Goal: Task Accomplishment & Management: Manage account settings

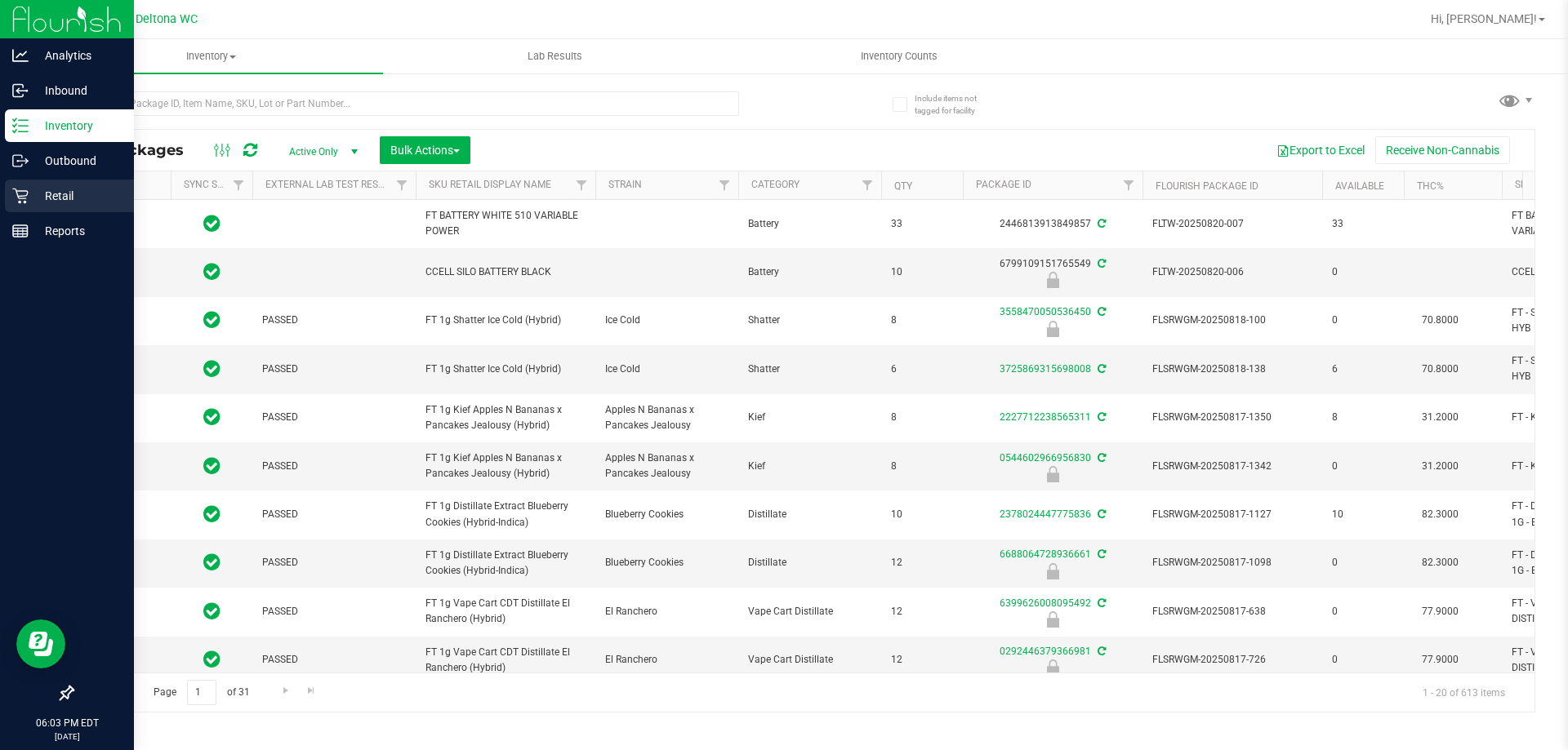
click at [26, 204] on div "Retail" at bounding box center [69, 196] width 129 height 33
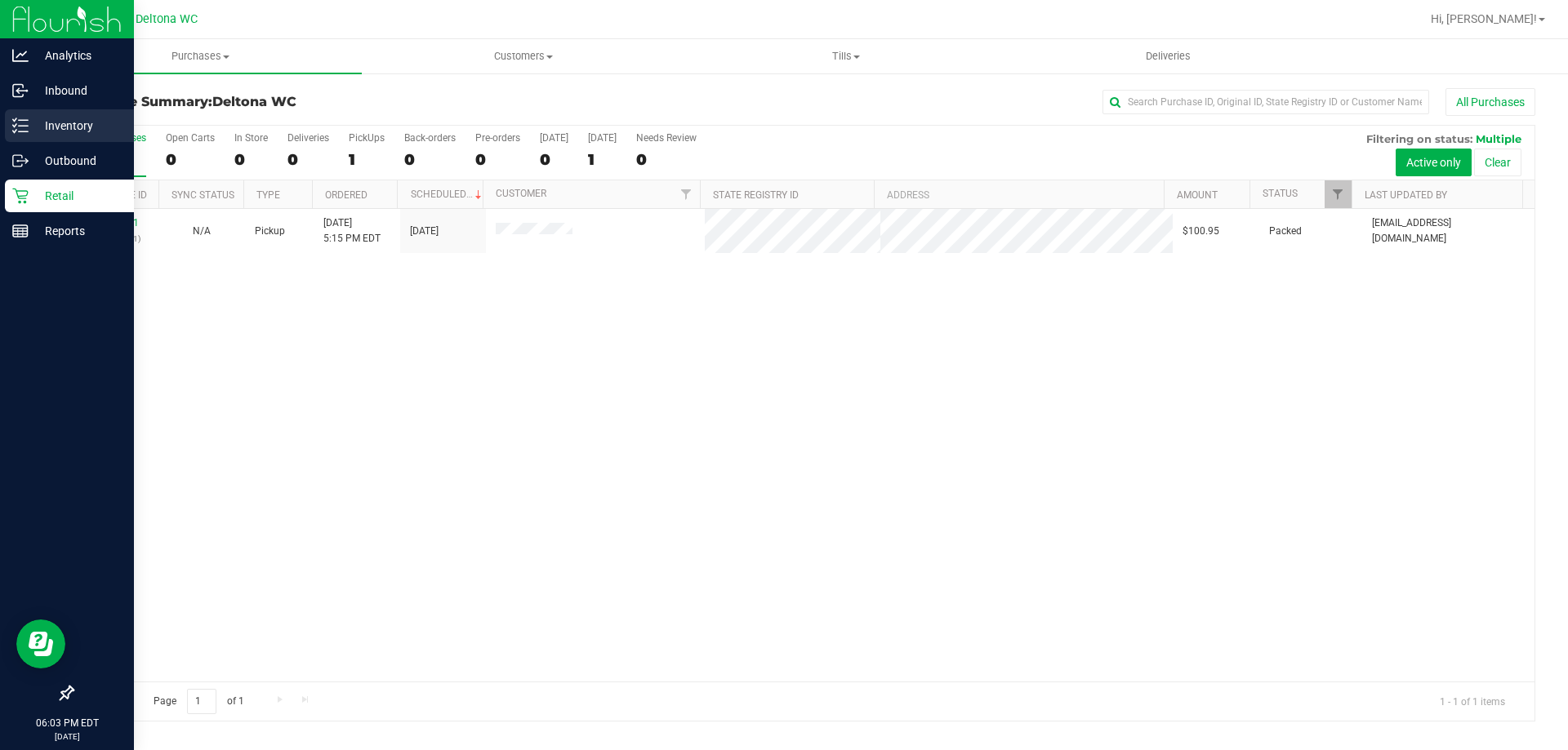
click at [26, 124] on icon at bounding box center [20, 125] width 17 height 17
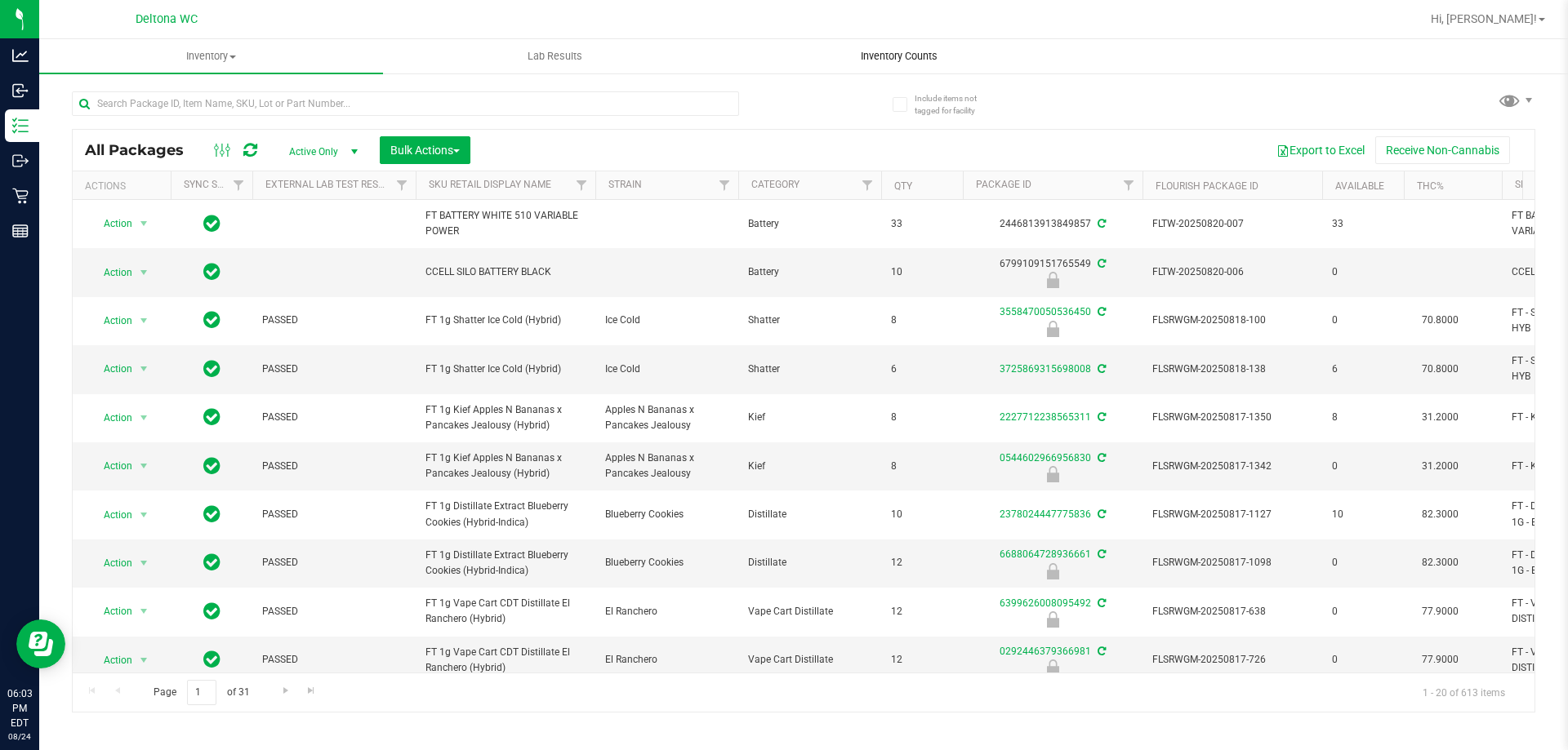
click at [874, 53] on span "Inventory Counts" at bounding box center [899, 55] width 121 height 15
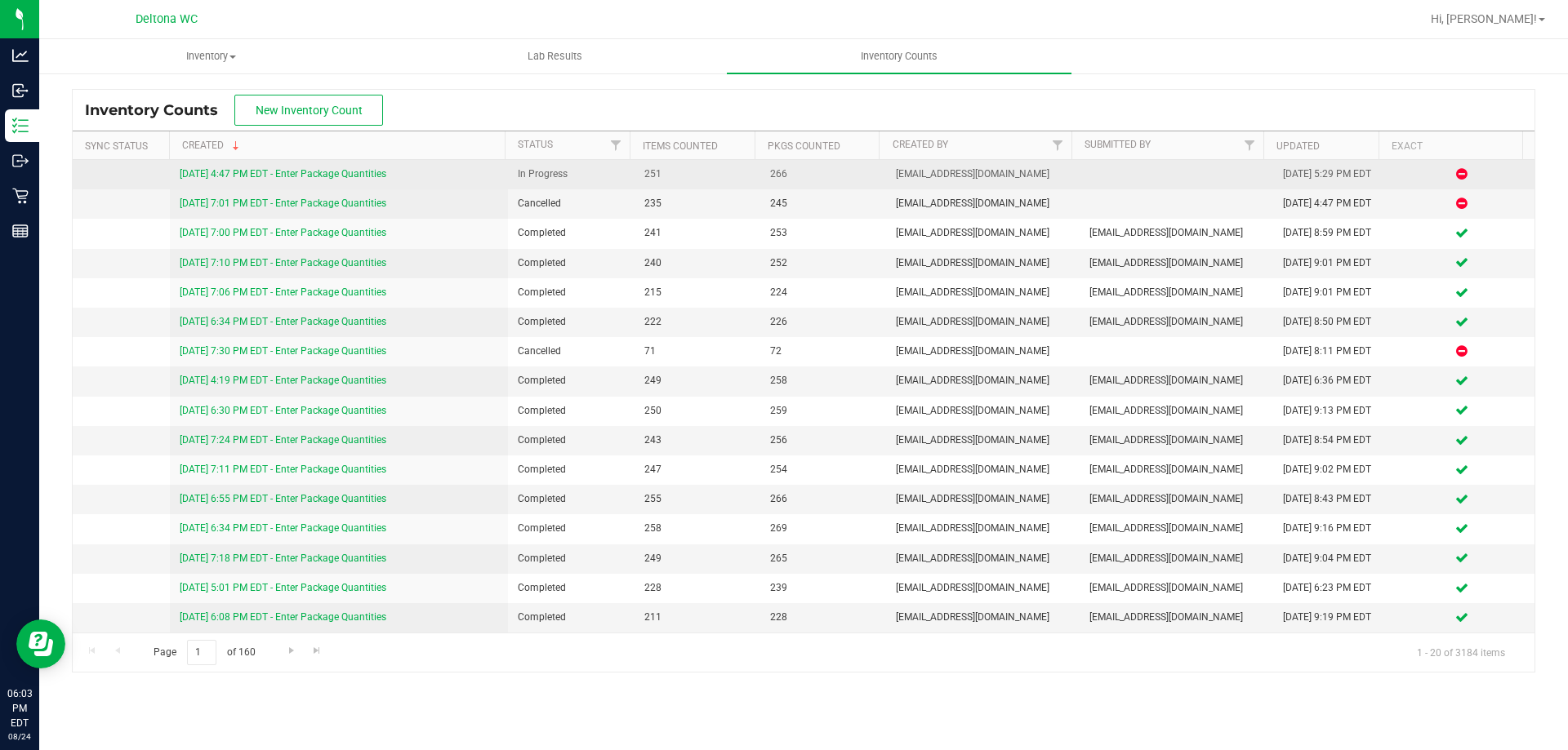
click at [278, 169] on link "[DATE] 4:47 PM EDT - Enter Package Quantities" at bounding box center [283, 174] width 206 height 12
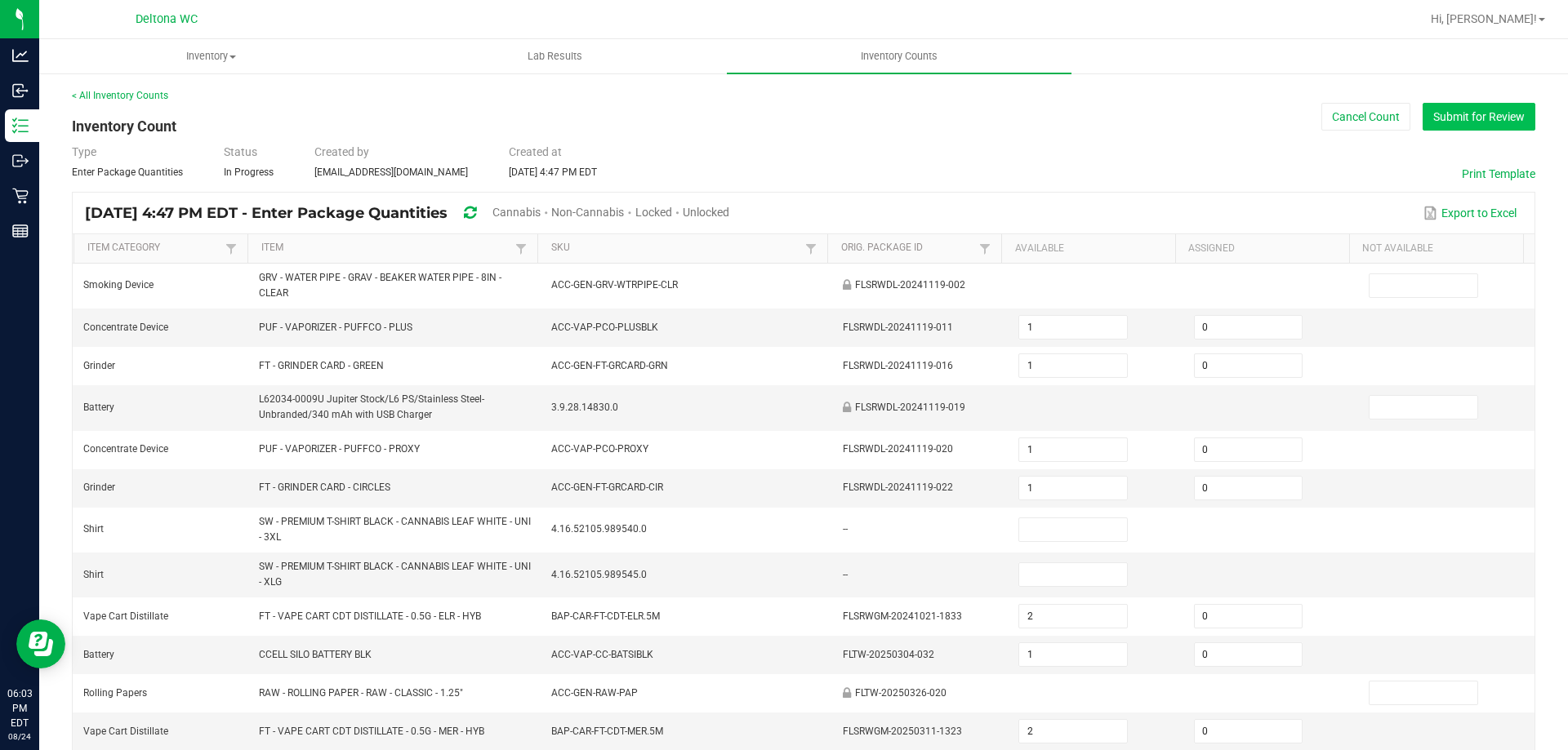
click at [1474, 121] on button "Submit for Review" at bounding box center [1478, 117] width 113 height 28
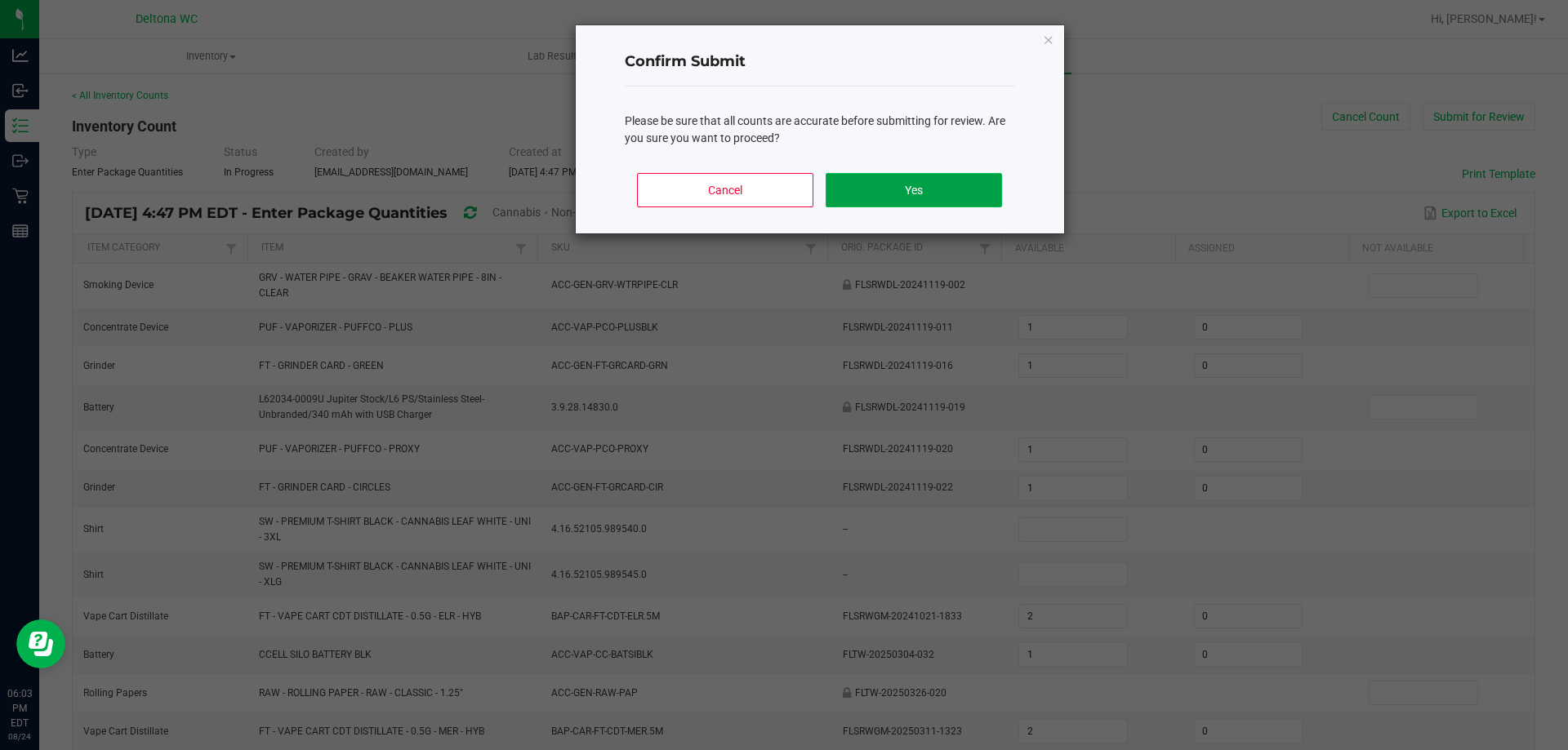
click at [875, 186] on button "Yes" at bounding box center [913, 190] width 175 height 34
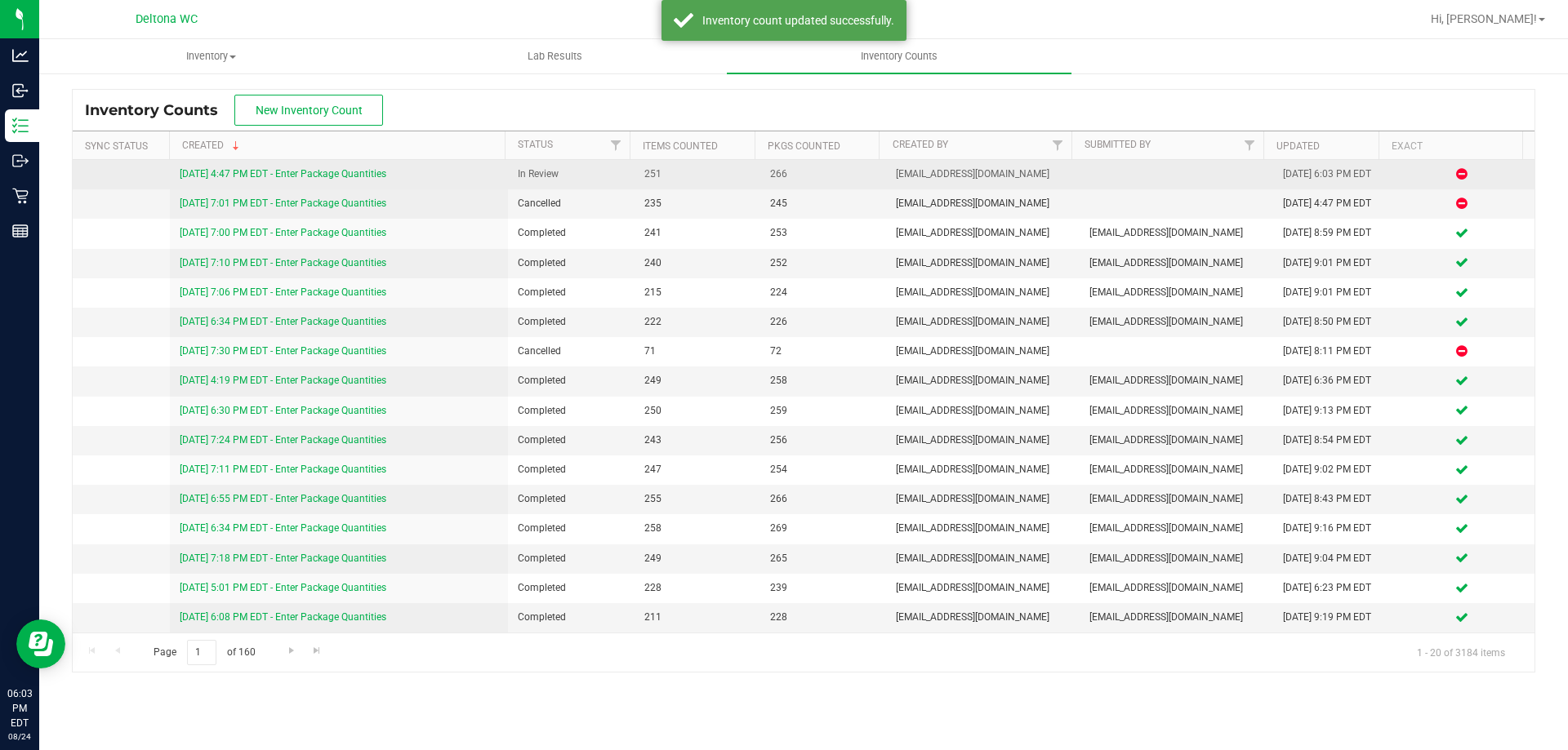
click at [317, 173] on link "[DATE] 4:47 PM EDT - Enter Package Quantities" at bounding box center [283, 174] width 206 height 12
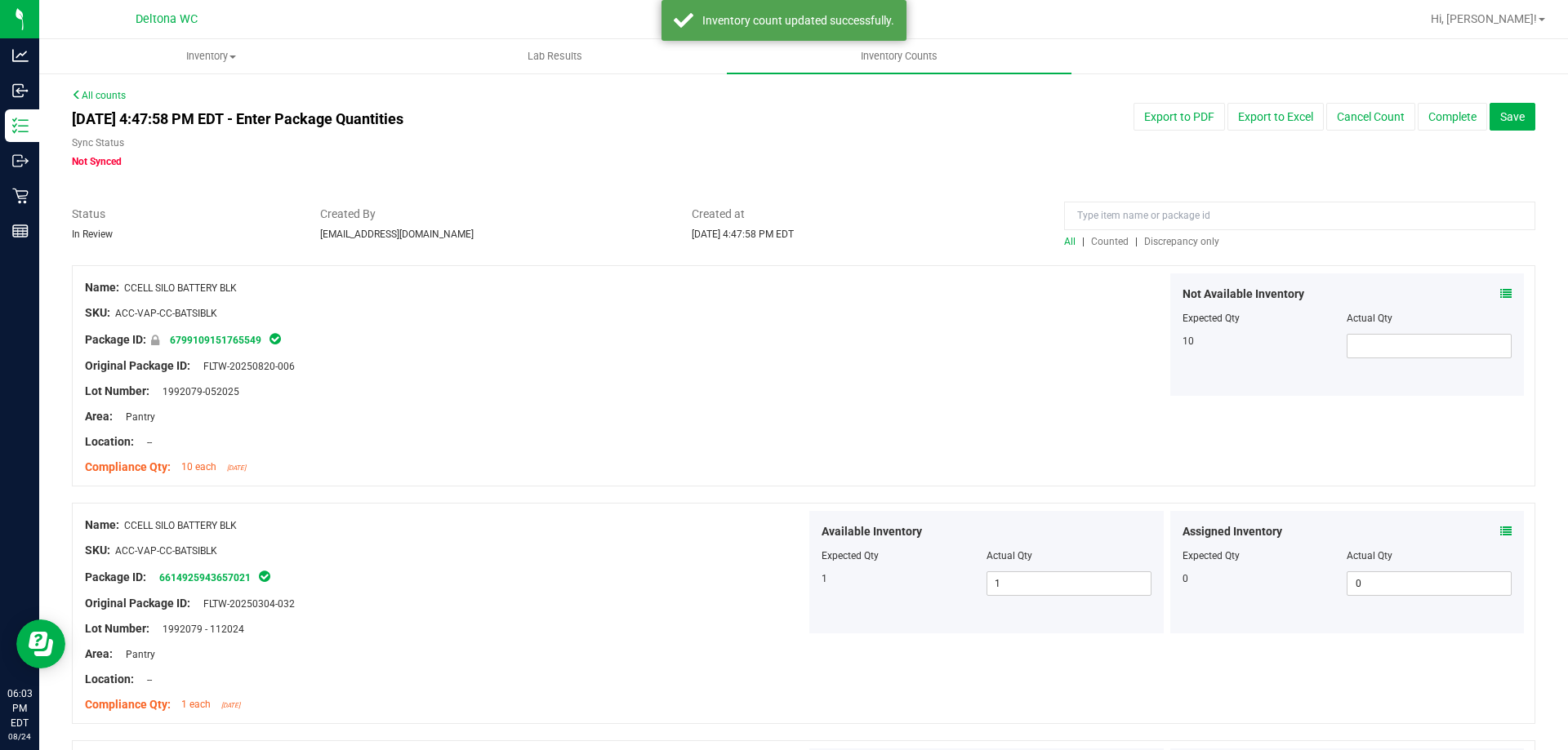
click at [1146, 241] on span "Discrepancy only" at bounding box center [1181, 241] width 75 height 12
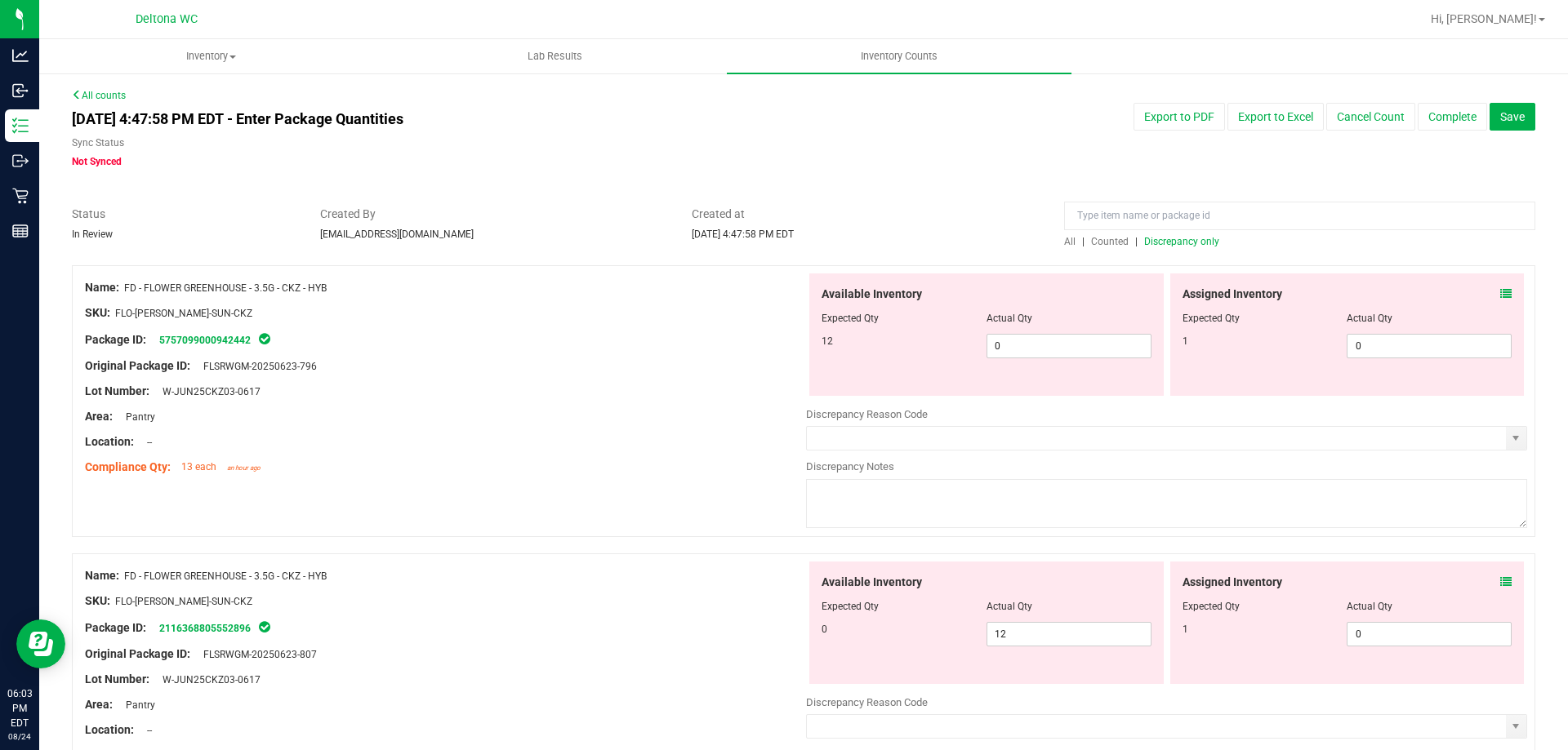
click at [1499, 293] on div "Assigned Inventory Expected Qty Actual Qty 1 0 0" at bounding box center [1347, 335] width 354 height 123
click at [1500, 291] on icon at bounding box center [1506, 294] width 12 height 12
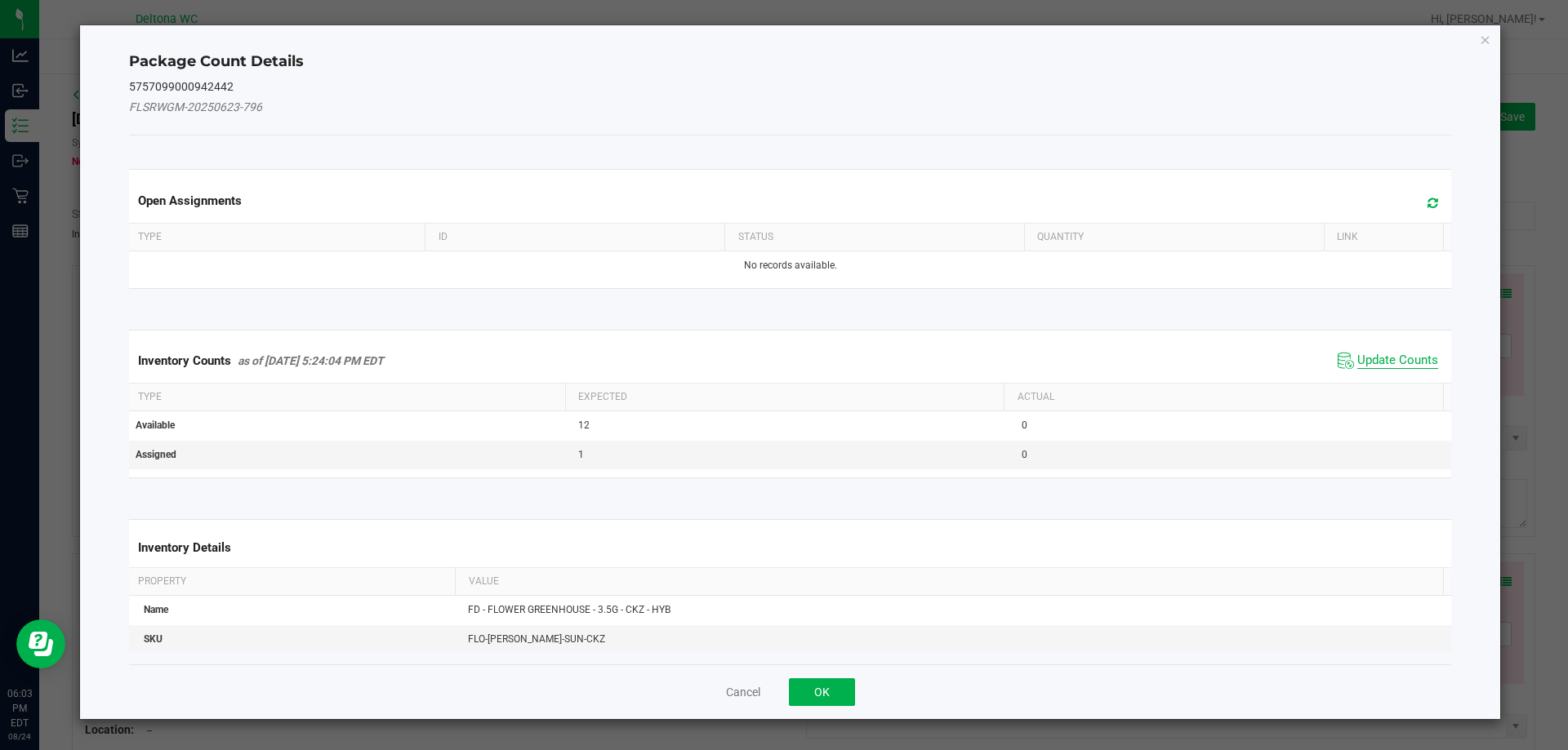
click at [1357, 354] on span "Update Counts" at bounding box center [1397, 360] width 81 height 17
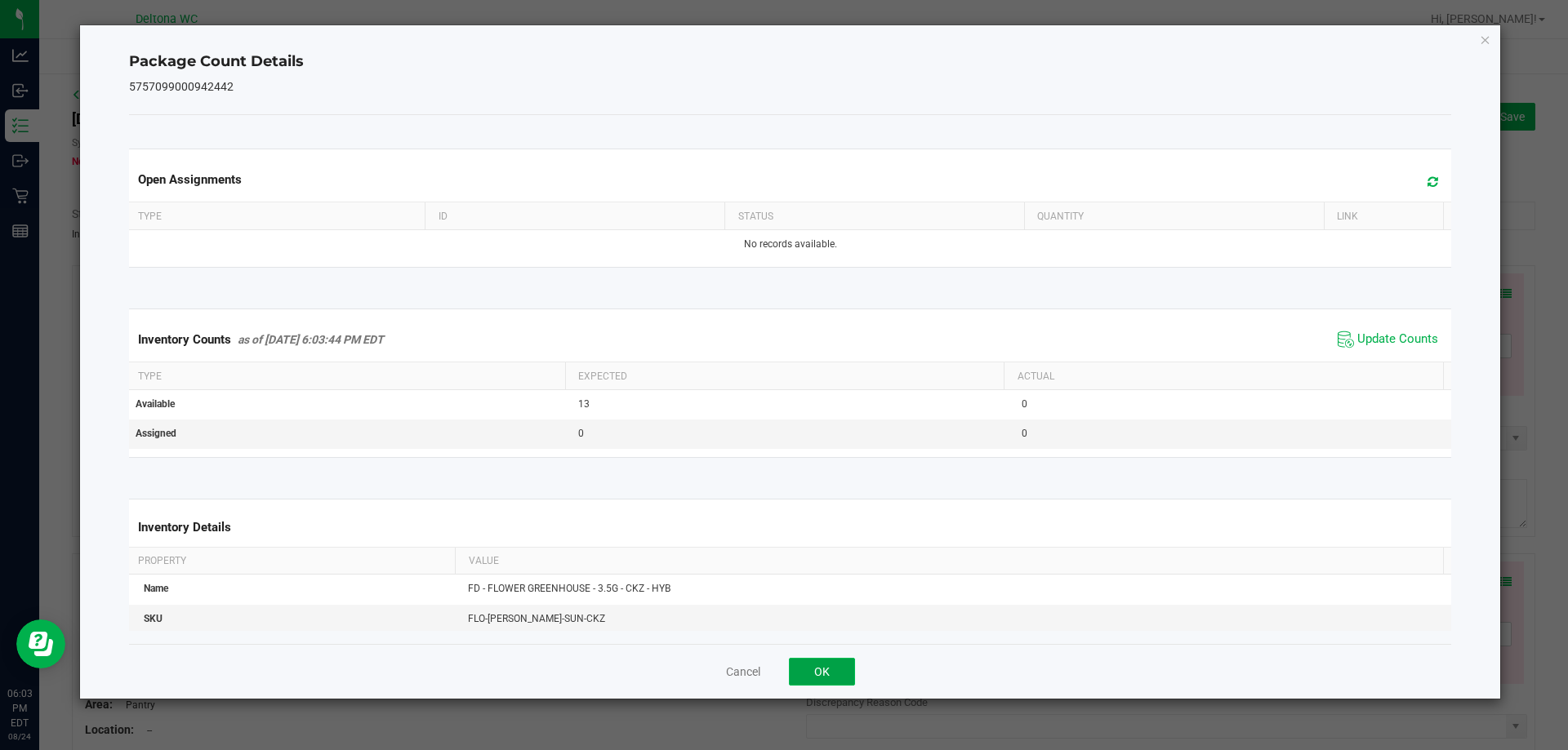
click at [820, 661] on button "OK" at bounding box center [821, 671] width 66 height 28
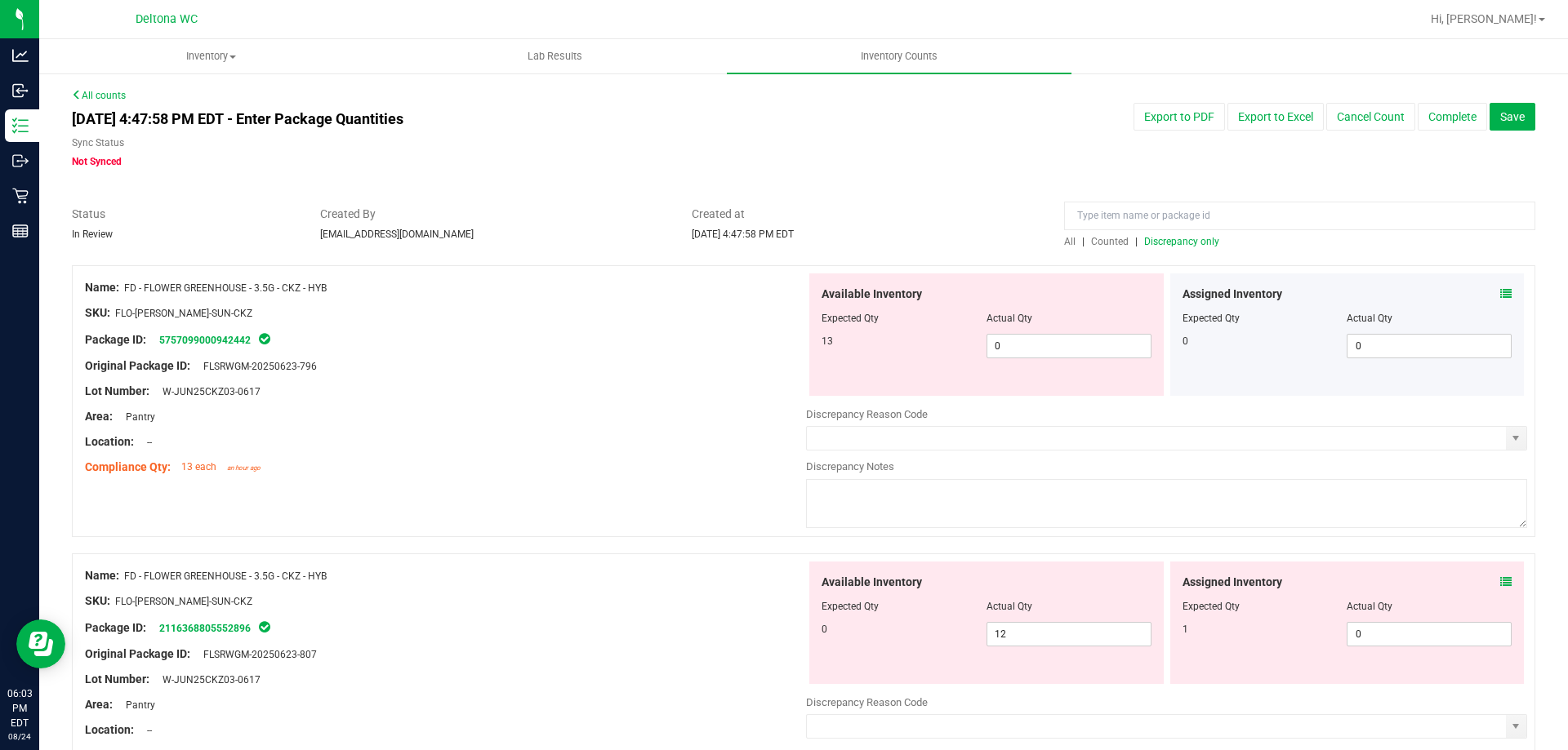
click at [1500, 582] on icon at bounding box center [1506, 582] width 12 height 12
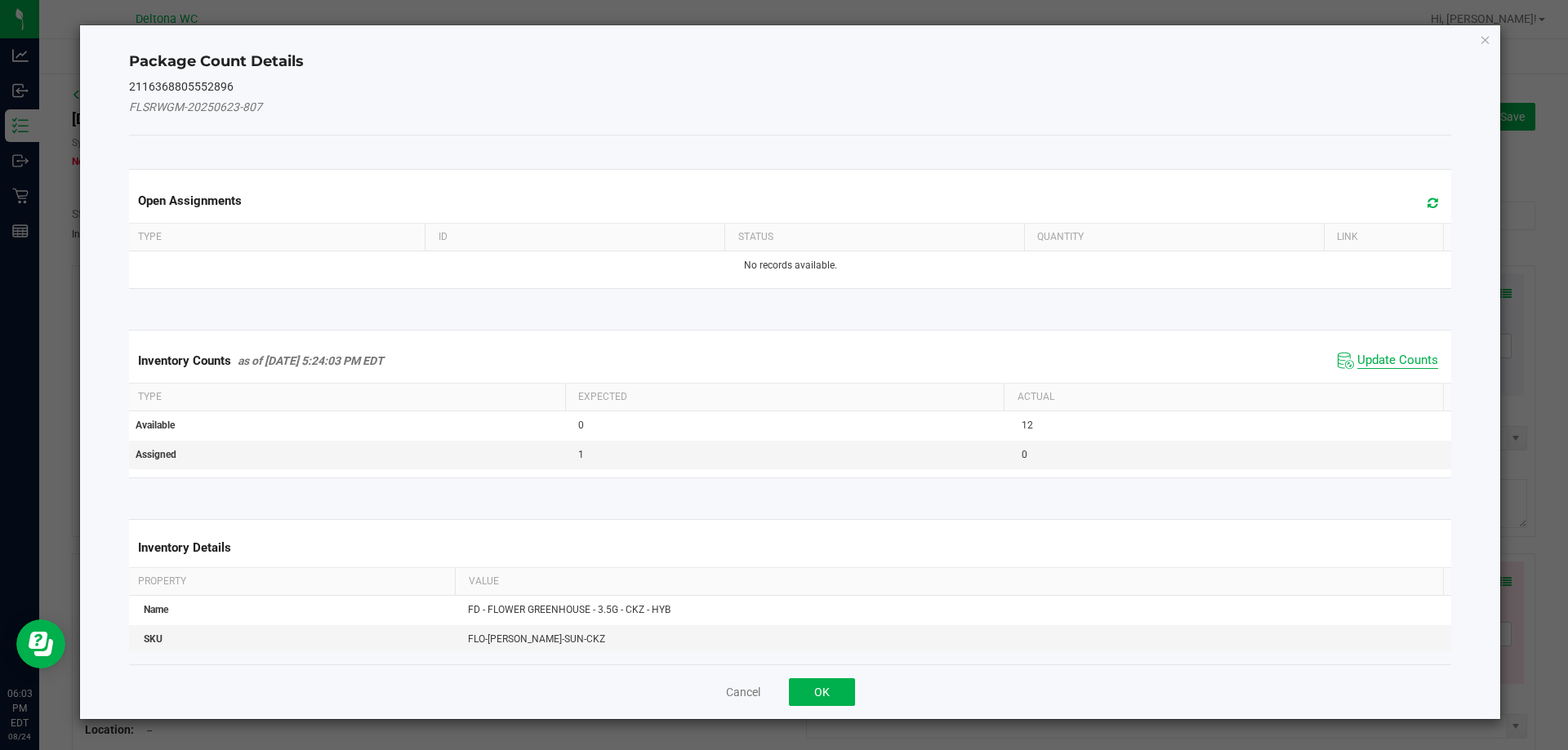
click at [1357, 359] on span "Update Counts" at bounding box center [1397, 360] width 81 height 17
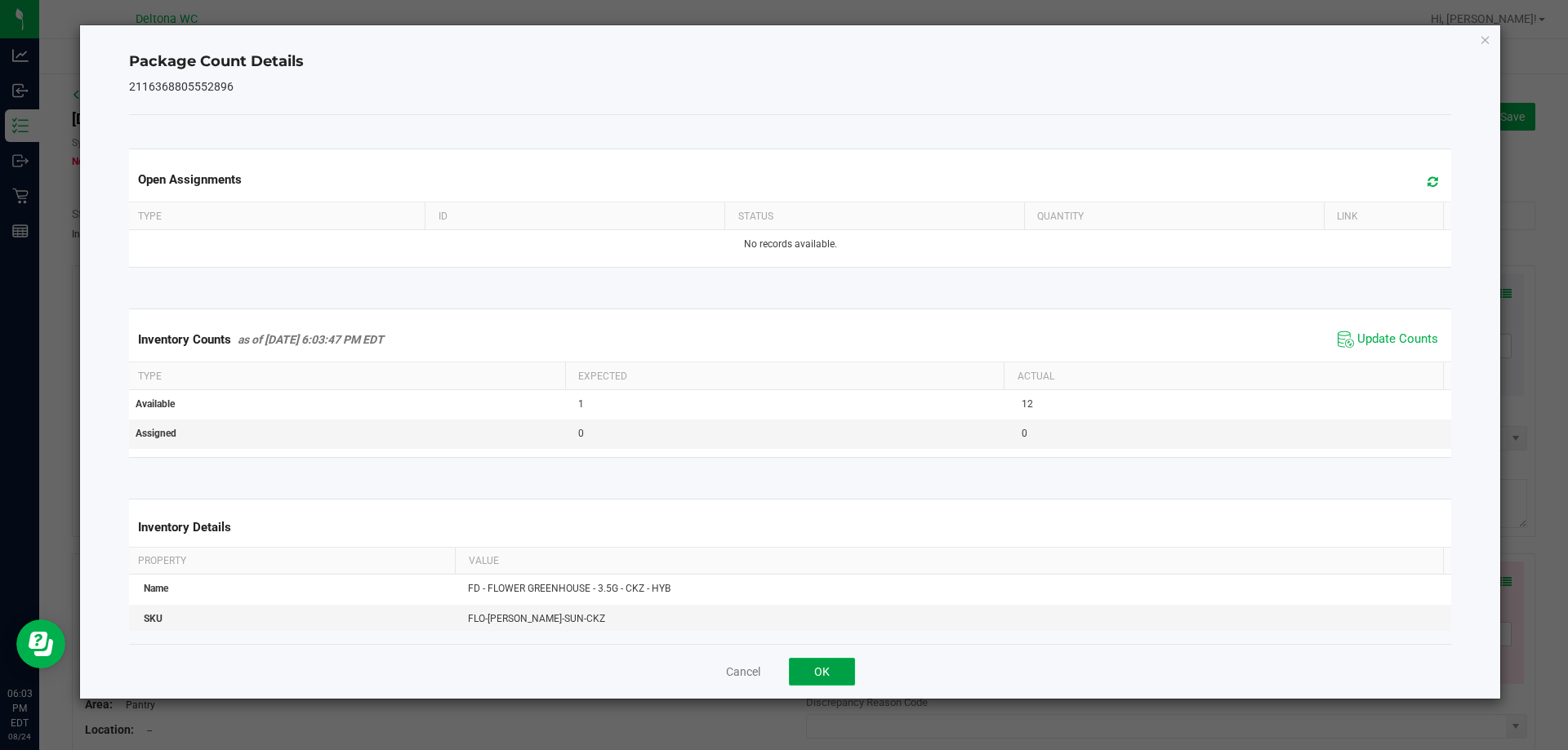
click at [849, 667] on button "OK" at bounding box center [821, 671] width 66 height 28
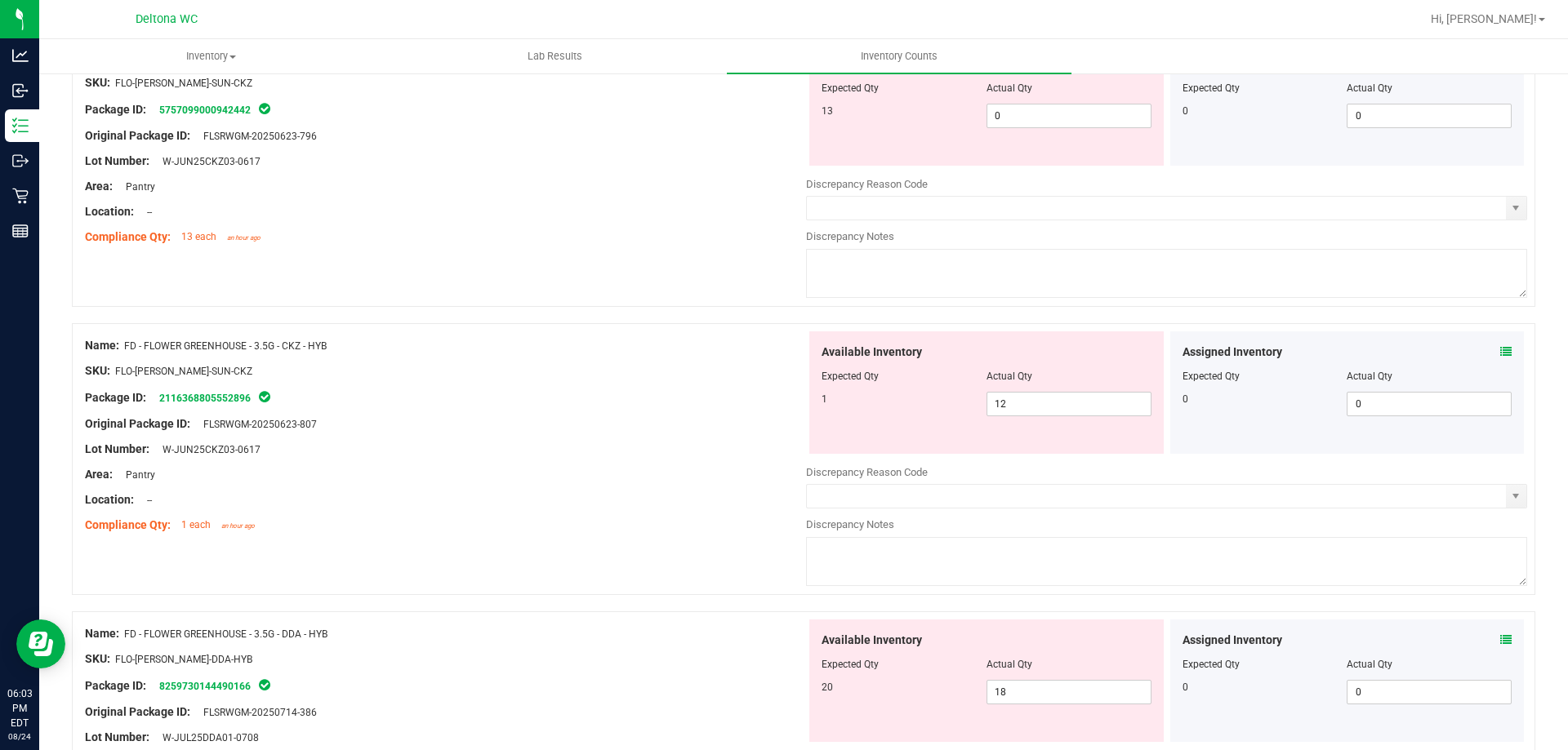
scroll to position [245, 0]
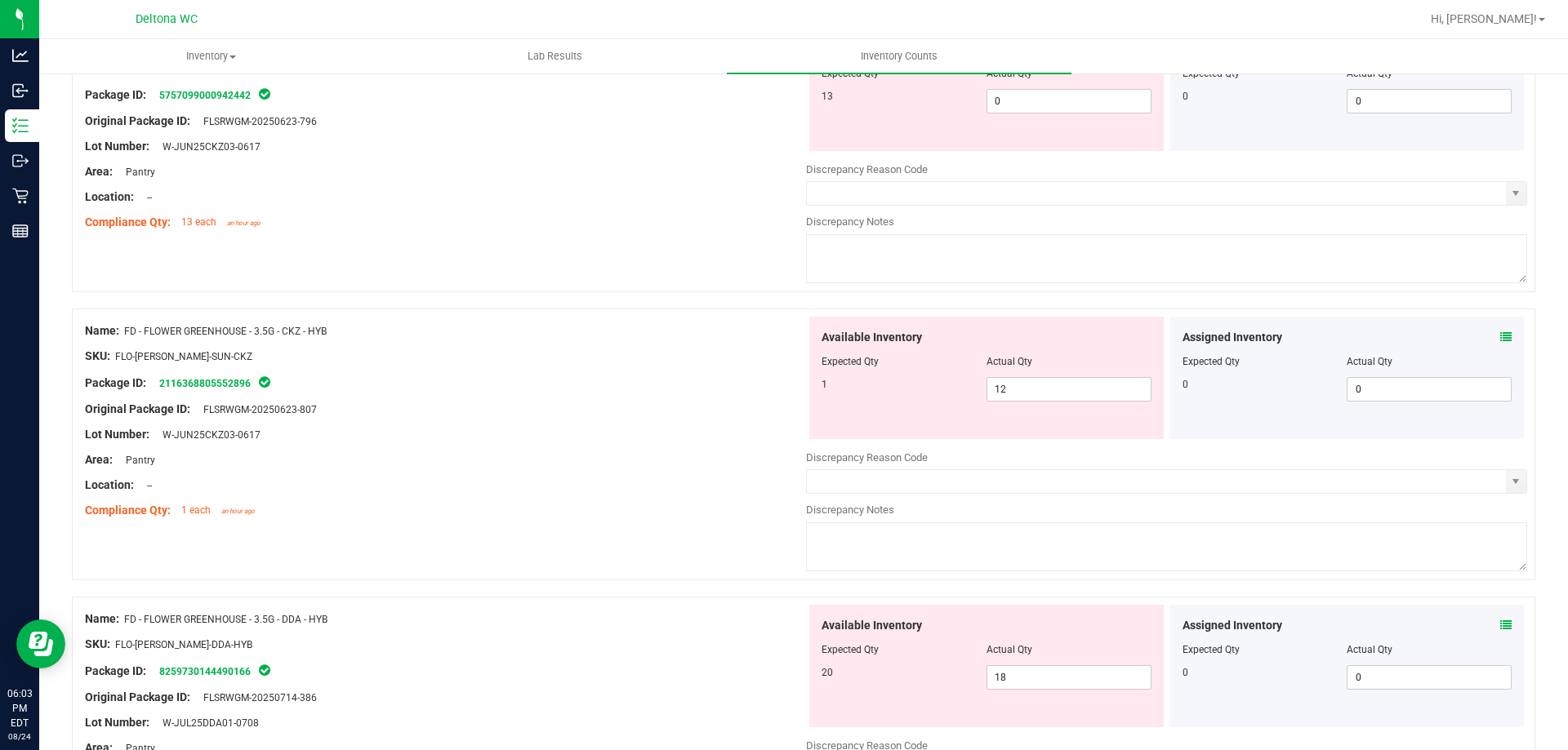
click at [1500, 626] on icon at bounding box center [1506, 625] width 12 height 12
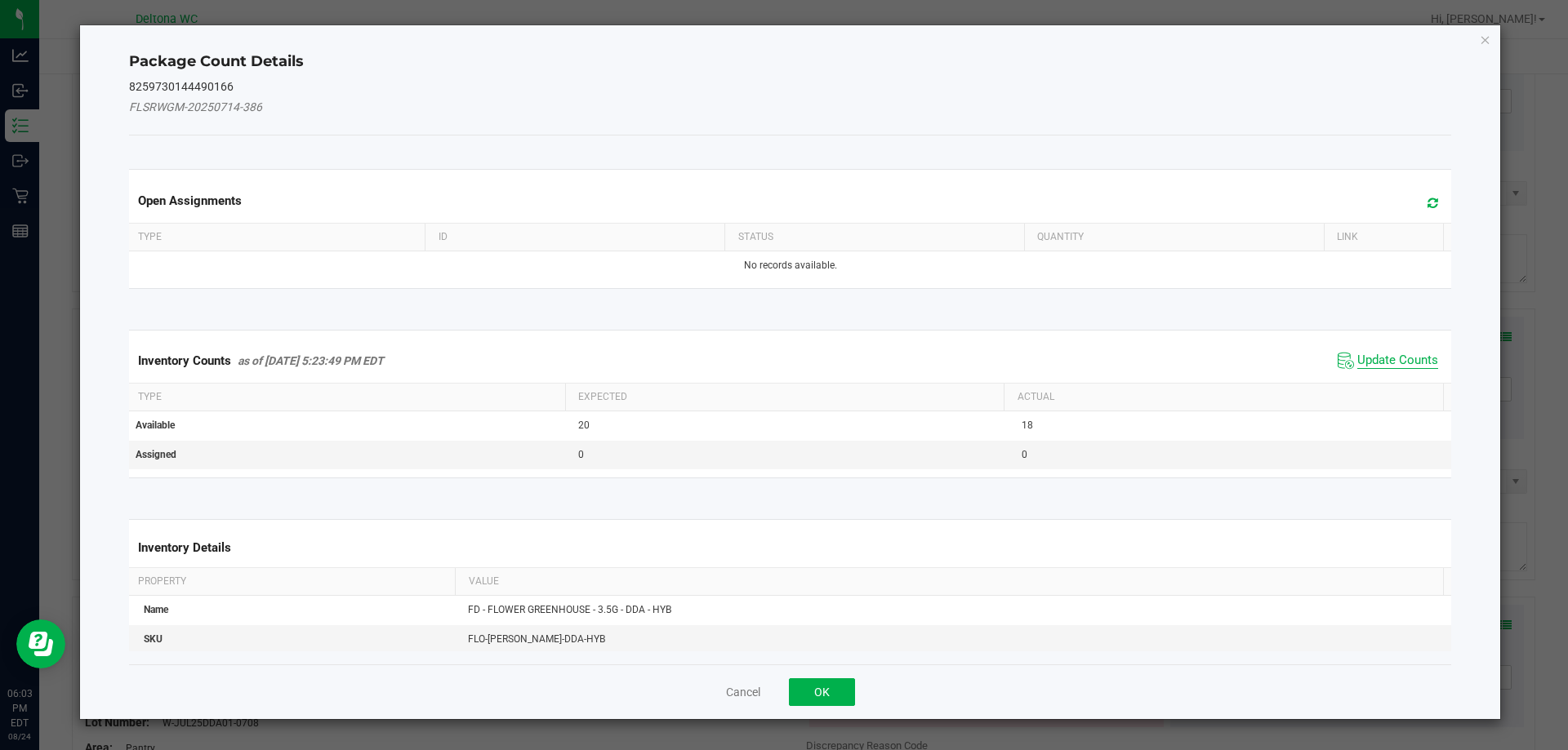
click at [1404, 363] on span "Update Counts" at bounding box center [1397, 360] width 81 height 17
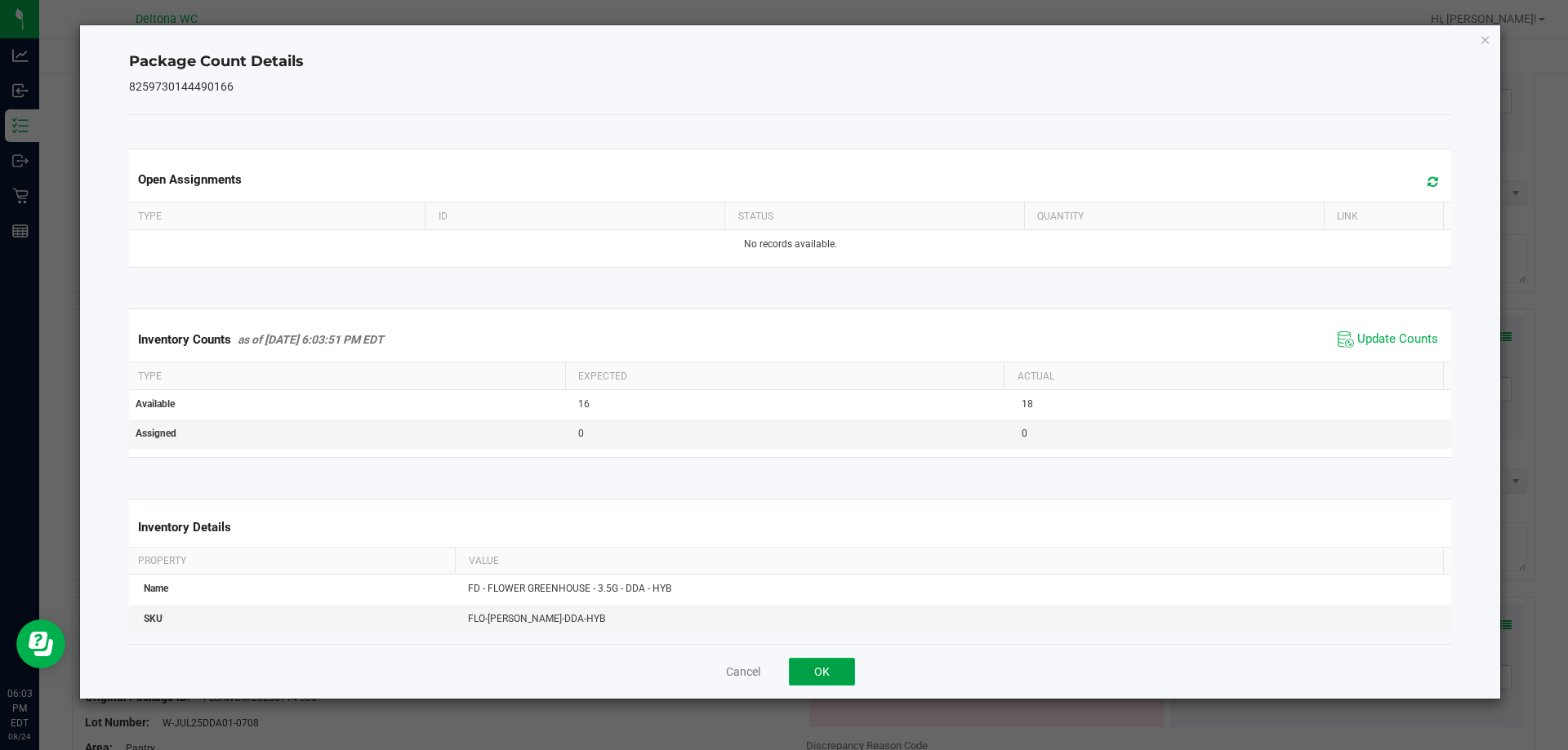
click at [822, 674] on button "OK" at bounding box center [821, 671] width 66 height 28
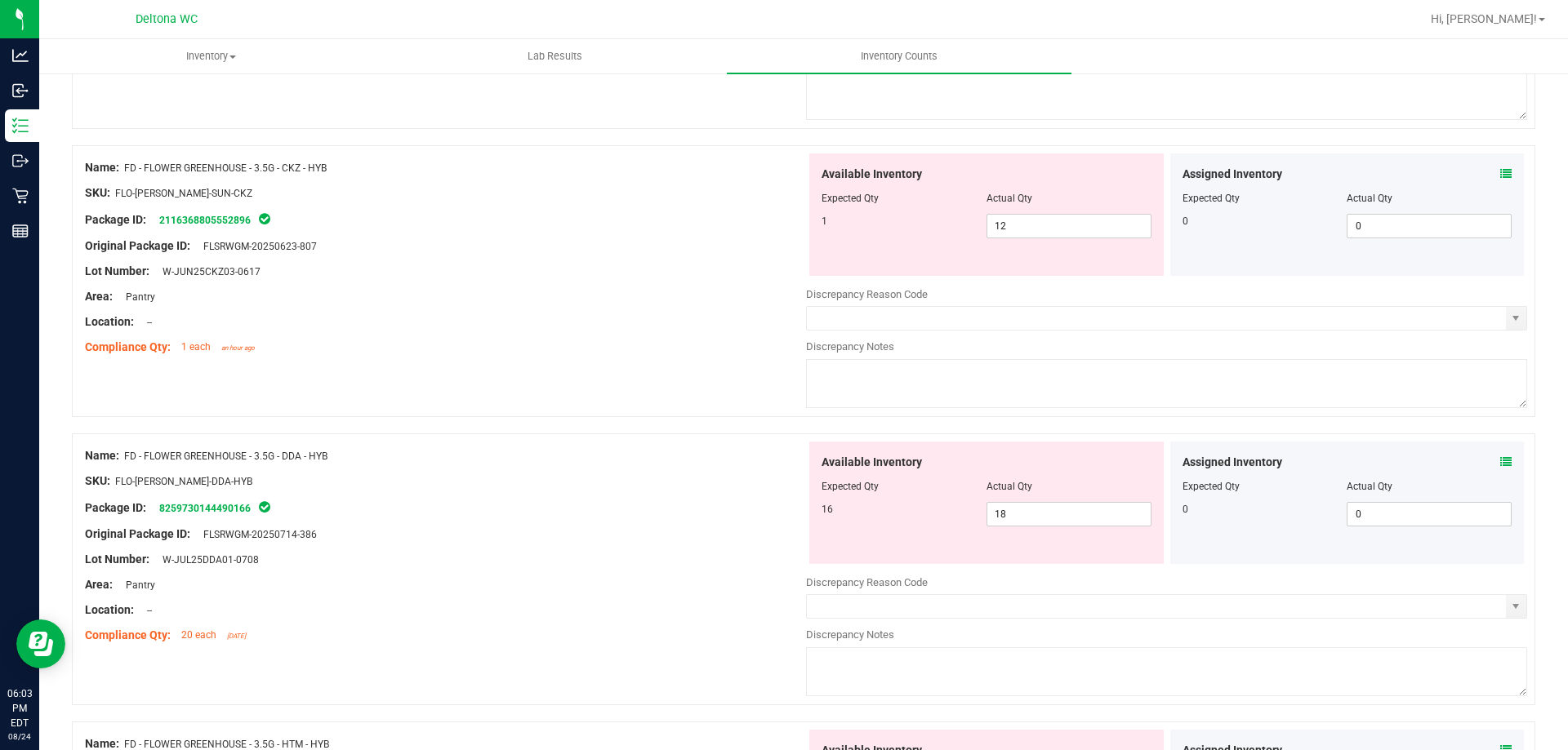
scroll to position [734, 0]
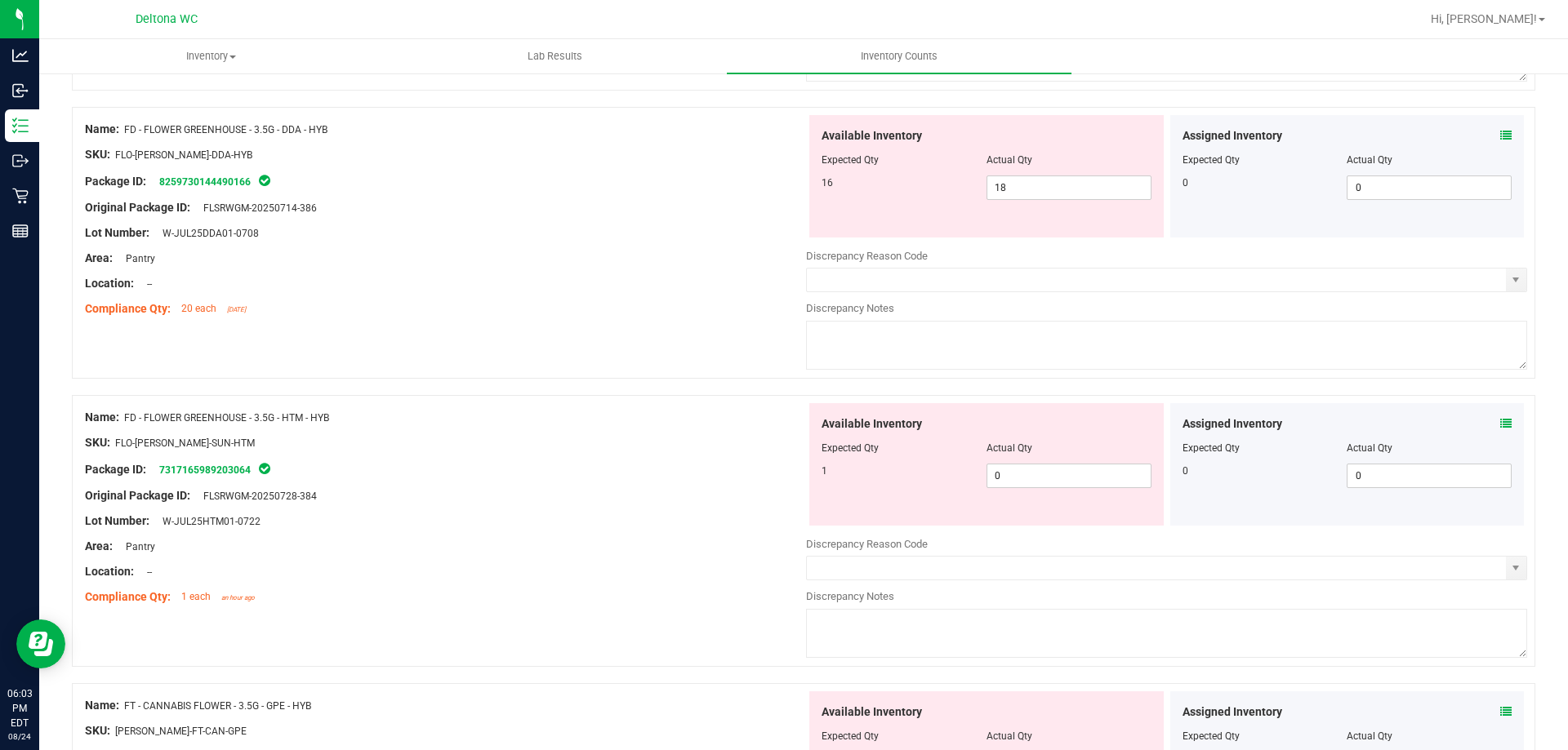
click at [1500, 422] on icon at bounding box center [1506, 424] width 12 height 12
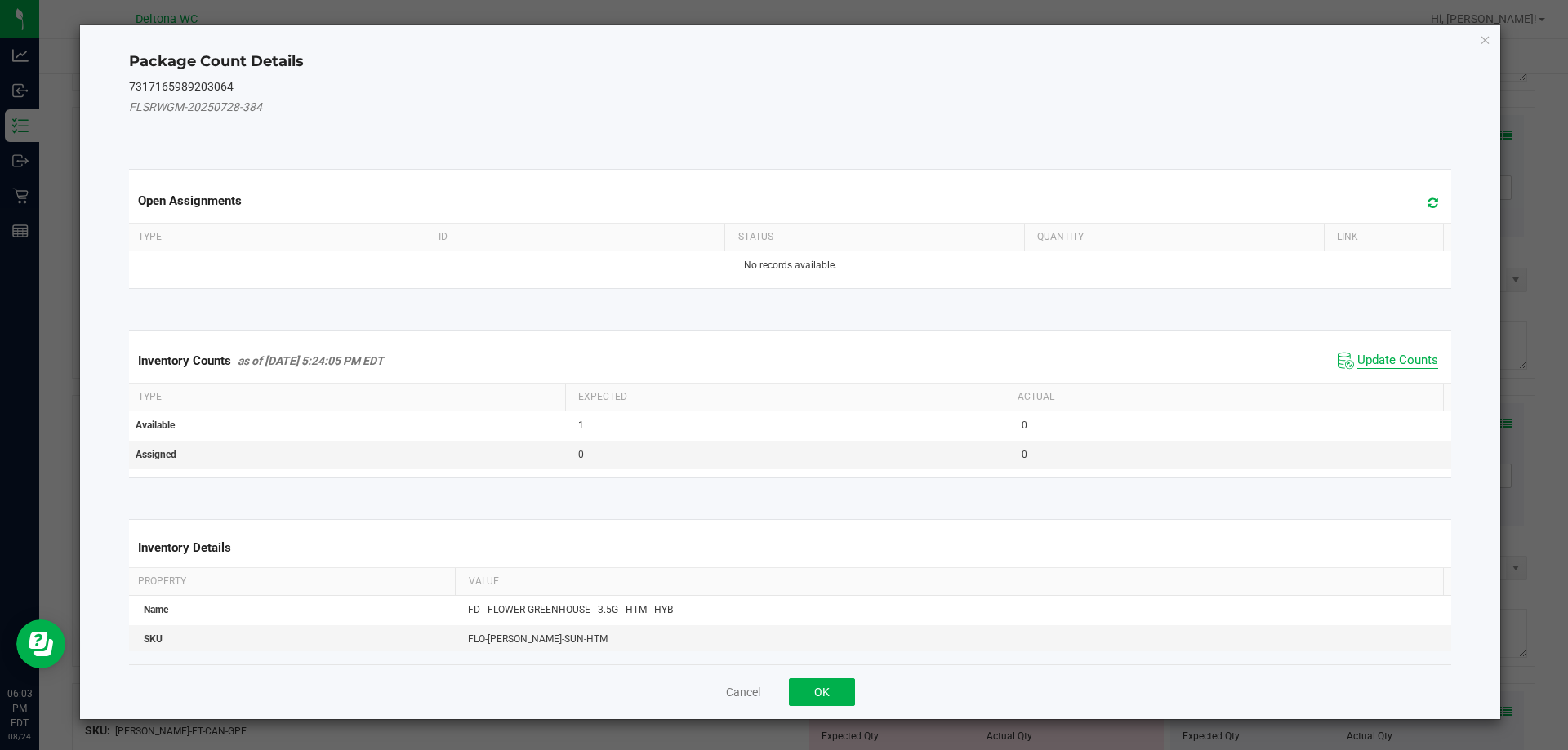
click at [1403, 352] on span "Update Counts" at bounding box center [1397, 360] width 81 height 17
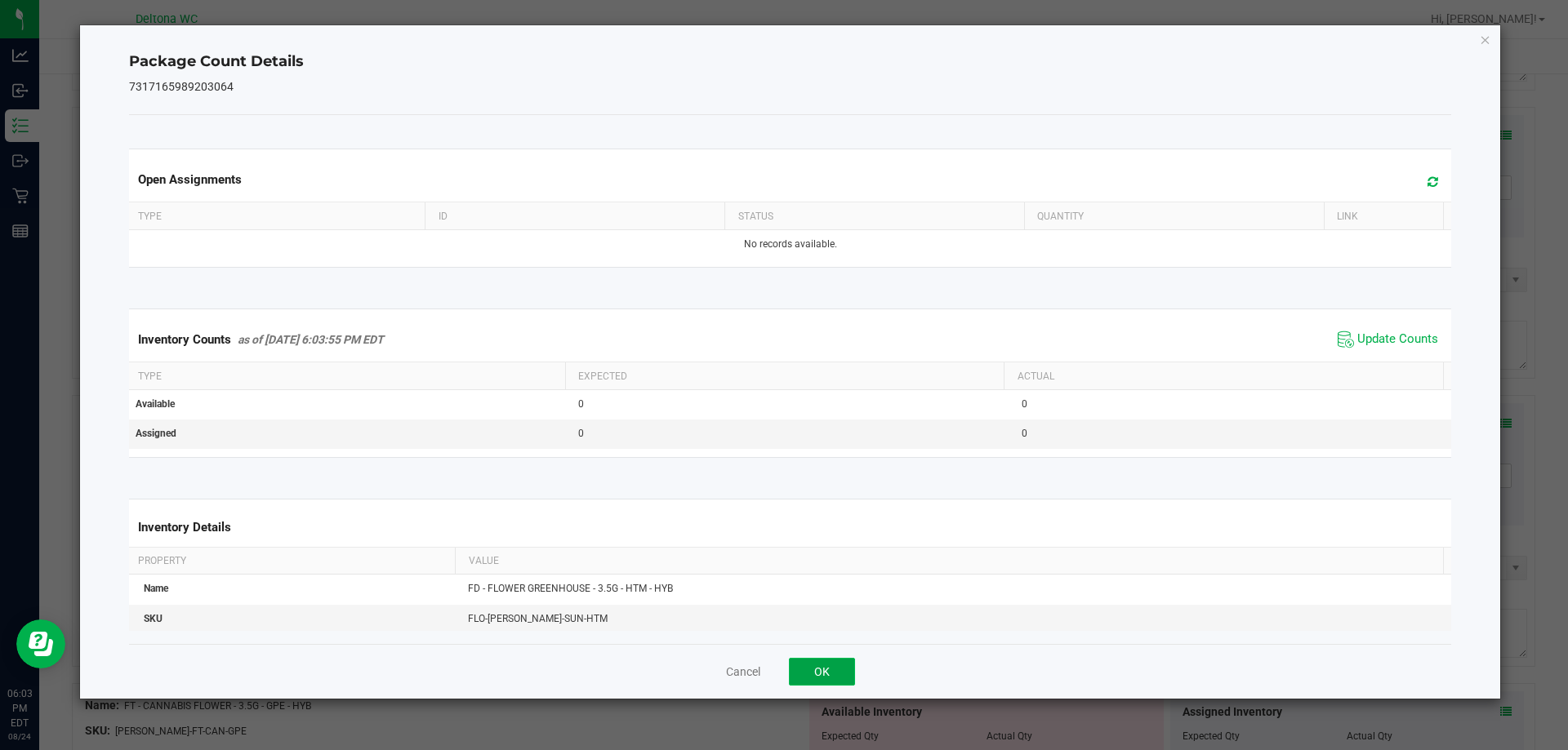
click at [820, 665] on button "OK" at bounding box center [821, 671] width 66 height 28
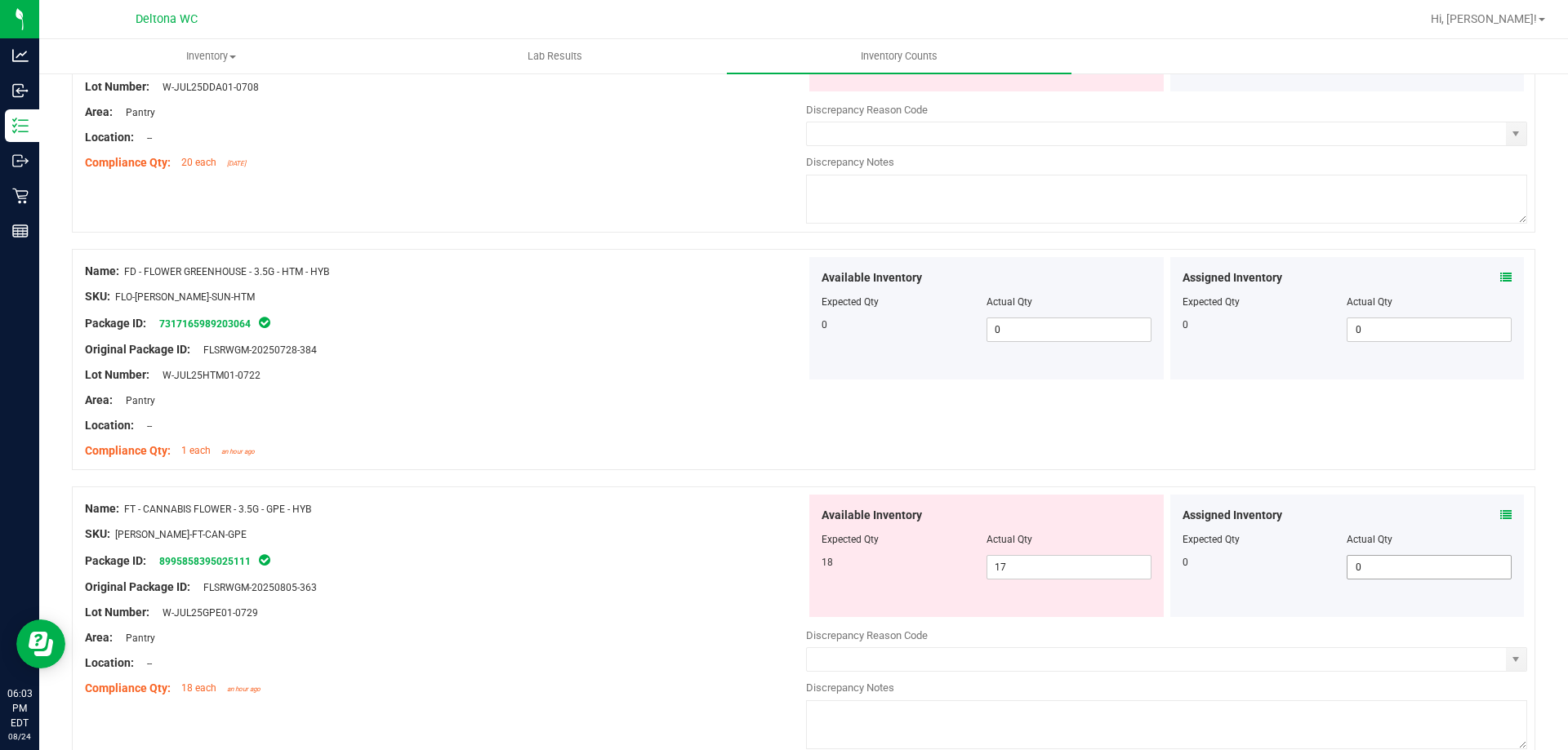
scroll to position [898, 0]
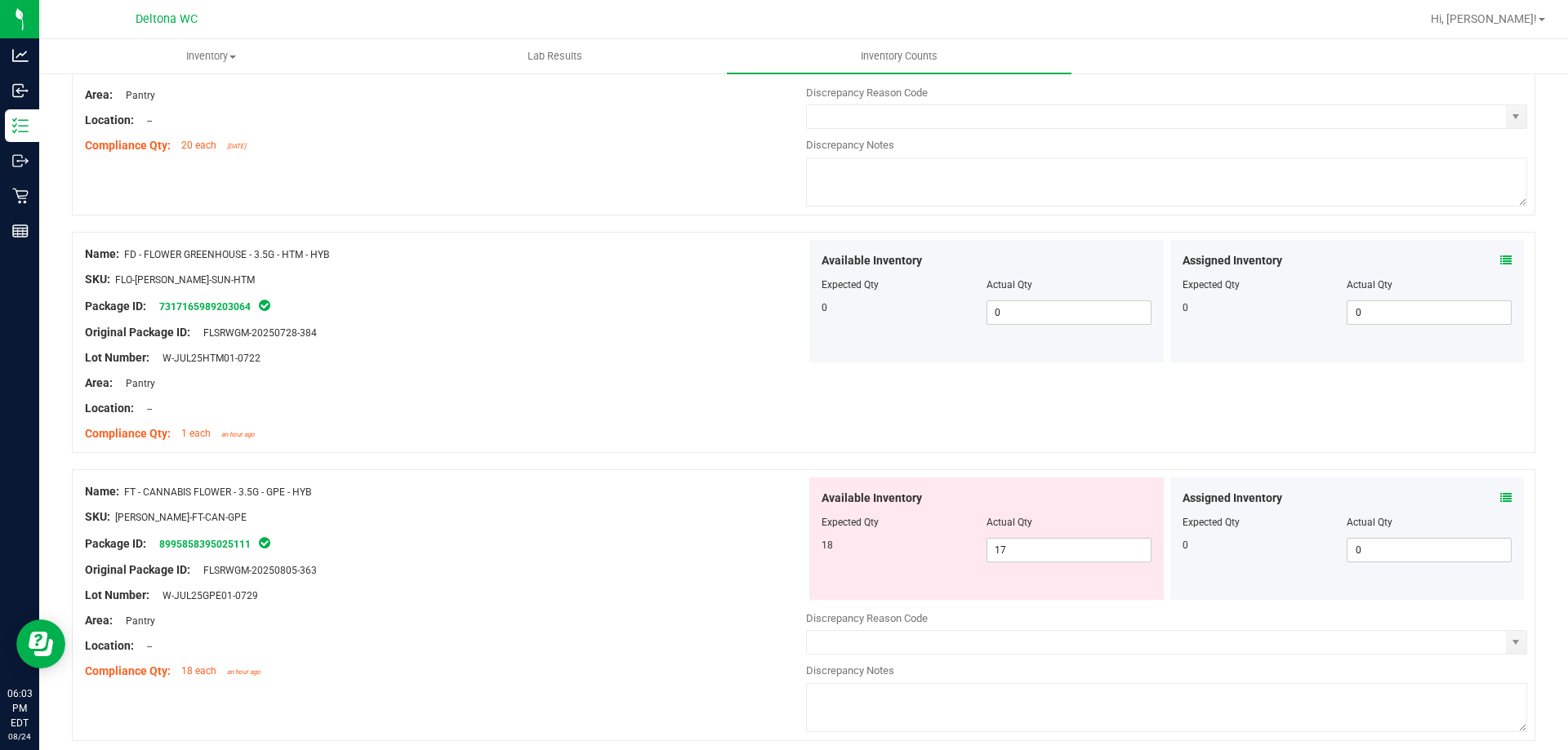
click at [1500, 502] on icon at bounding box center [1506, 498] width 12 height 12
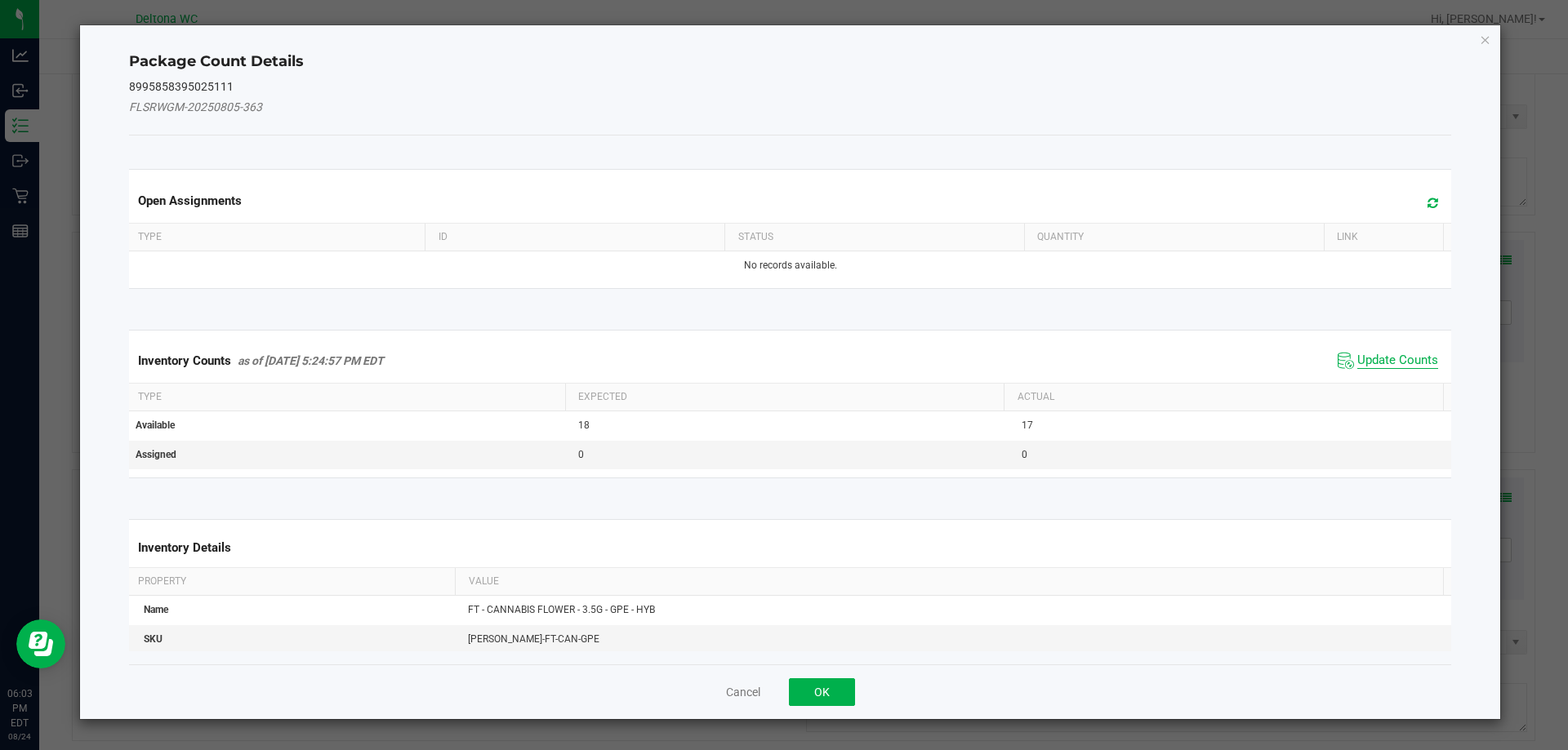
click at [1357, 356] on span "Update Counts" at bounding box center [1397, 360] width 81 height 17
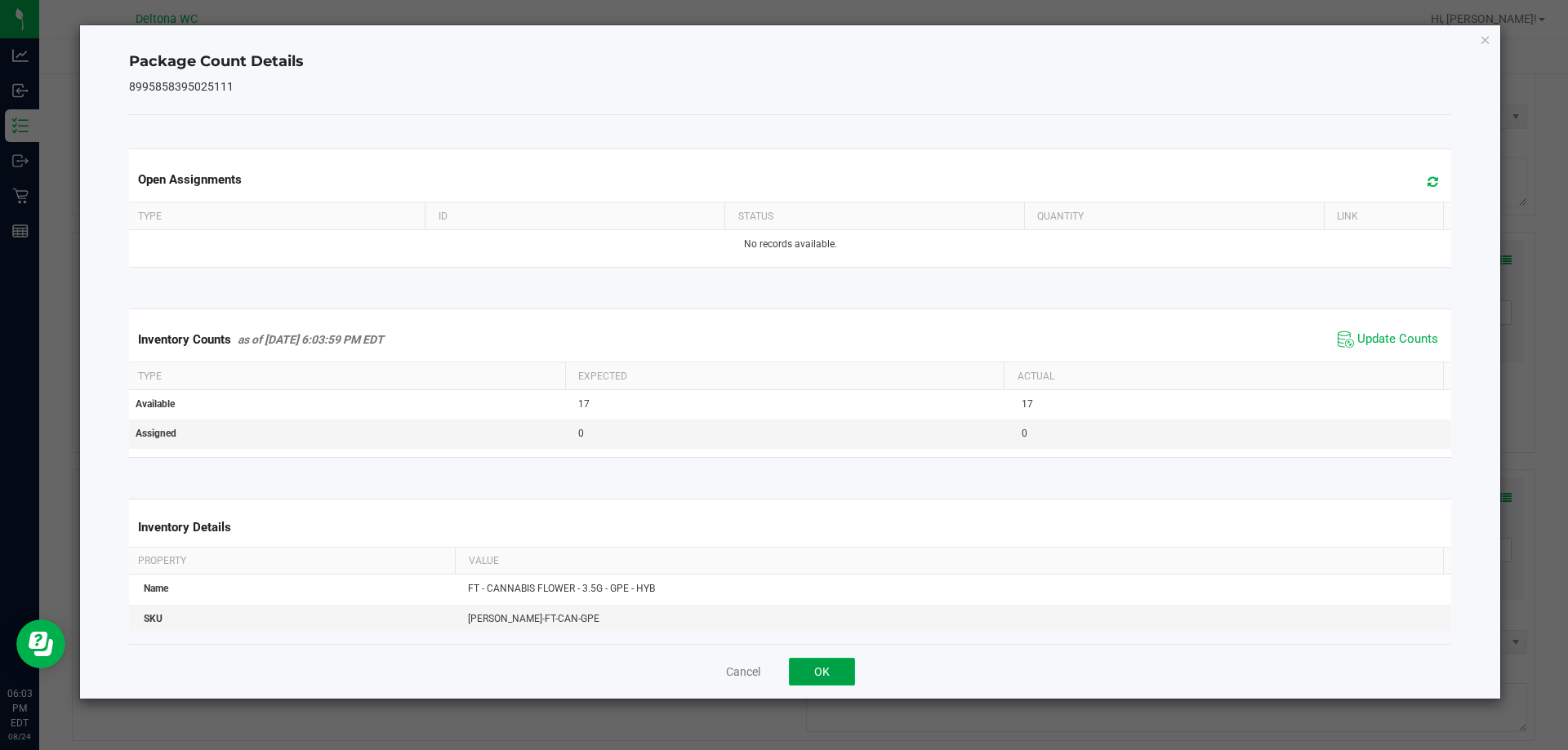
drag, startPoint x: 817, startPoint y: 663, endPoint x: 1050, endPoint y: 622, distance: 236.6
click at [818, 663] on button "OK" at bounding box center [821, 671] width 66 height 28
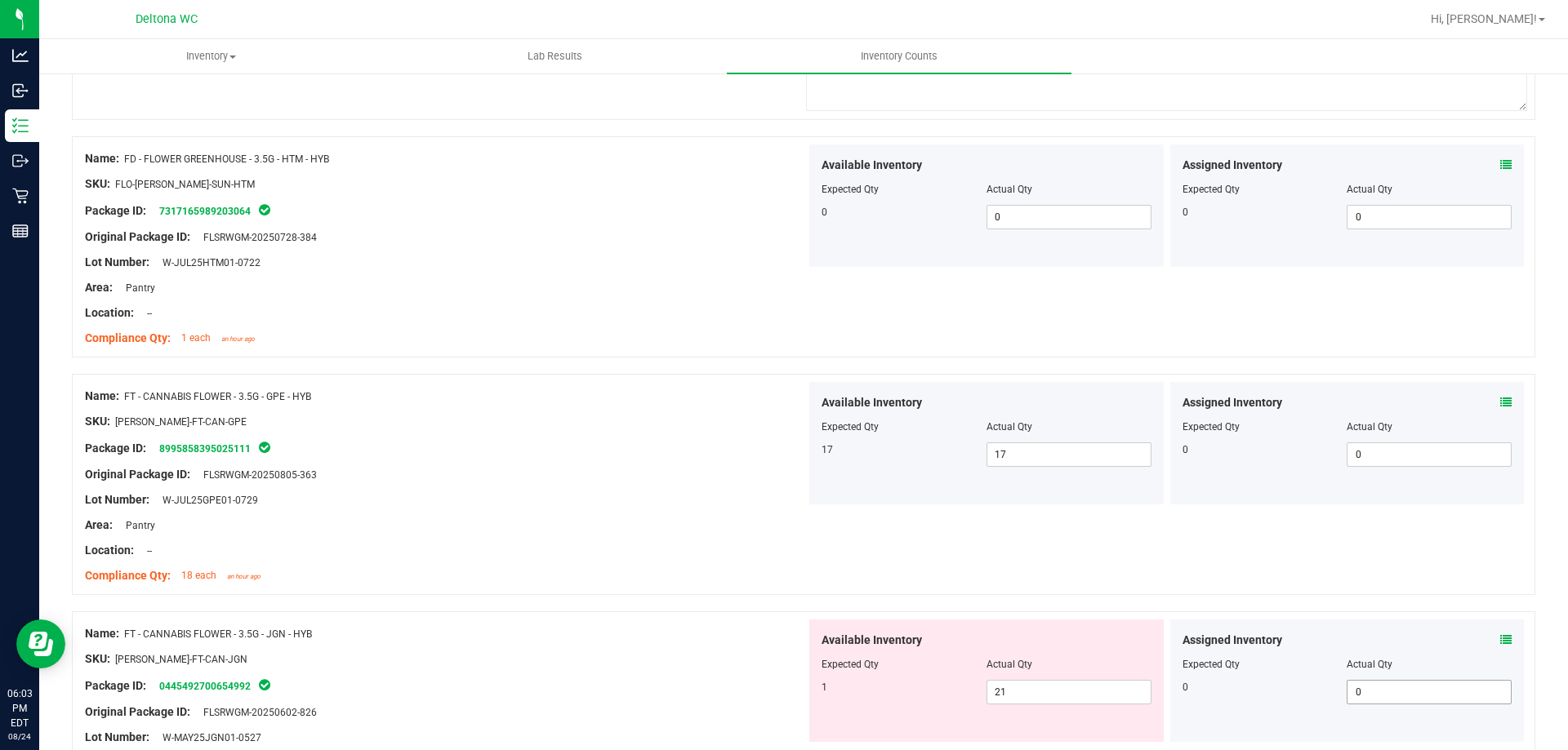
scroll to position [1142, 0]
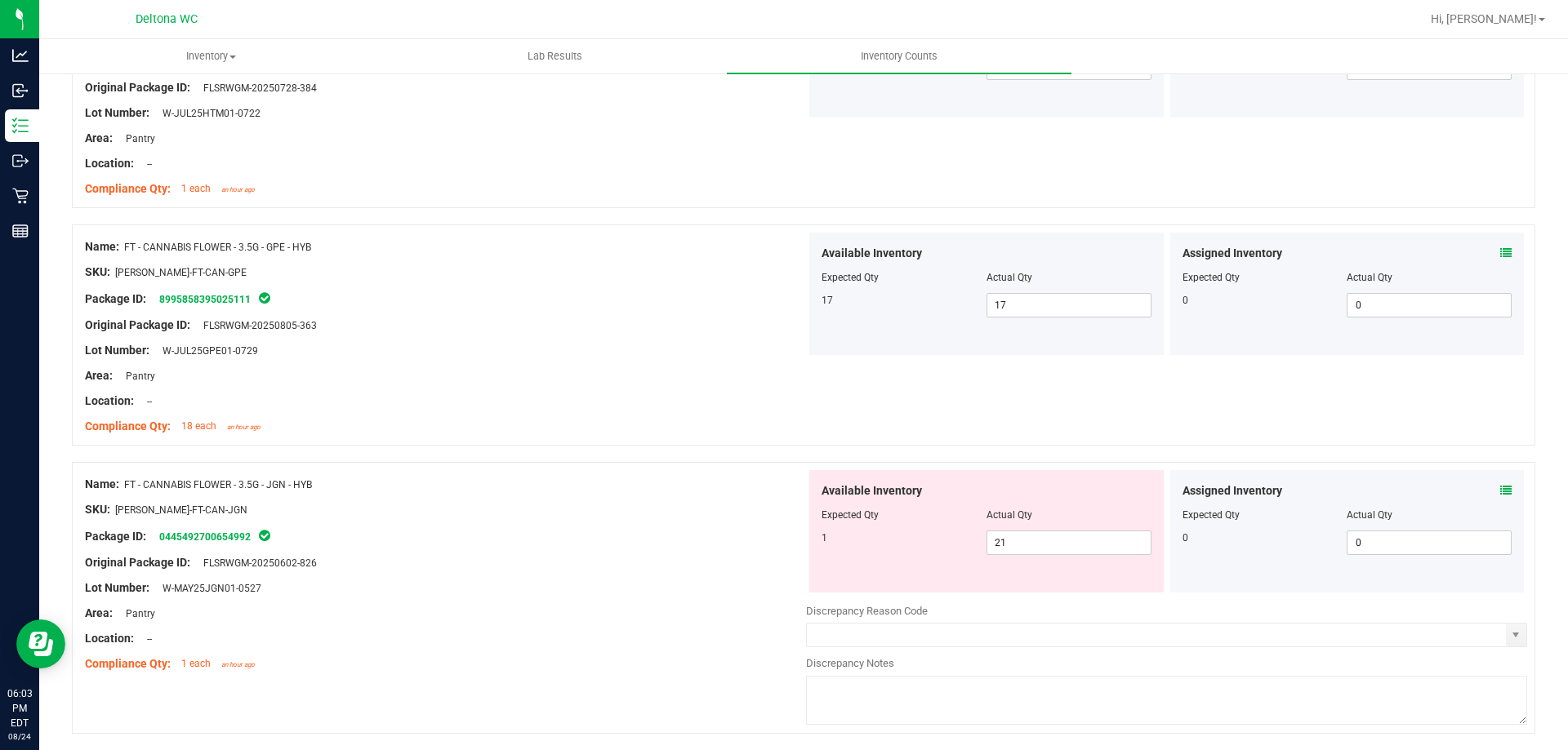
click at [1500, 492] on icon at bounding box center [1506, 490] width 12 height 12
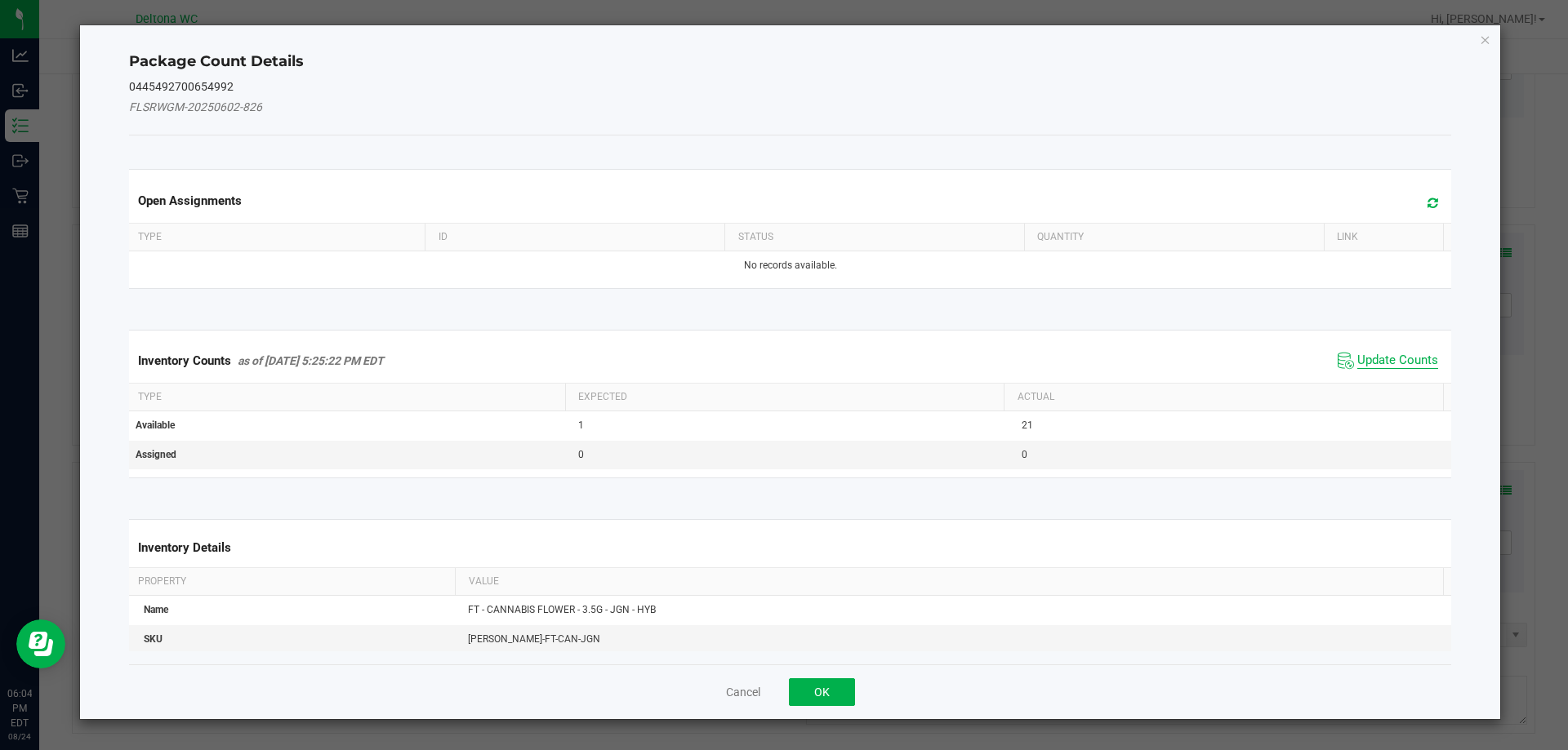
click at [1360, 360] on span "Update Counts" at bounding box center [1397, 360] width 81 height 17
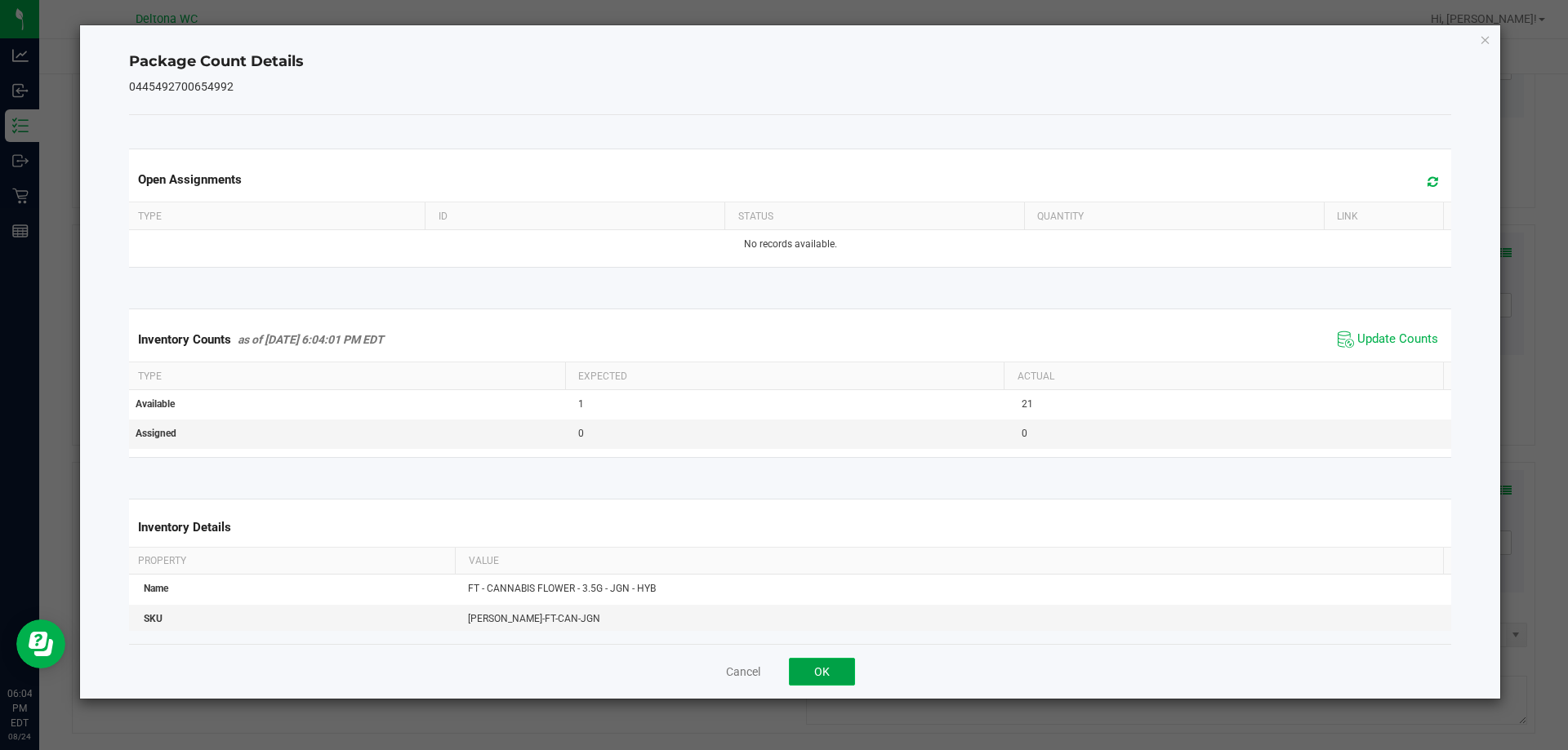
click at [818, 673] on button "OK" at bounding box center [821, 671] width 66 height 28
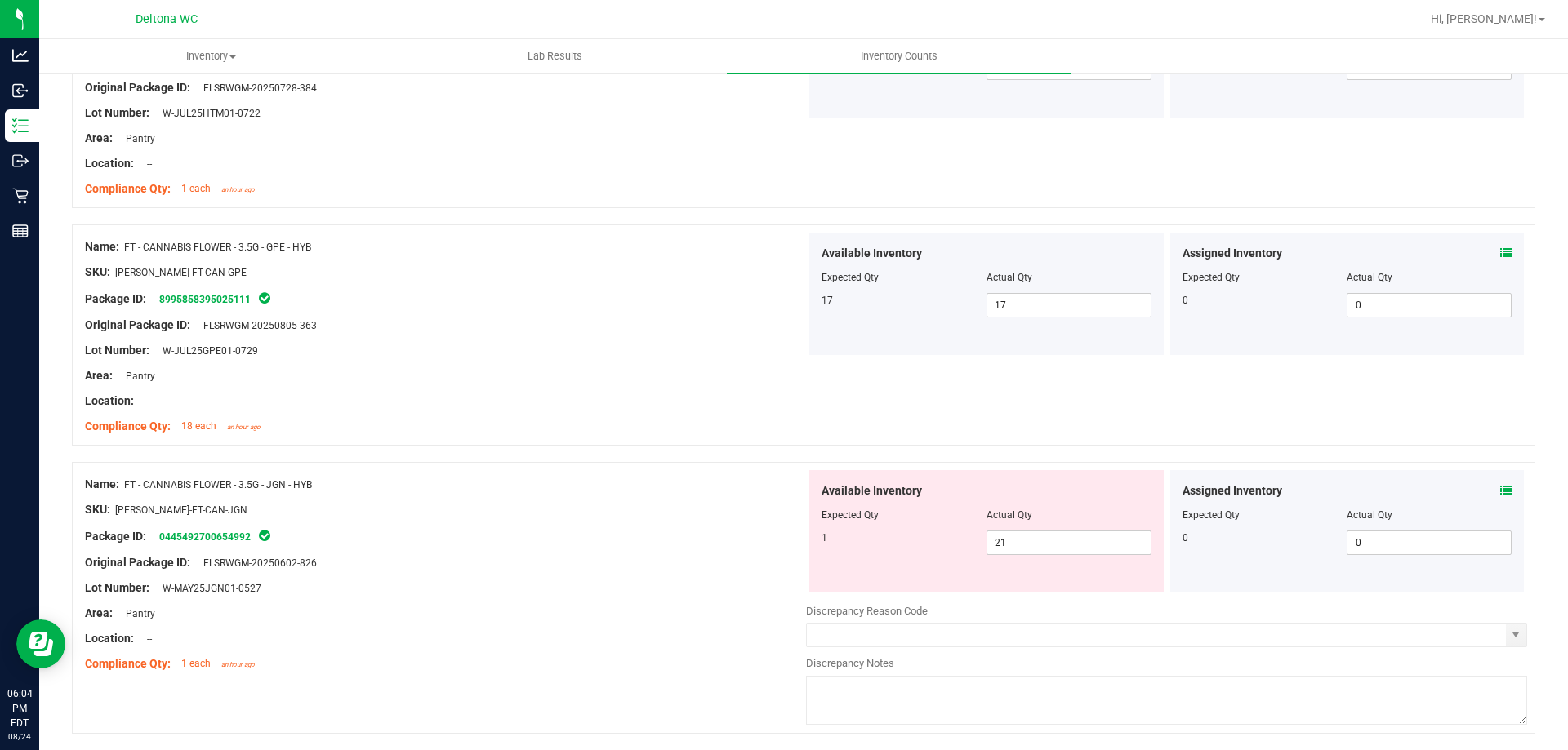
scroll to position [1387, 0]
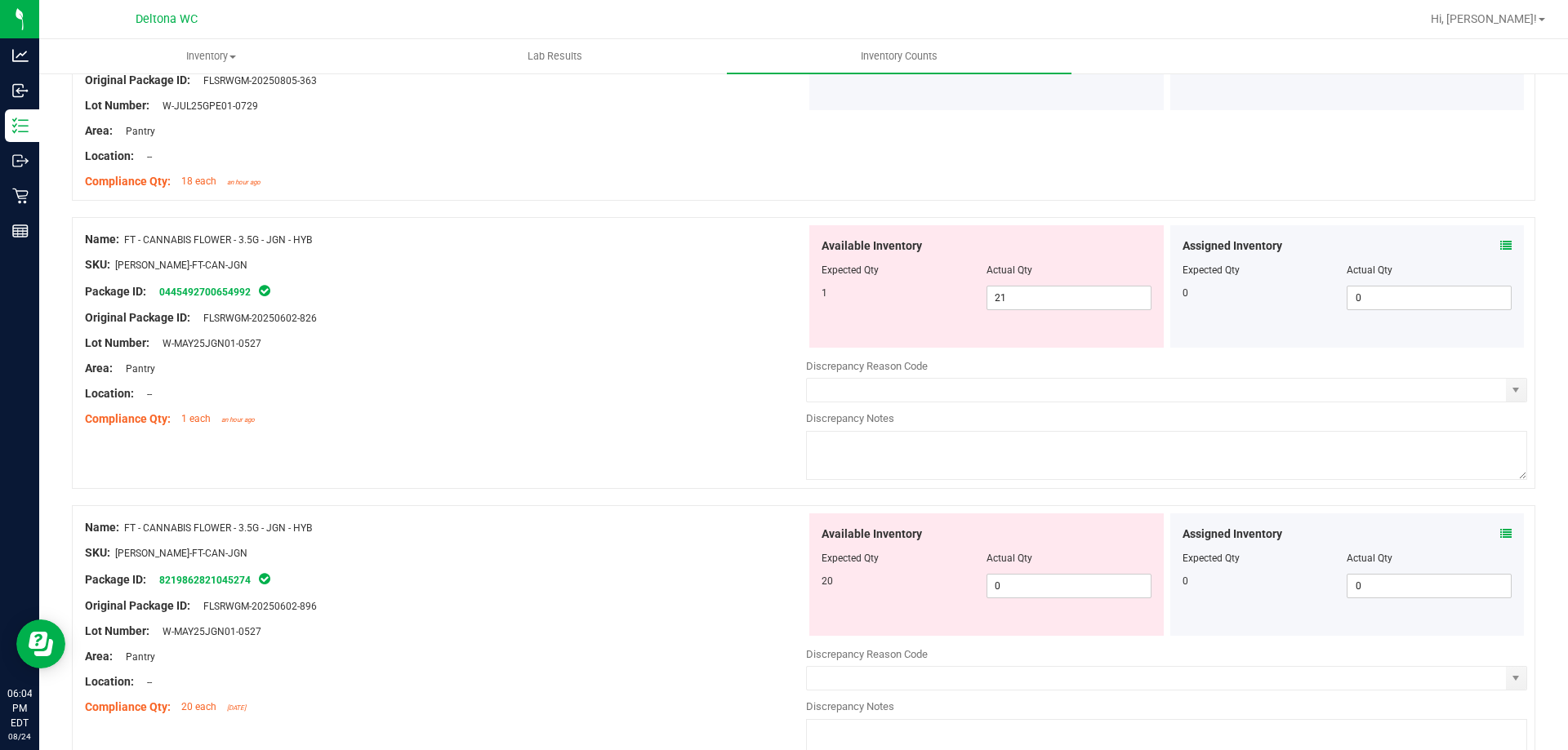
click at [1500, 529] on icon at bounding box center [1506, 534] width 12 height 12
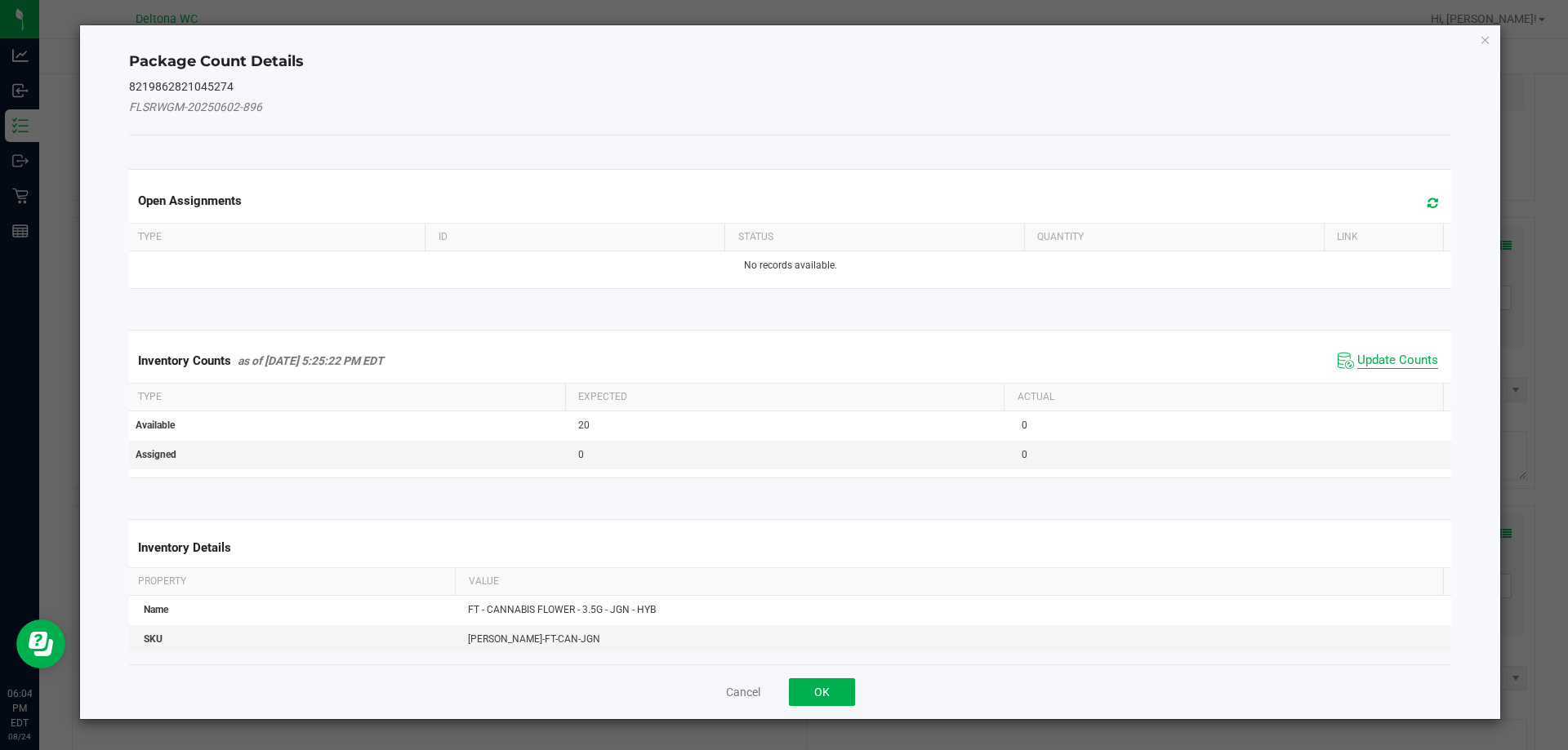
click at [1367, 361] on span "Update Counts" at bounding box center [1397, 360] width 81 height 17
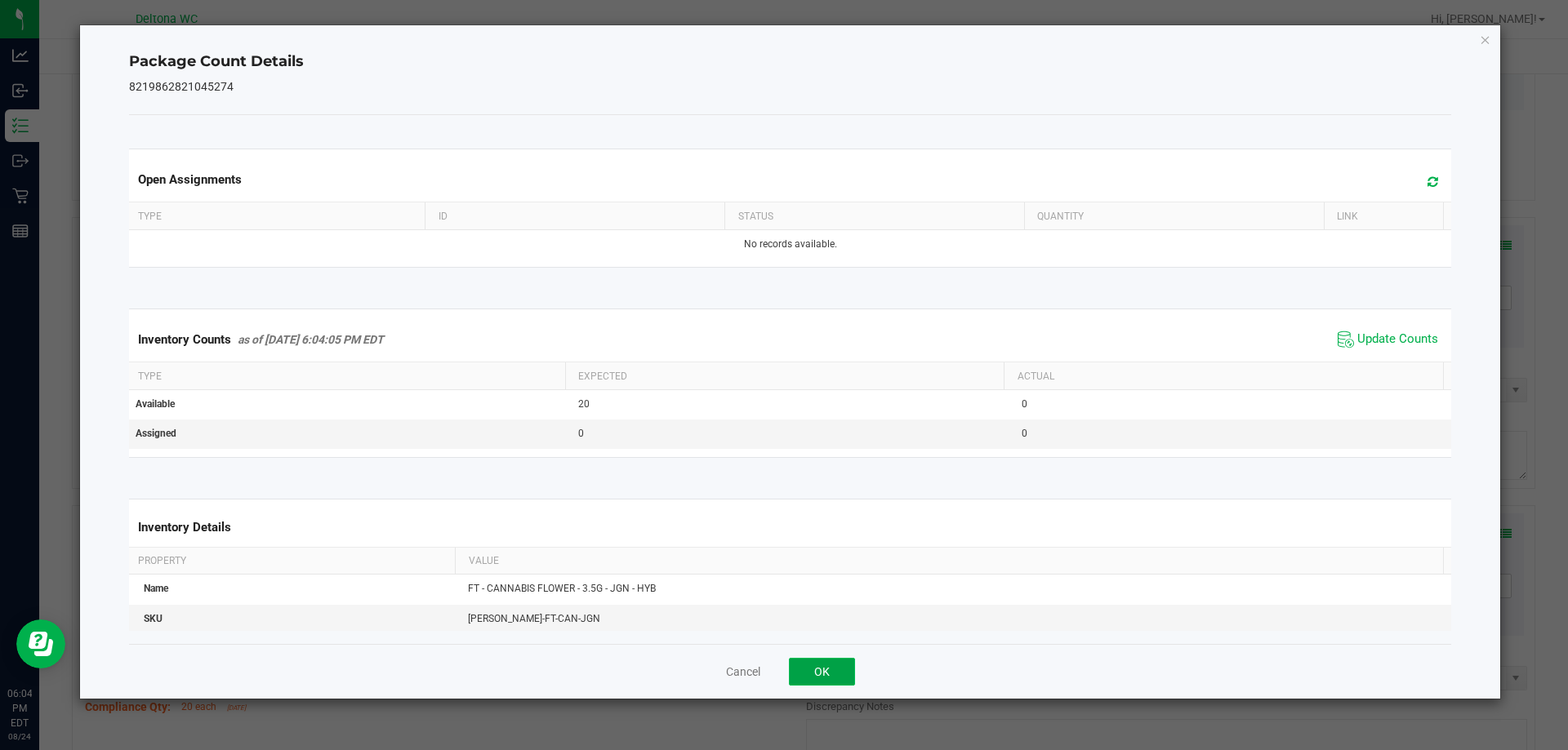
click at [803, 668] on button "OK" at bounding box center [821, 671] width 66 height 28
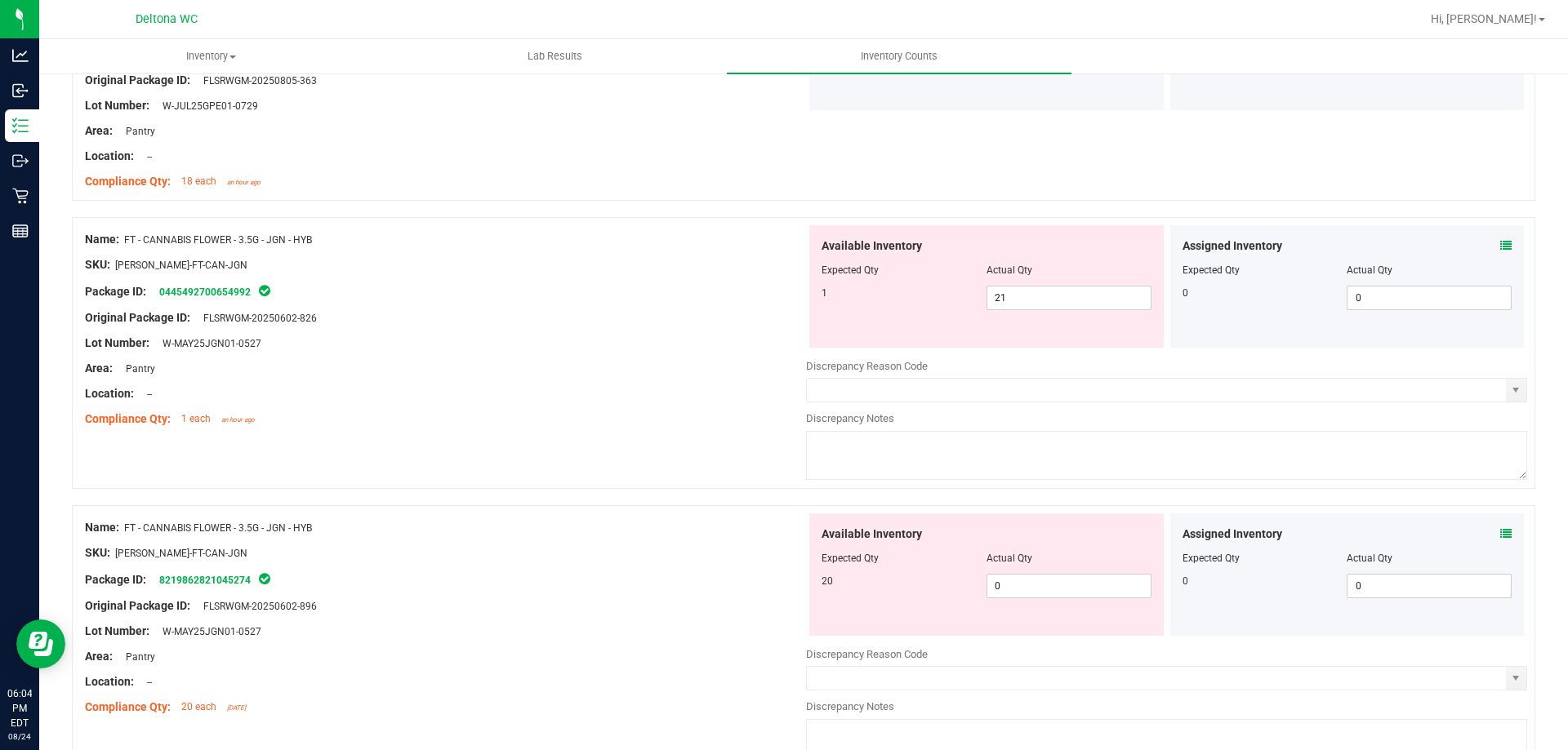
scroll to position [1632, 0]
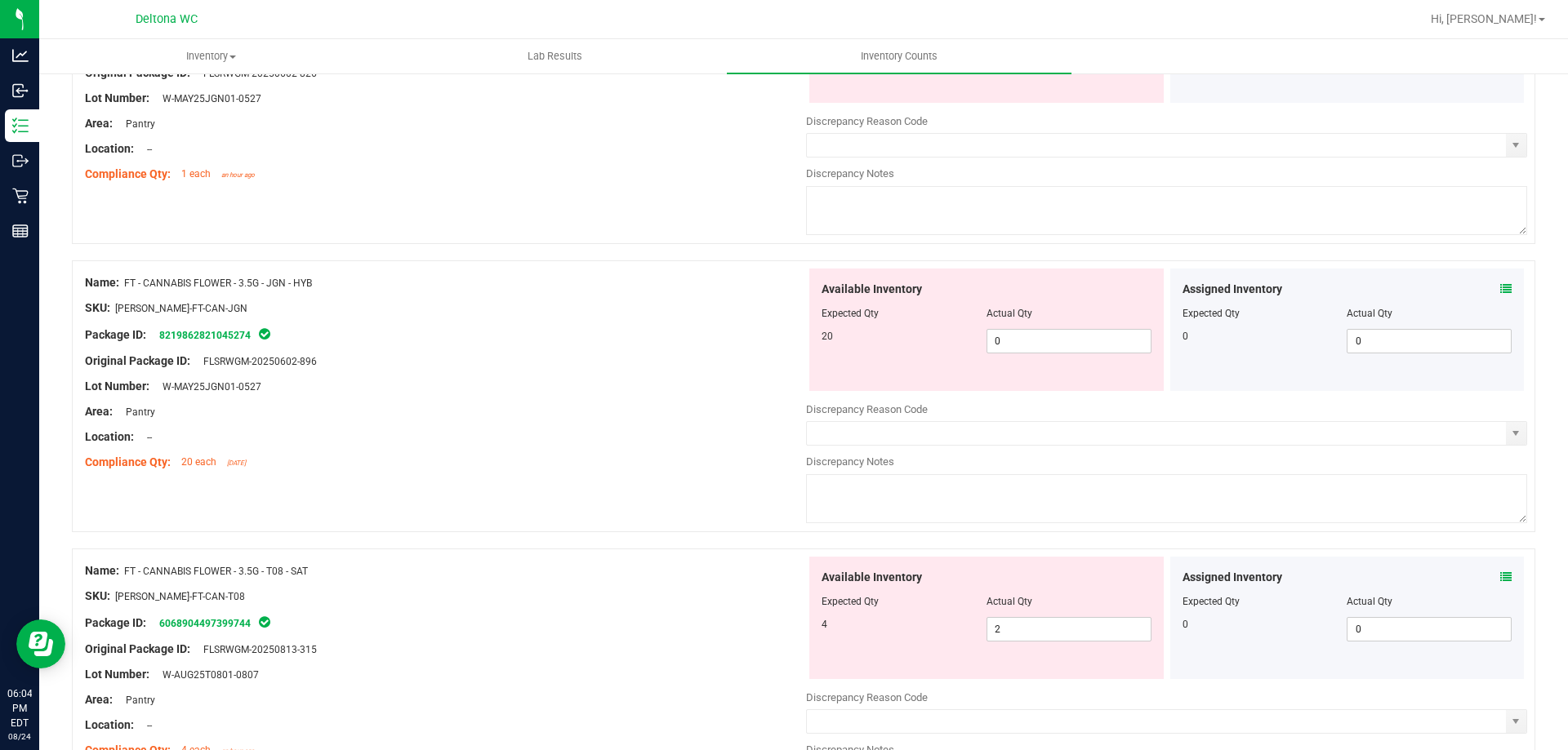
click at [1500, 575] on icon at bounding box center [1506, 577] width 12 height 12
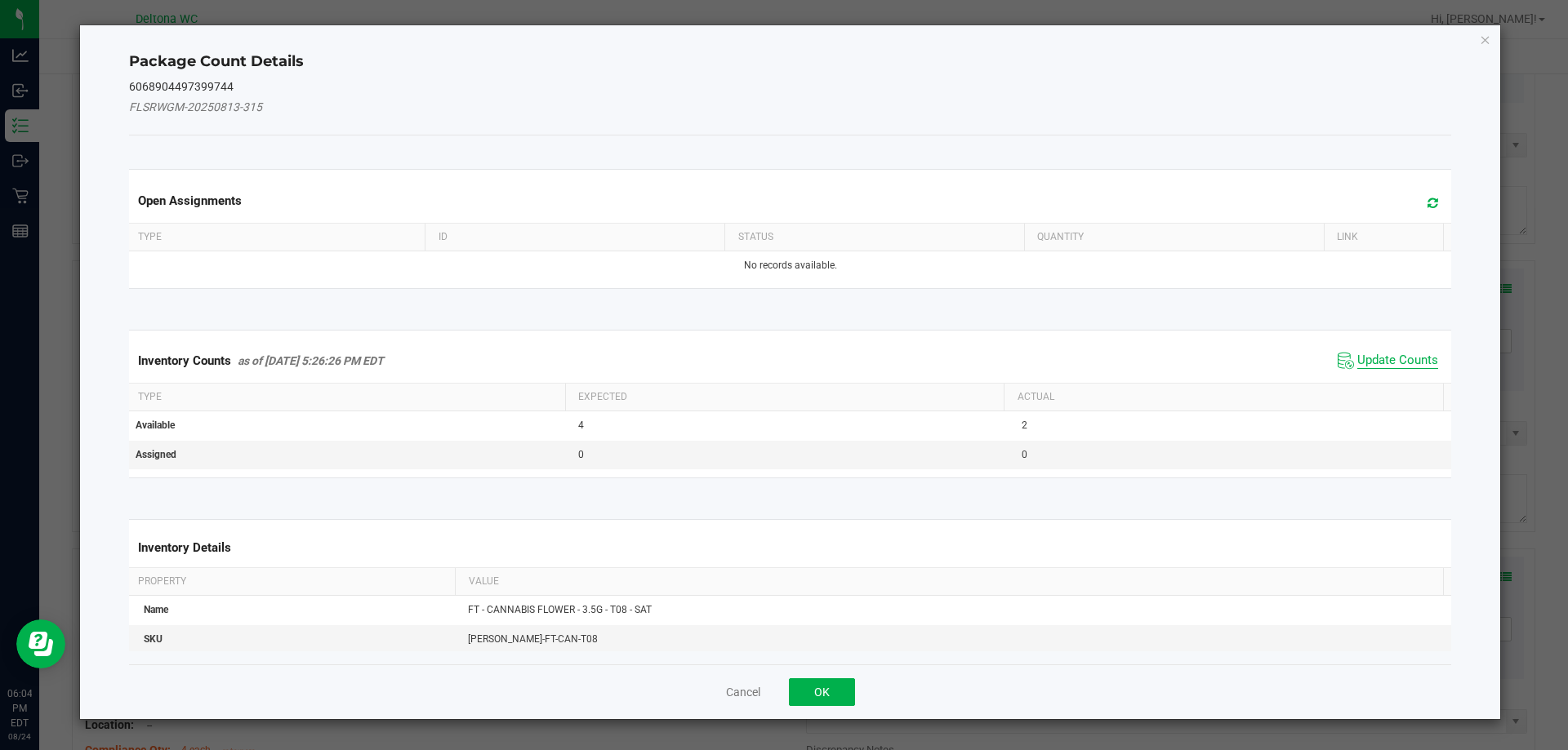
click at [1379, 365] on span "Update Counts" at bounding box center [1397, 360] width 81 height 17
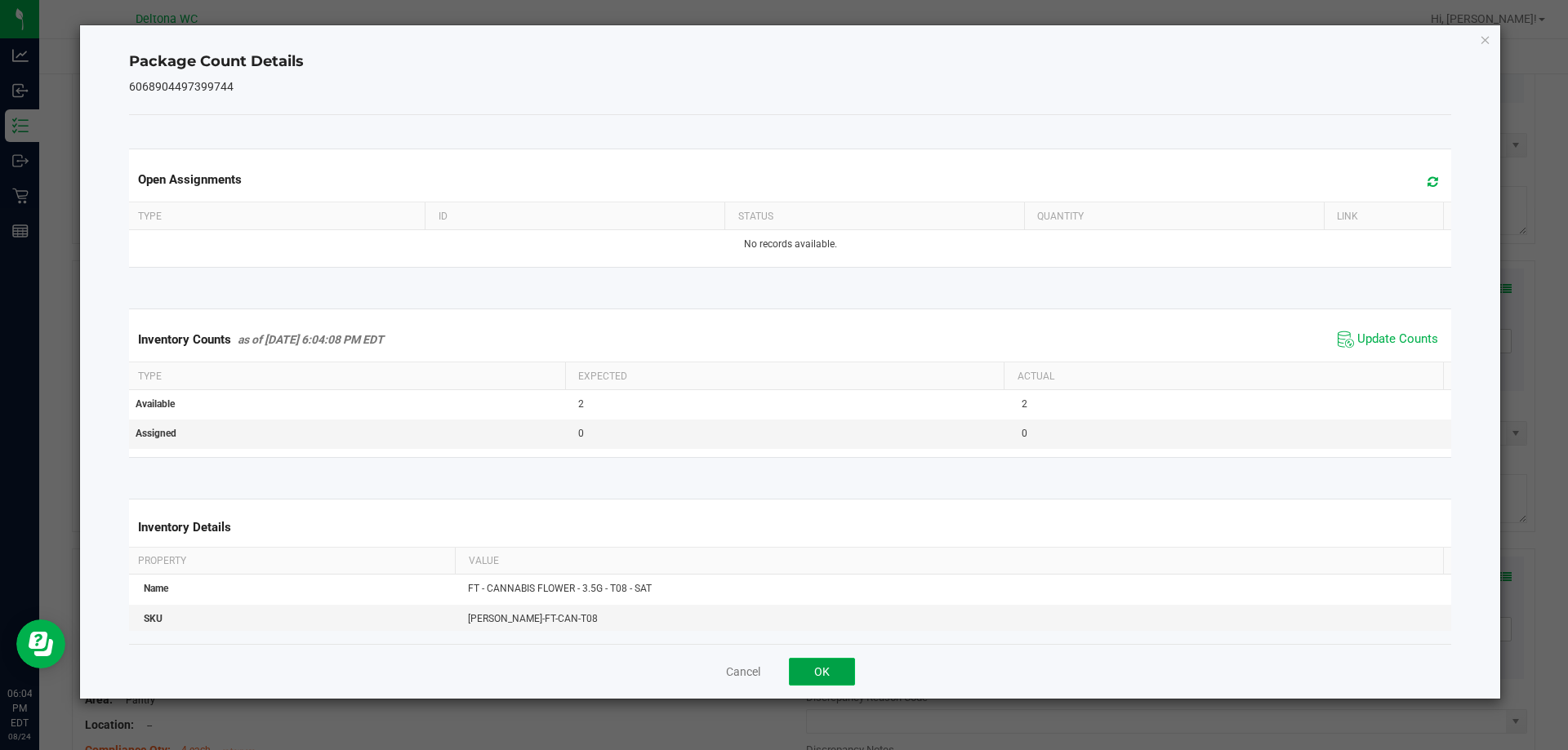
drag, startPoint x: 819, startPoint y: 666, endPoint x: 1187, endPoint y: 604, distance: 373.2
click at [820, 665] on button "OK" at bounding box center [821, 671] width 66 height 28
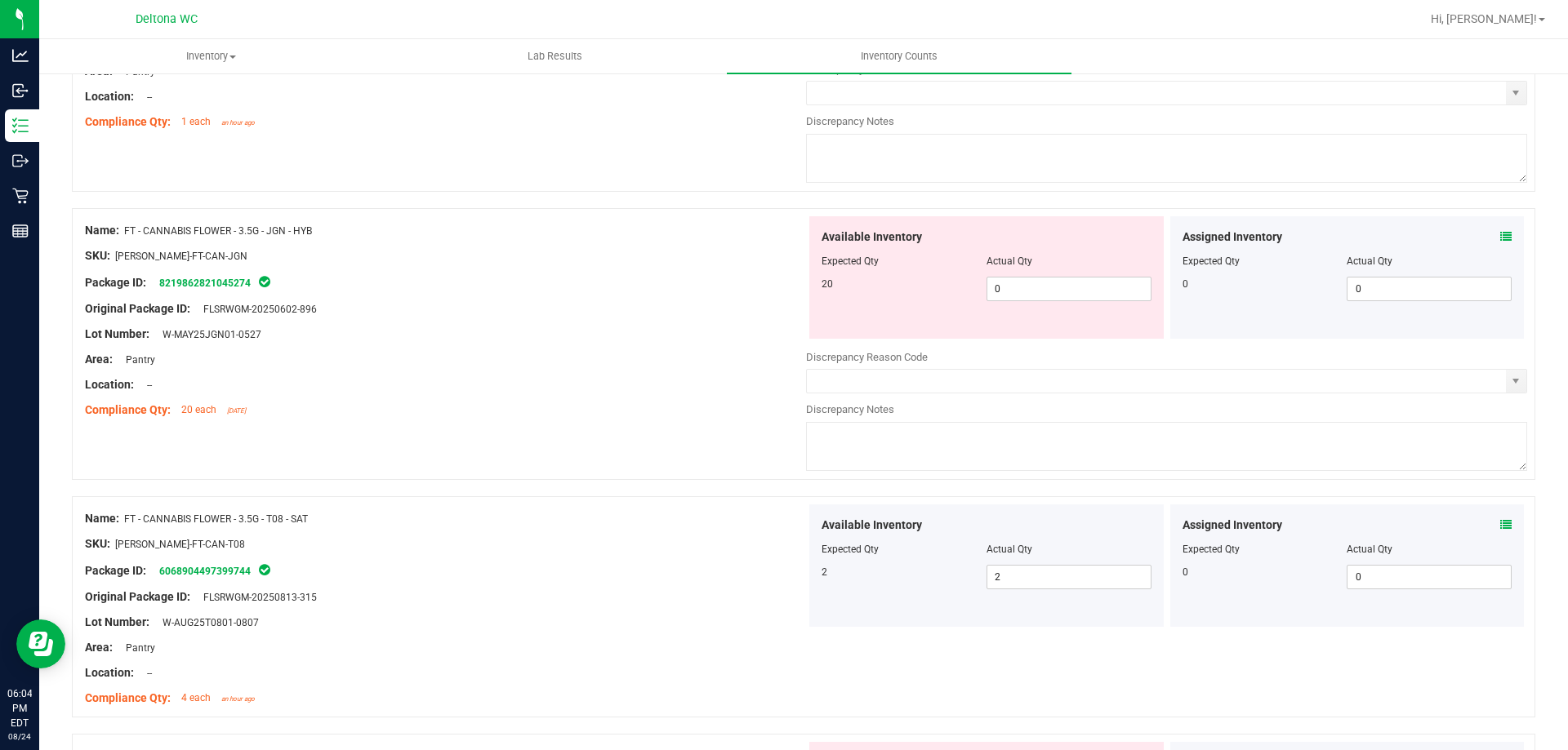
scroll to position [1876, 0]
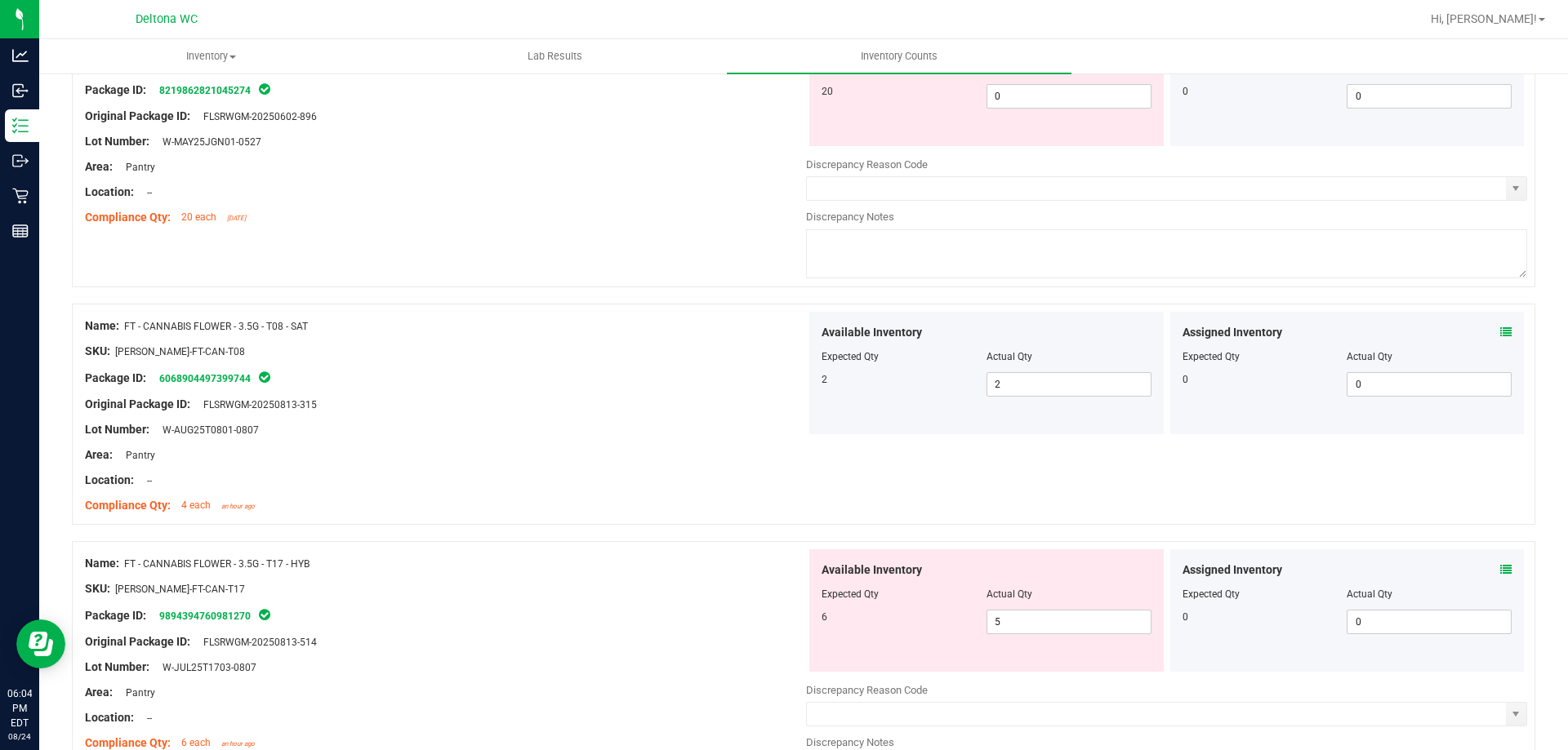
click at [1500, 570] on icon at bounding box center [1506, 570] width 12 height 12
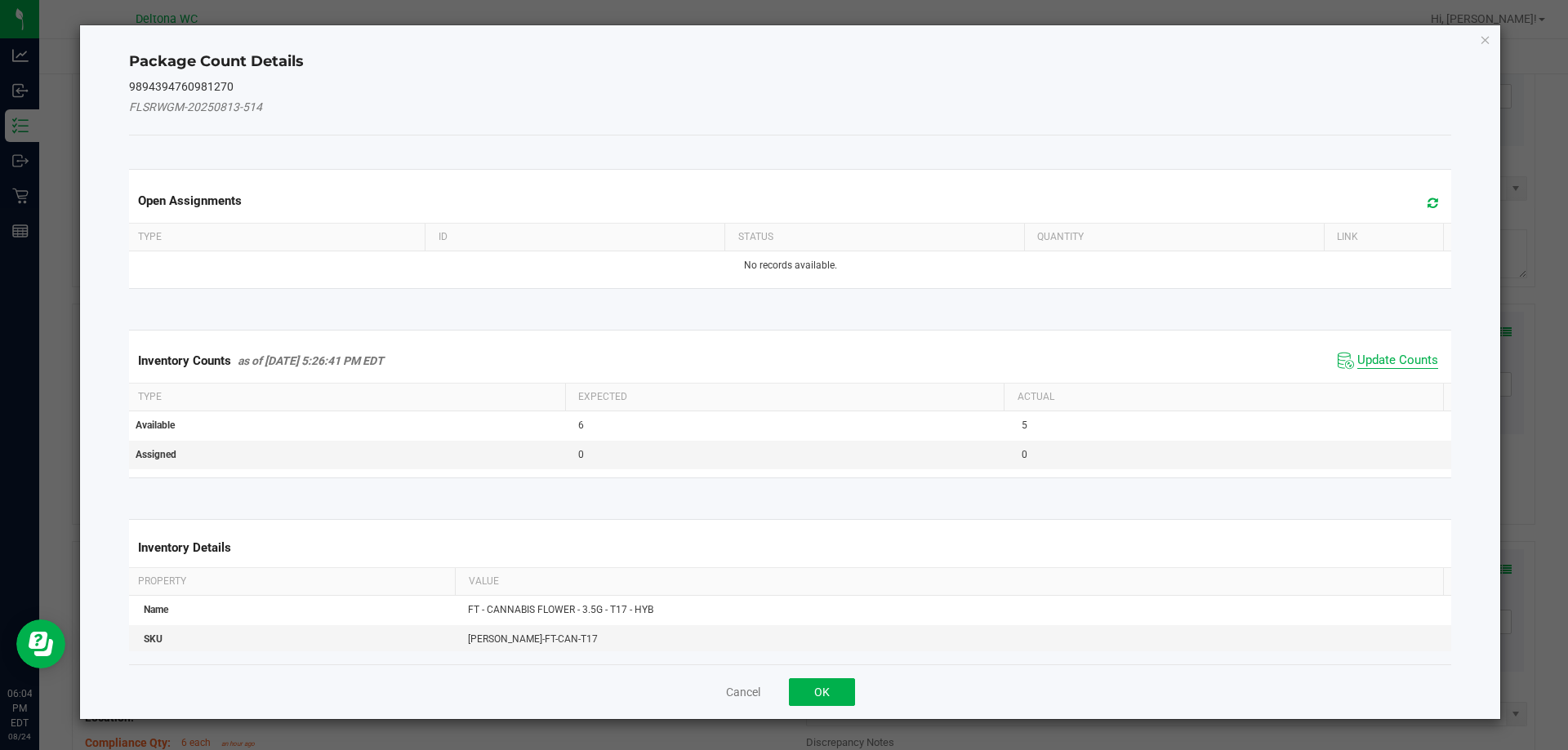
click at [1357, 362] on span "Update Counts" at bounding box center [1397, 360] width 81 height 17
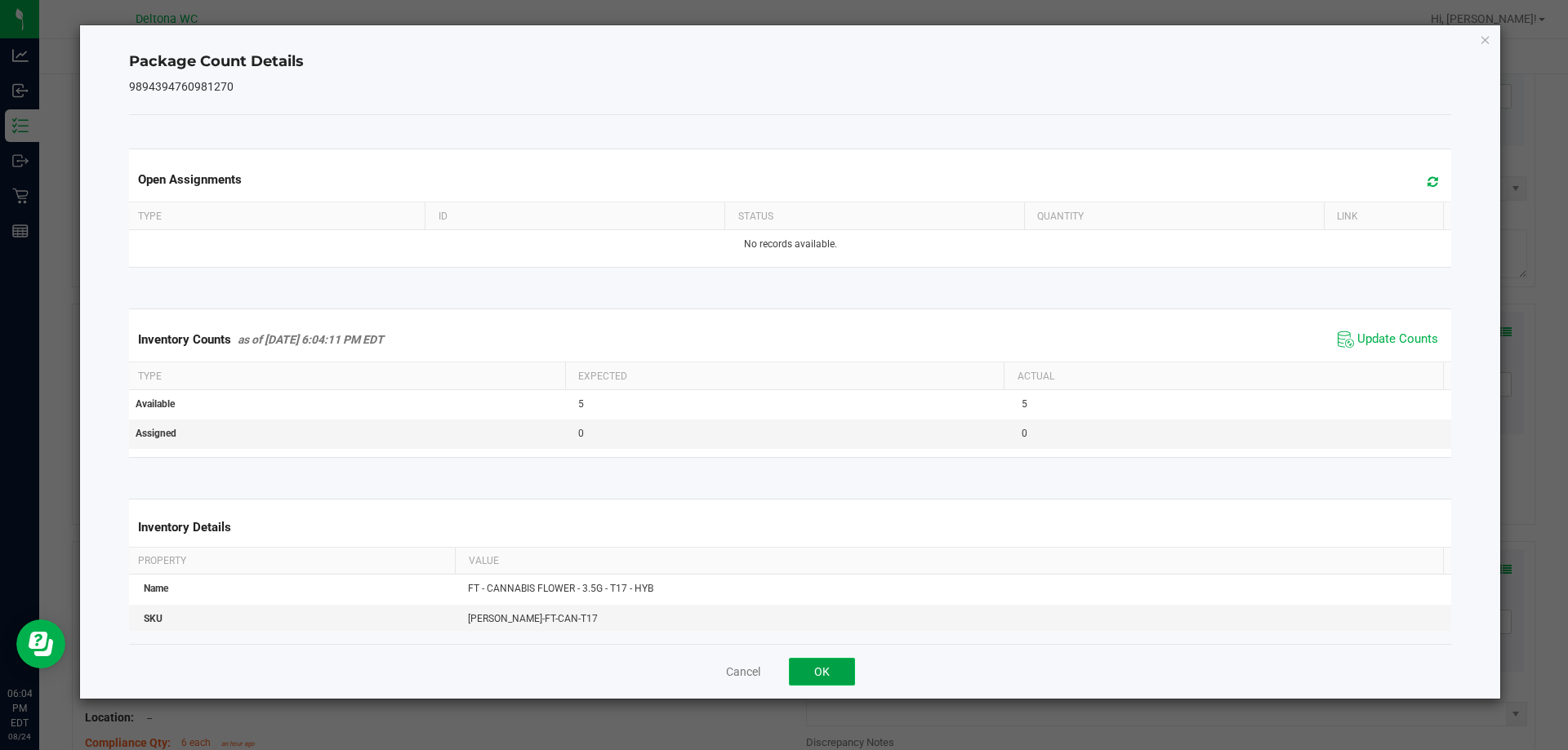
click at [823, 668] on button "OK" at bounding box center [821, 671] width 66 height 28
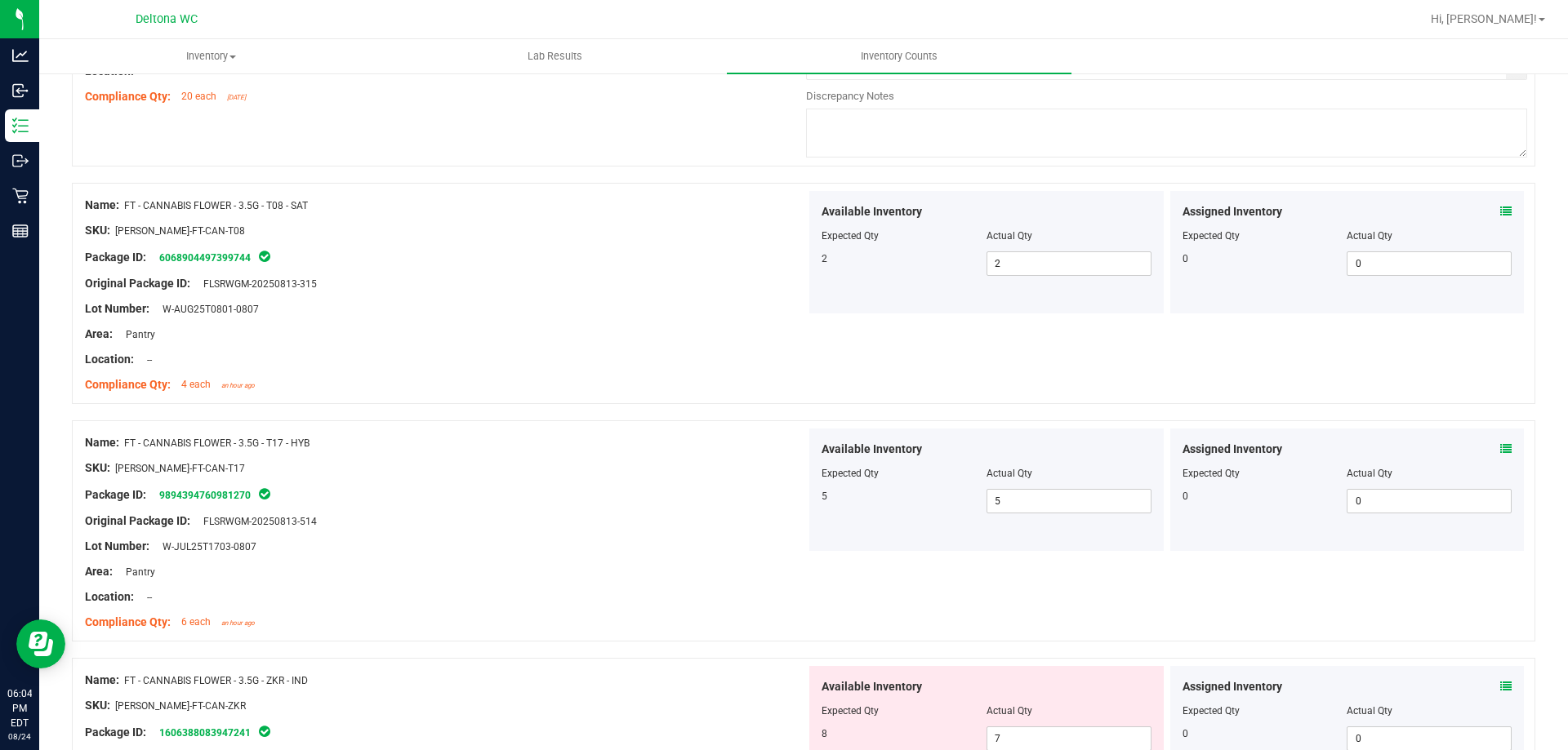
scroll to position [2122, 0]
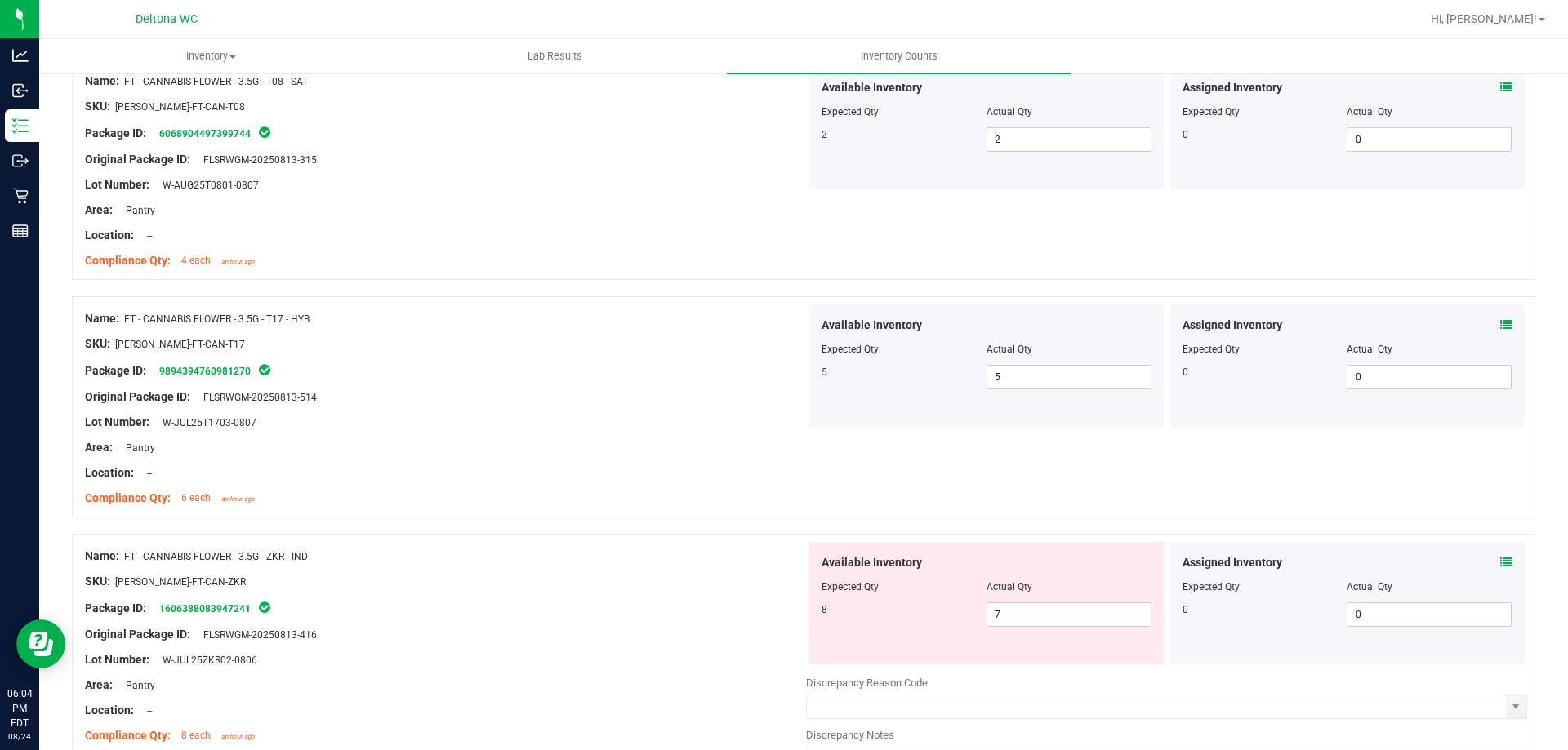
click at [1500, 563] on icon at bounding box center [1506, 562] width 12 height 12
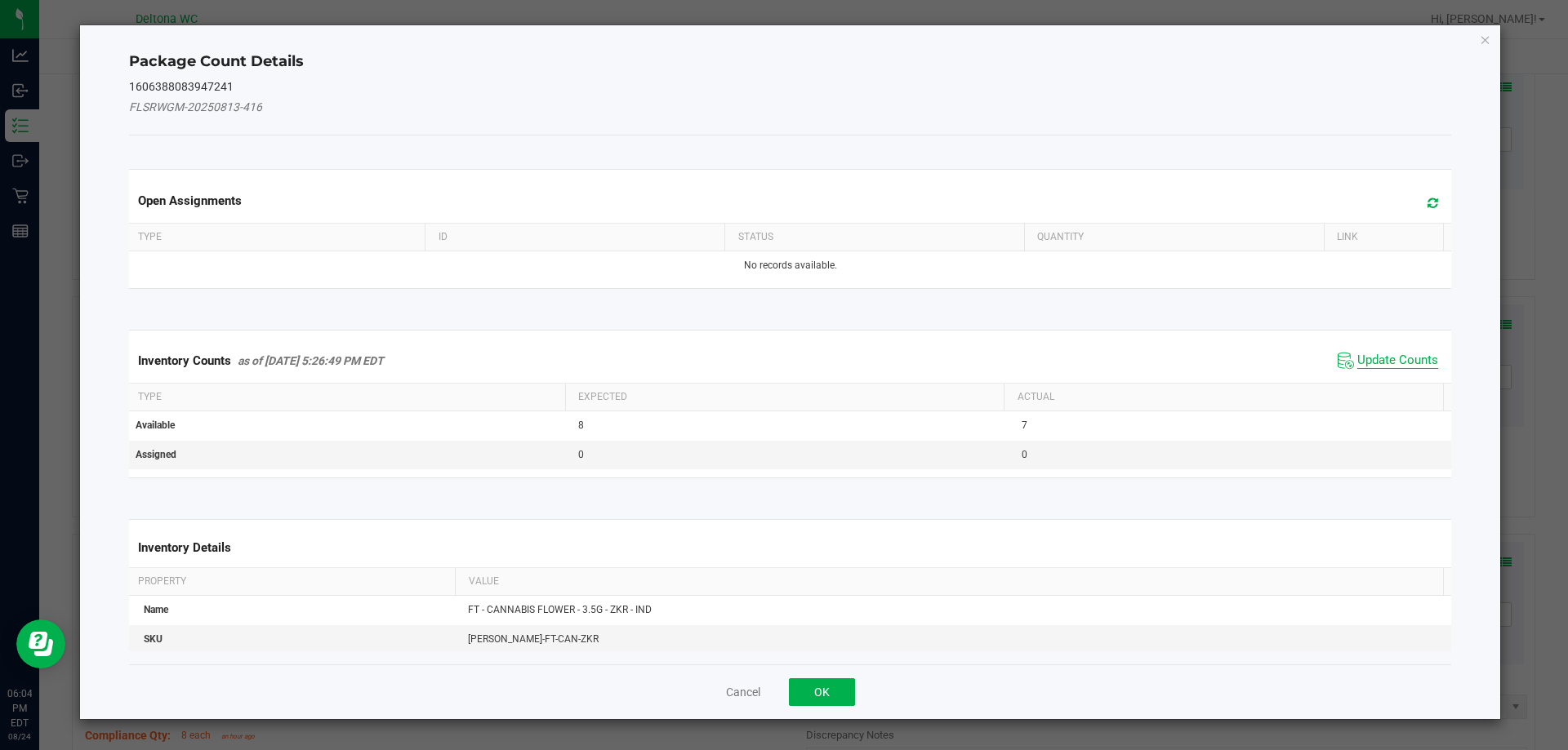
click at [1357, 362] on span "Update Counts" at bounding box center [1397, 360] width 81 height 17
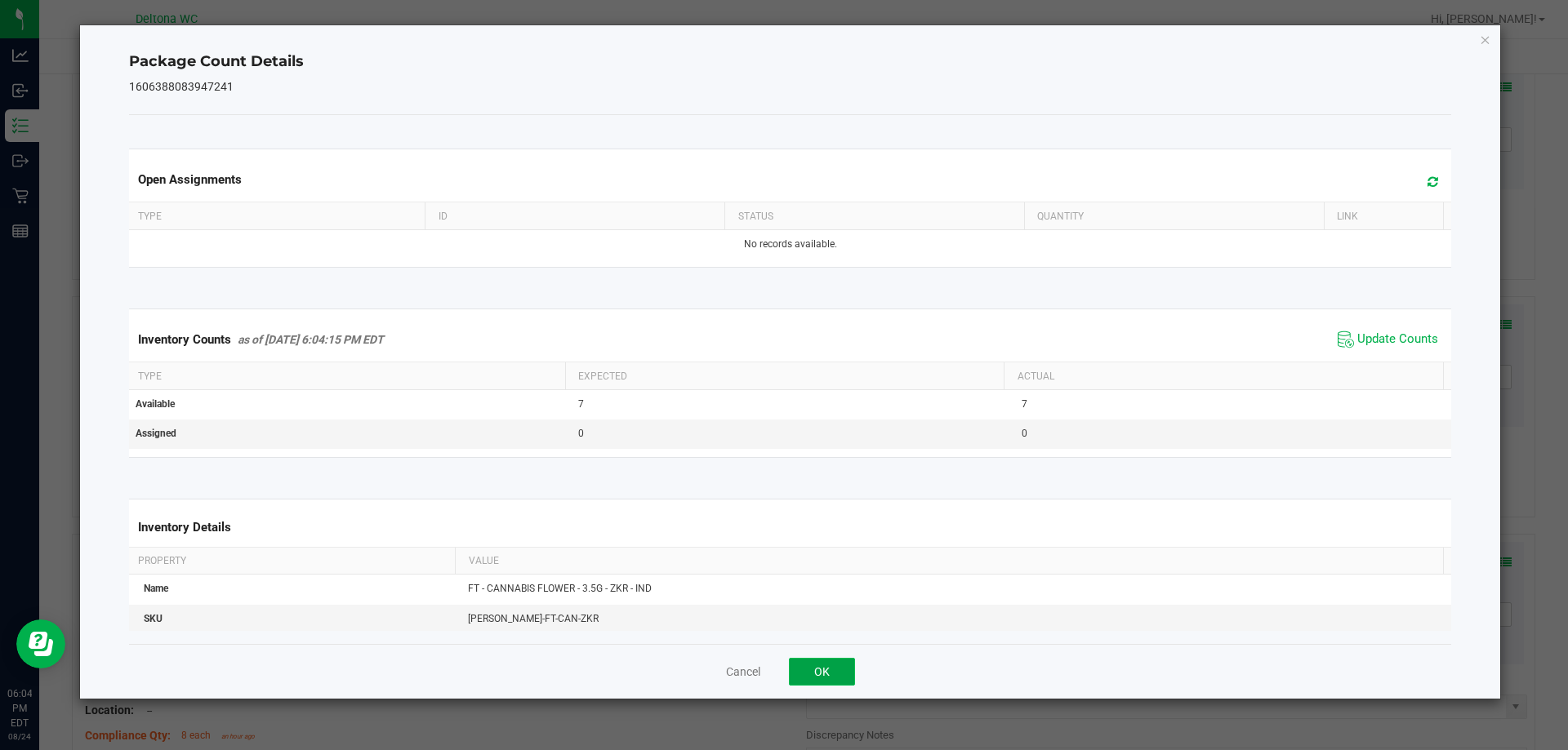
click at [840, 666] on button "OK" at bounding box center [821, 671] width 66 height 28
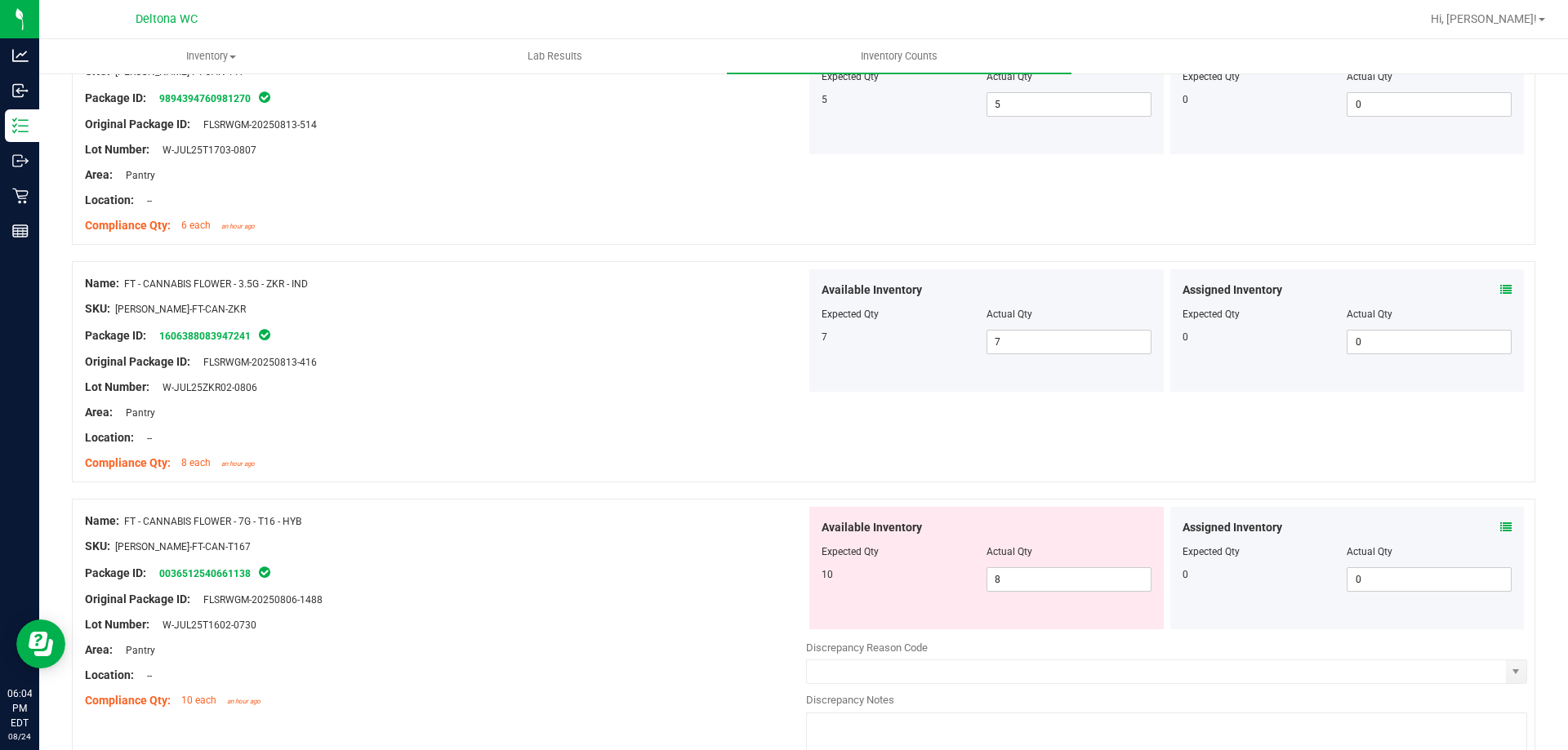
scroll to position [2448, 0]
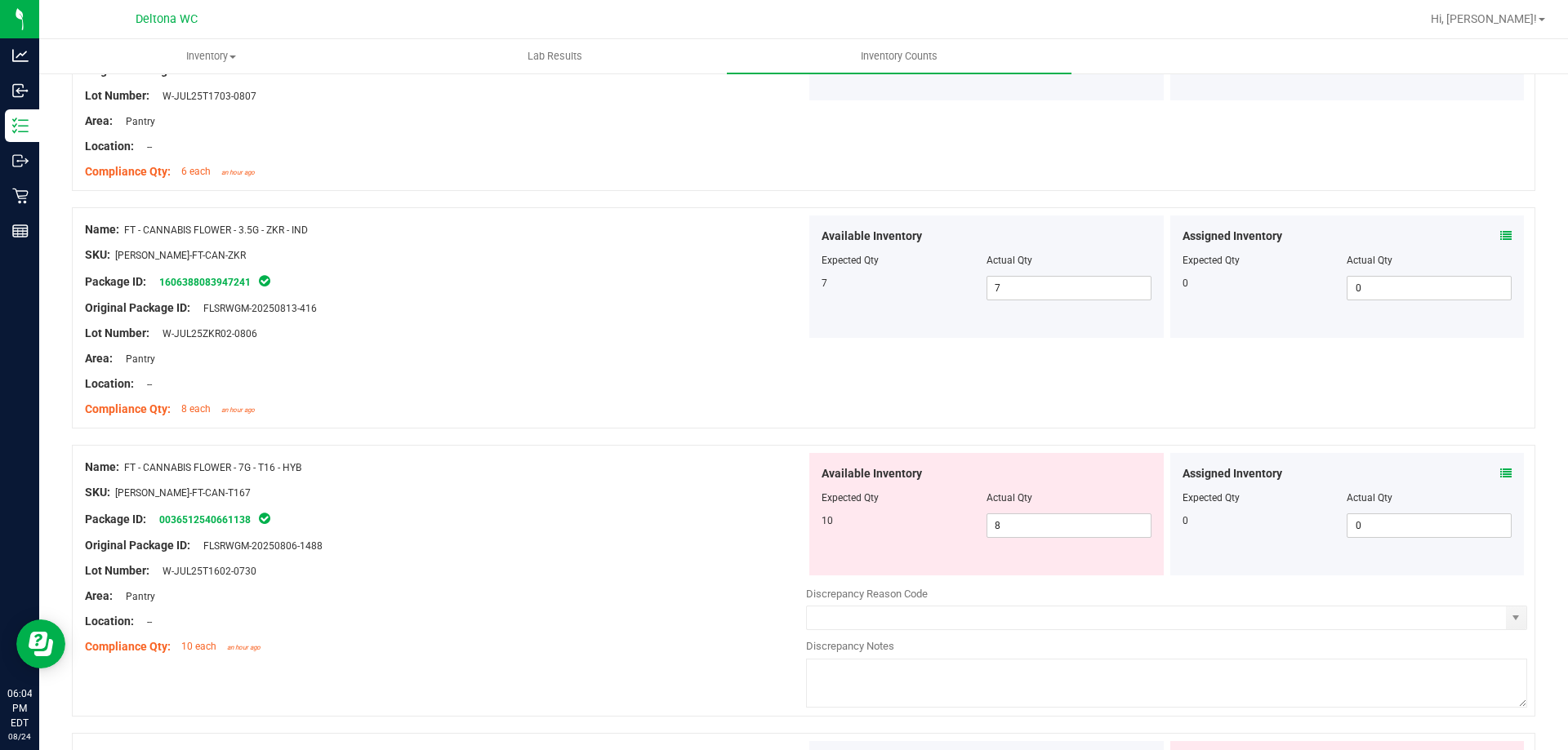
click at [1500, 469] on icon at bounding box center [1506, 474] width 12 height 12
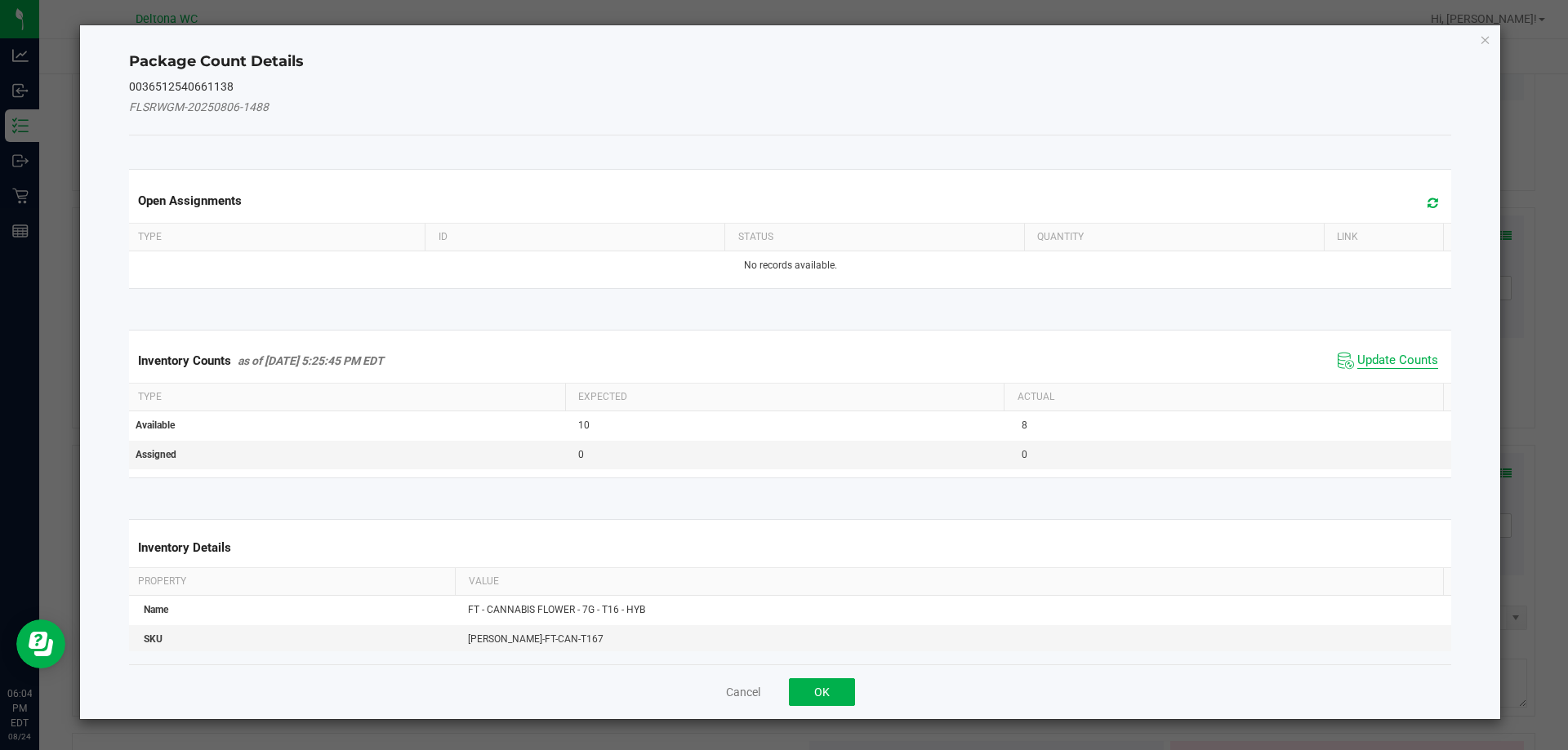
click at [1388, 357] on span "Update Counts" at bounding box center [1397, 360] width 81 height 17
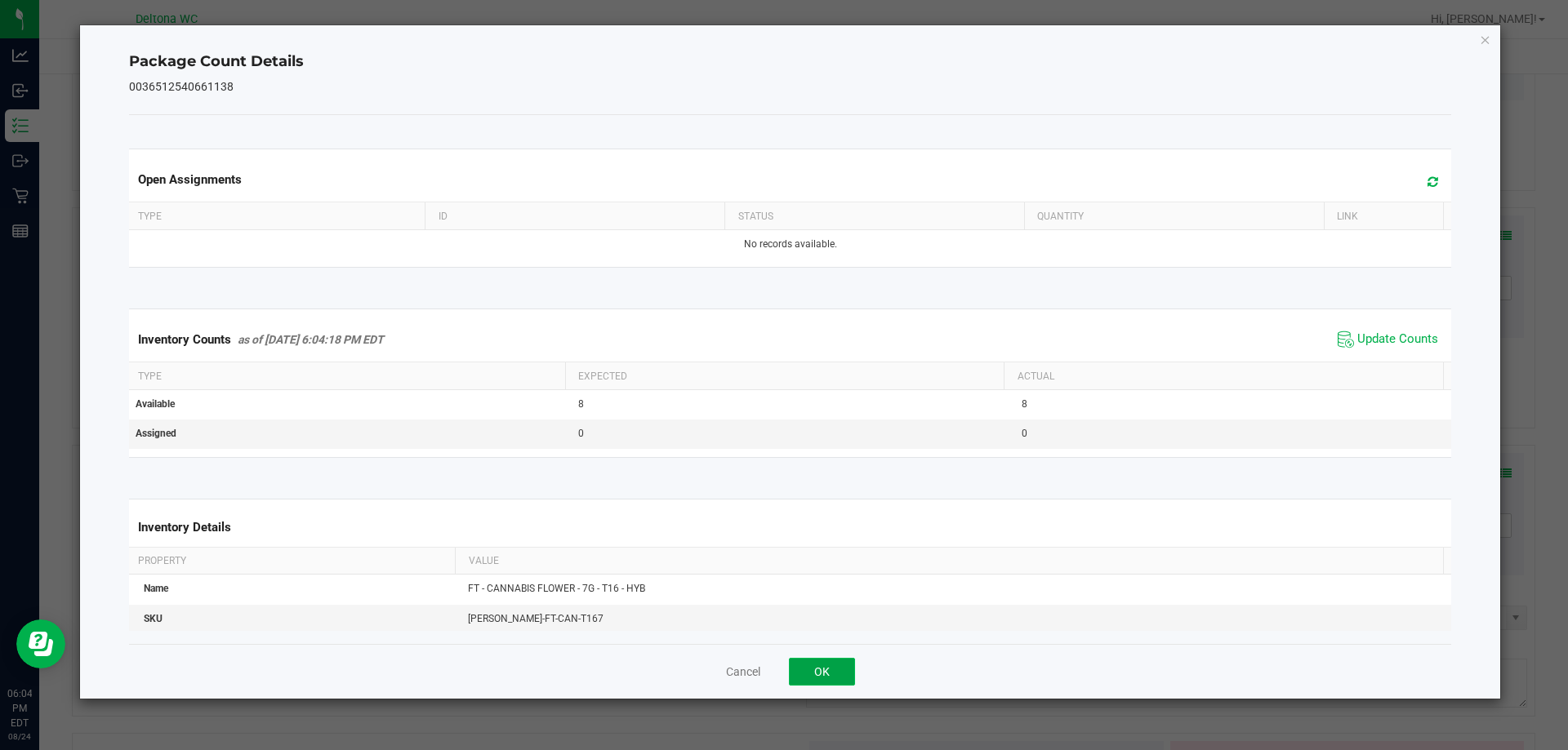
click at [840, 665] on button "OK" at bounding box center [821, 671] width 66 height 28
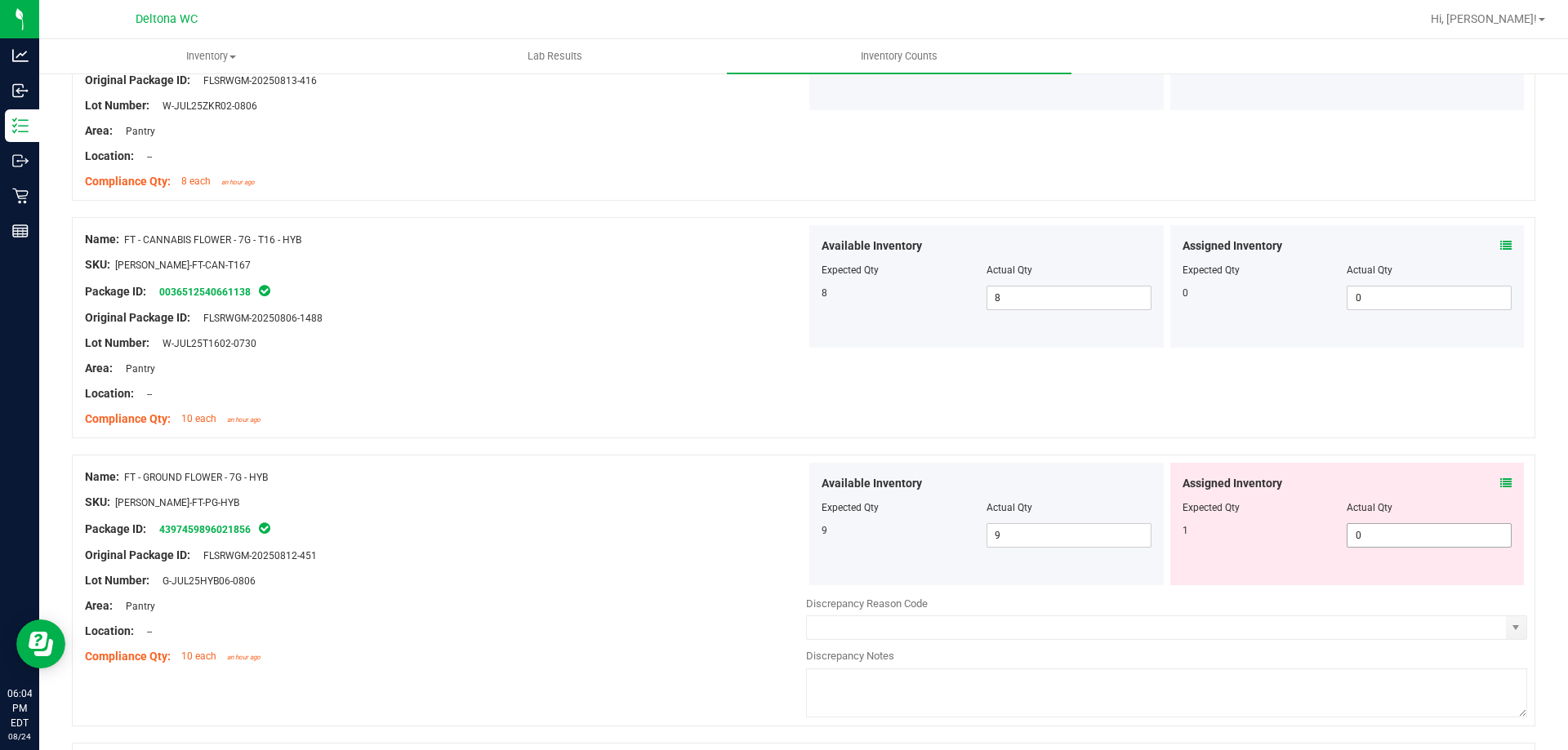
scroll to position [2693, 0]
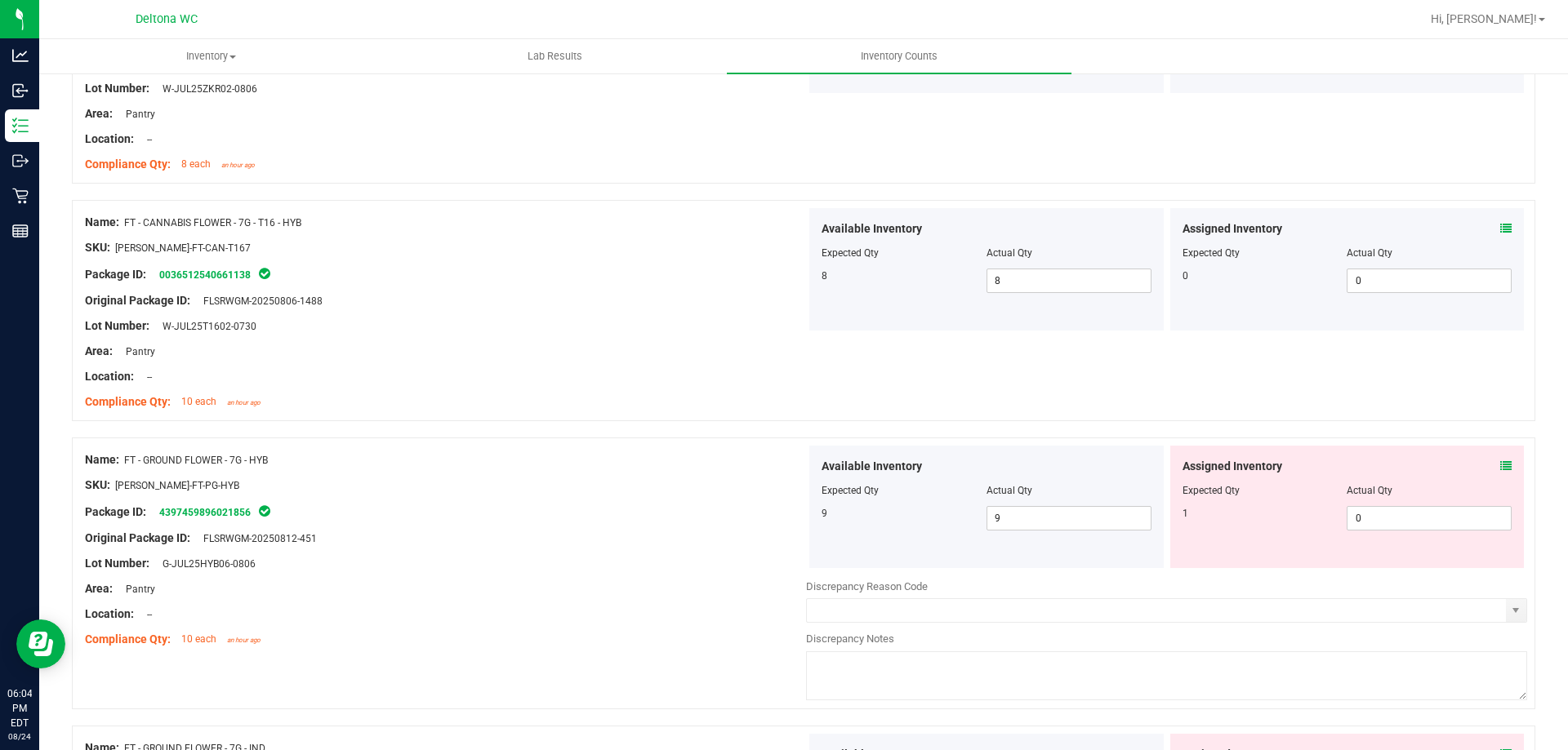
click at [1500, 463] on icon at bounding box center [1506, 466] width 12 height 12
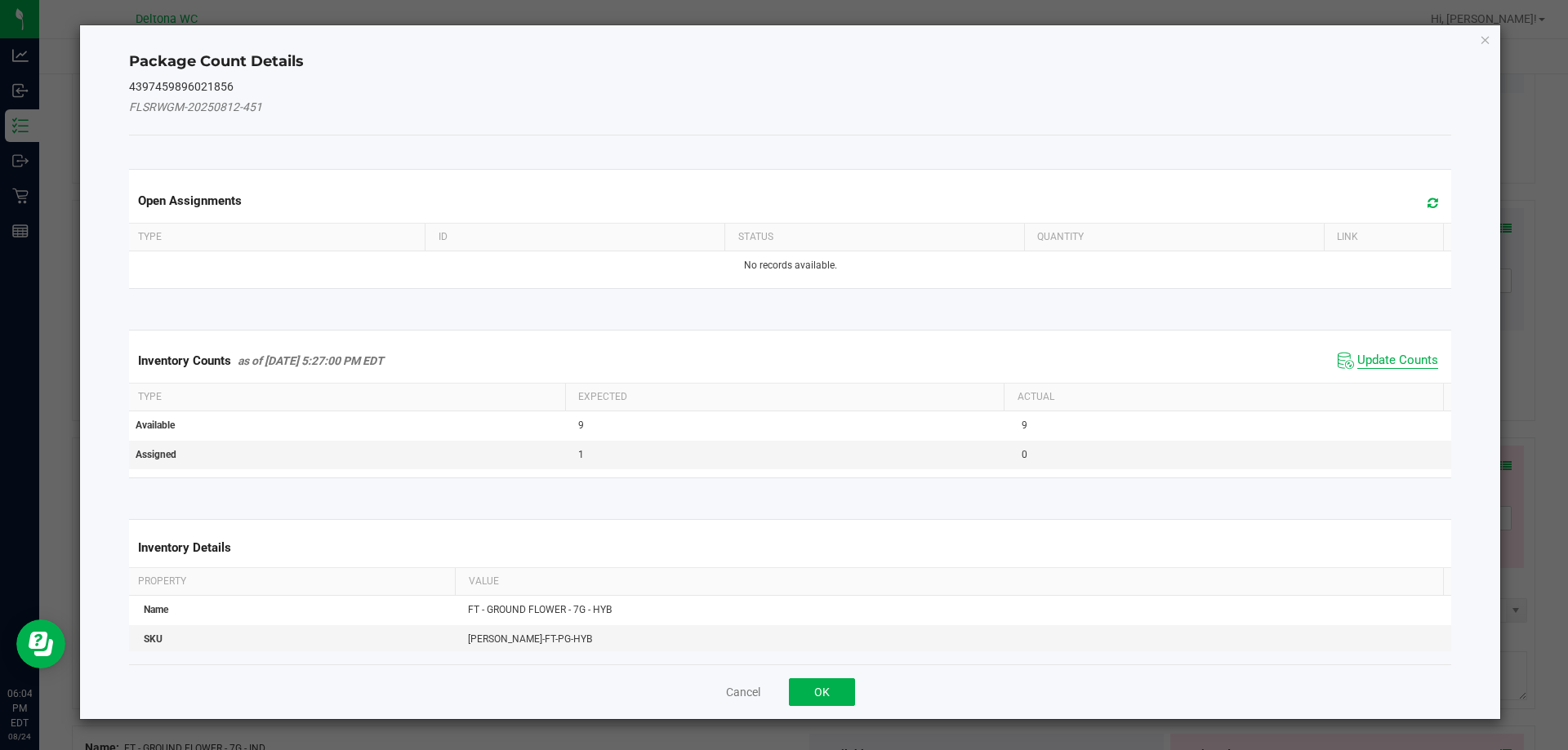
click at [1391, 363] on span "Update Counts" at bounding box center [1397, 360] width 81 height 17
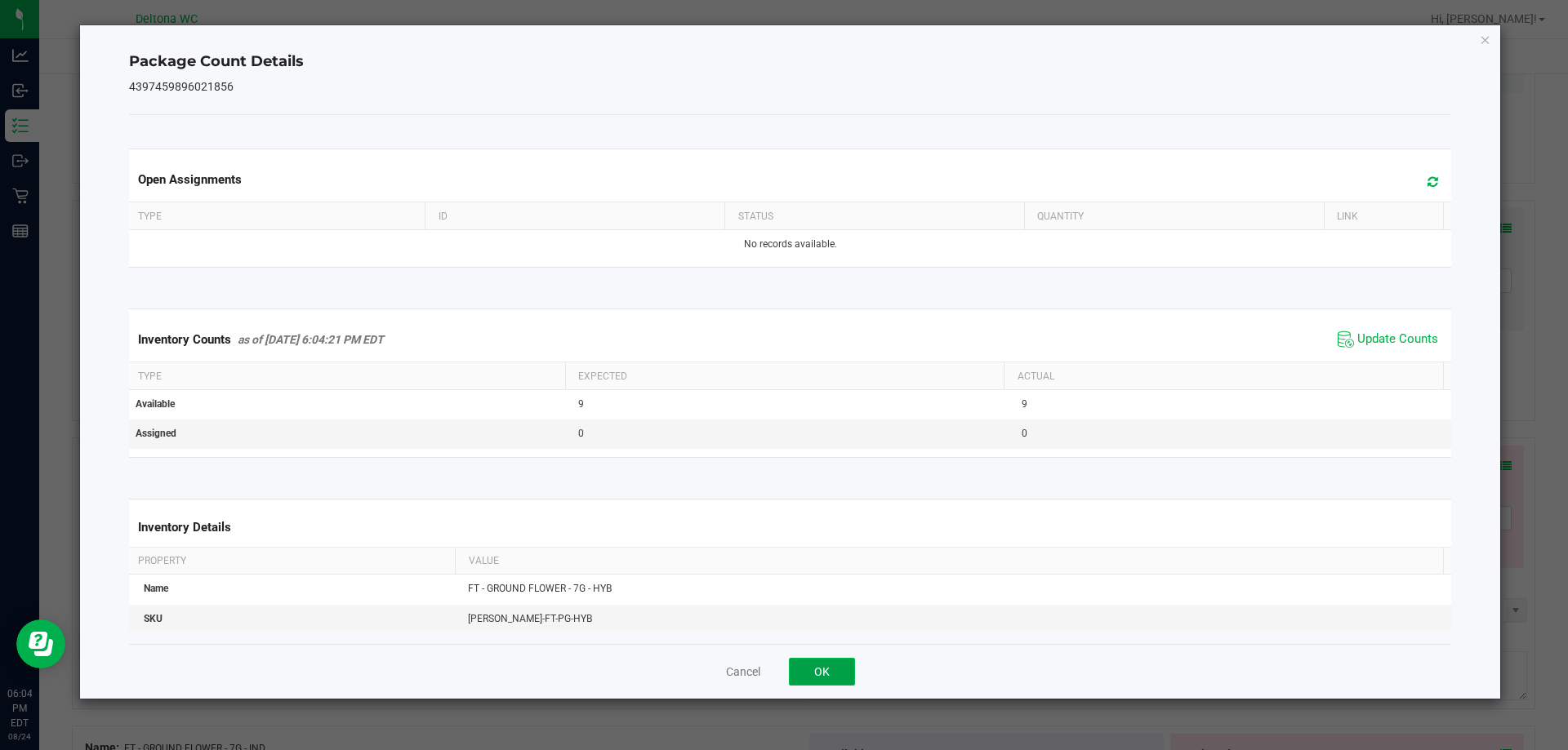
click at [825, 661] on button "OK" at bounding box center [821, 671] width 66 height 28
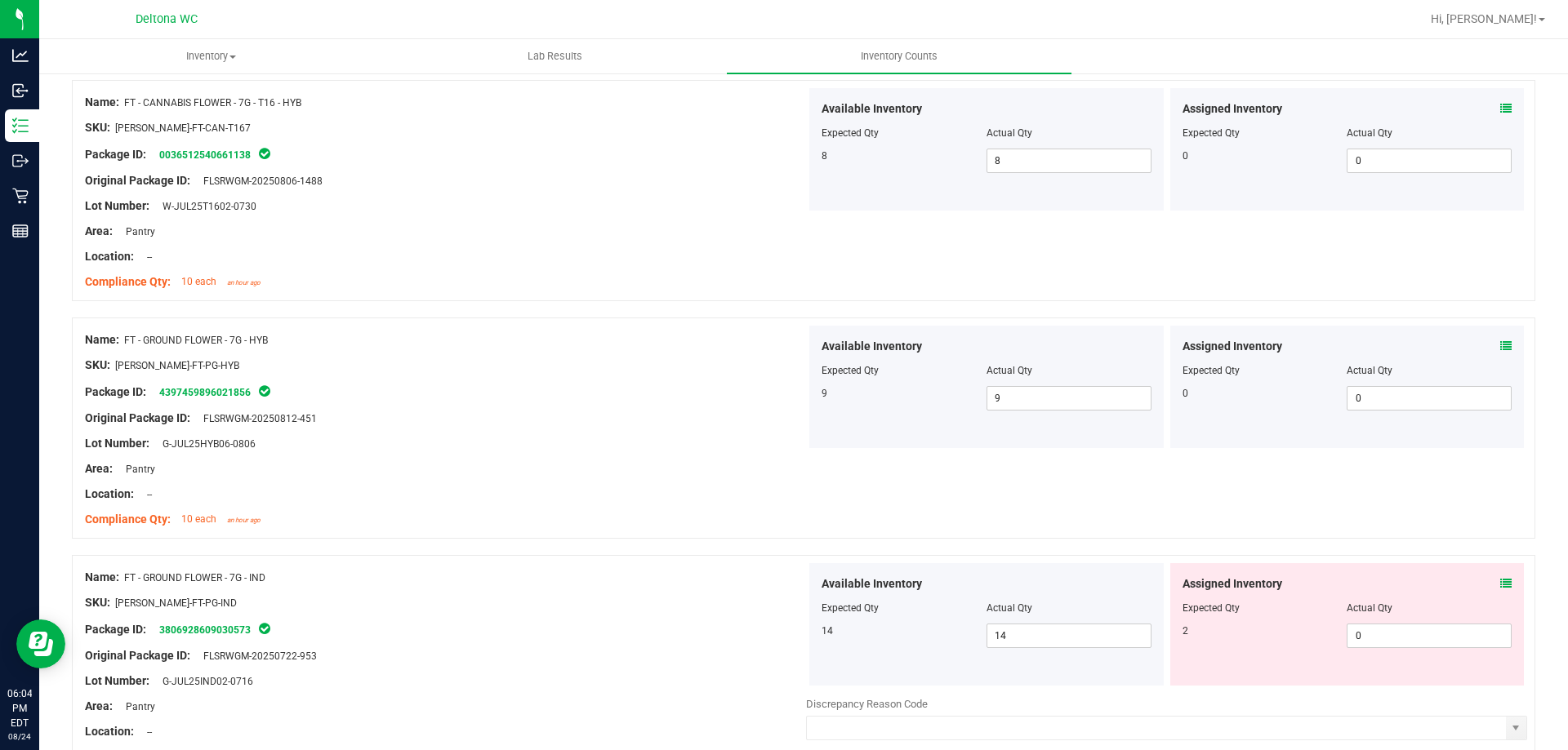
scroll to position [2938, 0]
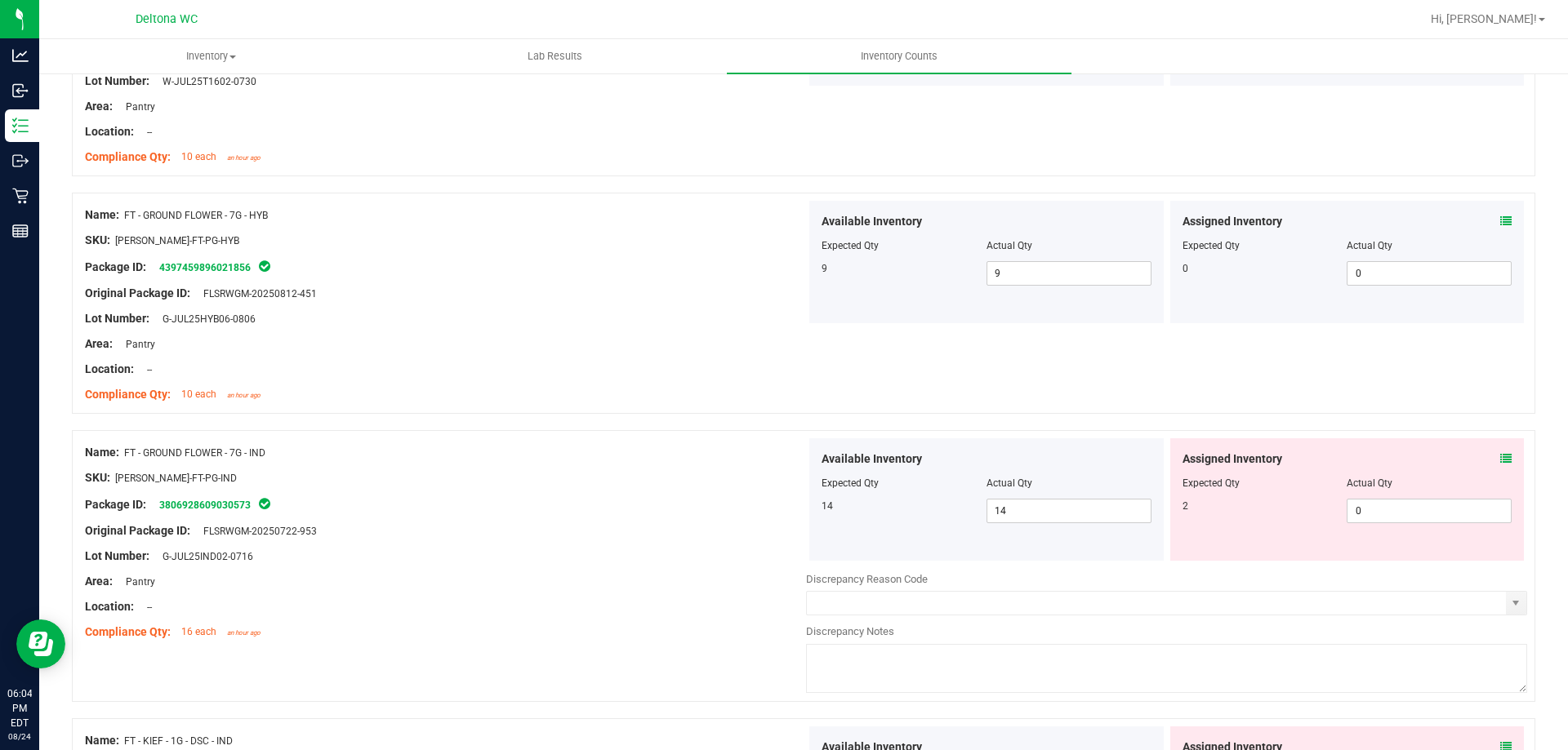
click at [1500, 455] on icon at bounding box center [1506, 459] width 12 height 12
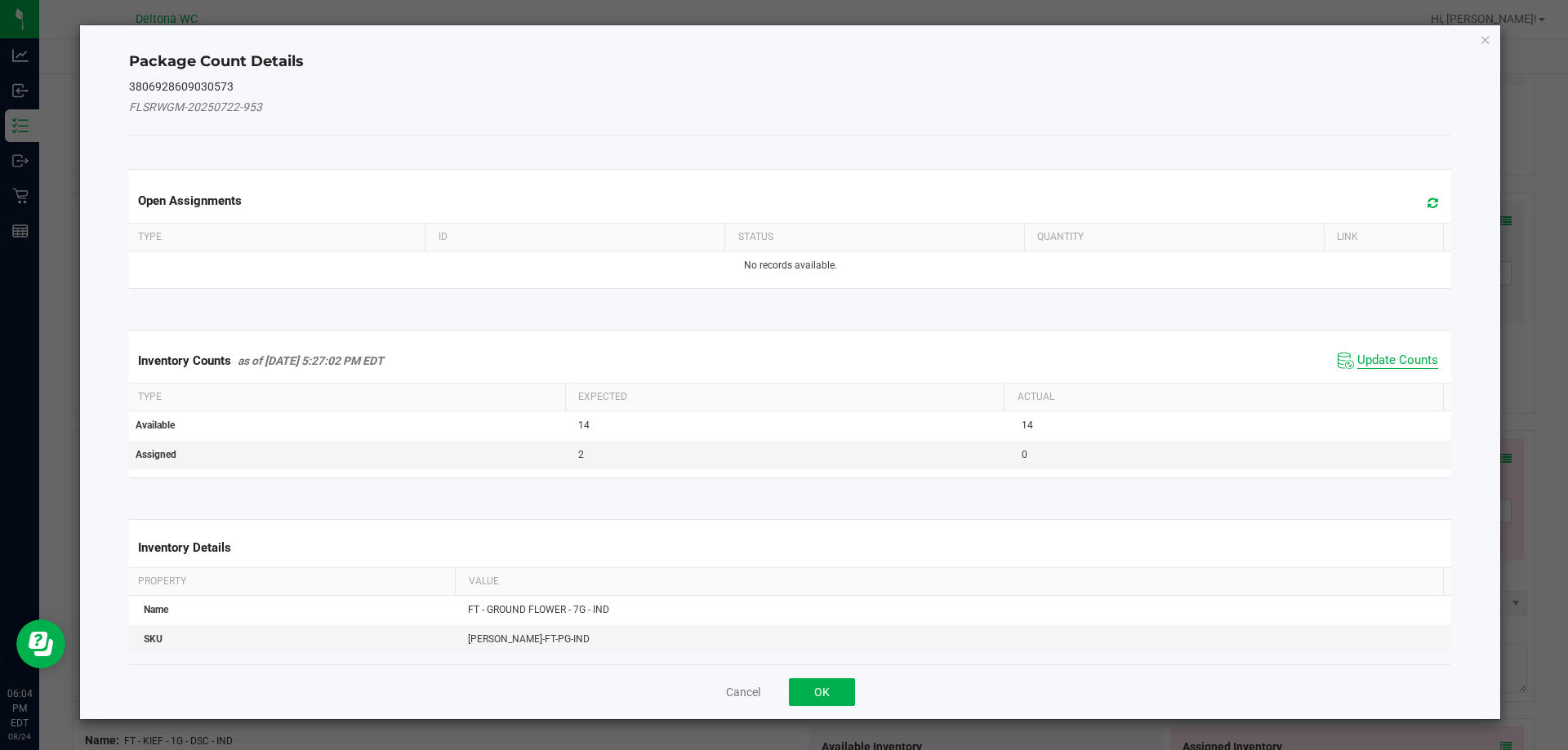
click at [1384, 362] on span "Update Counts" at bounding box center [1397, 360] width 81 height 17
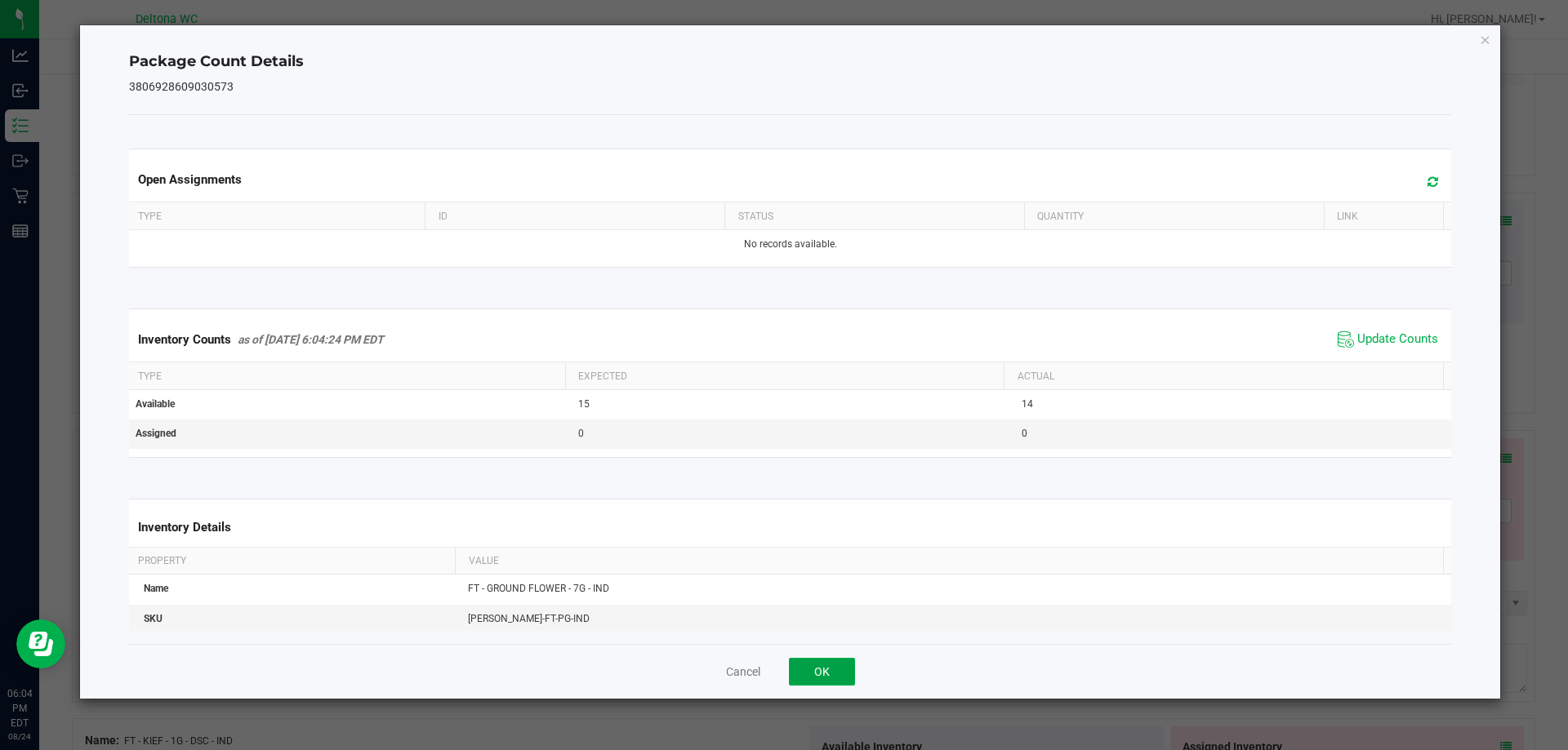
drag, startPoint x: 810, startPoint y: 674, endPoint x: 879, endPoint y: 656, distance: 71.3
click at [812, 672] on button "OK" at bounding box center [821, 671] width 66 height 28
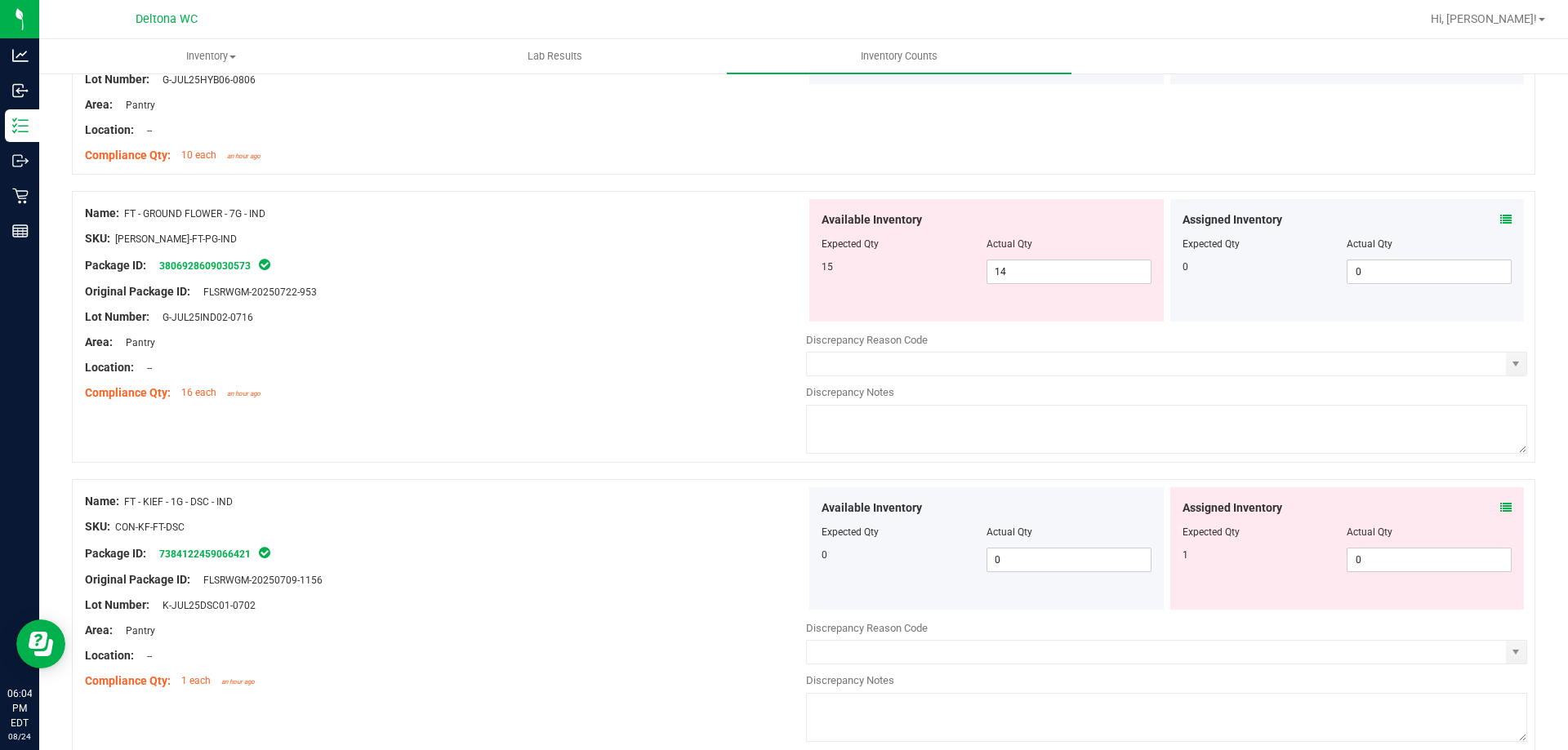
scroll to position [3183, 0]
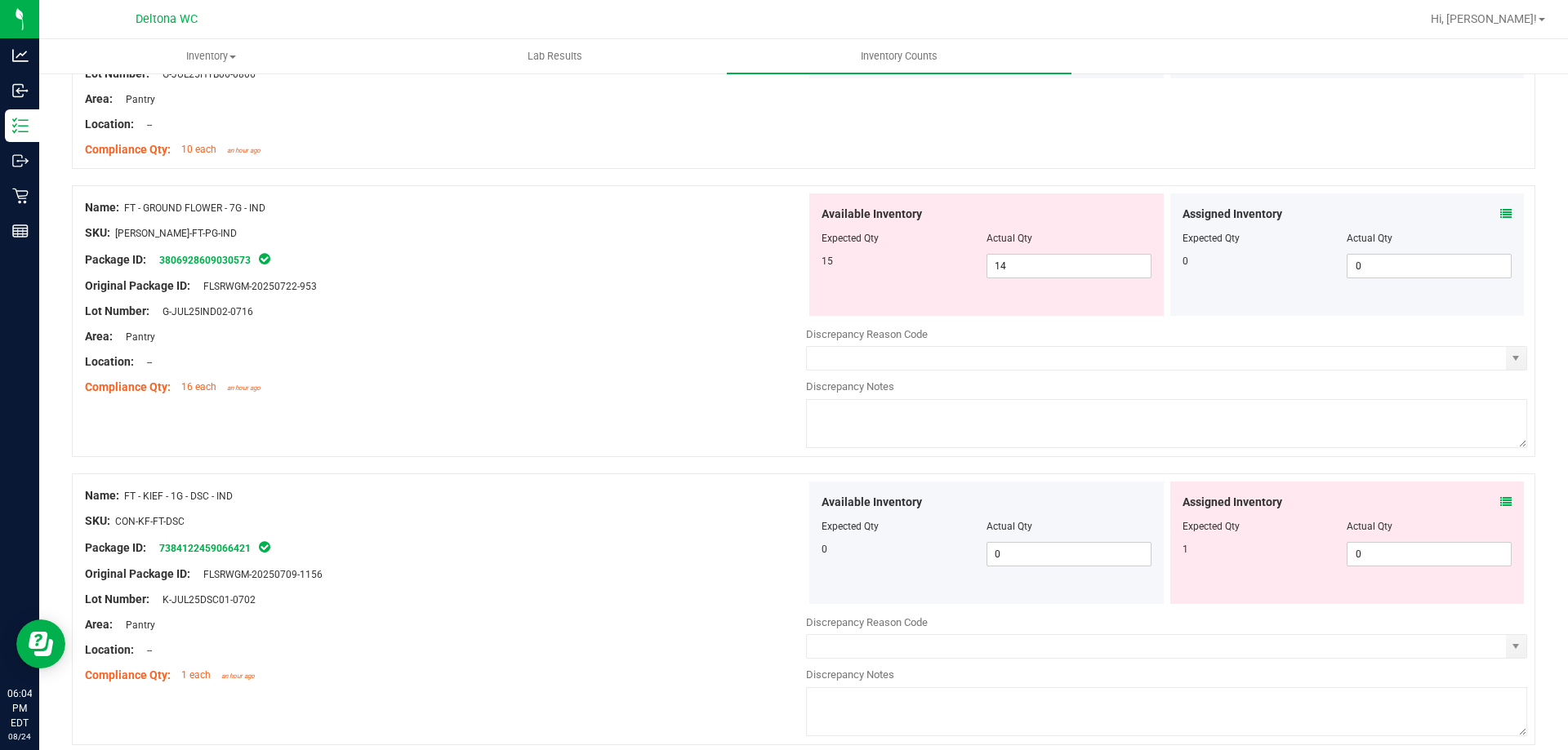
click at [1502, 502] on div "Assigned Inventory Expected Qty Actual Qty 1 0 0" at bounding box center [1347, 543] width 354 height 123
click at [1500, 496] on icon at bounding box center [1506, 502] width 12 height 12
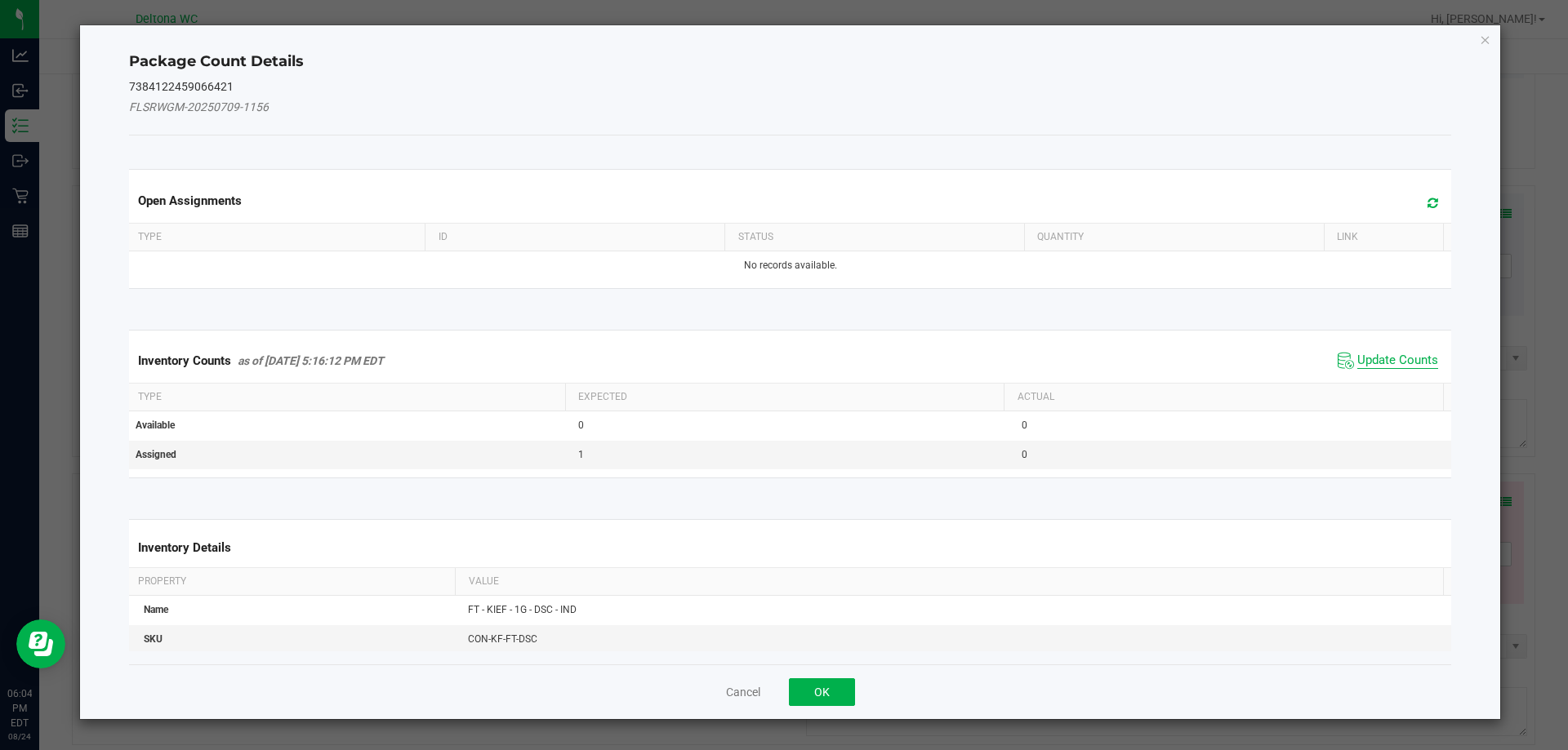
click at [1391, 361] on span "Update Counts" at bounding box center [1397, 360] width 81 height 17
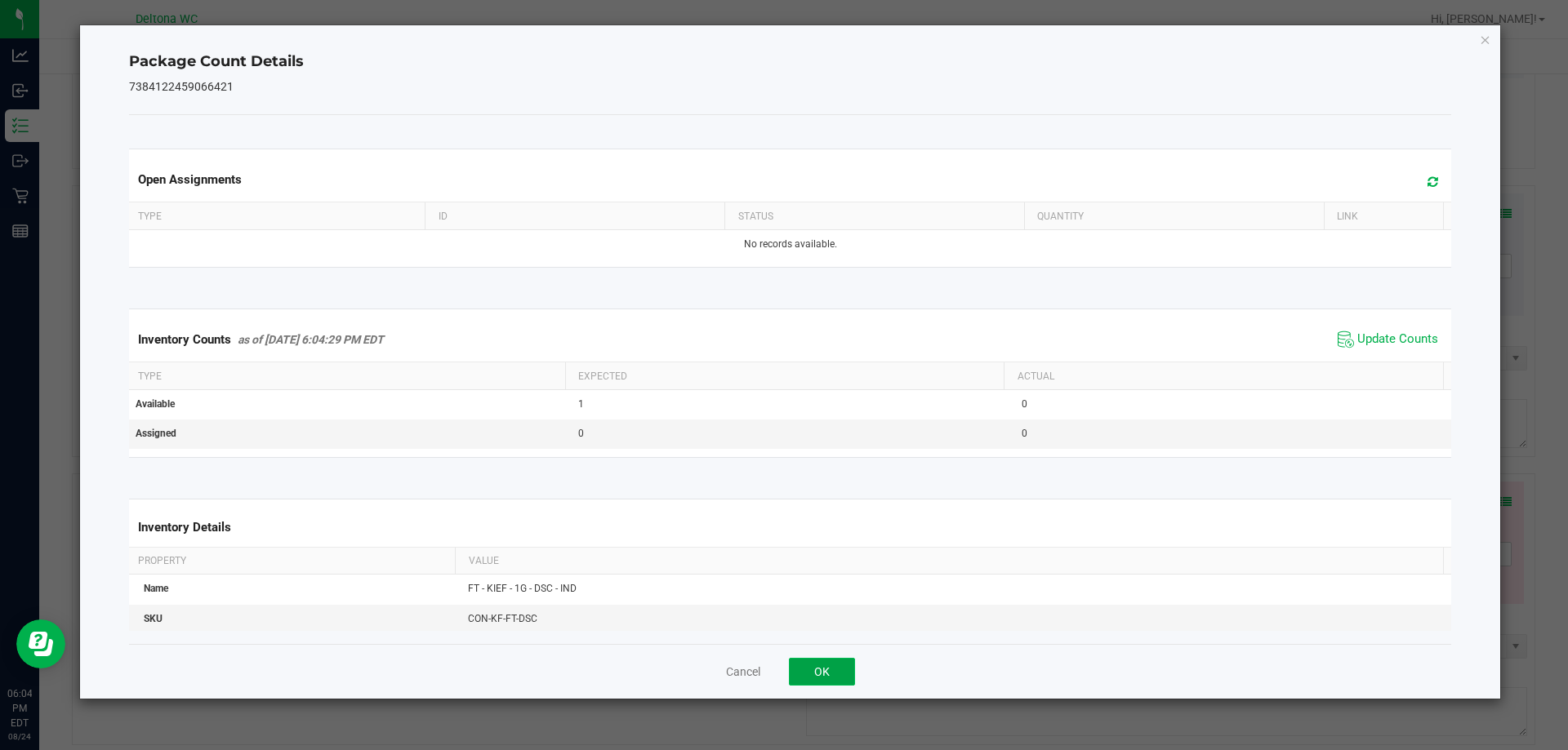
click at [828, 659] on button "OK" at bounding box center [821, 671] width 66 height 28
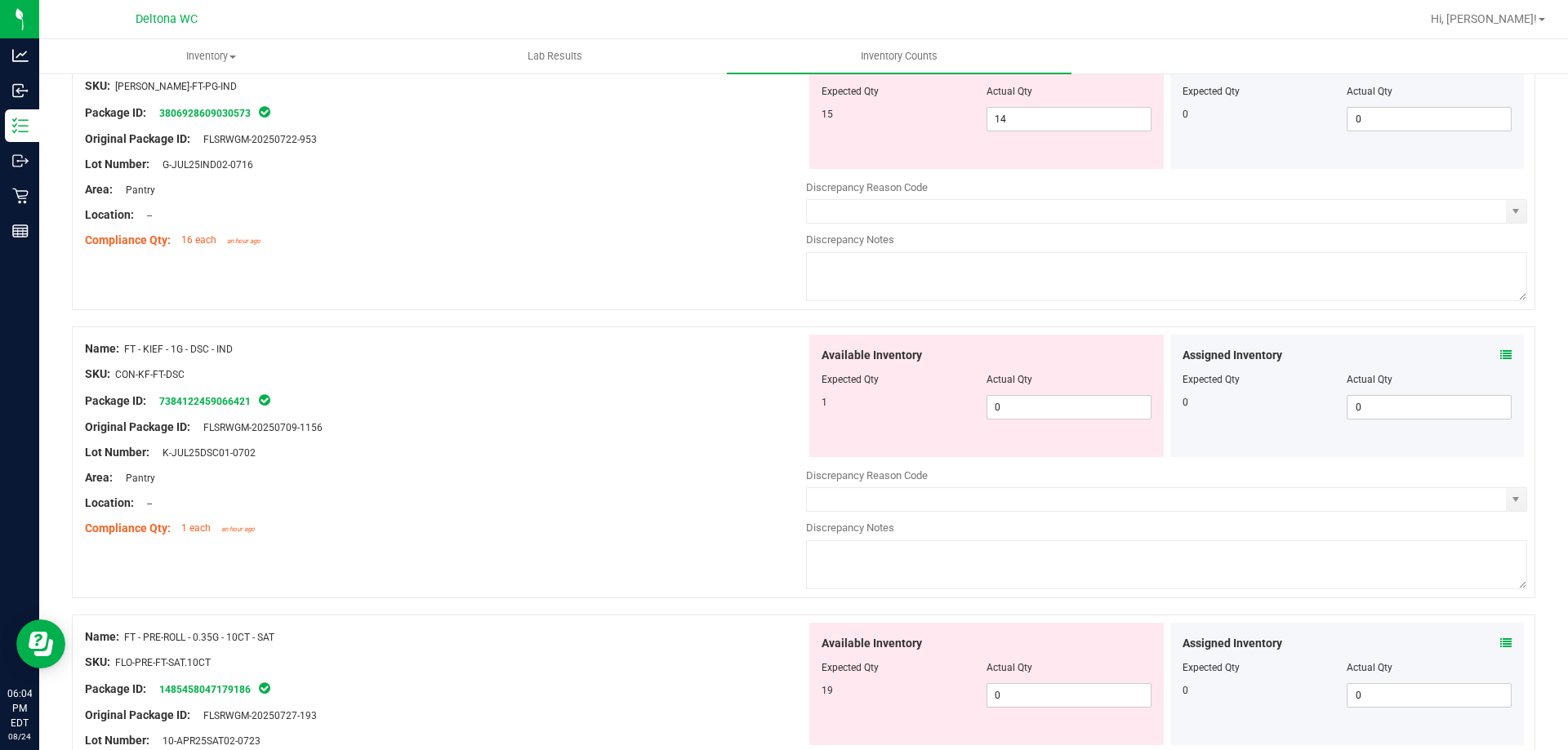
scroll to position [3345, 0]
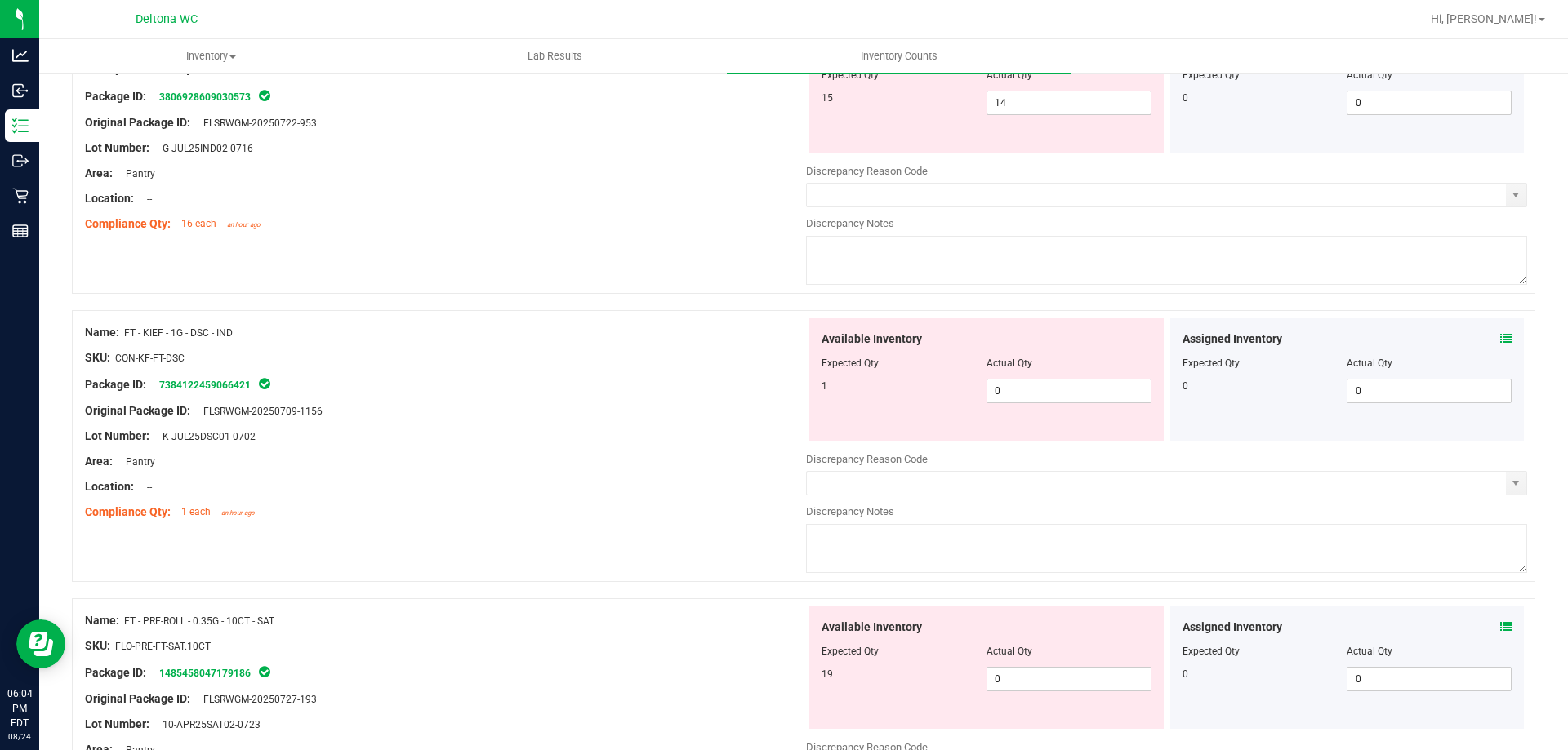
click at [1500, 626] on icon at bounding box center [1506, 626] width 12 height 12
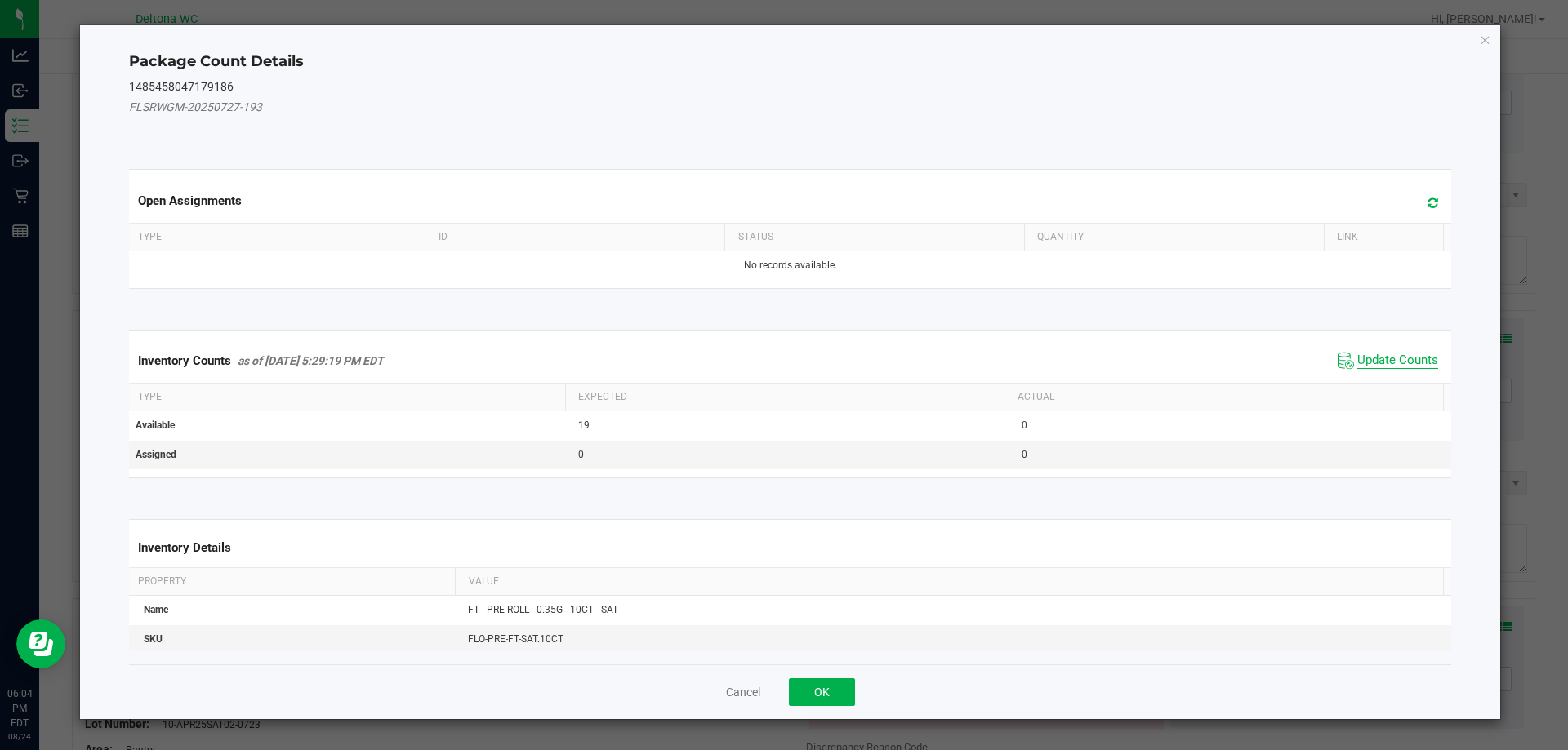
click at [1384, 357] on span "Update Counts" at bounding box center [1397, 360] width 81 height 17
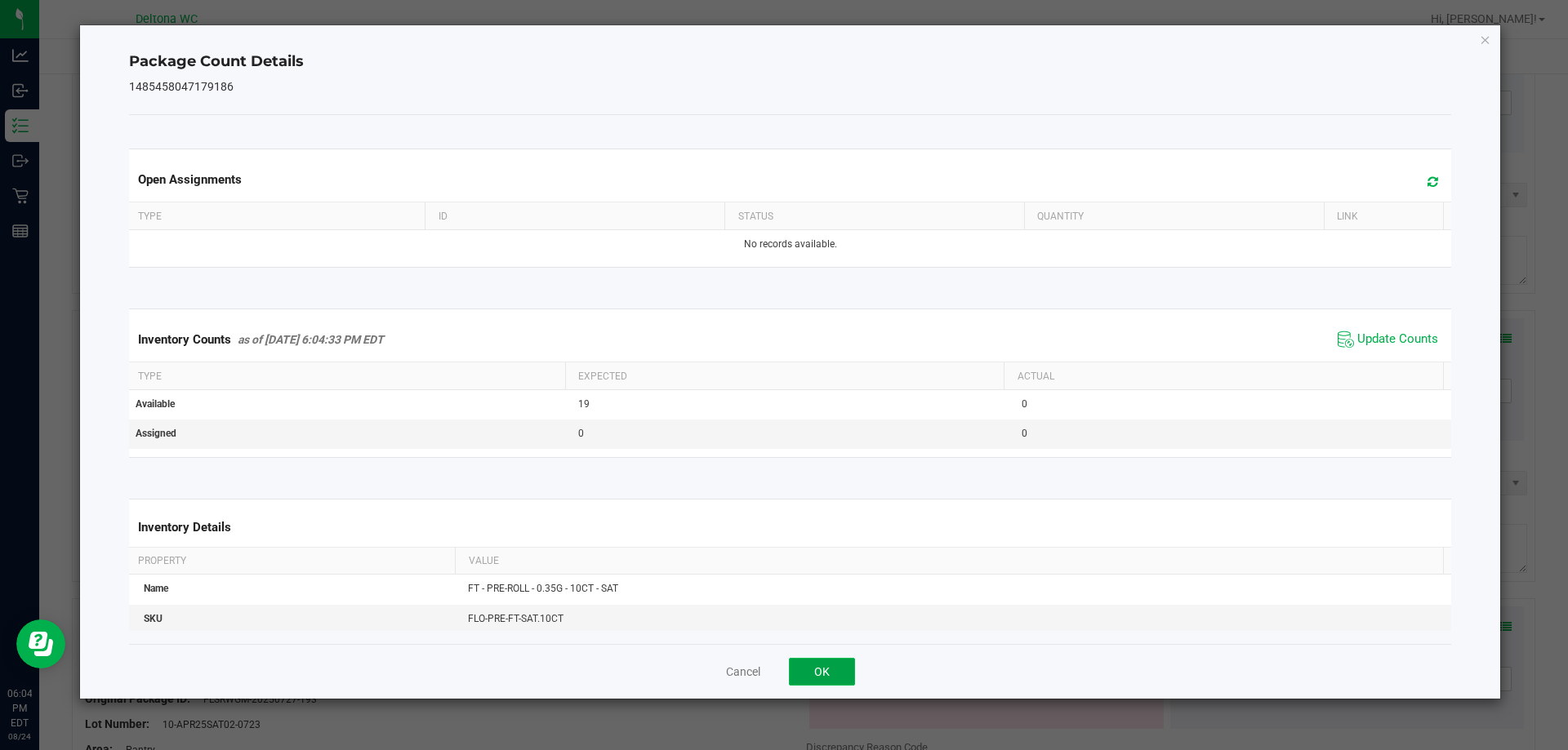
click at [833, 661] on button "OK" at bounding box center [821, 671] width 66 height 28
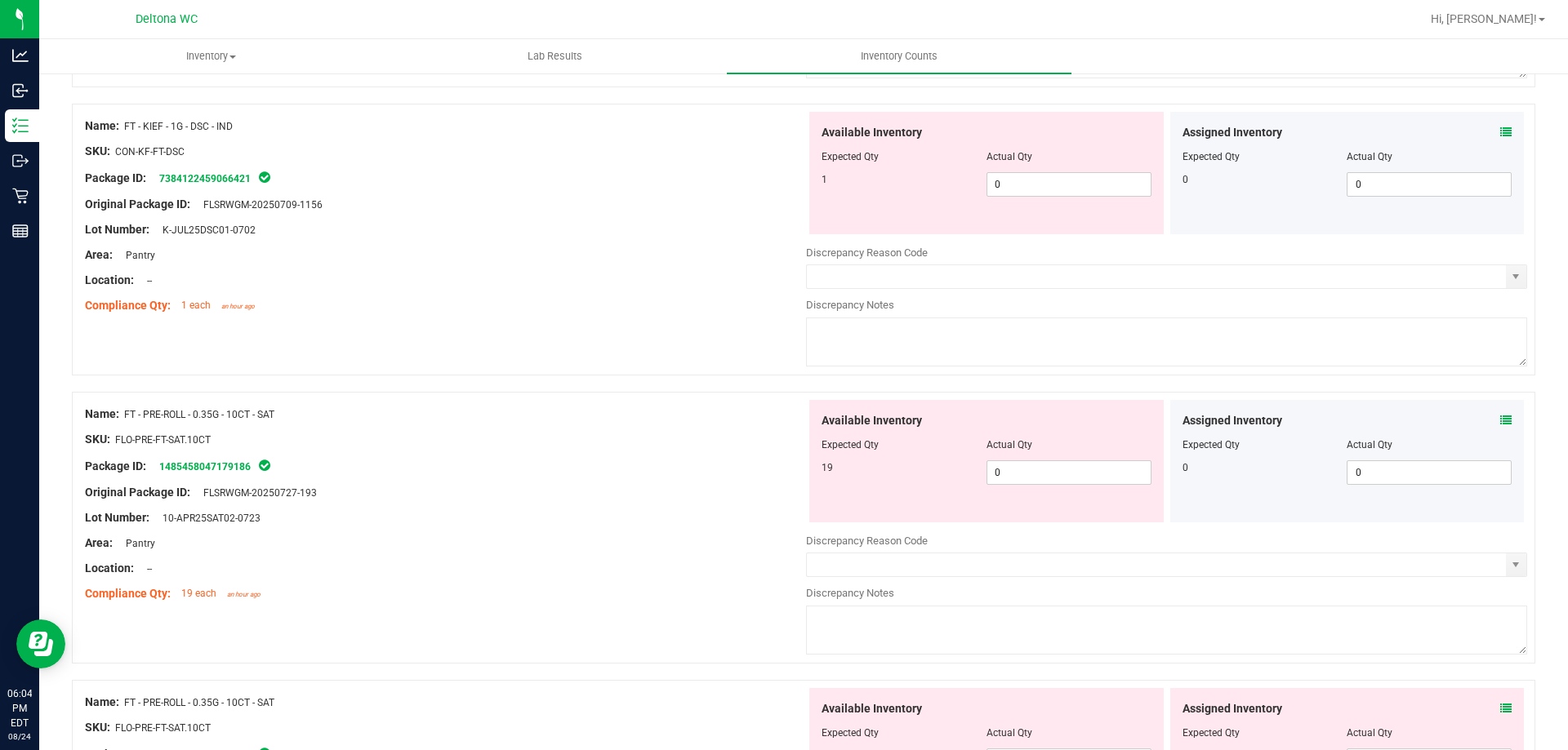
scroll to position [3590, 0]
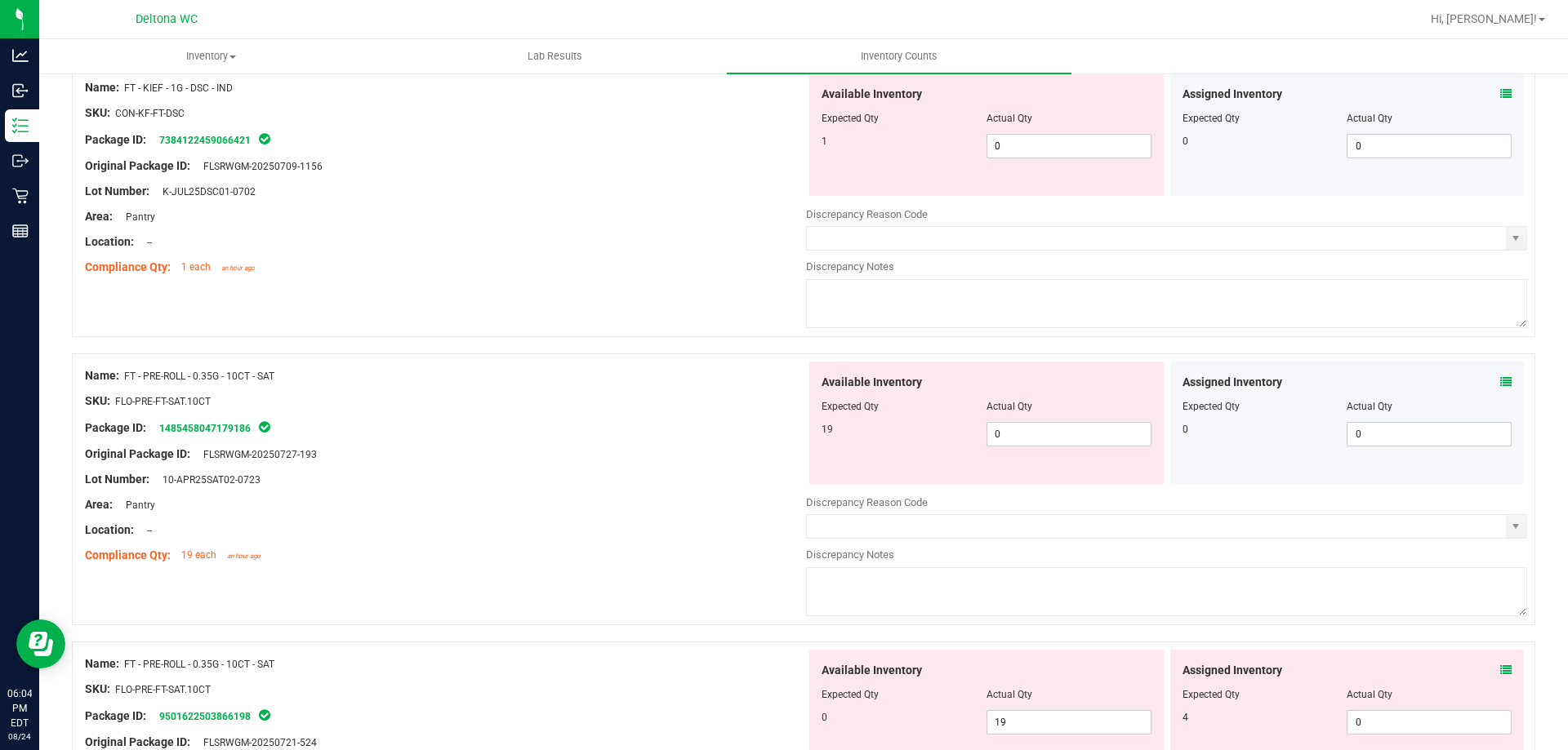
click at [1500, 668] on icon at bounding box center [1506, 670] width 12 height 12
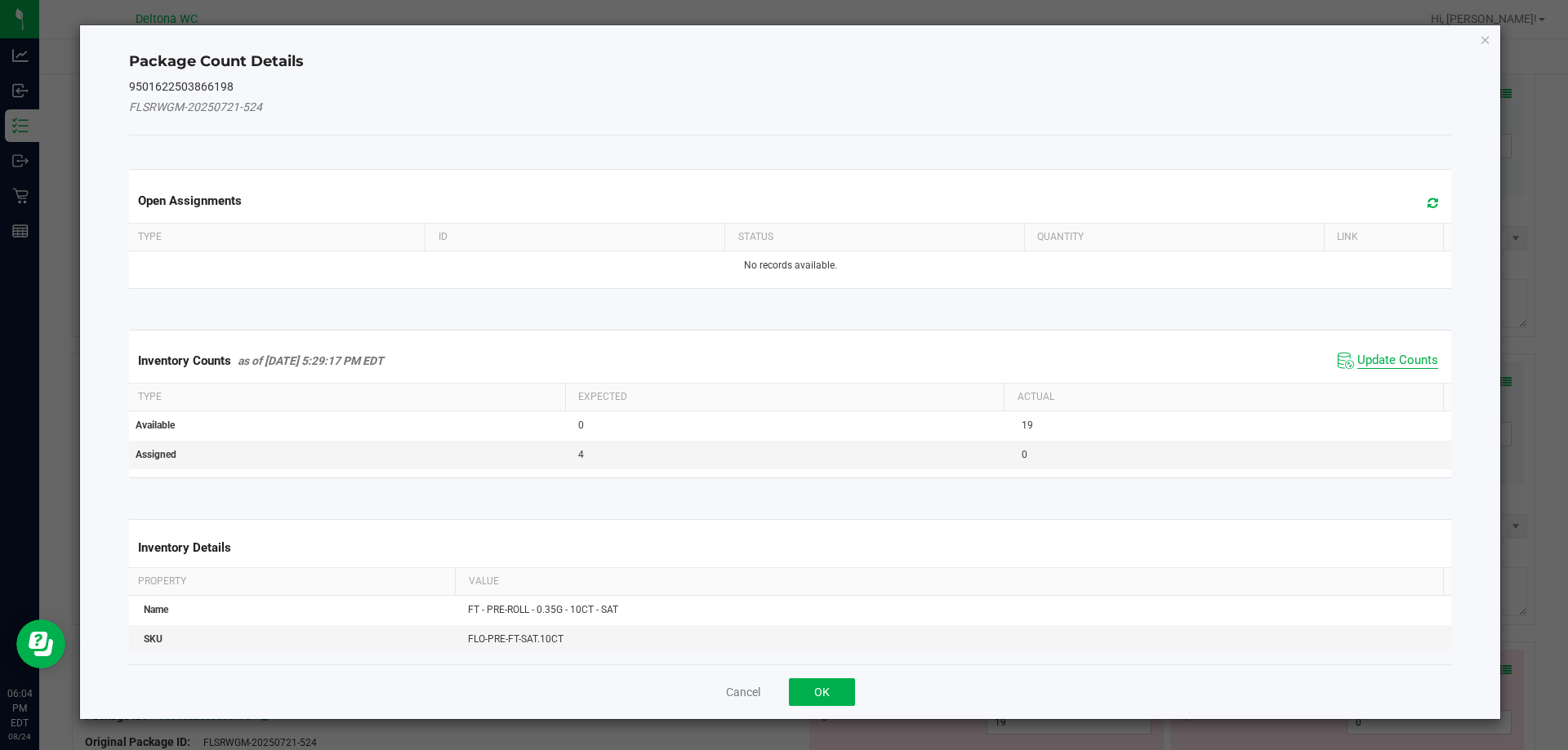
click at [1380, 354] on span "Update Counts" at bounding box center [1397, 360] width 81 height 17
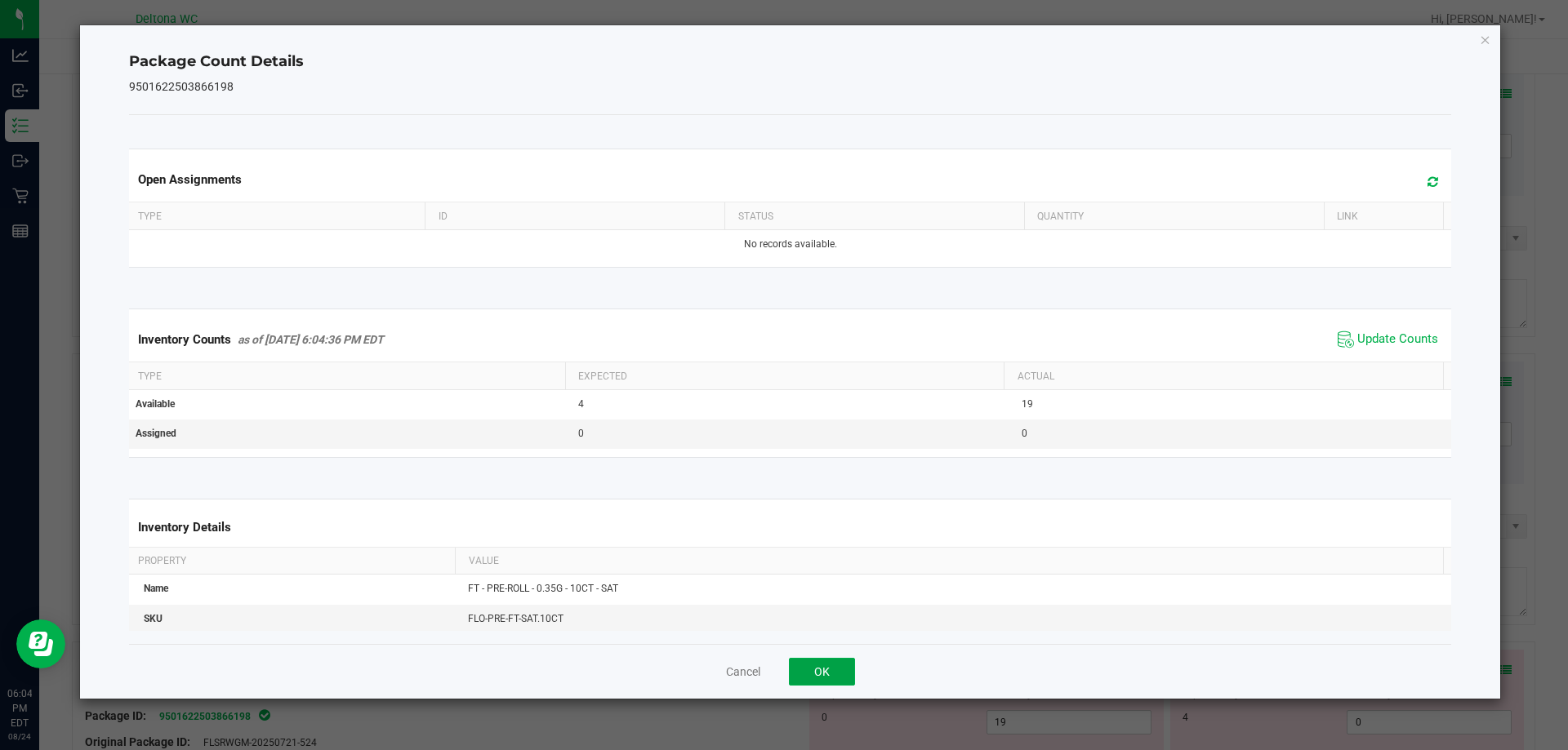
click at [815, 661] on button "OK" at bounding box center [821, 671] width 66 height 28
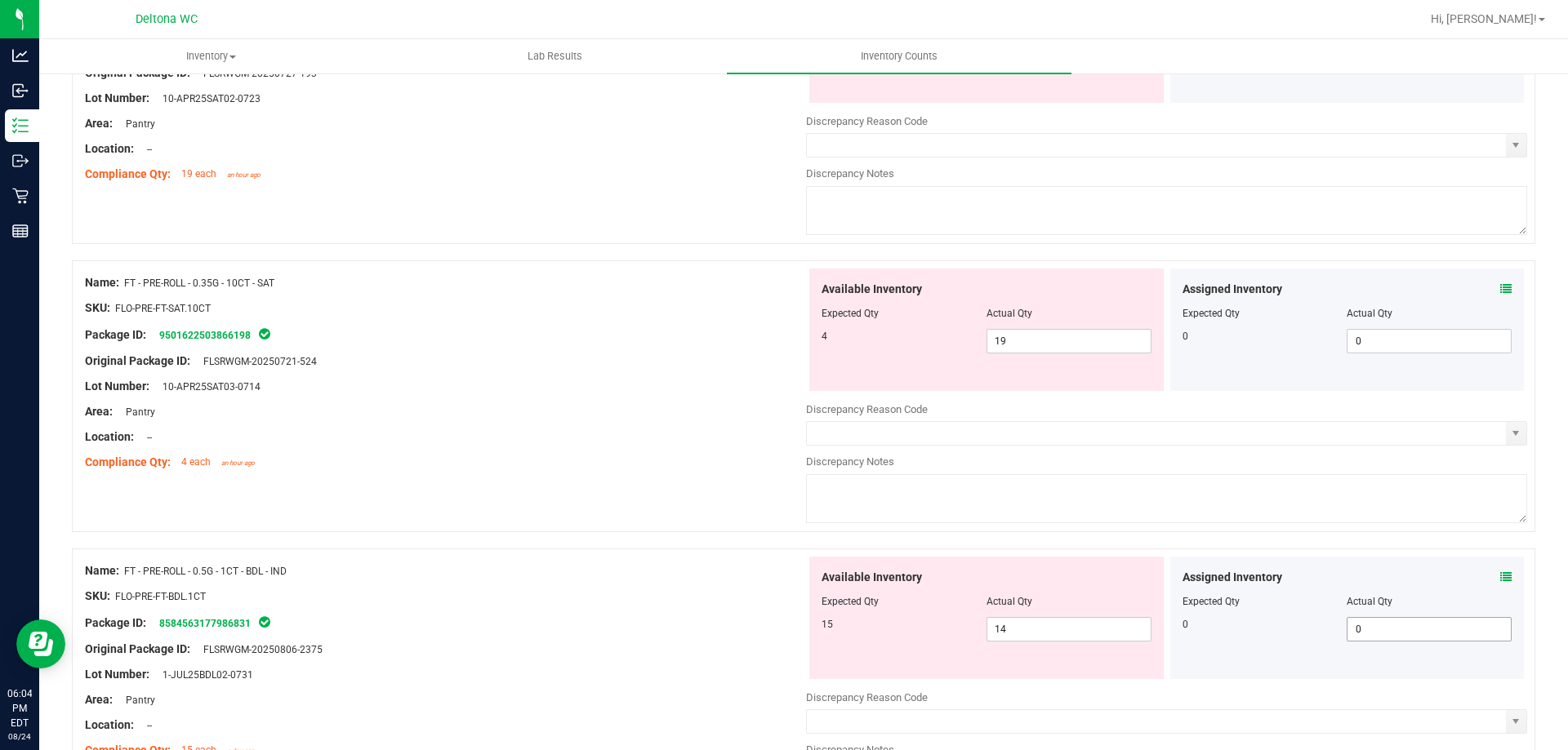
scroll to position [3999, 0]
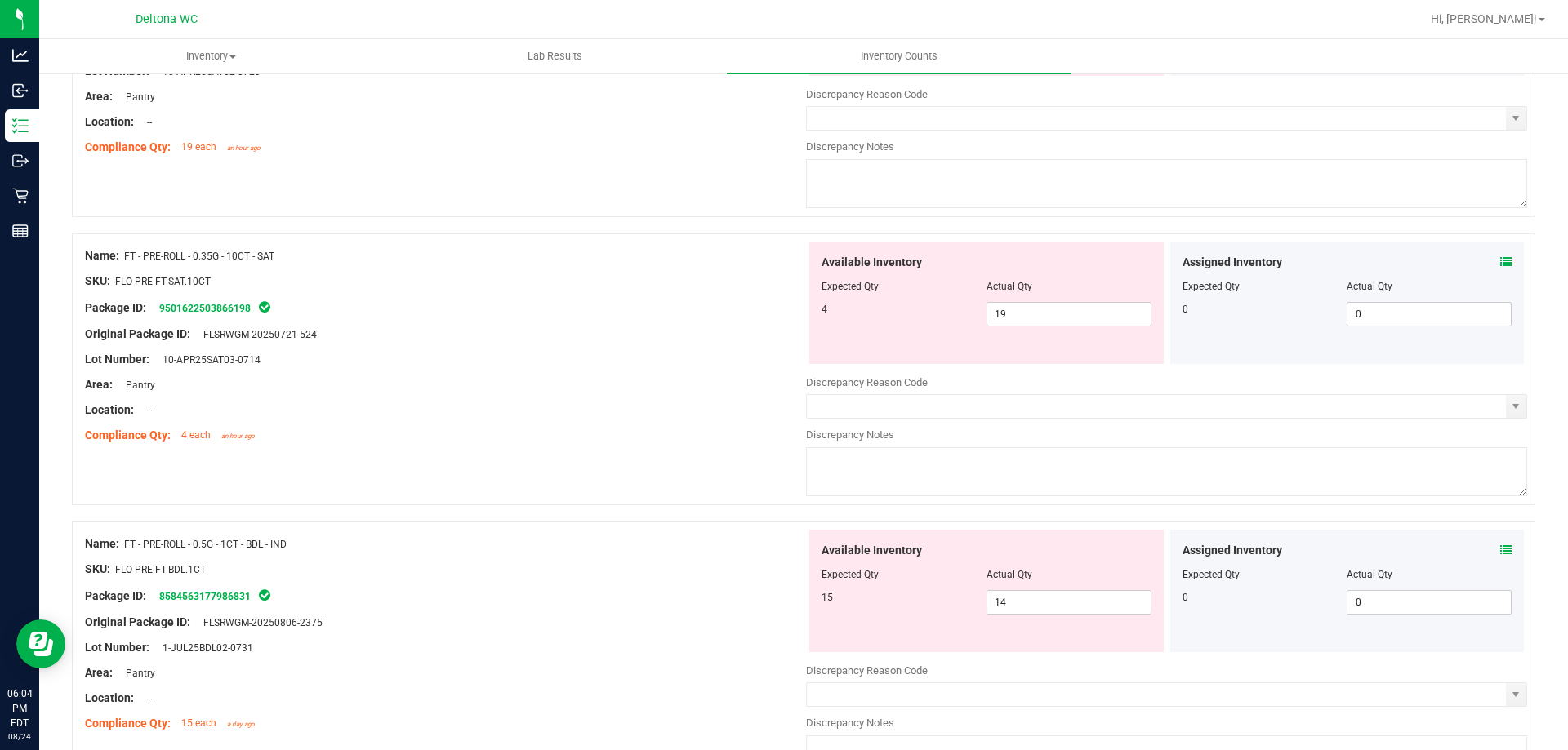
click at [1500, 542] on span at bounding box center [1506, 551] width 12 height 18
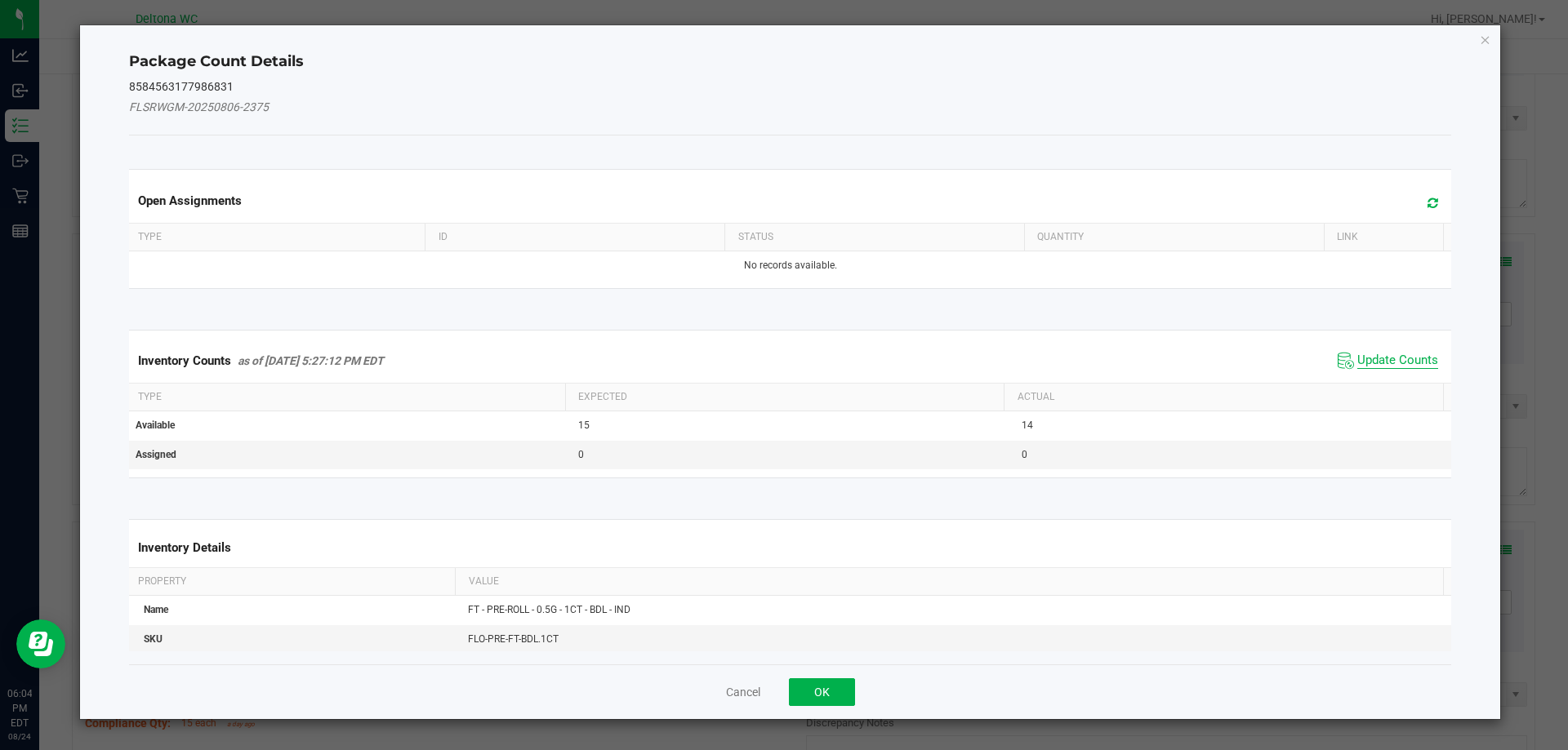
click at [1381, 353] on span "Update Counts" at bounding box center [1397, 360] width 81 height 17
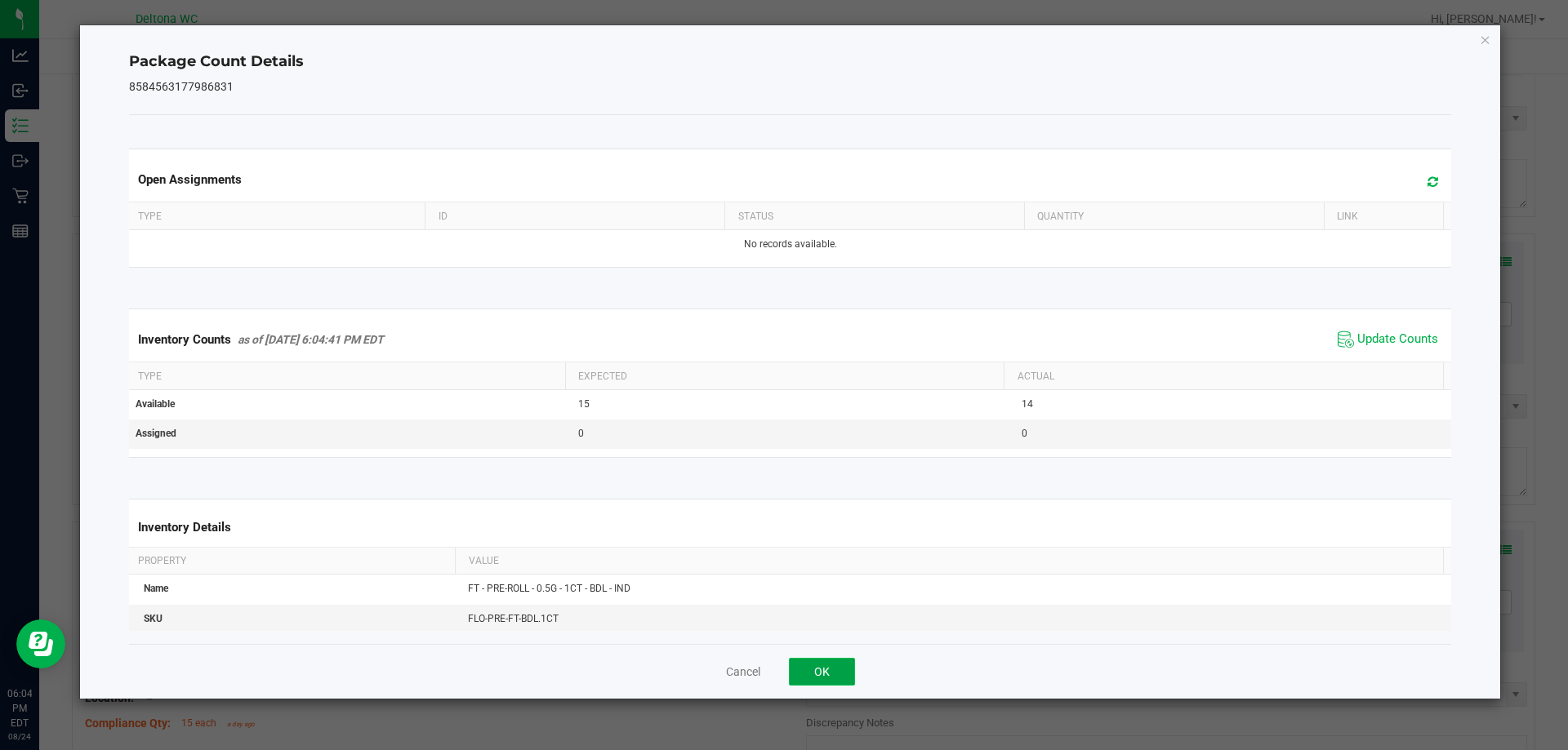
click at [825, 667] on button "OK" at bounding box center [821, 671] width 66 height 28
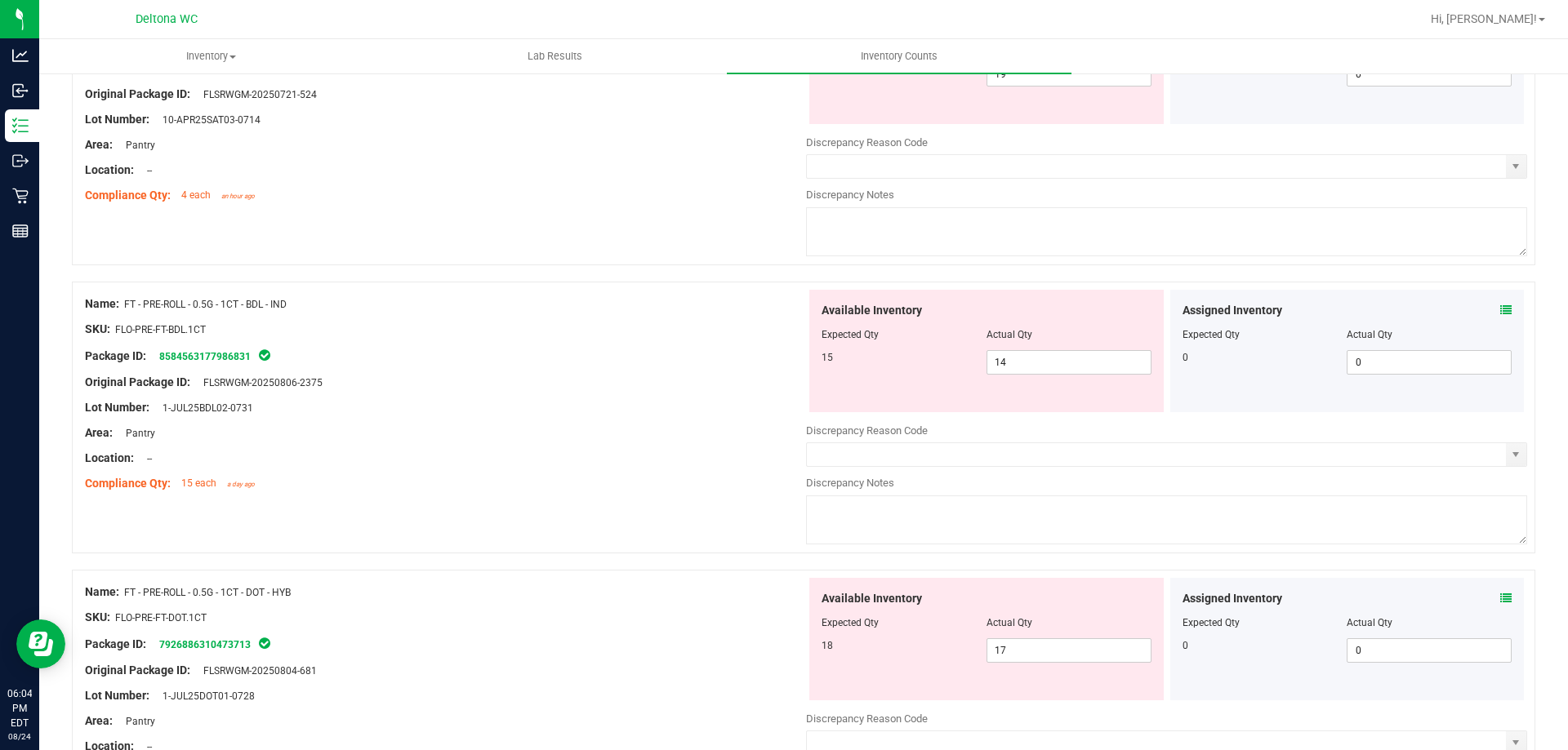
scroll to position [4243, 0]
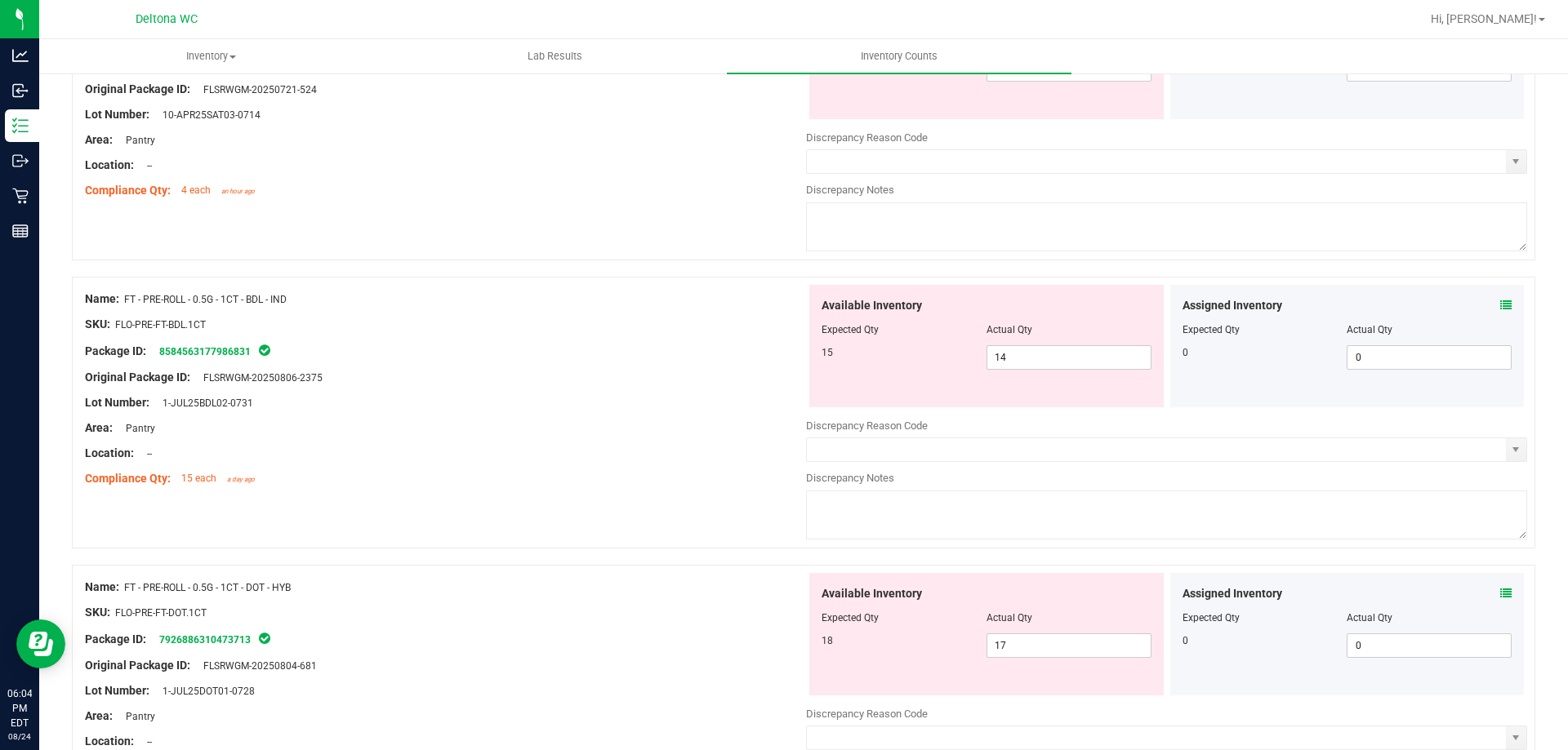
click at [1504, 598] on div "Assigned Inventory Expected Qty Actual Qty 0 0 0" at bounding box center [1347, 634] width 354 height 123
click at [1500, 593] on icon at bounding box center [1506, 593] width 12 height 12
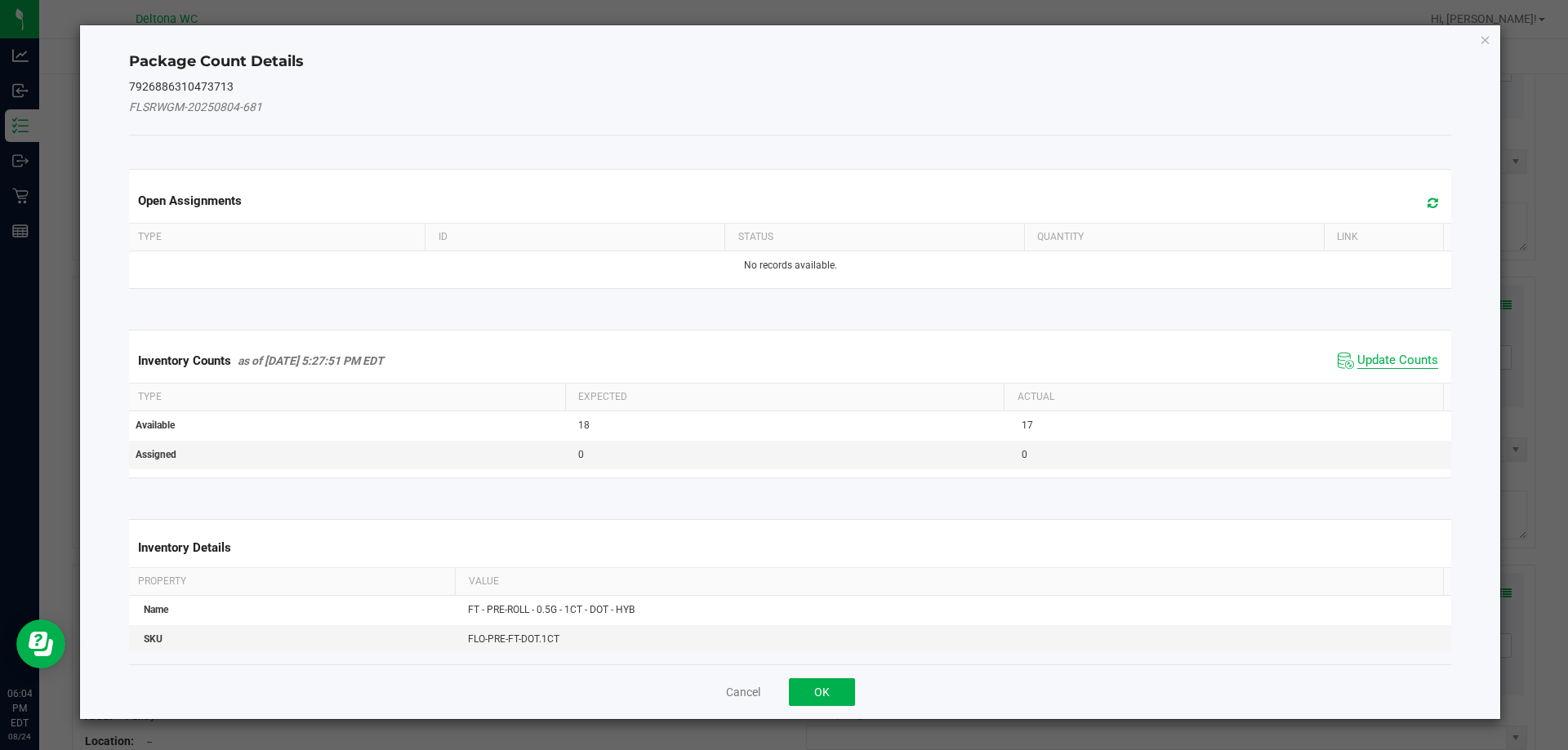
click at [1358, 359] on span "Update Counts" at bounding box center [1397, 360] width 81 height 17
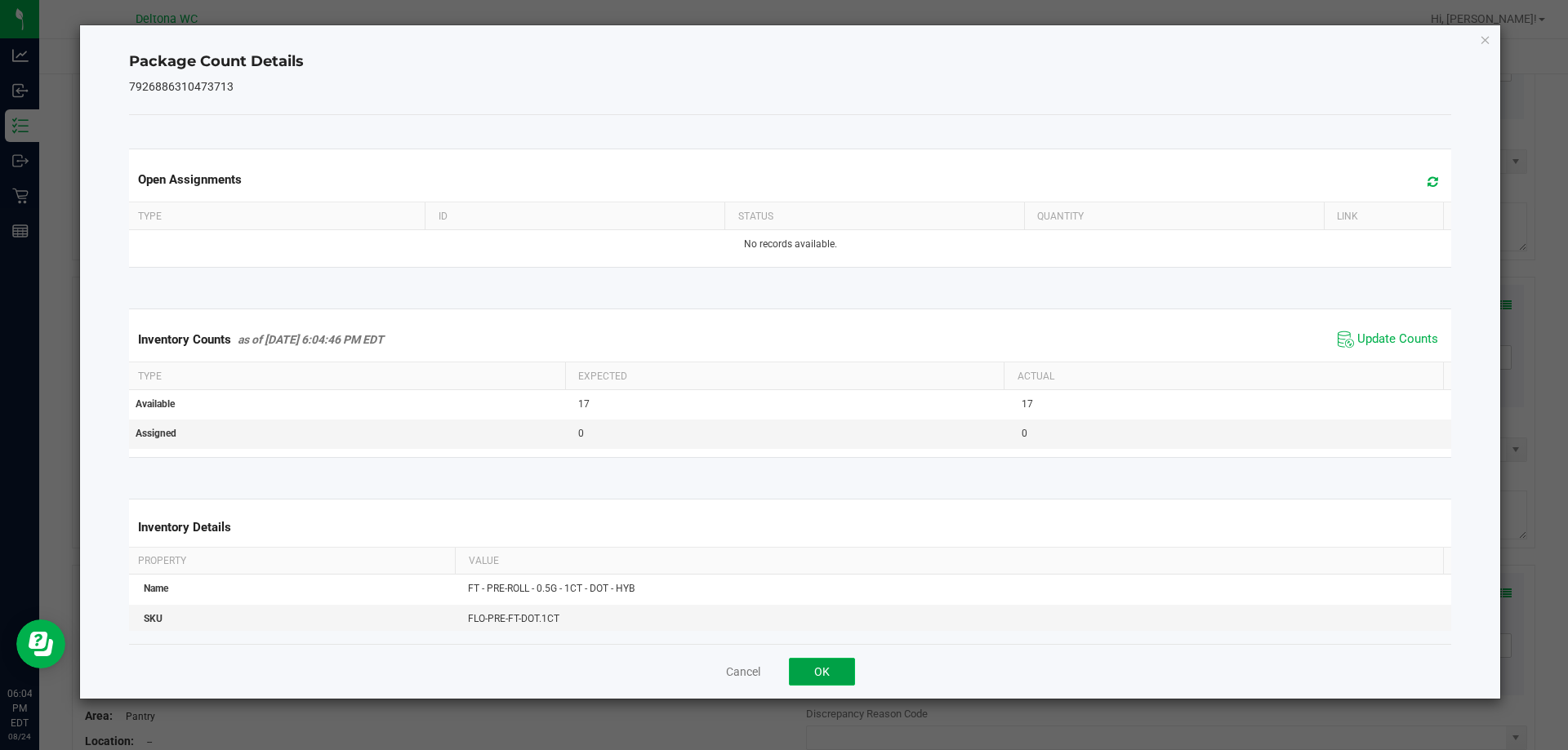
click at [839, 669] on button "OK" at bounding box center [821, 671] width 66 height 28
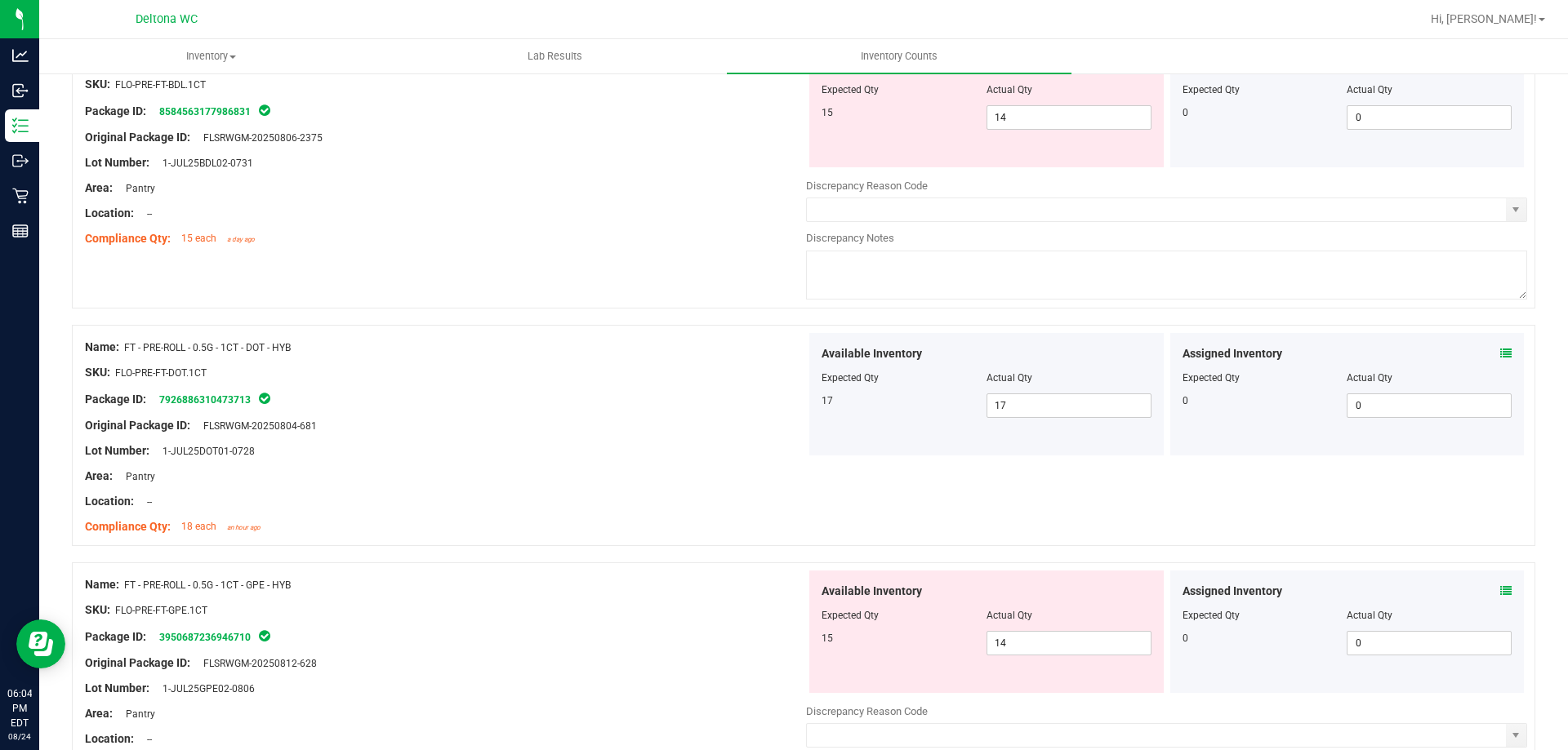
scroll to position [4488, 0]
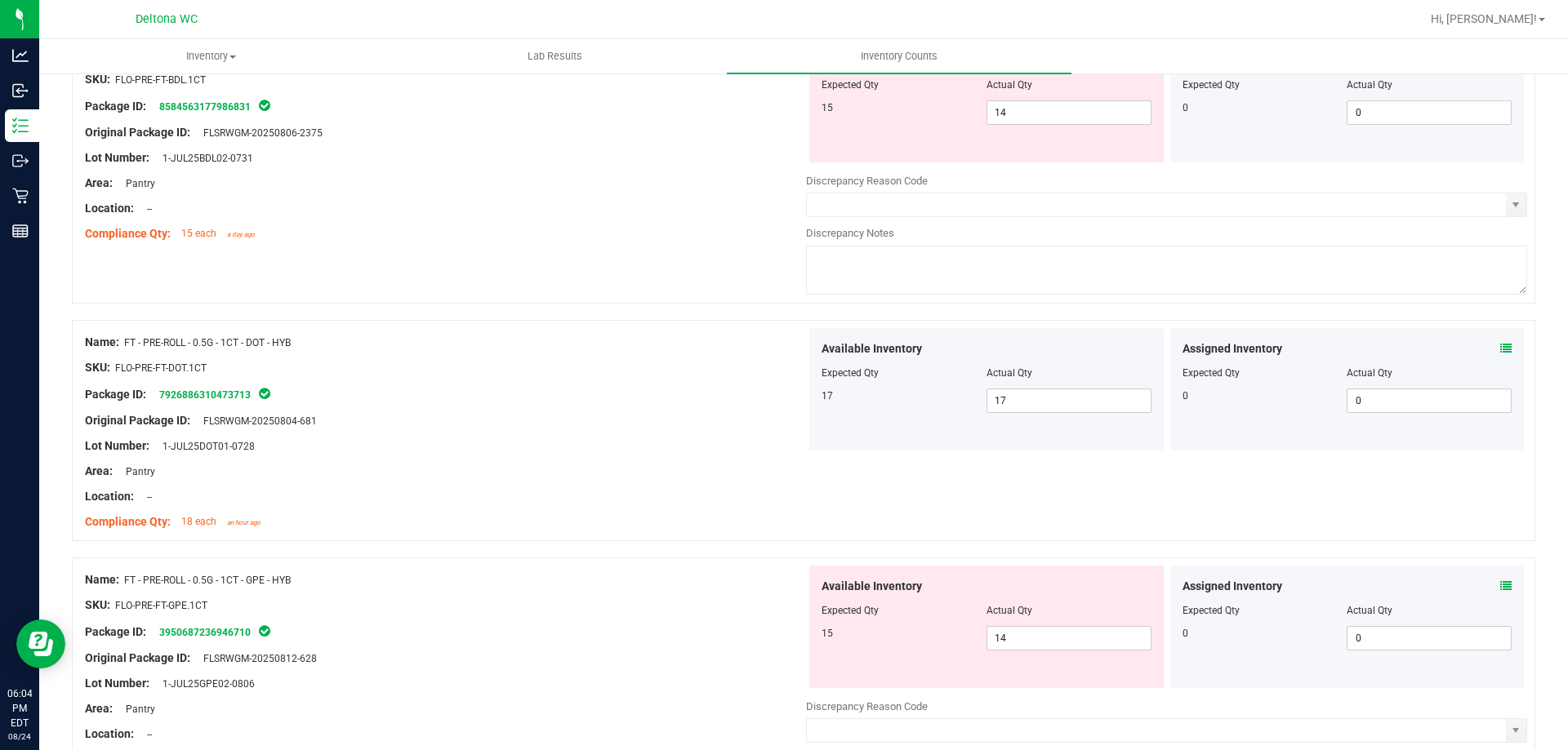
click at [1500, 583] on icon at bounding box center [1506, 586] width 12 height 12
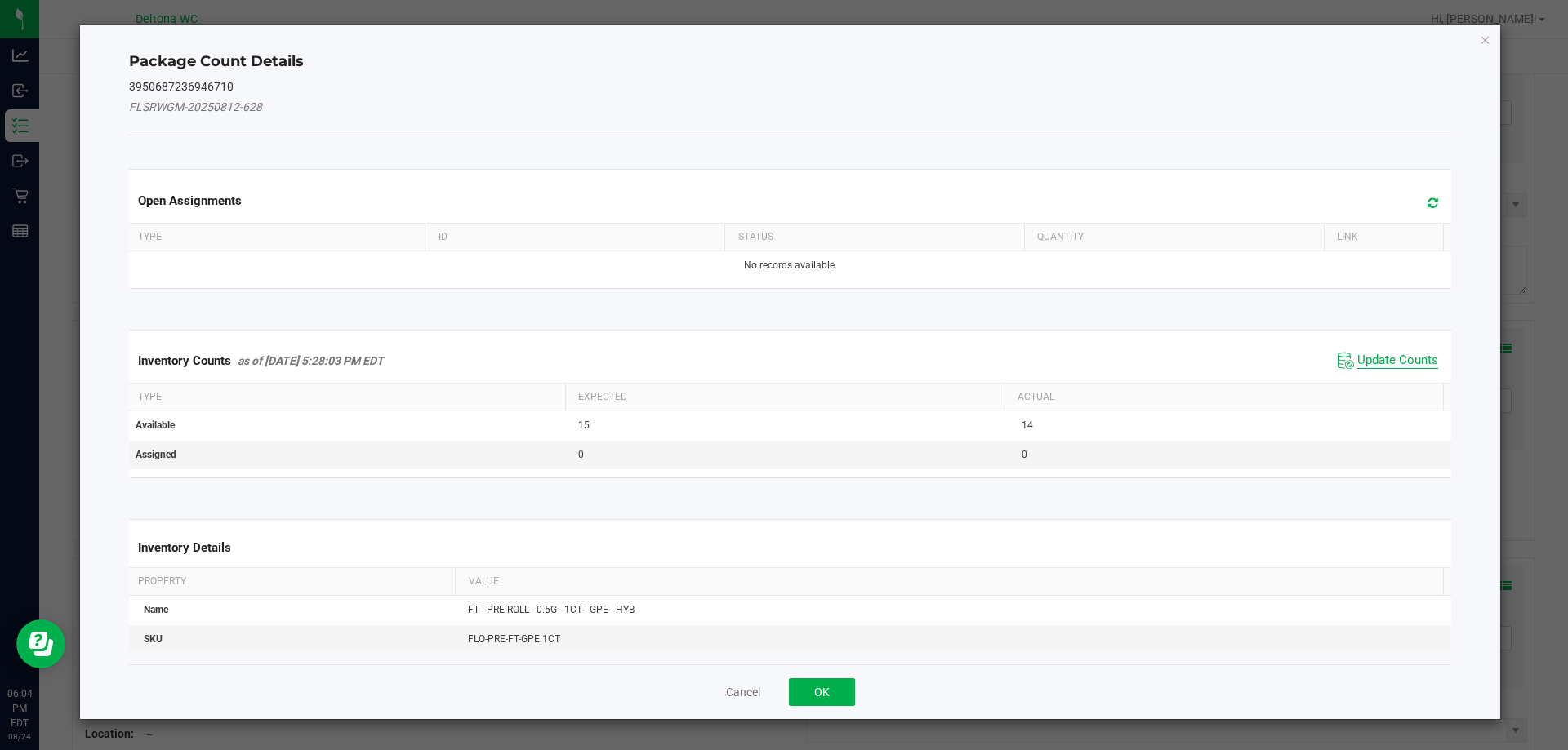
click at [1370, 368] on span "Update Counts" at bounding box center [1397, 360] width 81 height 17
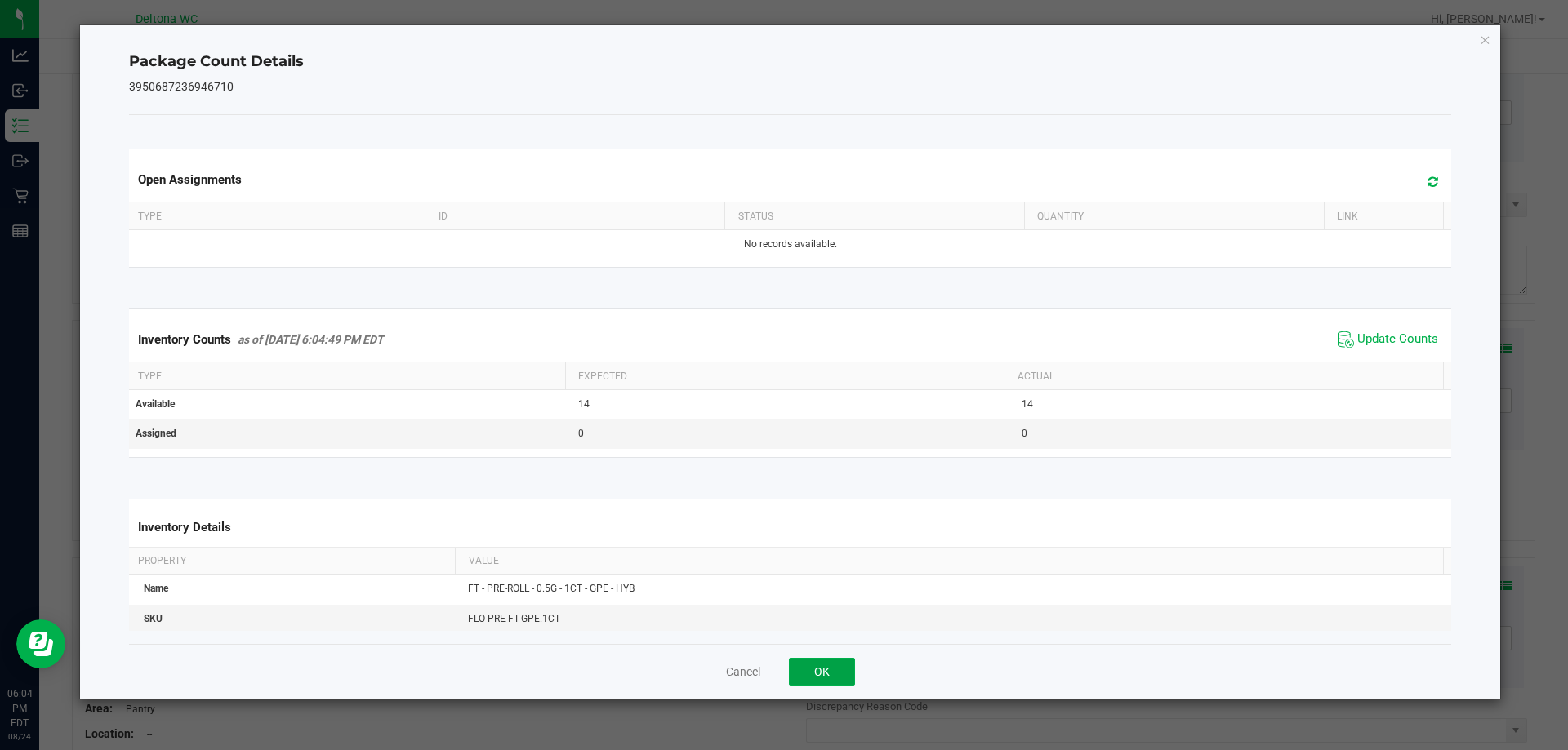
click at [847, 661] on button "OK" at bounding box center [821, 671] width 66 height 28
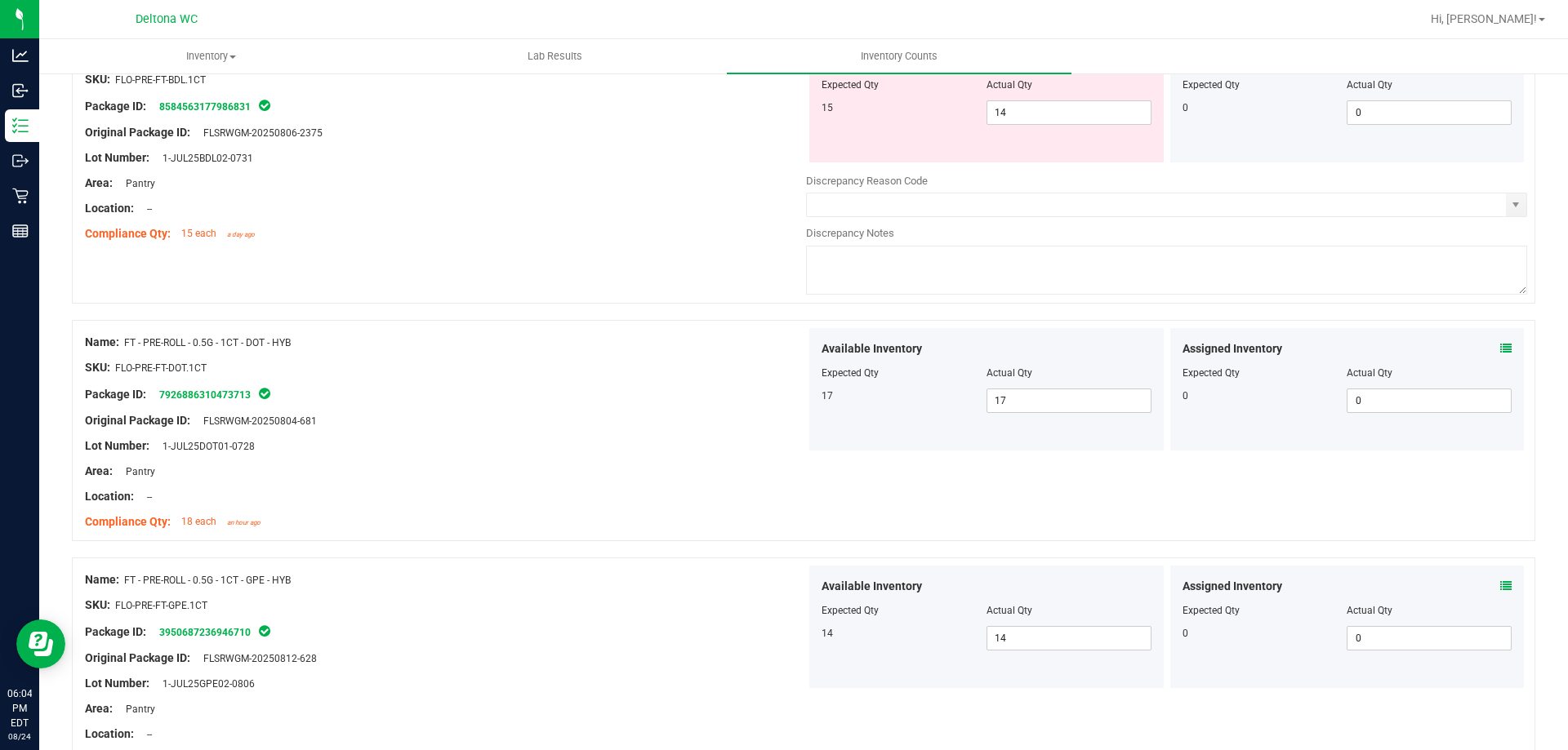
scroll to position [4733, 0]
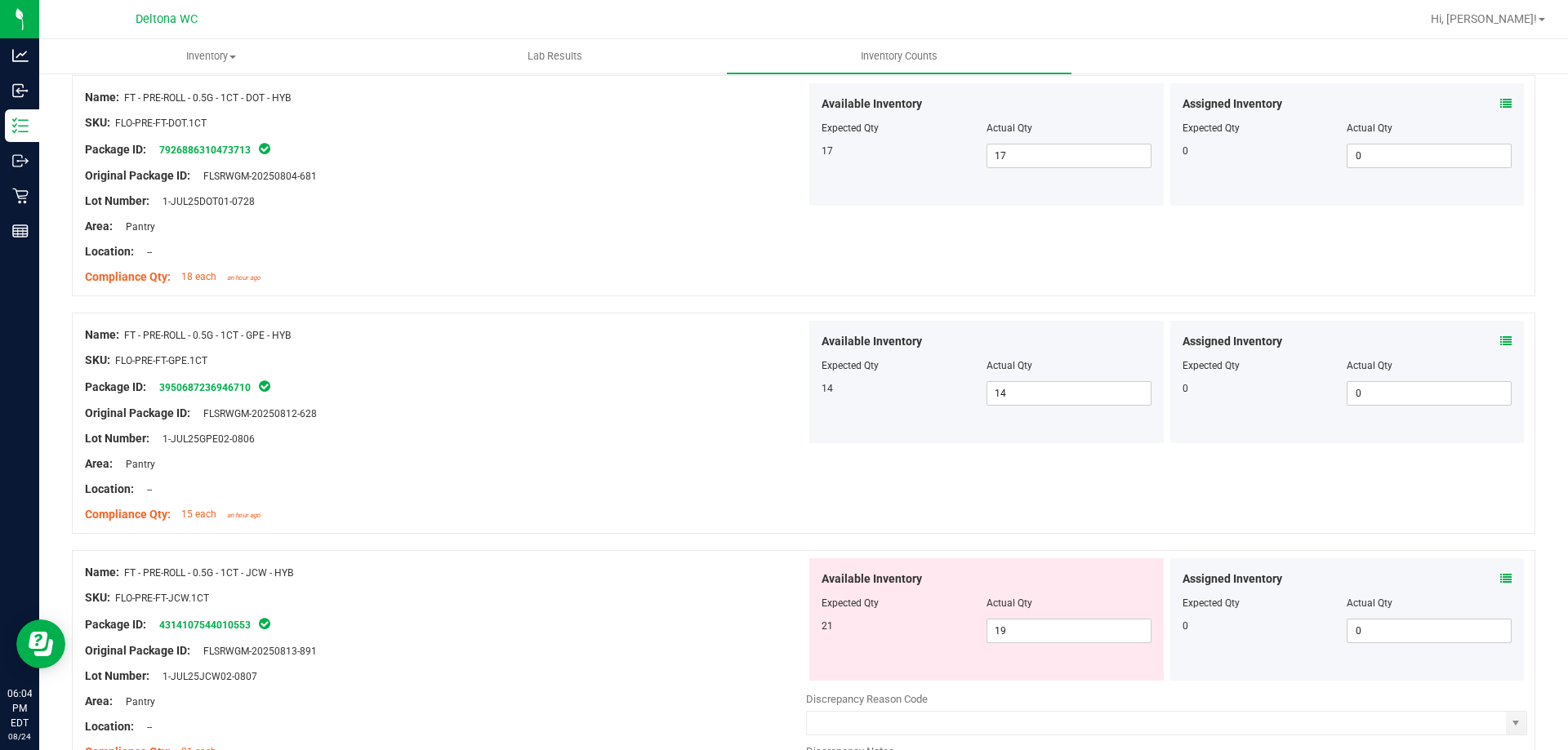
click at [1500, 577] on icon at bounding box center [1506, 579] width 12 height 12
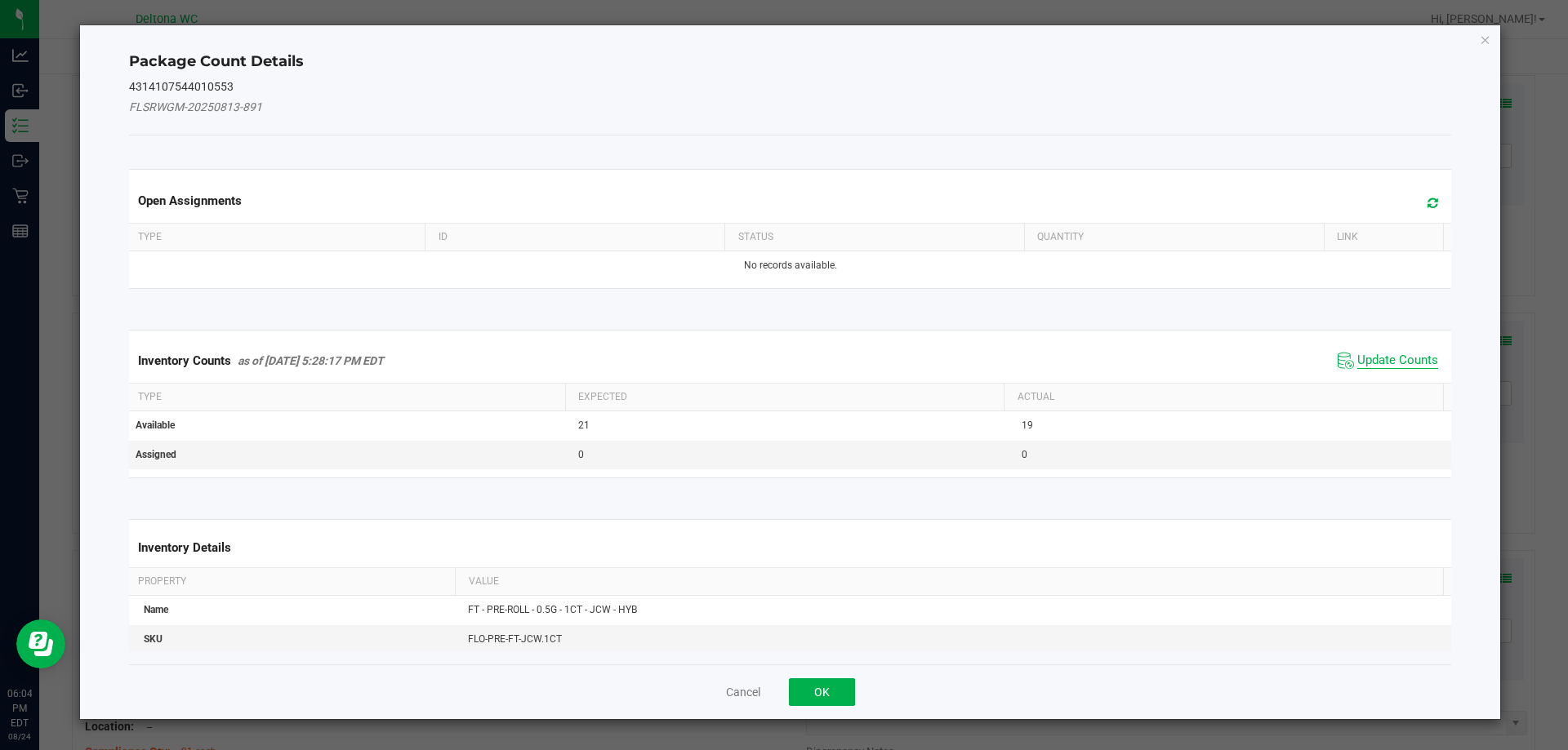
click at [1376, 357] on span "Update Counts" at bounding box center [1397, 360] width 81 height 17
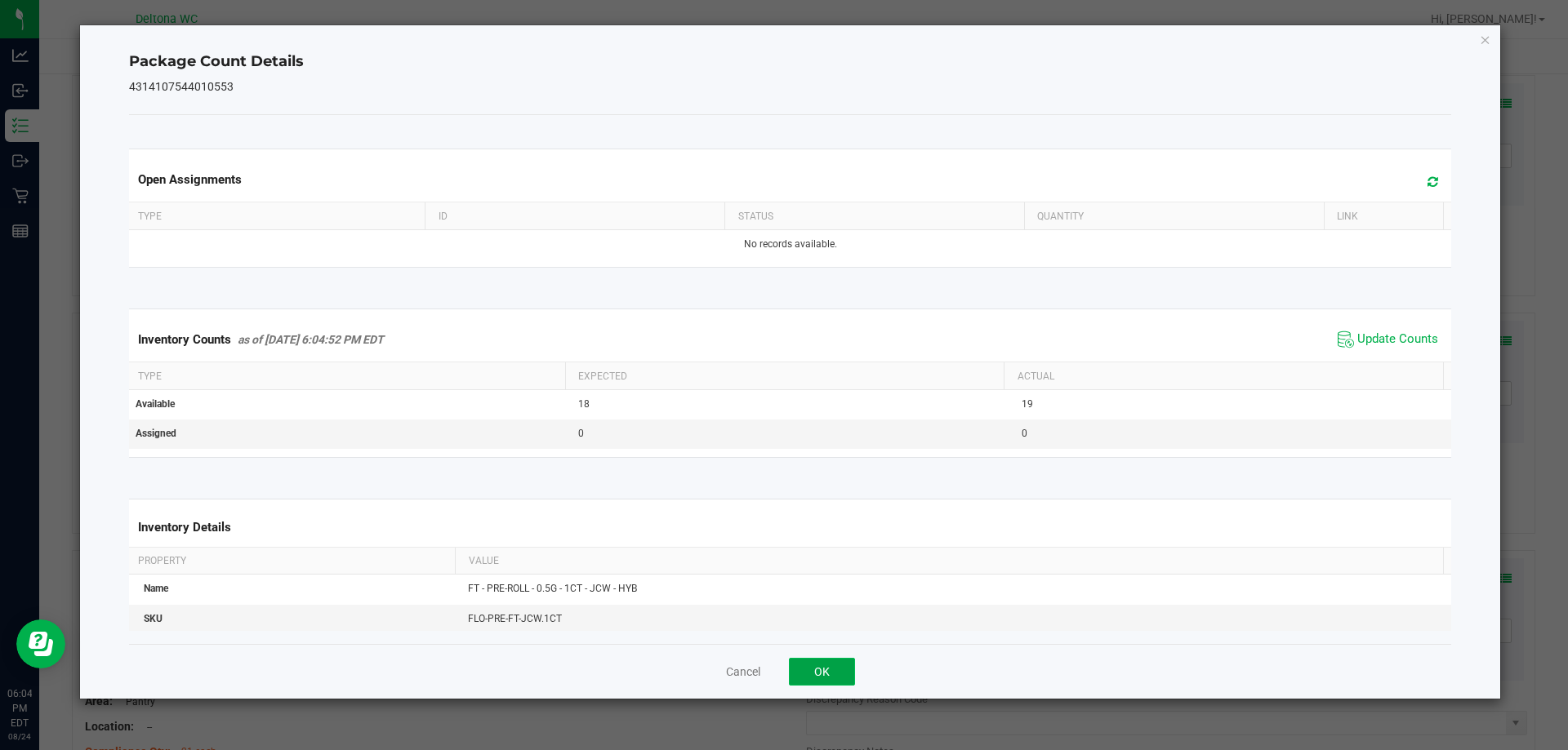
click at [822, 676] on button "OK" at bounding box center [821, 671] width 66 height 28
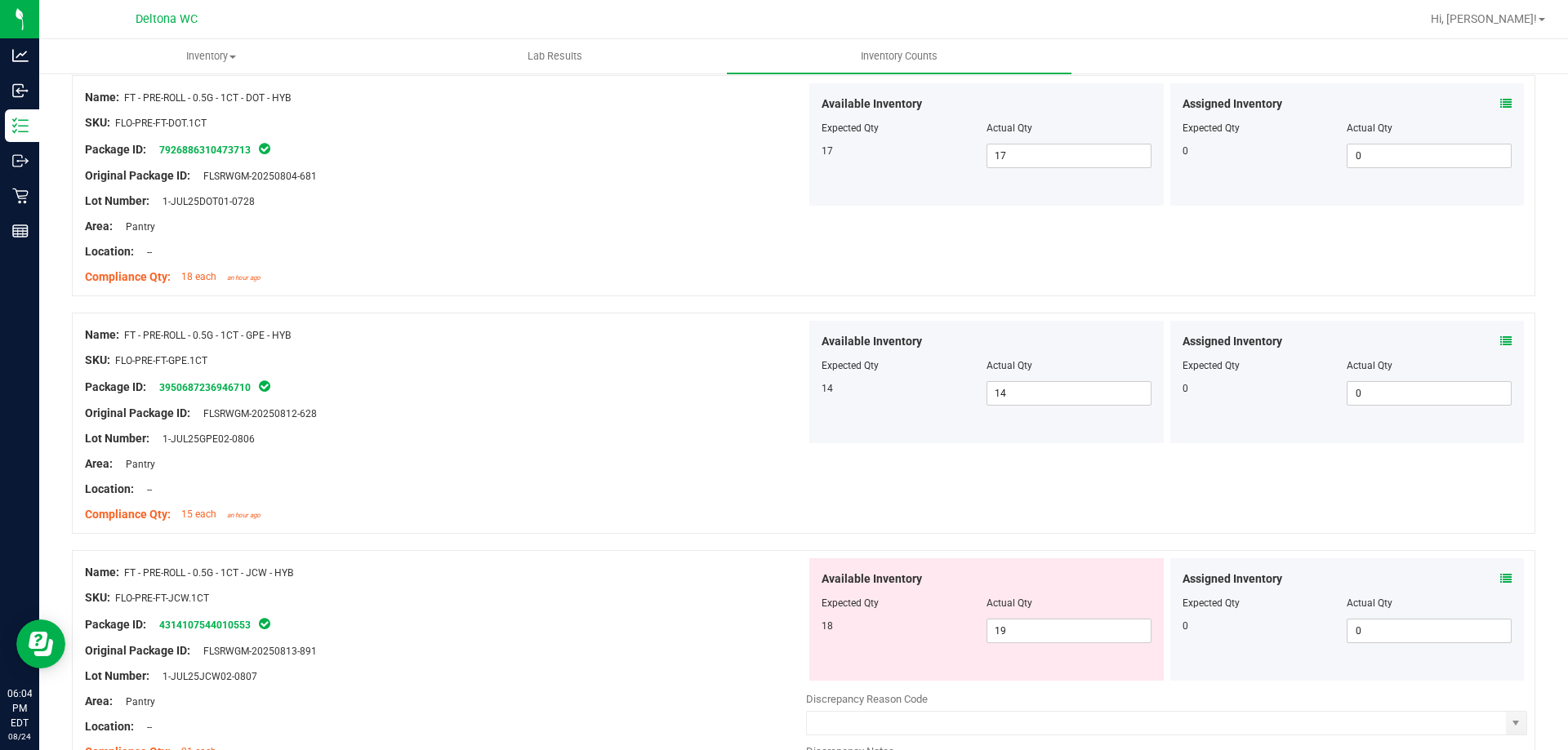
scroll to position [4876, 0]
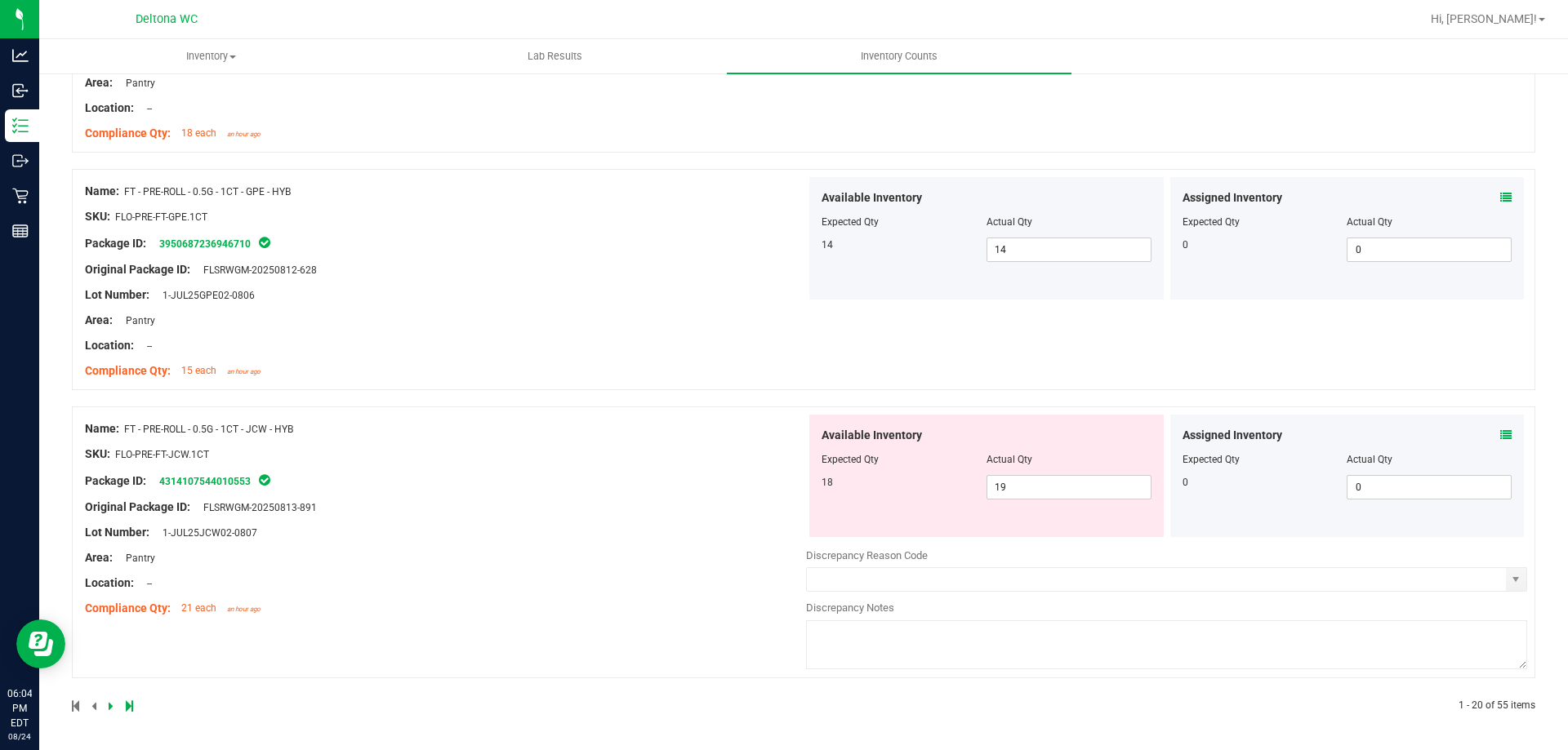
click at [113, 703] on link at bounding box center [113, 706] width 8 height 12
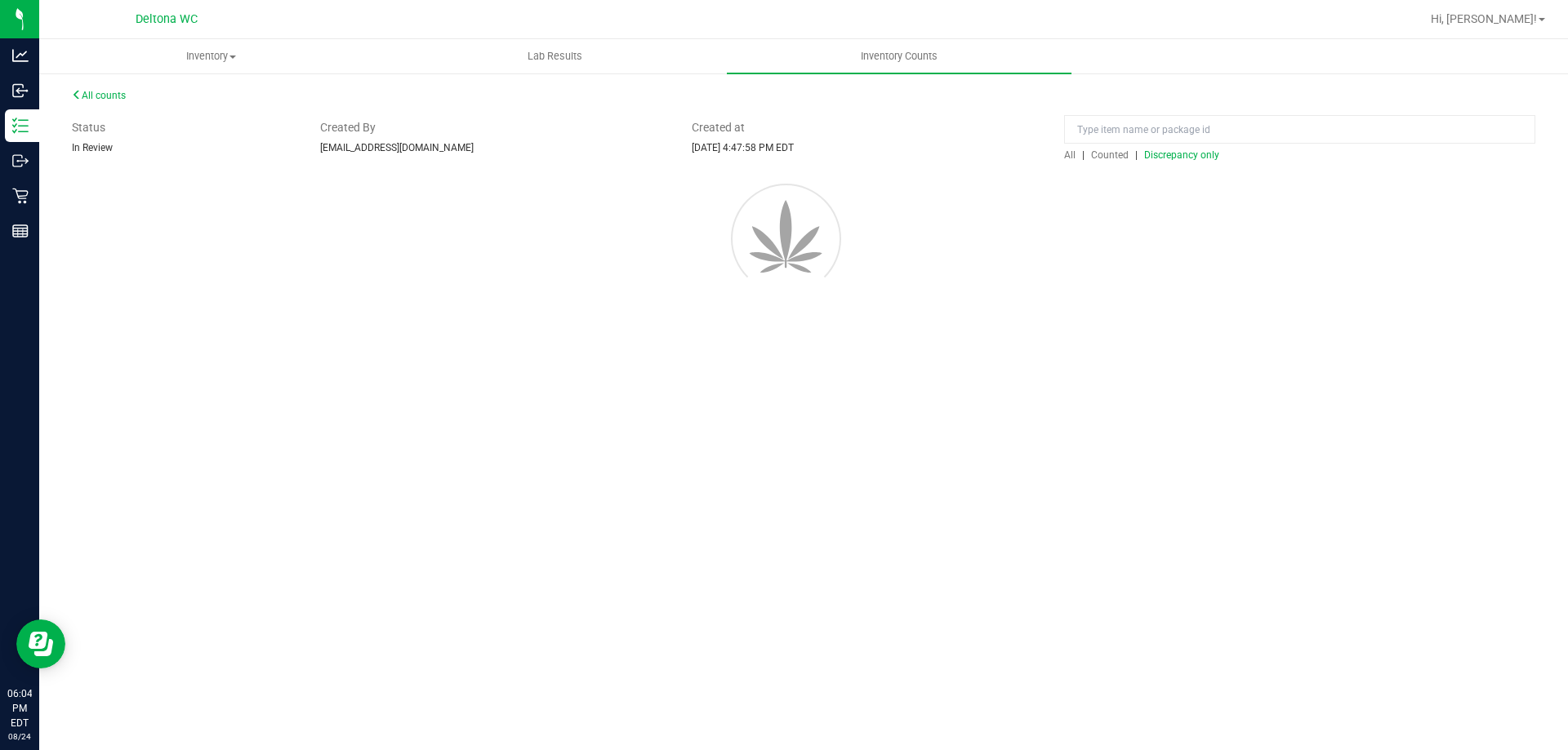
scroll to position [0, 0]
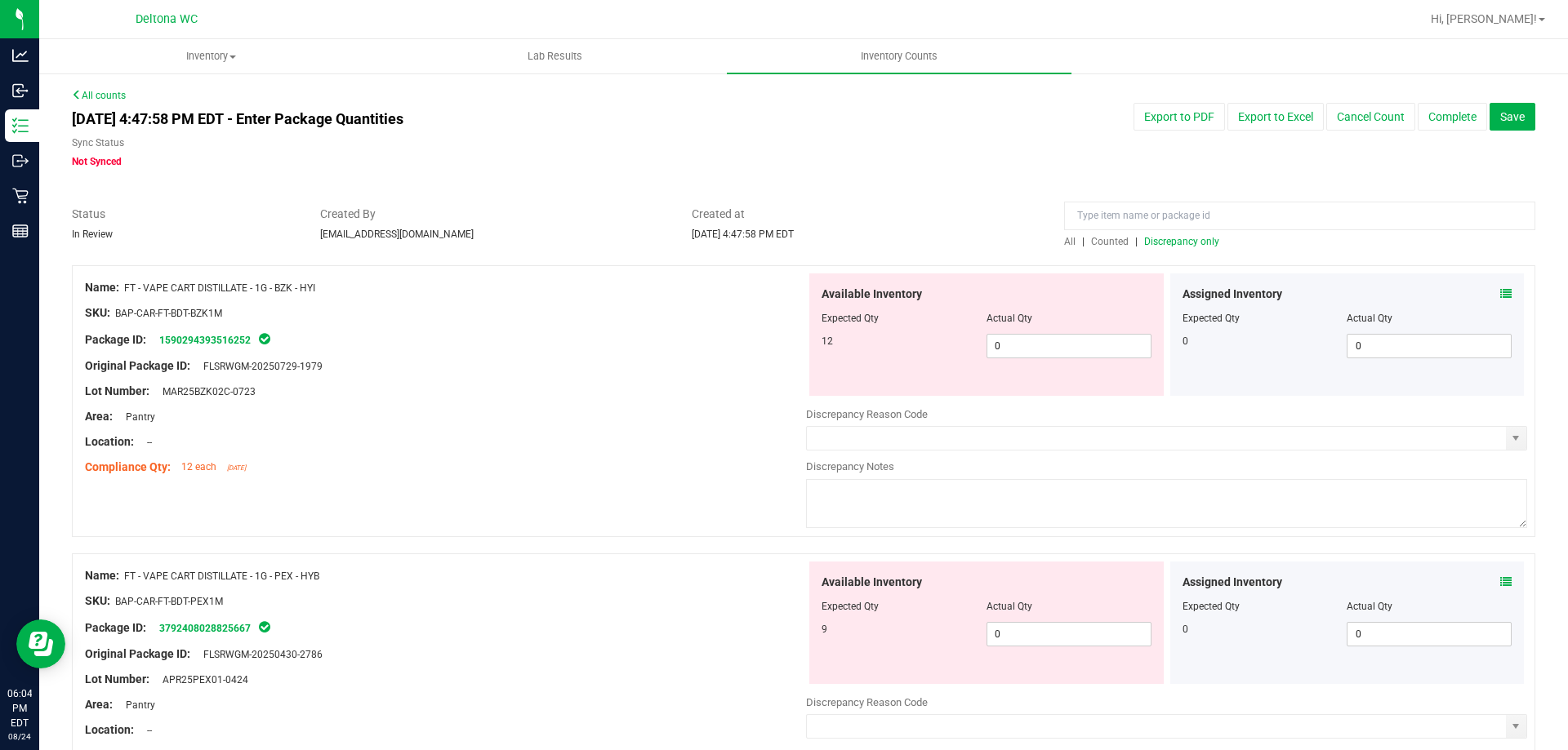
click at [1500, 292] on icon at bounding box center [1506, 294] width 12 height 12
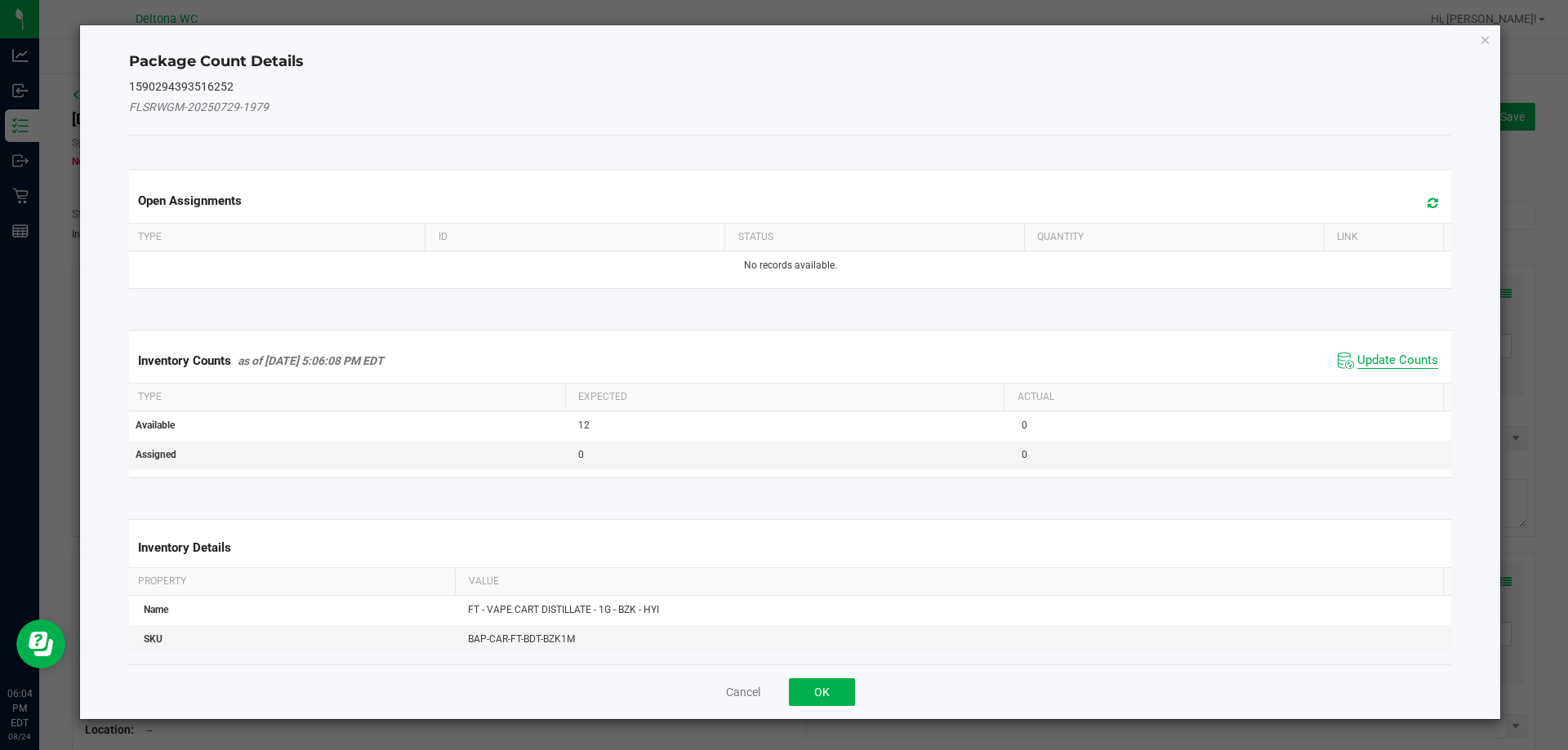
click at [1357, 362] on span "Update Counts" at bounding box center [1397, 360] width 81 height 17
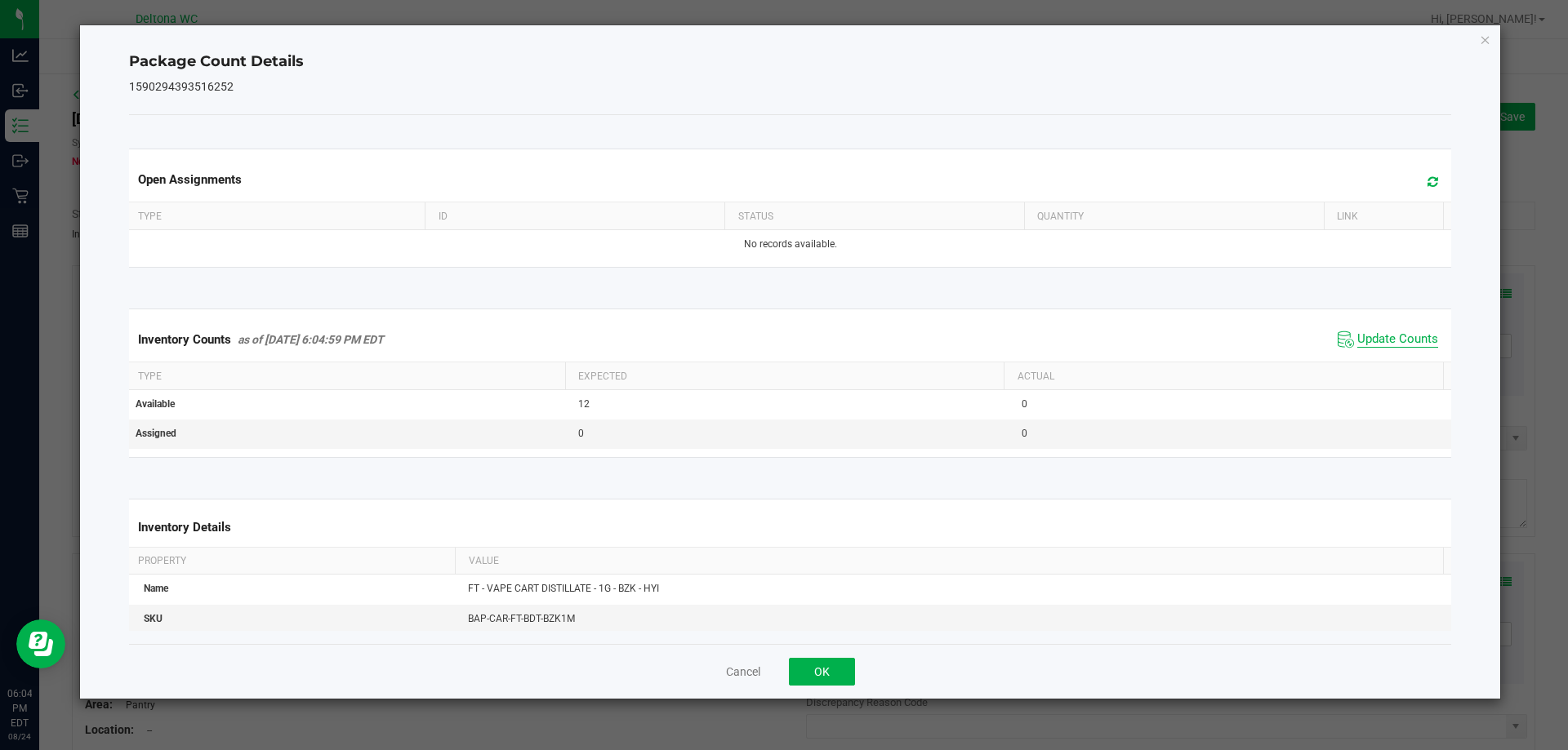
click at [1388, 334] on span "Update Counts" at bounding box center [1397, 339] width 81 height 17
drag, startPoint x: 826, startPoint y: 666, endPoint x: 874, endPoint y: 614, distance: 70.8
click at [828, 666] on button "OK" at bounding box center [821, 671] width 66 height 28
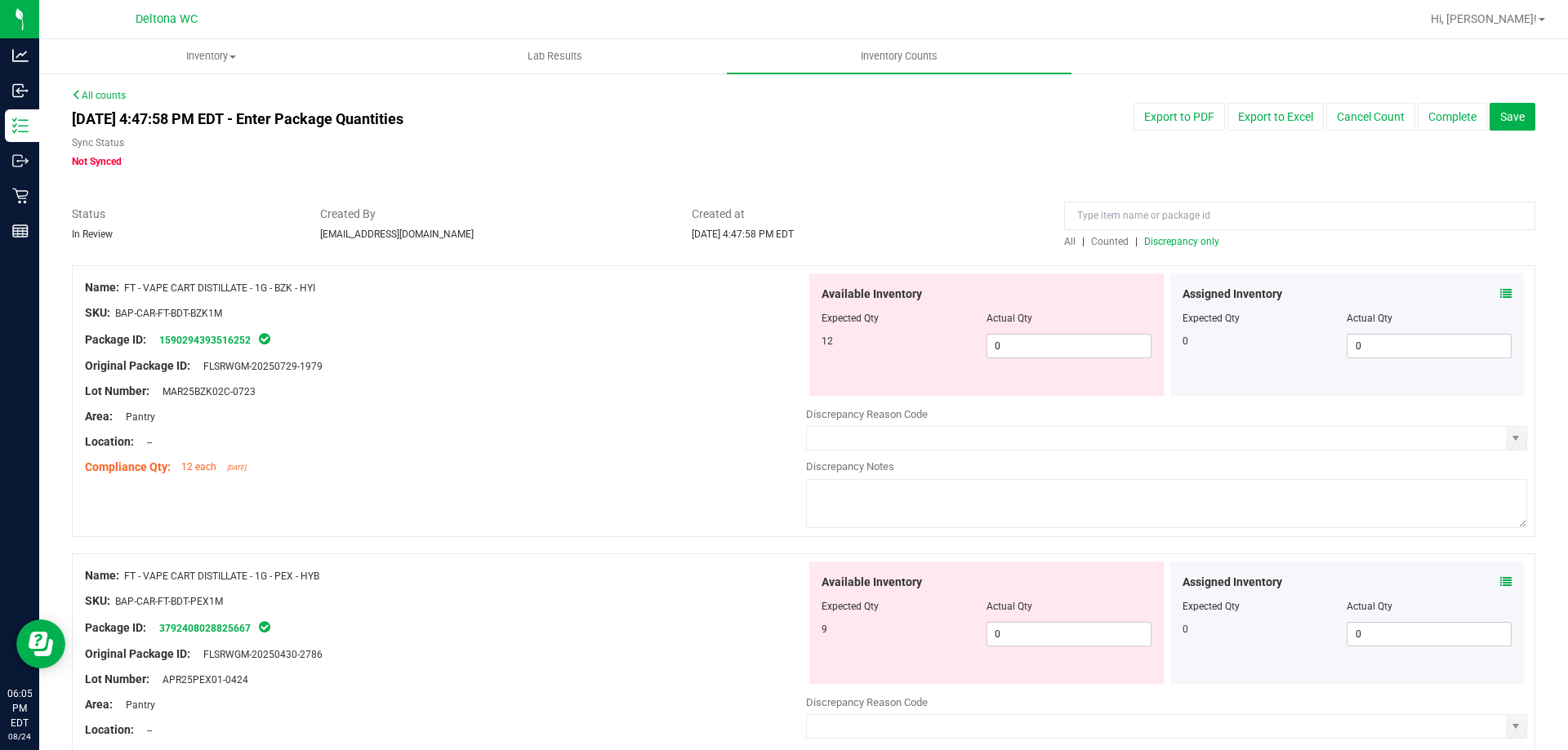
click at [1500, 579] on icon at bounding box center [1506, 582] width 12 height 12
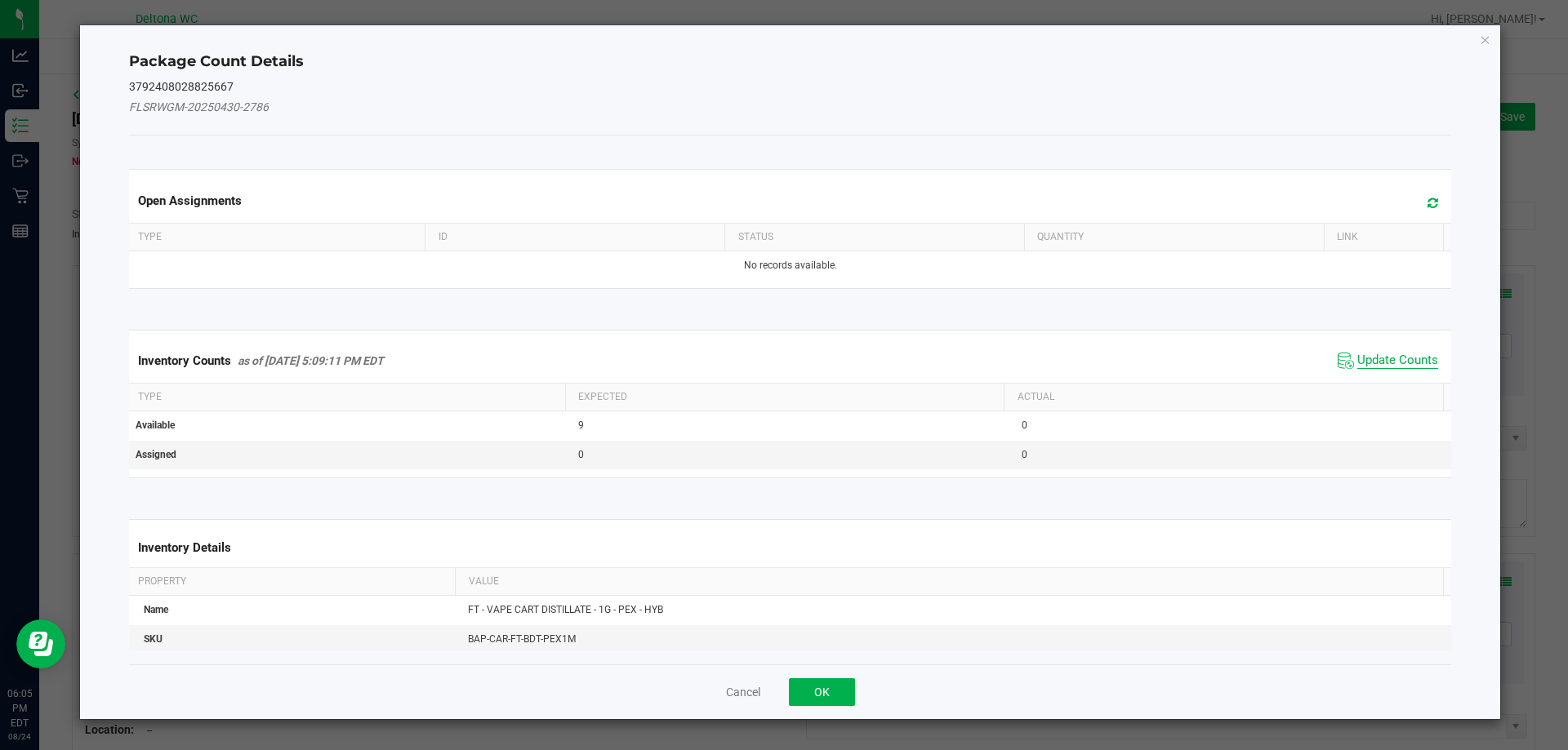
click at [1385, 359] on span "Update Counts" at bounding box center [1397, 360] width 81 height 17
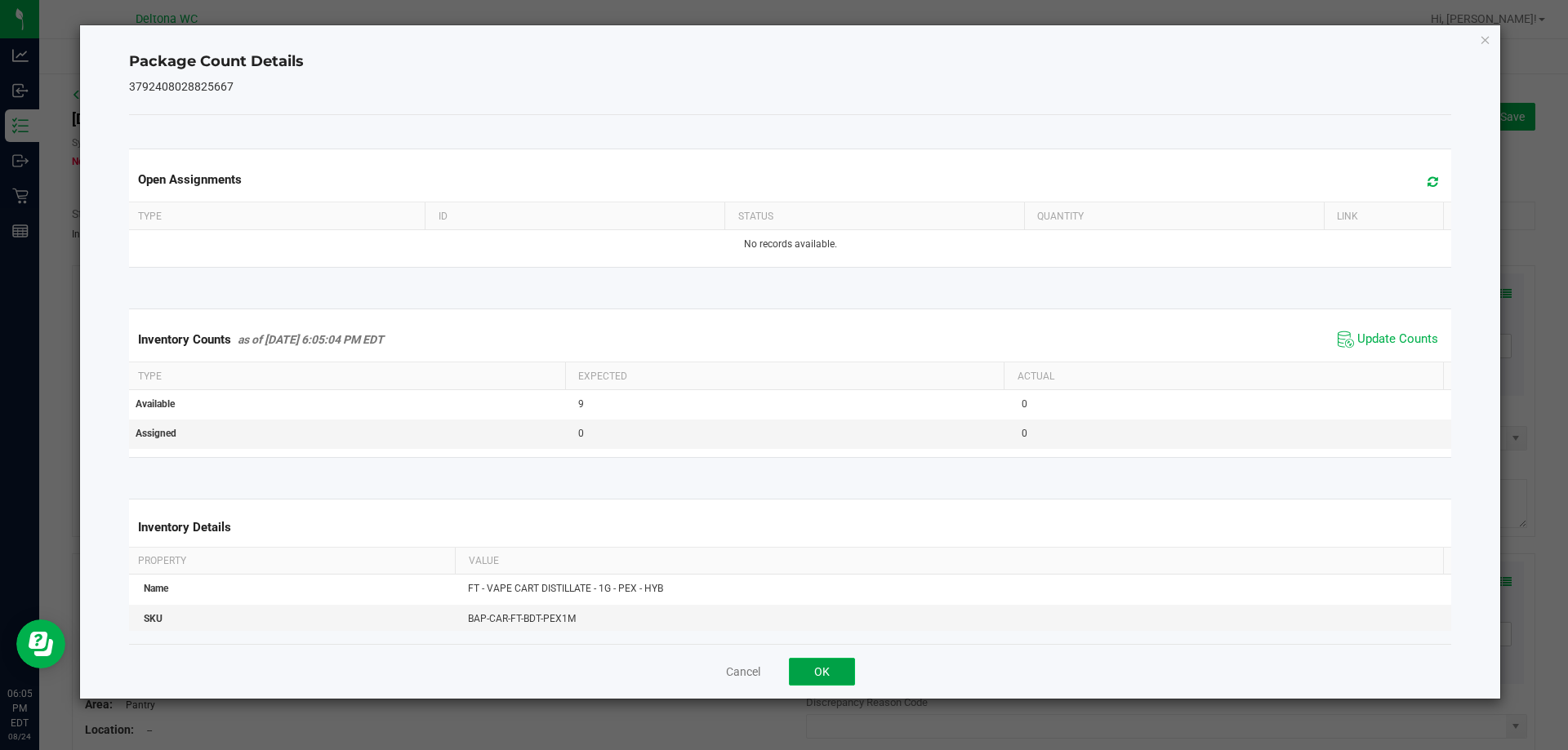
click at [823, 675] on button "OK" at bounding box center [821, 671] width 66 height 28
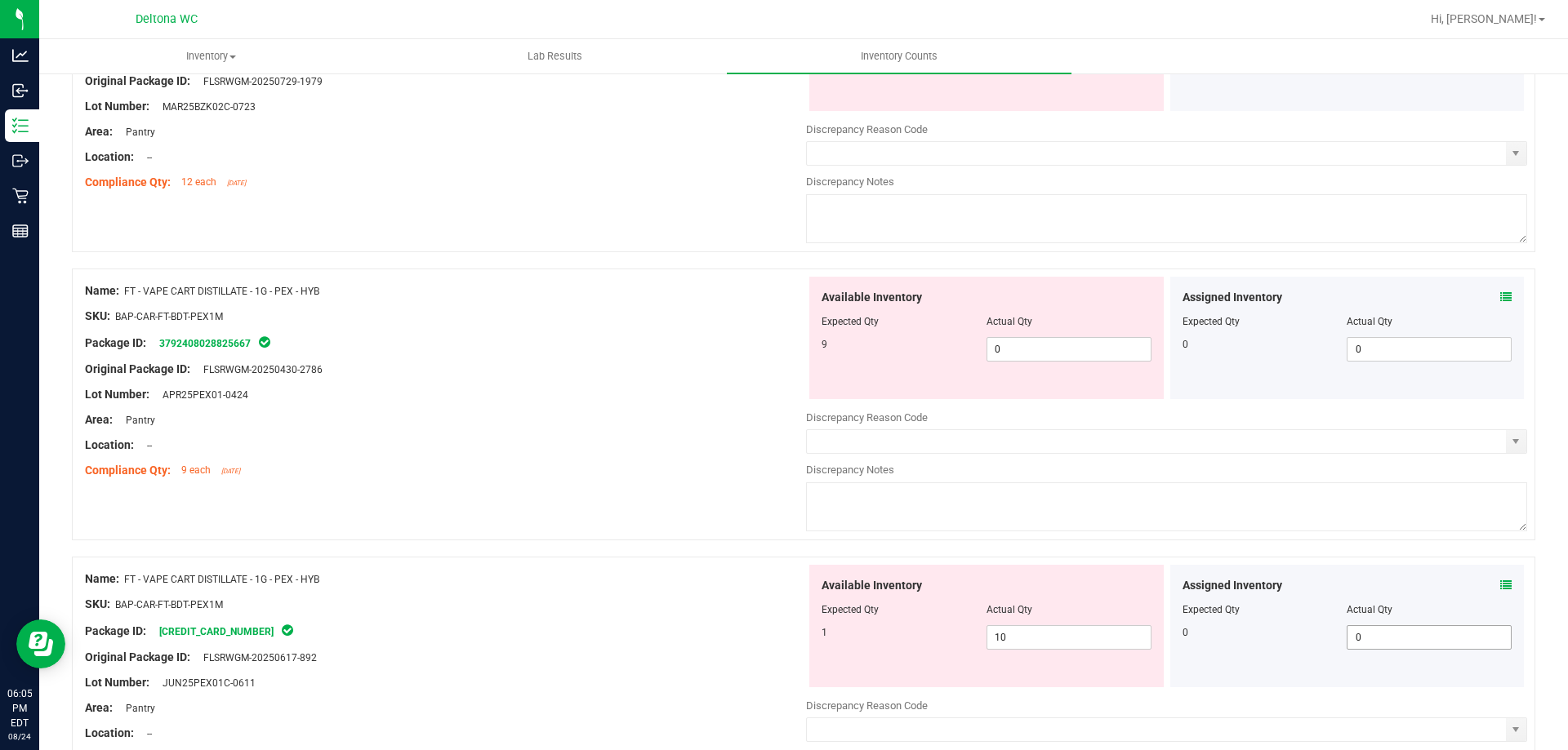
scroll to position [327, 0]
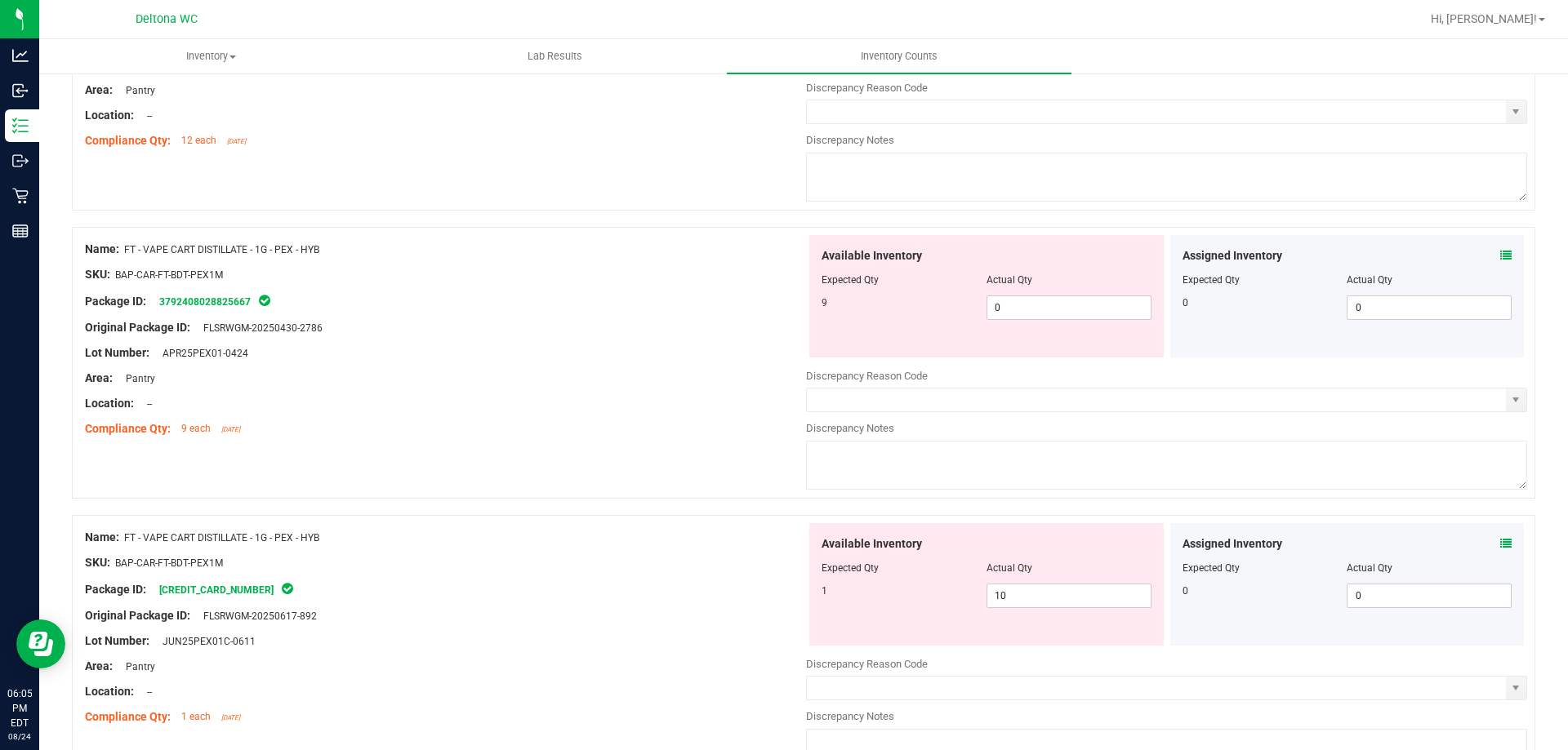
click at [1500, 544] on icon at bounding box center [1506, 544] width 12 height 12
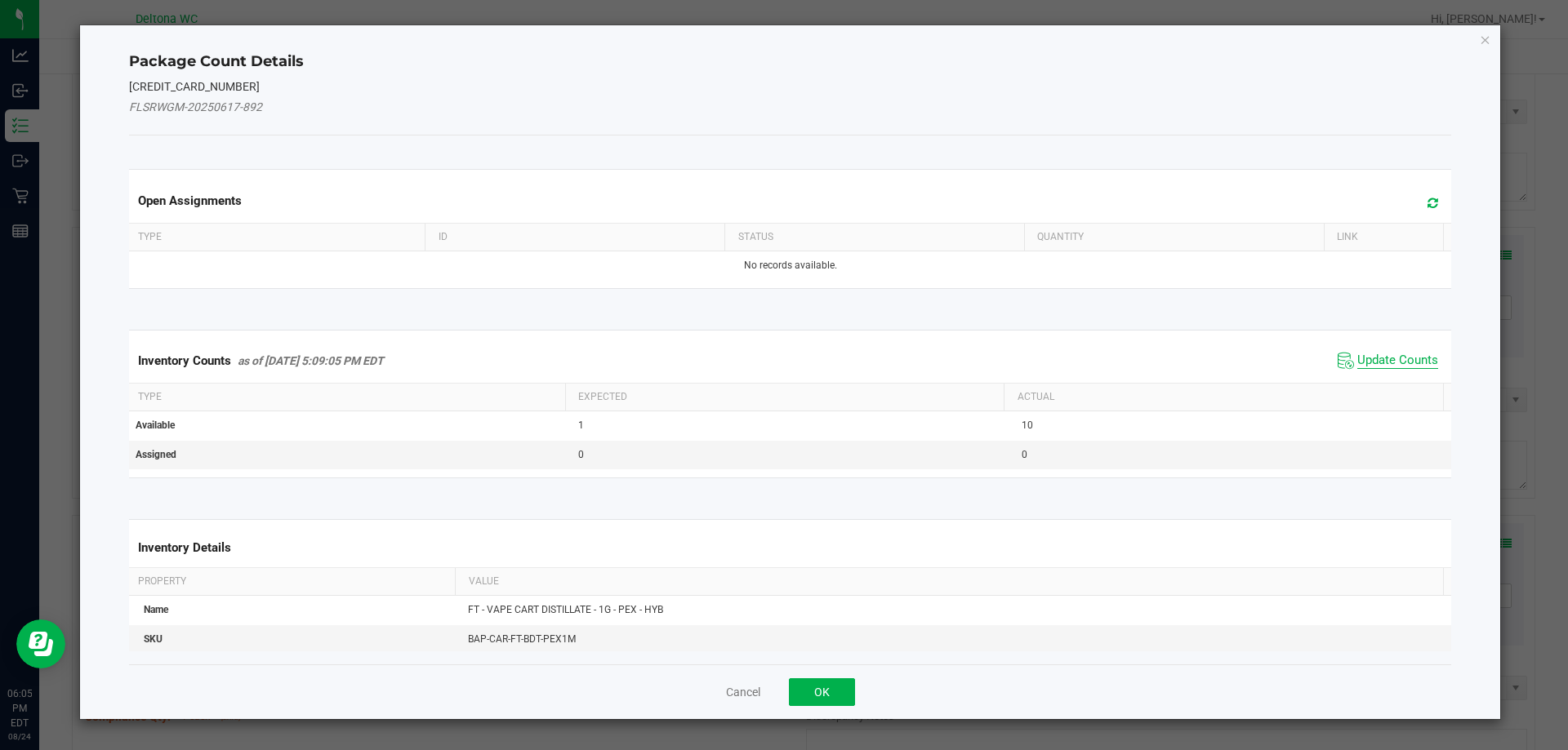
click at [1405, 362] on span "Update Counts" at bounding box center [1397, 360] width 81 height 17
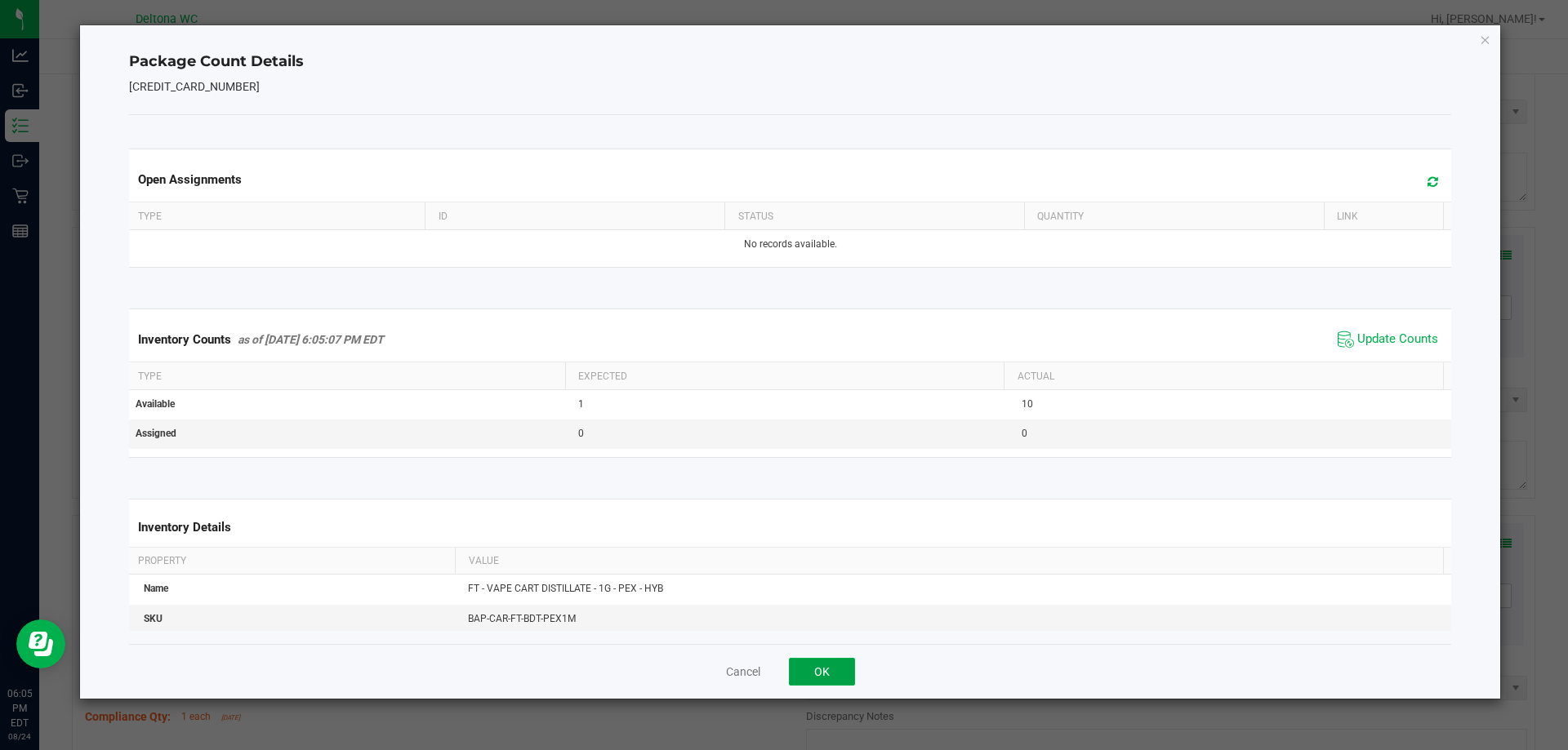
drag, startPoint x: 839, startPoint y: 666, endPoint x: 856, endPoint y: 664, distance: 17.1
click at [838, 666] on button "OK" at bounding box center [821, 671] width 66 height 28
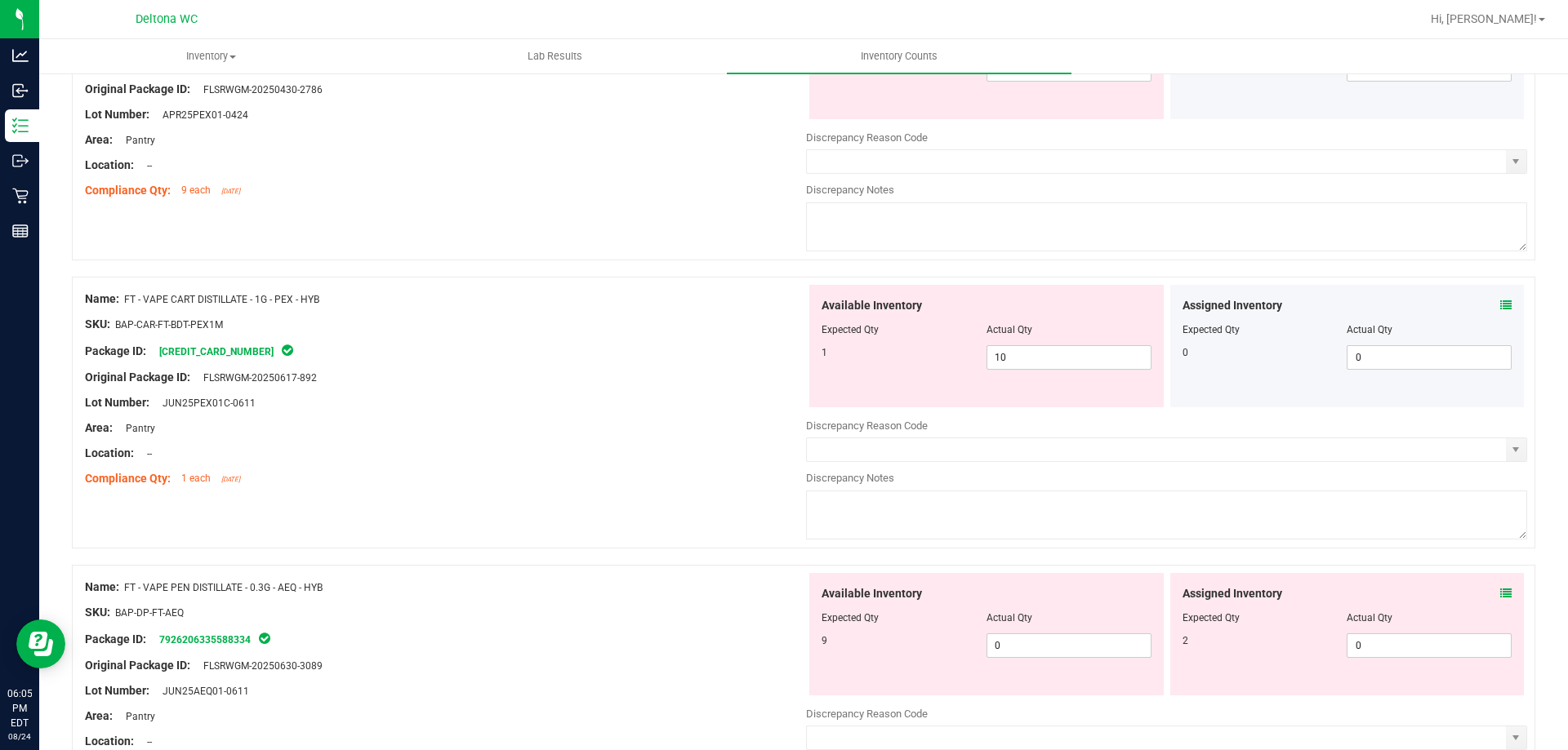
scroll to position [571, 0]
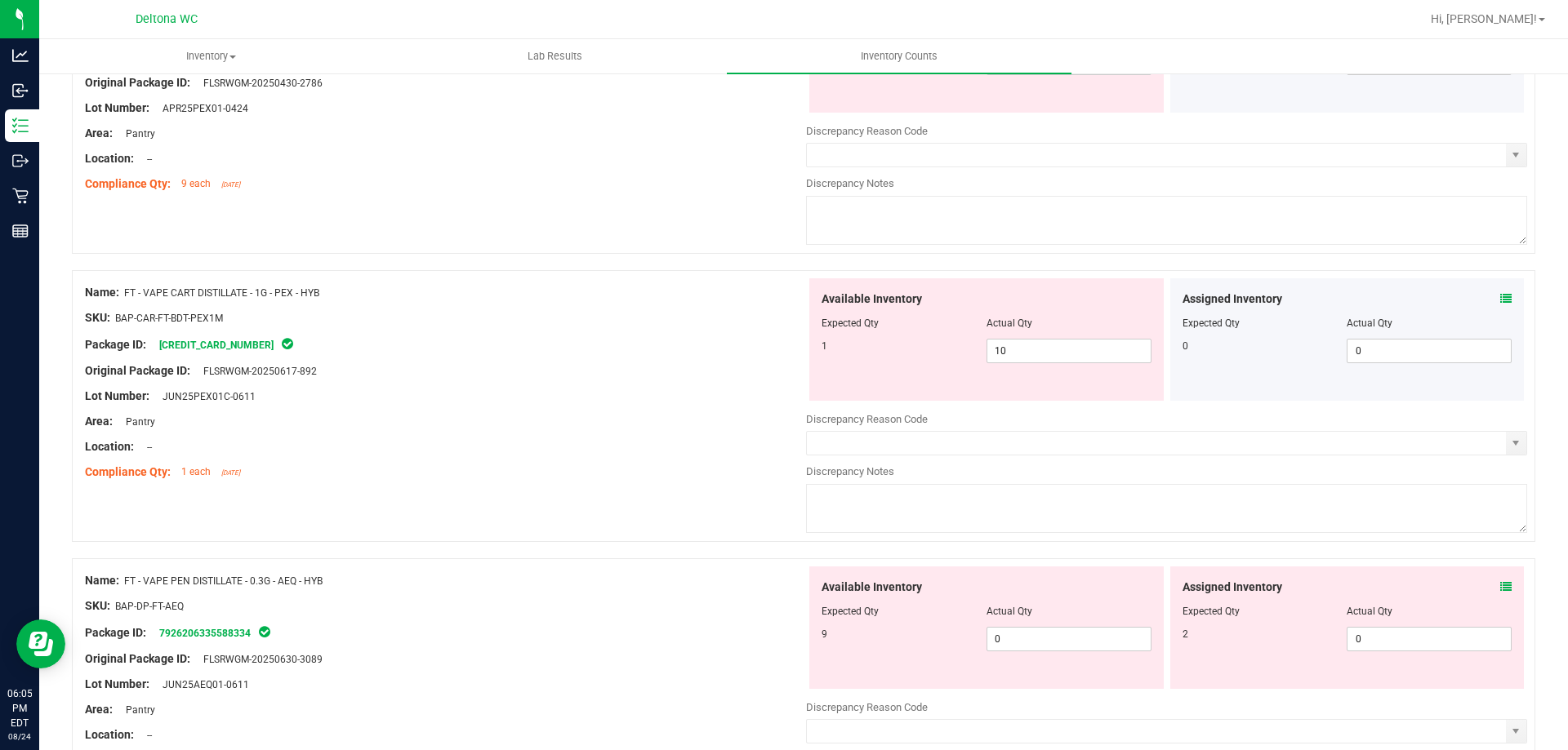
click at [1500, 586] on icon at bounding box center [1506, 587] width 12 height 12
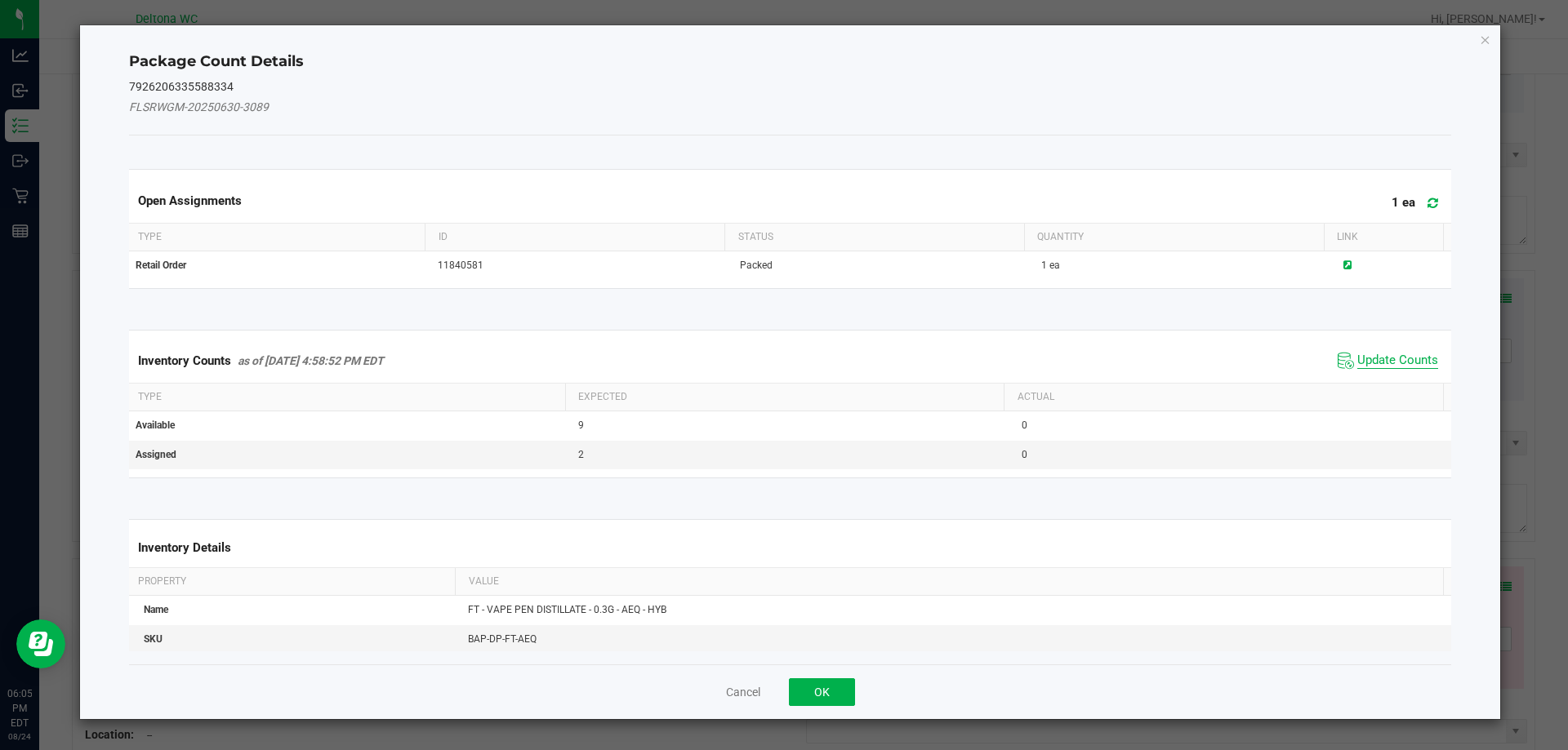
click at [1365, 357] on span "Update Counts" at bounding box center [1397, 360] width 81 height 17
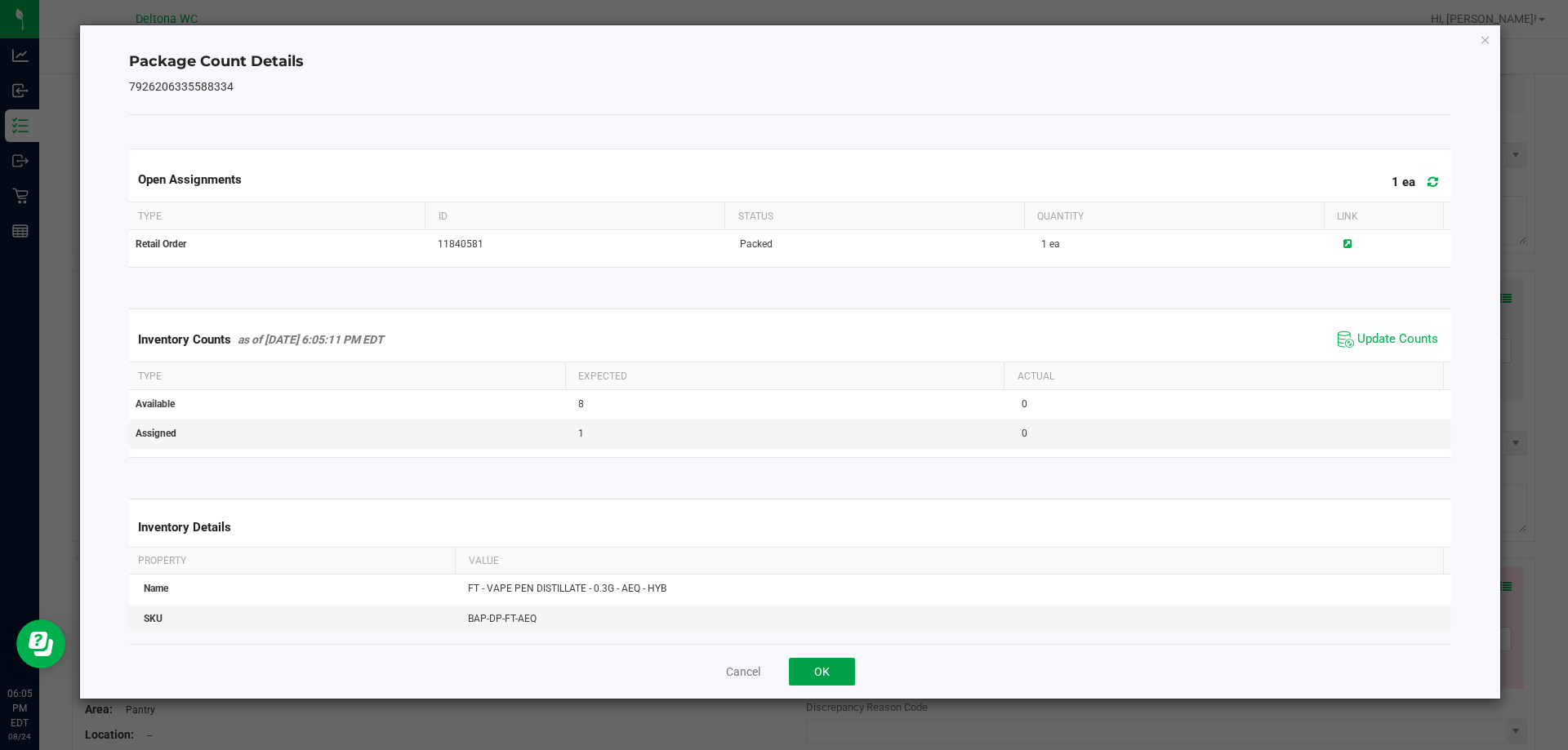
drag, startPoint x: 844, startPoint y: 669, endPoint x: 872, endPoint y: 663, distance: 28.6
click at [842, 669] on button "OK" at bounding box center [821, 671] width 66 height 28
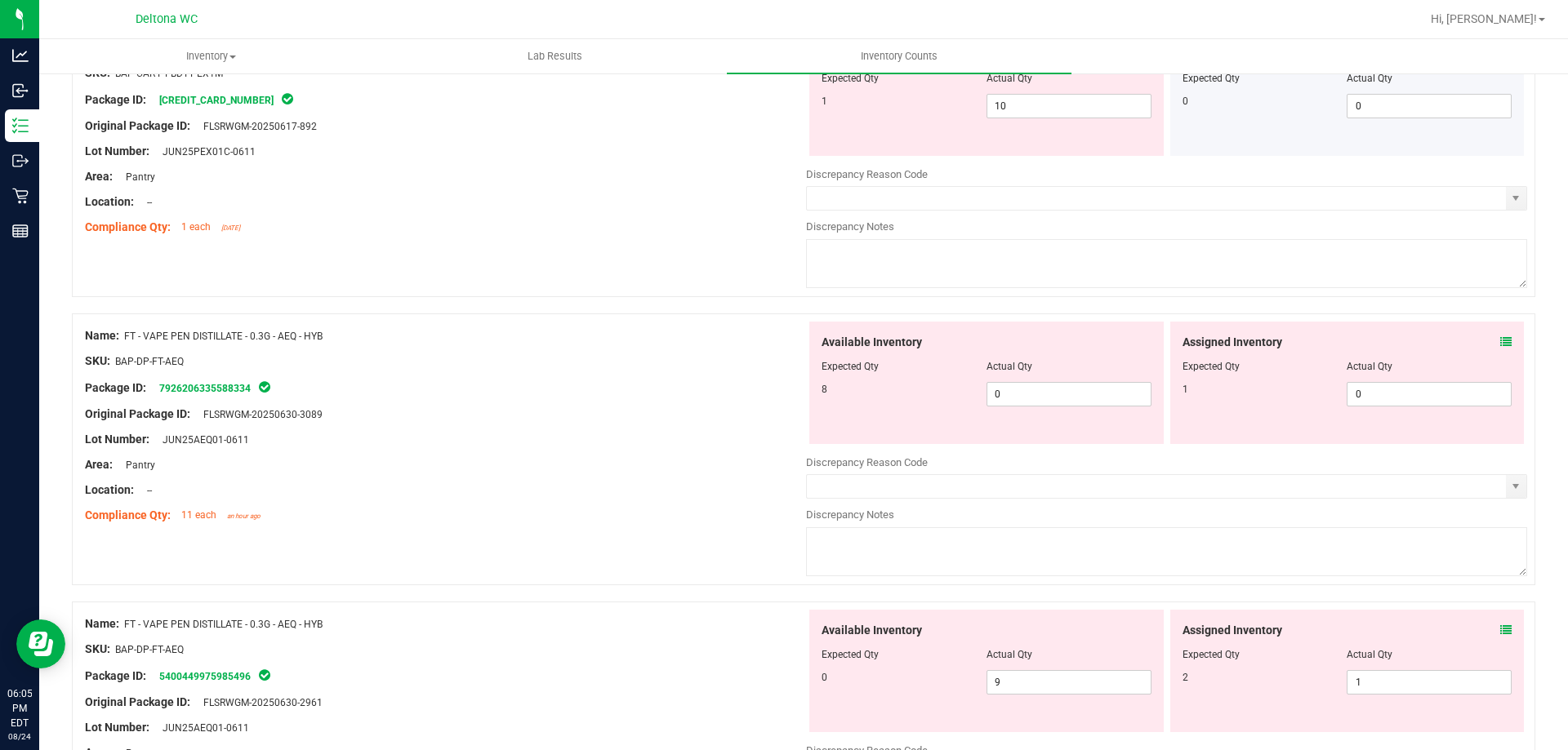
scroll to position [898, 0]
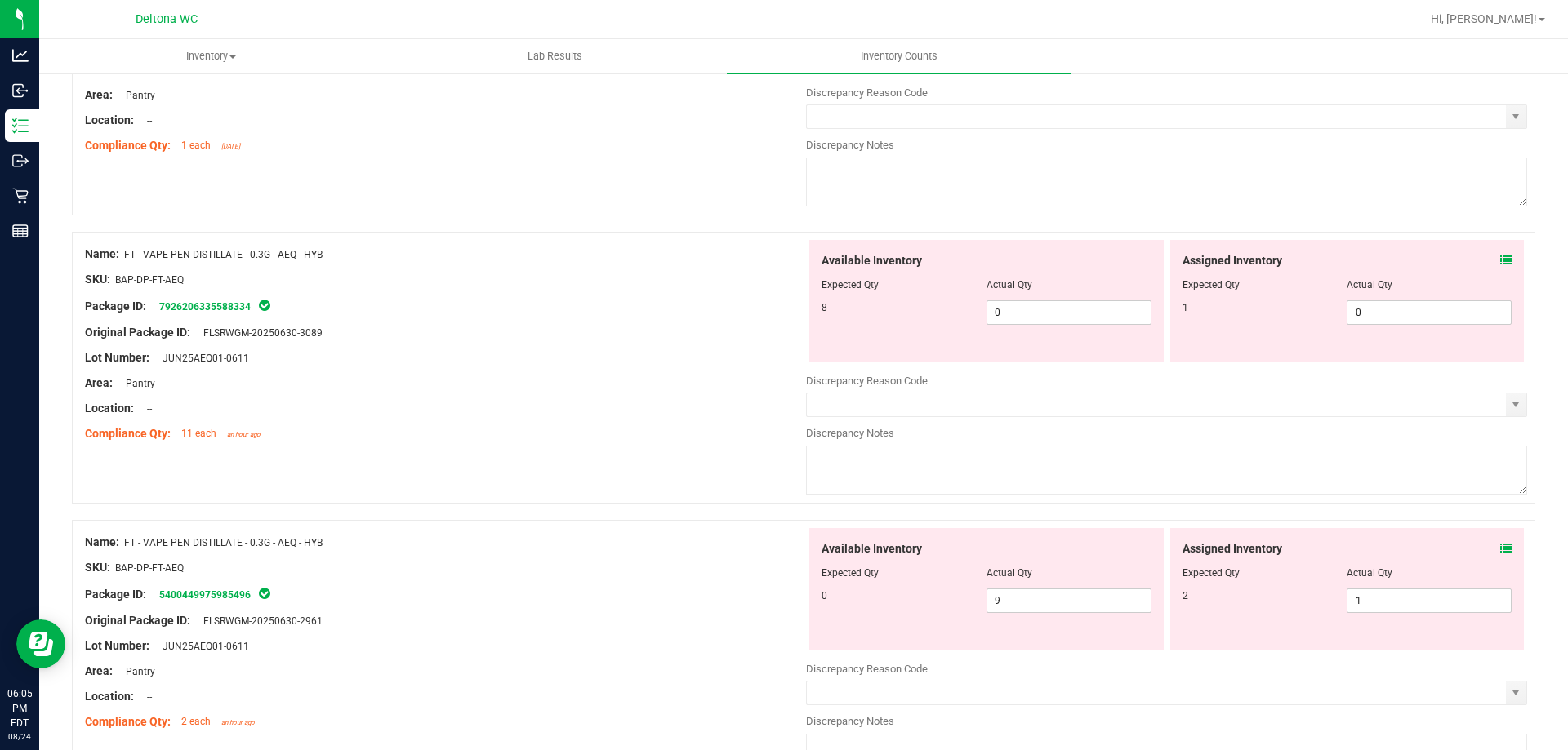
click at [1500, 550] on icon at bounding box center [1506, 549] width 12 height 12
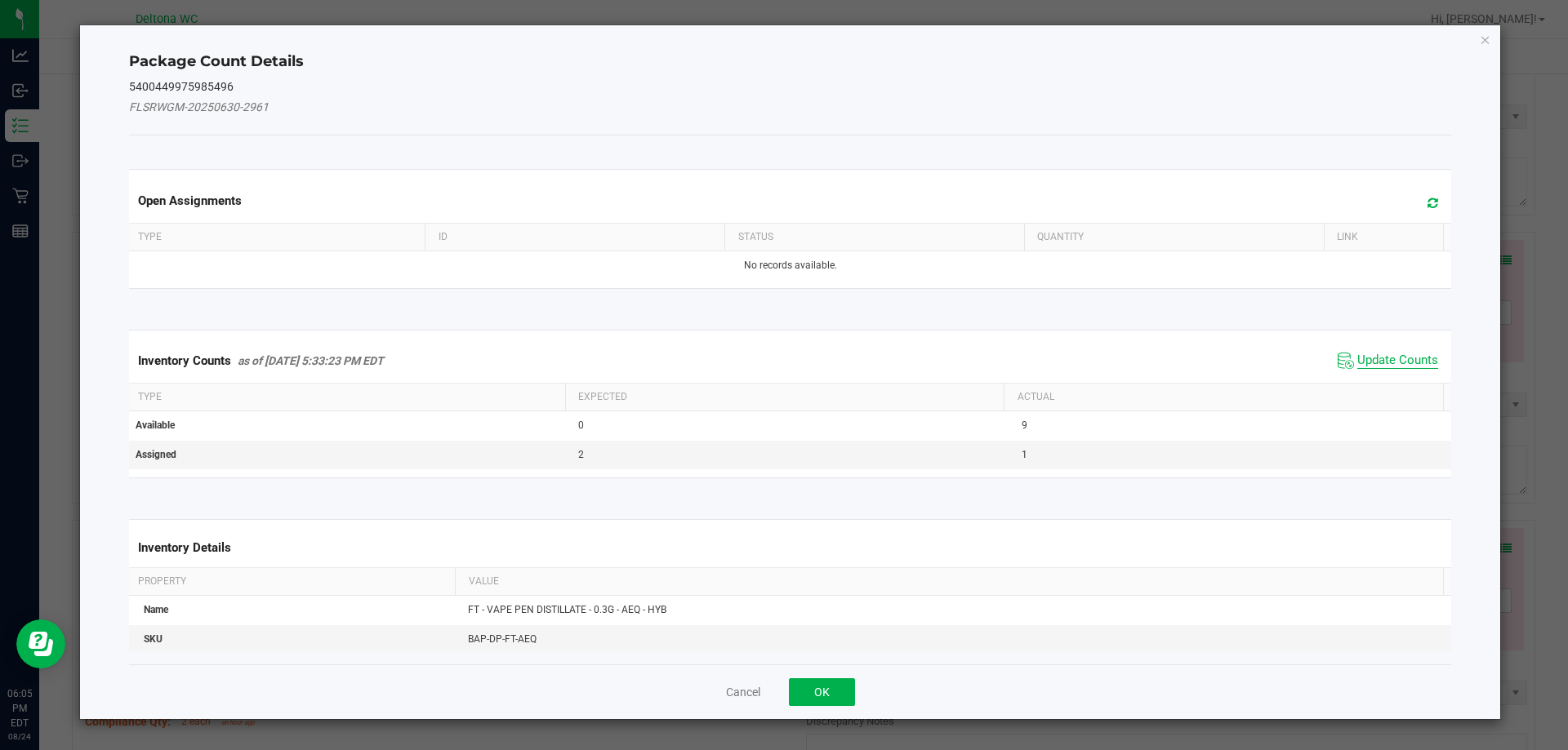
click at [1394, 357] on span "Update Counts" at bounding box center [1397, 360] width 81 height 17
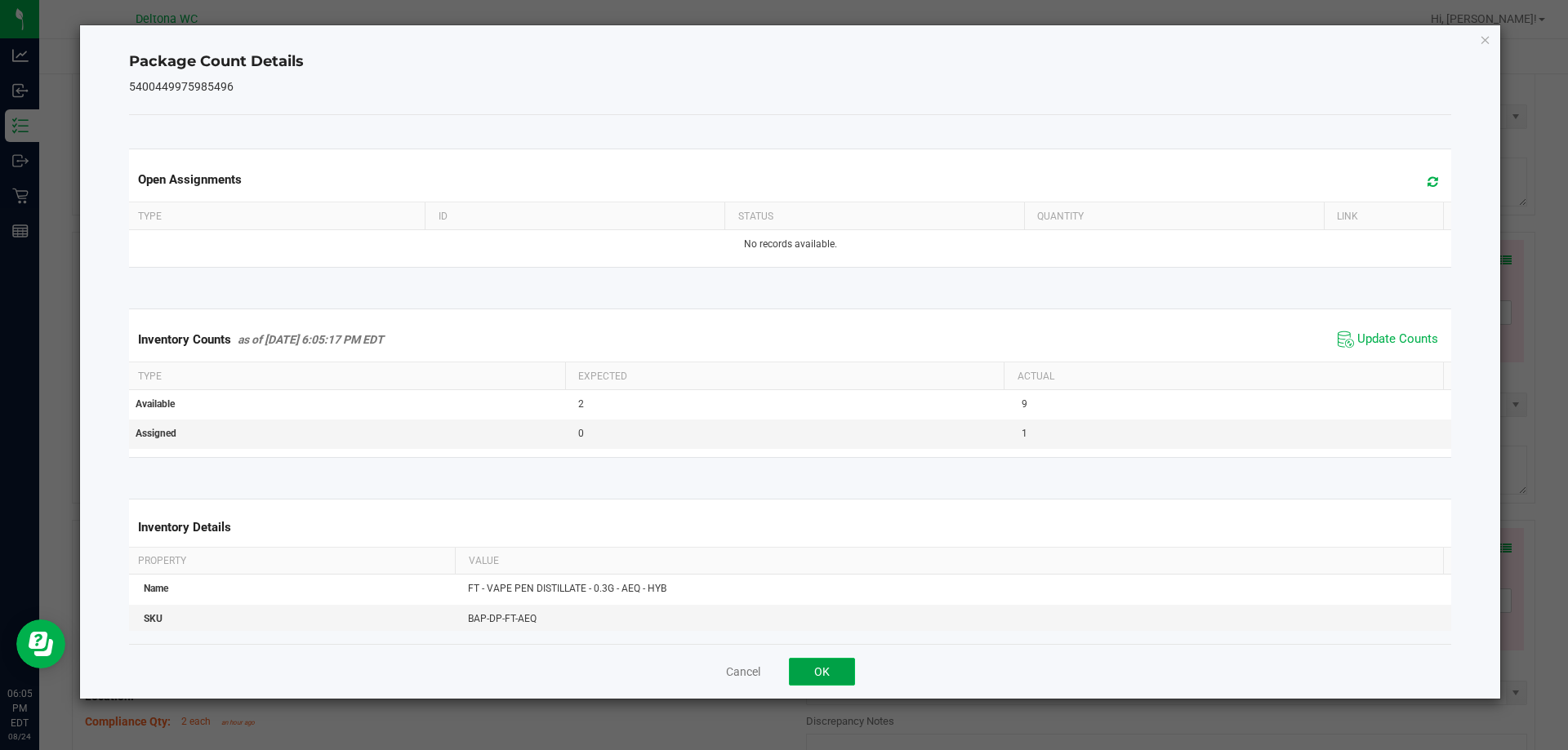
click at [801, 675] on button "OK" at bounding box center [821, 671] width 66 height 28
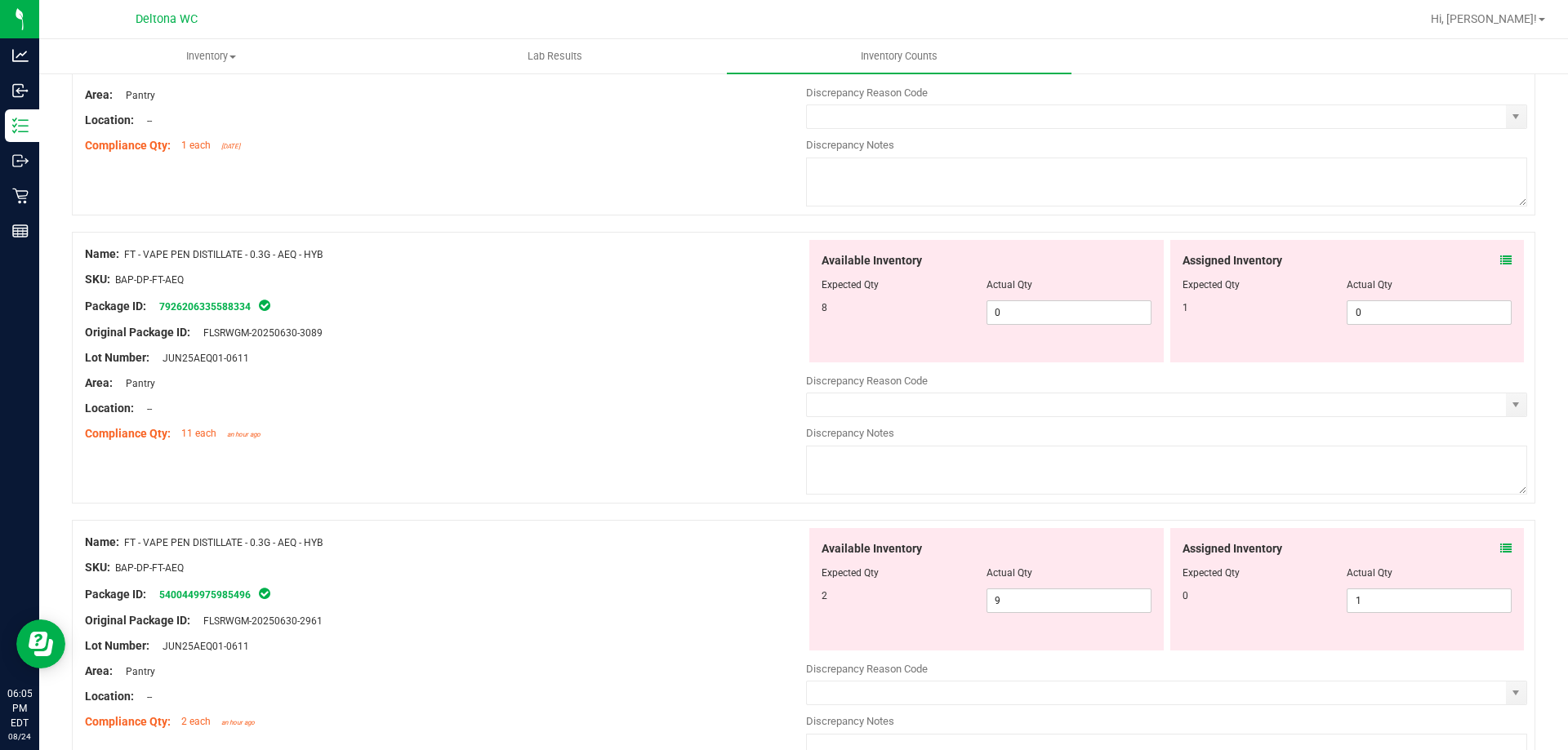
click at [1500, 256] on icon at bounding box center [1506, 261] width 12 height 12
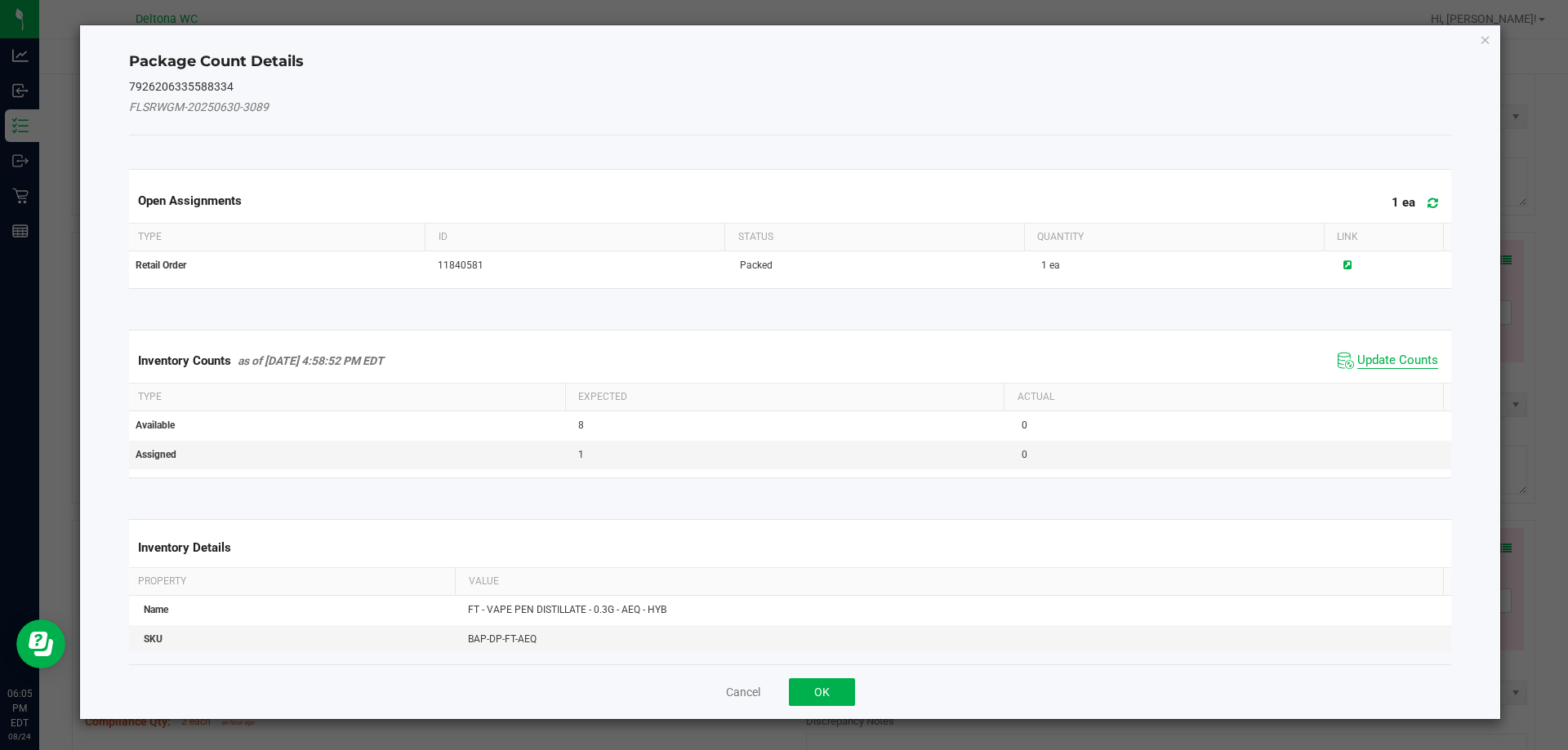
click at [1376, 359] on span "Update Counts" at bounding box center [1397, 360] width 81 height 17
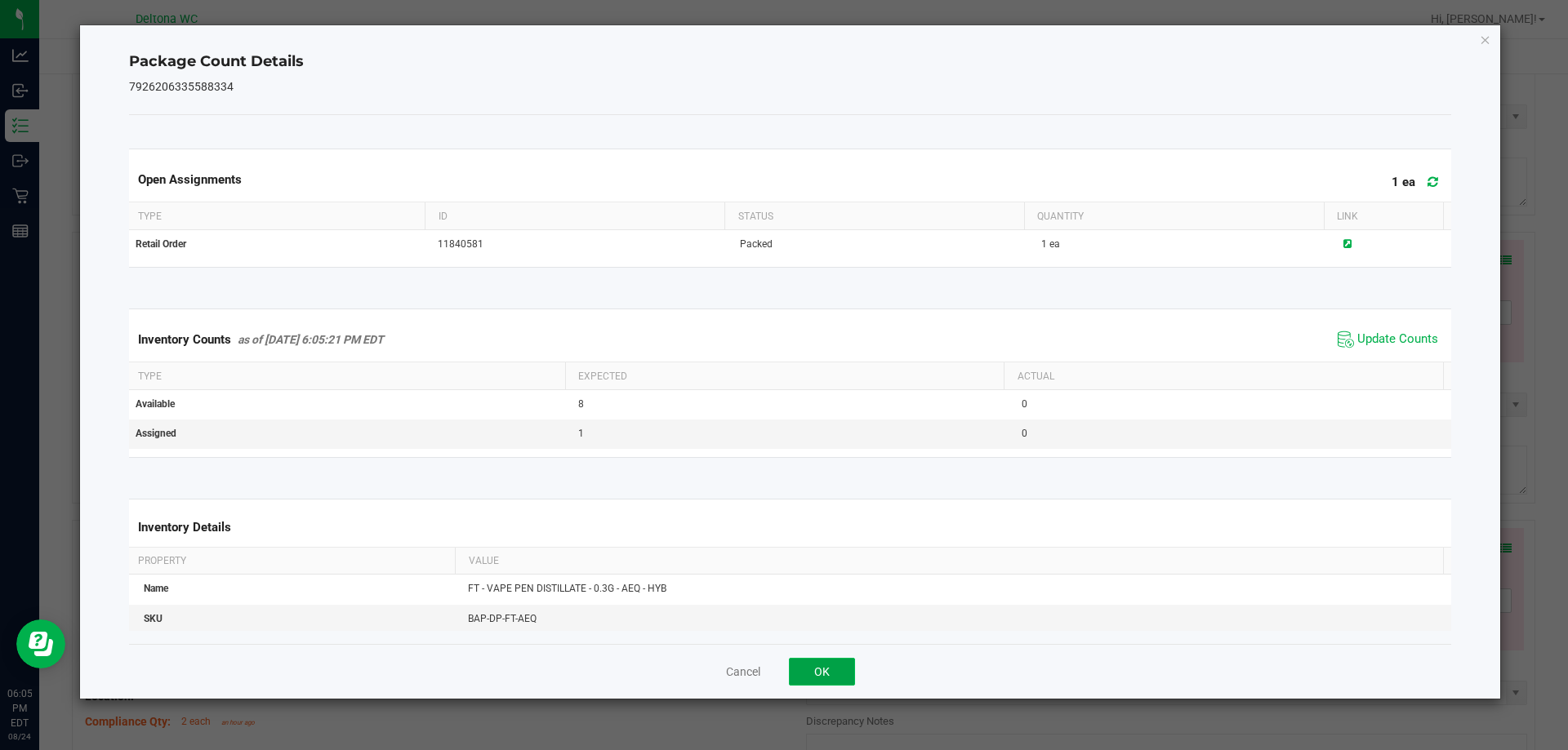
click at [852, 661] on button "OK" at bounding box center [821, 671] width 66 height 28
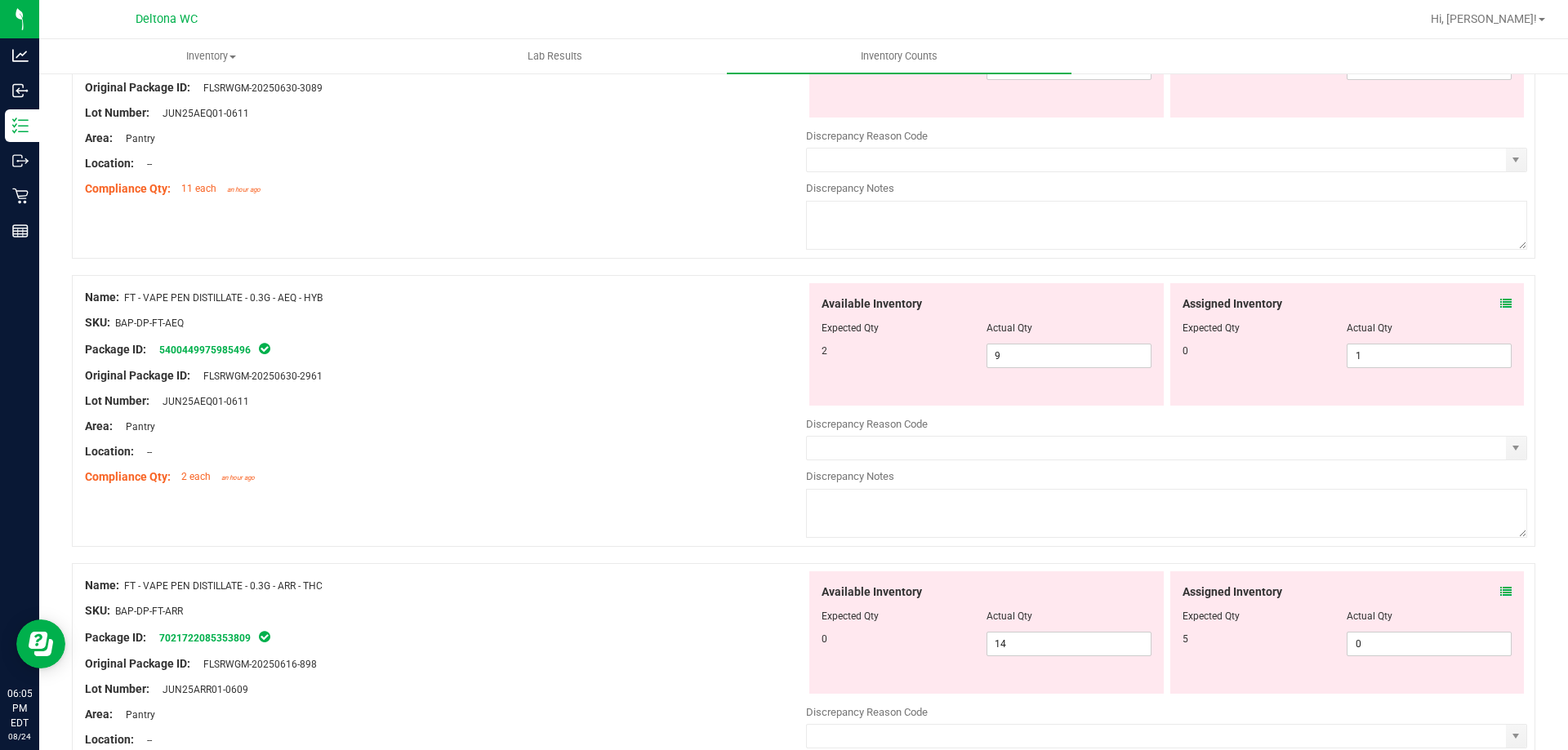
scroll to position [1224, 0]
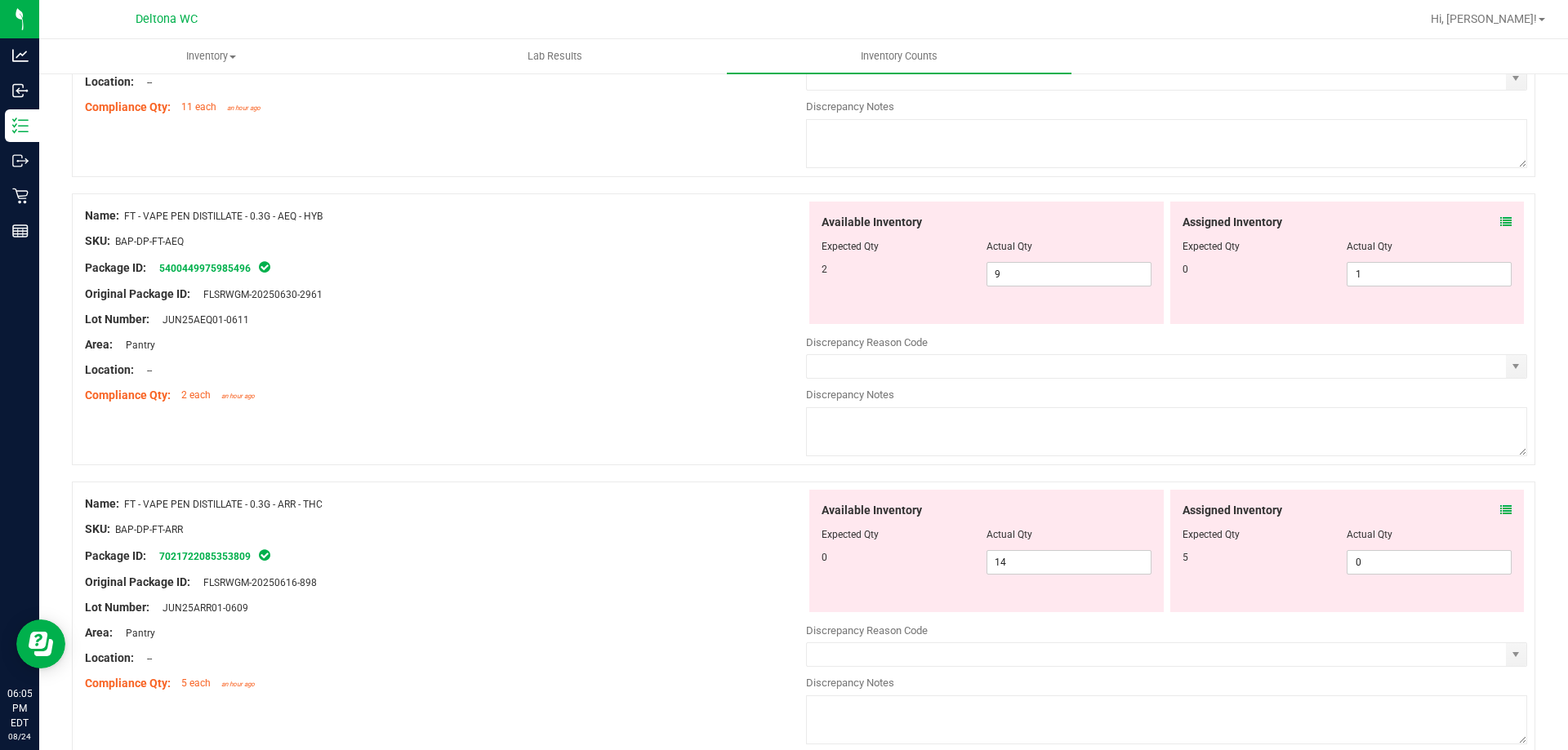
click at [1500, 505] on icon at bounding box center [1506, 510] width 12 height 12
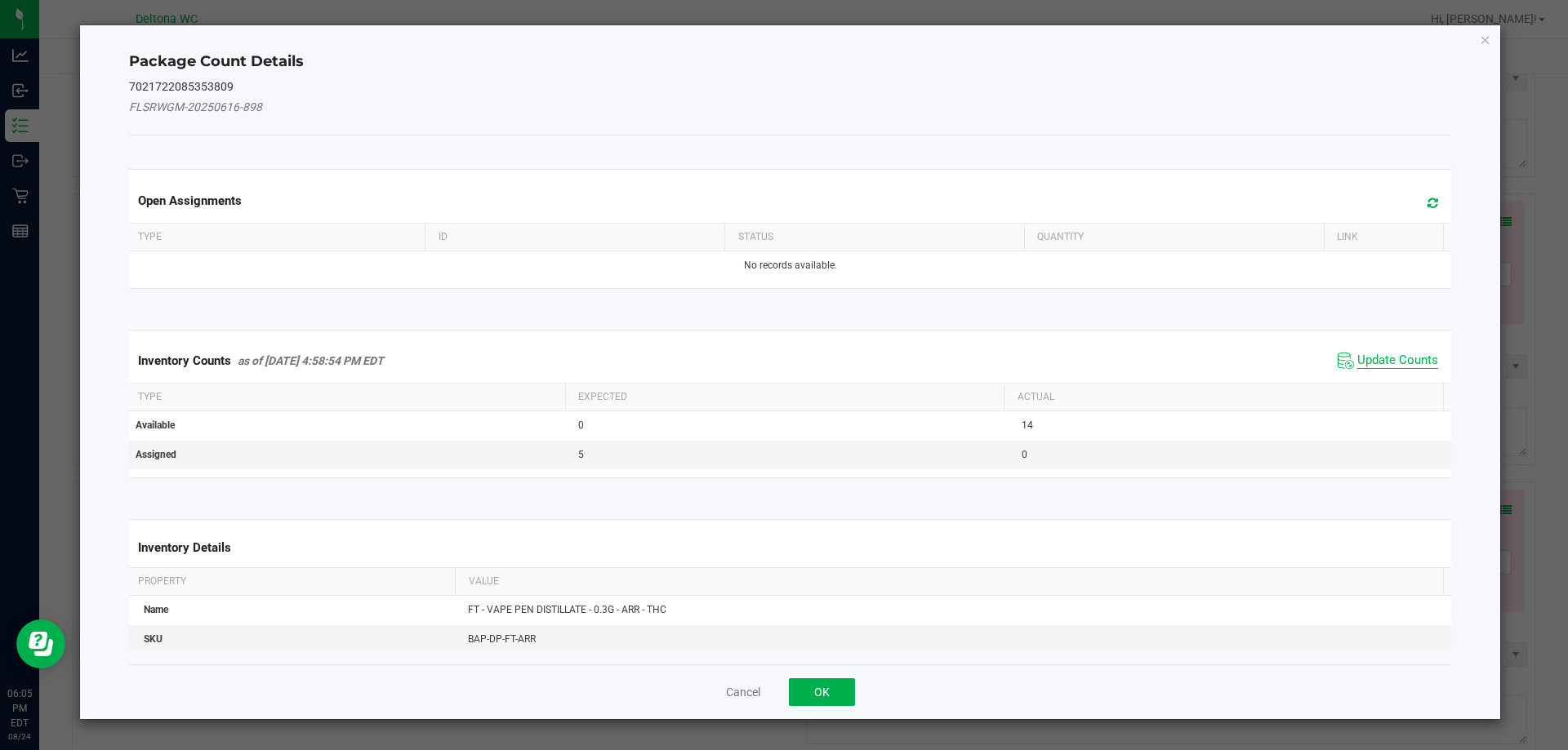
click at [1395, 368] on span "Update Counts" at bounding box center [1397, 360] width 81 height 17
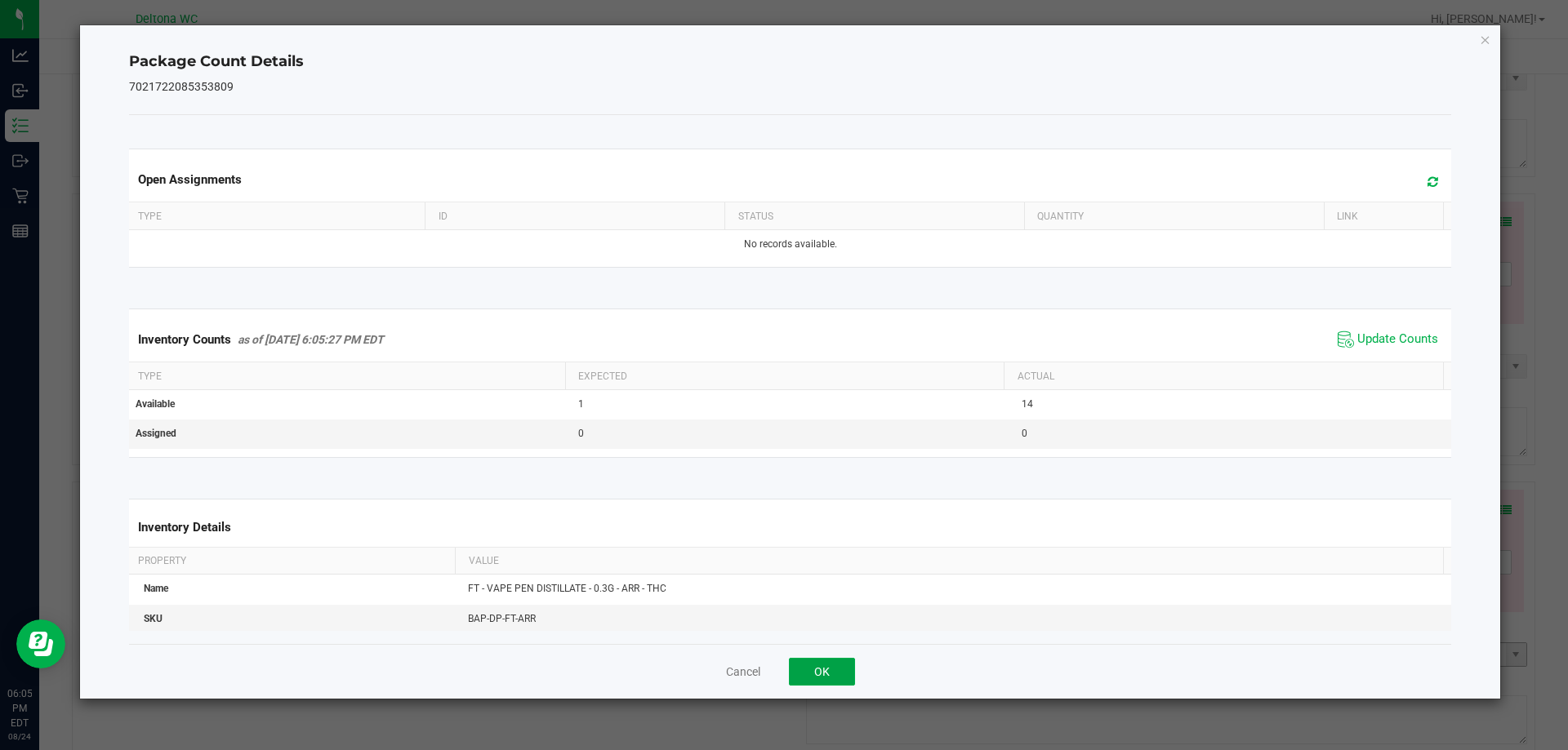
click at [837, 665] on button "OK" at bounding box center [821, 671] width 66 height 28
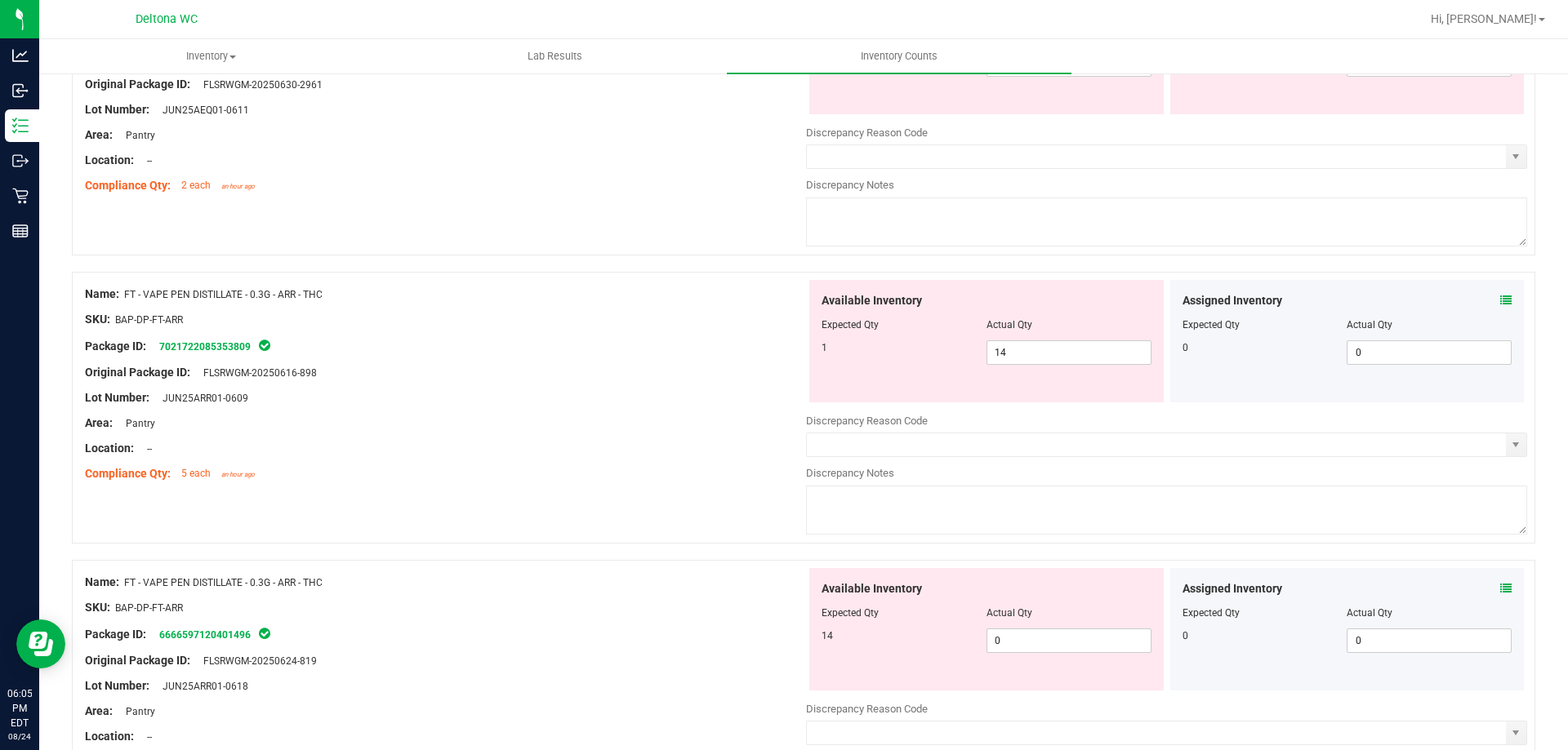
scroll to position [1469, 0]
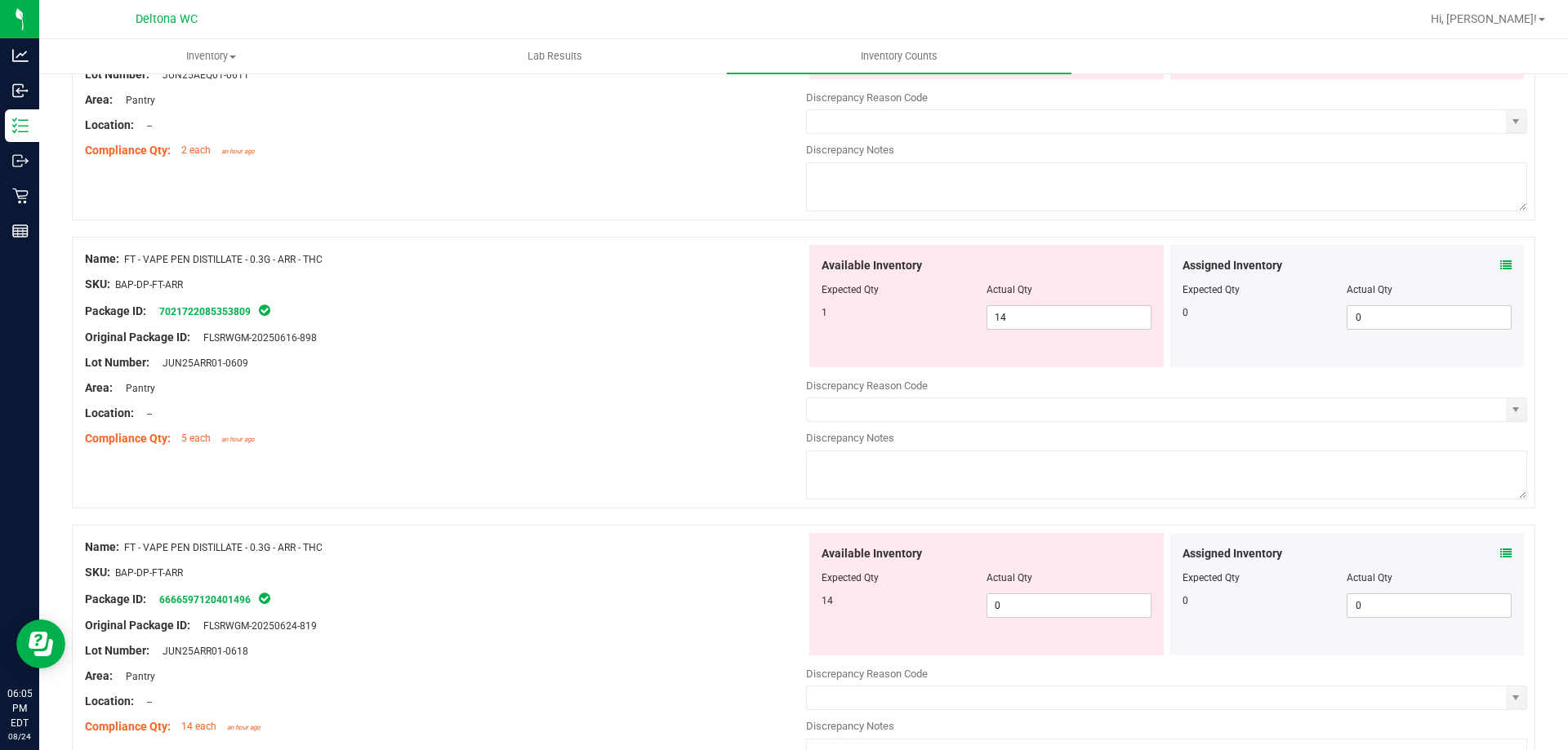
click at [1500, 550] on icon at bounding box center [1506, 554] width 12 height 12
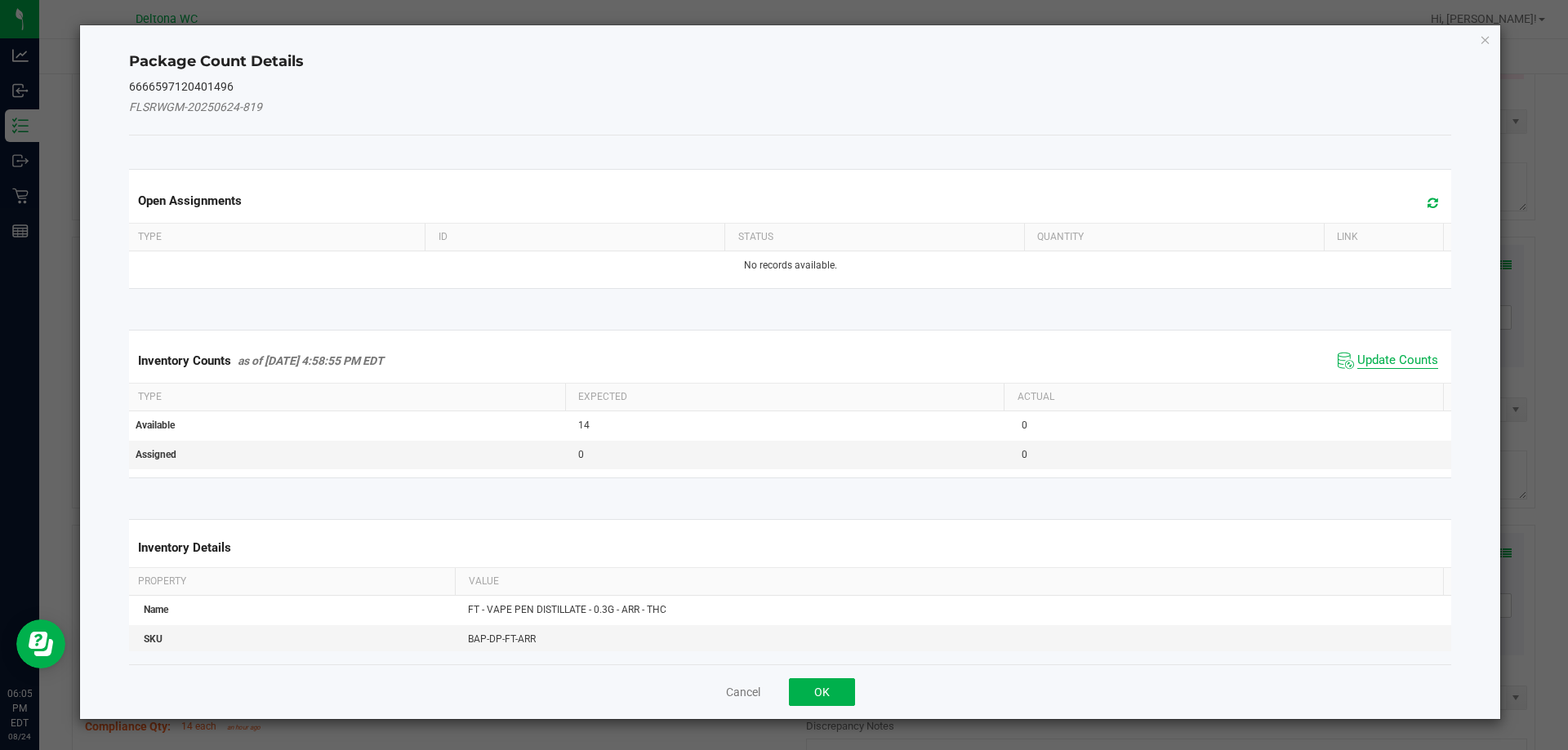
click at [1406, 364] on span "Update Counts" at bounding box center [1397, 360] width 81 height 17
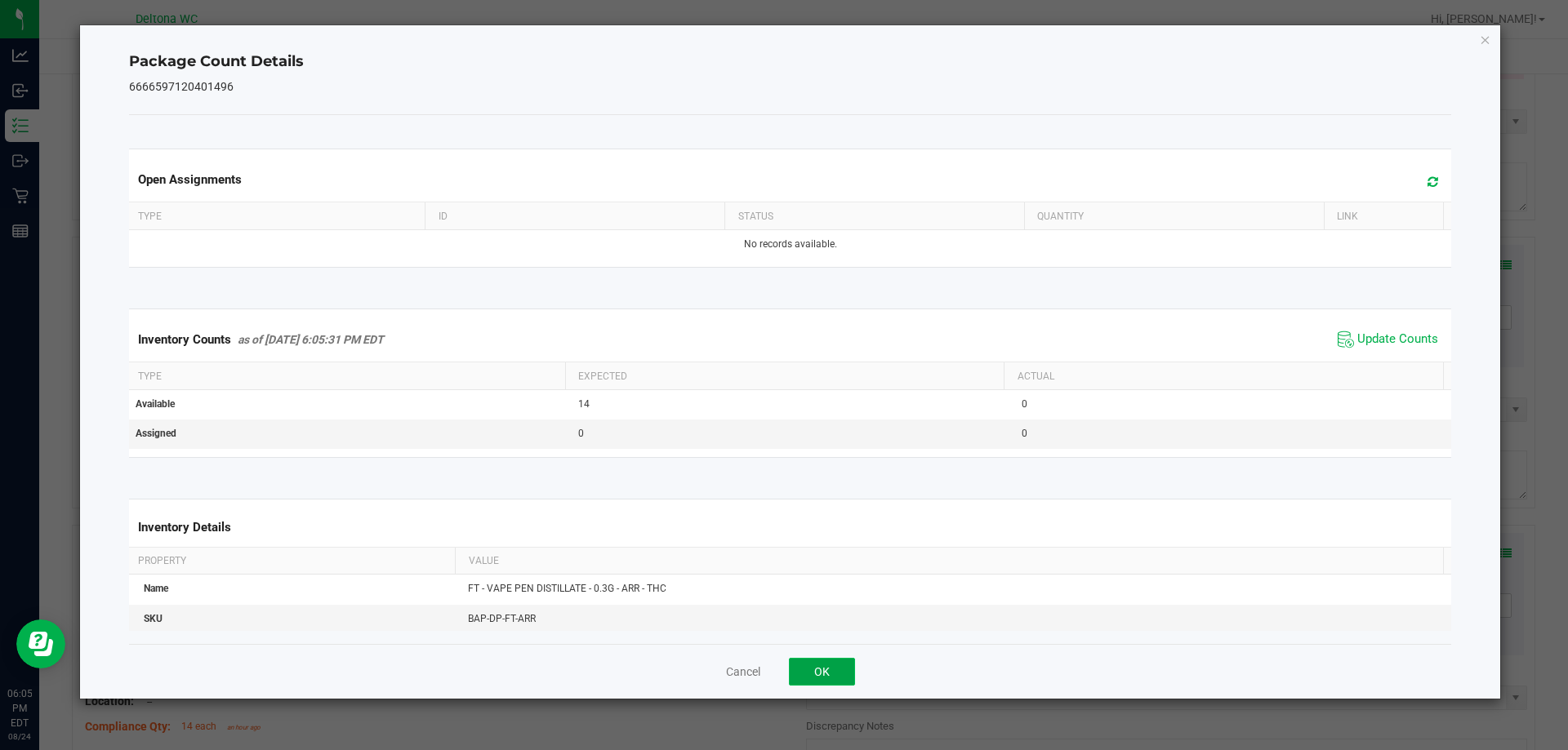
click at [826, 664] on button "OK" at bounding box center [821, 671] width 66 height 28
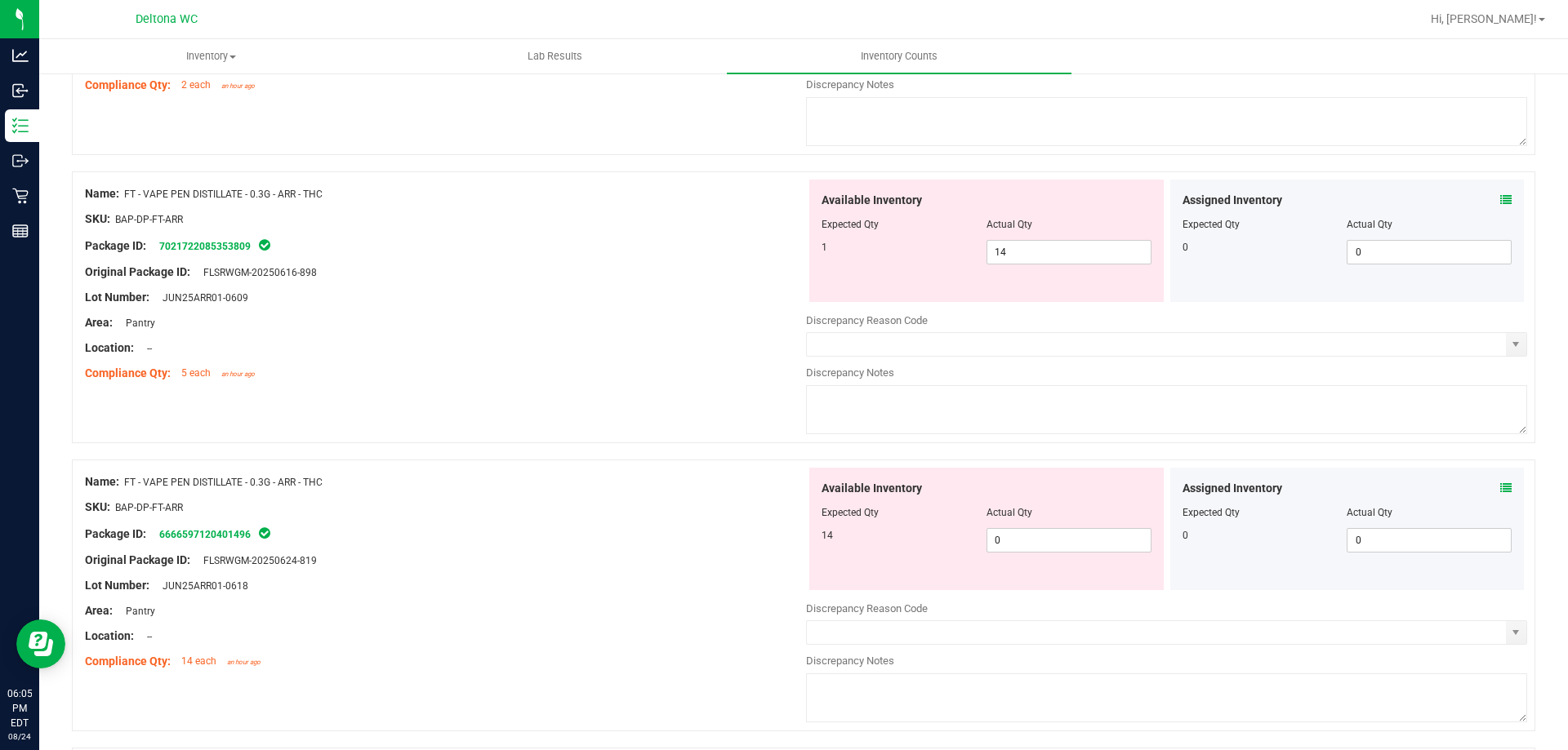
scroll to position [1714, 0]
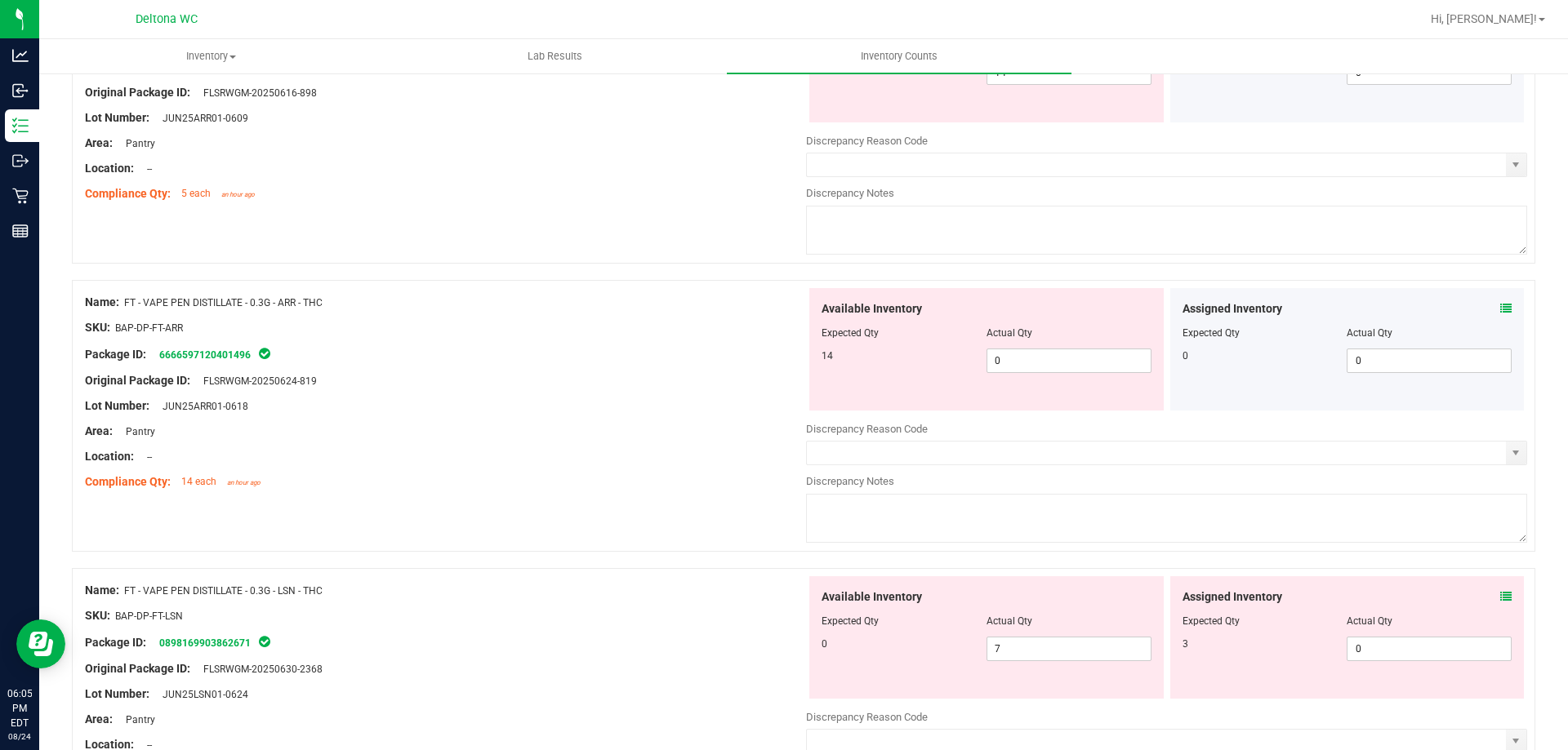
click at [1500, 592] on icon at bounding box center [1506, 596] width 12 height 12
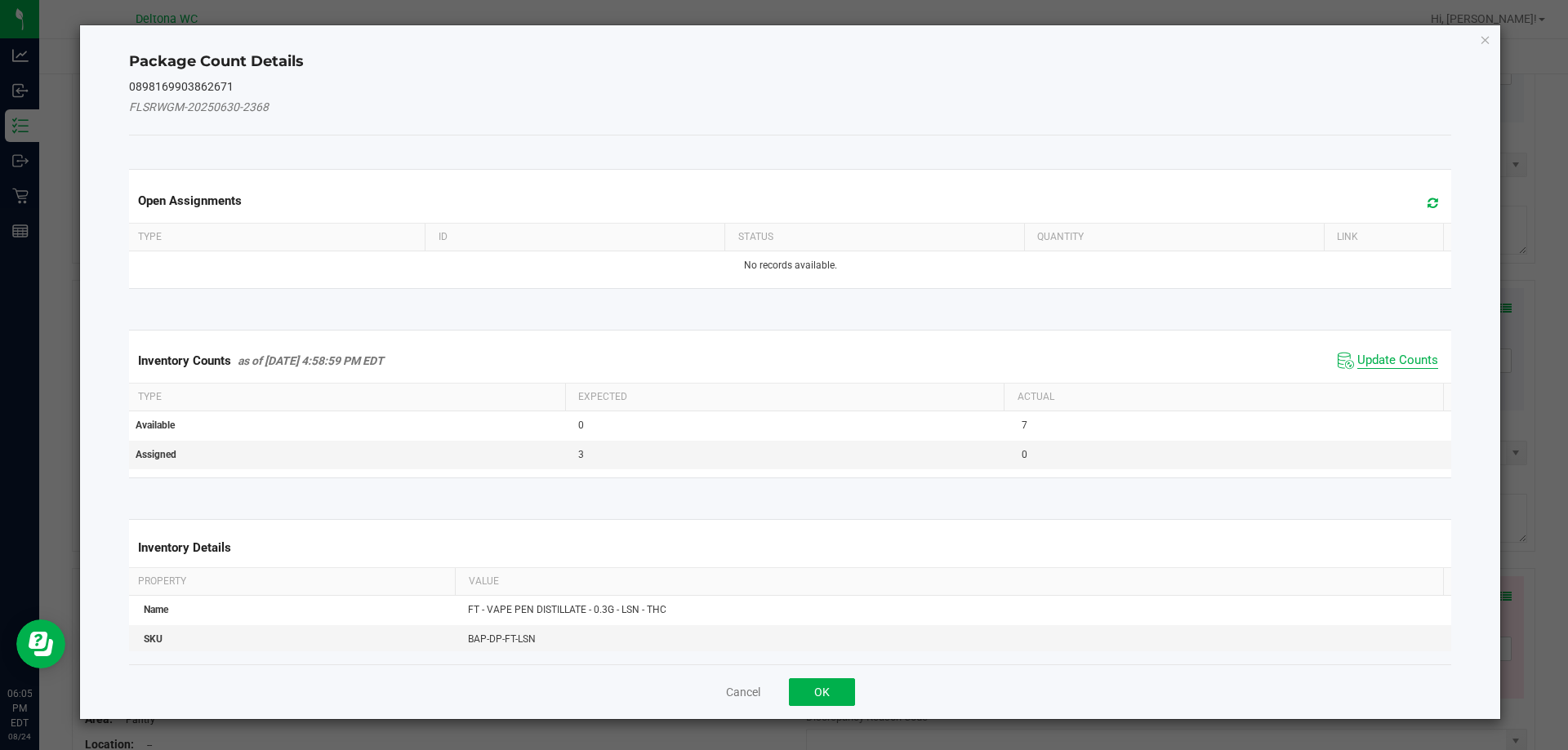
click at [1357, 358] on span "Update Counts" at bounding box center [1397, 360] width 81 height 17
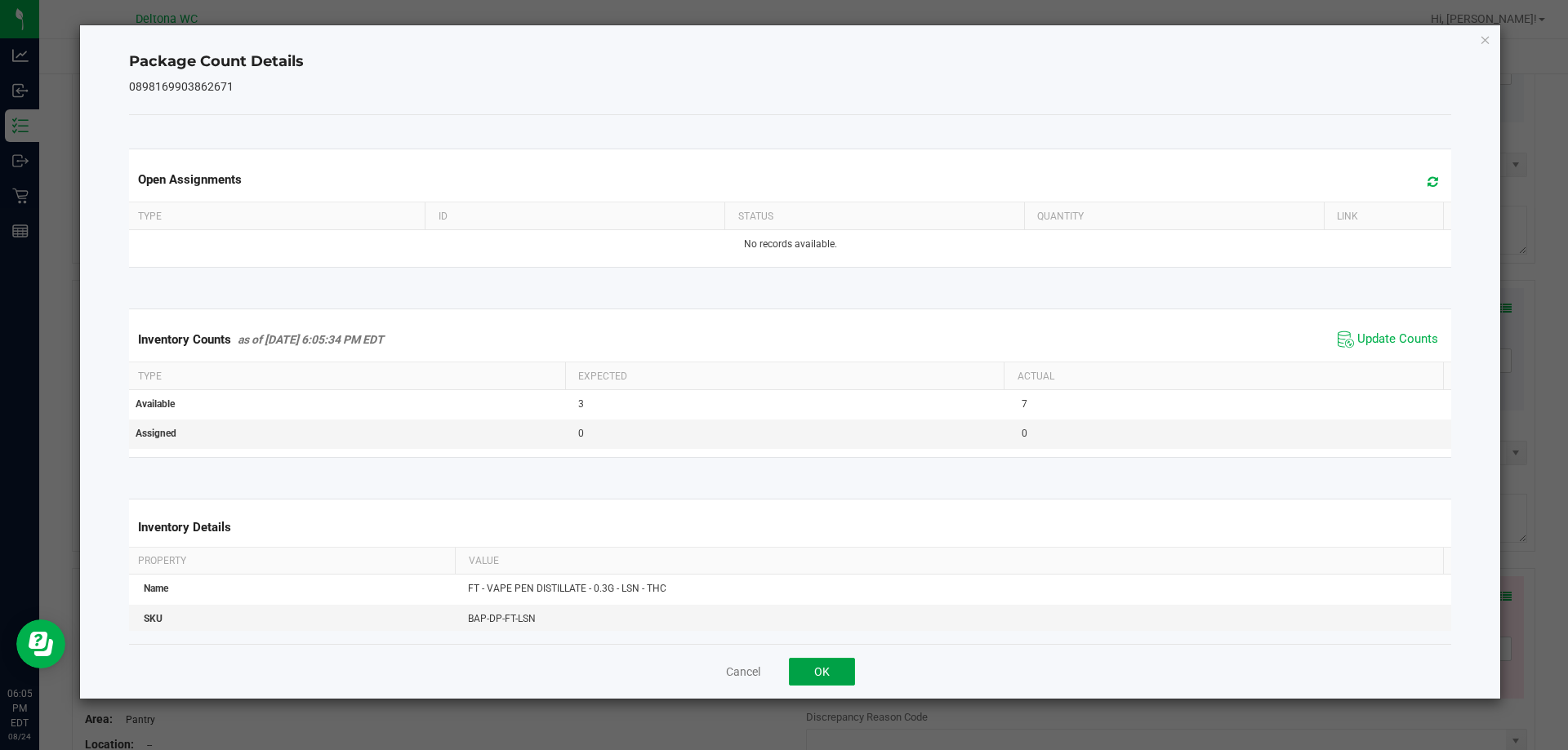
click at [839, 664] on button "OK" at bounding box center [821, 671] width 66 height 28
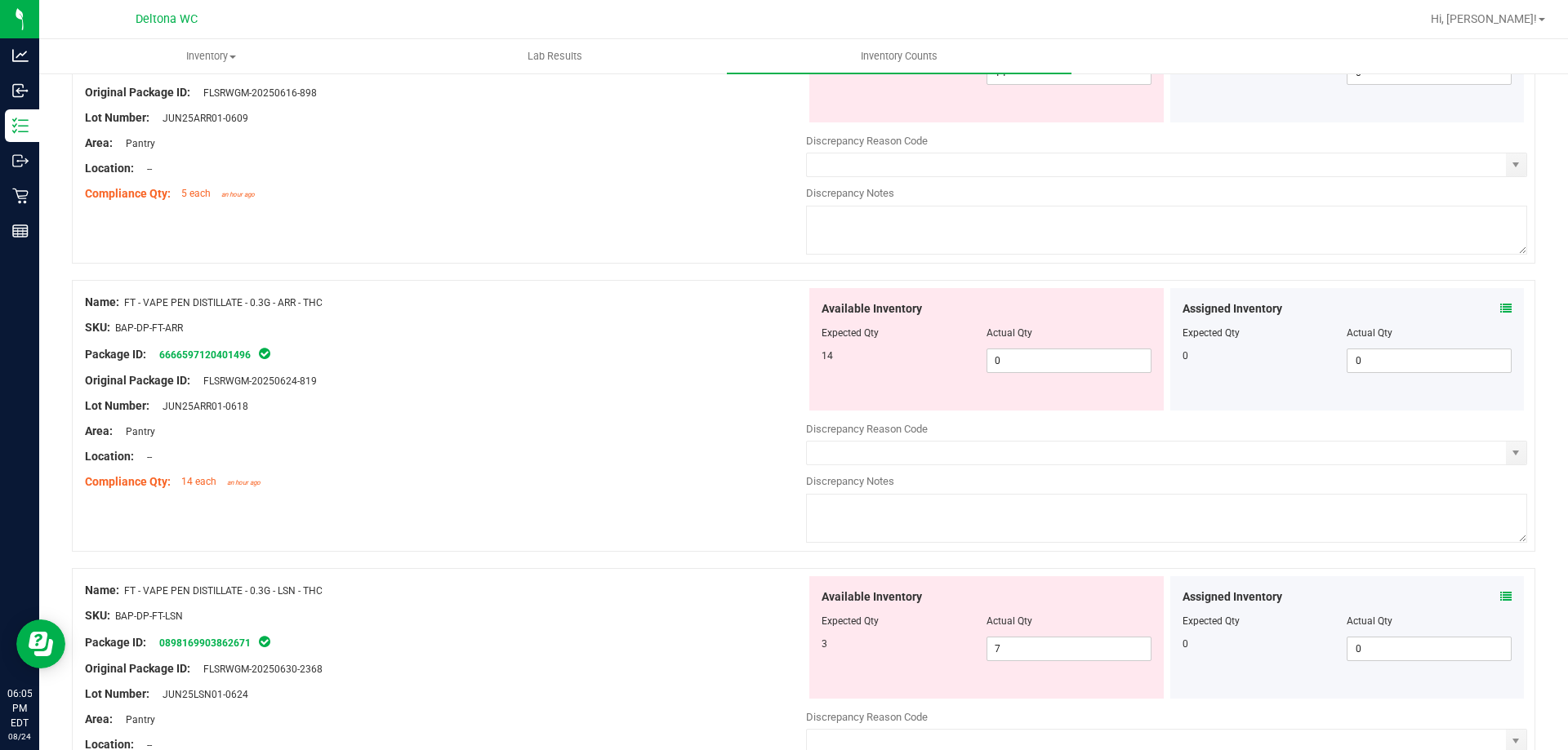
scroll to position [2040, 0]
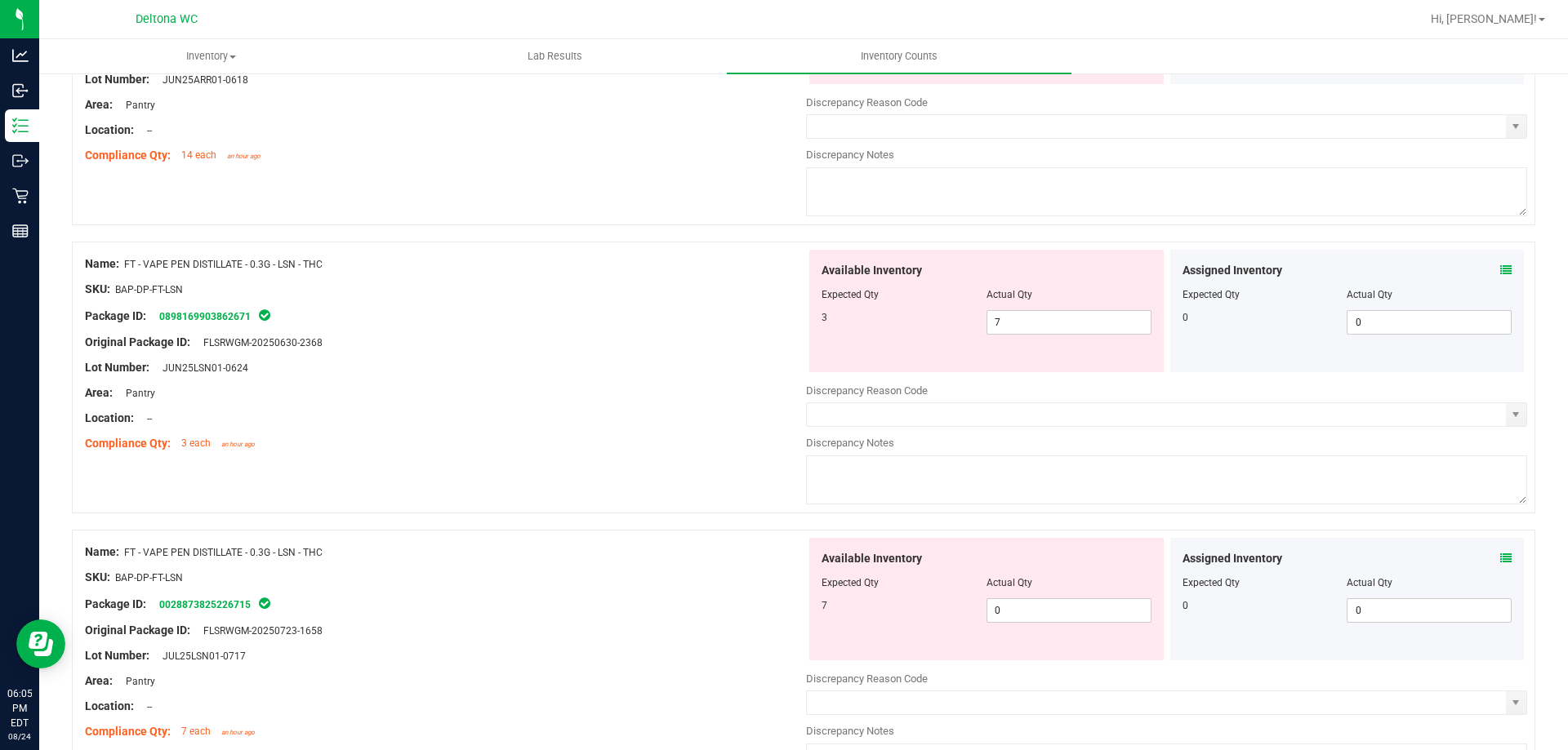
click at [1500, 555] on icon at bounding box center [1506, 558] width 12 height 12
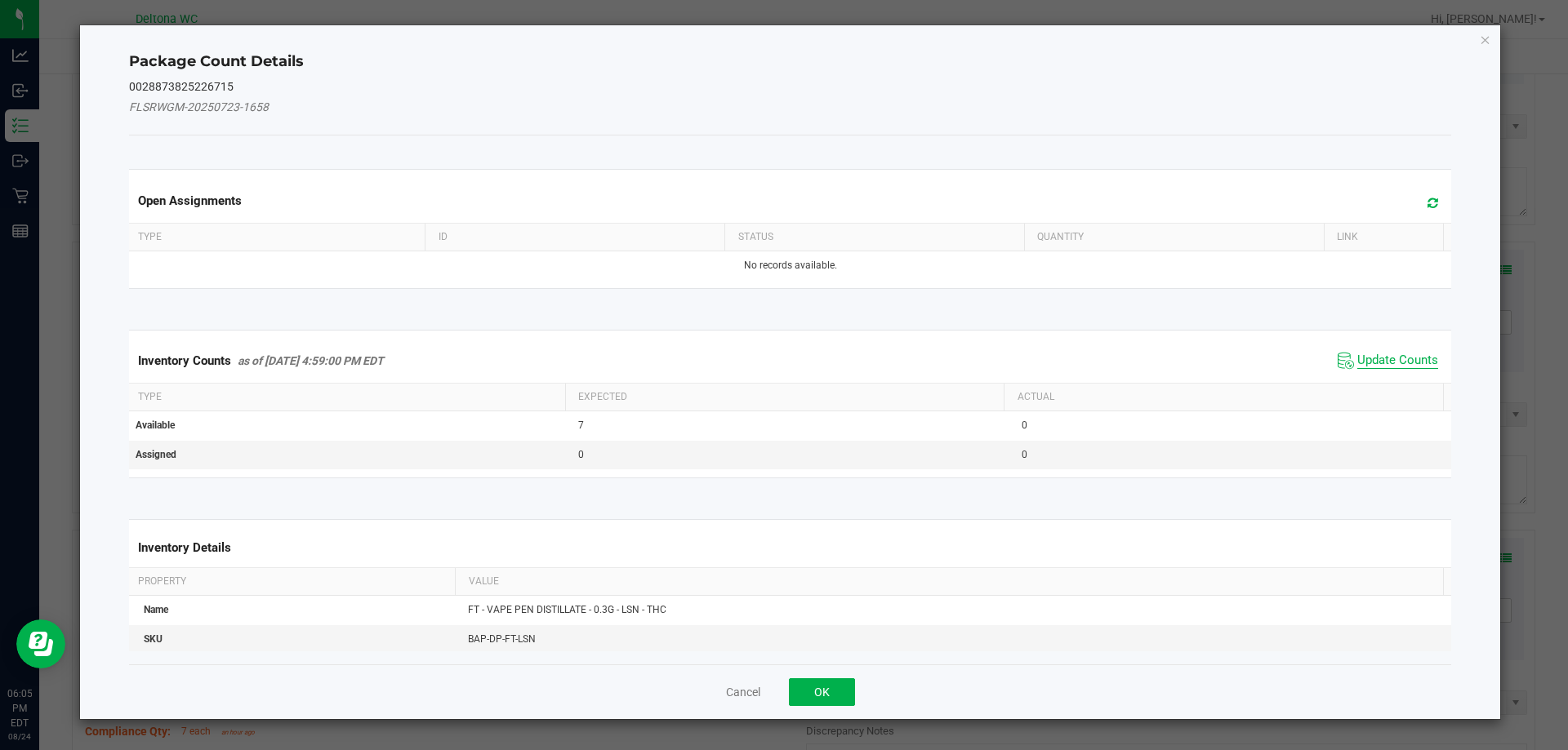
click at [1385, 359] on span "Update Counts" at bounding box center [1397, 360] width 81 height 17
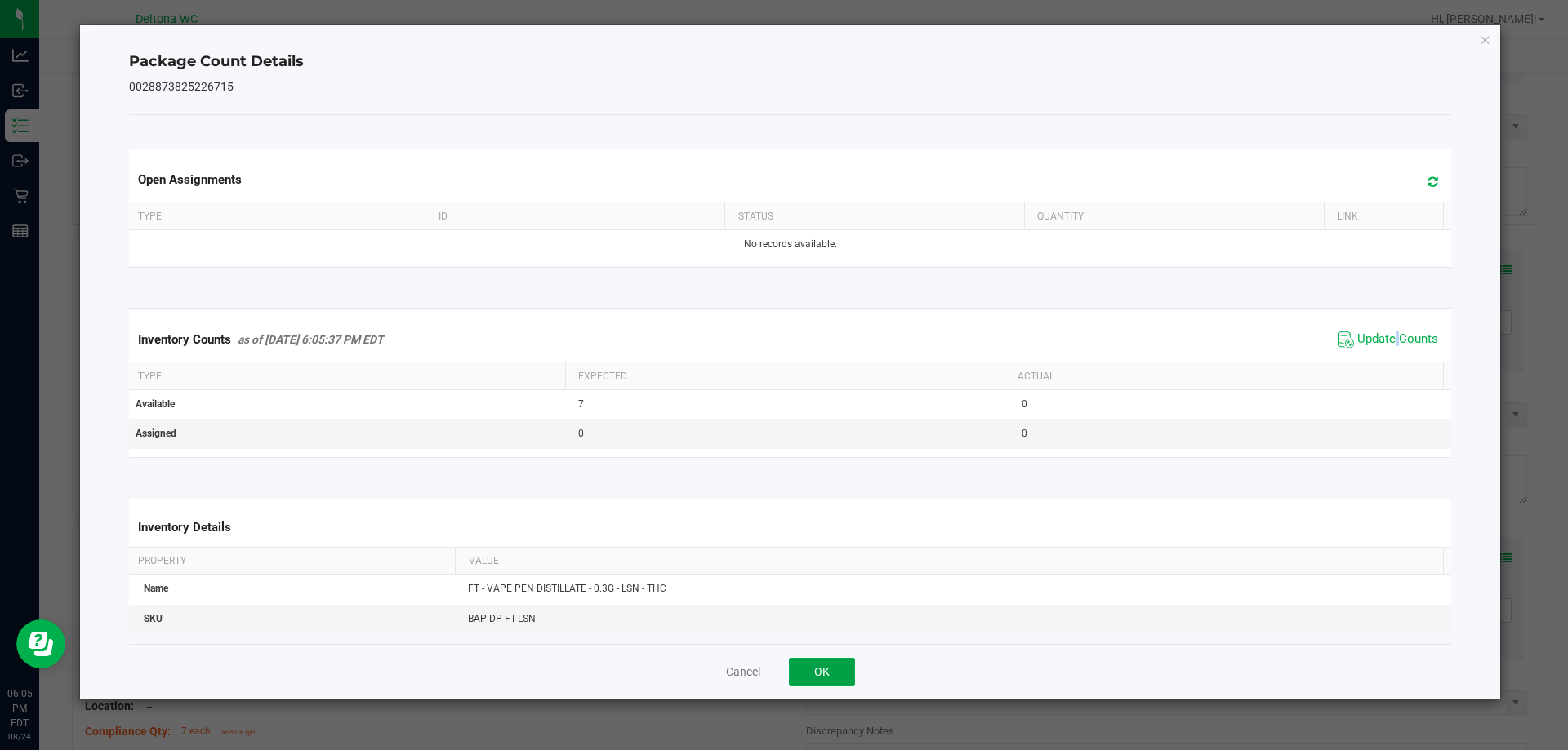
drag, startPoint x: 817, startPoint y: 674, endPoint x: 862, endPoint y: 665, distance: 45.9
click at [820, 672] on button "OK" at bounding box center [821, 671] width 66 height 28
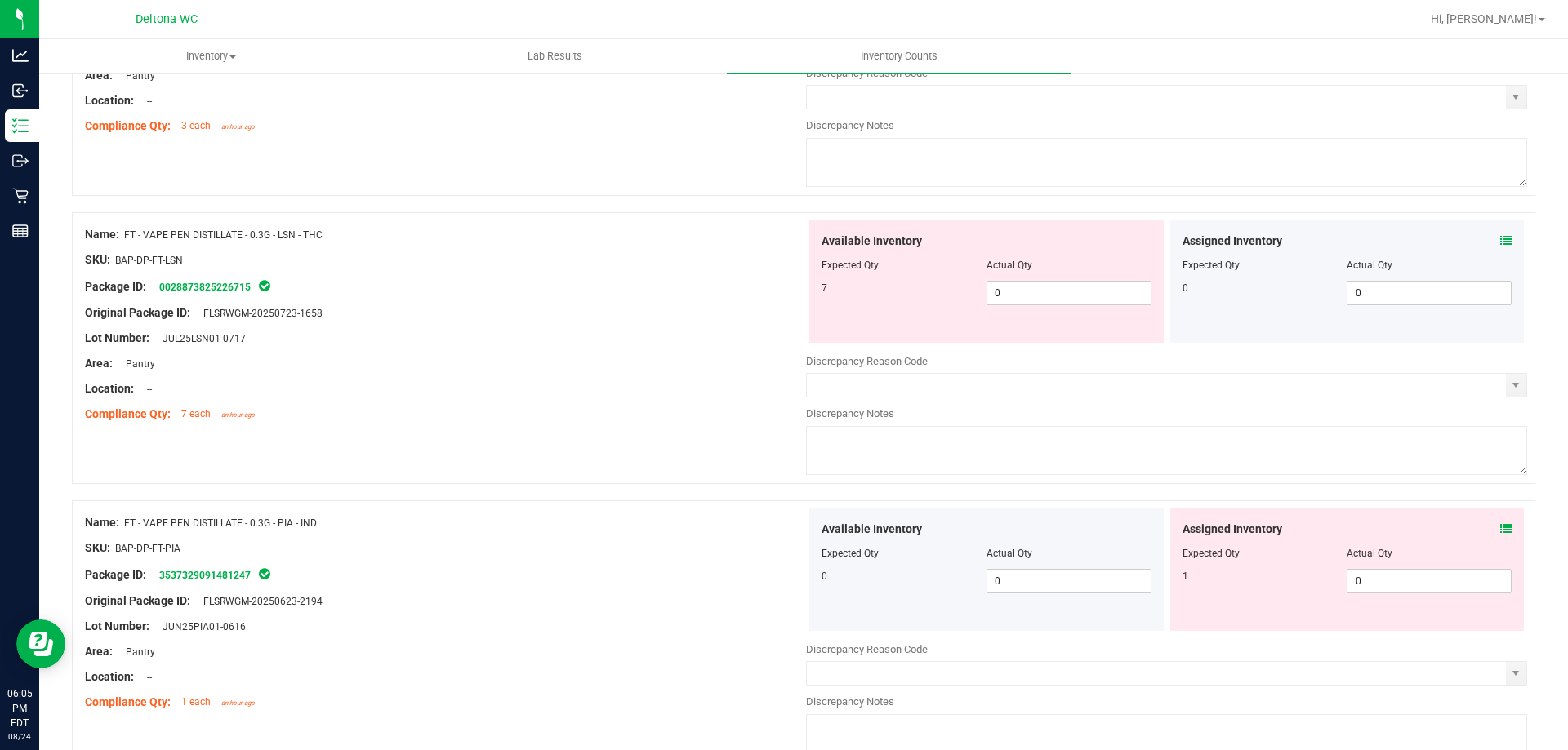
scroll to position [2367, 0]
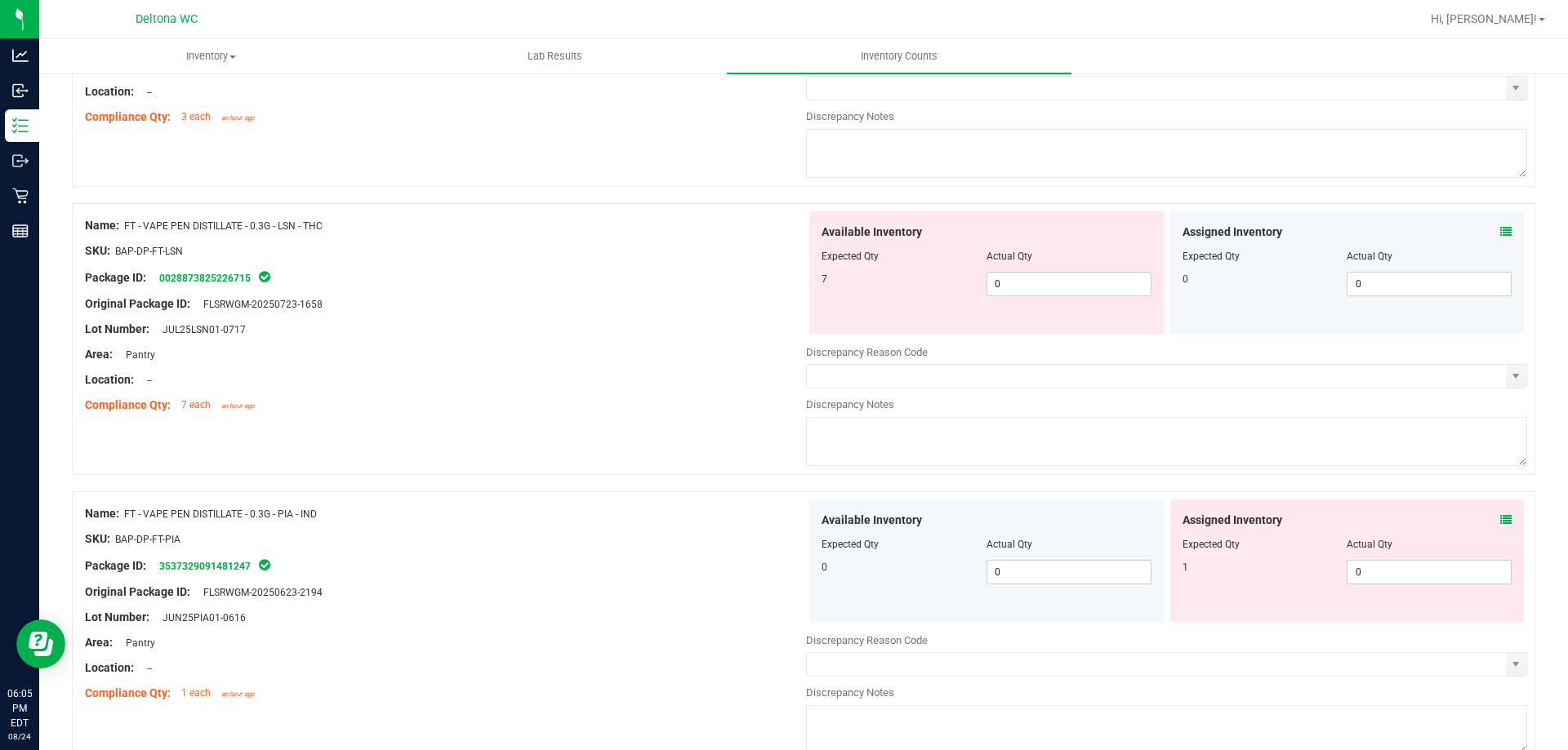
click at [1500, 518] on icon at bounding box center [1506, 520] width 12 height 12
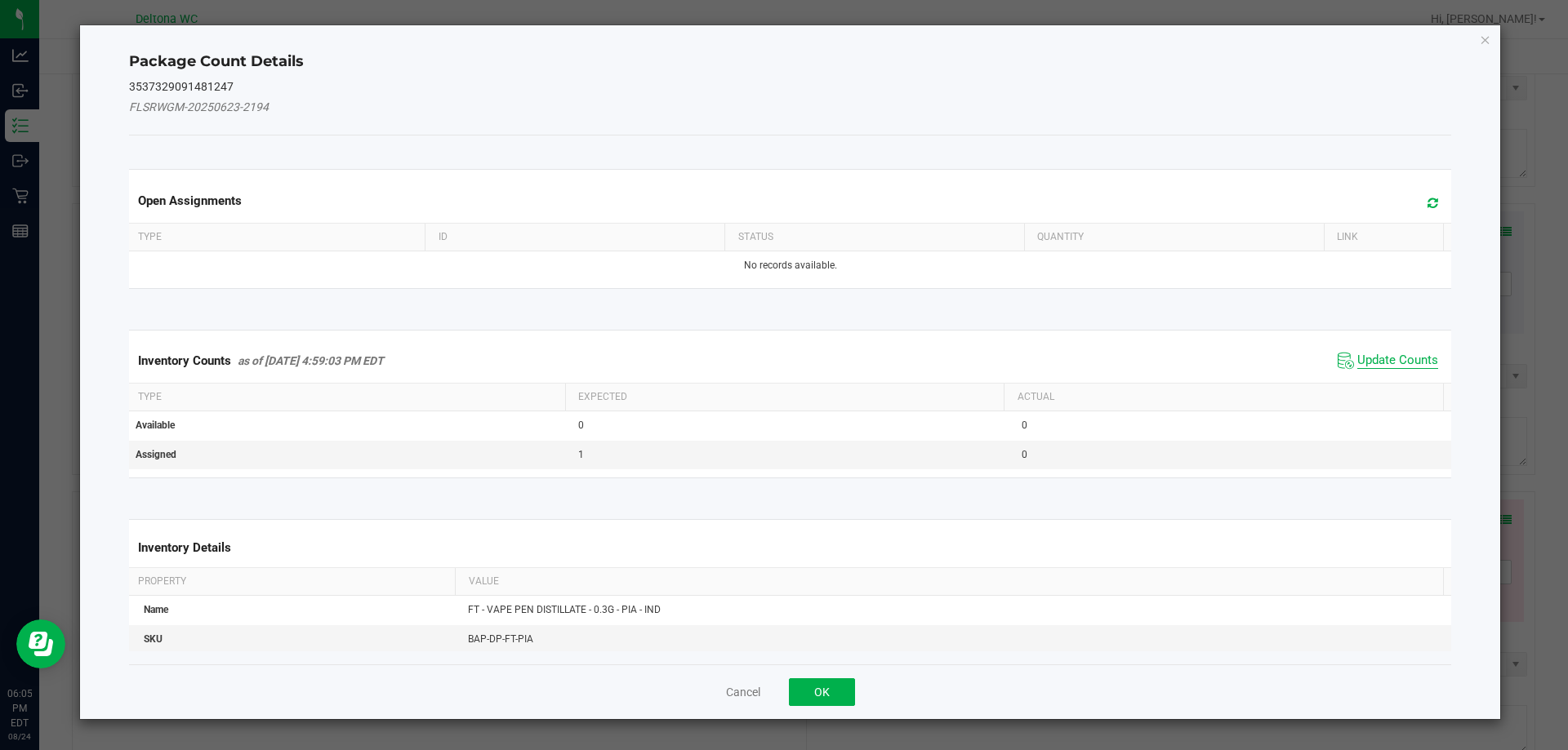
click at [1367, 358] on span "Update Counts" at bounding box center [1397, 360] width 81 height 17
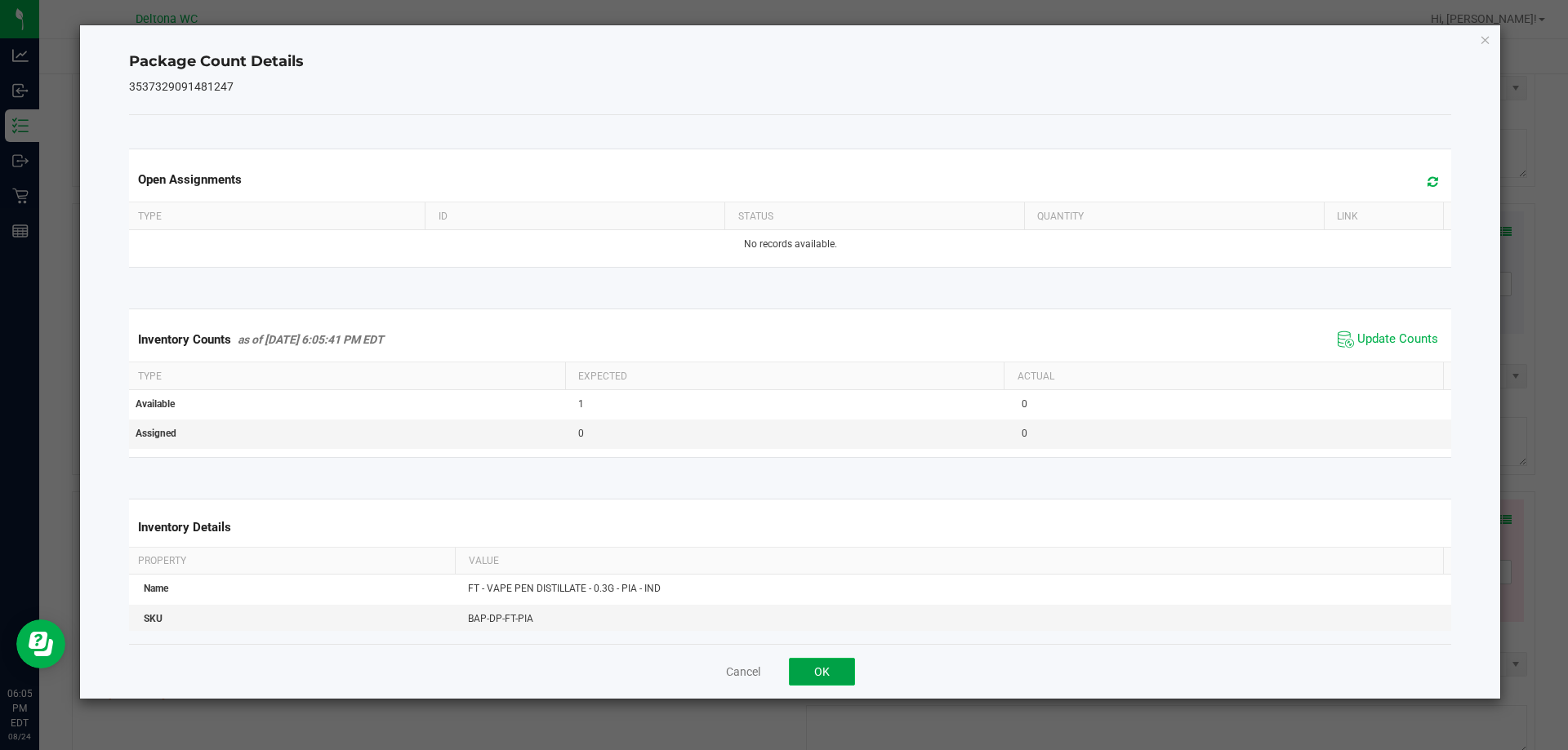
click at [829, 661] on button "OK" at bounding box center [821, 671] width 66 height 28
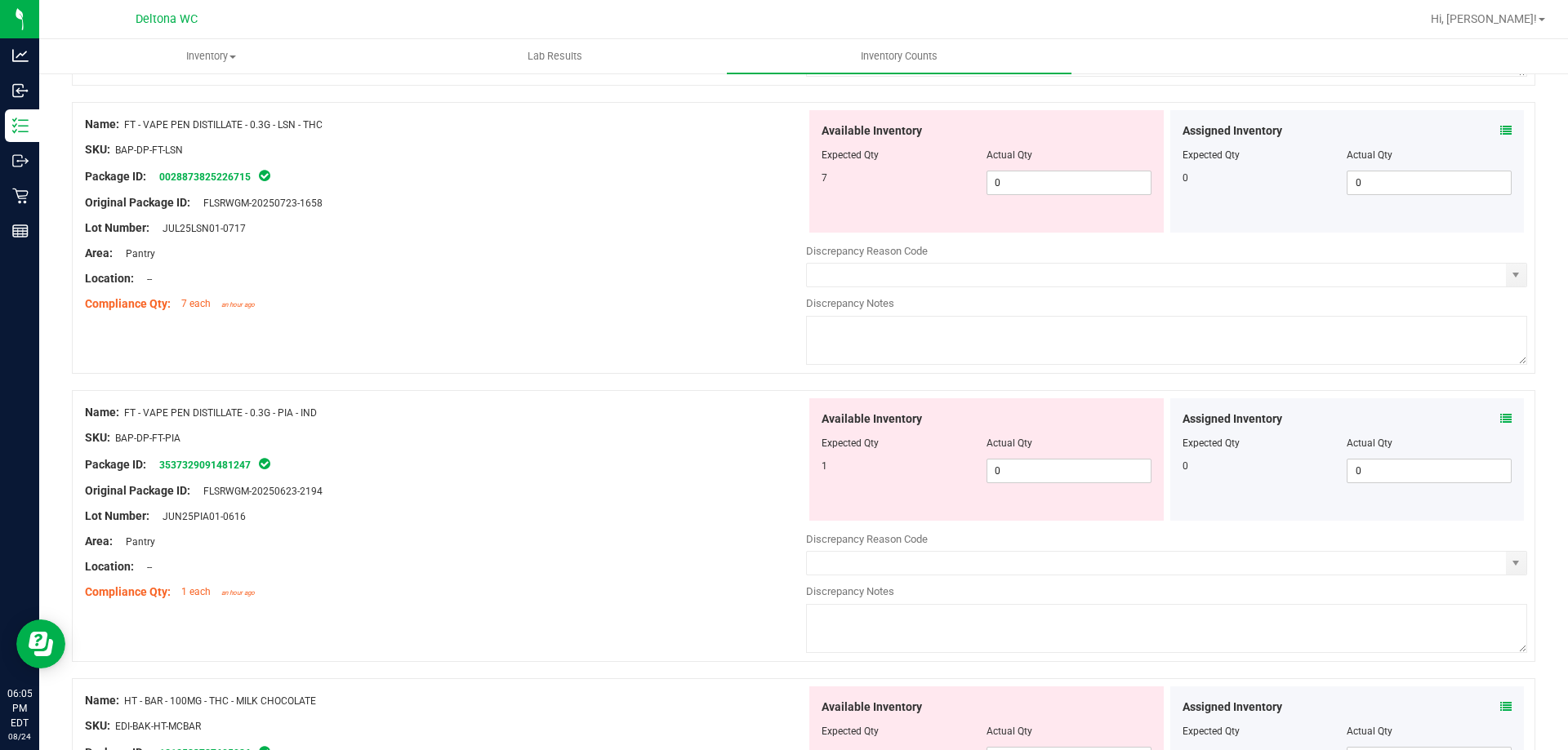
scroll to position [2693, 0]
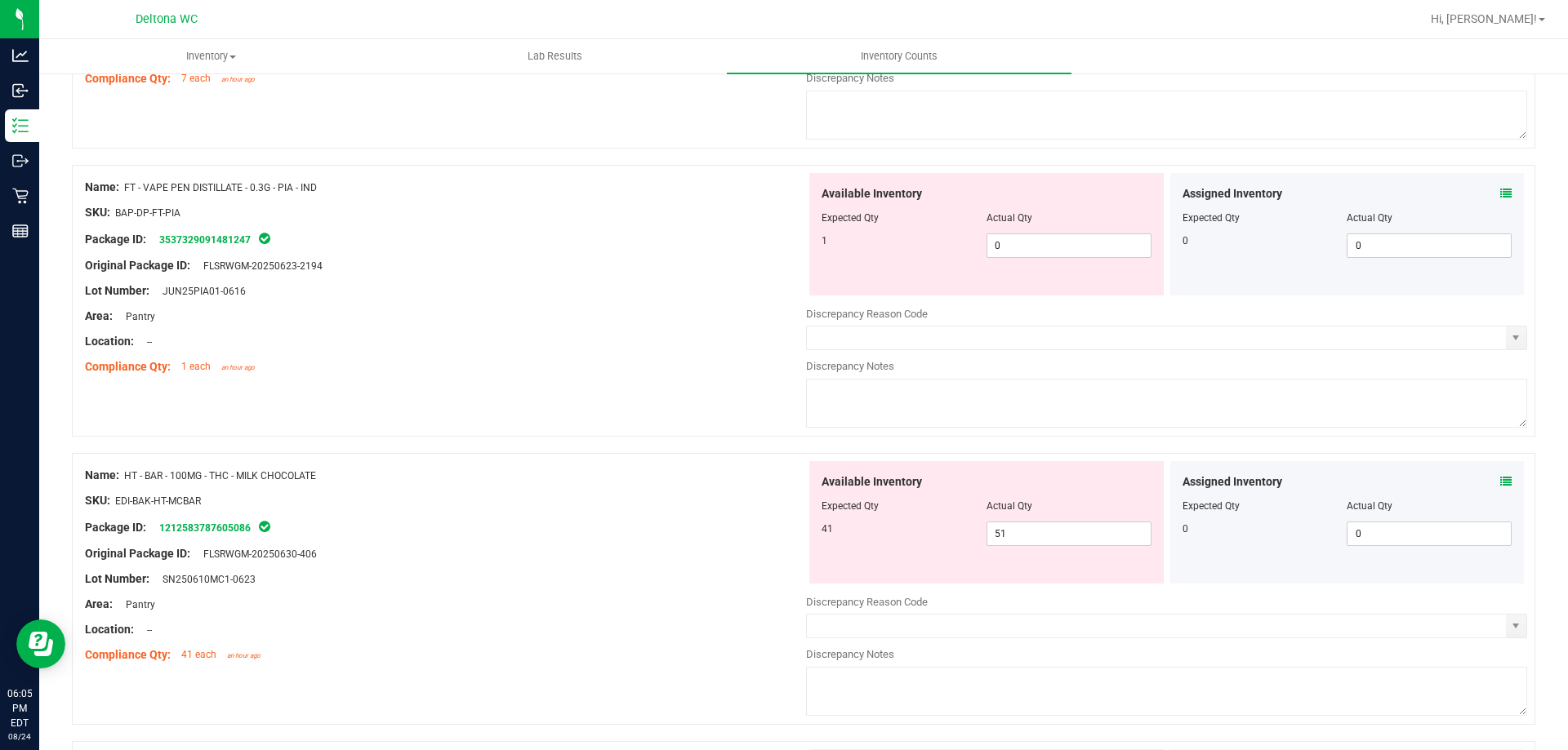
click at [1500, 480] on icon at bounding box center [1506, 482] width 12 height 12
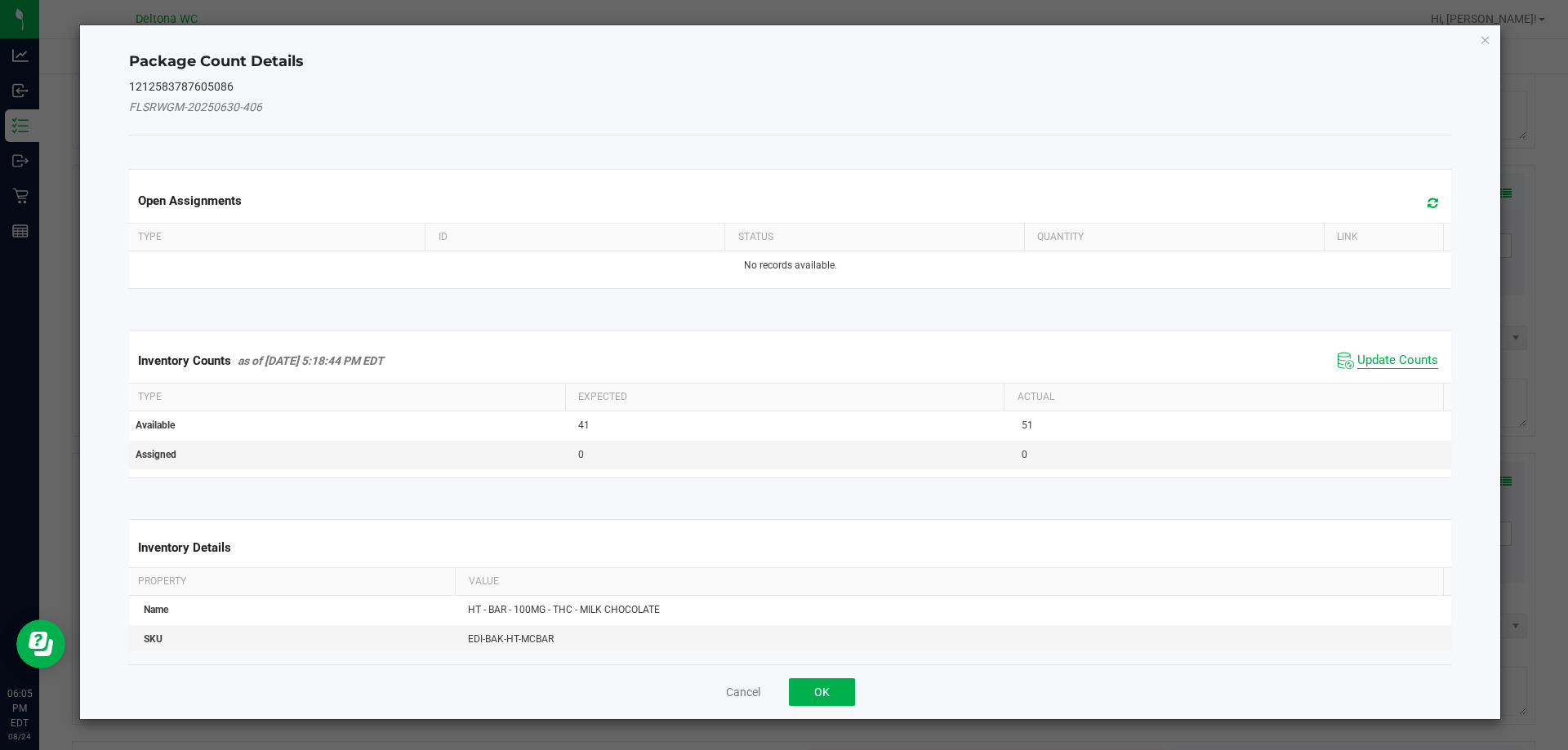
click at [1407, 367] on span "Update Counts" at bounding box center [1397, 360] width 81 height 17
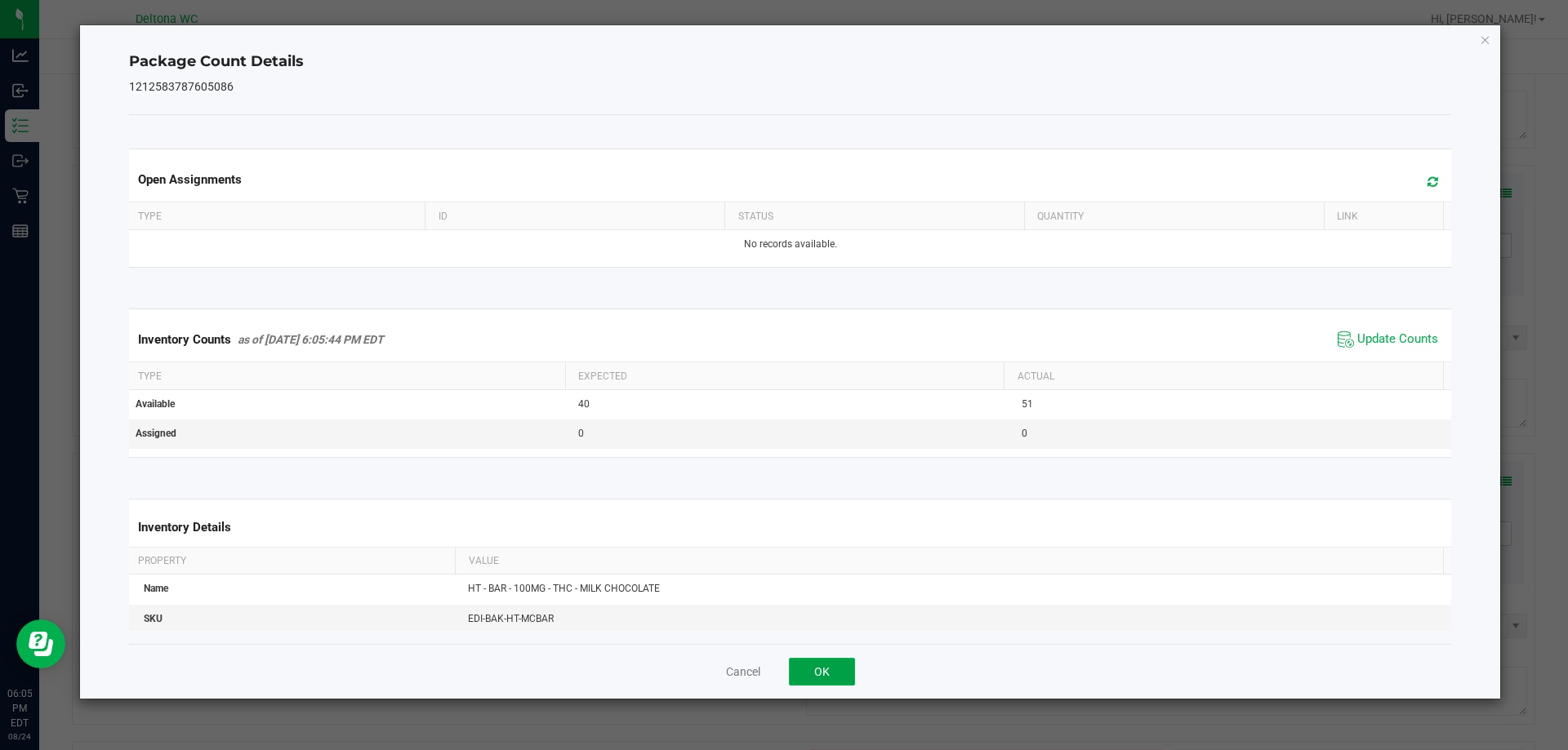
drag, startPoint x: 812, startPoint y: 665, endPoint x: 1035, endPoint y: 601, distance: 232.0
click at [814, 664] on button "OK" at bounding box center [821, 671] width 66 height 28
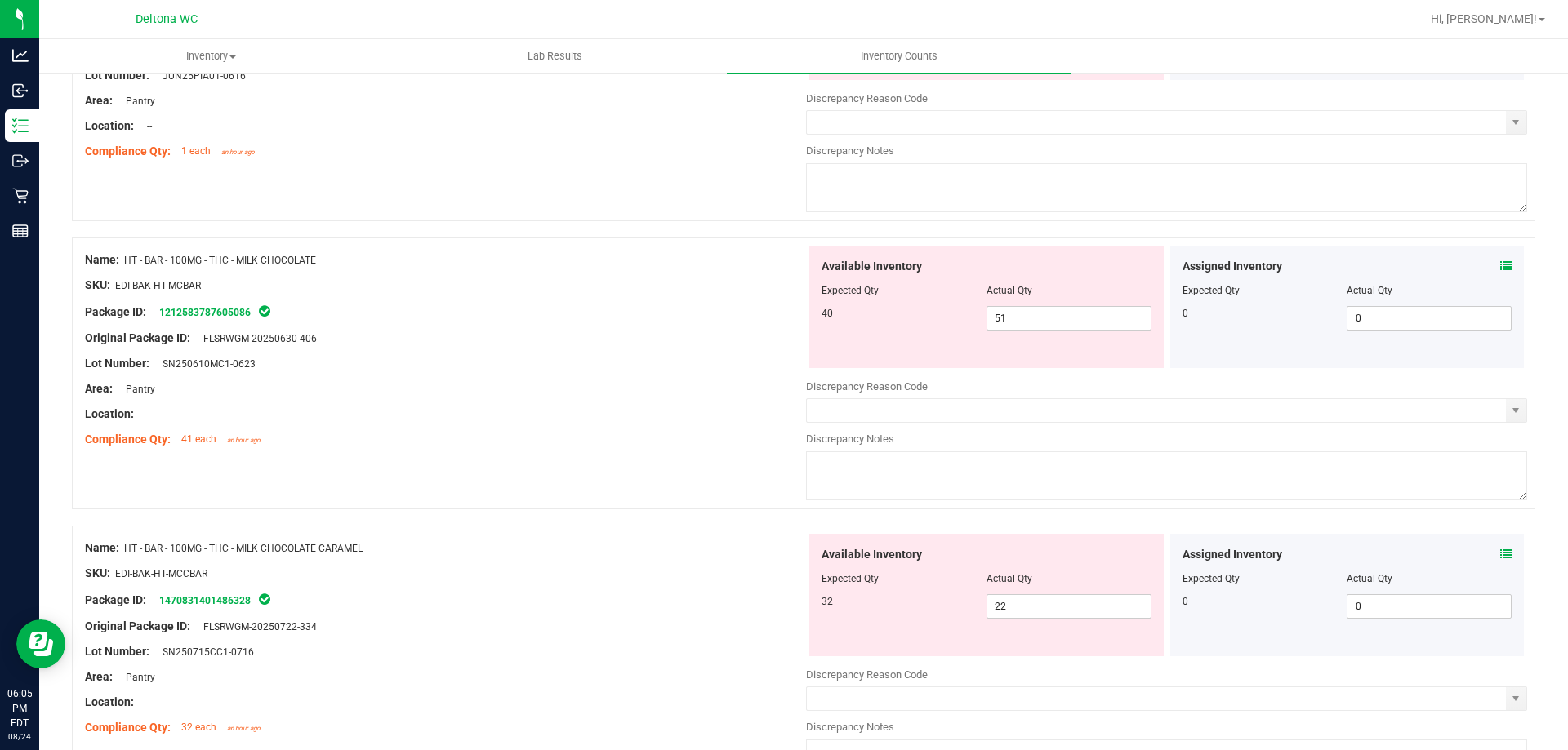
scroll to position [2938, 0]
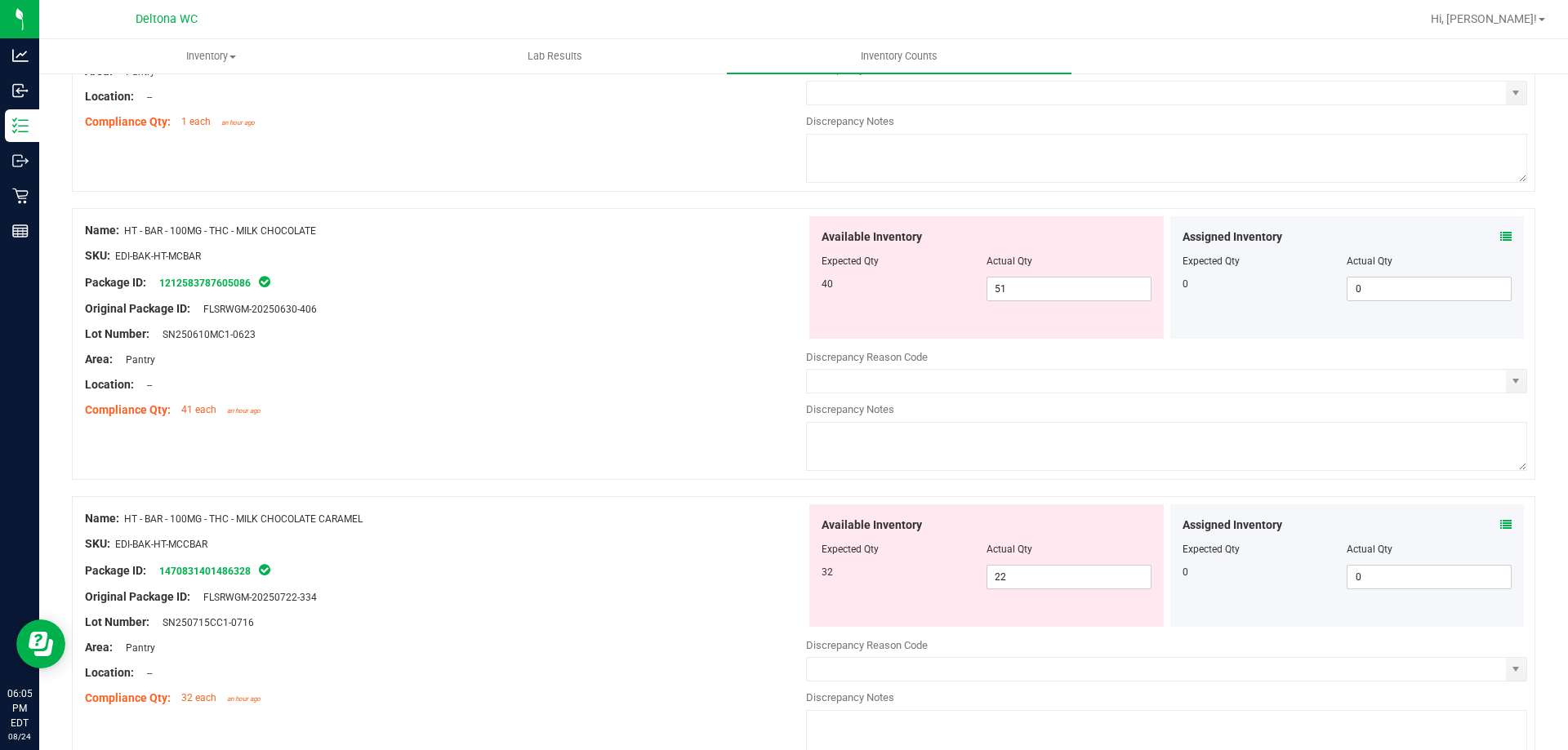
click at [1500, 527] on icon at bounding box center [1506, 525] width 12 height 12
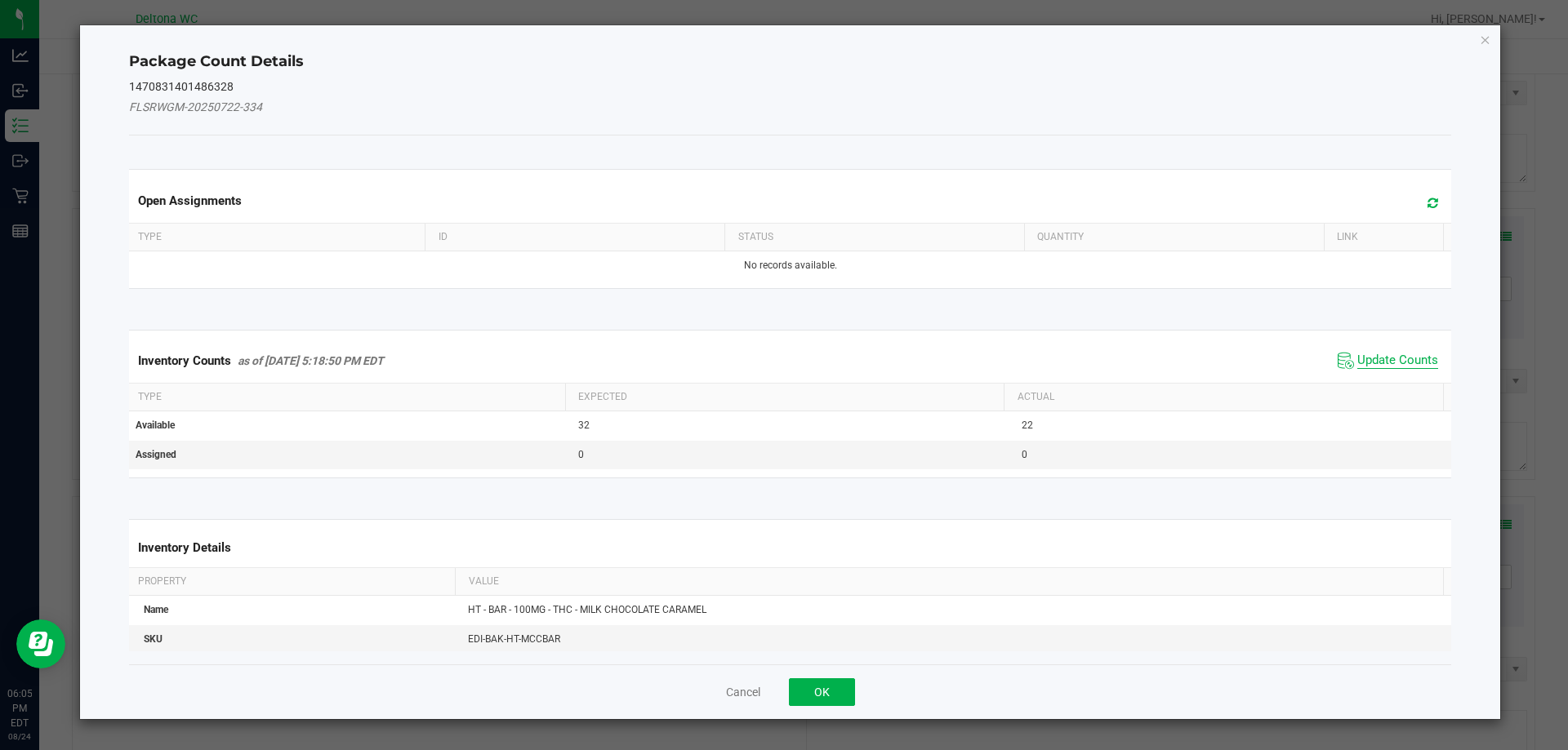
click at [1404, 362] on span "Update Counts" at bounding box center [1397, 360] width 81 height 17
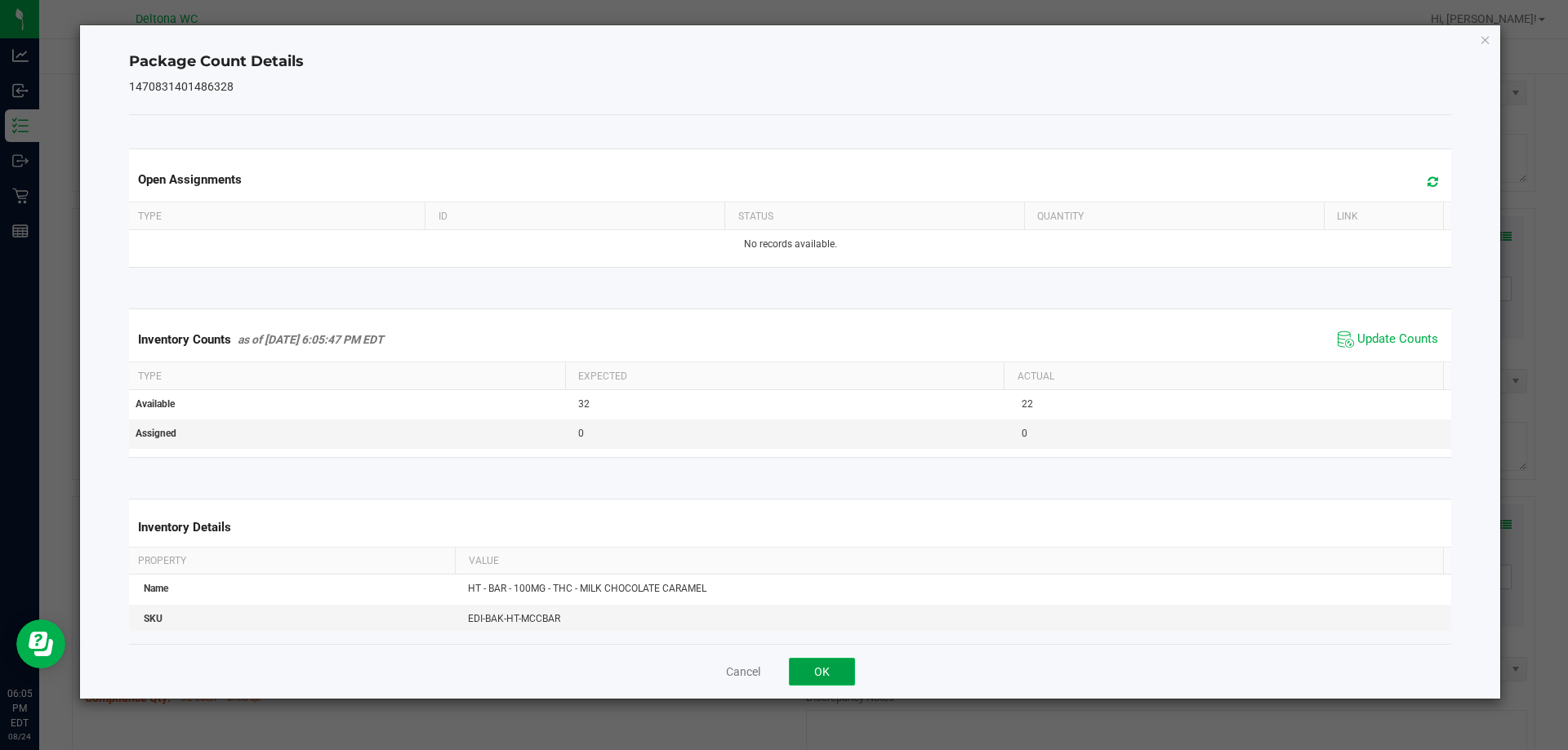
drag, startPoint x: 832, startPoint y: 673, endPoint x: 959, endPoint y: 641, distance: 131.0
click at [832, 671] on button "OK" at bounding box center [821, 671] width 66 height 28
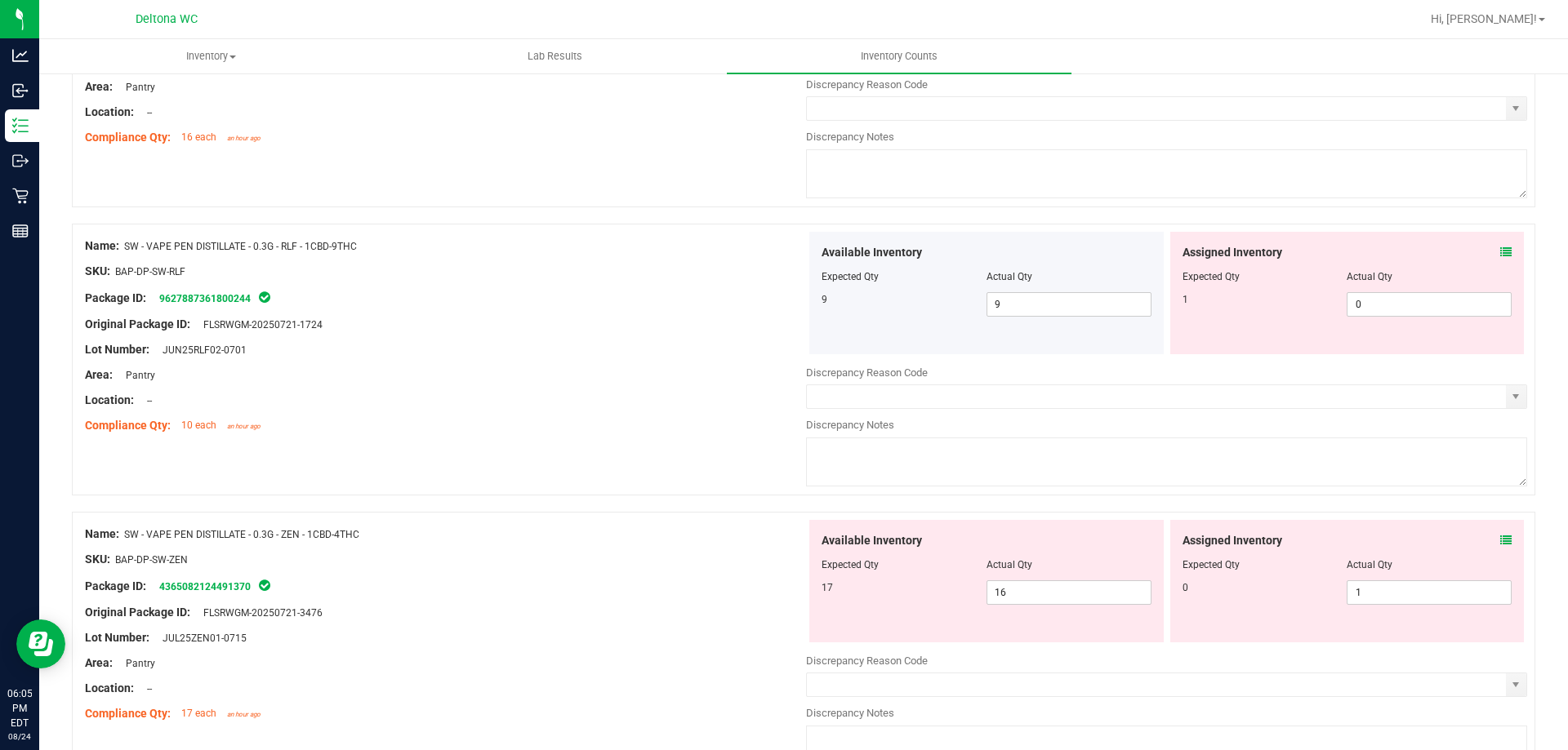
scroll to position [5332, 0]
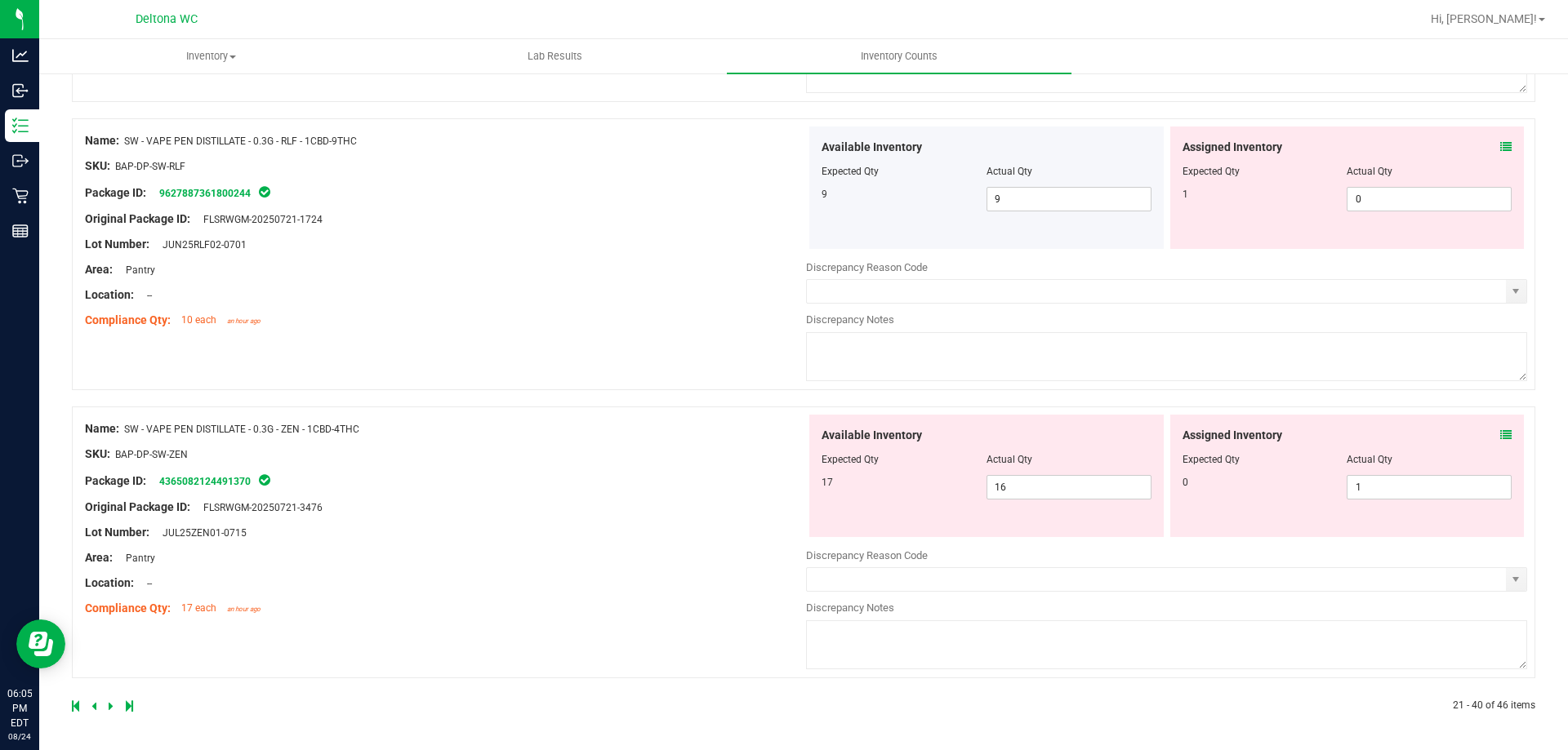
click at [96, 705] on link at bounding box center [95, 706] width 8 height 12
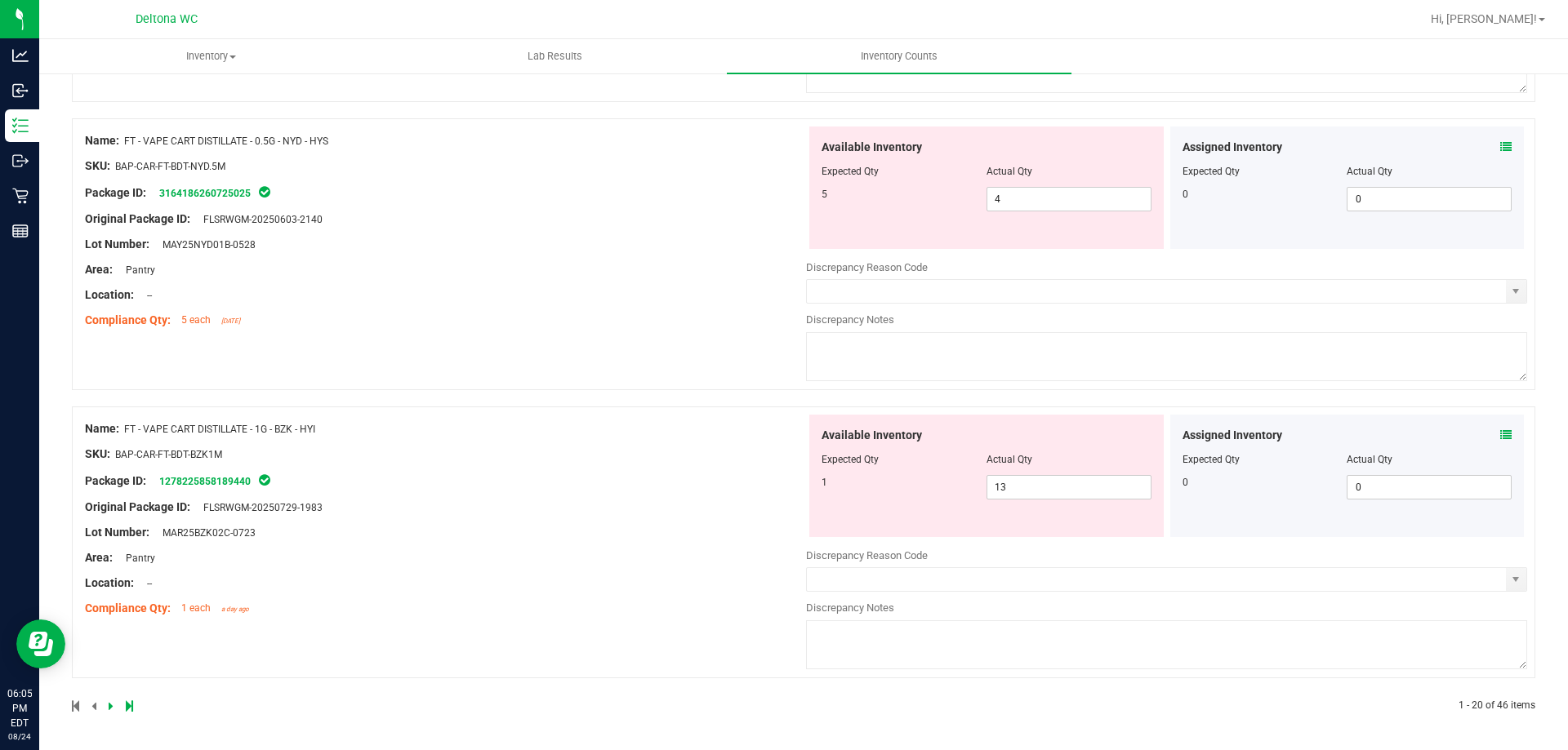
scroll to position [0, 0]
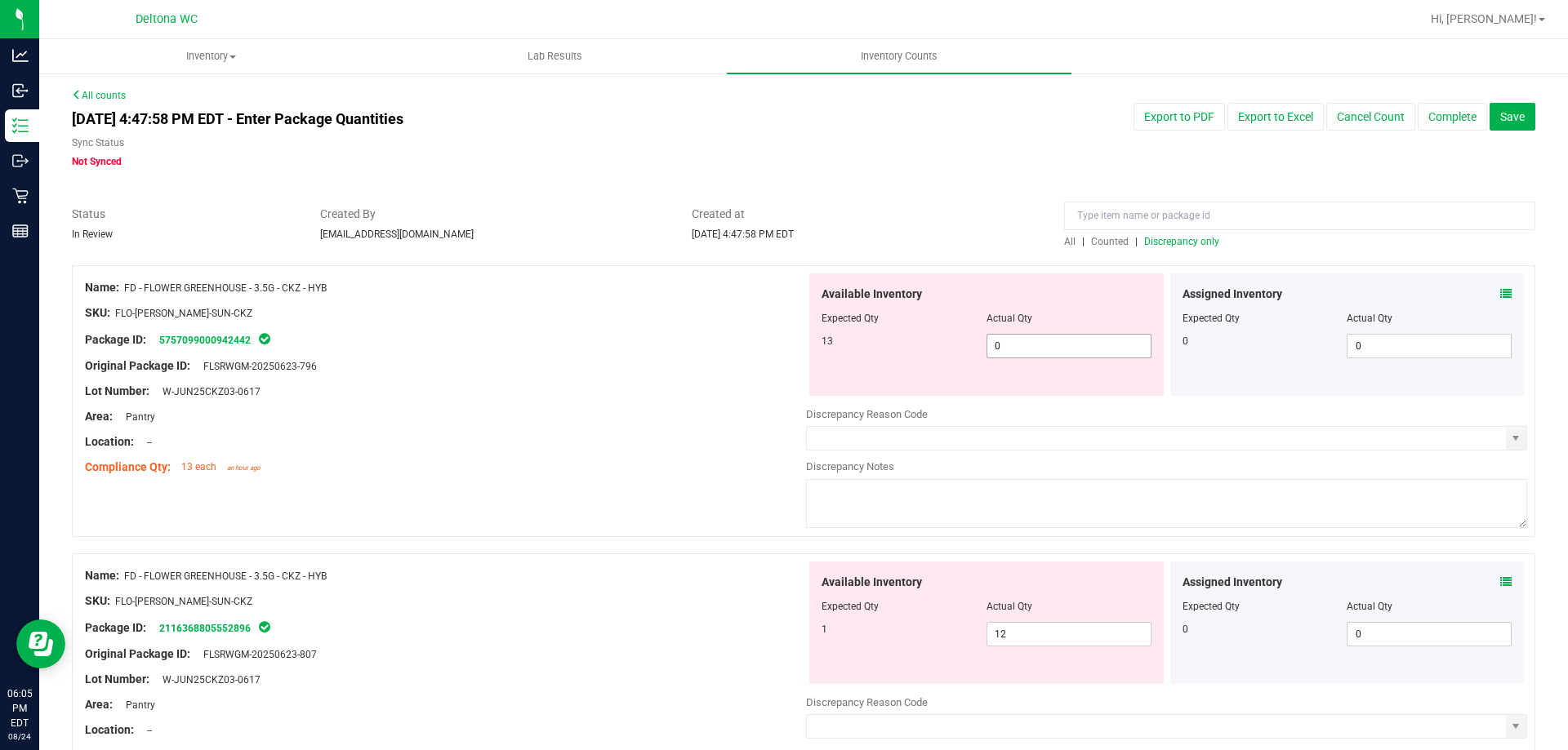
click at [1079, 349] on span "0 0" at bounding box center [1068, 345] width 164 height 24
click at [1079, 349] on input "0" at bounding box center [1069, 345] width 164 height 22
type input "1"
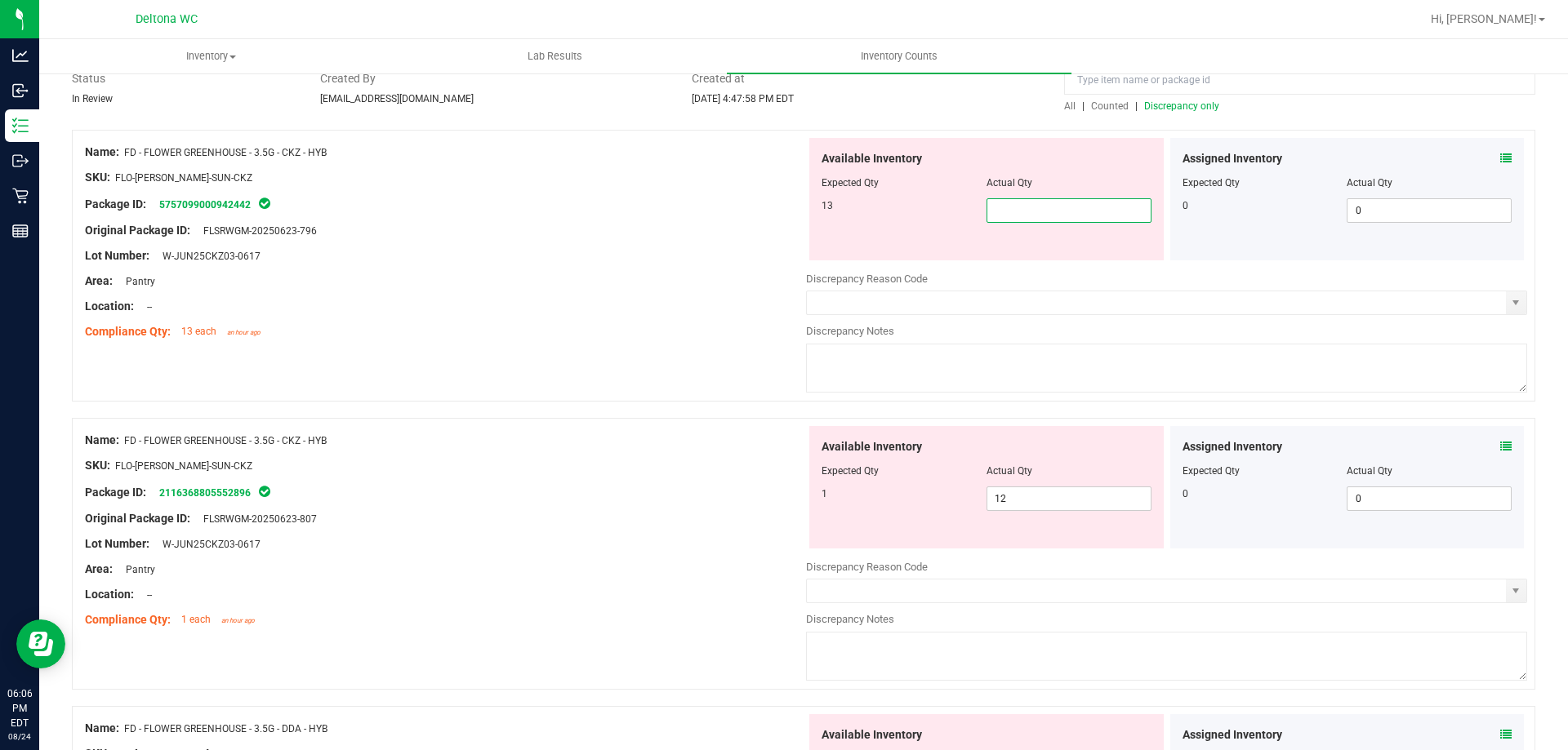
scroll to position [163, 0]
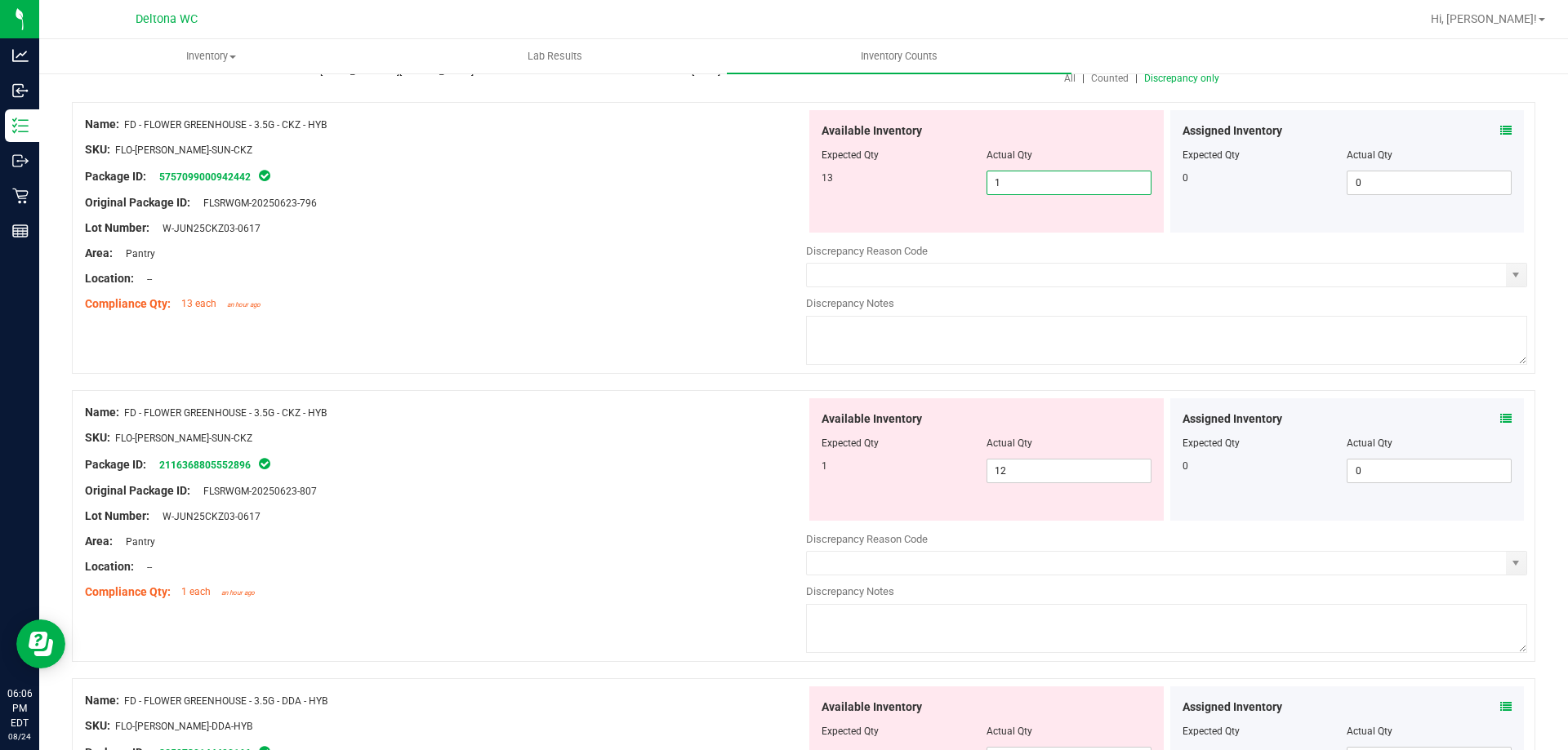
type input "13"
click at [717, 453] on div "Name: FD - FLOWER GREENHOUSE - 3.5G - CKZ - HYB SKU: FLO-[PERSON_NAME]-SUN-CKZ …" at bounding box center [445, 502] width 721 height 208
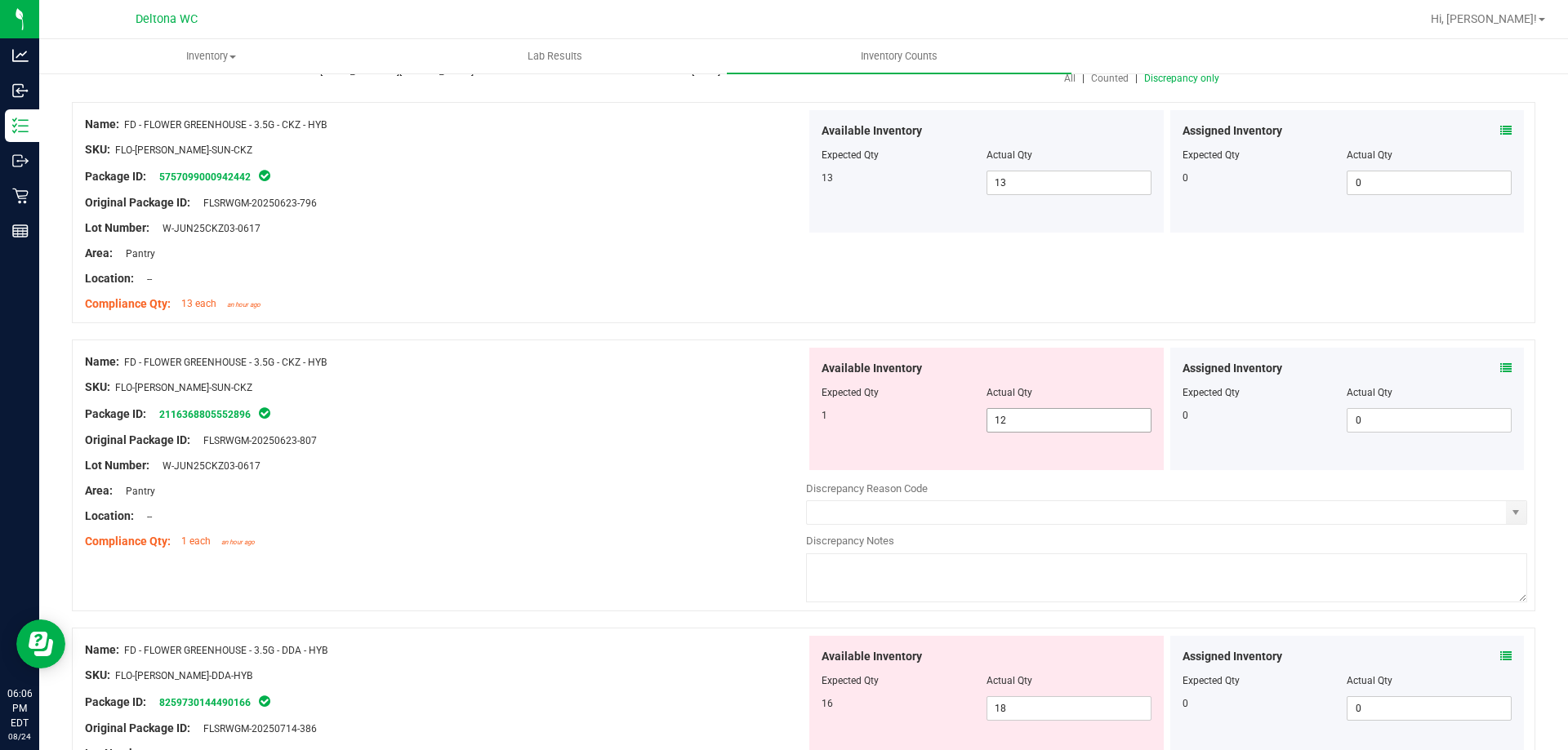
click at [1033, 420] on span "12 12" at bounding box center [1068, 419] width 164 height 24
click at [1033, 420] on input "12" at bounding box center [1069, 419] width 164 height 22
type input "1"
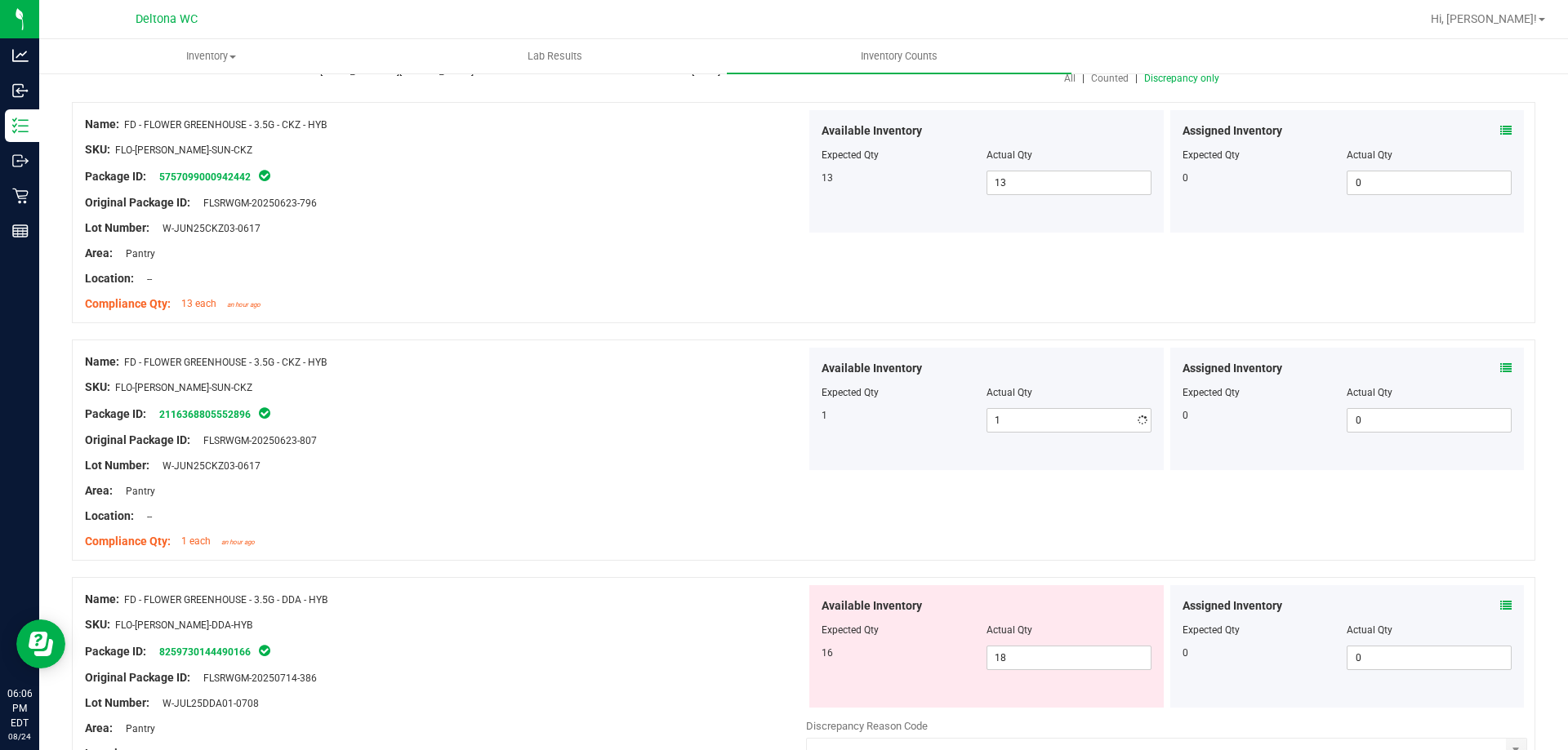
click at [645, 404] on div "Package ID: 2116368805552896" at bounding box center [445, 413] width 721 height 19
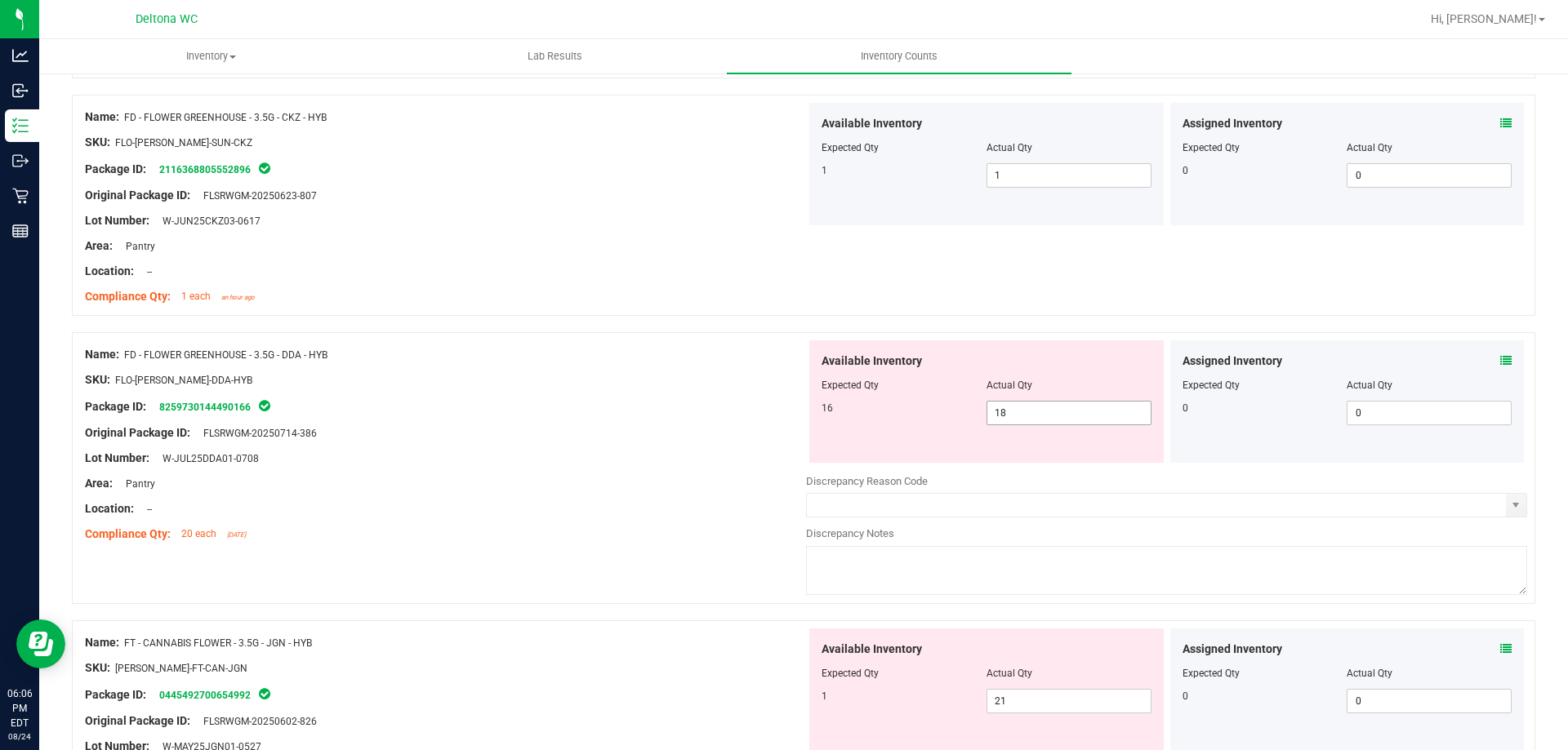
click at [1037, 414] on span "18 18" at bounding box center [1068, 412] width 164 height 24
click at [1037, 414] on input "18" at bounding box center [1069, 412] width 164 height 22
type input "16"
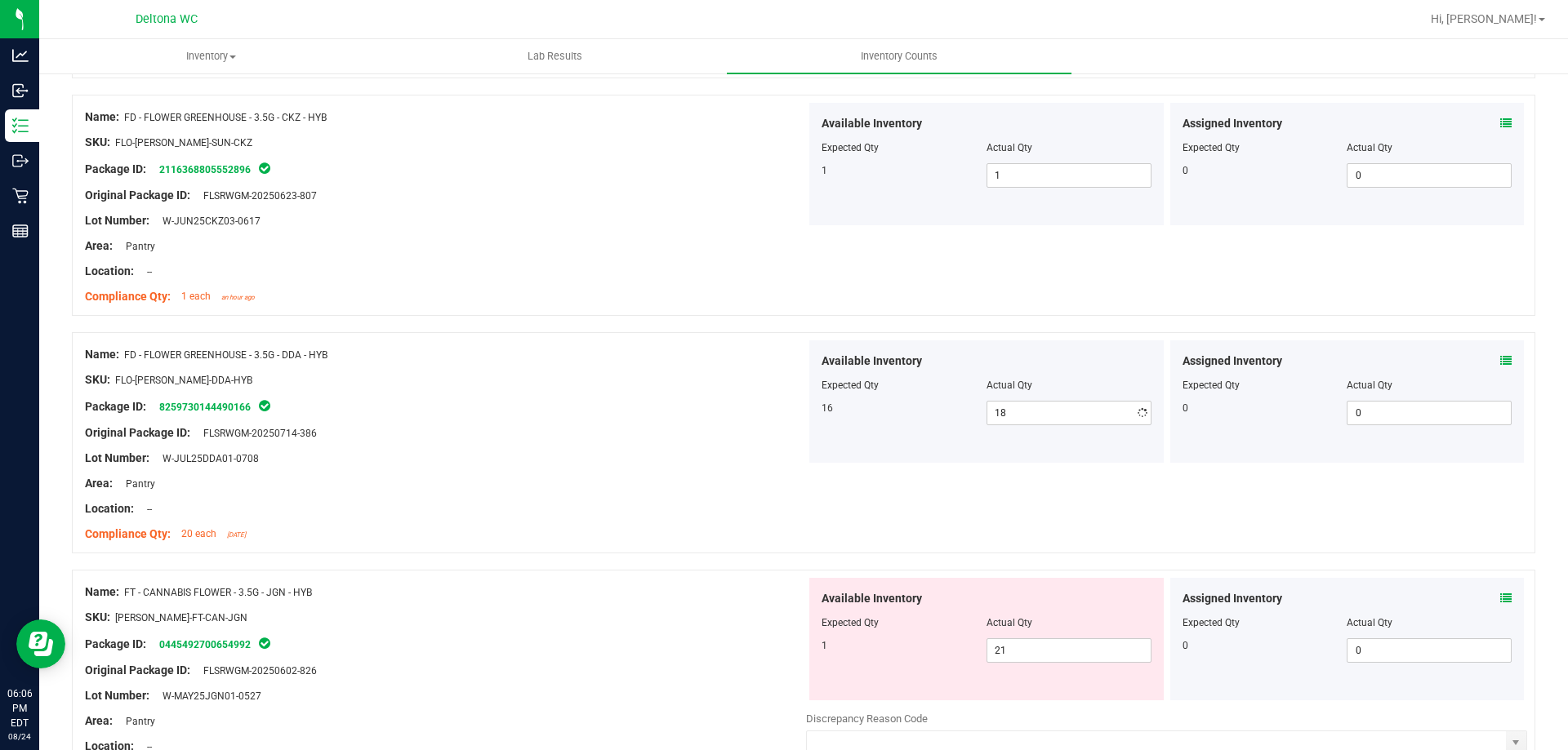
type input "16"
click at [769, 436] on div "Original Package ID: FLSRWGM-20250714-386" at bounding box center [445, 433] width 721 height 18
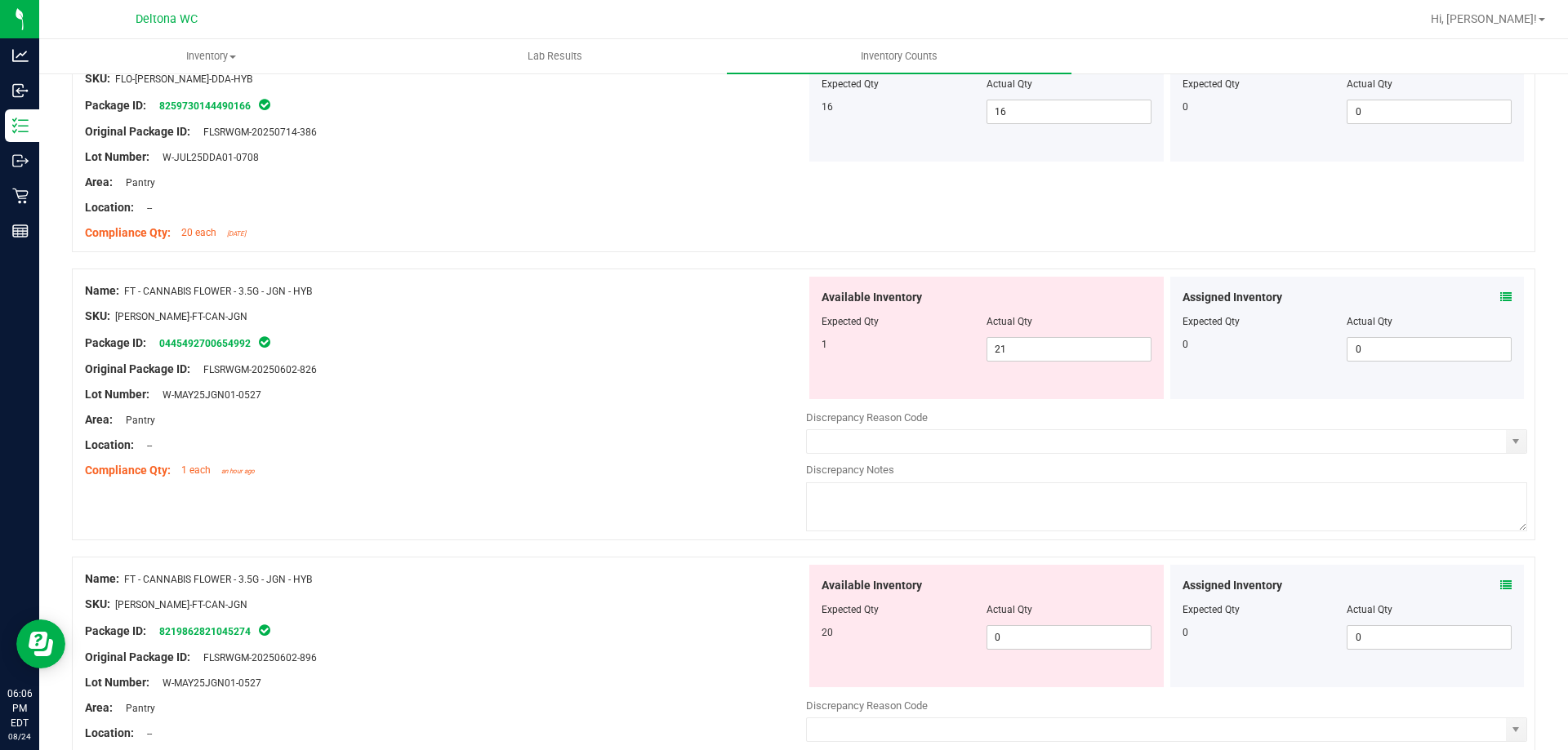
scroll to position [816, 0]
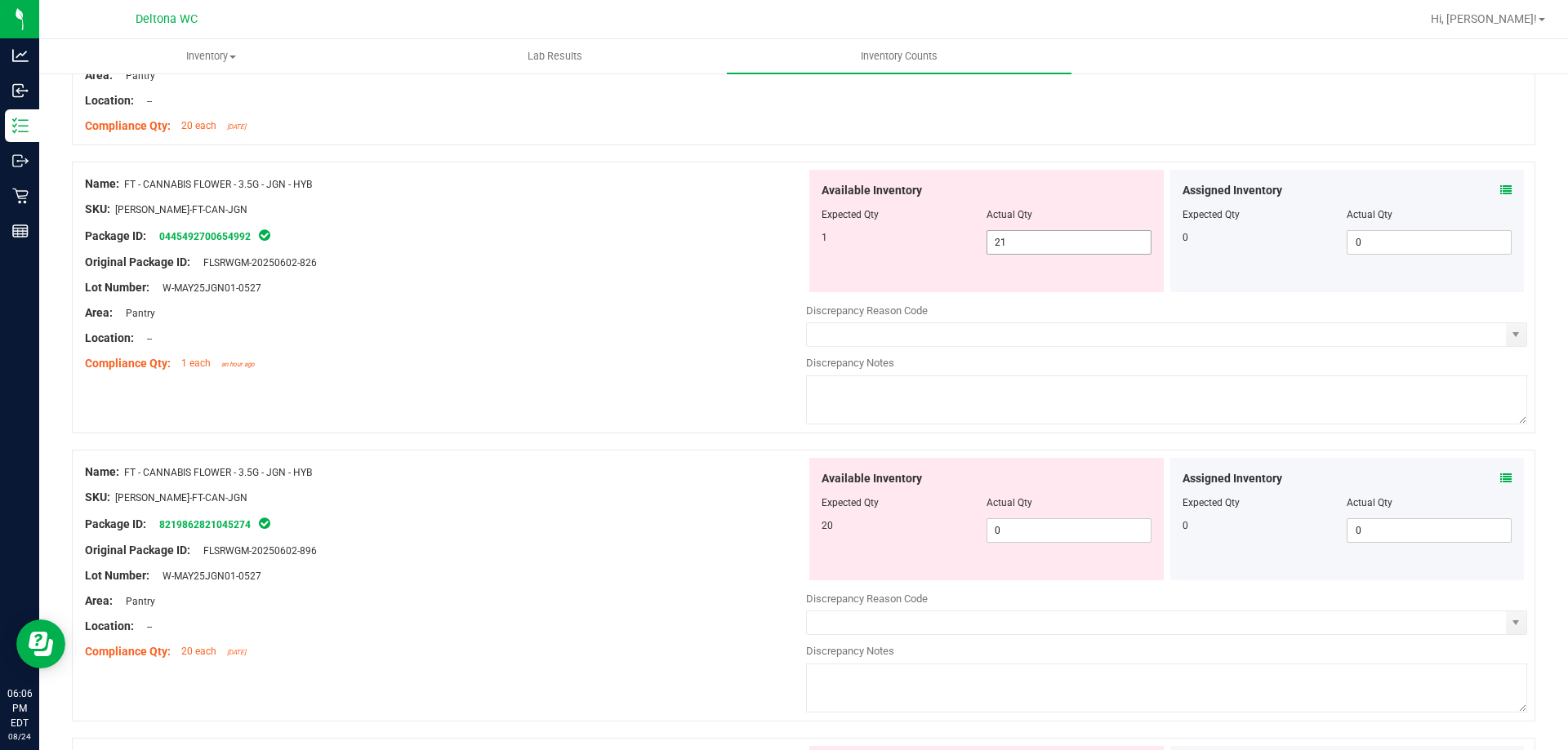
click at [1081, 252] on span "21 21" at bounding box center [1068, 242] width 164 height 24
click at [1081, 252] on input "21" at bounding box center [1069, 241] width 164 height 22
type input "1"
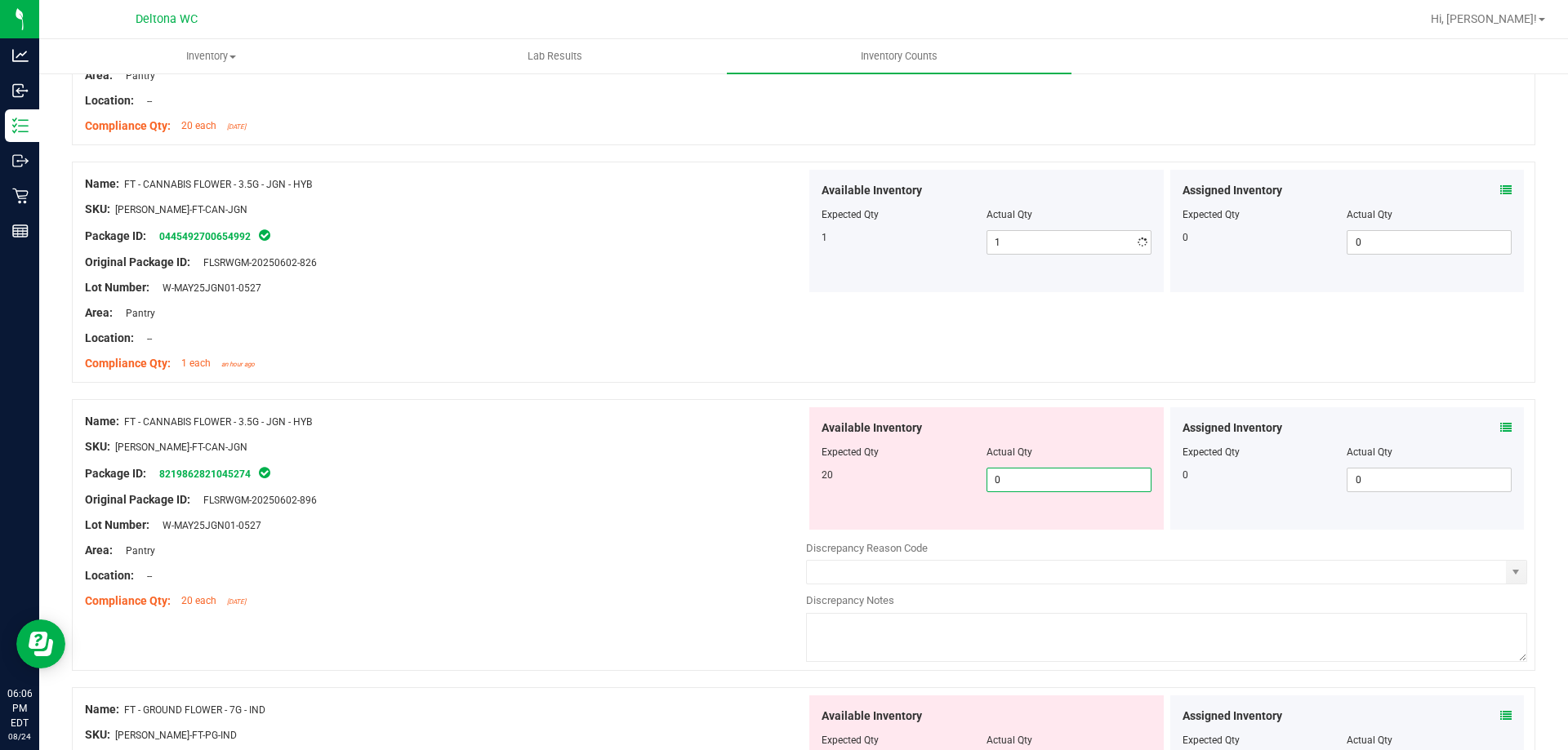
click at [1021, 532] on div "Available Inventory Expected Qty Actual Qty 20 0 0" at bounding box center [1166, 537] width 721 height 259
click at [1030, 481] on input "0" at bounding box center [1069, 480] width 164 height 22
type input "20"
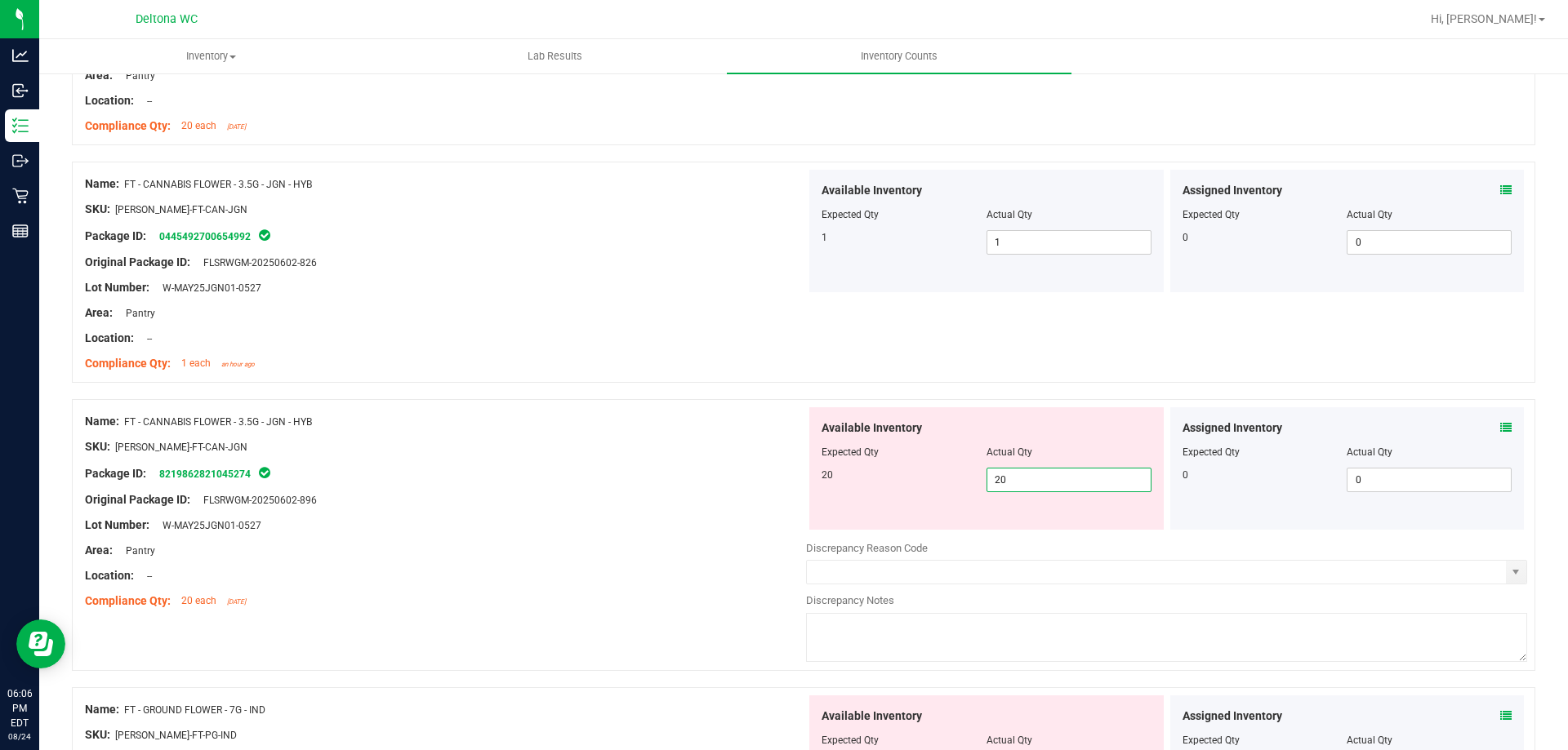
click at [488, 501] on div "Original Package ID: FLSRWGM-20250602-896" at bounding box center [445, 500] width 721 height 18
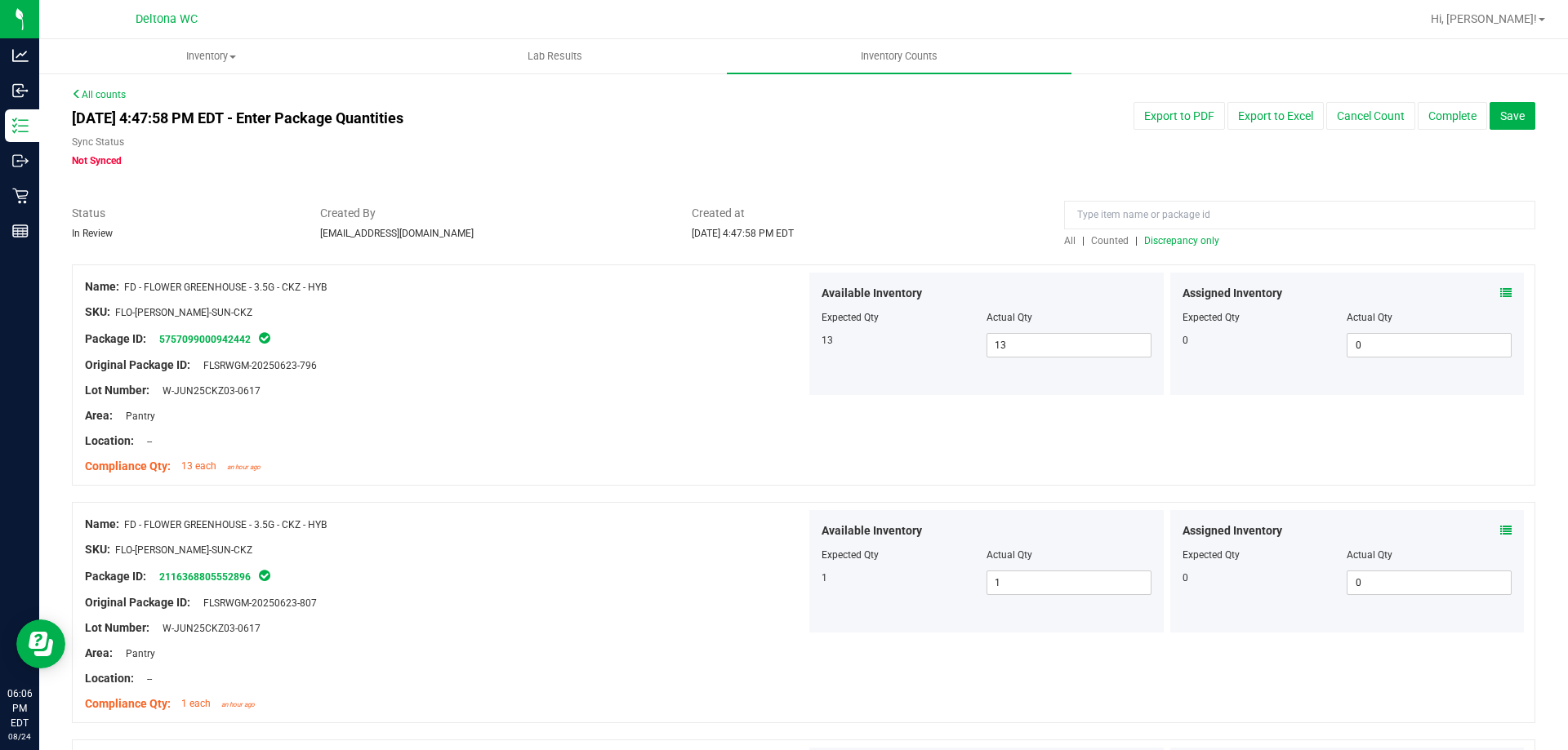
scroll to position [0, 0]
click at [1147, 240] on span "Discrepancy only" at bounding box center [1181, 241] width 75 height 12
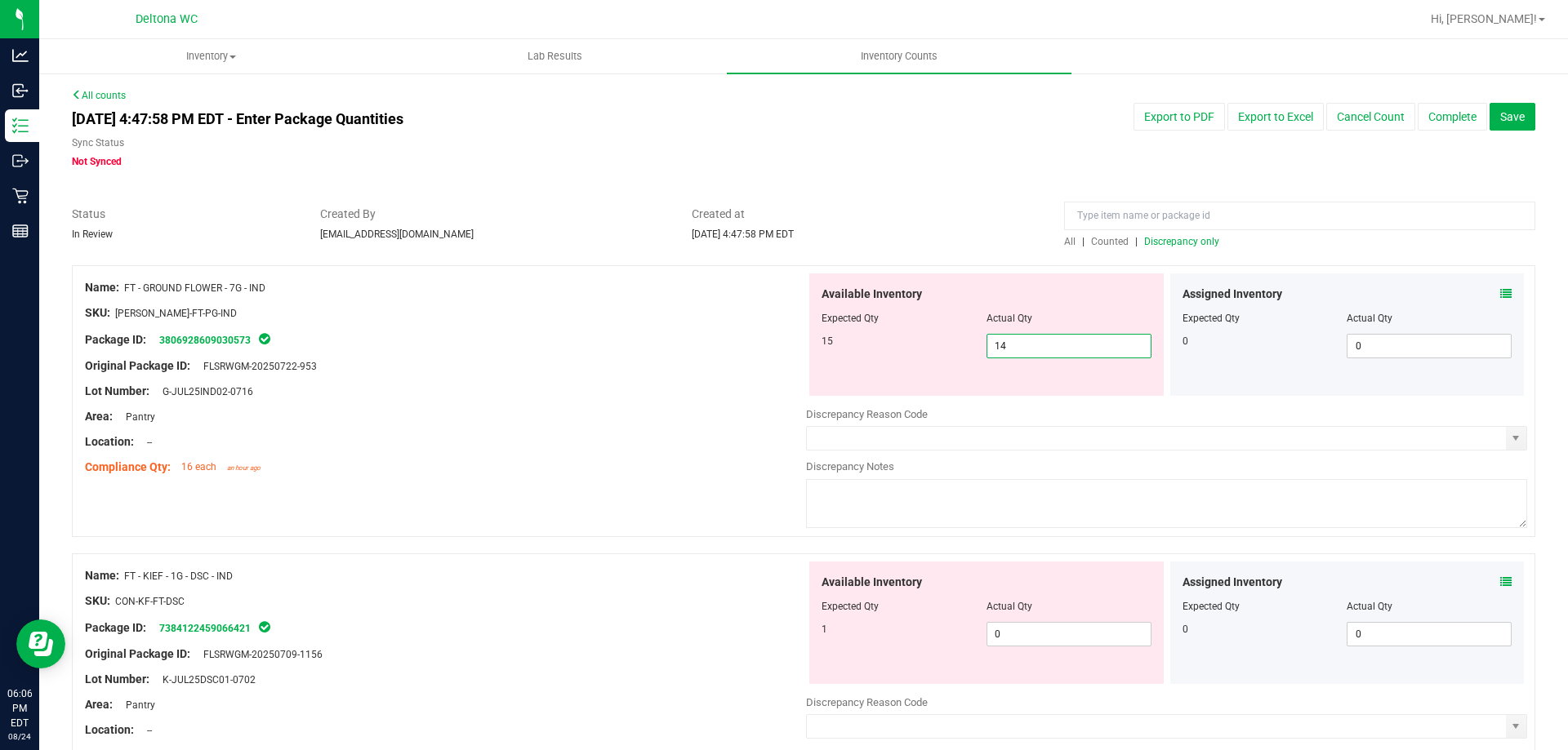
click at [1050, 337] on span "14 14" at bounding box center [1068, 345] width 164 height 24
click at [1050, 337] on input "14" at bounding box center [1069, 345] width 164 height 22
type input "15"
click at [520, 417] on div "Area: Pantry" at bounding box center [445, 416] width 721 height 18
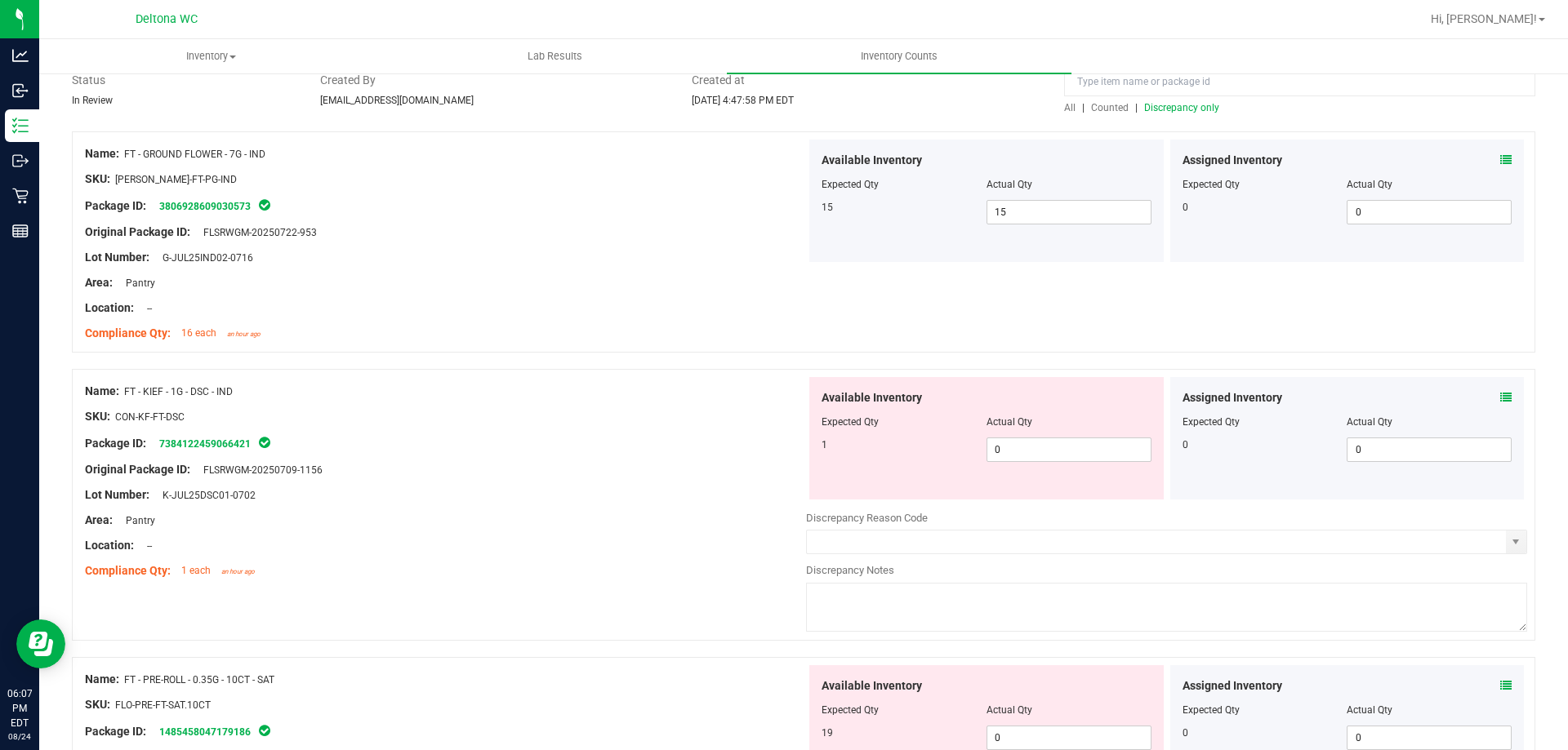
scroll to position [163, 0]
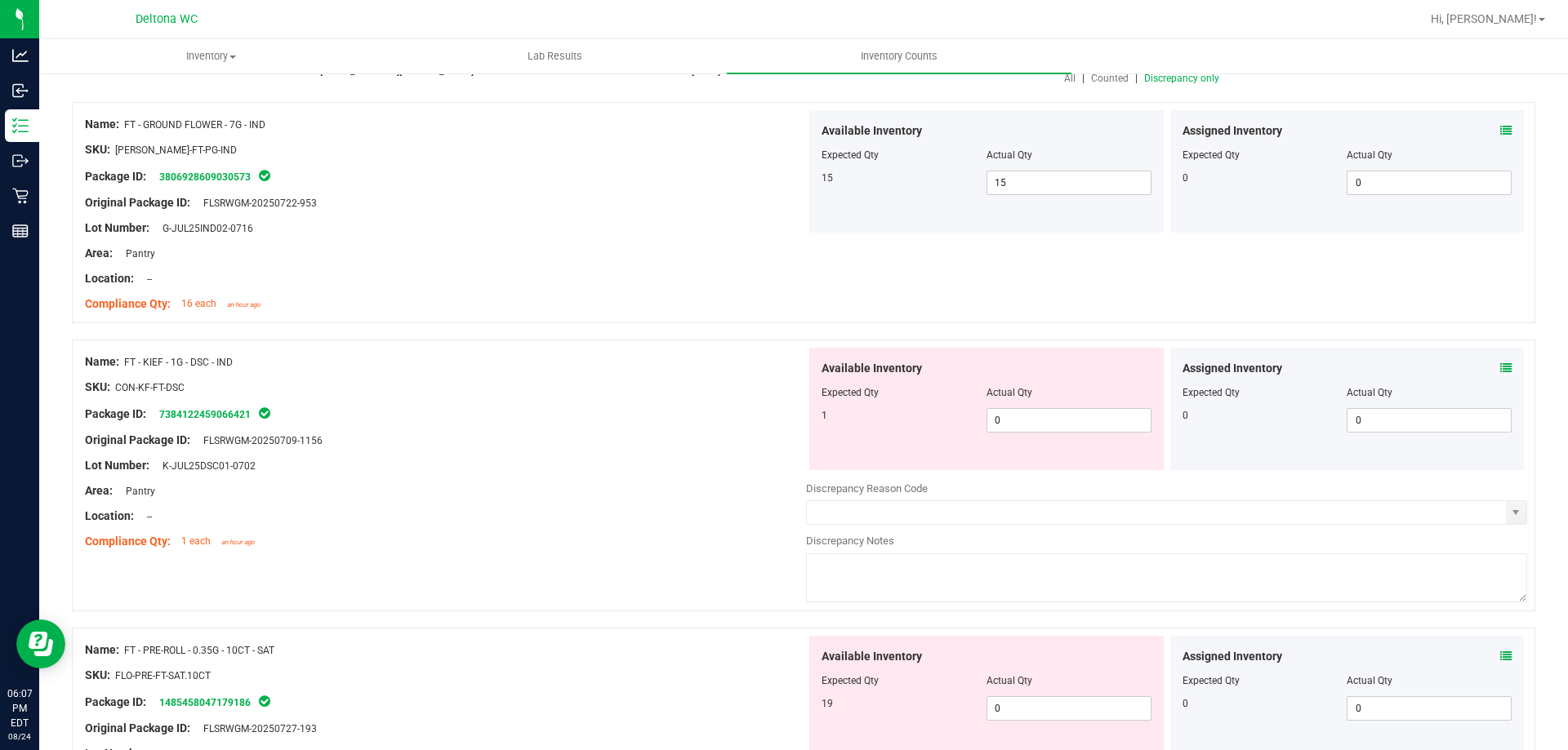
click at [151, 366] on span "FT - KIEF - 1G - DSC - IND" at bounding box center [179, 363] width 109 height 12
click at [152, 365] on span "FT - KIEF - 1G - DSC - IND" at bounding box center [179, 363] width 109 height 12
copy div "Name: FT - KIEF - 1G - DSC - IND"
click at [990, 422] on span "0 0" at bounding box center [1068, 419] width 164 height 24
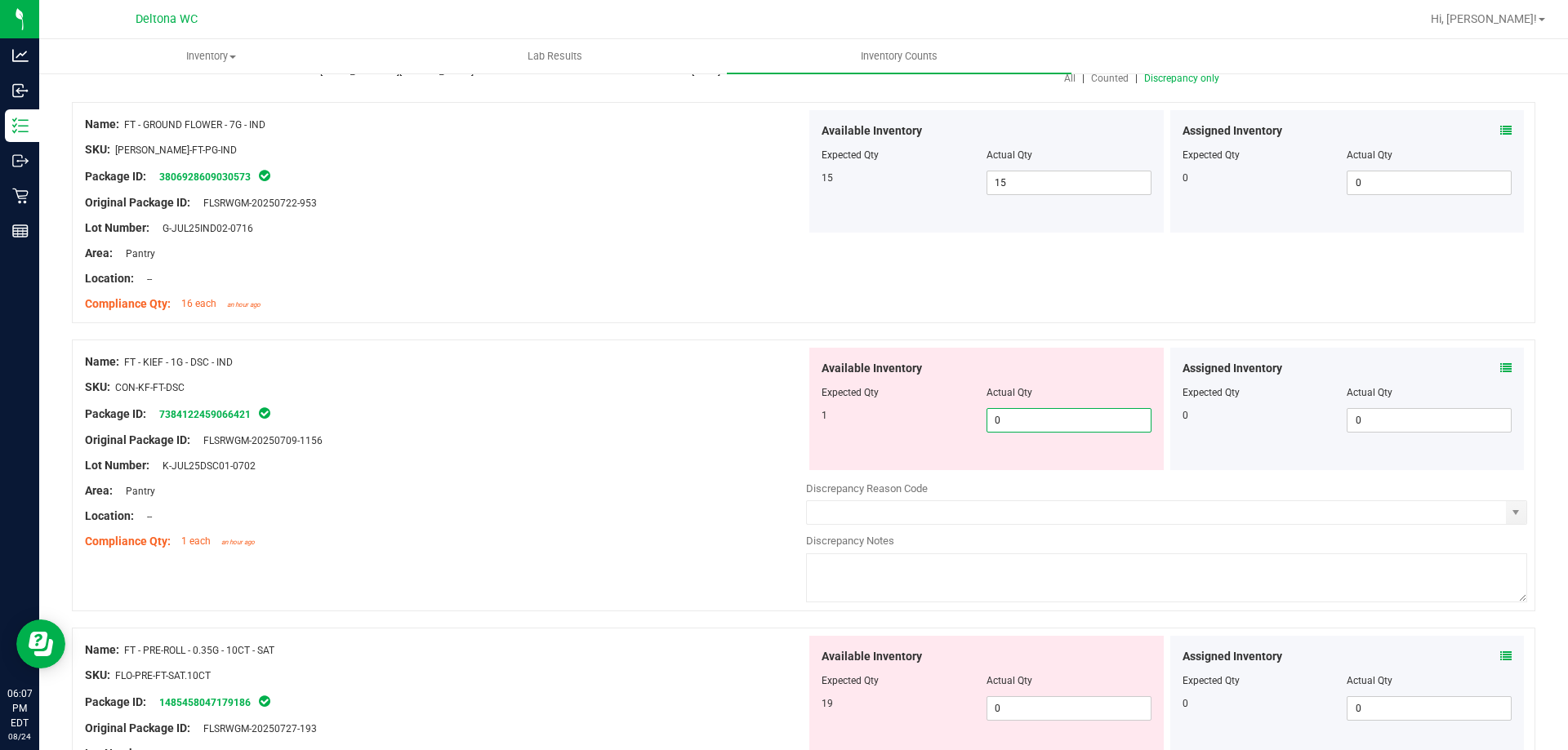
click at [990, 422] on input "0" at bounding box center [1069, 419] width 164 height 22
type input "1"
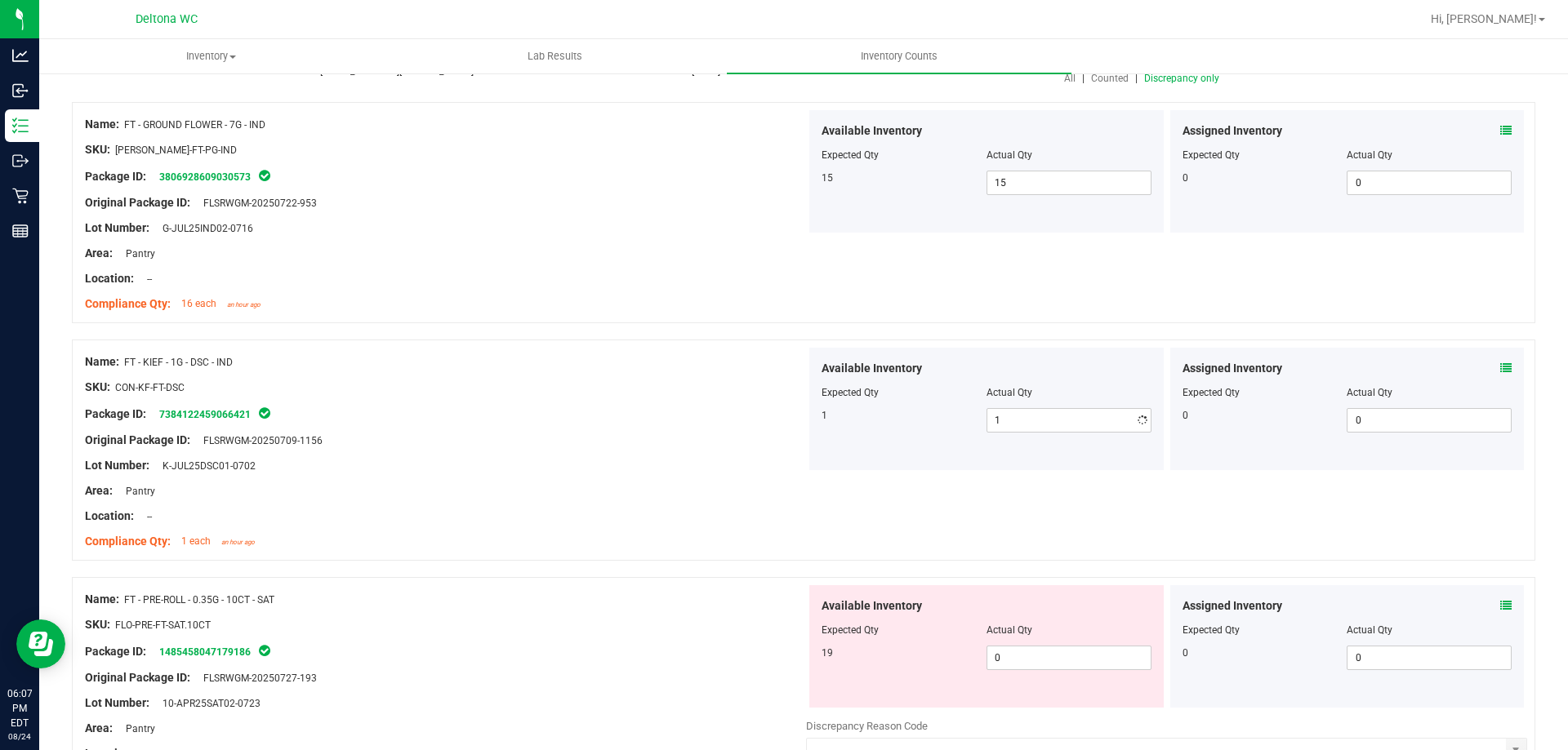
click at [639, 393] on div "SKU: CON-KF-FT-DSC" at bounding box center [445, 387] width 721 height 18
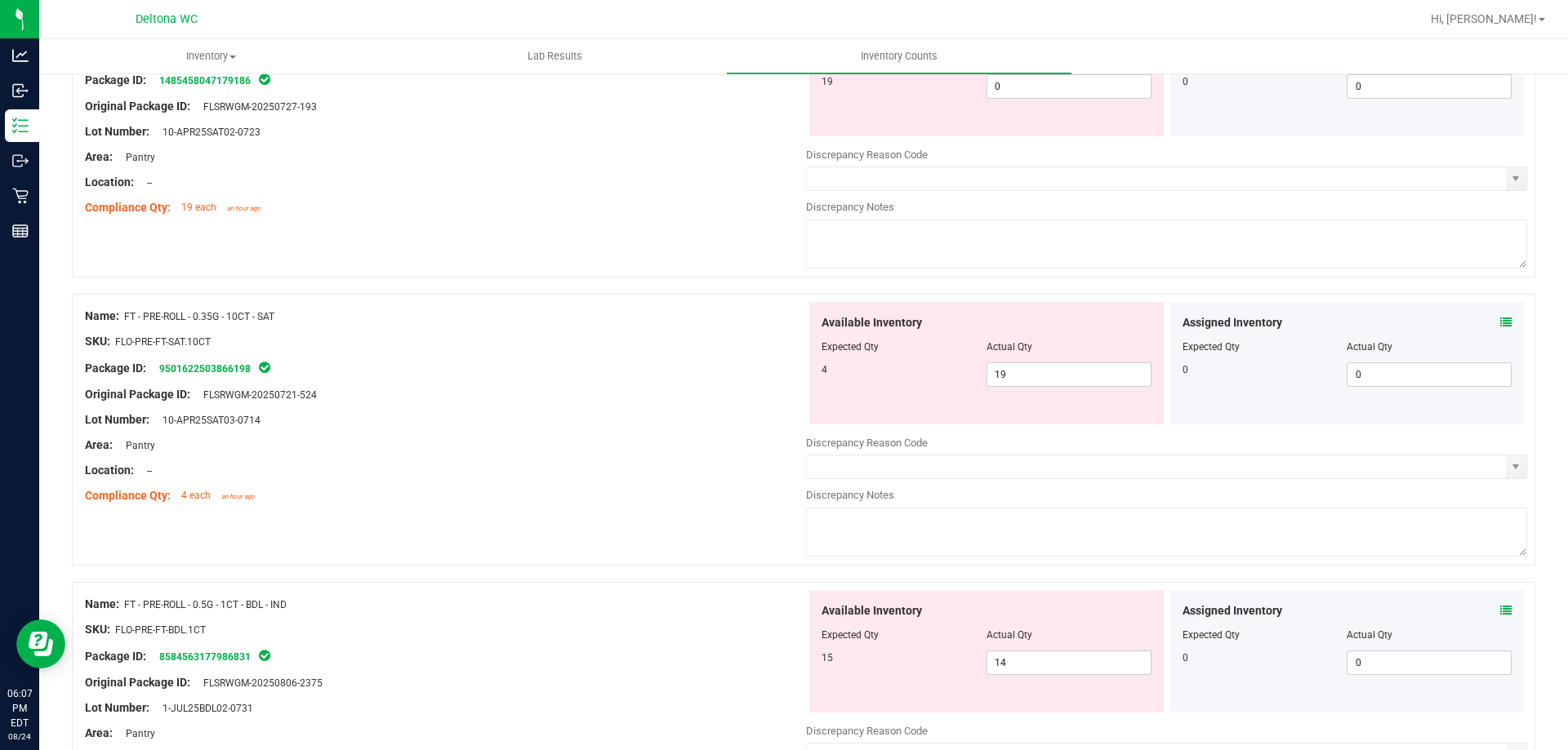
scroll to position [653, 0]
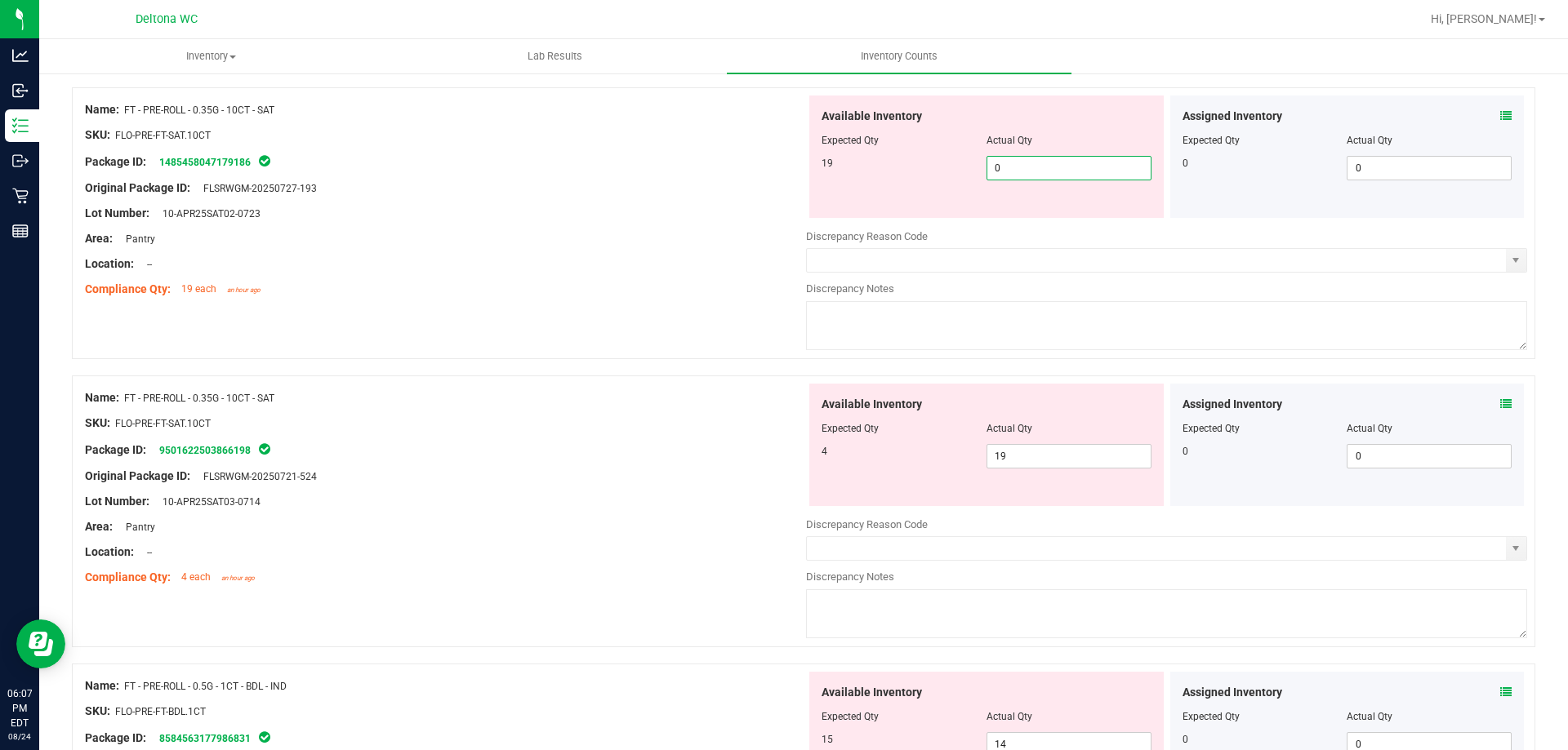
click at [1048, 171] on span "0 0" at bounding box center [1068, 167] width 164 height 24
click at [1048, 171] on input "0" at bounding box center [1069, 167] width 164 height 22
type input "19"
click at [622, 247] on div at bounding box center [445, 251] width 721 height 8
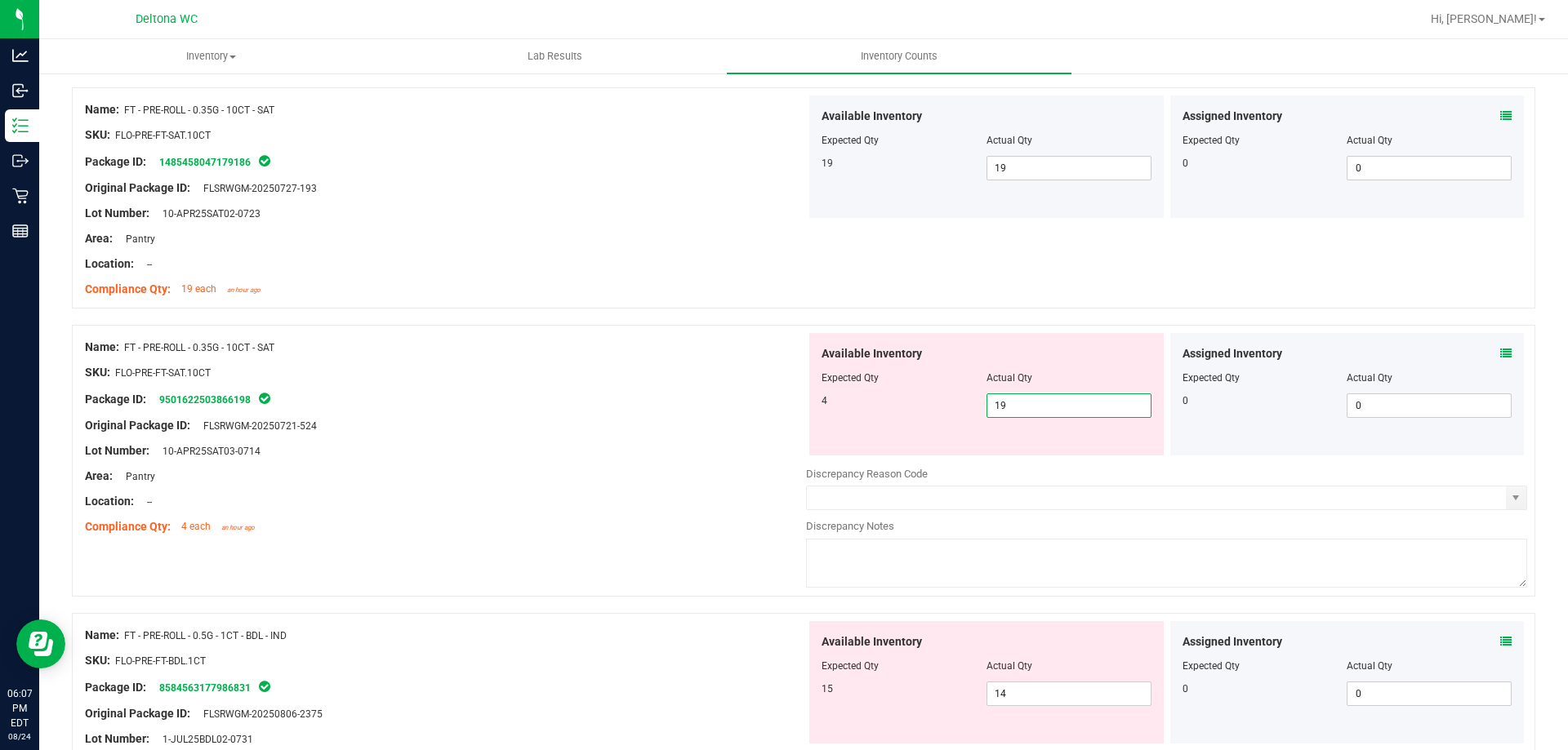
click at [1074, 410] on span "19 19" at bounding box center [1068, 405] width 164 height 24
click at [1074, 410] on input "19" at bounding box center [1069, 405] width 164 height 22
type input "4"
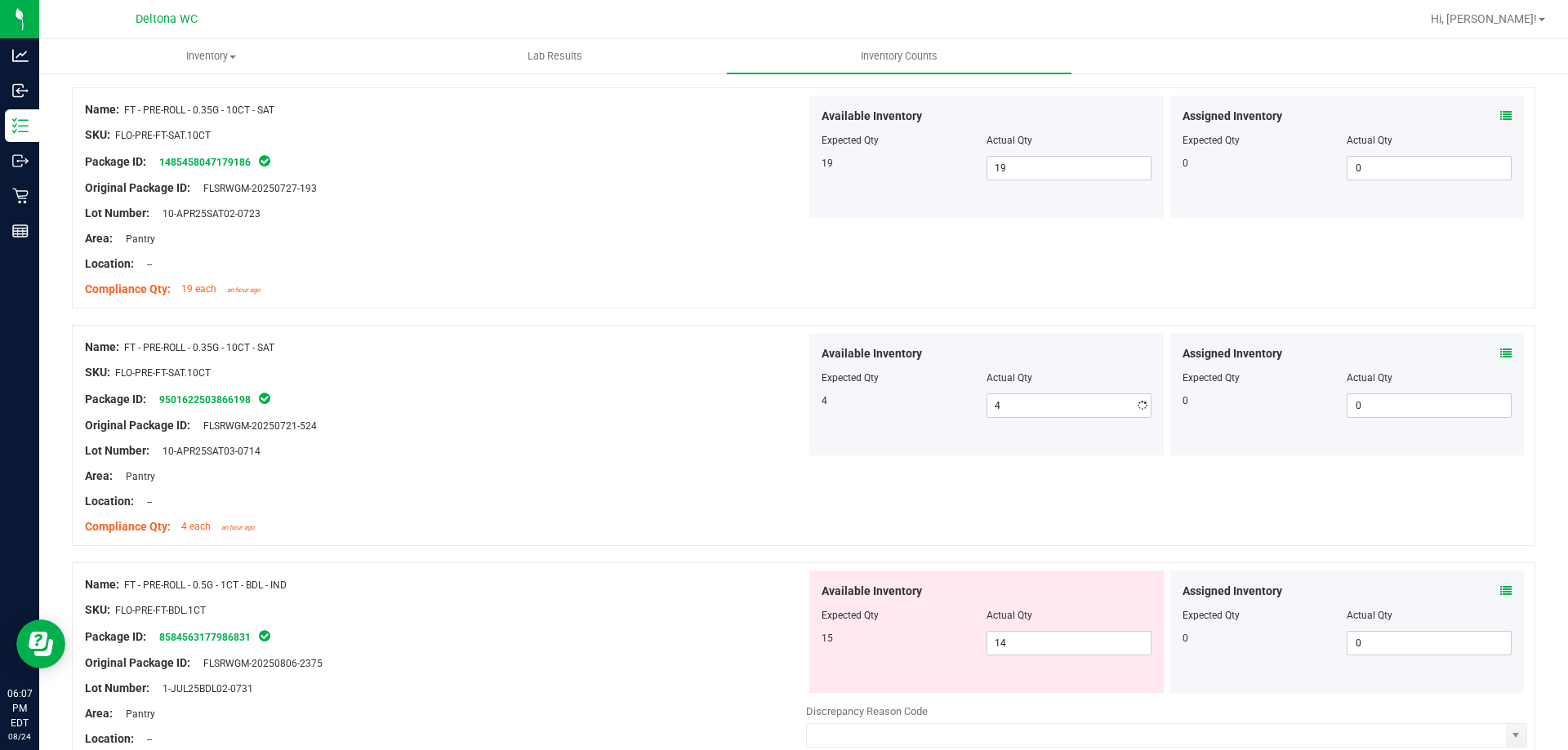
click at [669, 365] on div "SKU: FLO-PRE-FT-SAT.10CT" at bounding box center [445, 373] width 721 height 18
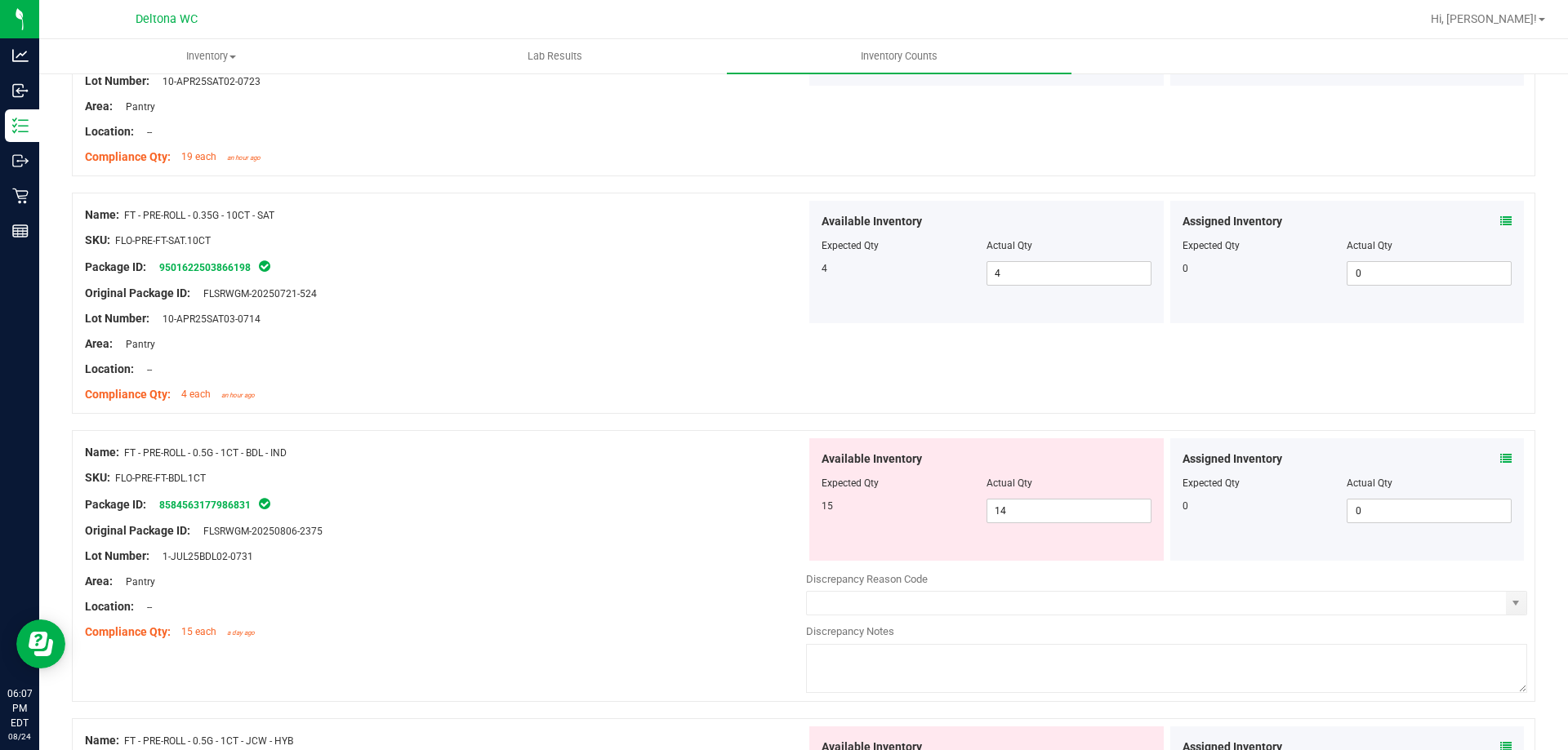
scroll to position [898, 0]
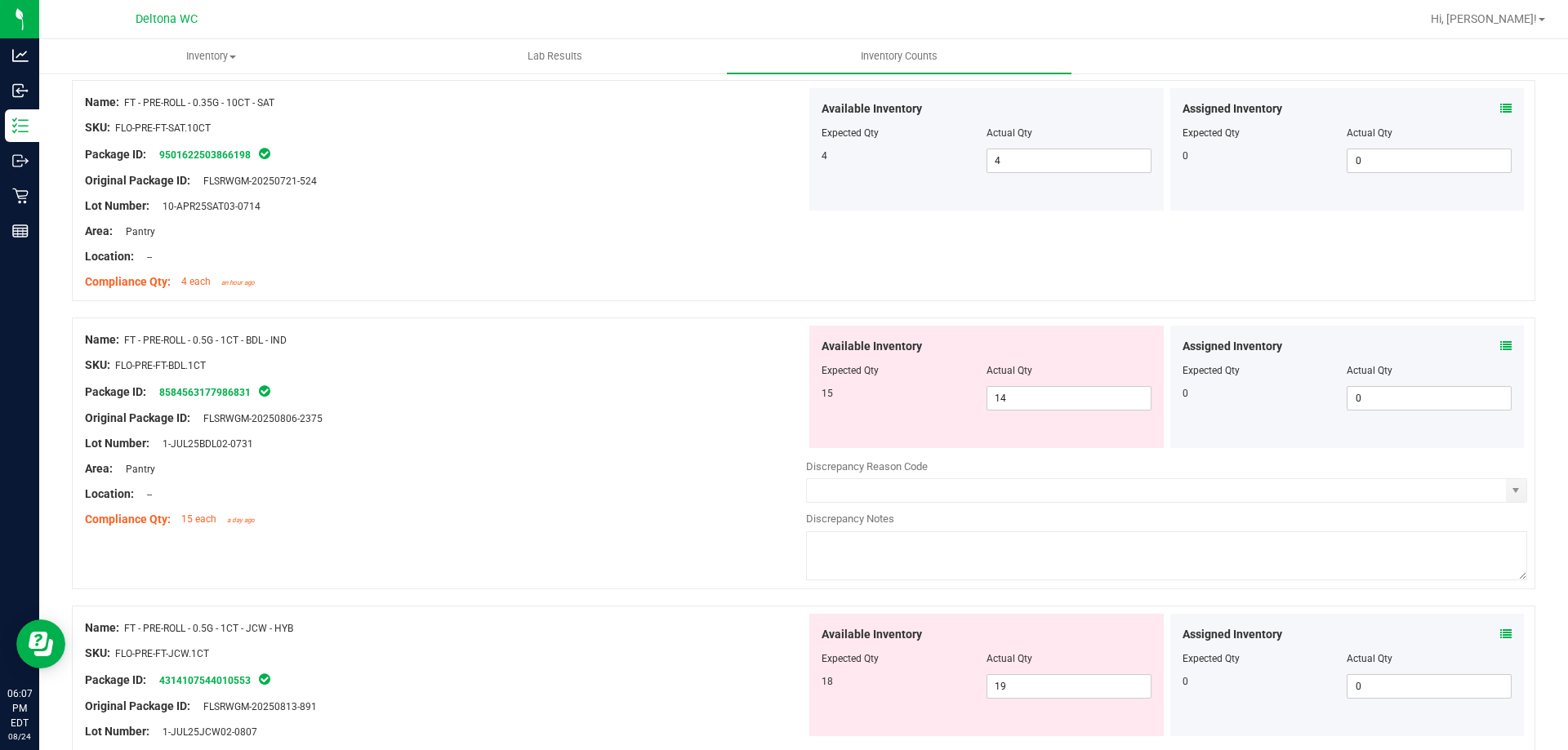
click at [1500, 347] on icon at bounding box center [1506, 346] width 12 height 12
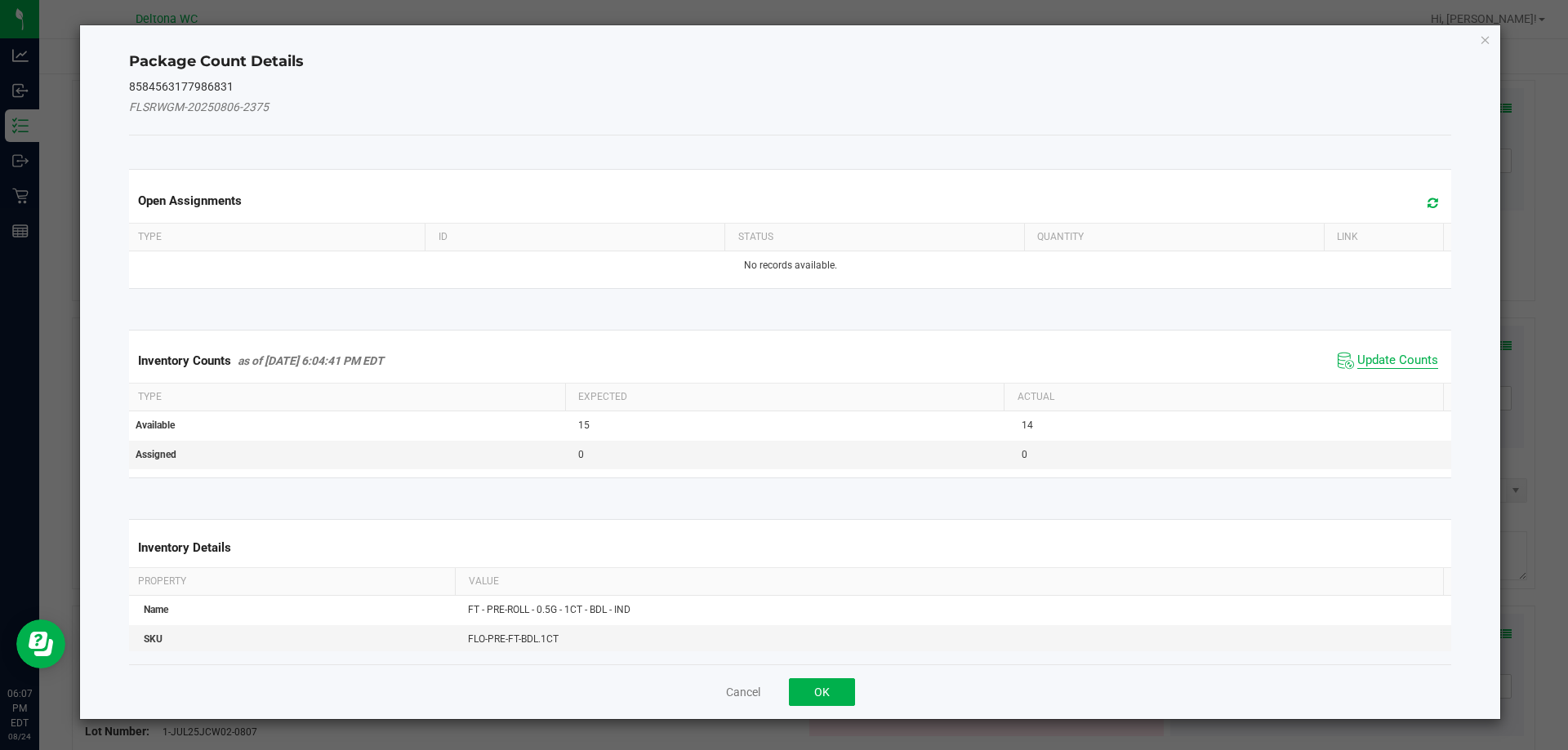
click at [1361, 356] on span "Update Counts" at bounding box center [1397, 360] width 81 height 17
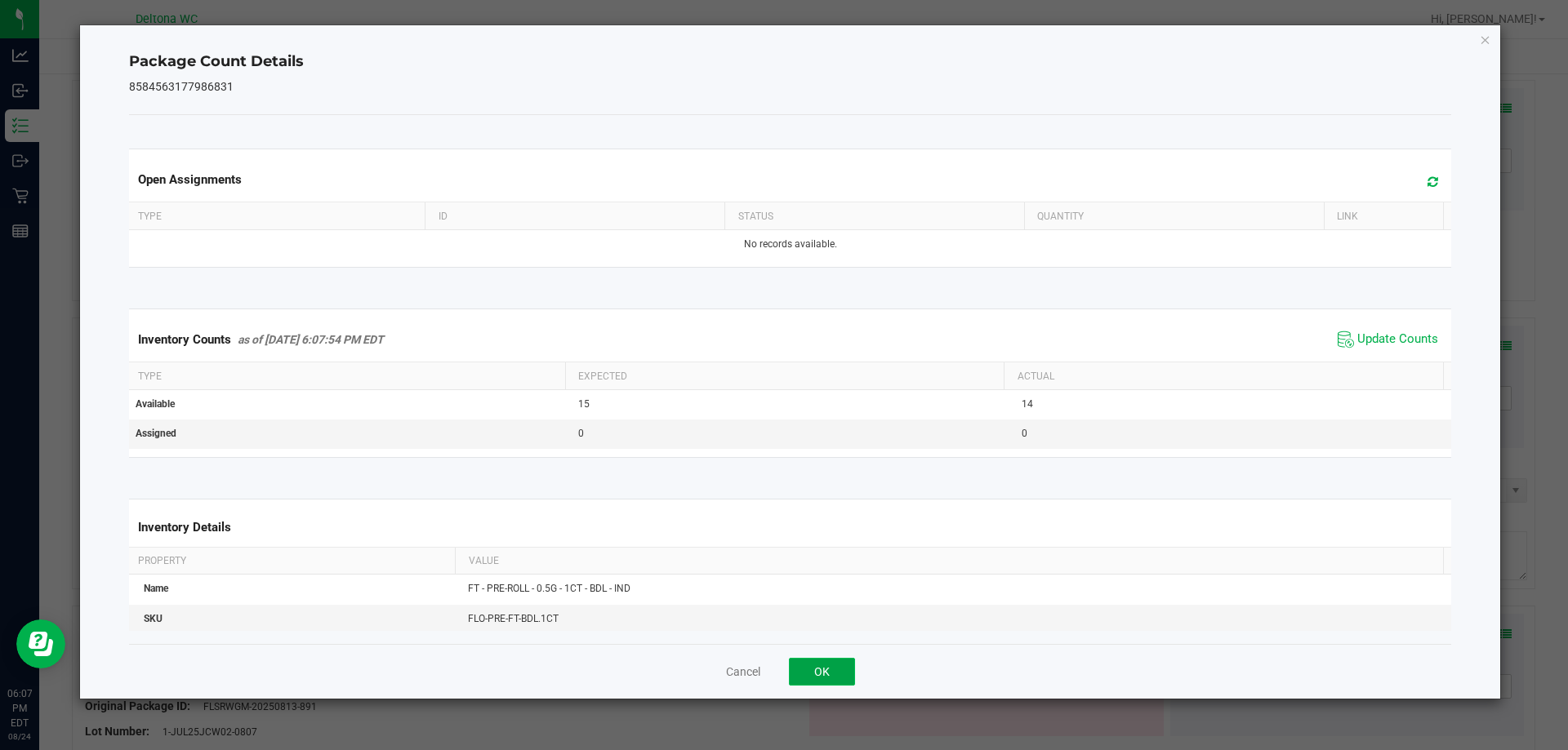
click at [812, 668] on button "OK" at bounding box center [821, 671] width 66 height 28
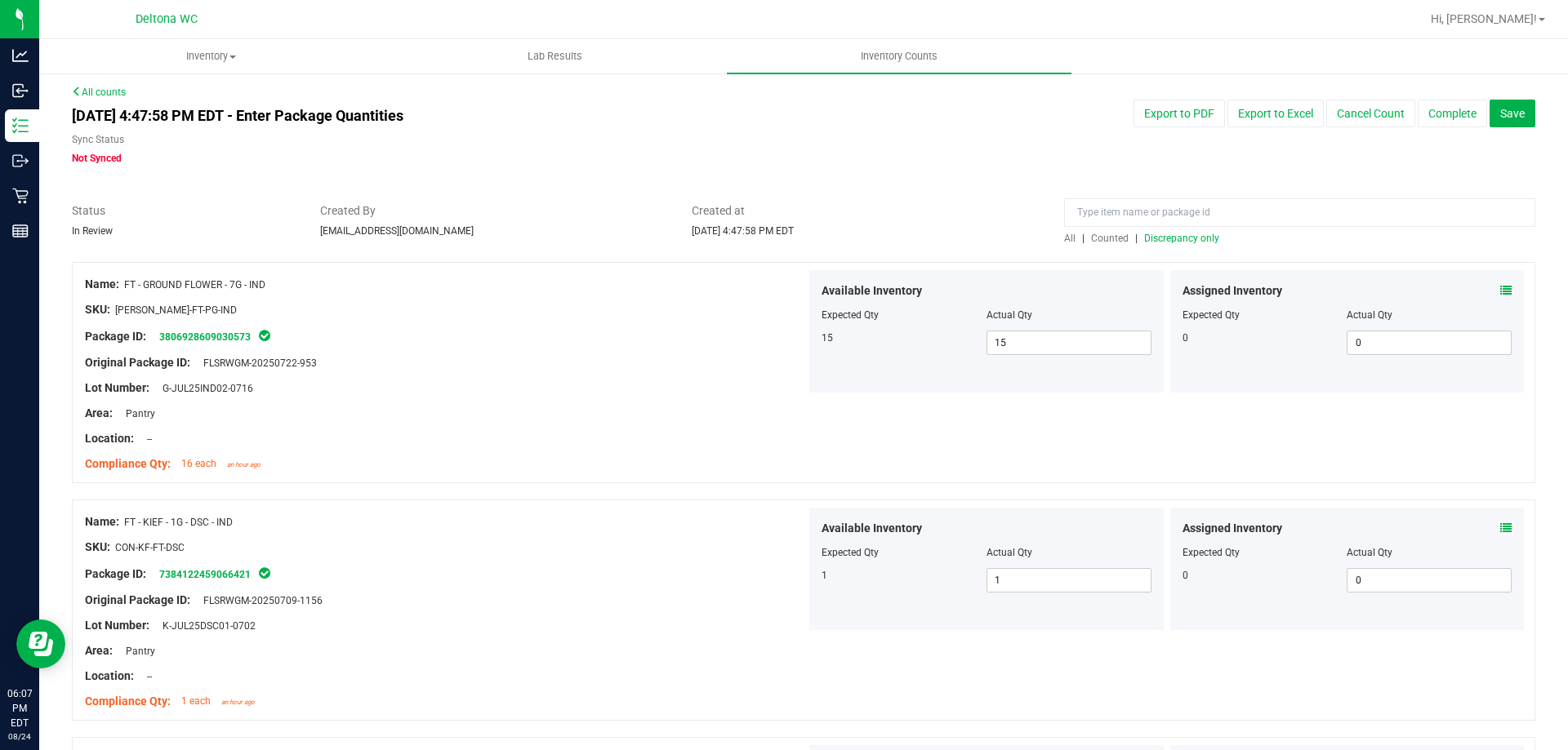
scroll to position [0, 0]
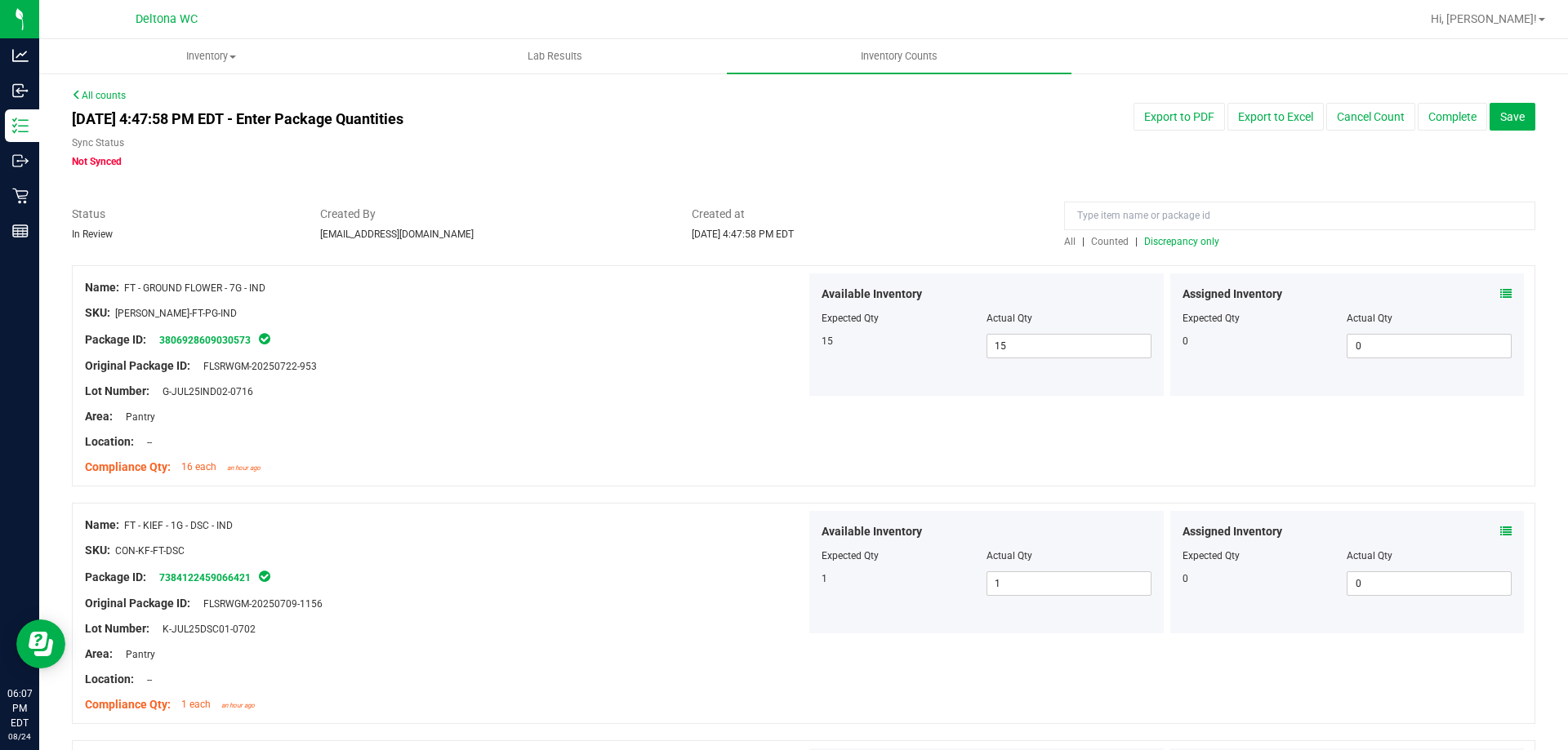
click at [1183, 232] on div "All | Counted | Discrepancy only" at bounding box center [1298, 227] width 495 height 43
click at [1188, 241] on span "Discrepancy only" at bounding box center [1181, 241] width 75 height 12
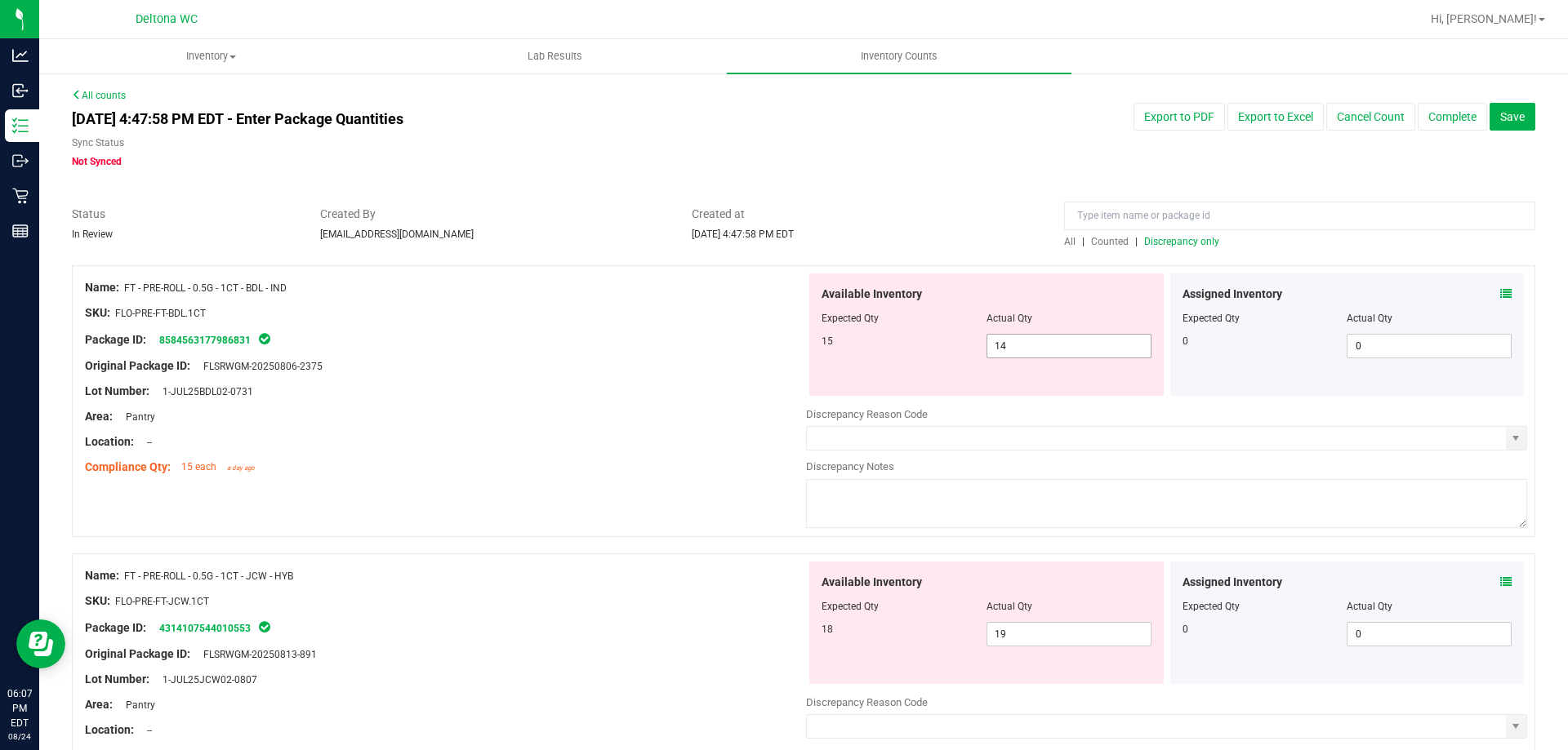
click at [1070, 357] on span "14 14" at bounding box center [1068, 345] width 164 height 24
click at [545, 403] on div at bounding box center [445, 404] width 721 height 8
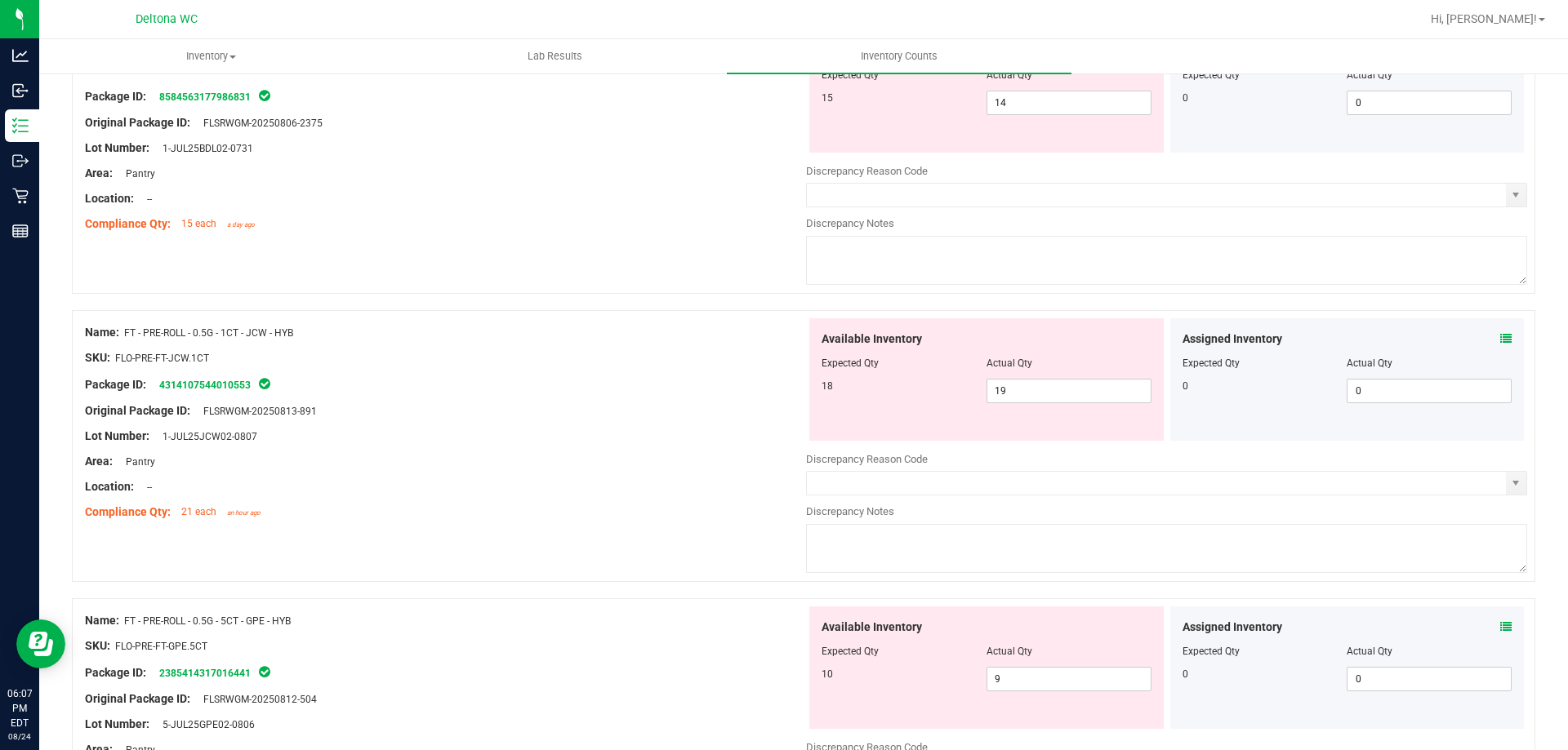
scroll to position [245, 0]
click at [1032, 104] on span "14 14" at bounding box center [1068, 100] width 164 height 24
click at [1032, 104] on input "1" at bounding box center [1069, 100] width 164 height 22
type input "15"
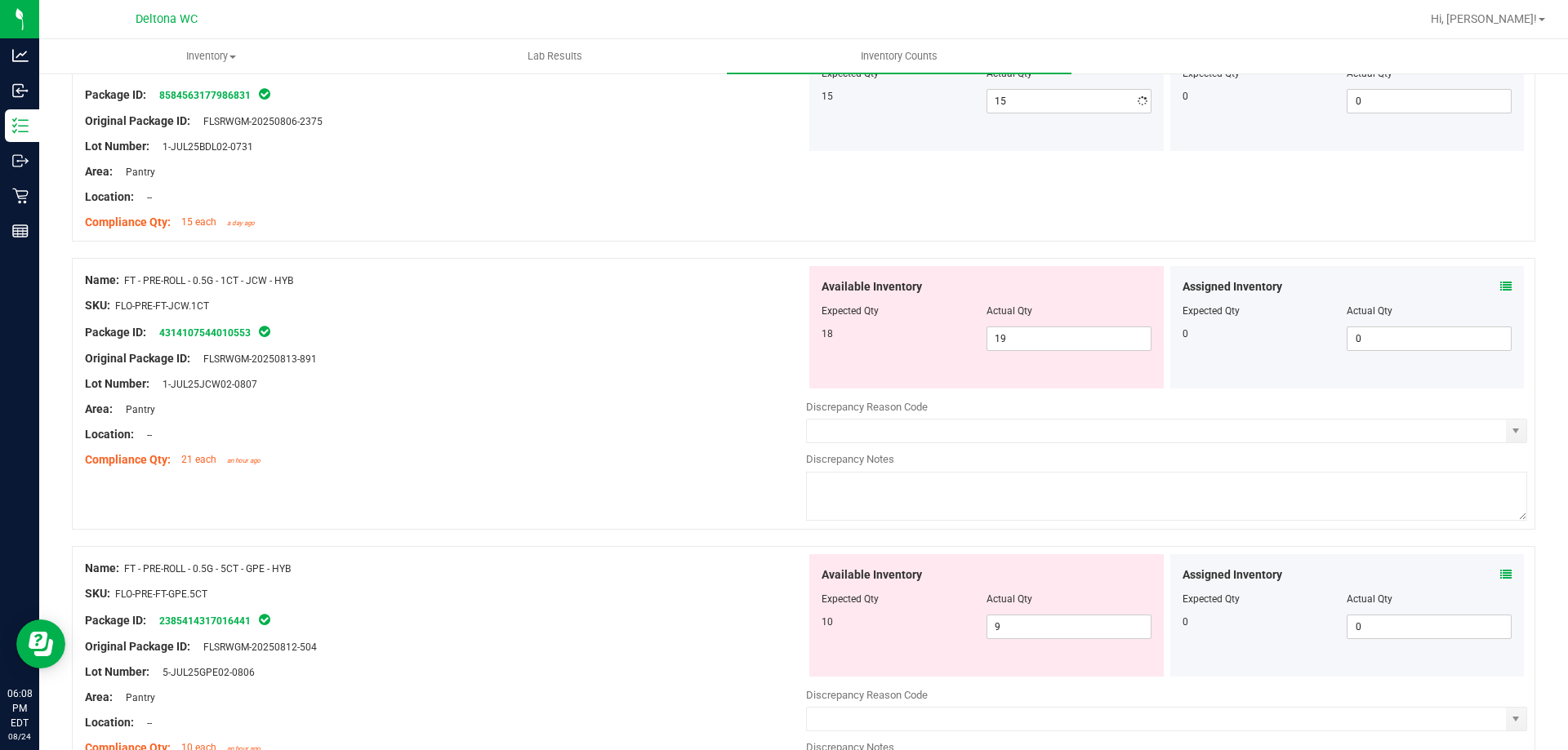
click at [700, 186] on div at bounding box center [445, 184] width 721 height 8
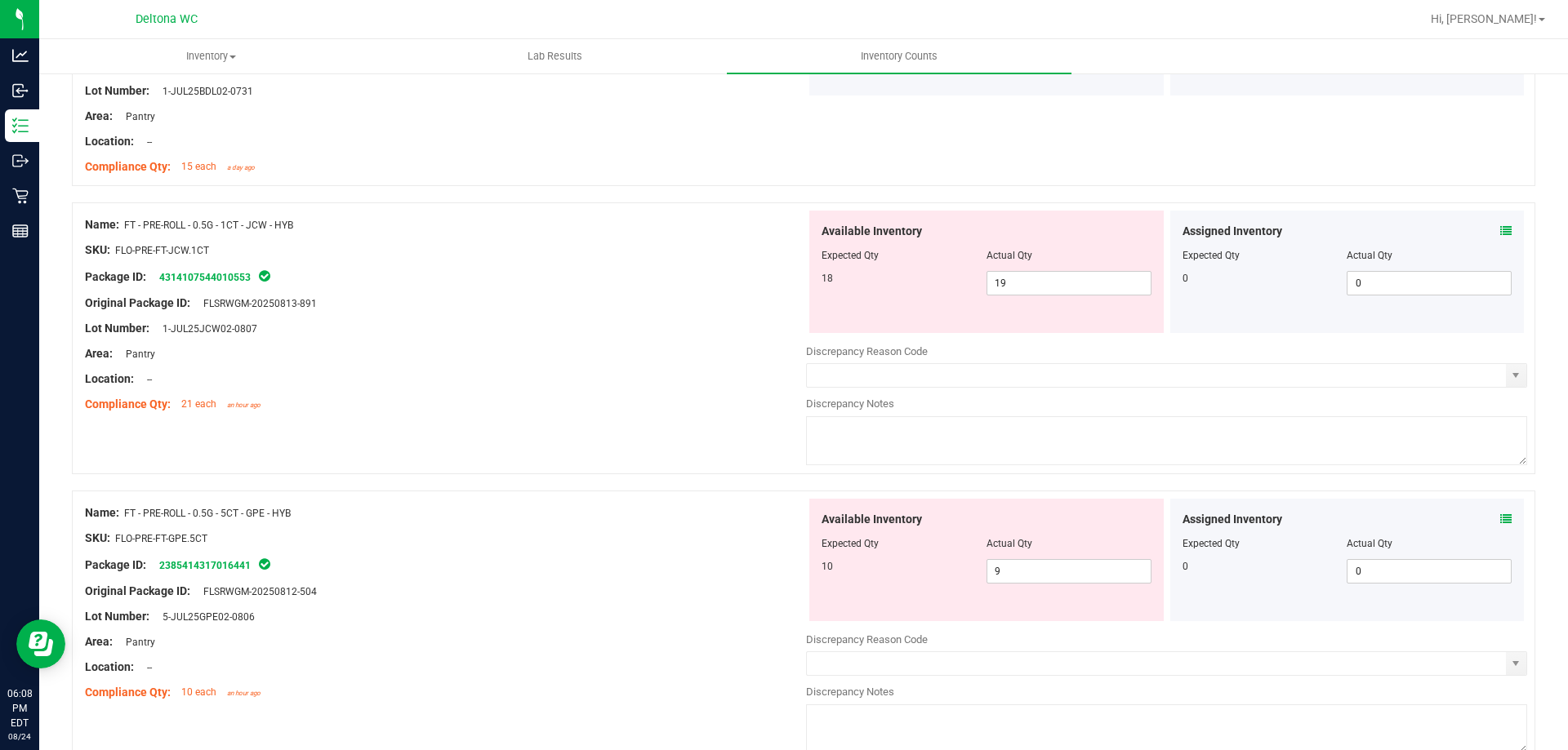
scroll to position [327, 0]
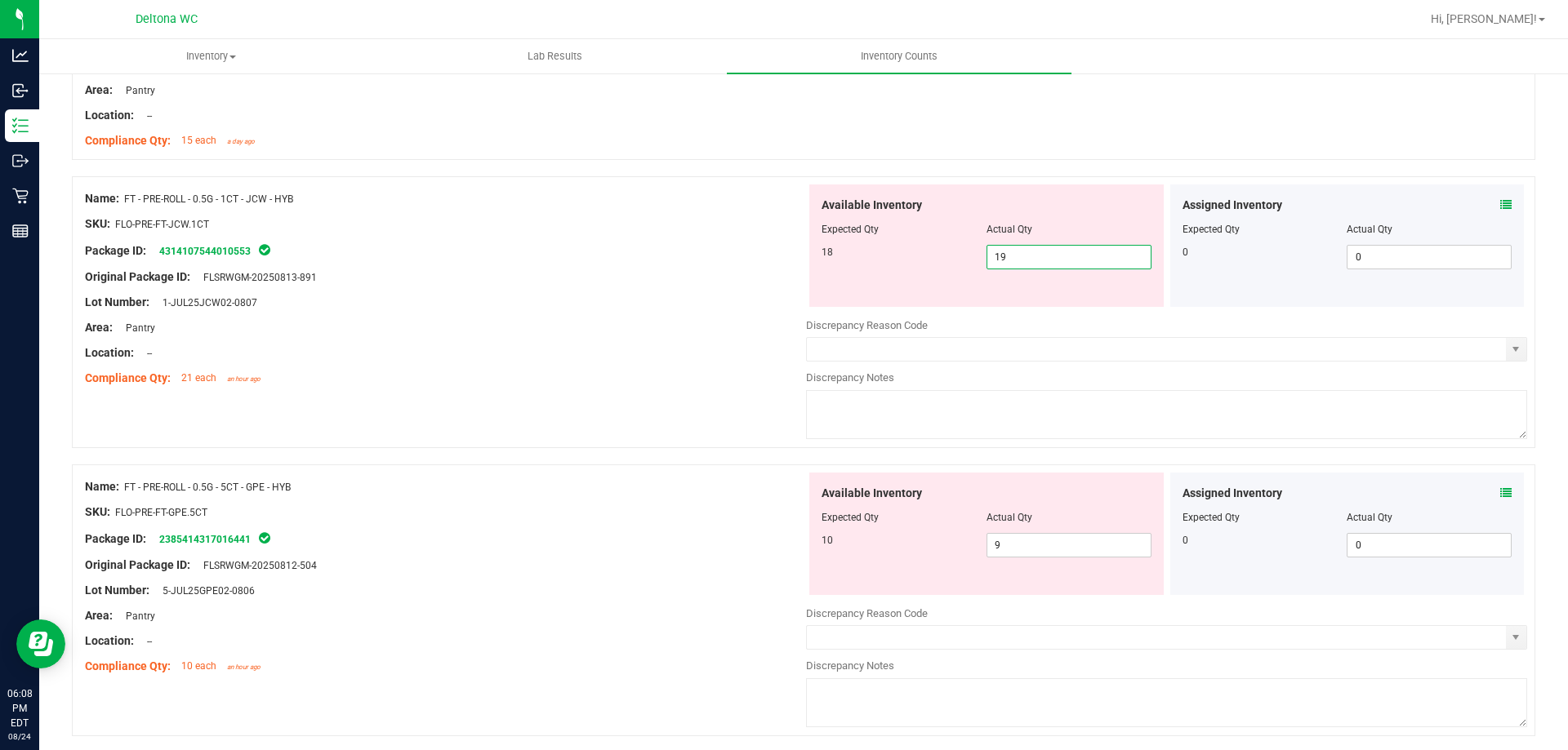
click at [1037, 256] on span "19 19" at bounding box center [1068, 257] width 164 height 24
click at [1037, 256] on input "19" at bounding box center [1069, 257] width 164 height 22
type input "18"
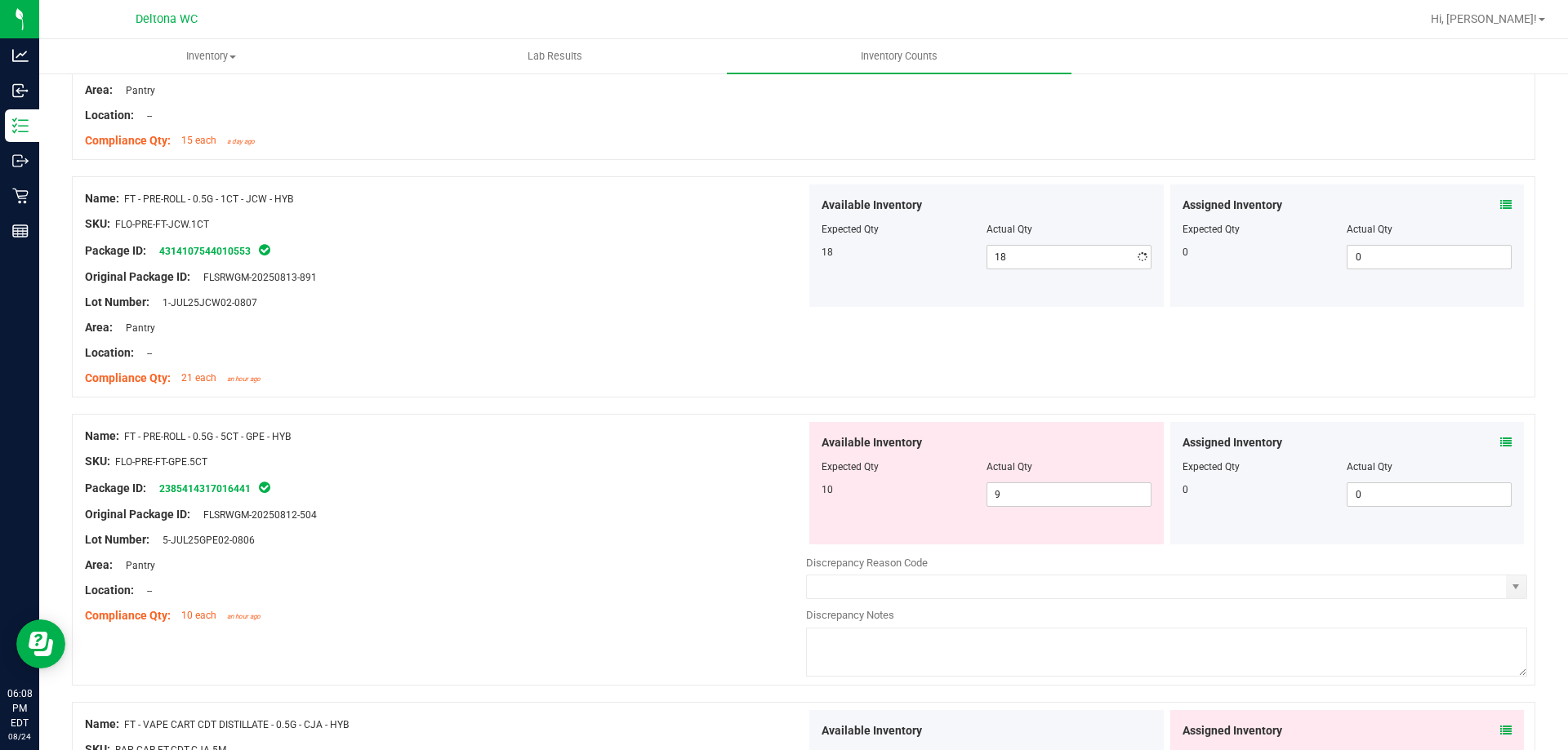
click at [665, 332] on div "Area: Pantry" at bounding box center [445, 328] width 721 height 18
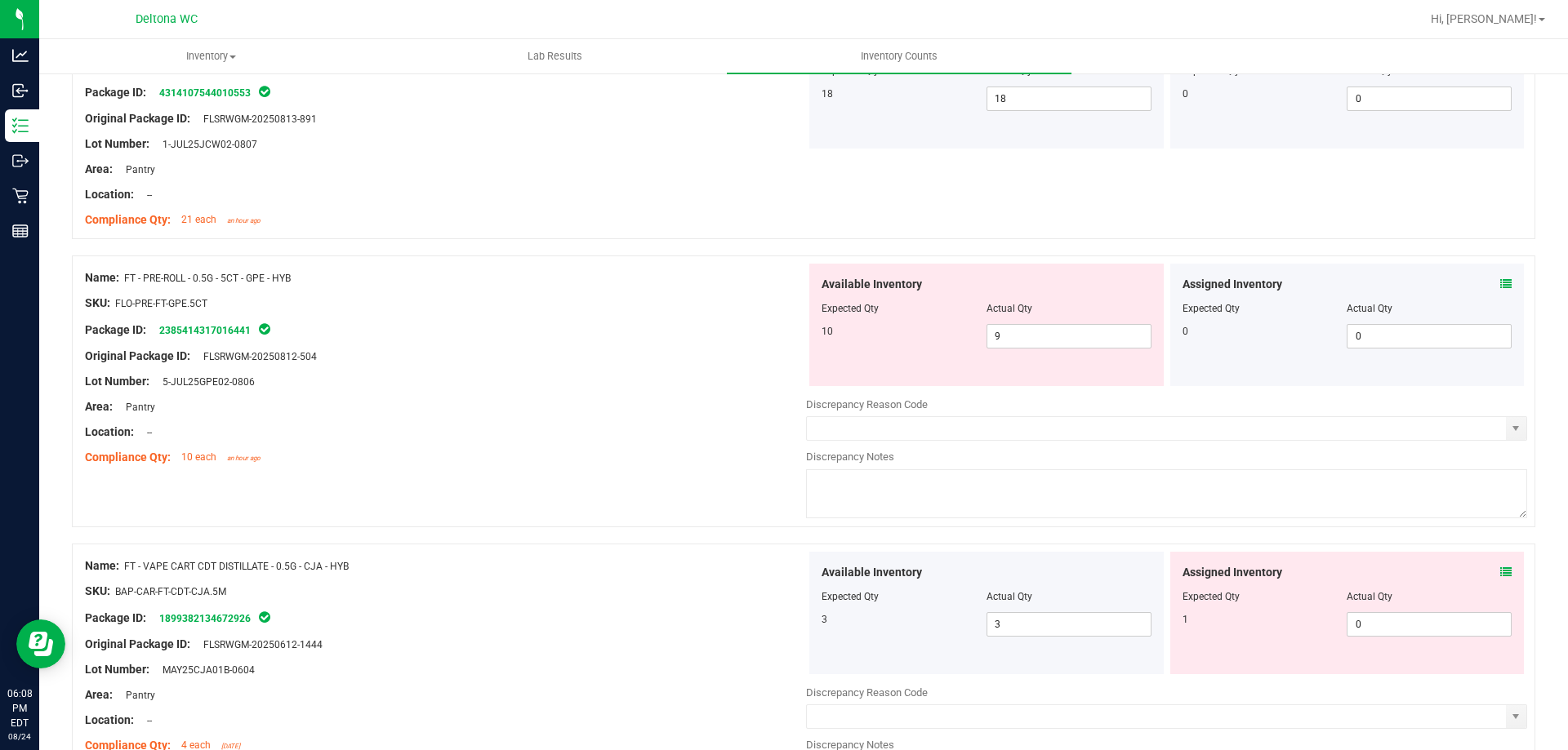
scroll to position [489, 0]
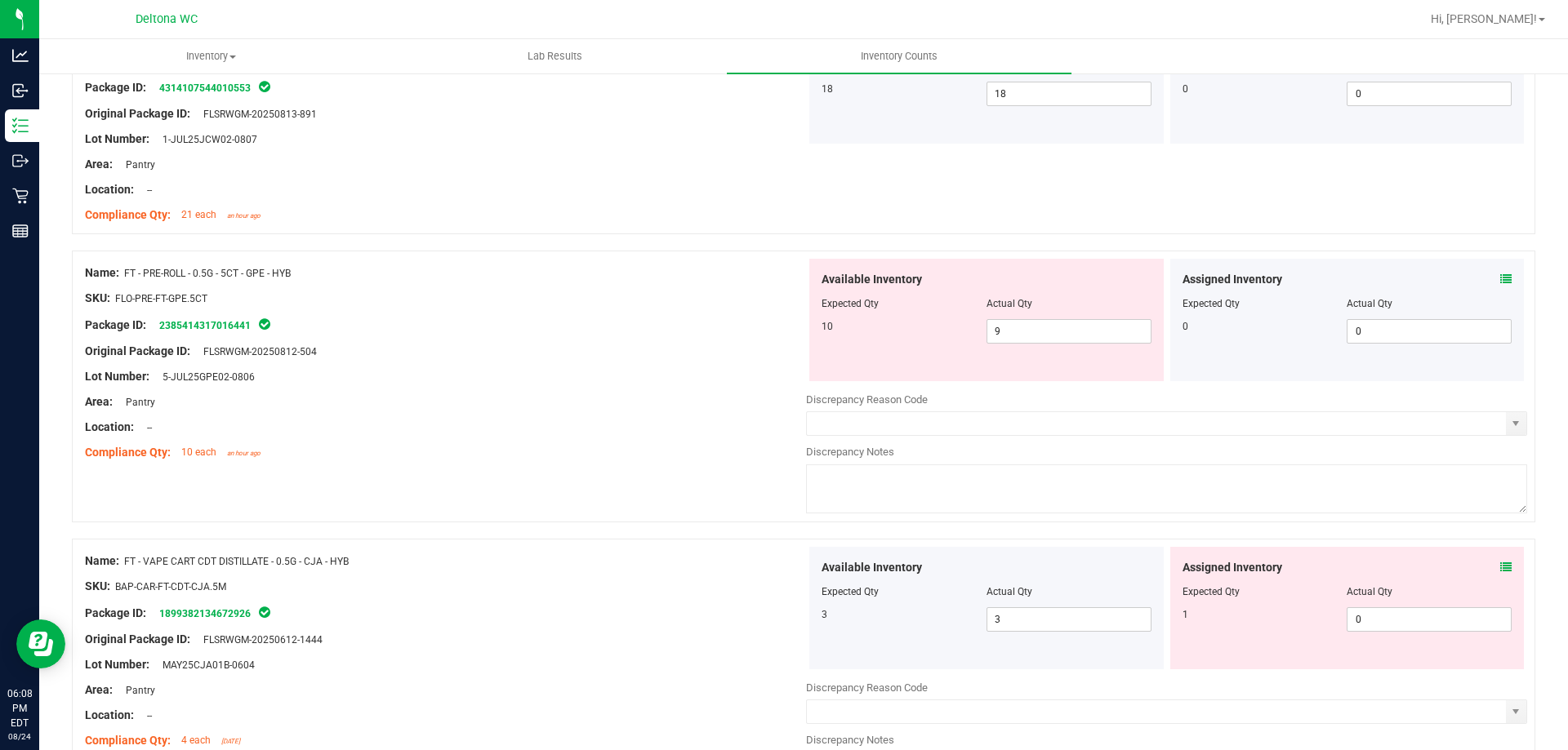
click at [1500, 566] on icon at bounding box center [1506, 567] width 12 height 12
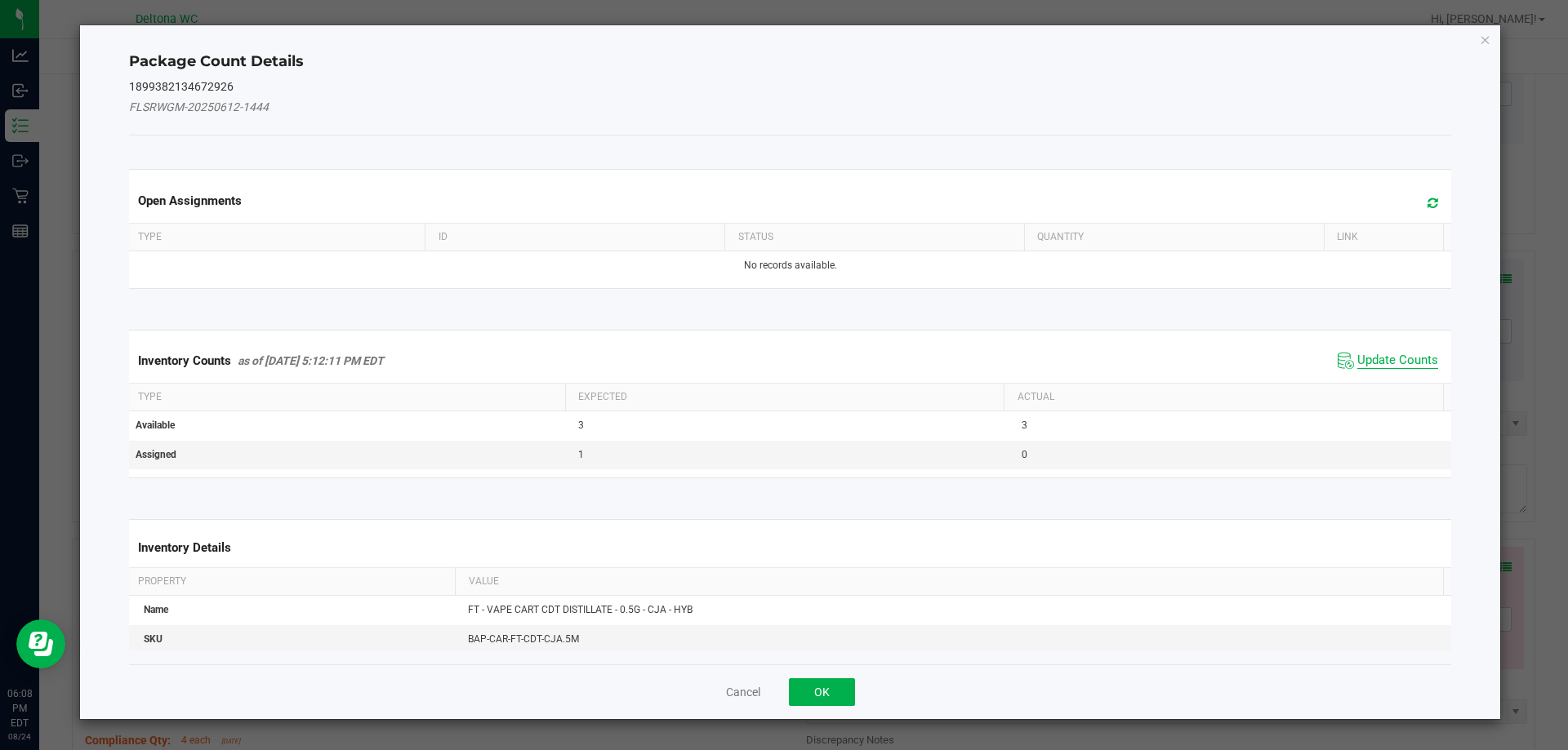
click at [1366, 359] on span "Update Counts" at bounding box center [1397, 360] width 81 height 17
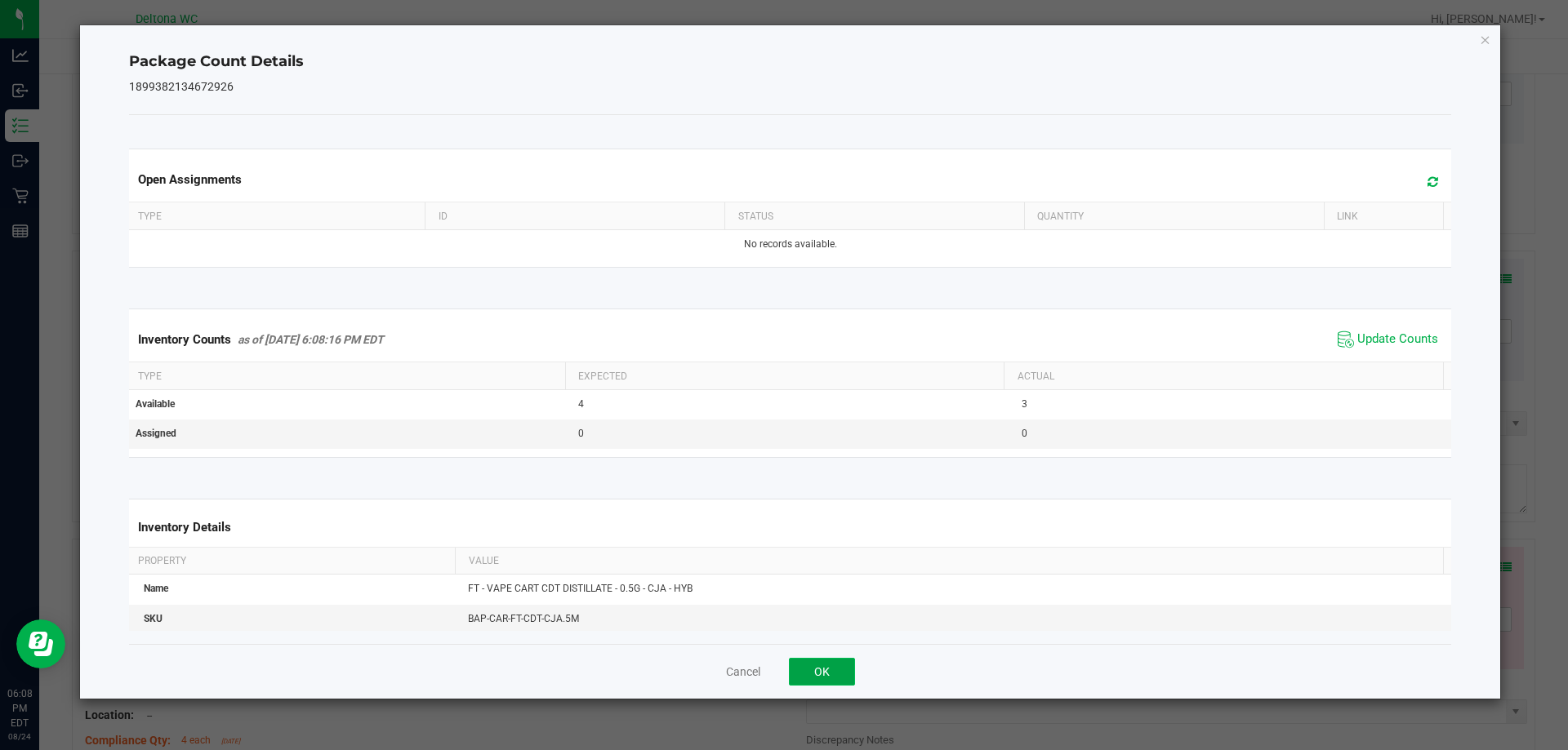
click at [815, 670] on button "OK" at bounding box center [821, 671] width 66 height 28
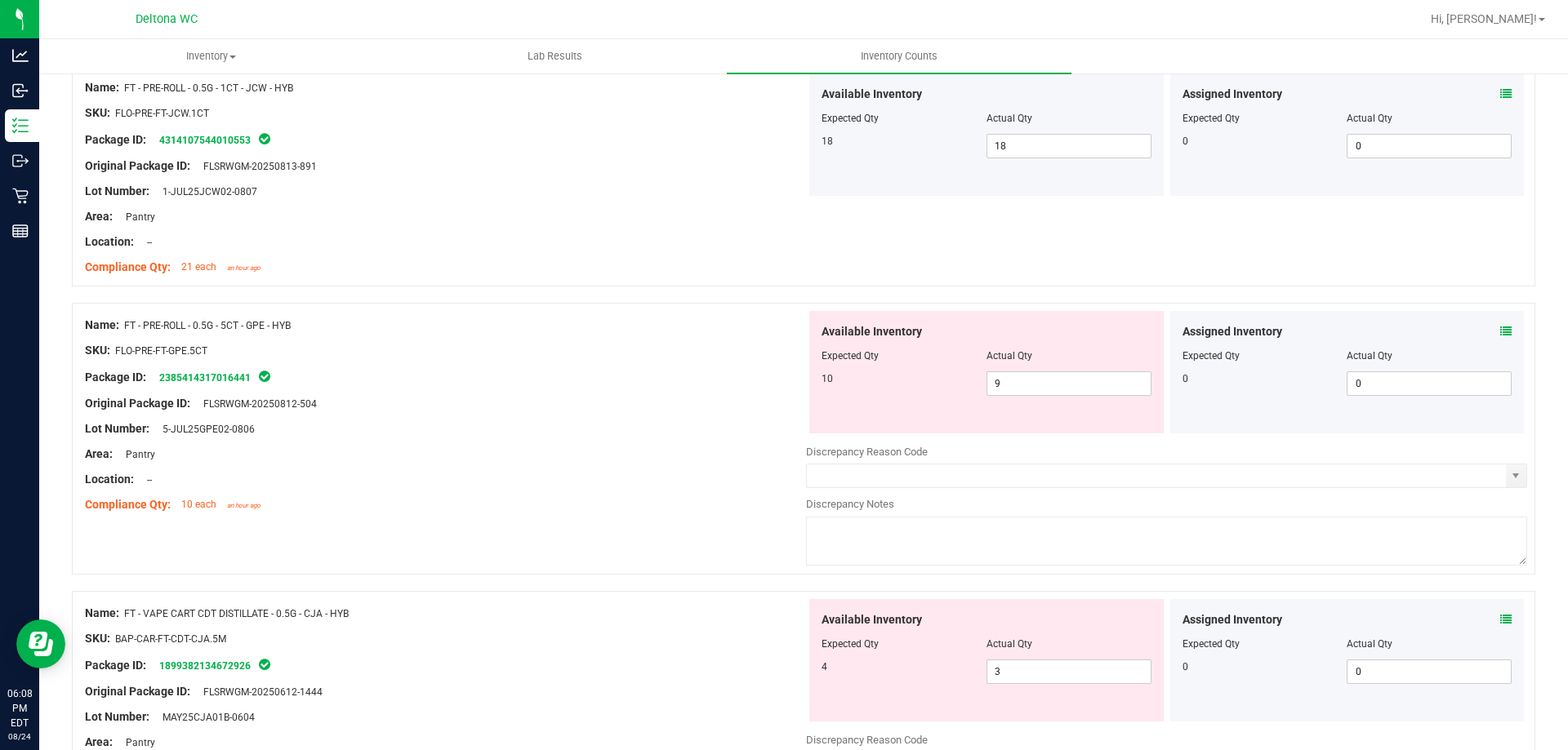
scroll to position [408, 0]
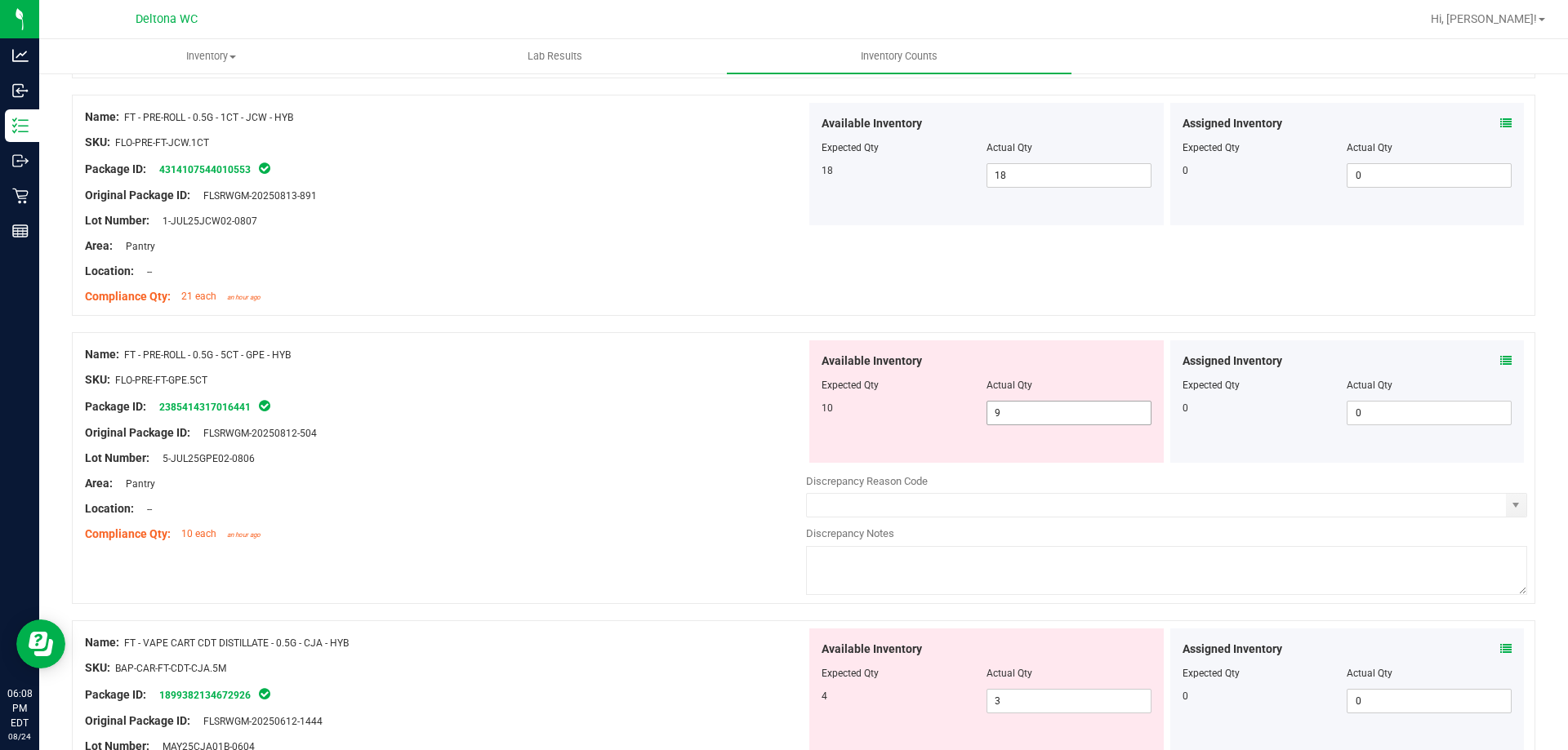
click at [1051, 412] on span "9 9" at bounding box center [1068, 412] width 164 height 24
click at [1051, 412] on input "9" at bounding box center [1069, 412] width 164 height 22
click at [1486, 357] on div "Assigned Inventory" at bounding box center [1347, 361] width 330 height 18
click at [1500, 361] on icon at bounding box center [1506, 361] width 12 height 12
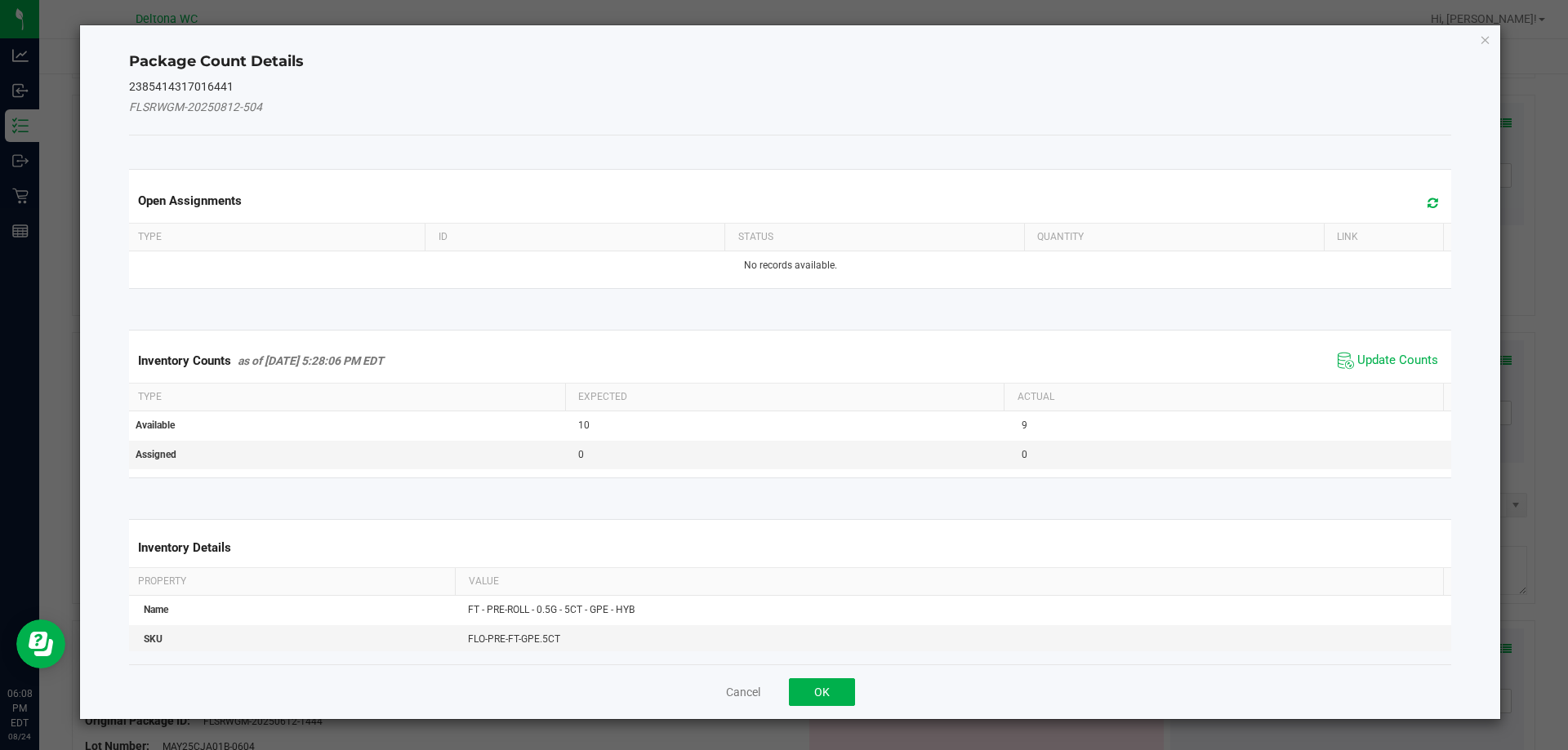
click at [1368, 351] on span "Update Counts" at bounding box center [1388, 360] width 109 height 24
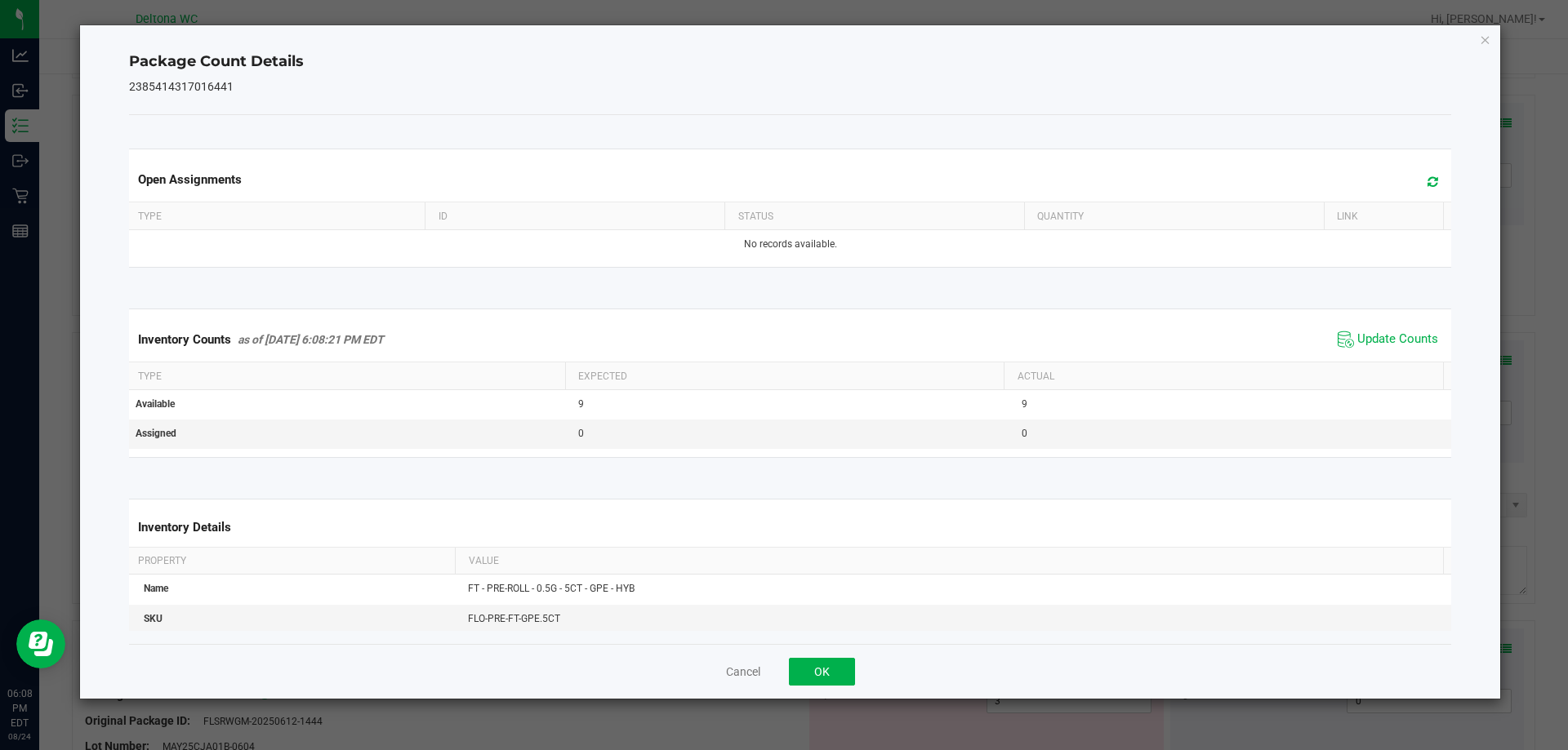
click at [1376, 359] on div "Inventory Counts as of [DATE] 6:08:21 PM EDT Update Counts" at bounding box center [790, 339] width 1330 height 44
click at [1373, 338] on span "Update Counts" at bounding box center [1397, 339] width 81 height 17
drag, startPoint x: 834, startPoint y: 664, endPoint x: 1078, endPoint y: 561, distance: 264.8
click at [834, 663] on button "OK" at bounding box center [821, 671] width 66 height 28
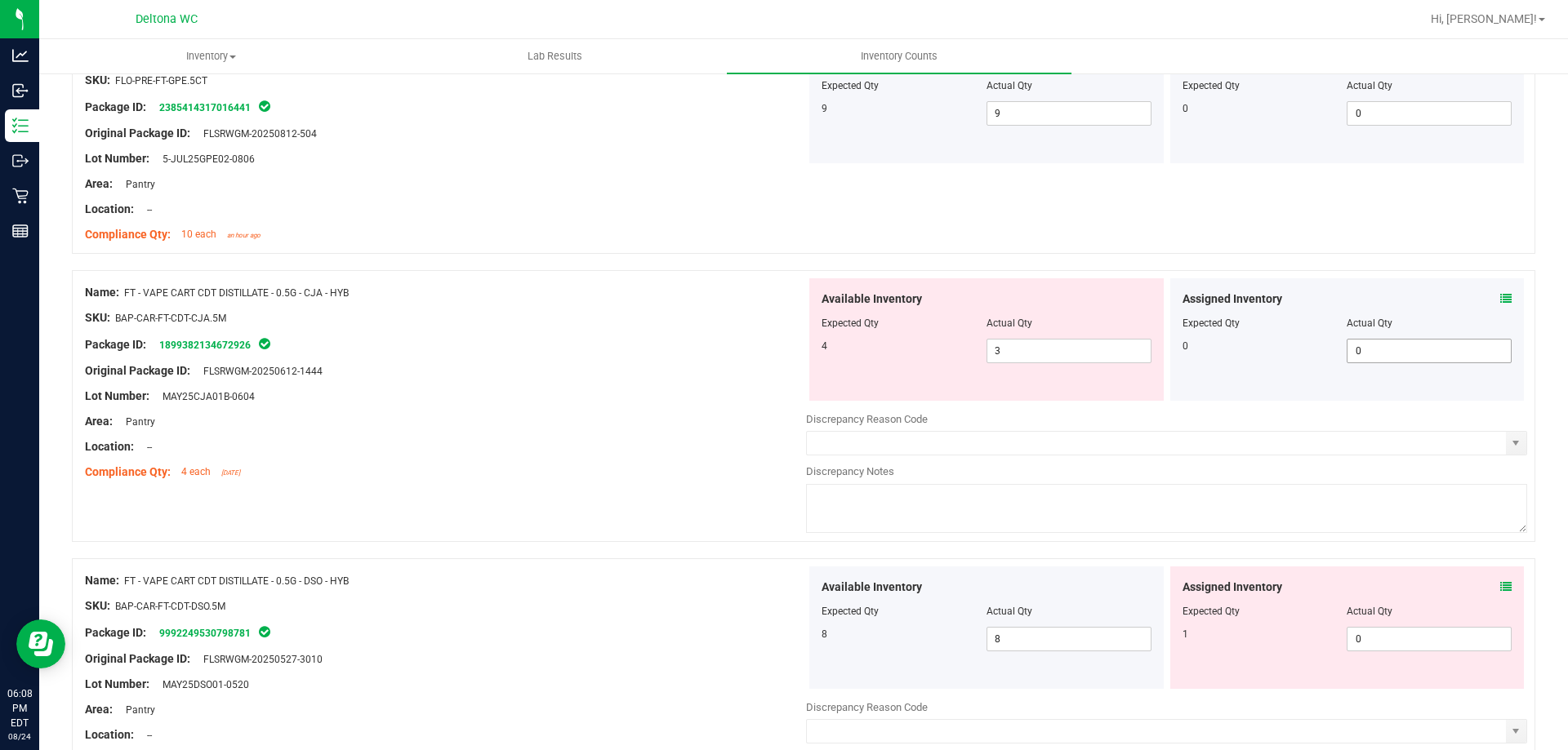
scroll to position [816, 0]
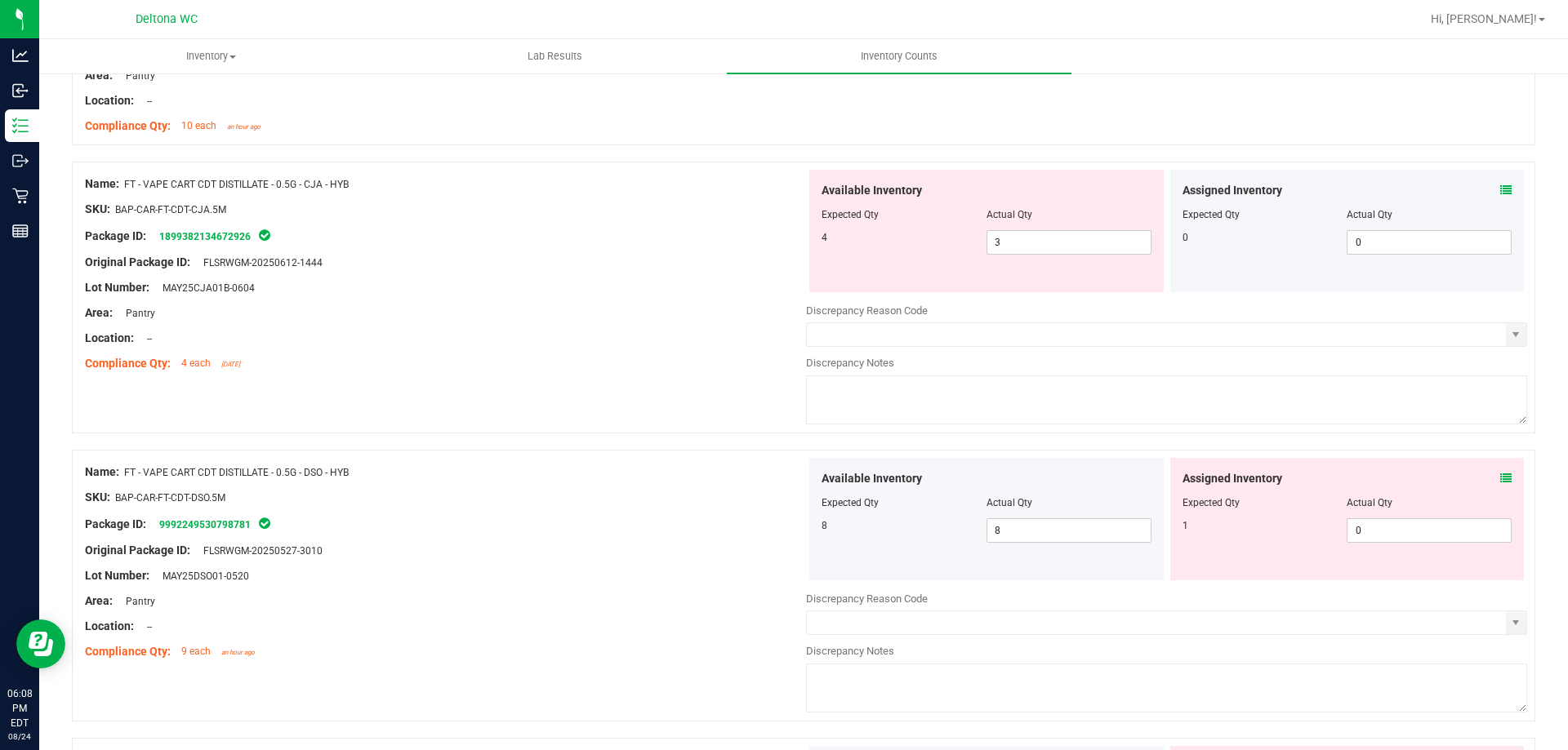
click at [1500, 479] on icon at bounding box center [1506, 479] width 12 height 12
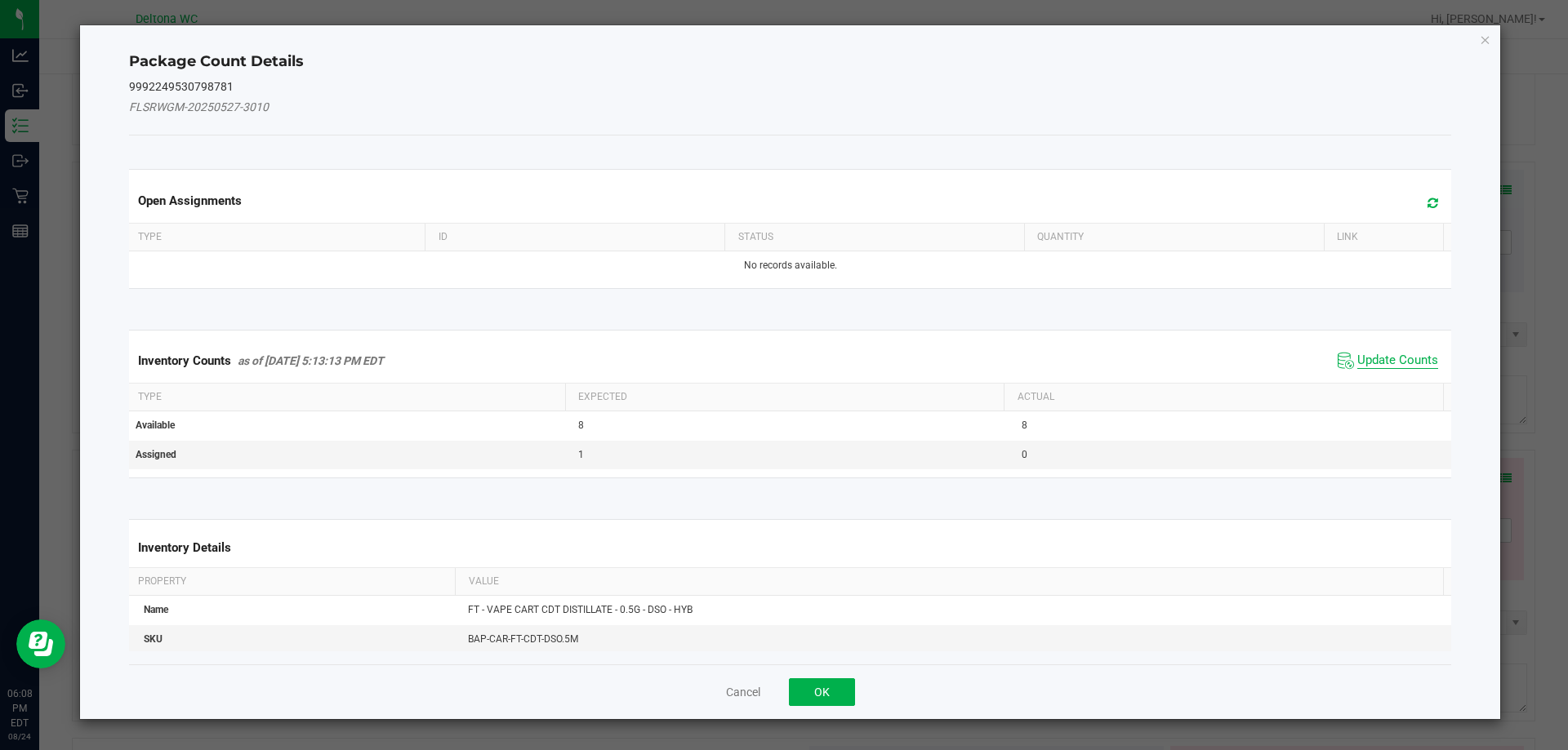
click at [1357, 365] on span "Update Counts" at bounding box center [1397, 360] width 81 height 17
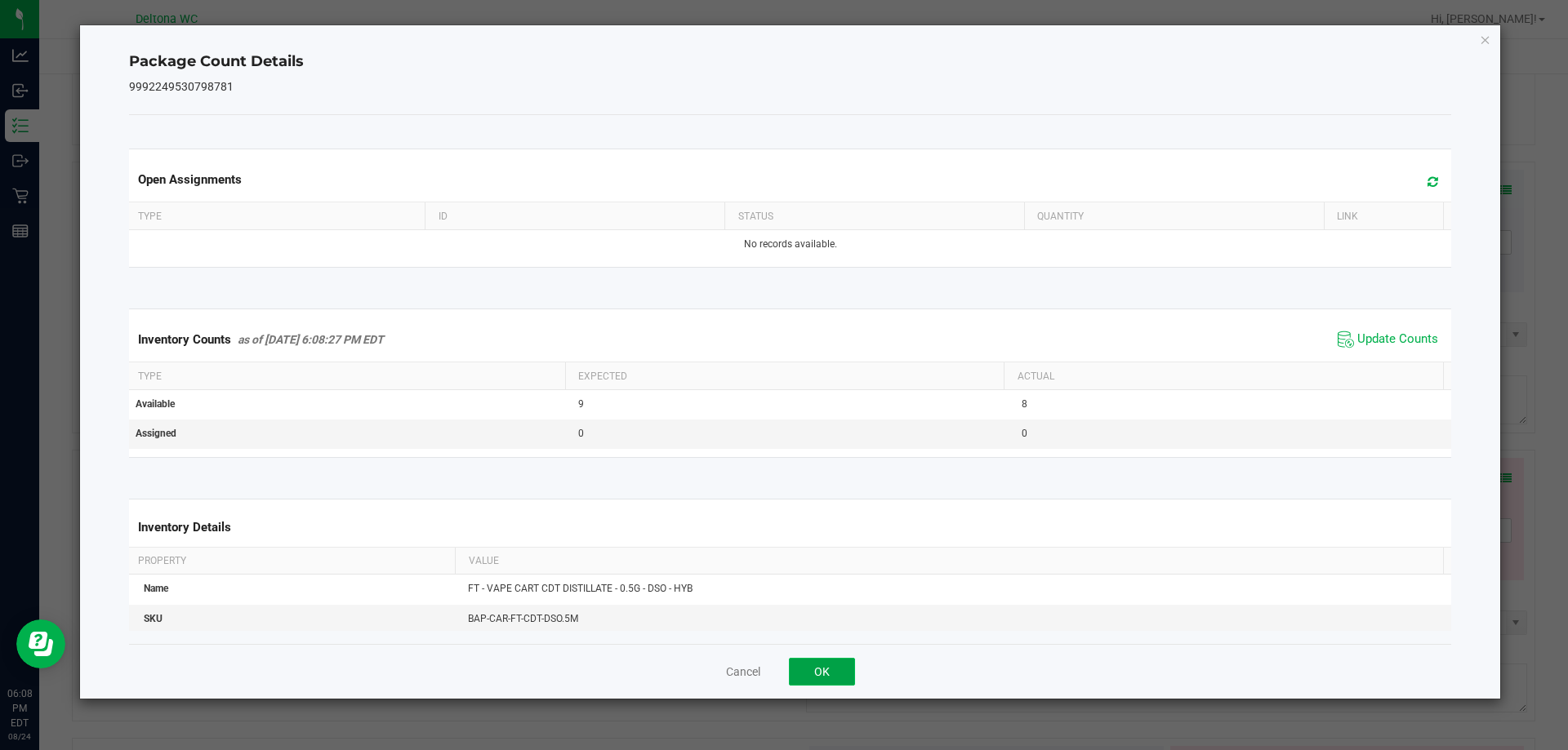
drag, startPoint x: 835, startPoint y: 666, endPoint x: 1192, endPoint y: 621, distance: 359.8
click at [836, 665] on button "OK" at bounding box center [821, 671] width 66 height 28
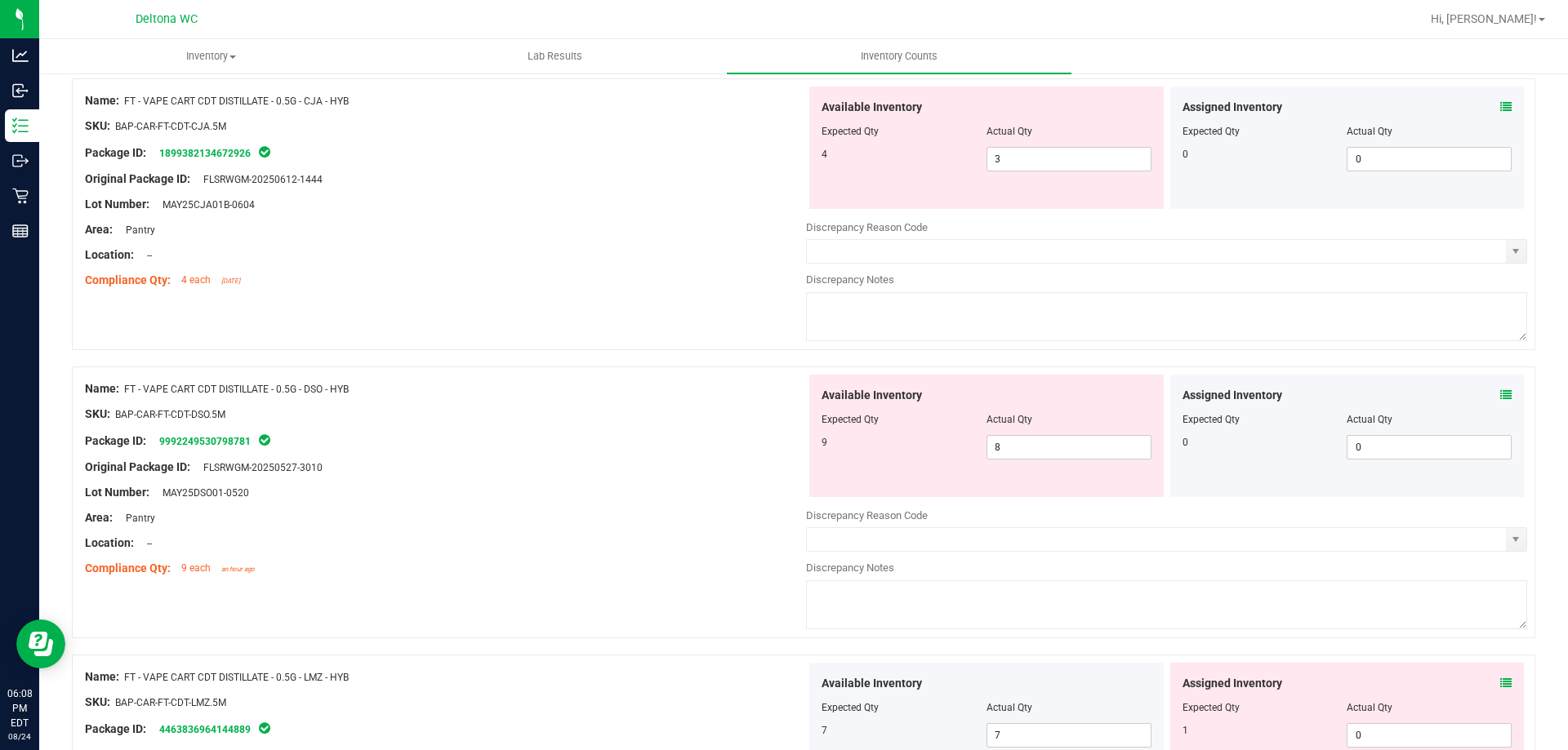
scroll to position [980, 0]
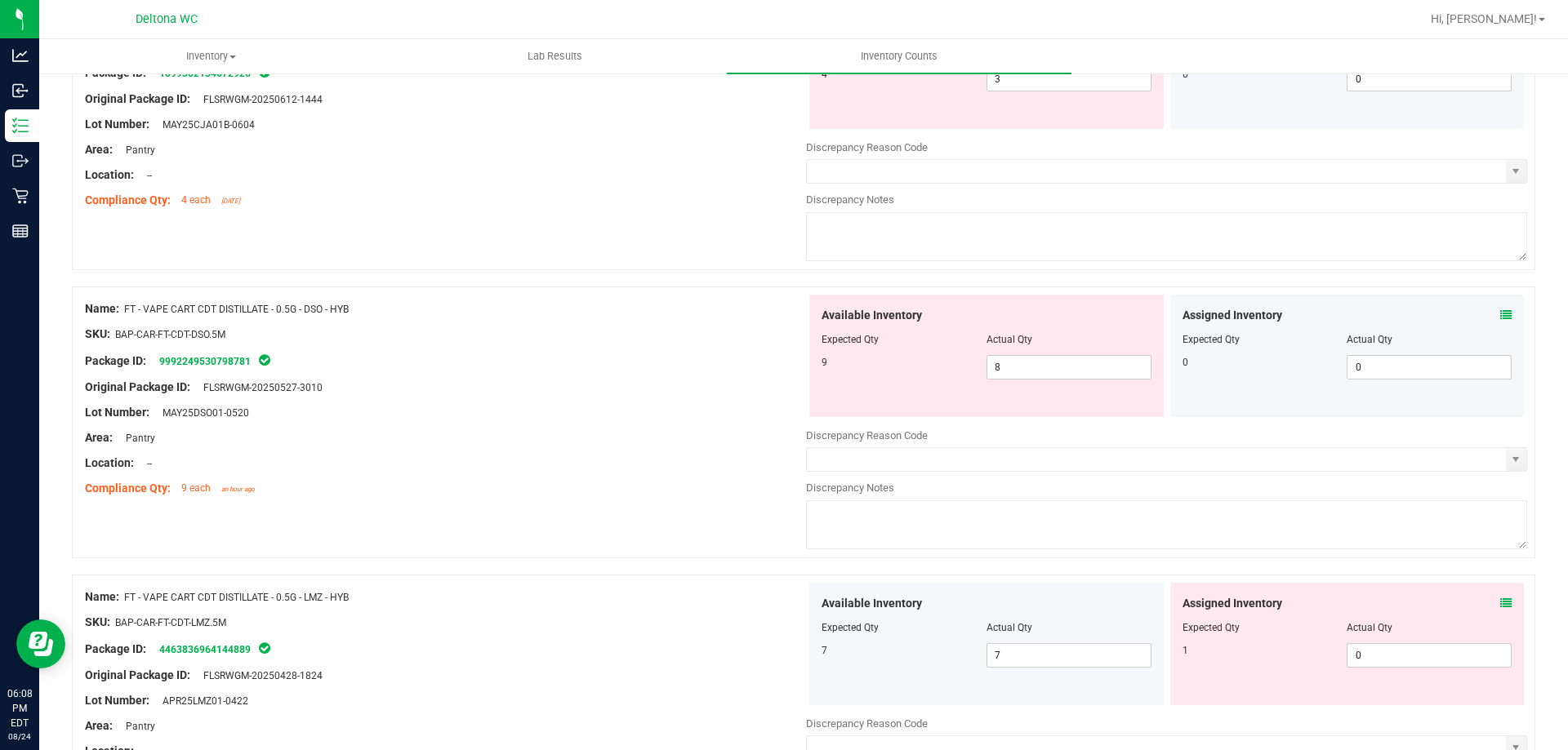
click at [1500, 602] on icon at bounding box center [1506, 603] width 12 height 12
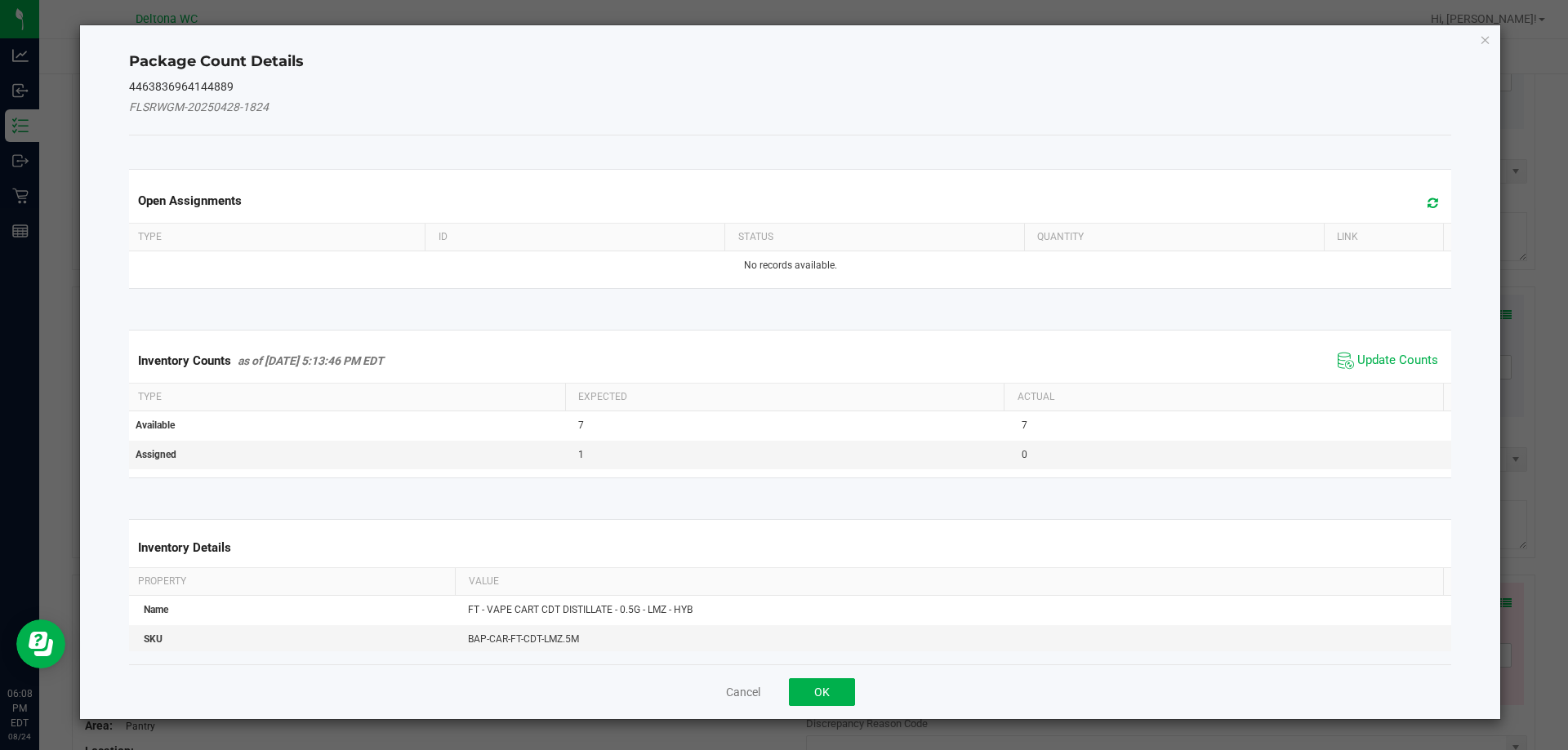
click at [1391, 369] on span "Update Counts" at bounding box center [1388, 360] width 109 height 24
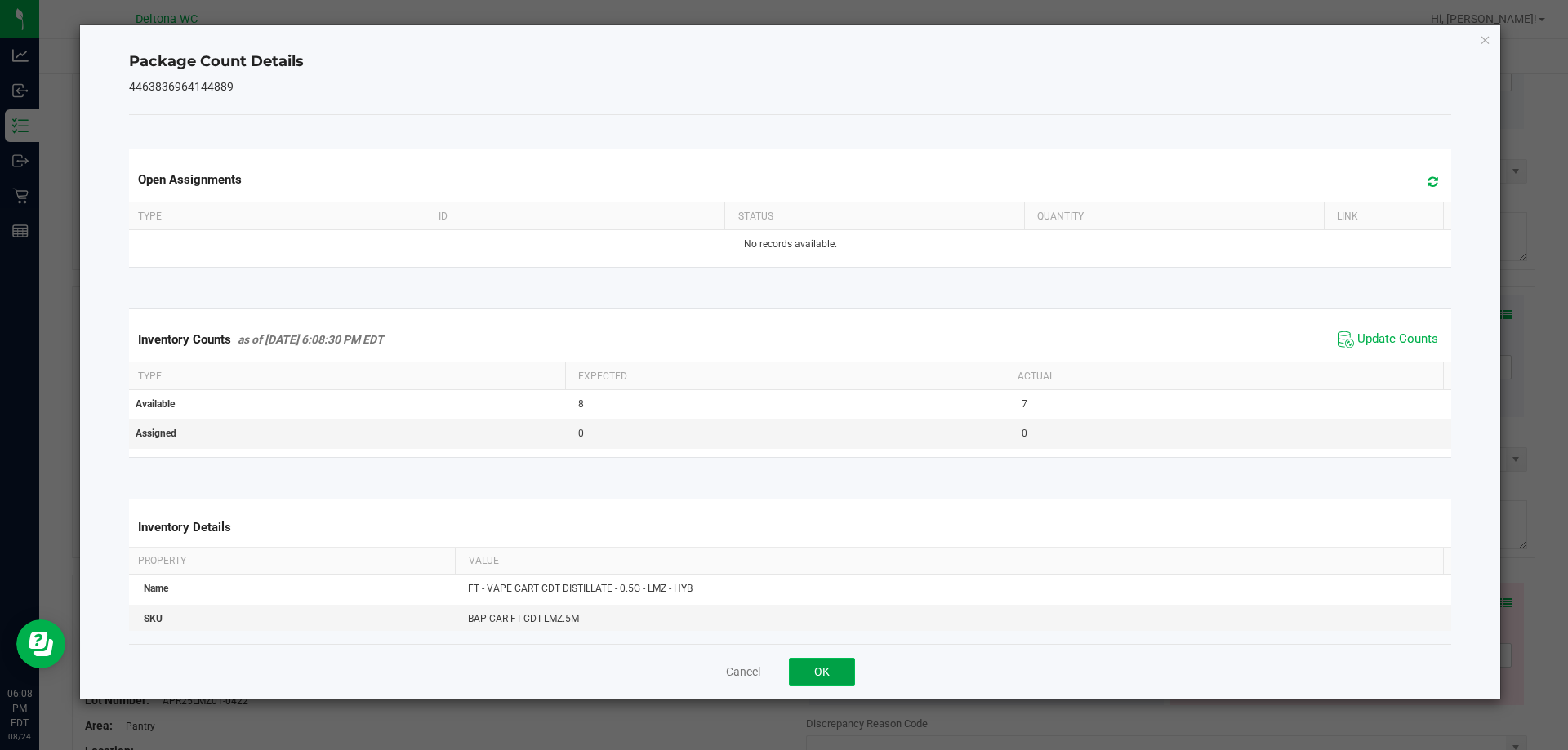
click at [832, 658] on button "OK" at bounding box center [821, 671] width 66 height 28
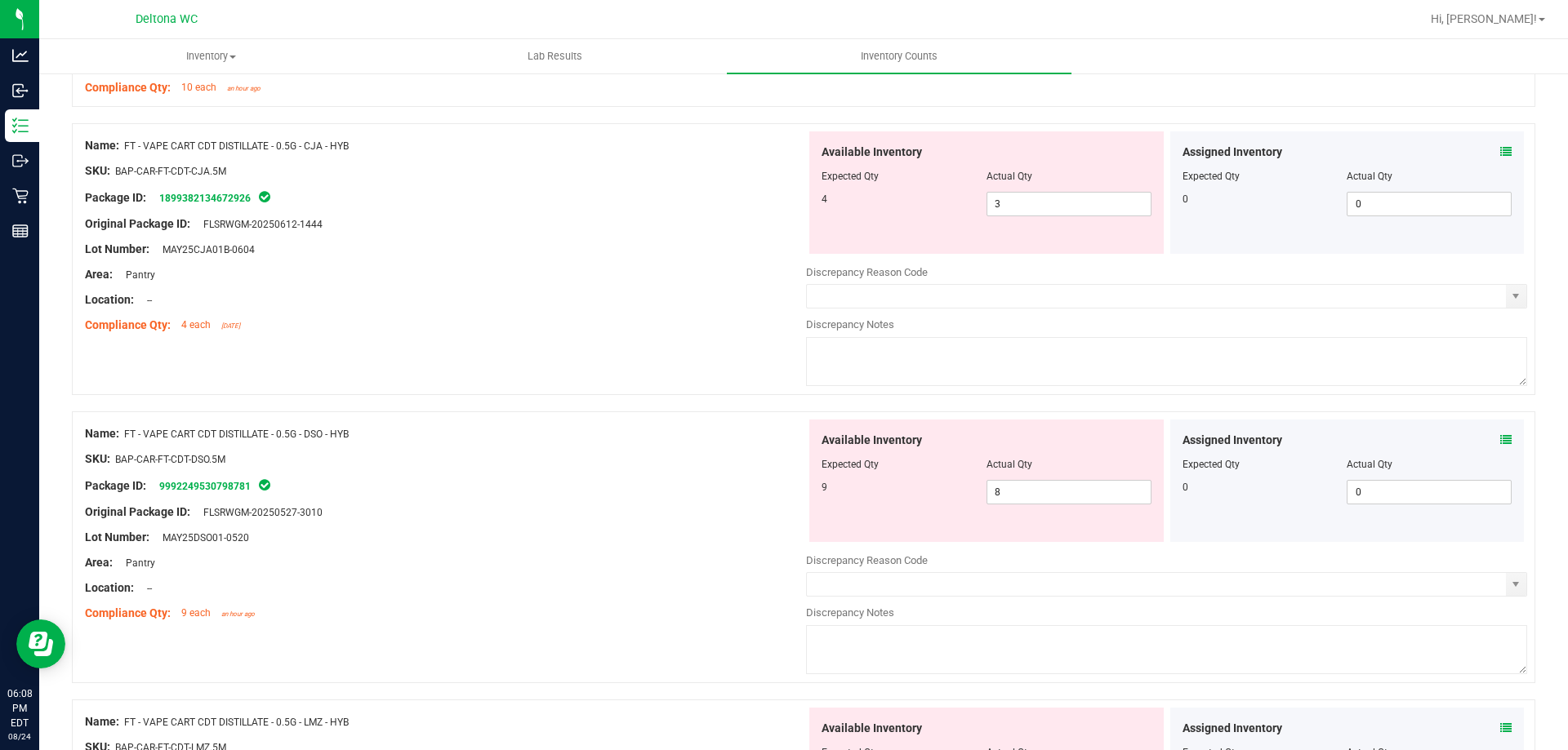
scroll to position [816, 0]
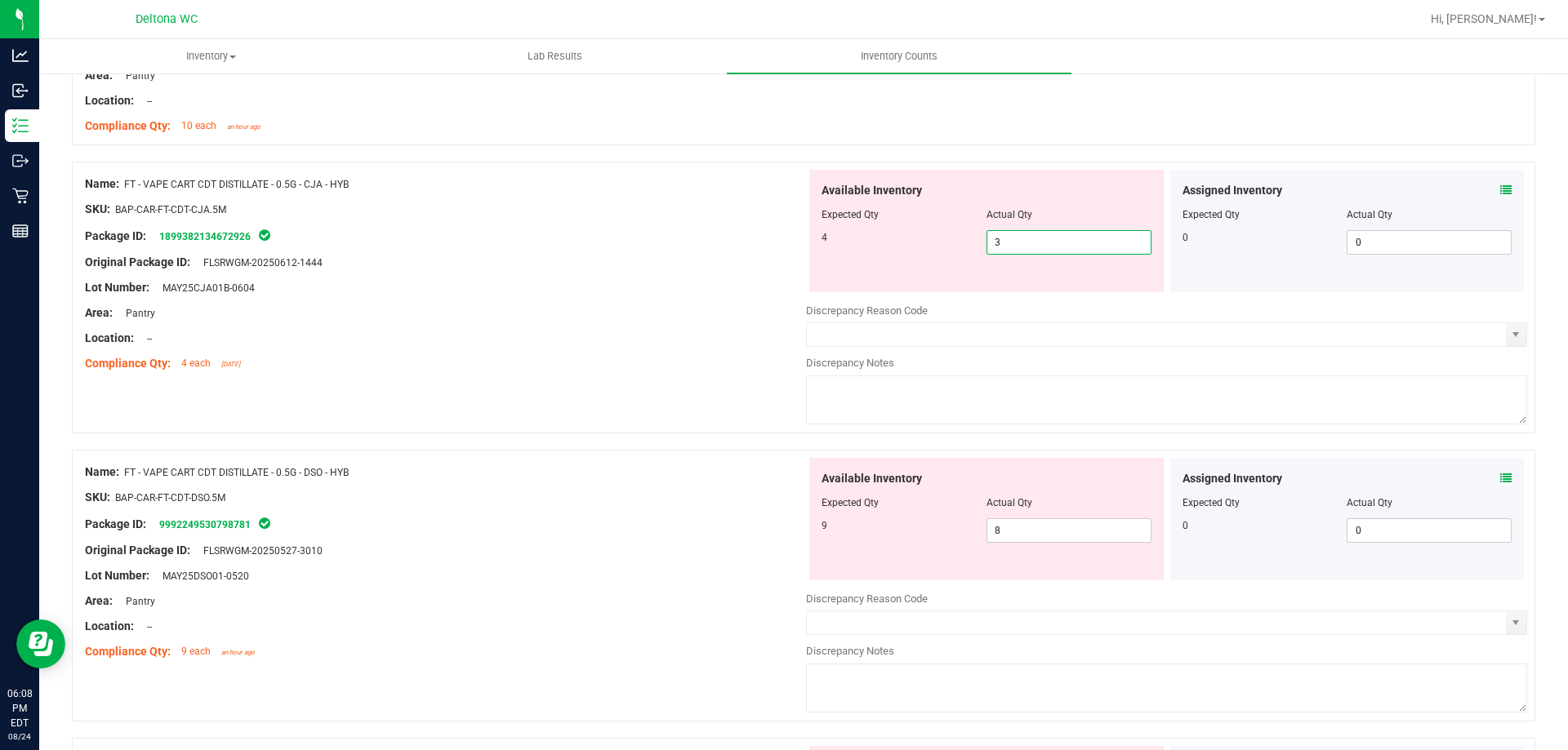
click at [1048, 240] on span "3 3" at bounding box center [1068, 242] width 164 height 24
click at [1048, 240] on input "3" at bounding box center [1069, 241] width 164 height 22
type input "4"
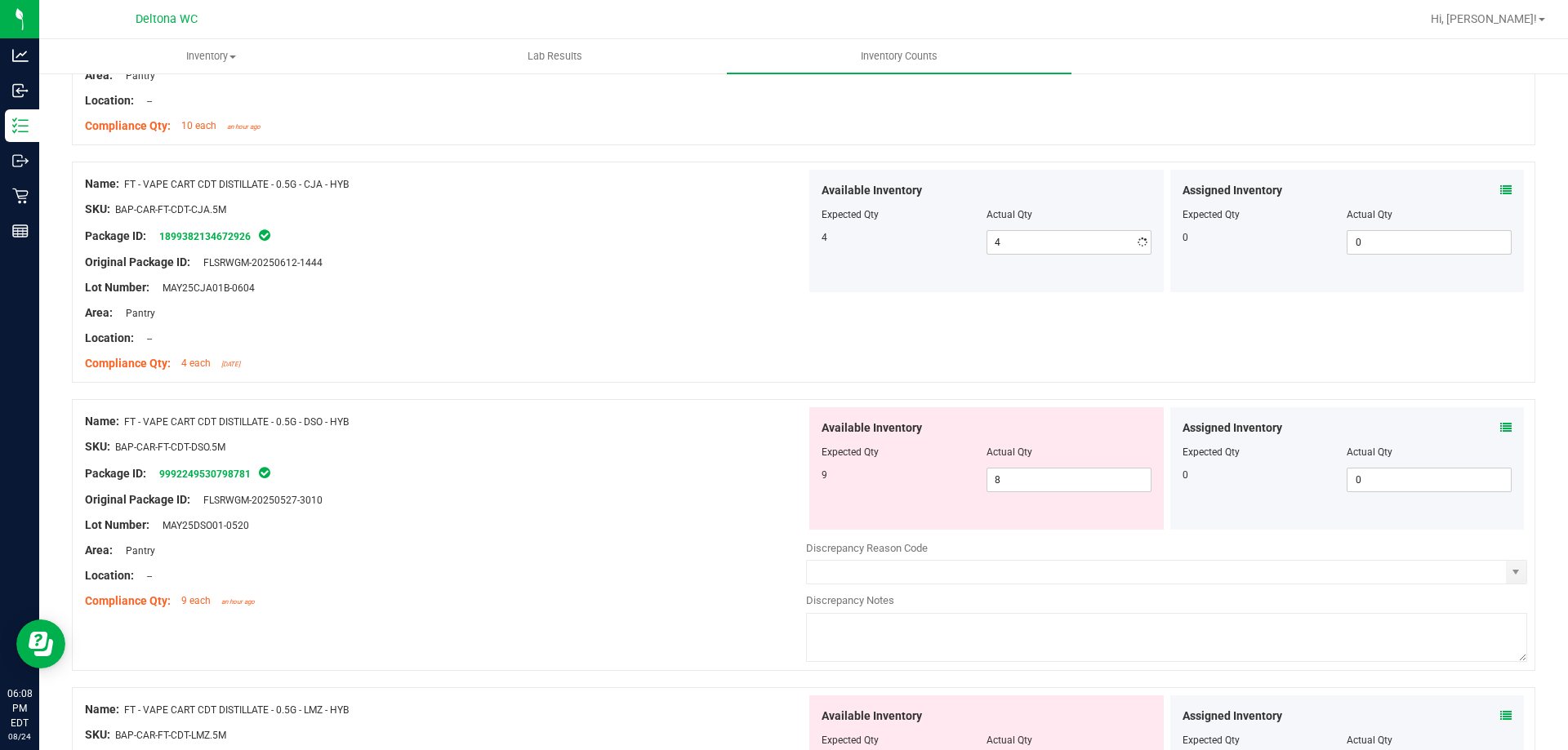
click at [663, 271] on div at bounding box center [445, 275] width 721 height 8
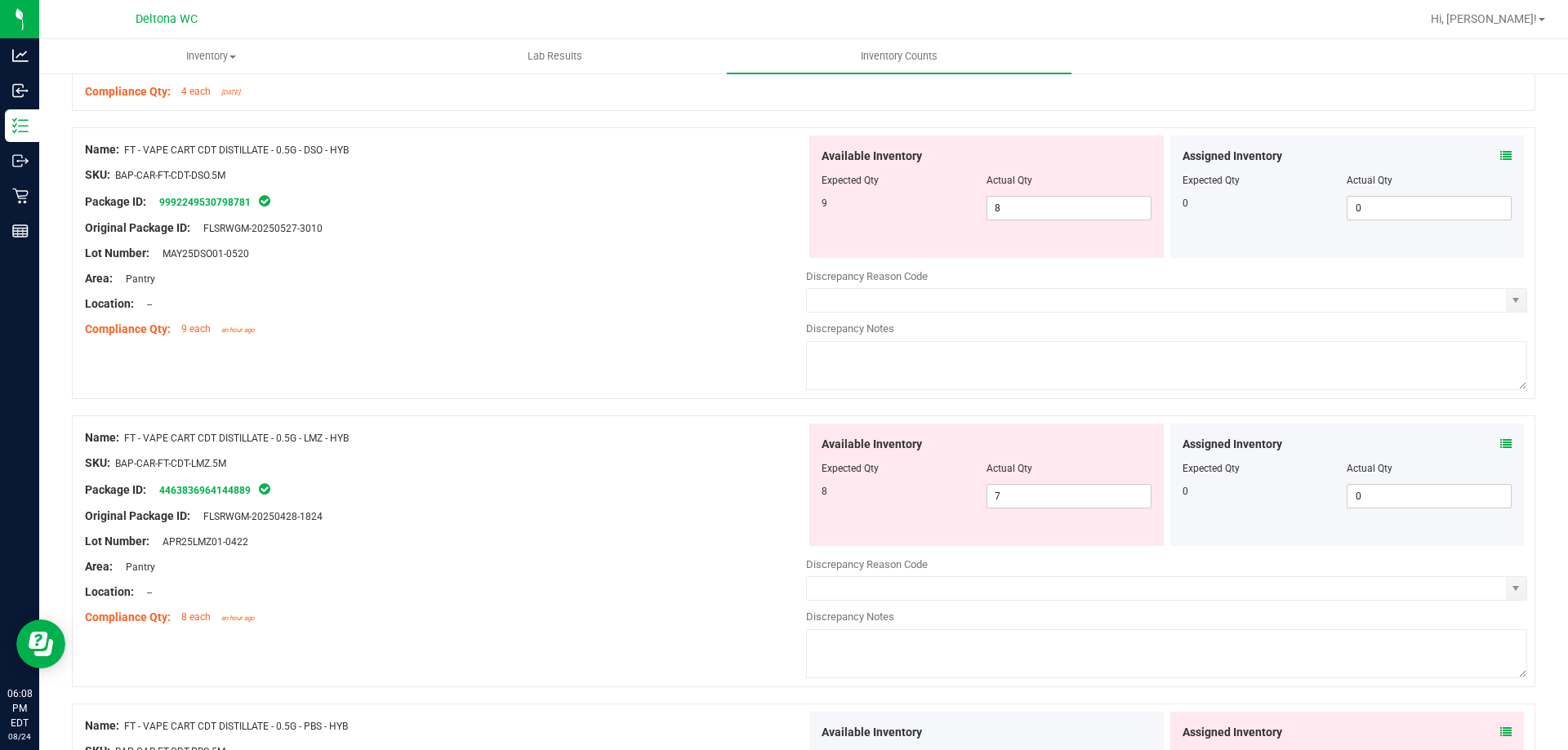
scroll to position [1142, 0]
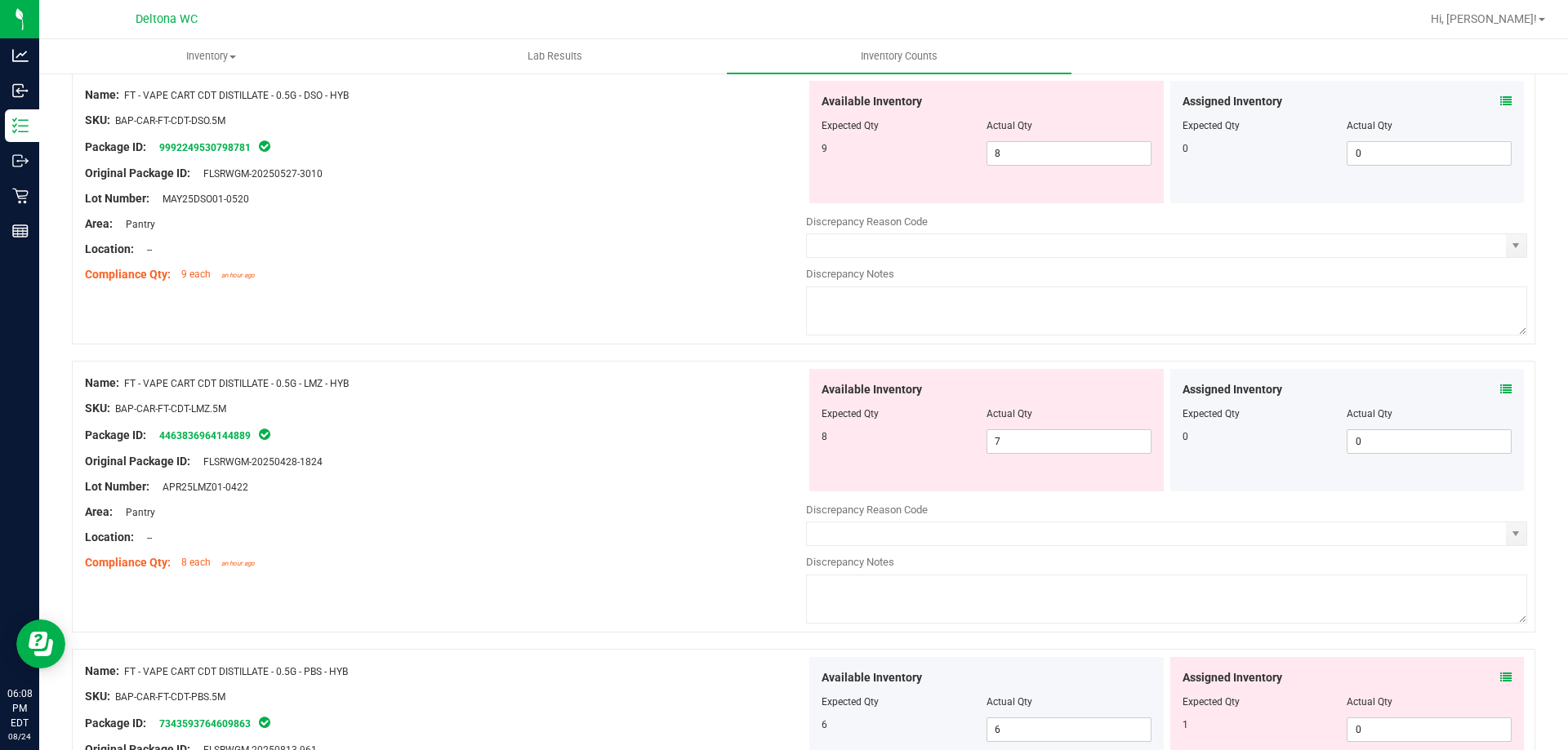
click at [1500, 387] on icon at bounding box center [1506, 389] width 12 height 12
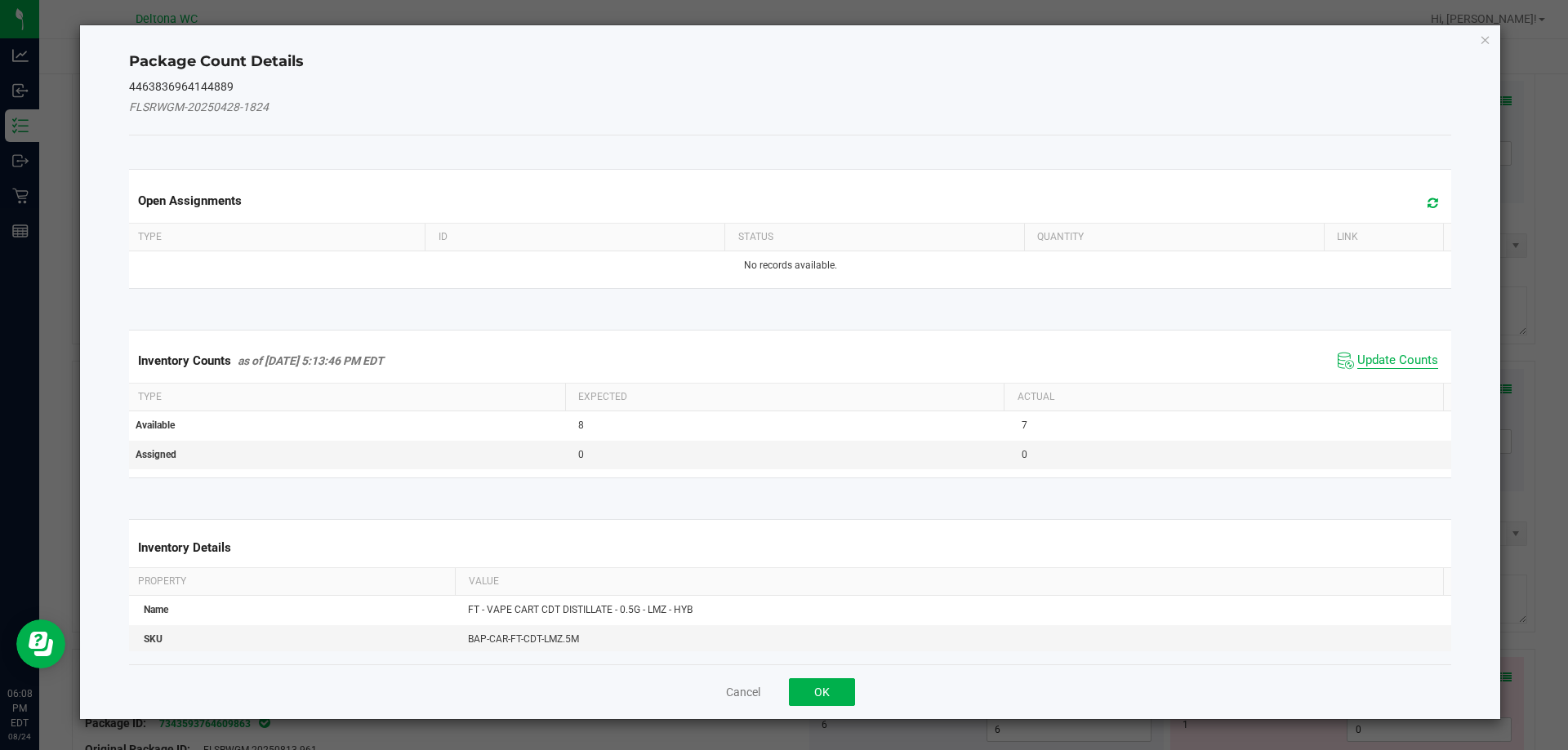
click at [1375, 360] on span "Update Counts" at bounding box center [1397, 360] width 81 height 17
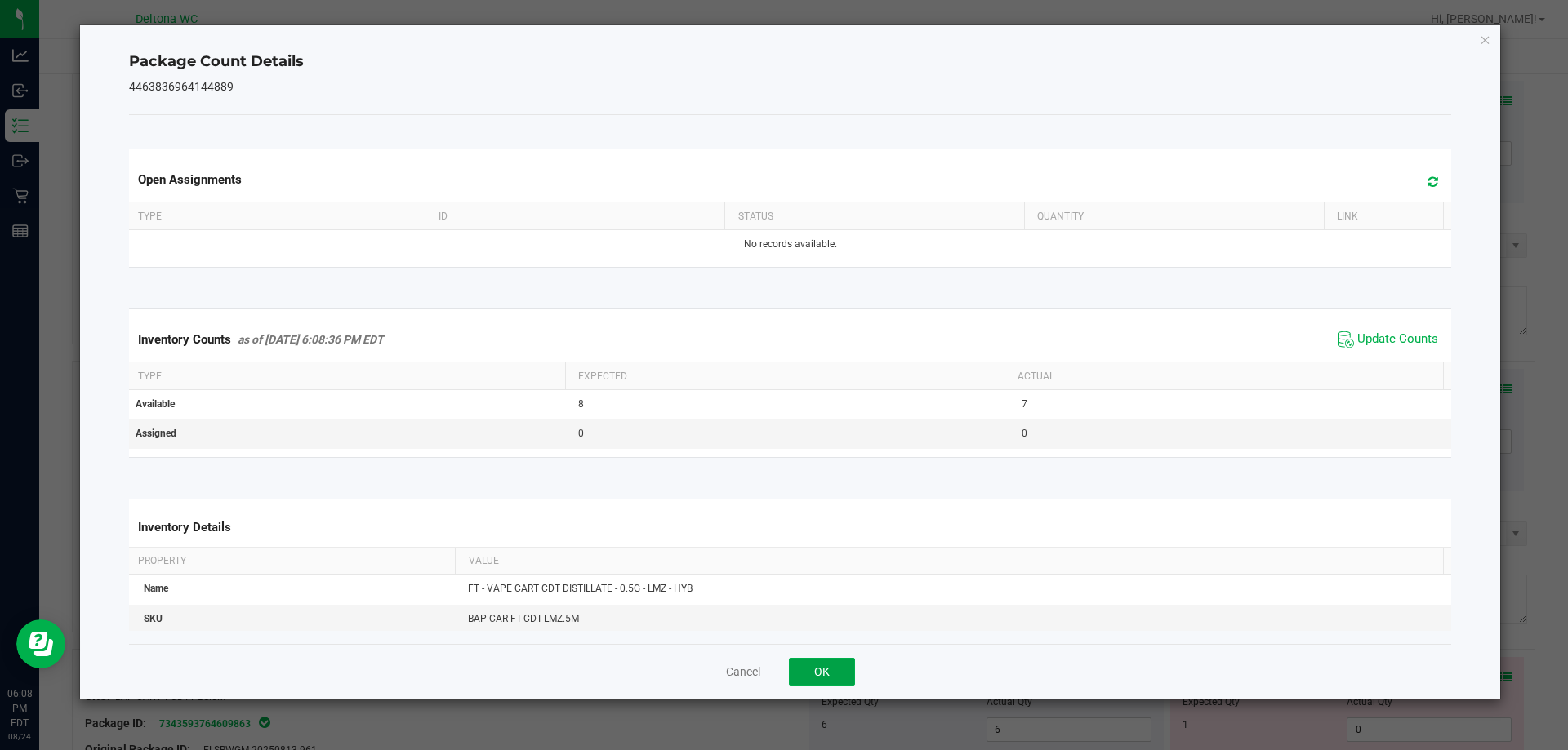
drag, startPoint x: 853, startPoint y: 669, endPoint x: 861, endPoint y: 651, distance: 19.7
click at [852, 669] on button "OK" at bounding box center [821, 671] width 66 height 28
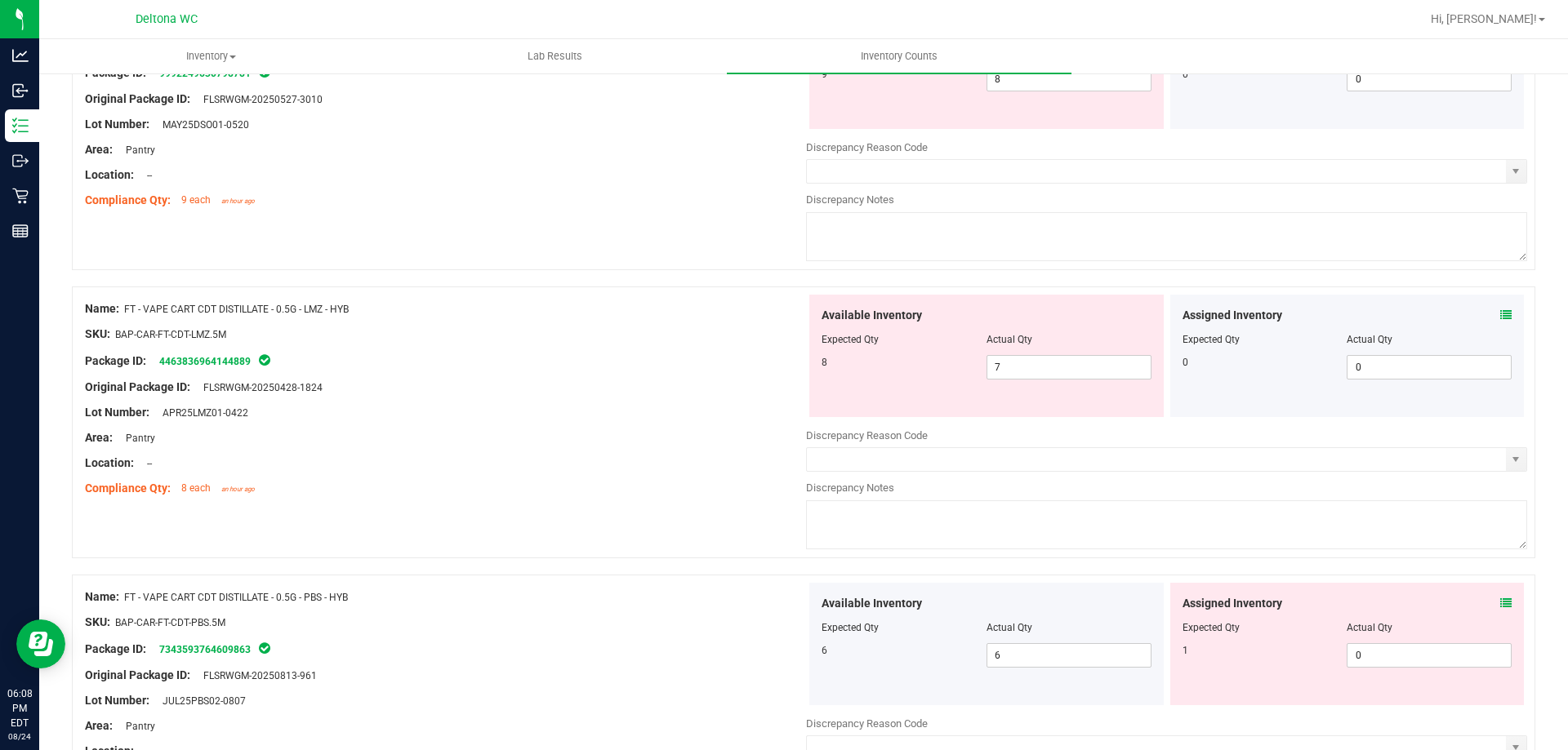
scroll to position [1305, 0]
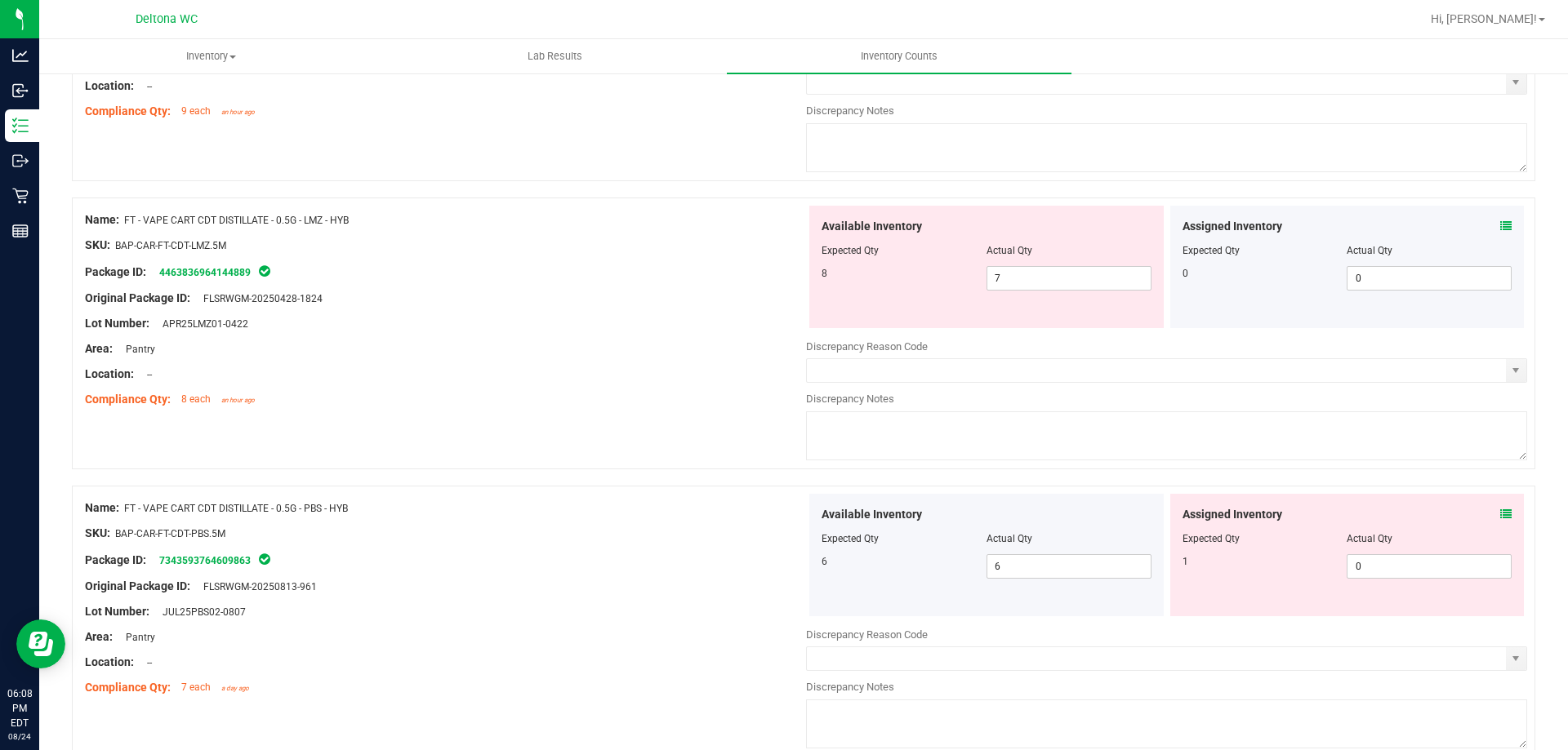
click at [1500, 514] on icon at bounding box center [1506, 515] width 12 height 12
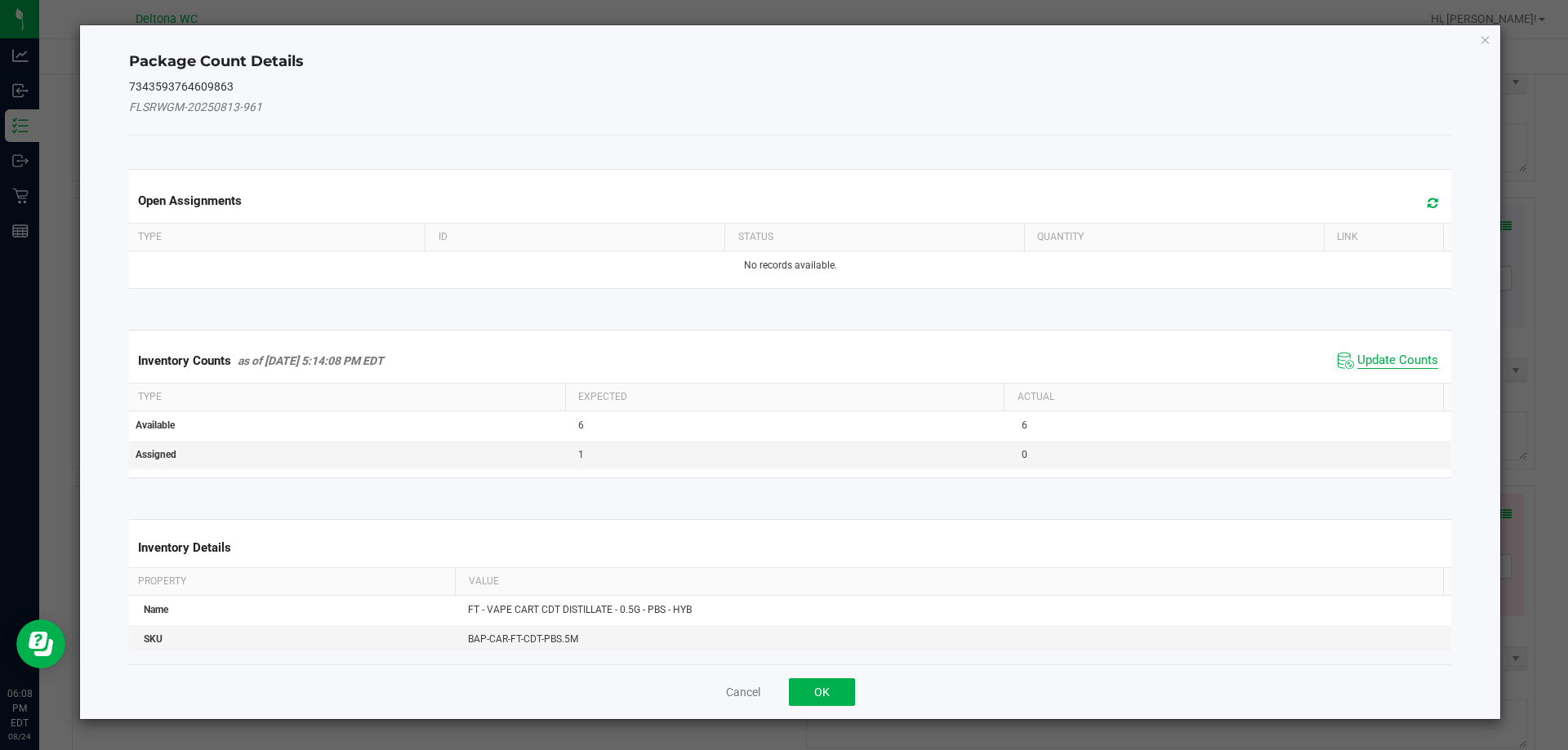
click at [1357, 362] on span "Update Counts" at bounding box center [1397, 360] width 81 height 17
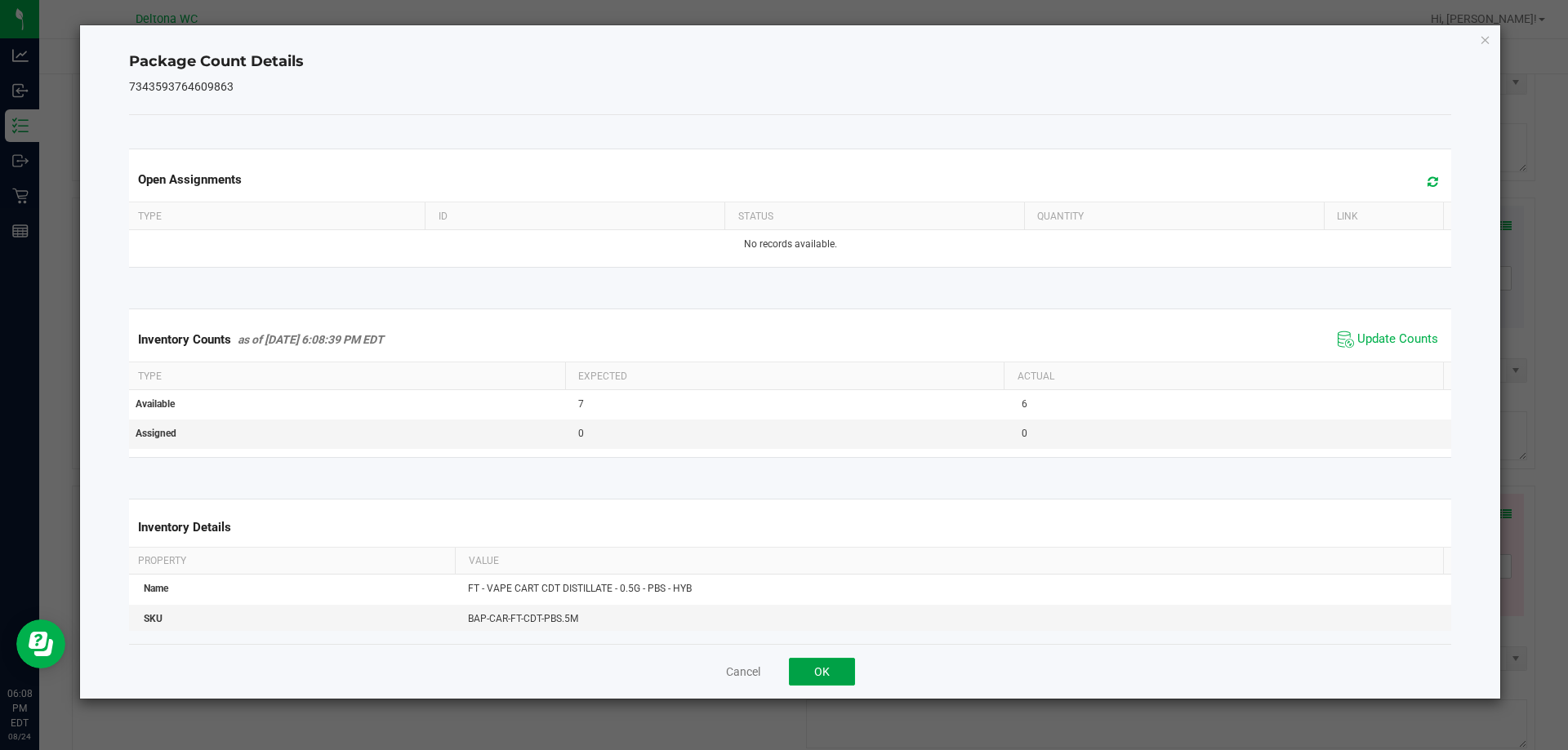
click at [826, 665] on button "OK" at bounding box center [821, 671] width 66 height 28
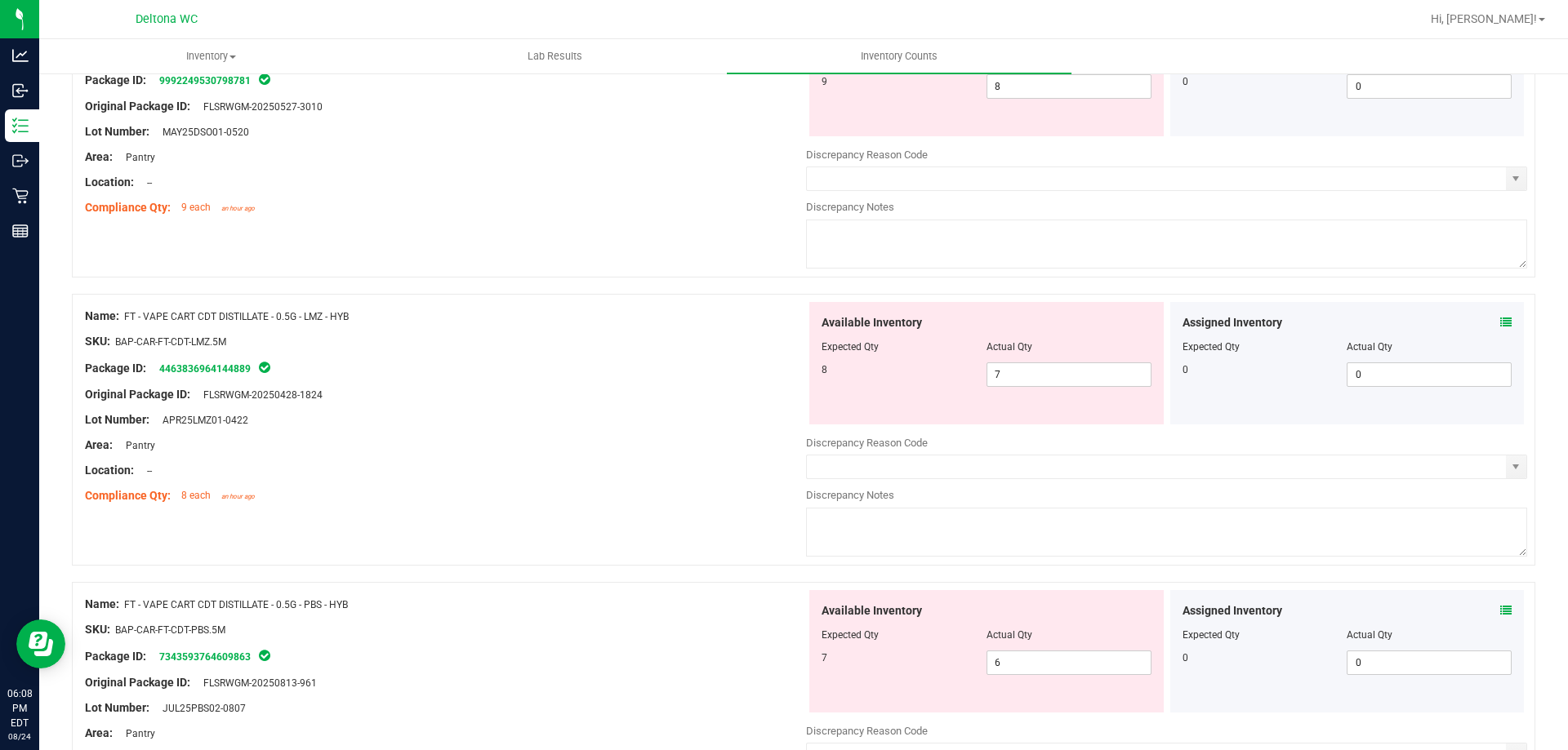
scroll to position [1061, 0]
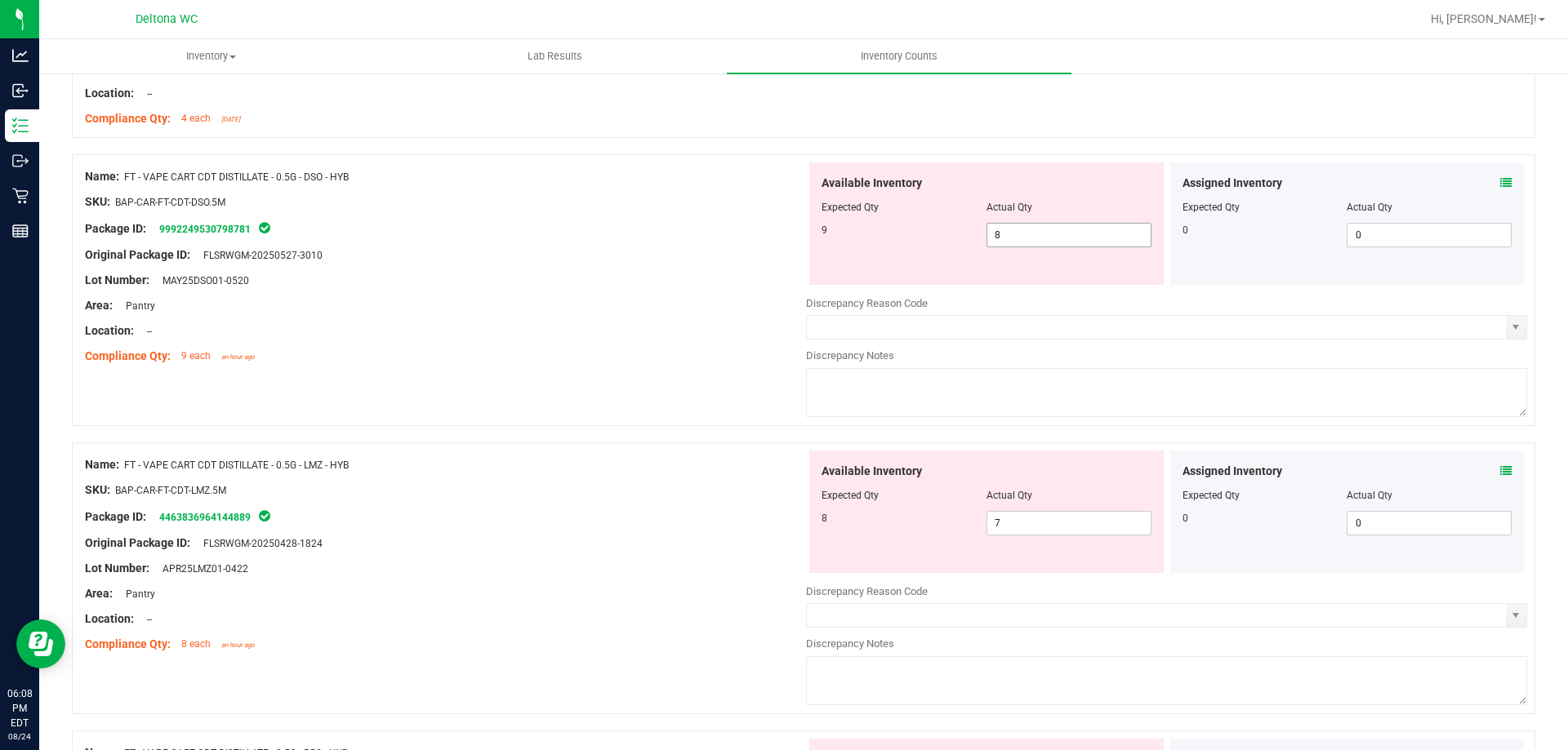
click at [1048, 245] on span "8 8" at bounding box center [1068, 234] width 164 height 24
click at [1048, 245] on input "8" at bounding box center [1069, 234] width 164 height 22
type input "9"
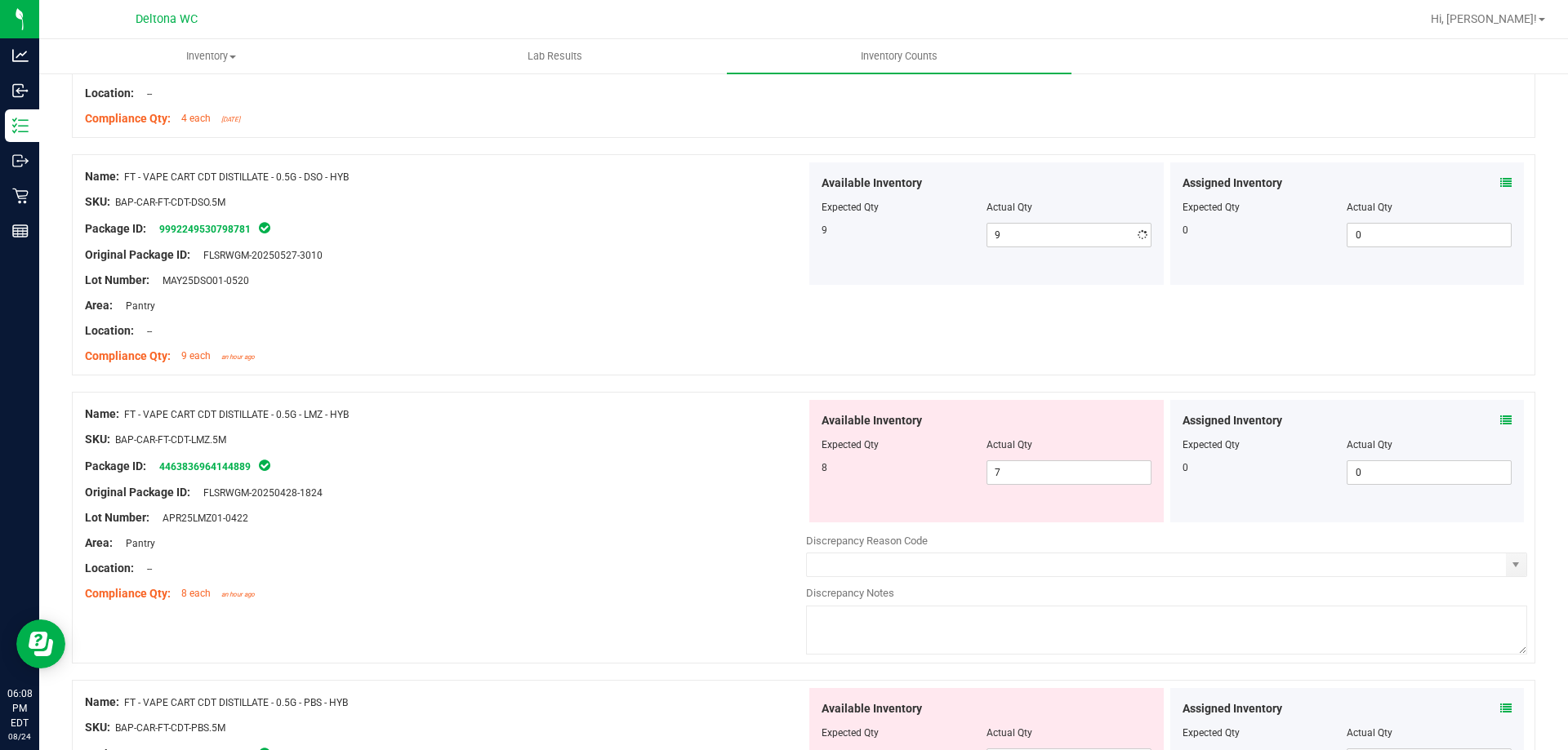
drag, startPoint x: 527, startPoint y: 305, endPoint x: 540, endPoint y: 314, distance: 15.8
click at [533, 308] on div "Area: Pantry" at bounding box center [445, 305] width 721 height 18
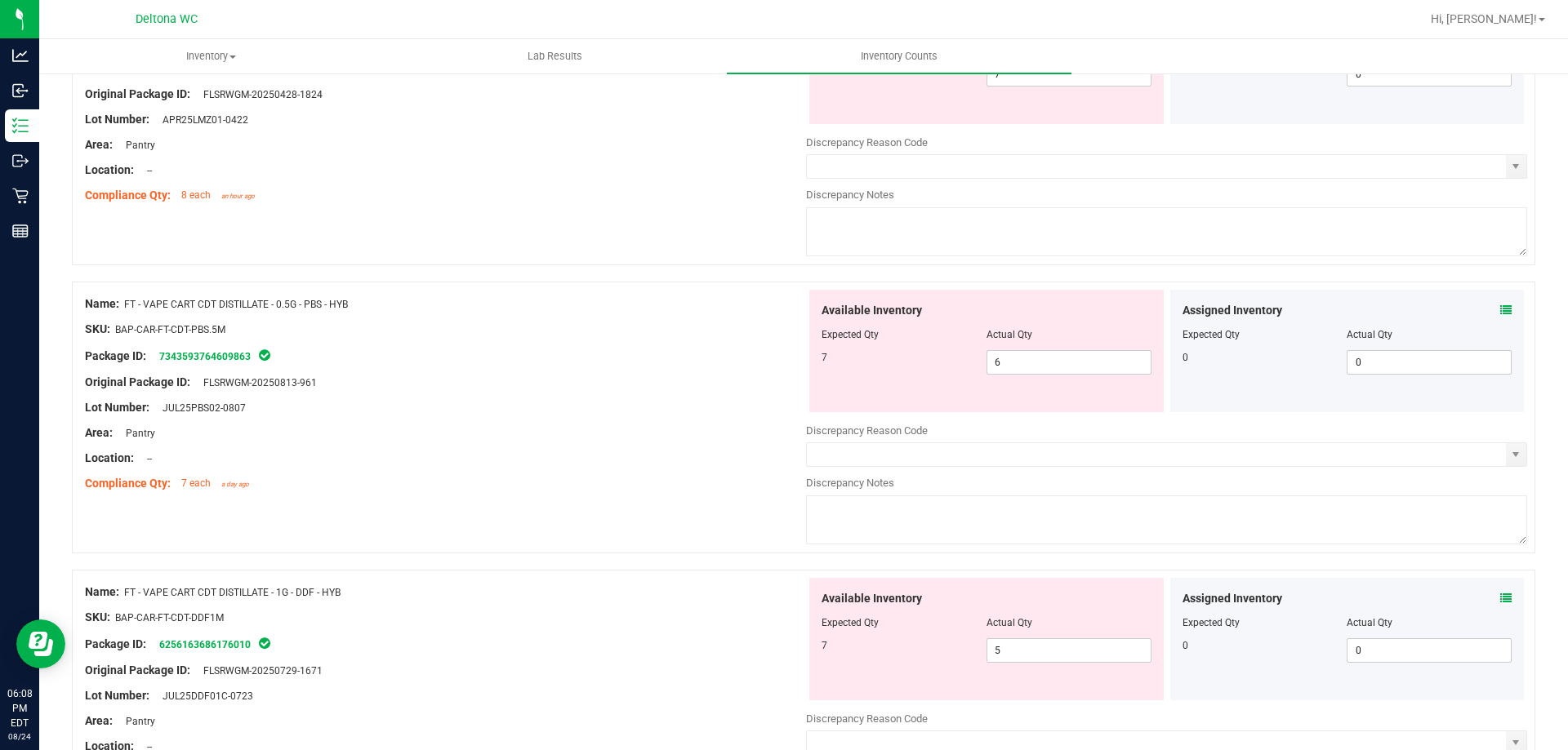
scroll to position [1469, 0]
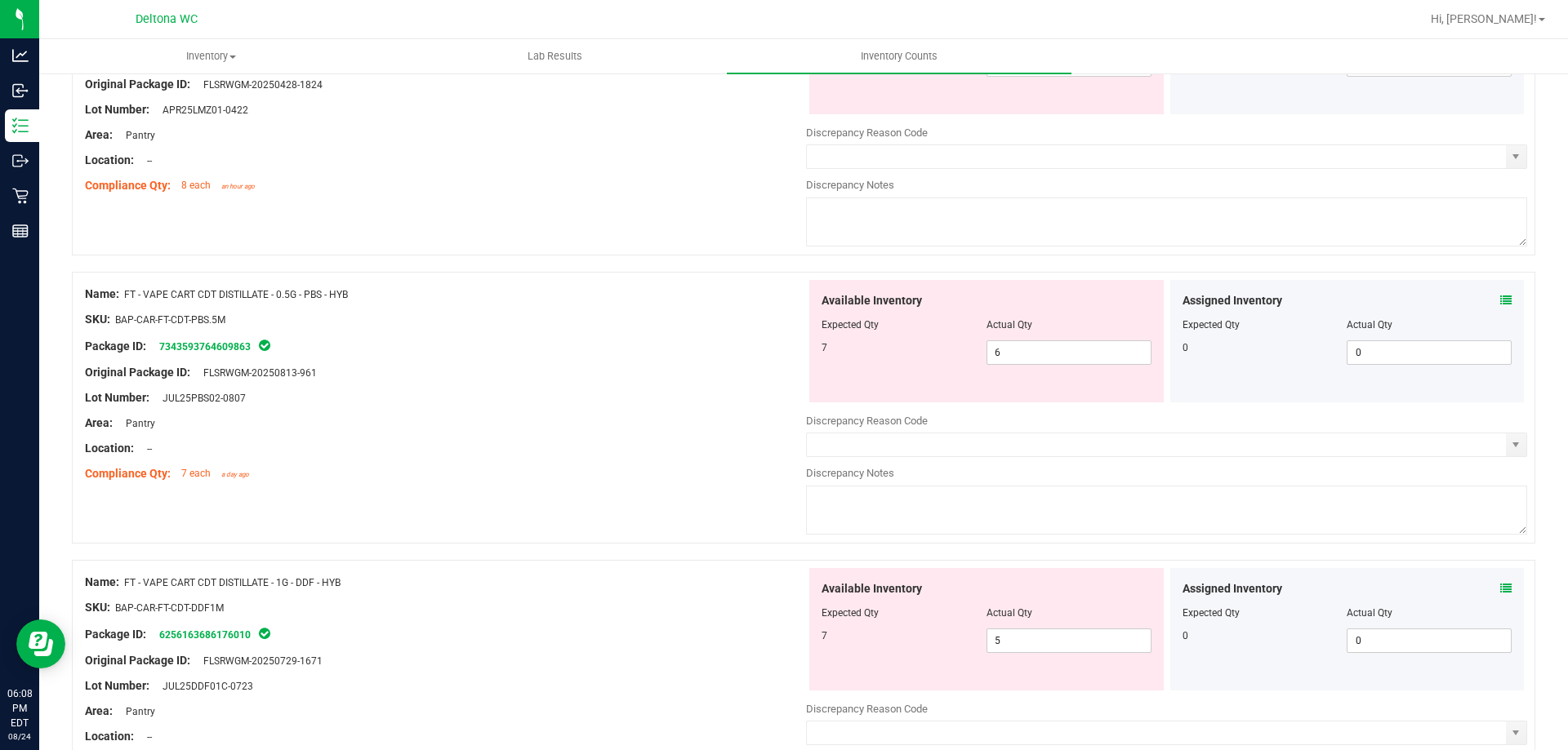
click at [1500, 590] on icon at bounding box center [1506, 589] width 12 height 12
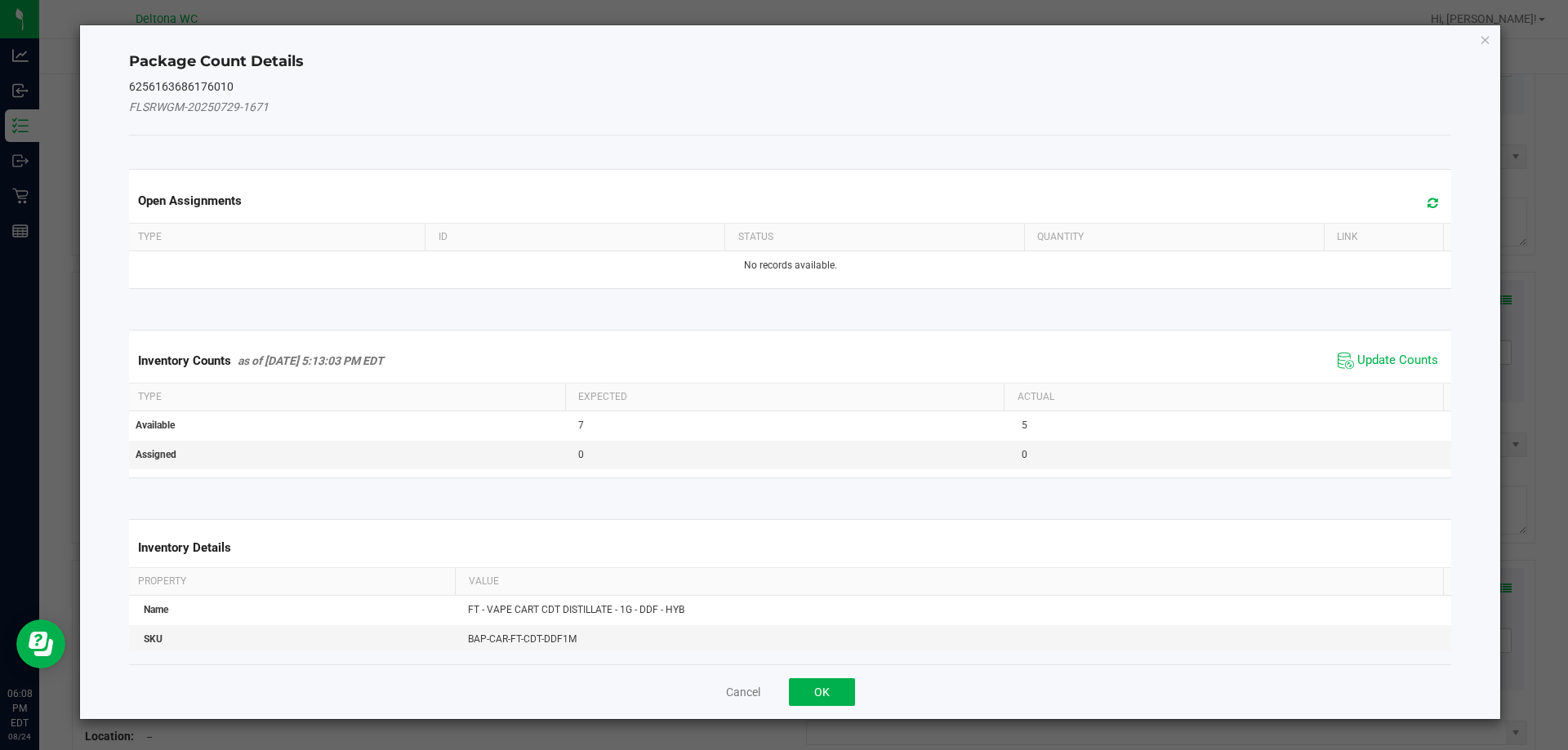
drag, startPoint x: 1367, startPoint y: 361, endPoint x: 1310, endPoint y: 398, distance: 68.0
click at [1367, 361] on span "Update Counts" at bounding box center [1397, 360] width 81 height 17
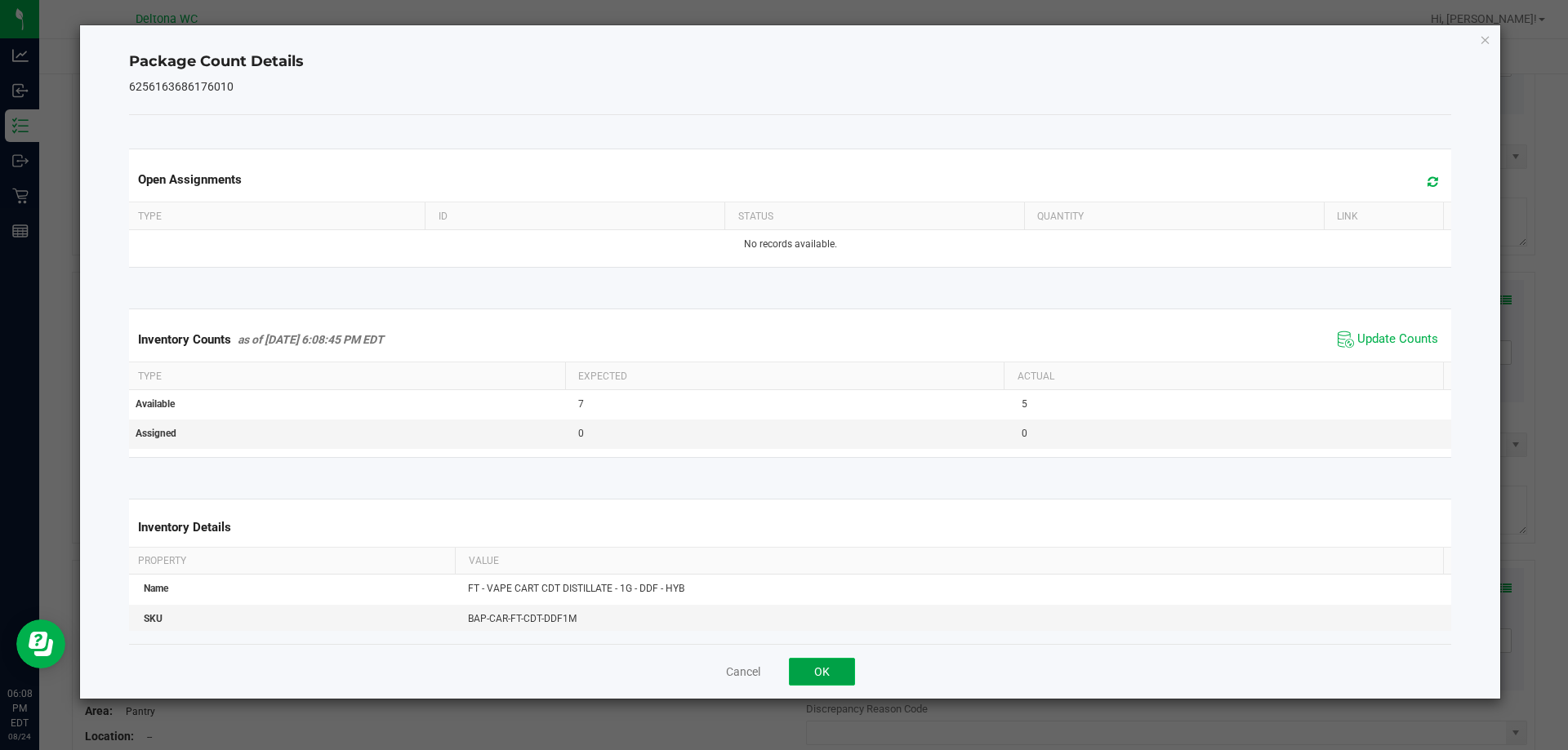
click at [833, 668] on button "OK" at bounding box center [821, 671] width 66 height 28
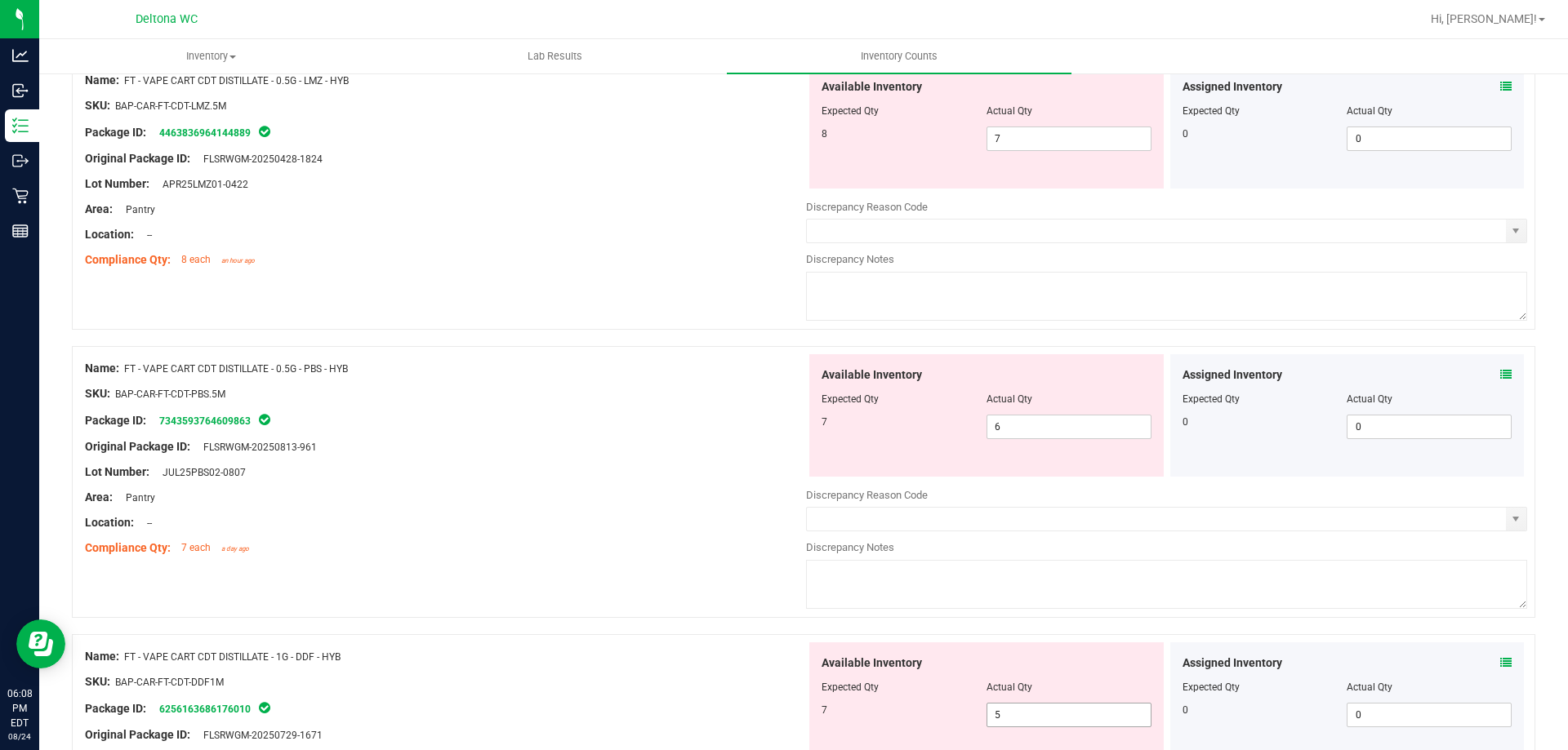
scroll to position [1305, 0]
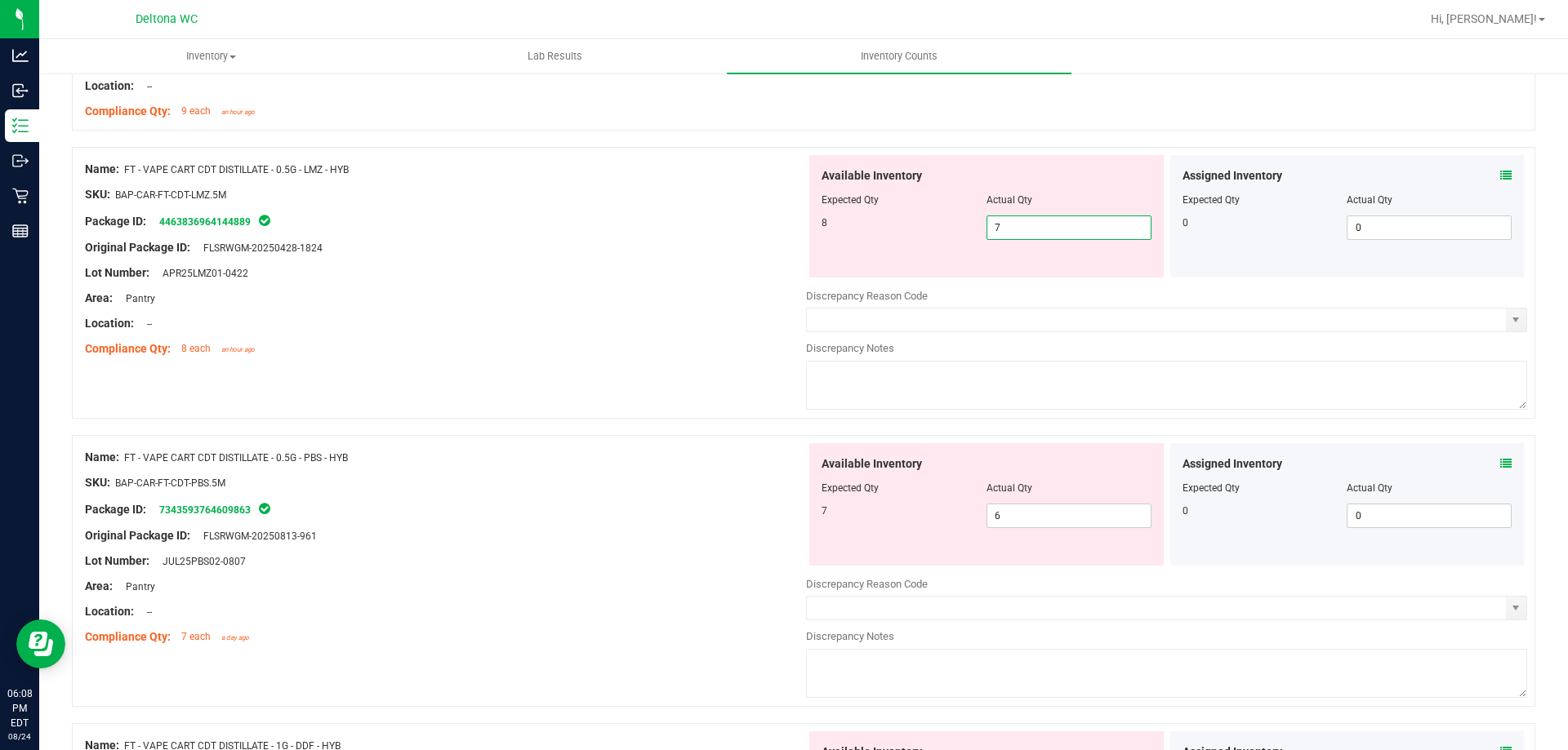
click at [1058, 234] on span "7 7" at bounding box center [1068, 227] width 164 height 24
click at [1058, 234] on input "7" at bounding box center [1069, 227] width 164 height 22
type input "8"
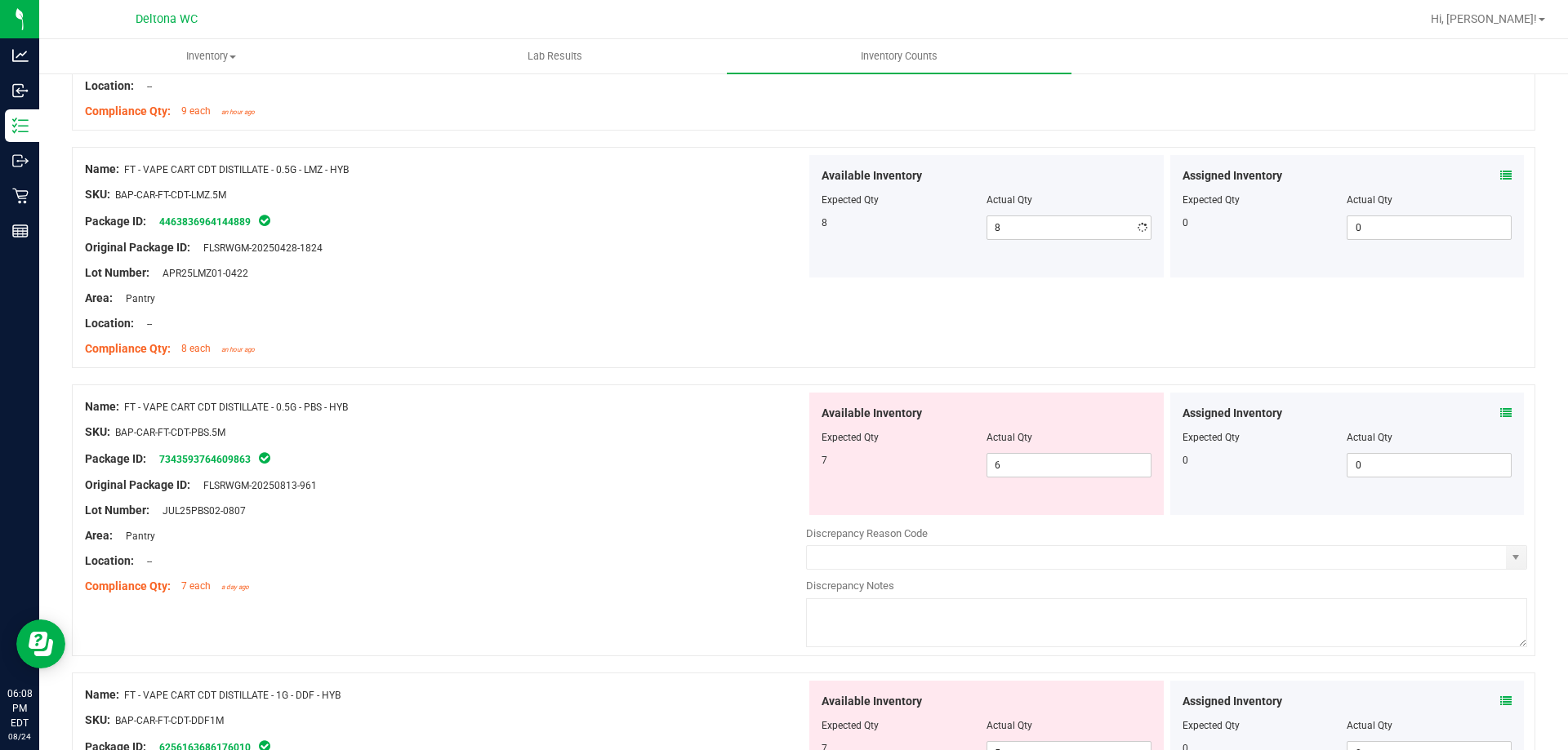
drag, startPoint x: 571, startPoint y: 403, endPoint x: 802, endPoint y: 463, distance: 238.7
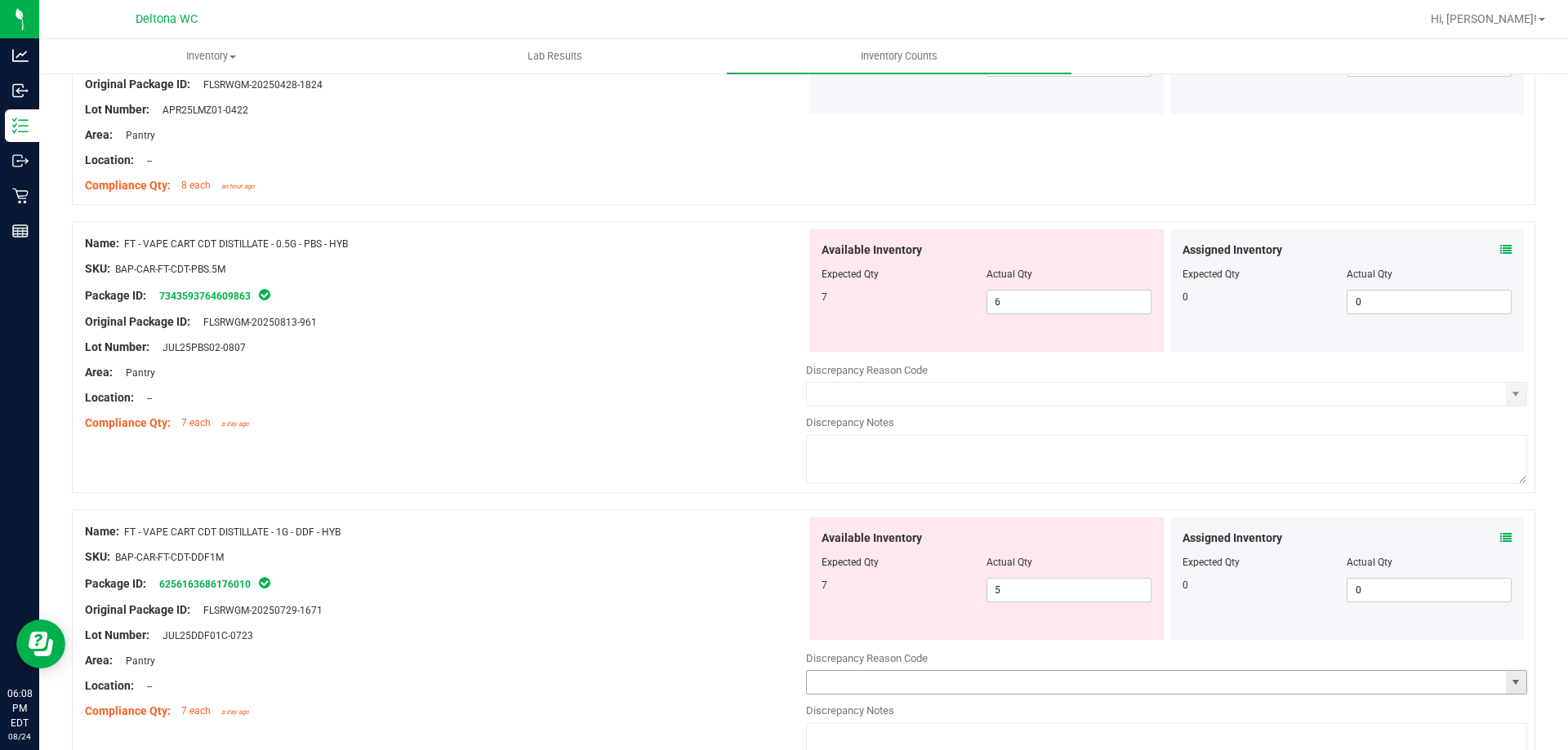
scroll to position [1632, 0]
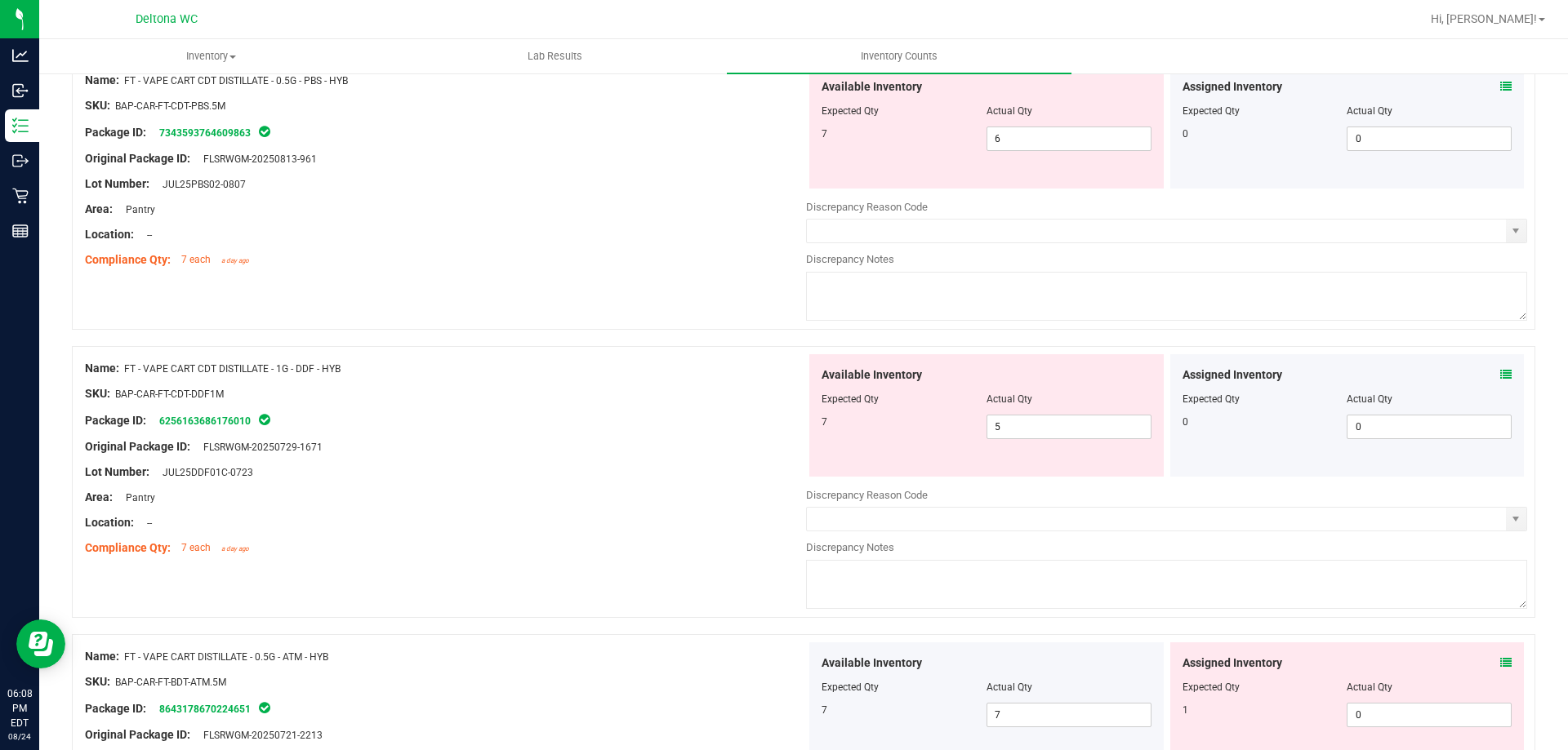
click at [1500, 661] on icon at bounding box center [1506, 662] width 12 height 12
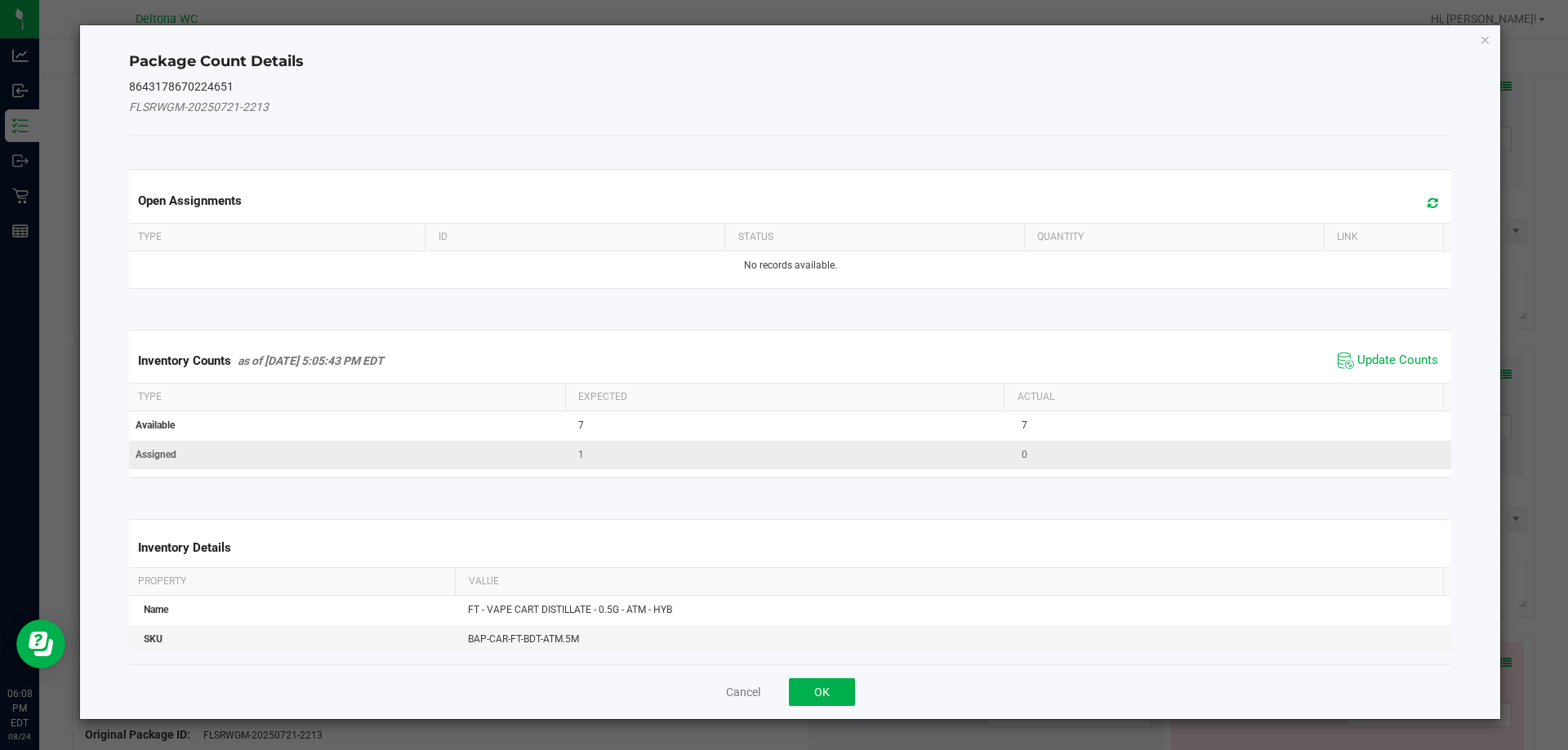
drag, startPoint x: 1363, startPoint y: 363, endPoint x: 1173, endPoint y: 459, distance: 212.9
click at [1363, 365] on span "Update Counts" at bounding box center [1397, 360] width 81 height 17
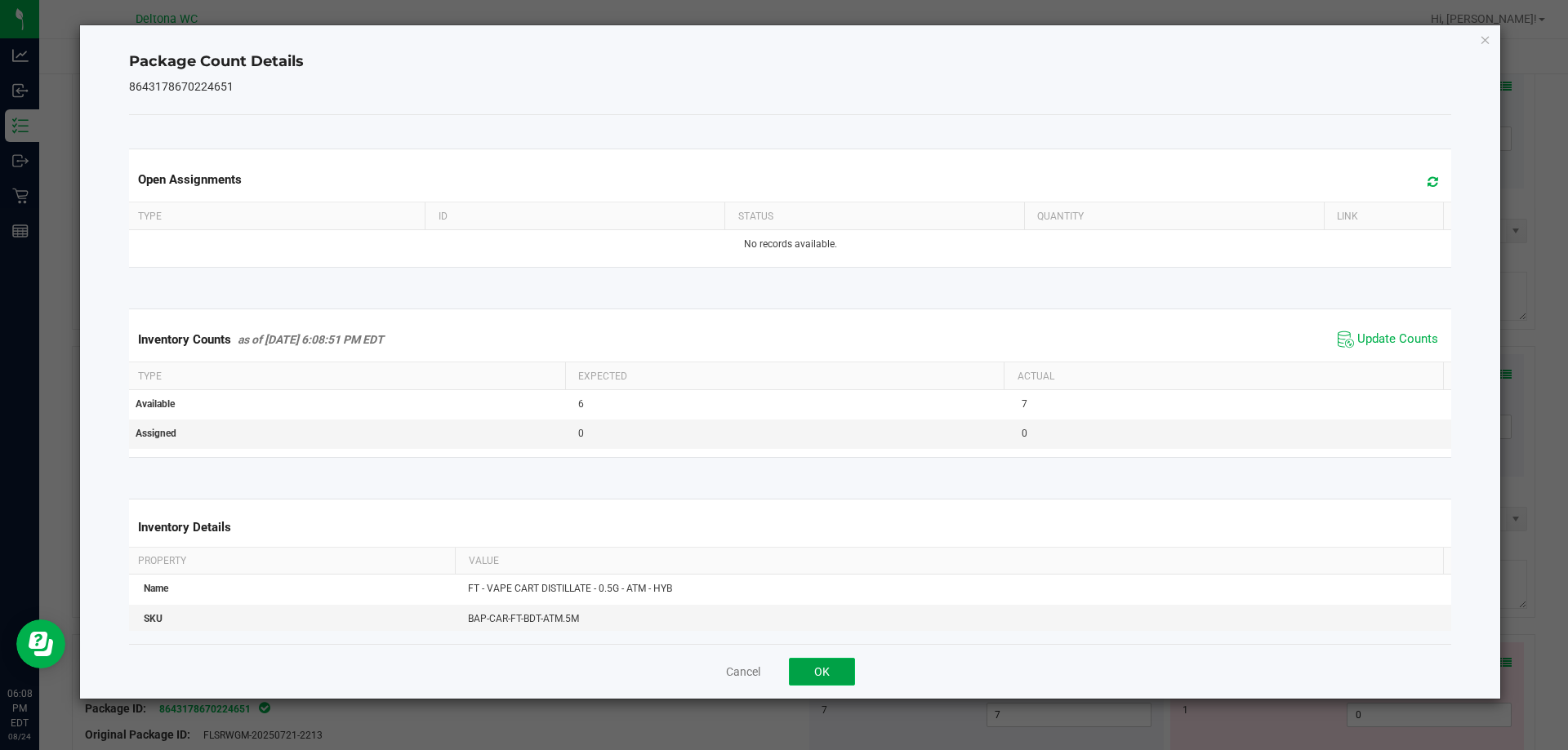
click at [808, 671] on button "OK" at bounding box center [821, 671] width 66 height 28
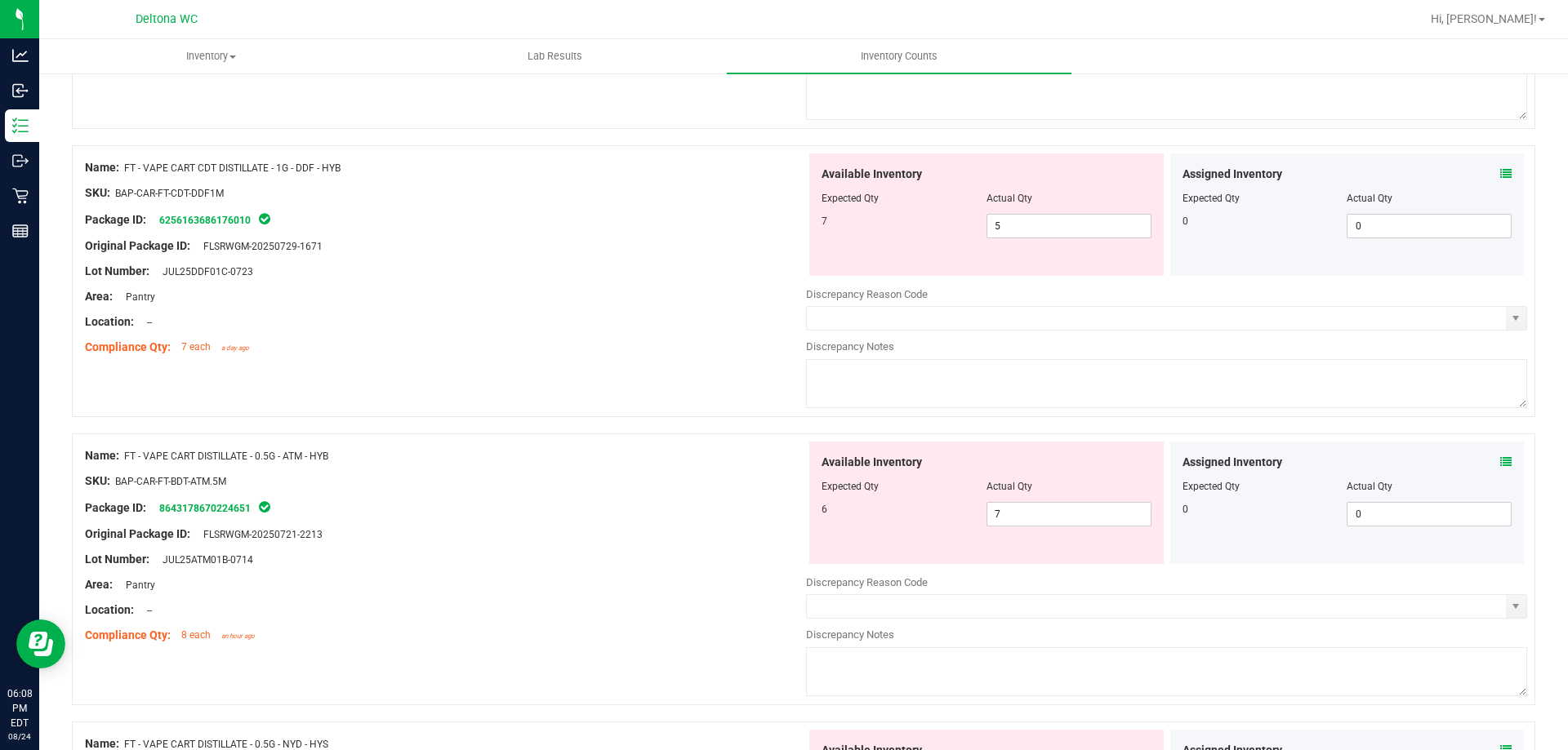
scroll to position [1876, 0]
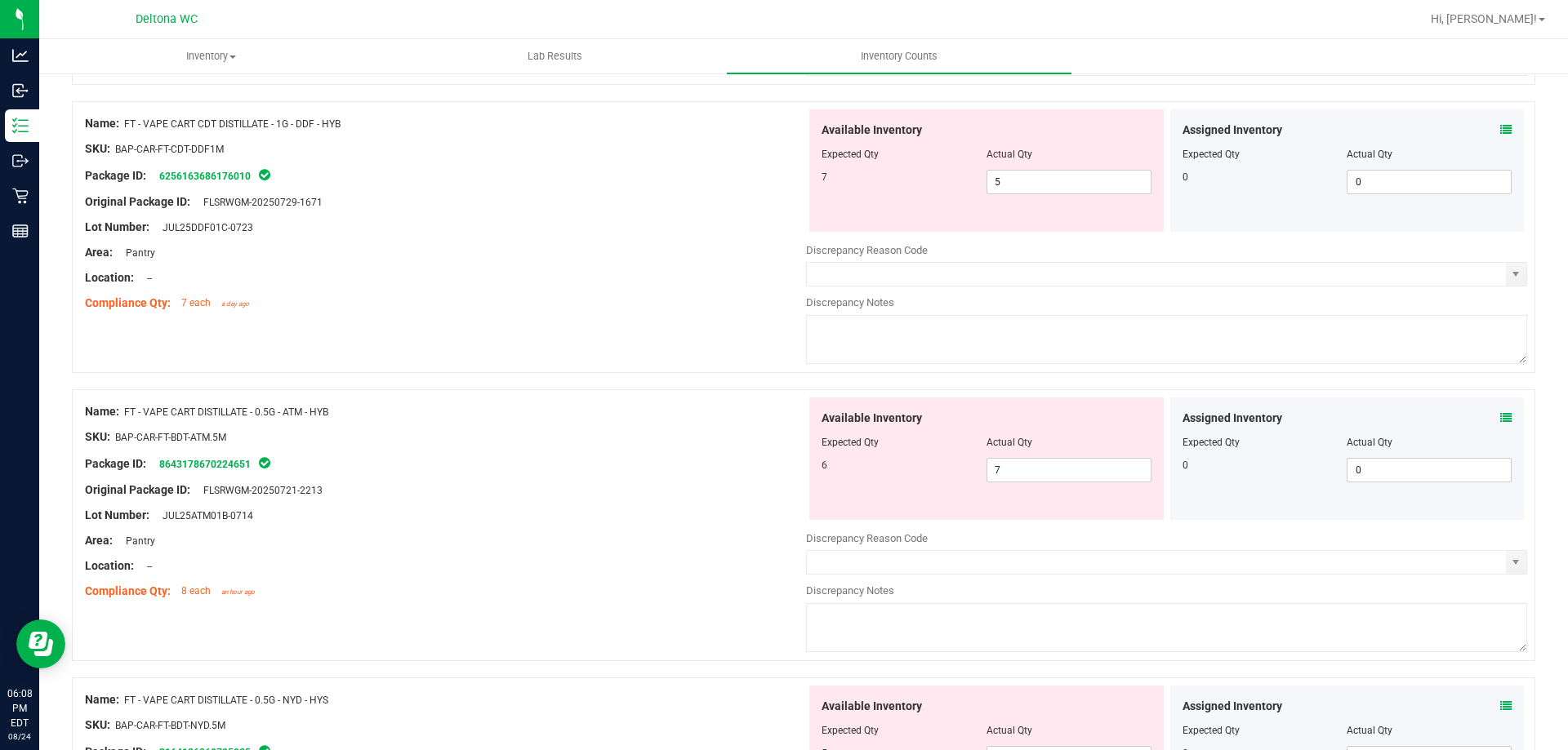
click at [1500, 706] on icon at bounding box center [1506, 706] width 12 height 12
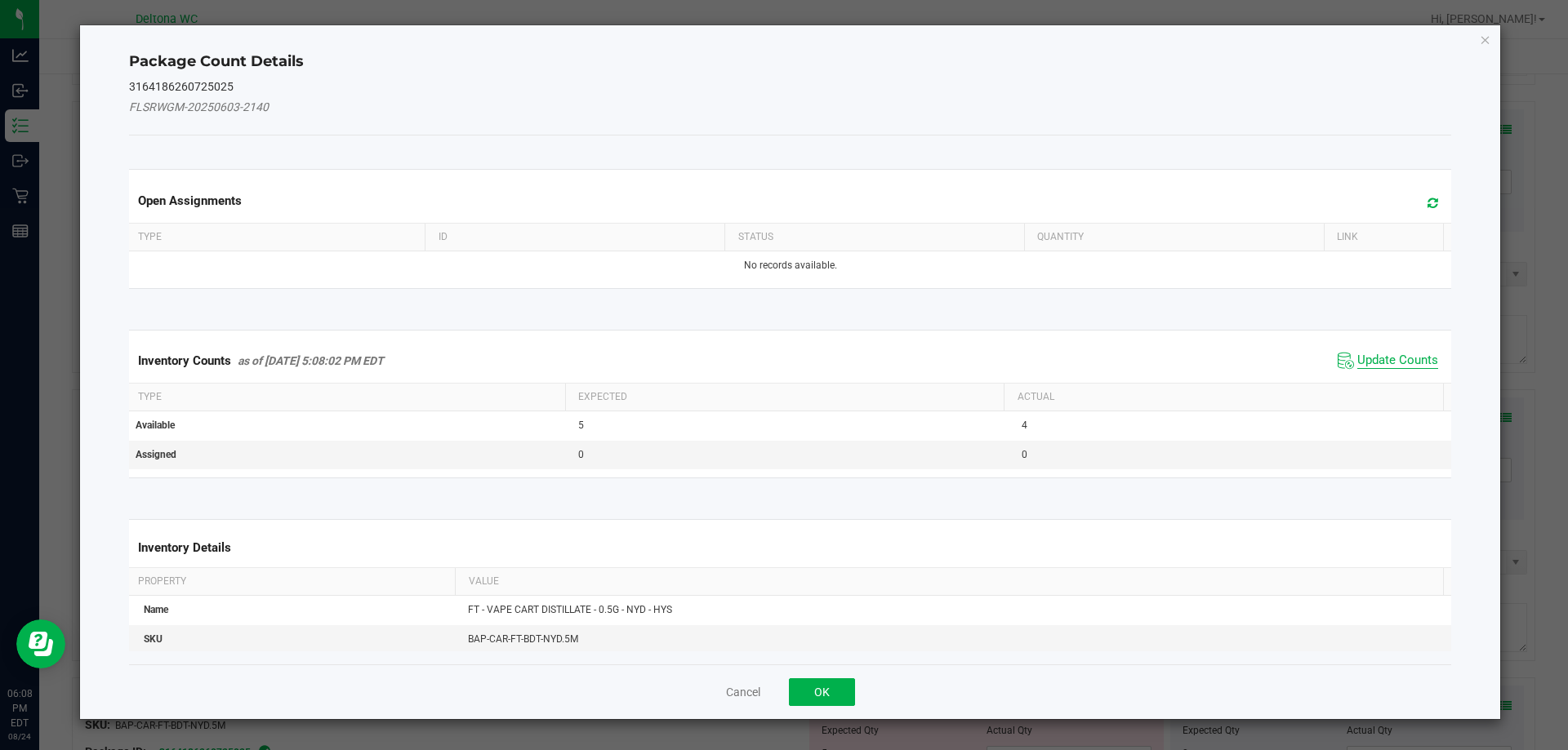
click at [1373, 365] on span "Update Counts" at bounding box center [1397, 360] width 81 height 17
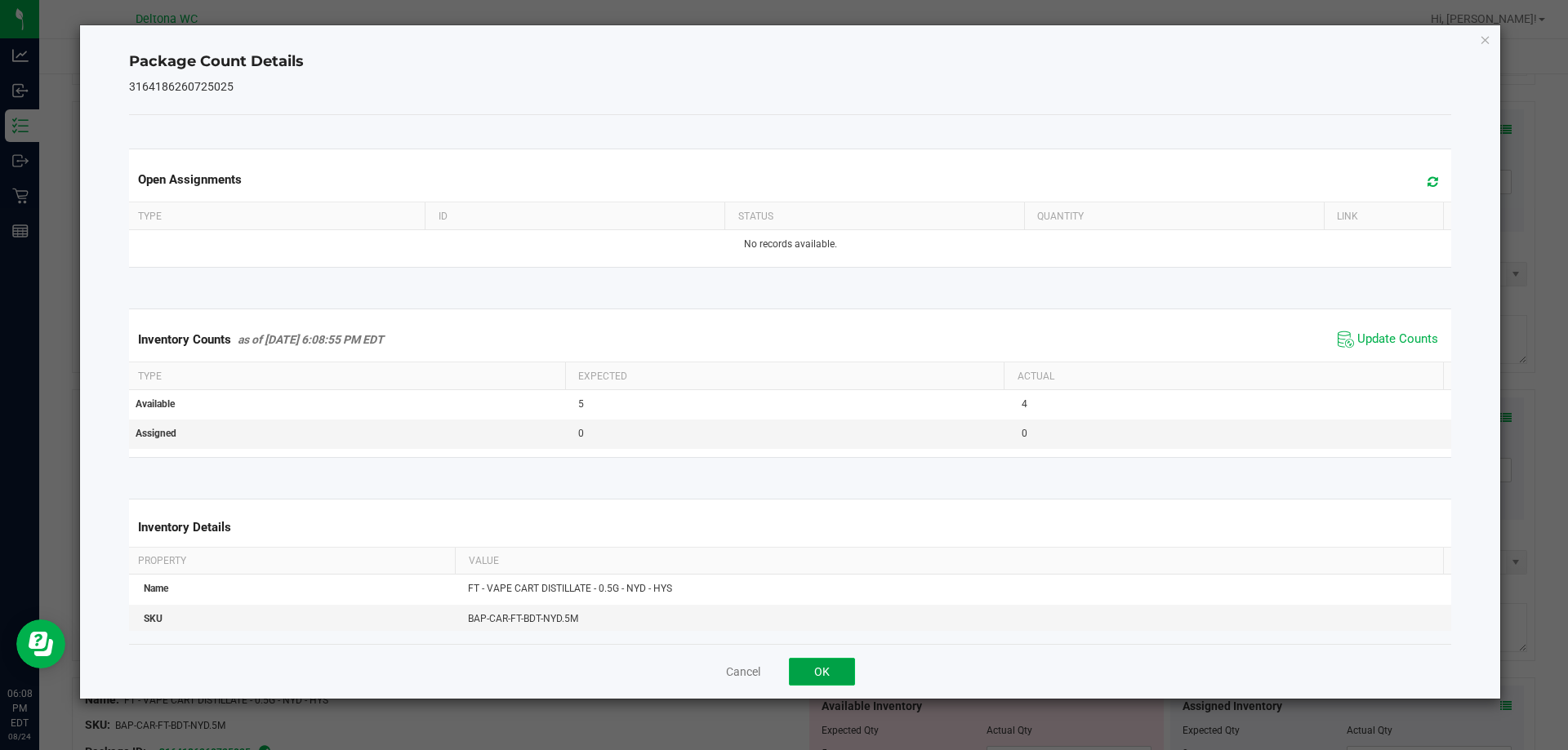
click at [834, 664] on button "OK" at bounding box center [821, 671] width 66 height 28
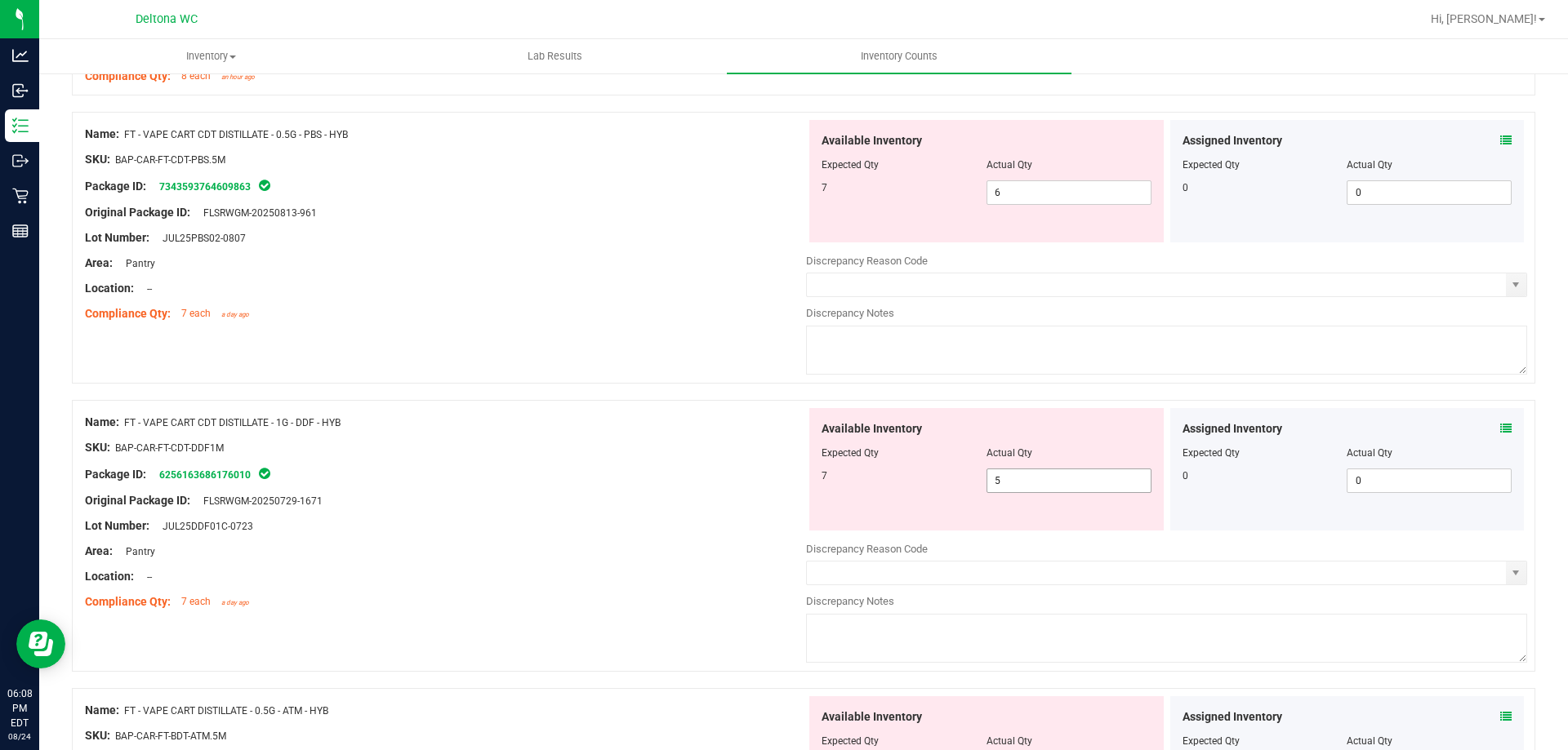
scroll to position [1551, 0]
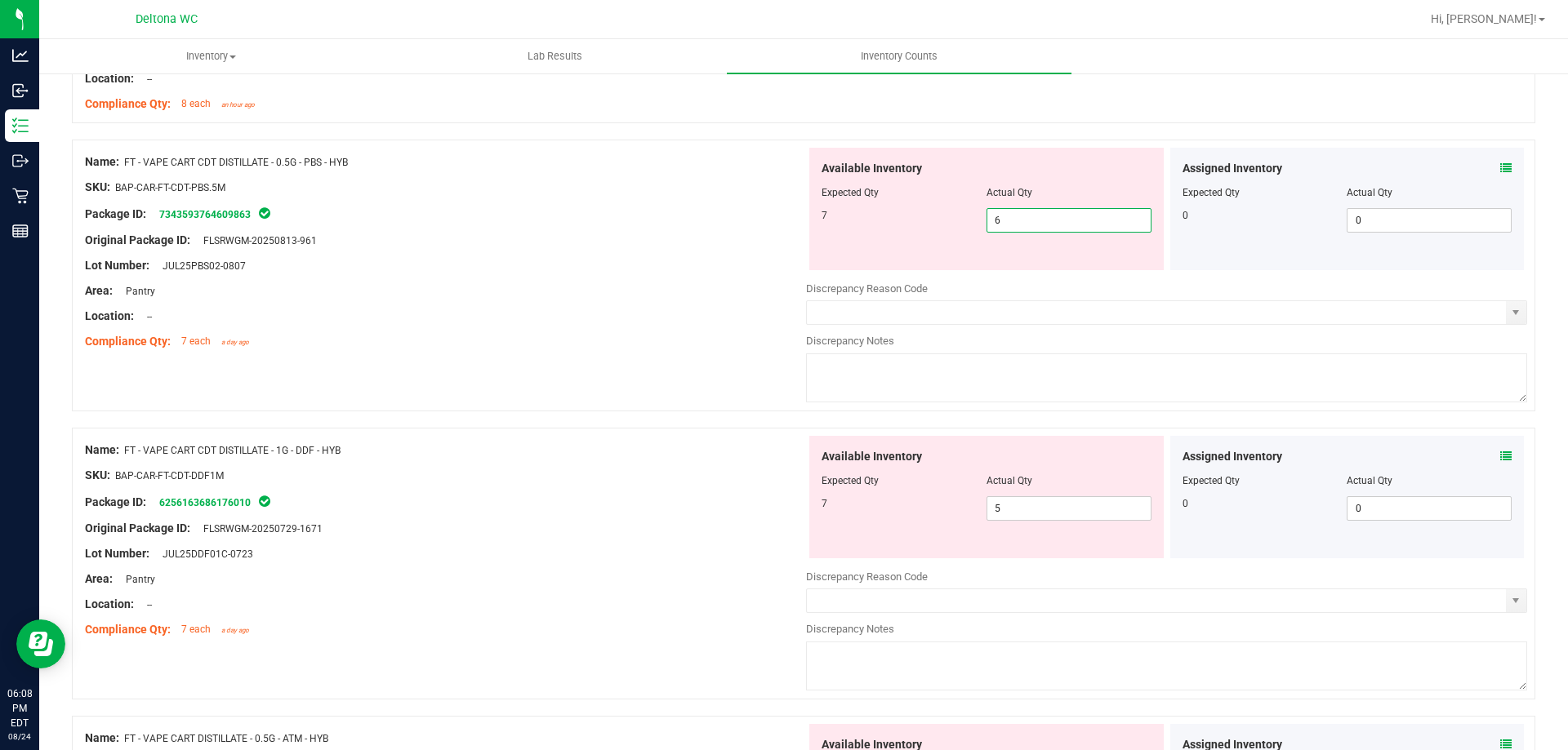
click at [1056, 226] on span "6 6" at bounding box center [1068, 220] width 164 height 24
click at [1056, 226] on input "6" at bounding box center [1069, 220] width 164 height 22
type input "7"
click at [494, 319] on div "Location: --" at bounding box center [445, 316] width 721 height 18
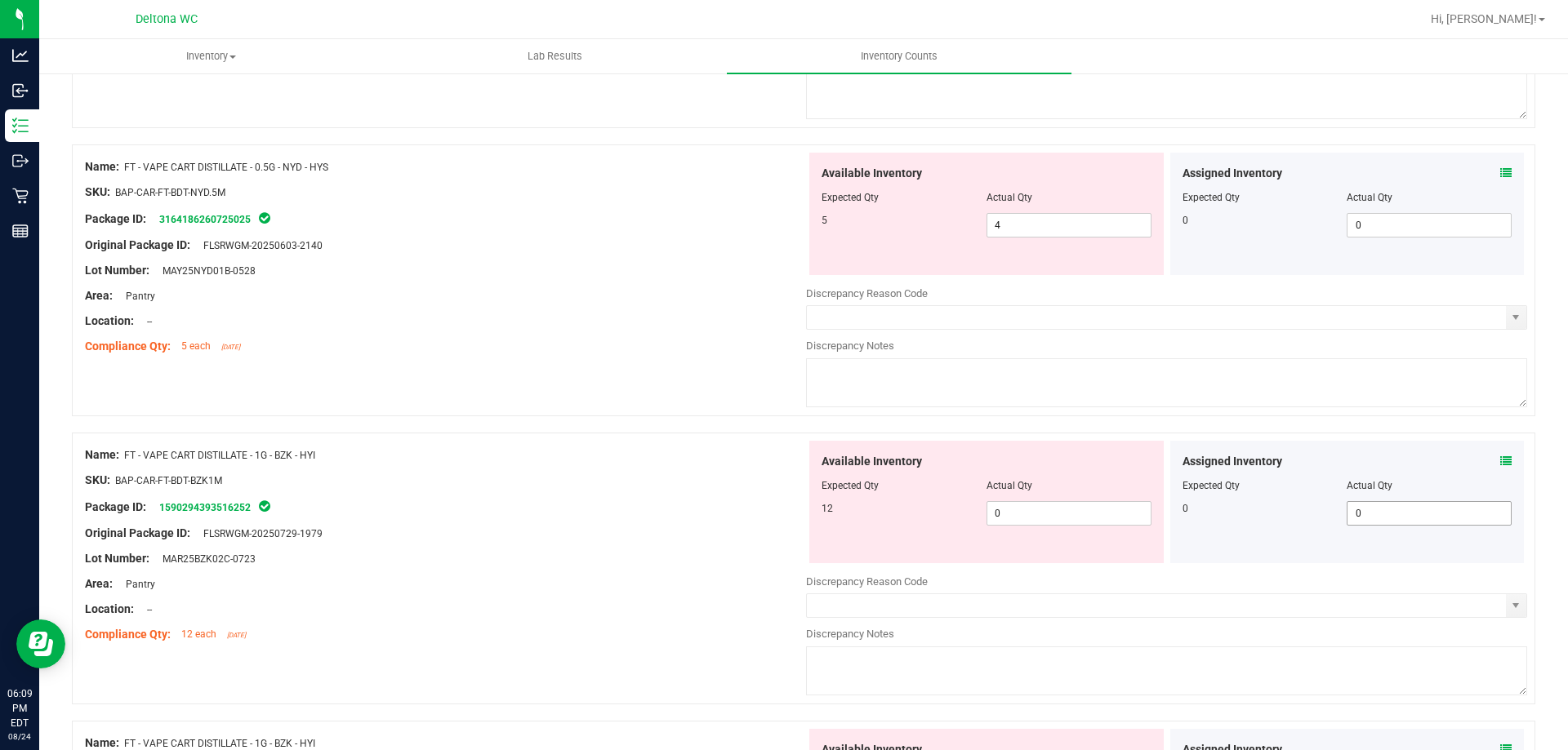
scroll to position [2367, 0]
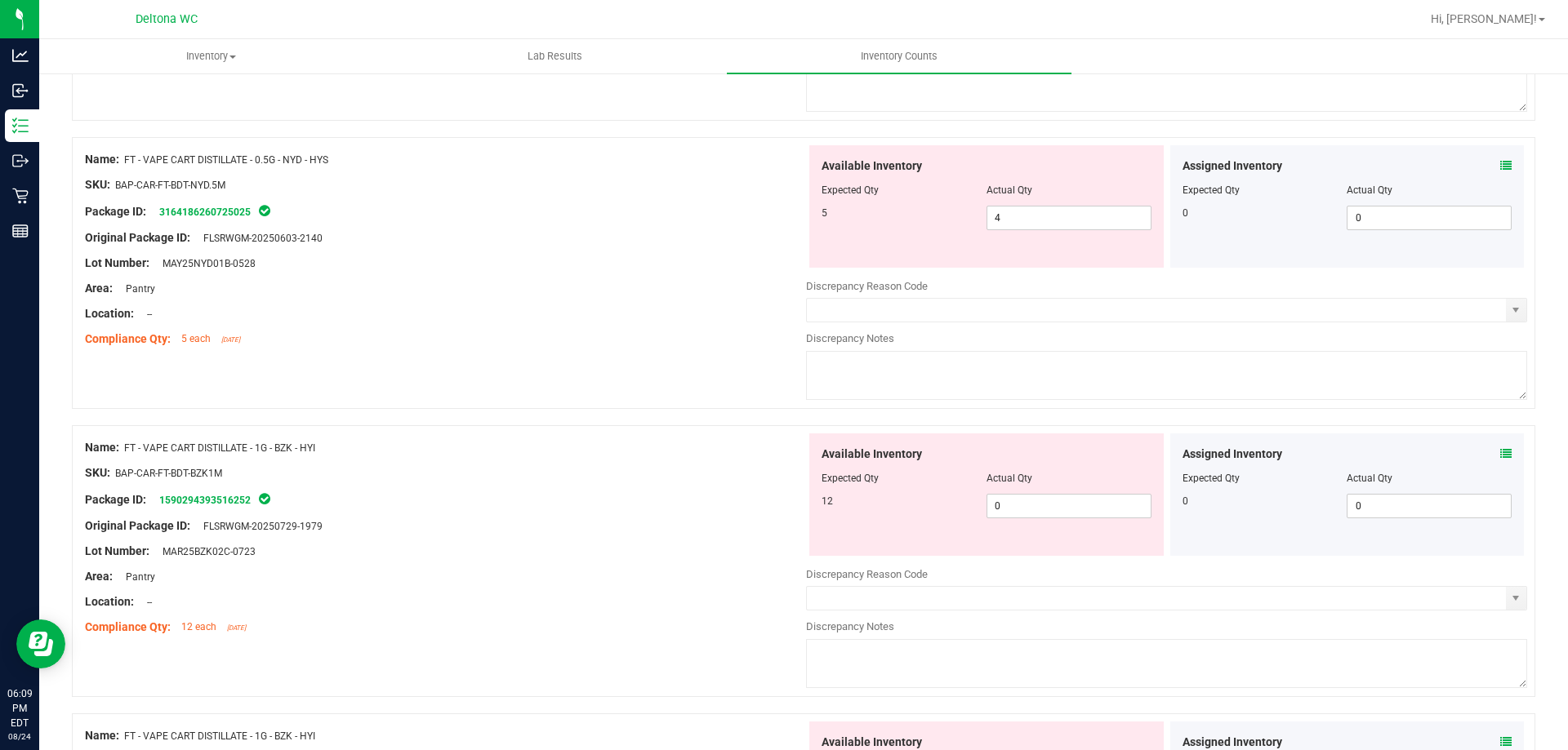
click at [1500, 446] on span at bounding box center [1506, 454] width 12 height 18
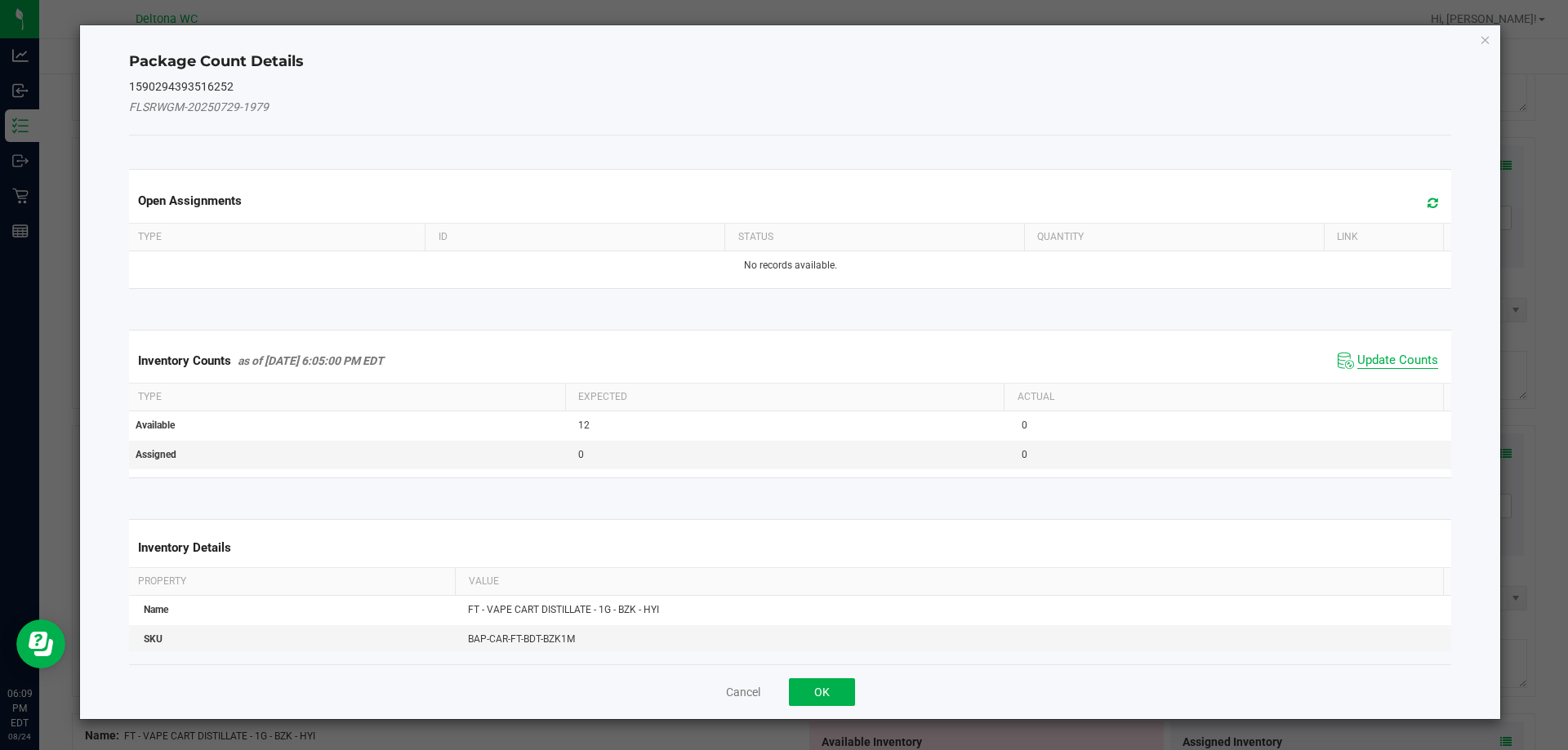
click at [1380, 356] on span "Update Counts" at bounding box center [1397, 360] width 81 height 17
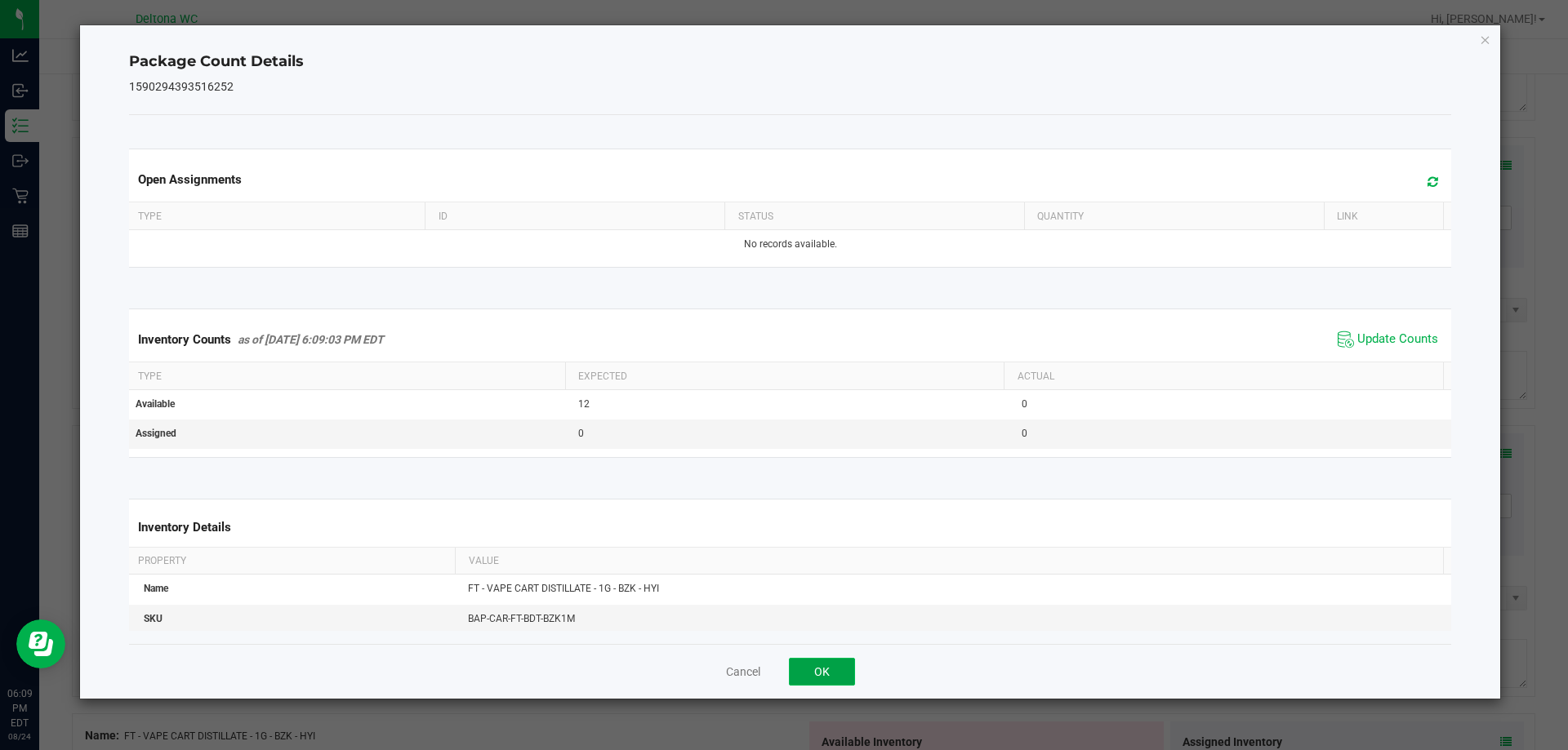
click at [819, 673] on button "OK" at bounding box center [821, 671] width 66 height 28
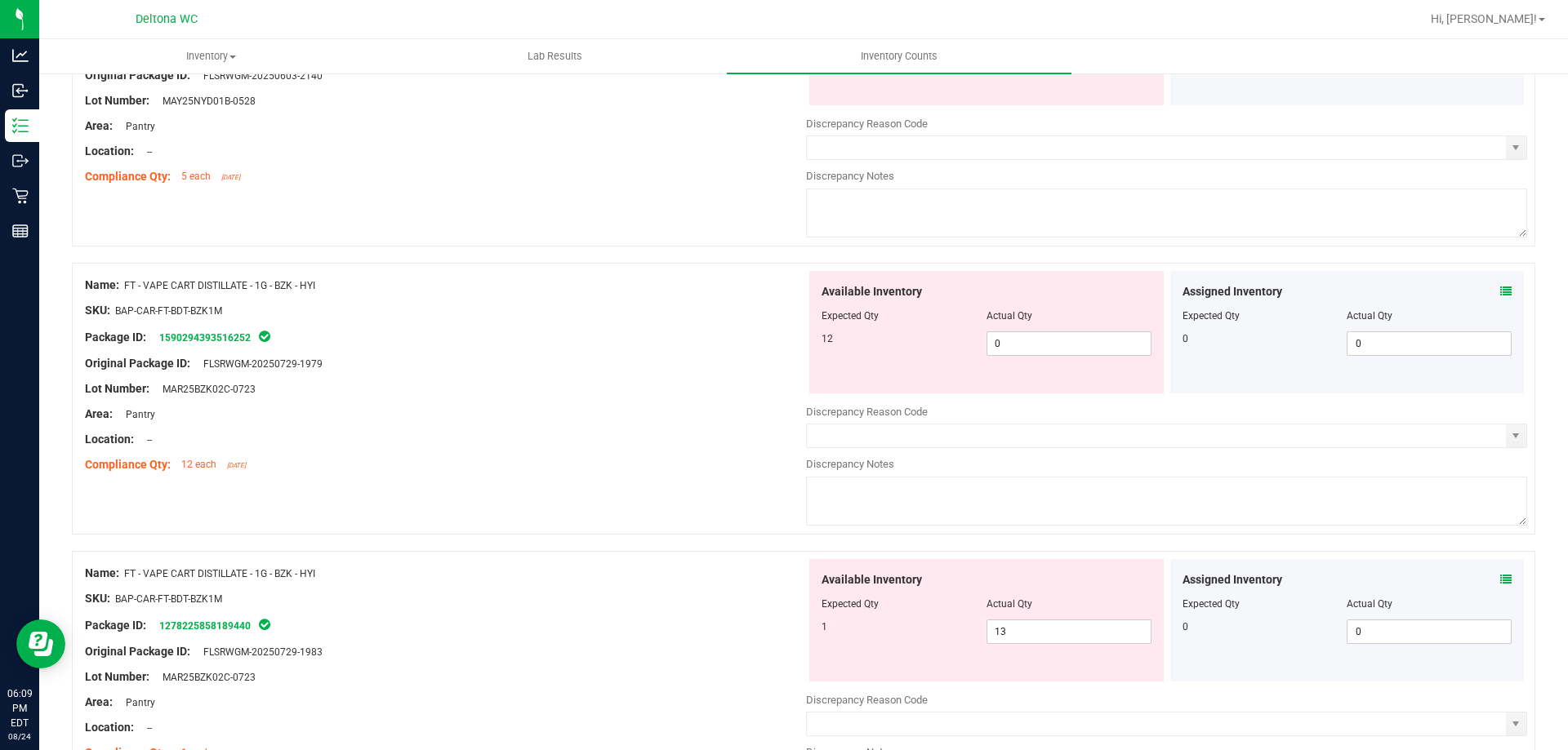
scroll to position [2530, 0]
click at [1500, 580] on icon at bounding box center [1506, 579] width 12 height 12
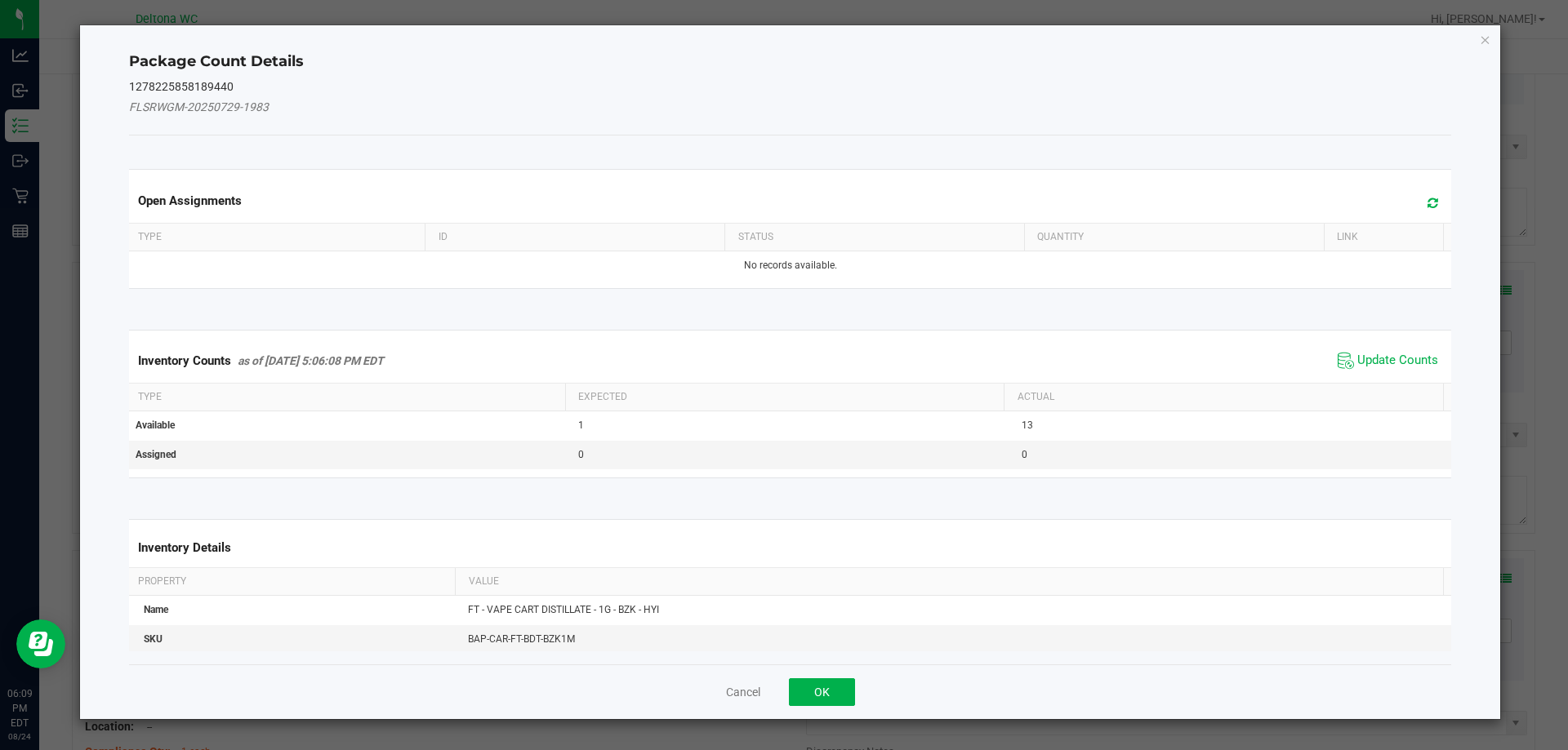
click at [1361, 351] on span "Update Counts" at bounding box center [1388, 360] width 109 height 24
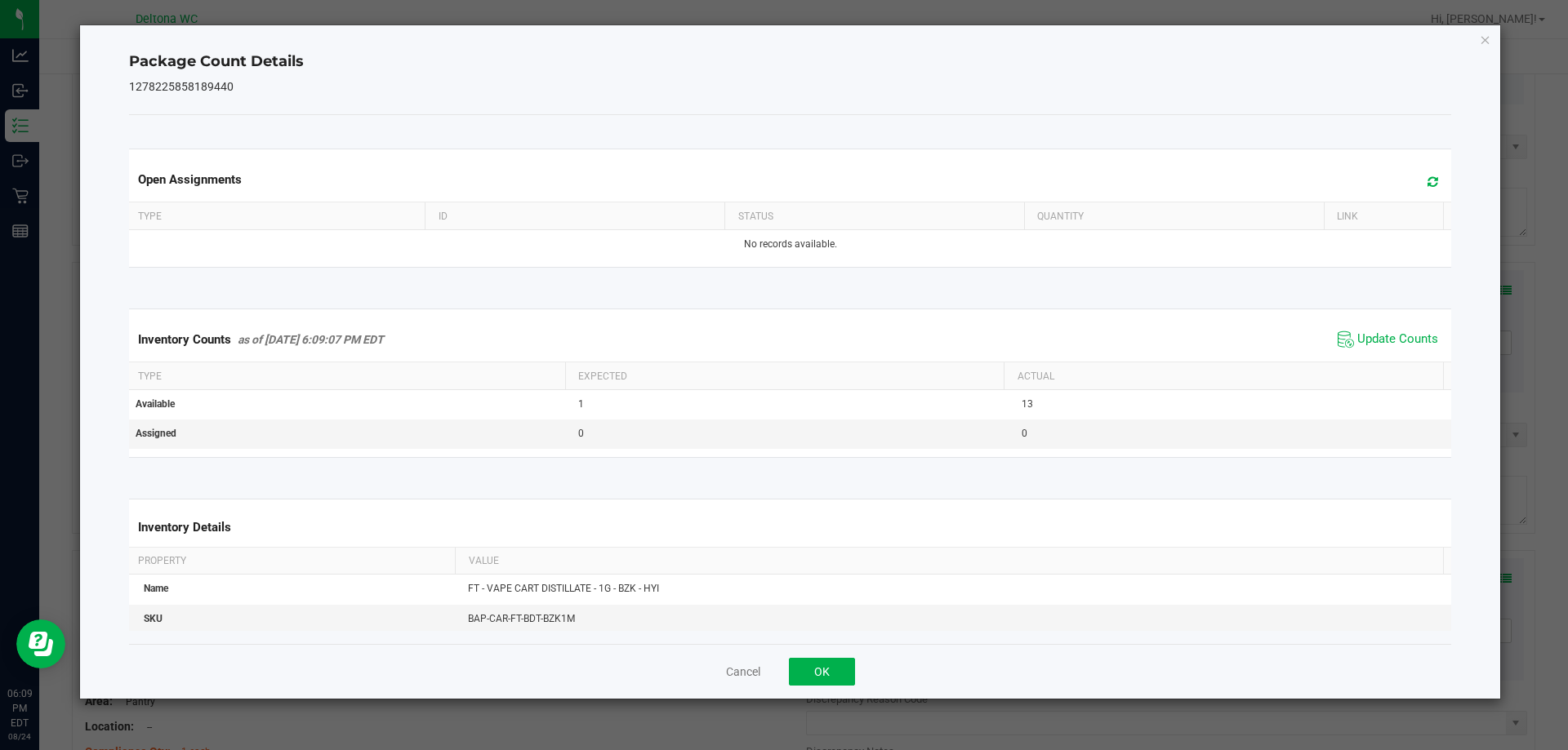
click at [1350, 368] on th "Actual" at bounding box center [1222, 375] width 439 height 28
drag, startPoint x: 815, startPoint y: 679, endPoint x: 909, endPoint y: 507, distance: 196.0
click at [821, 671] on button "OK" at bounding box center [821, 671] width 66 height 28
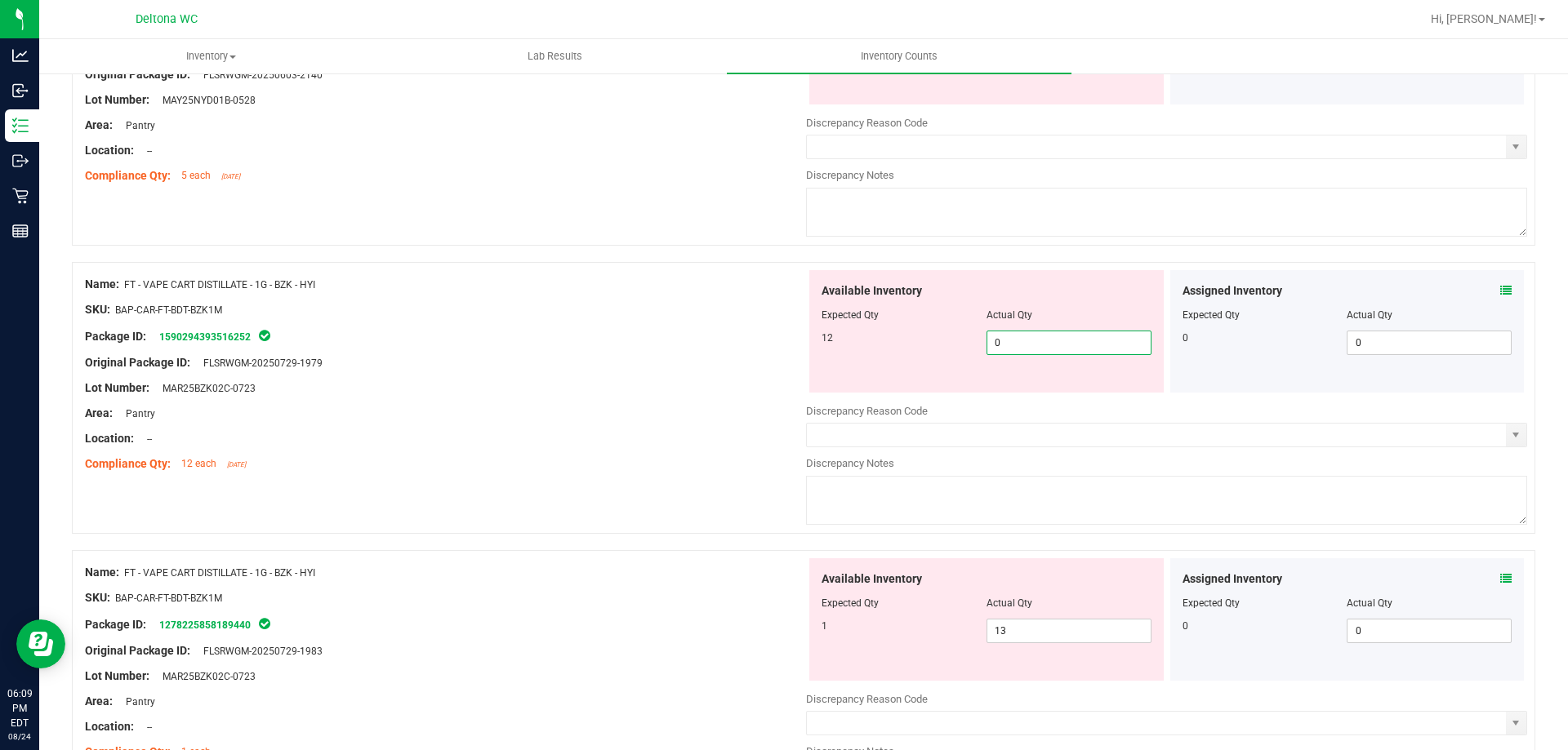
click at [1051, 347] on span "0 0" at bounding box center [1068, 342] width 164 height 24
click at [1051, 347] on input "0" at bounding box center [1069, 342] width 164 height 22
type input "4"
type input "12"
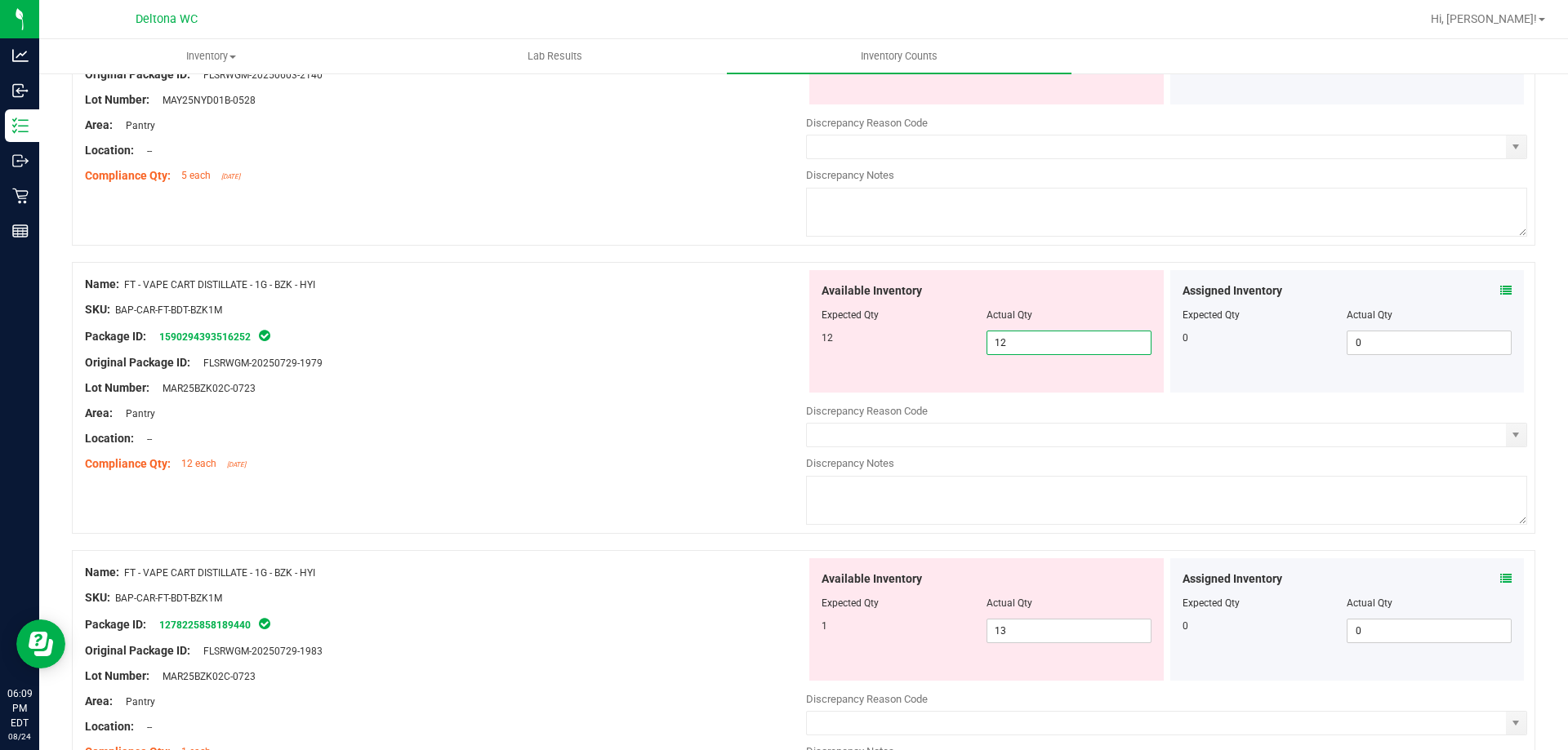
drag, startPoint x: 579, startPoint y: 418, endPoint x: 949, endPoint y: 527, distance: 385.7
click at [609, 422] on div "Name: FT - VAPE CART DISTILLATE - 1G - BZK - HYI SKU: BAP-CAR-FT-BDT-BZK1M Pack…" at bounding box center [445, 375] width 721 height 208
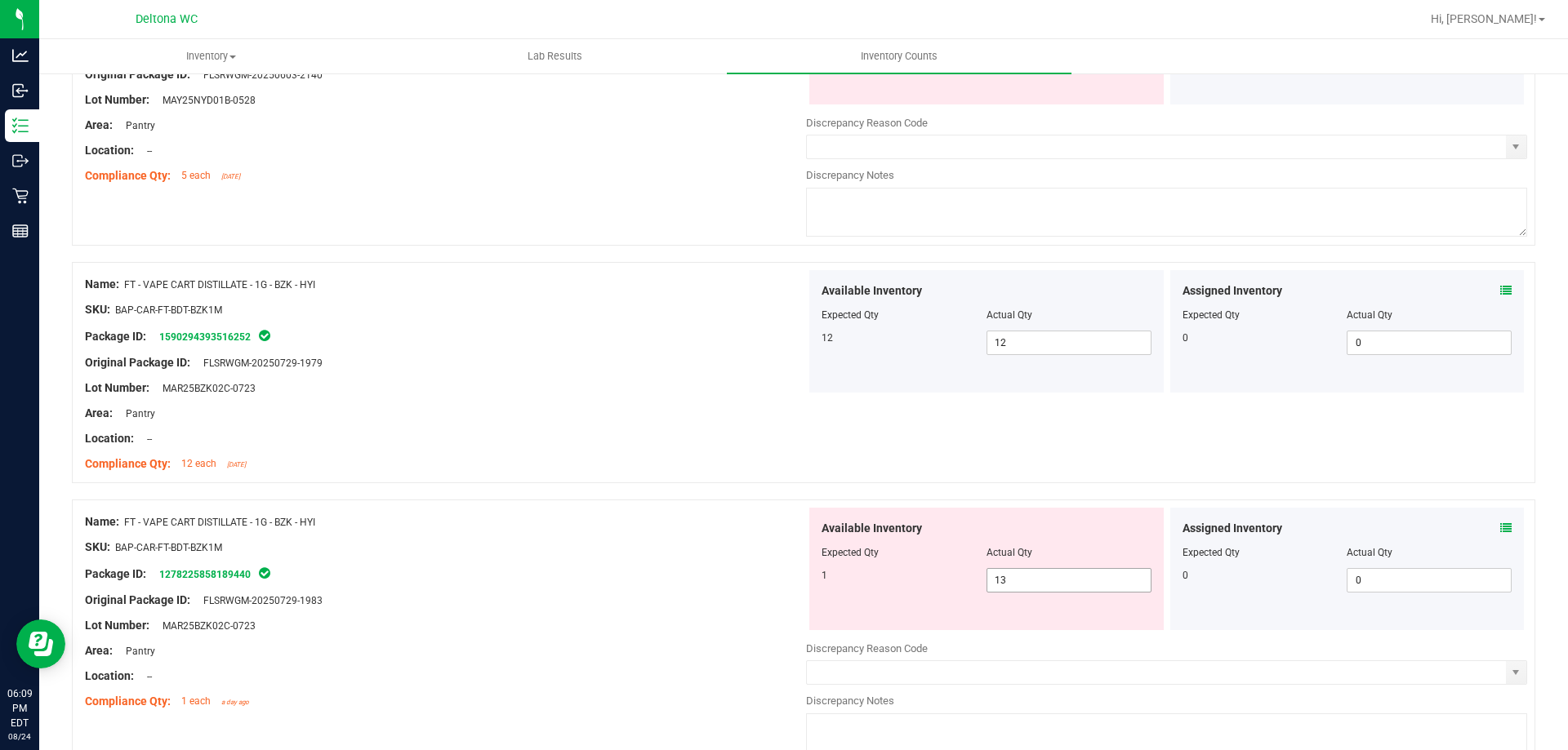
click at [1067, 588] on span "13 13" at bounding box center [1068, 580] width 164 height 24
click at [1066, 587] on input "13" at bounding box center [1069, 580] width 164 height 22
type input "1"
click at [756, 537] on div "Name: FT - VAPE CART DISTILLATE - 1G - BZK - HYI SKU: BAP-CAR-FT-BDT-BZK1M Pack…" at bounding box center [445, 612] width 721 height 208
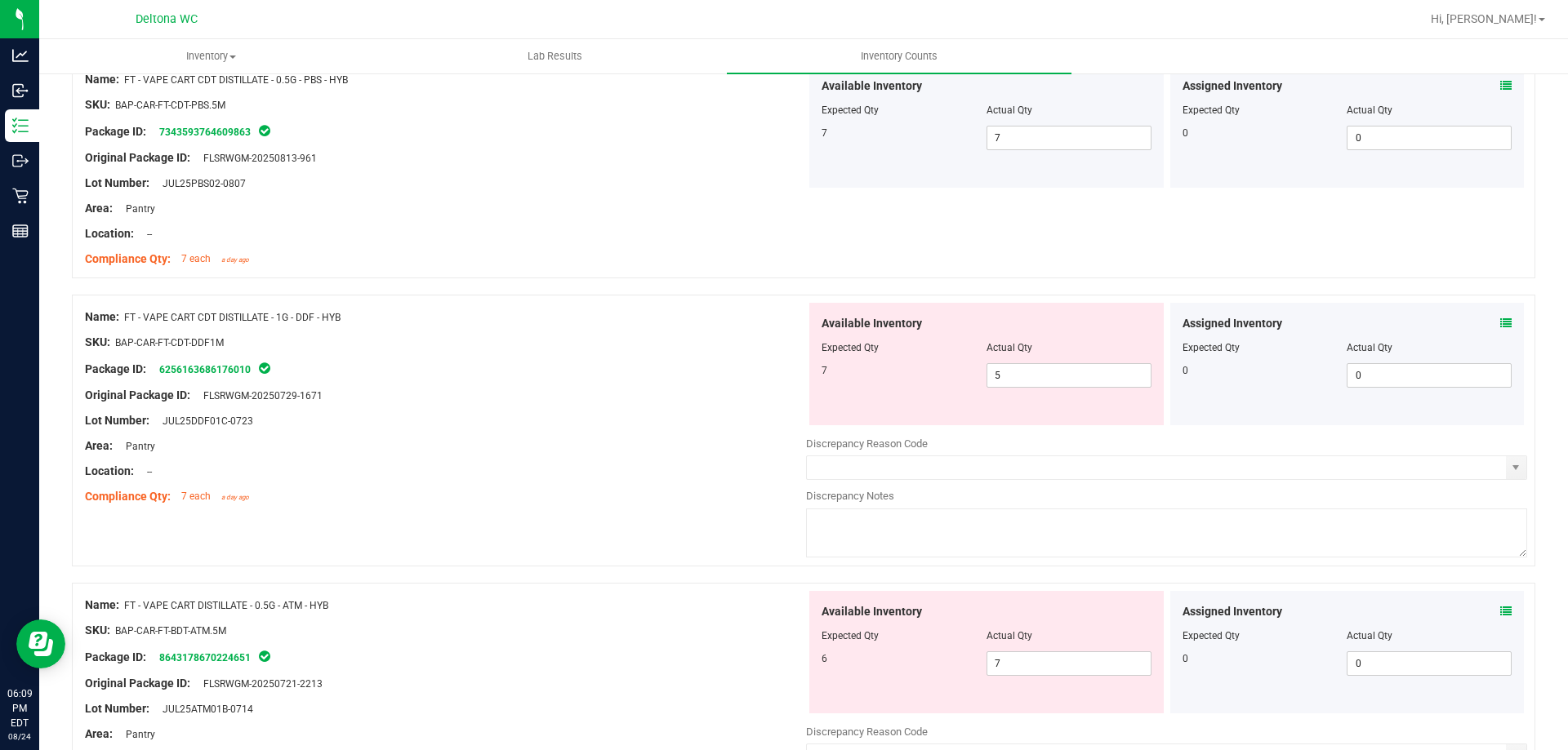
scroll to position [1632, 0]
click at [1036, 373] on span "5 5" at bounding box center [1068, 375] width 164 height 24
click at [1036, 373] on input "5" at bounding box center [1069, 375] width 164 height 22
type input "7"
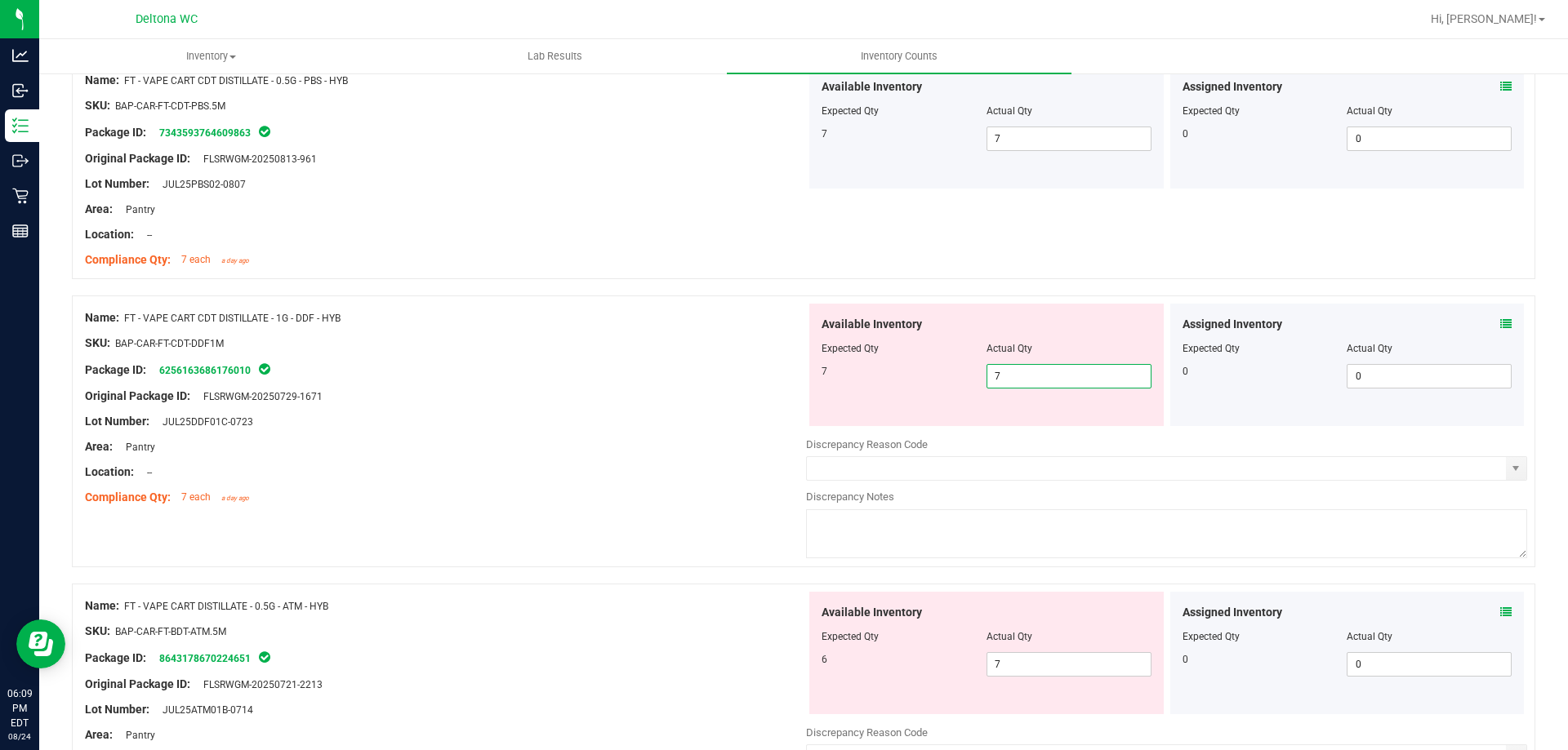
click at [666, 412] on div "Lot Number: JUL25DDF01C-0723" at bounding box center [445, 421] width 721 height 18
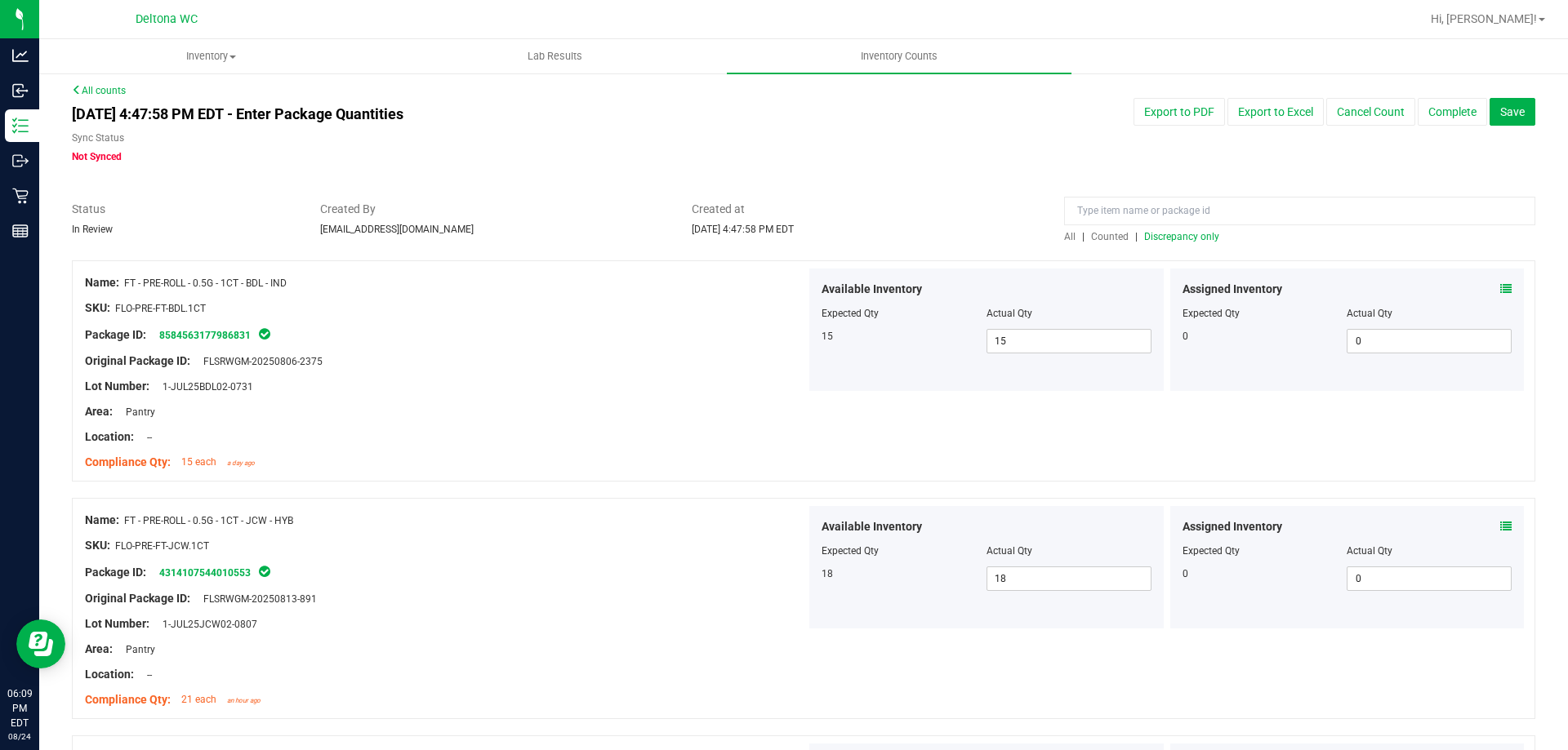
scroll to position [0, 0]
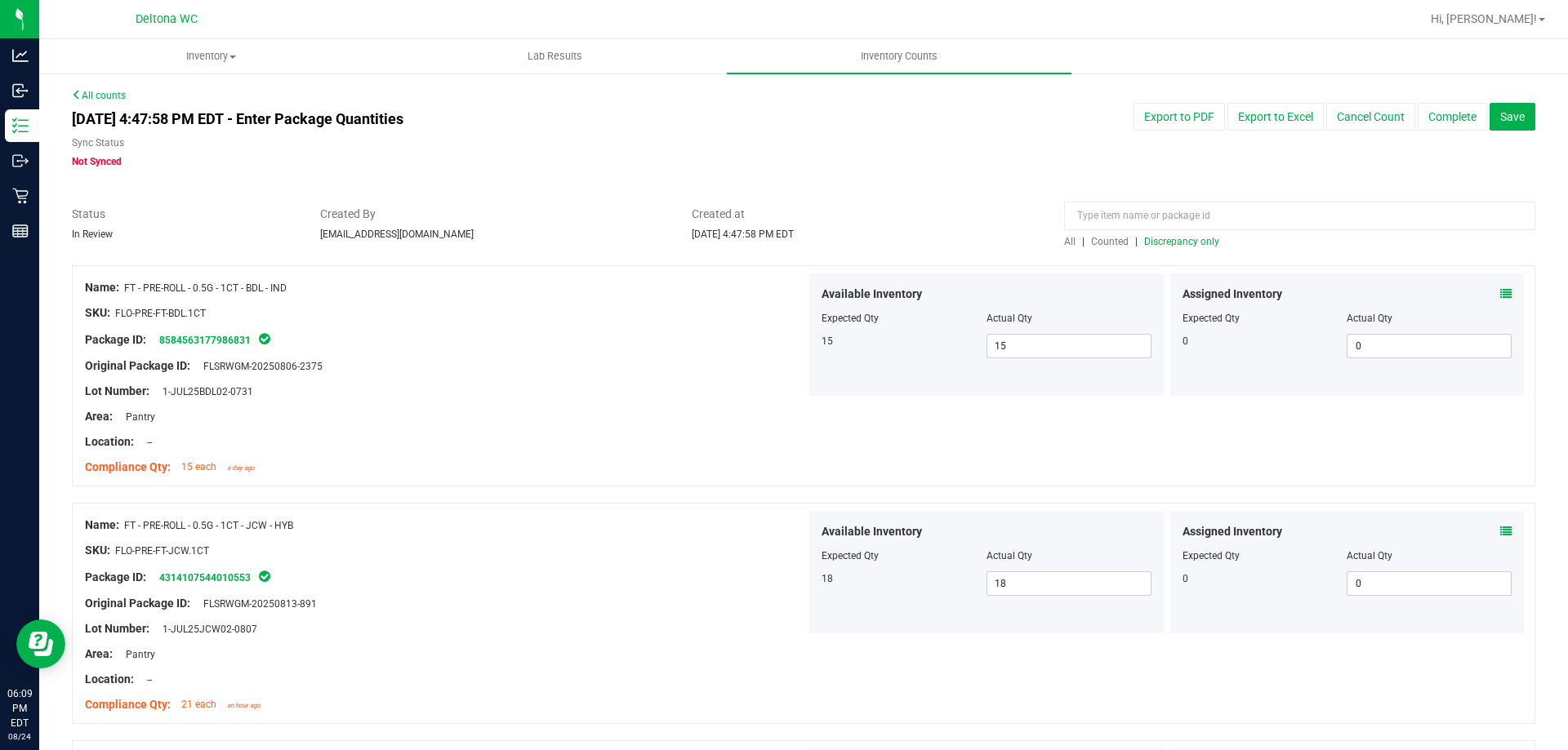
click at [1158, 246] on span "Discrepancy only" at bounding box center [1181, 241] width 75 height 12
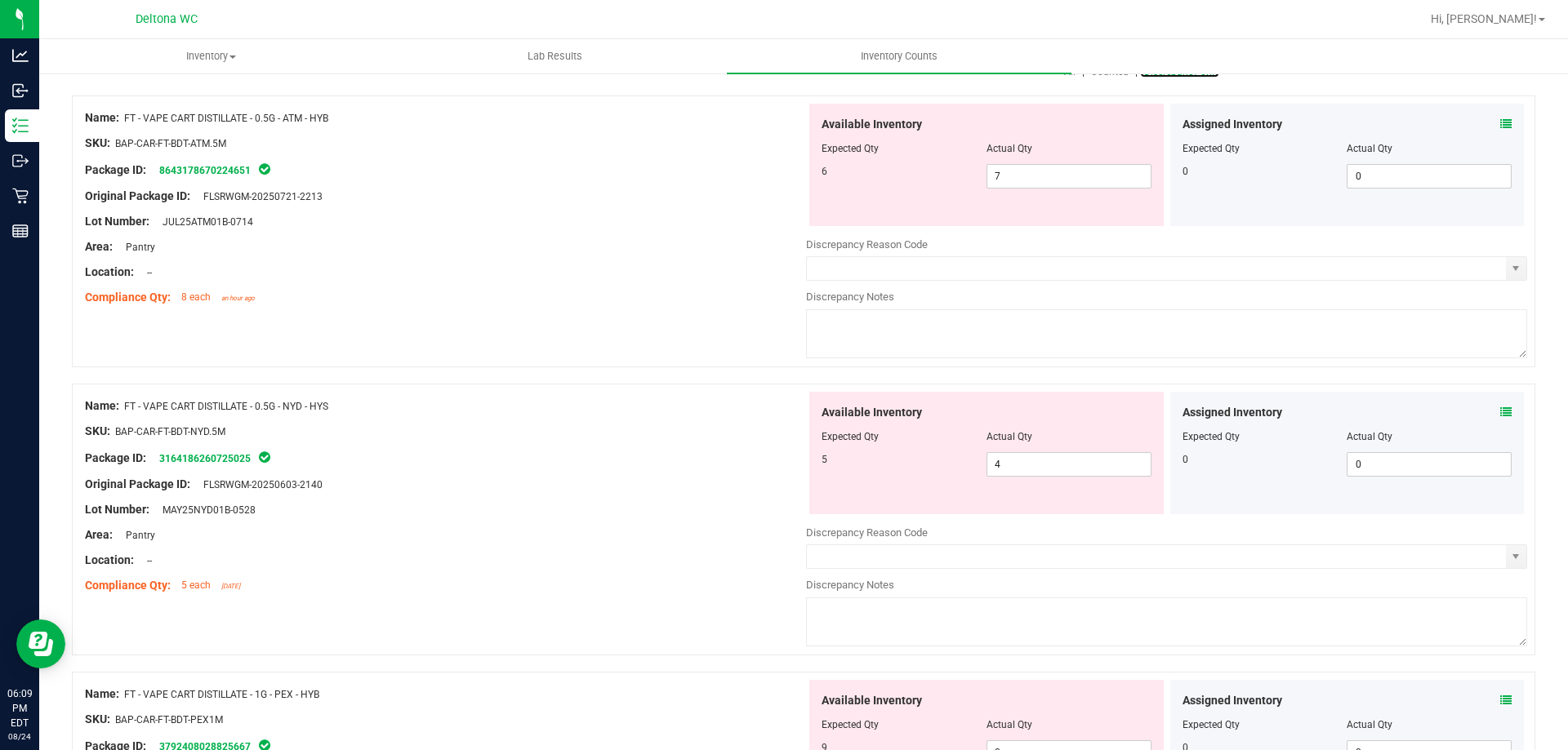
scroll to position [163, 0]
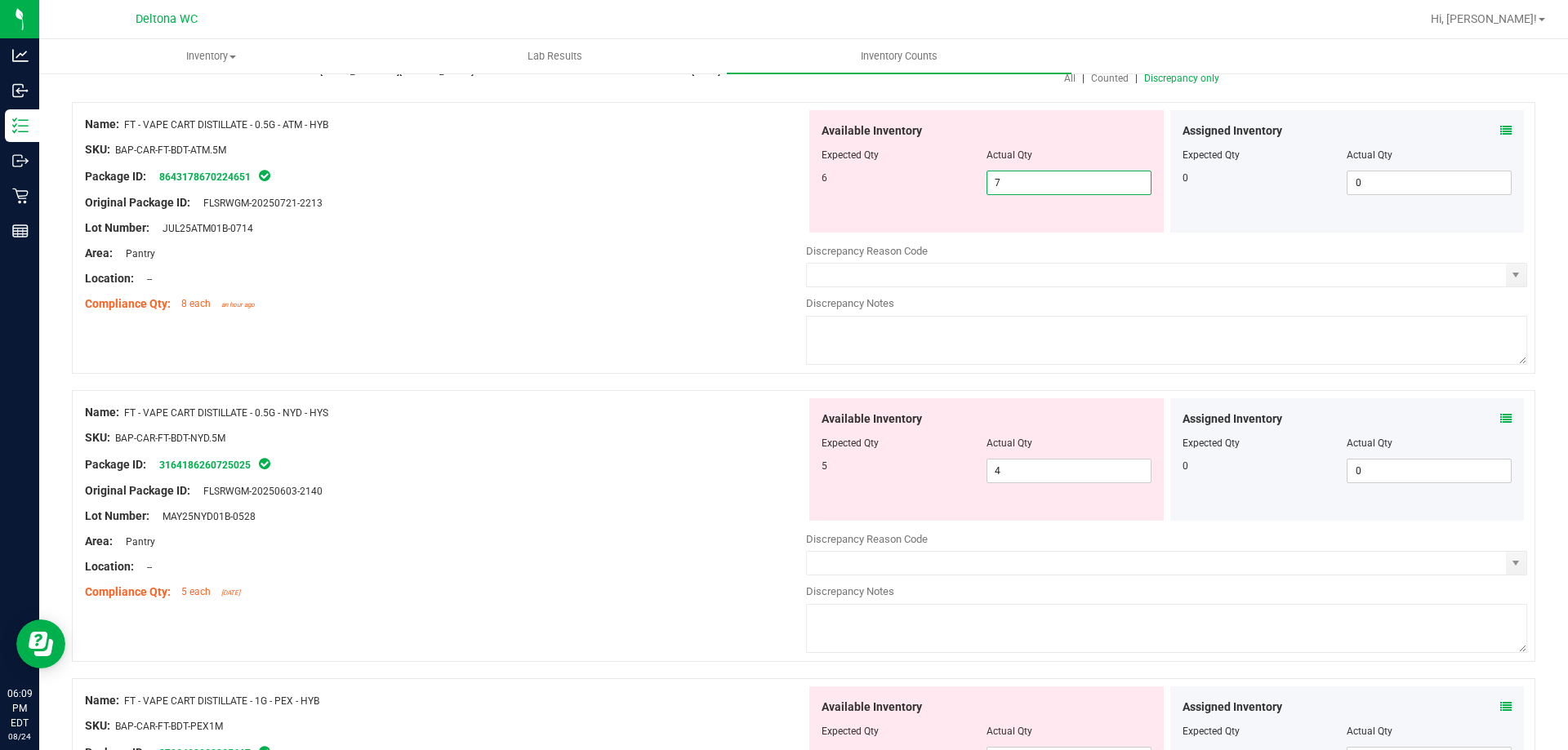
click at [1051, 182] on span "7 7" at bounding box center [1068, 182] width 164 height 24
click at [1051, 182] on input "7" at bounding box center [1069, 182] width 164 height 22
type input "6"
click at [736, 265] on div at bounding box center [445, 266] width 721 height 8
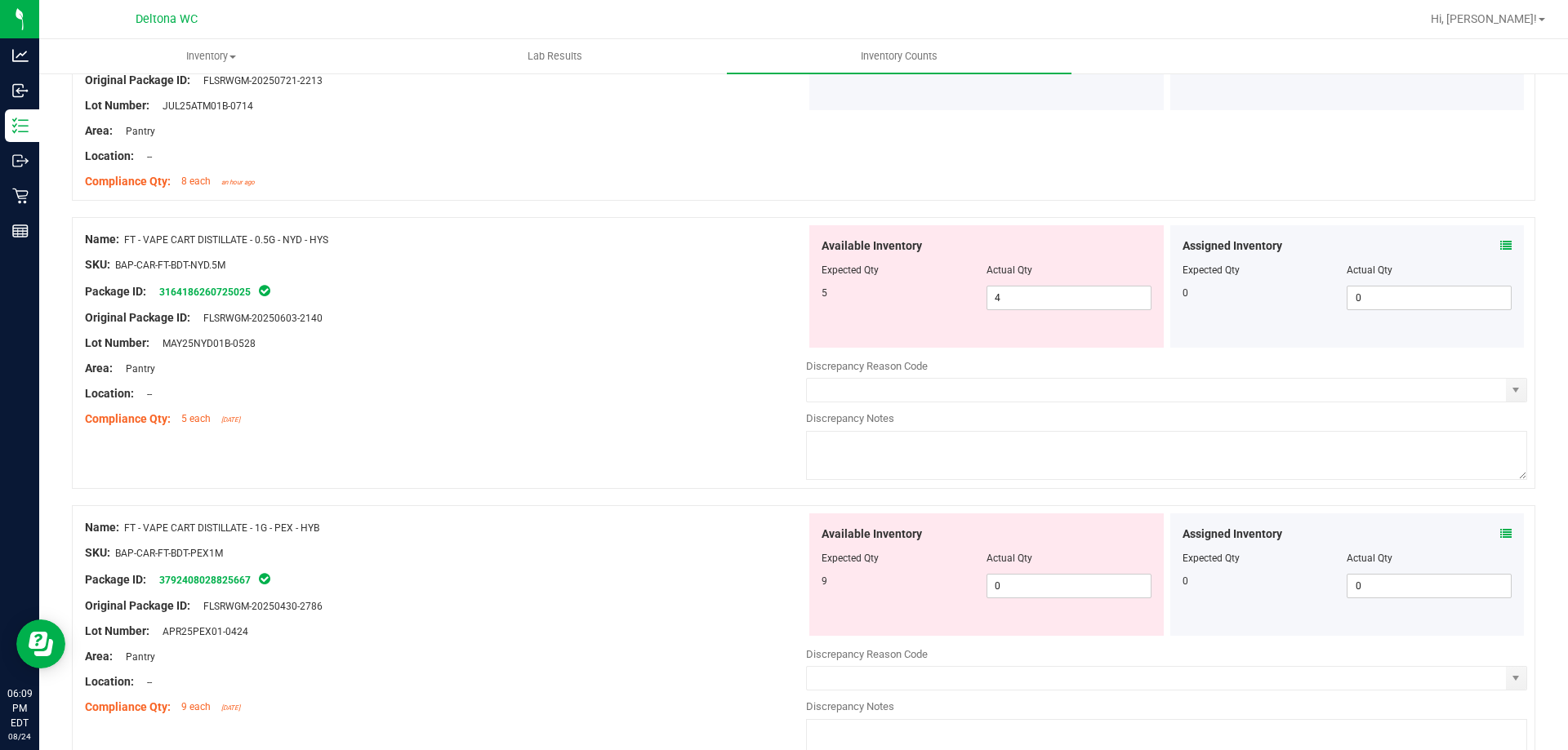
scroll to position [489, 0]
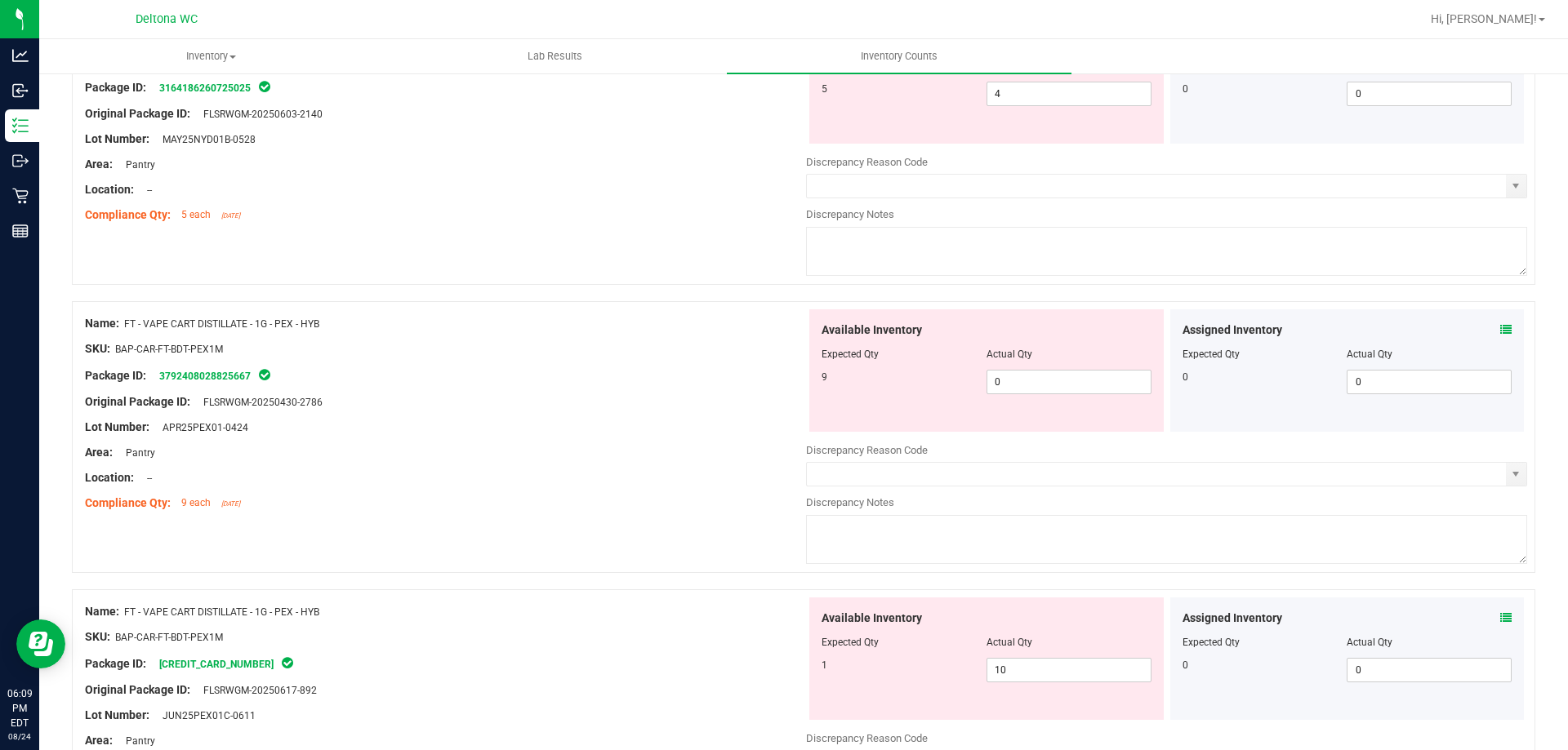
click at [1500, 332] on icon at bounding box center [1506, 330] width 12 height 12
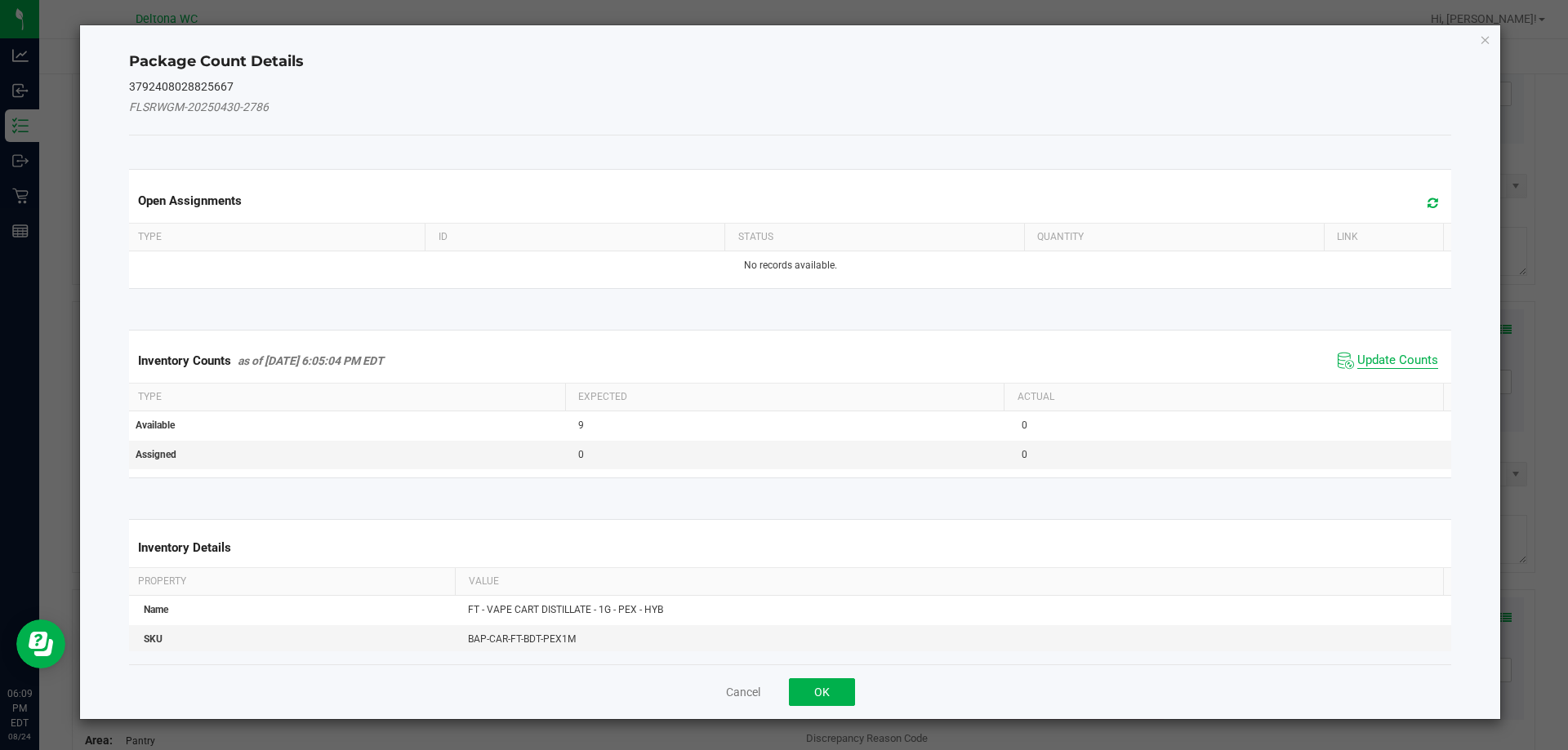
click at [1388, 357] on span "Update Counts" at bounding box center [1397, 360] width 81 height 17
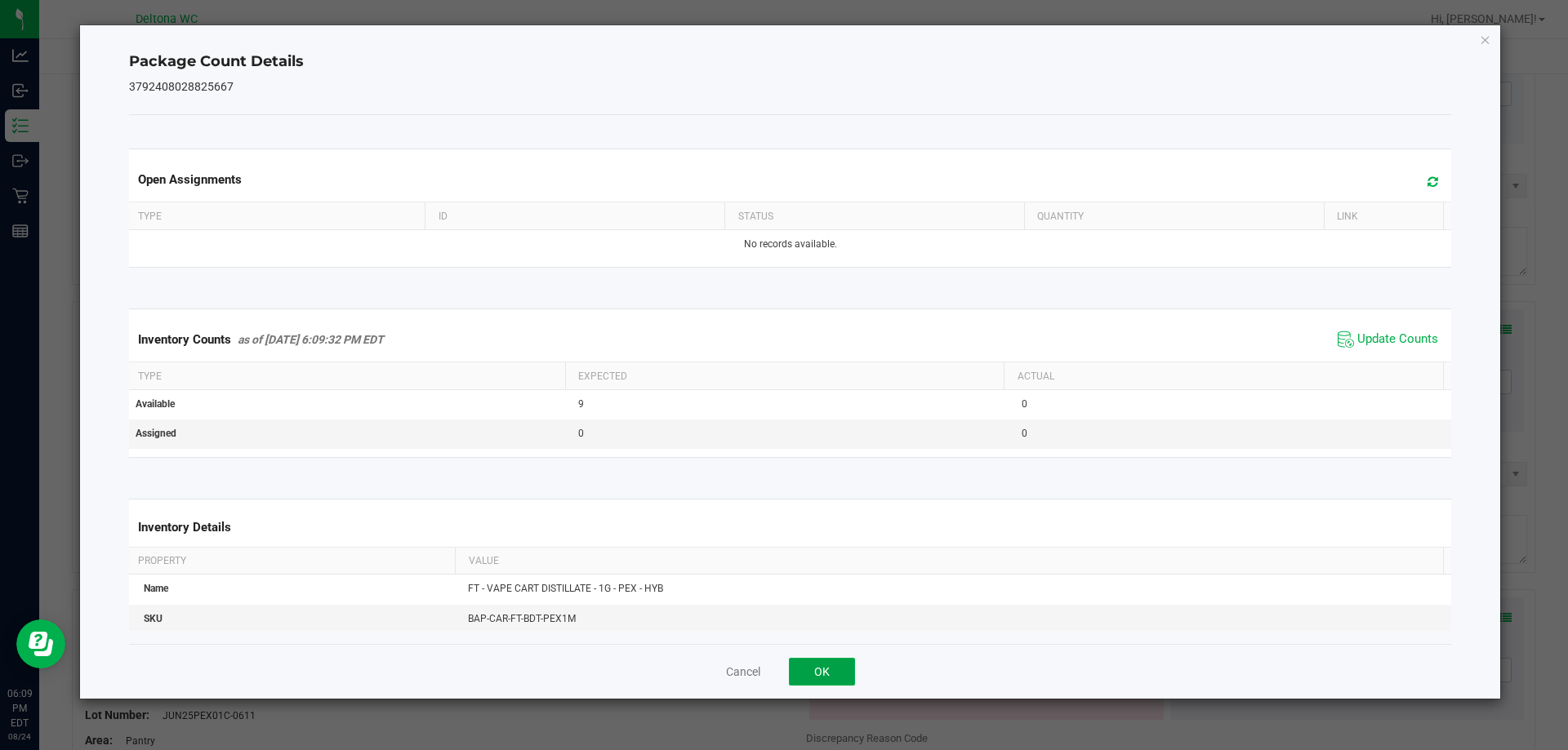
drag, startPoint x: 836, startPoint y: 661, endPoint x: 972, endPoint y: 499, distance: 211.5
click at [837, 661] on button "OK" at bounding box center [821, 671] width 66 height 28
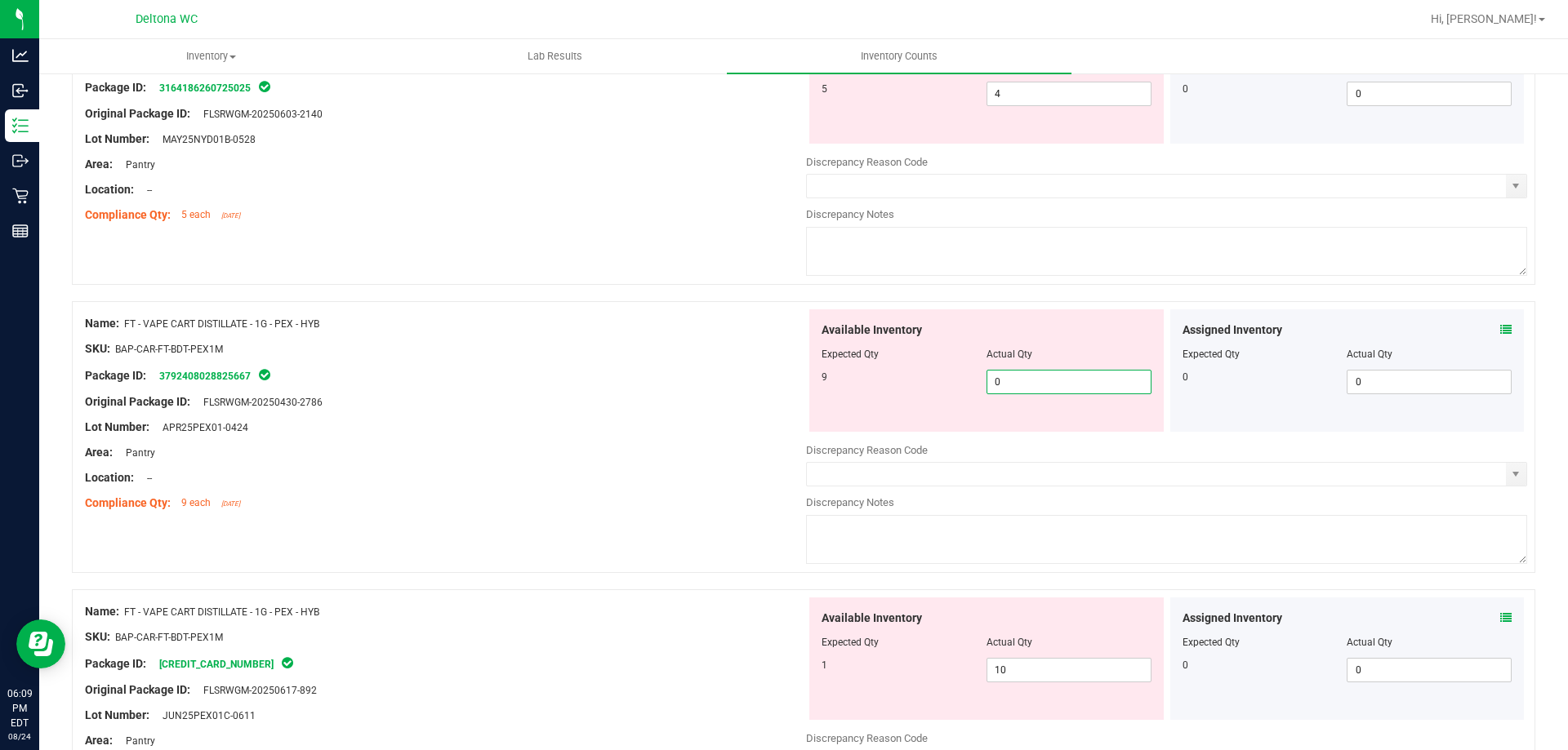
click at [1070, 382] on span "0 0" at bounding box center [1068, 381] width 164 height 24
click at [1070, 382] on input "0" at bounding box center [1069, 381] width 164 height 22
type input "9"
click at [745, 462] on div at bounding box center [445, 465] width 721 height 8
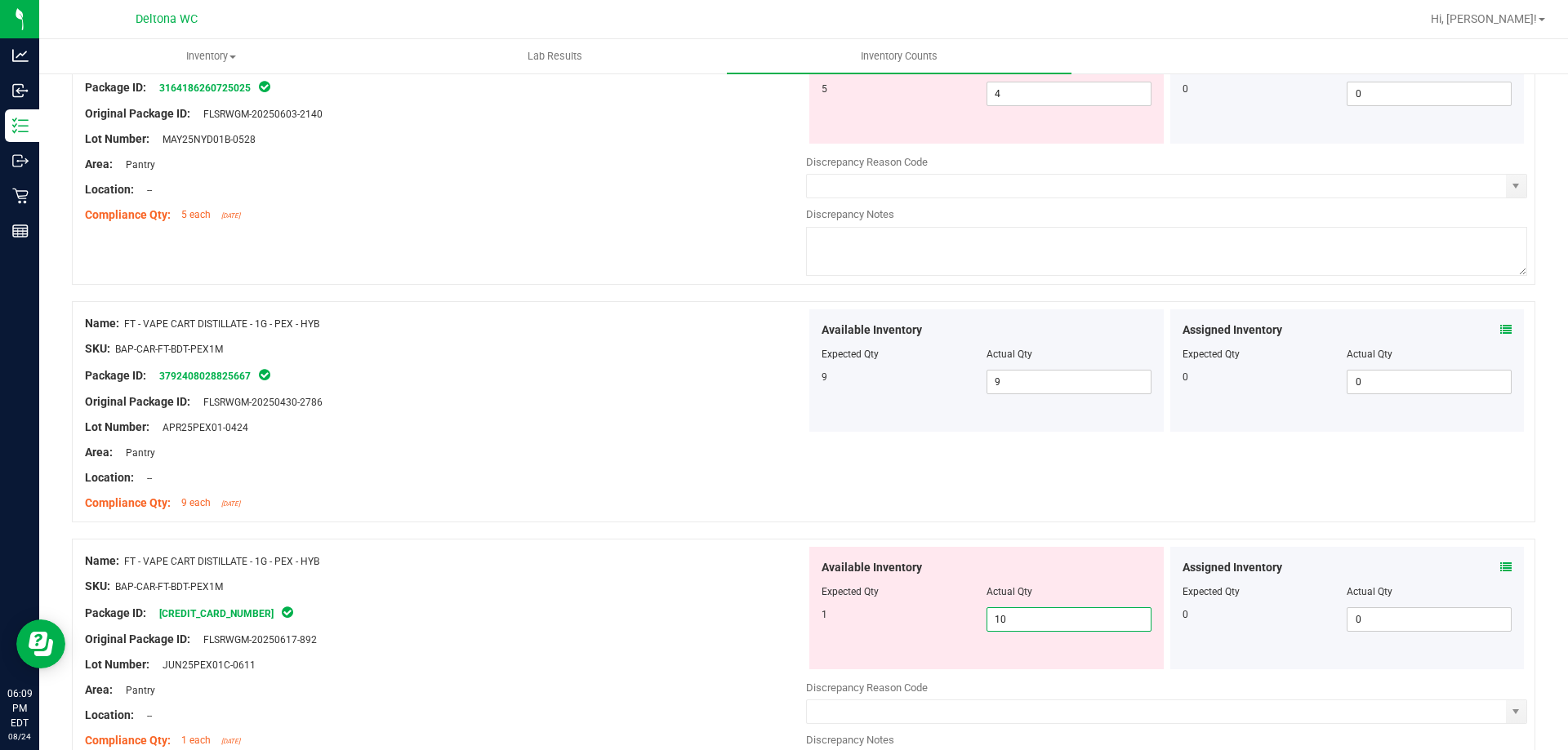
click at [1040, 613] on span "10 10" at bounding box center [1068, 619] width 164 height 24
click at [1040, 613] on input "10" at bounding box center [1069, 619] width 164 height 22
type input "1"
click at [761, 632] on div "Original Package ID: FLSRWGM-20250617-892" at bounding box center [445, 639] width 721 height 18
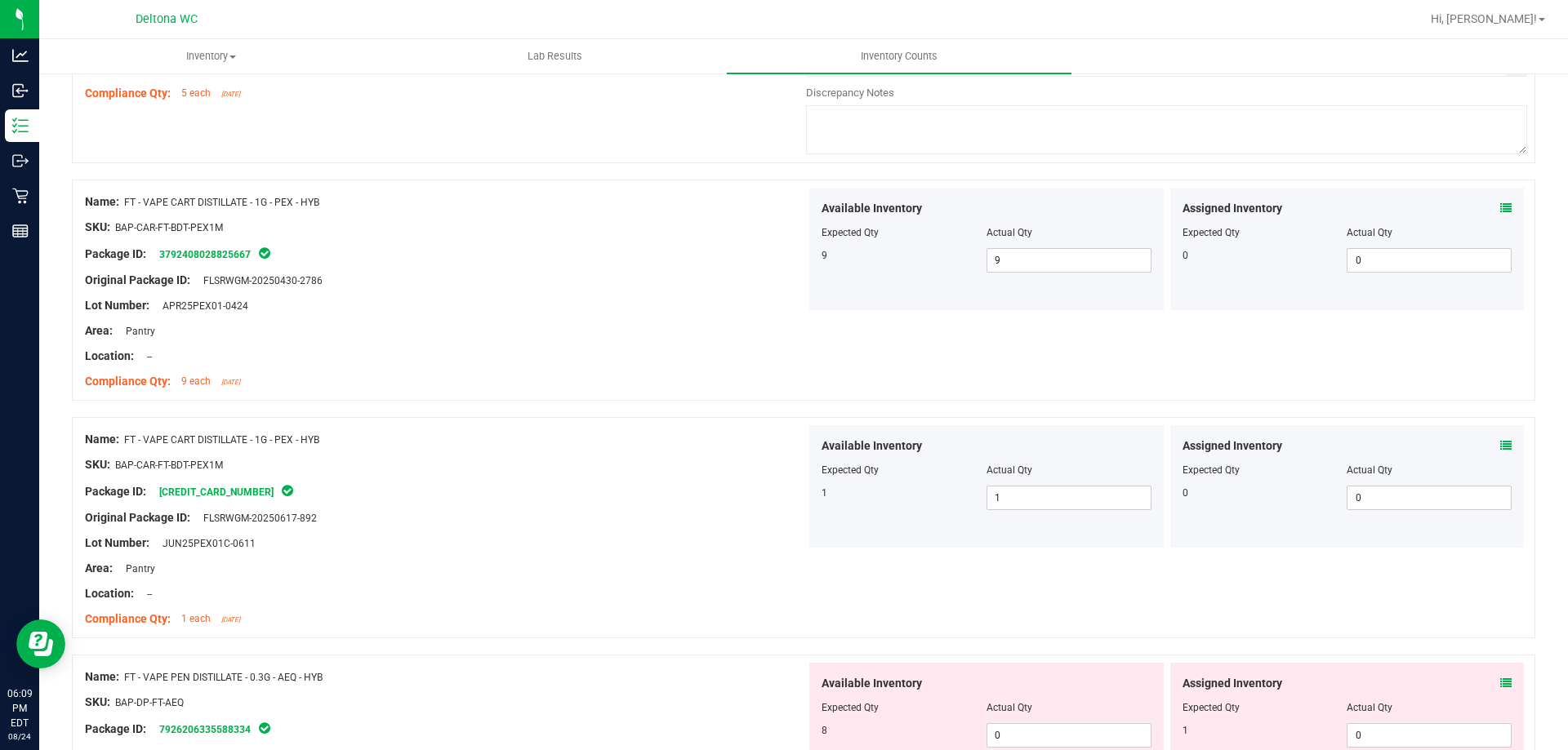
scroll to position [734, 0]
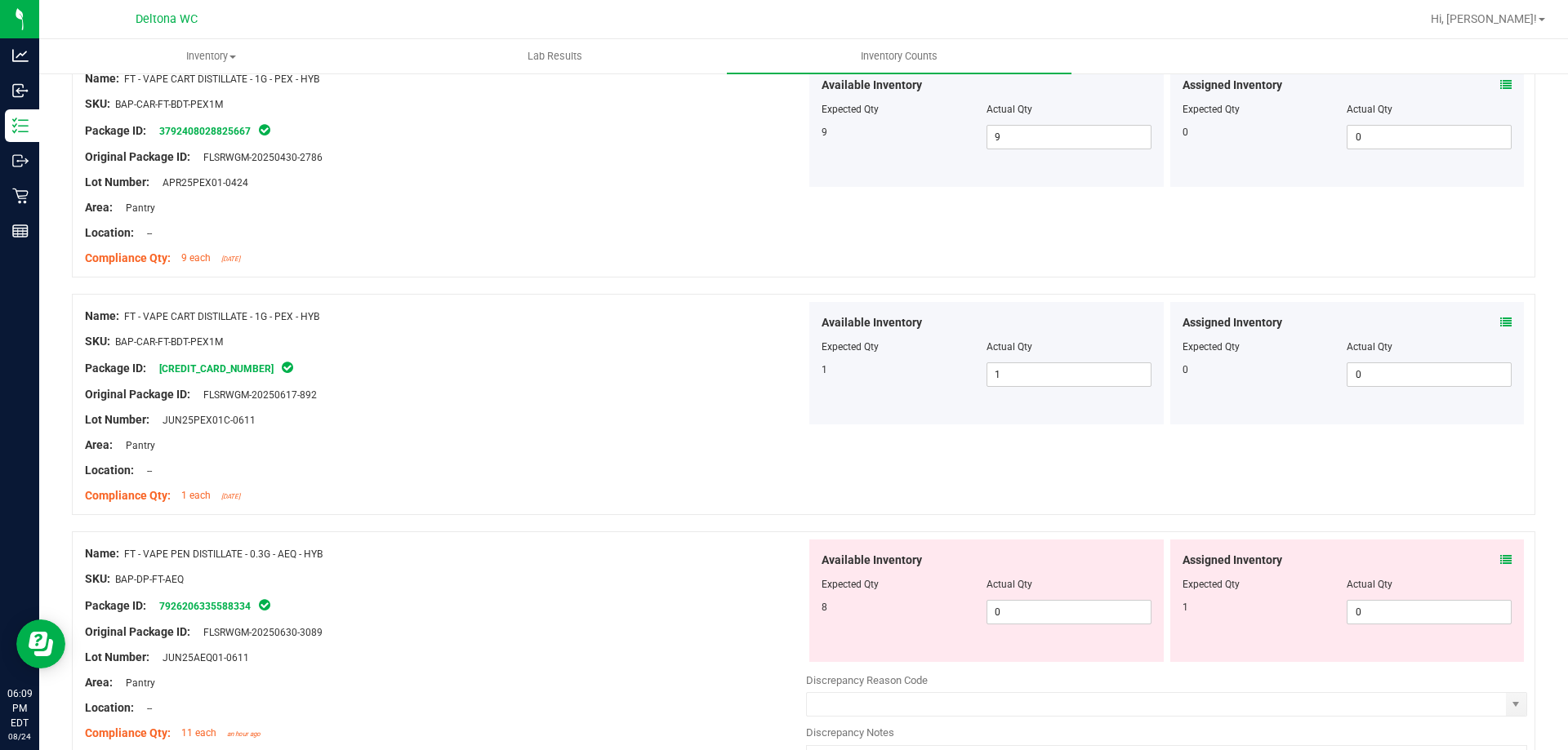
click at [1500, 556] on div "Assigned Inventory Expected Qty Actual Qty 1 0 0" at bounding box center [1347, 601] width 354 height 123
click at [1500, 562] on icon at bounding box center [1506, 560] width 12 height 12
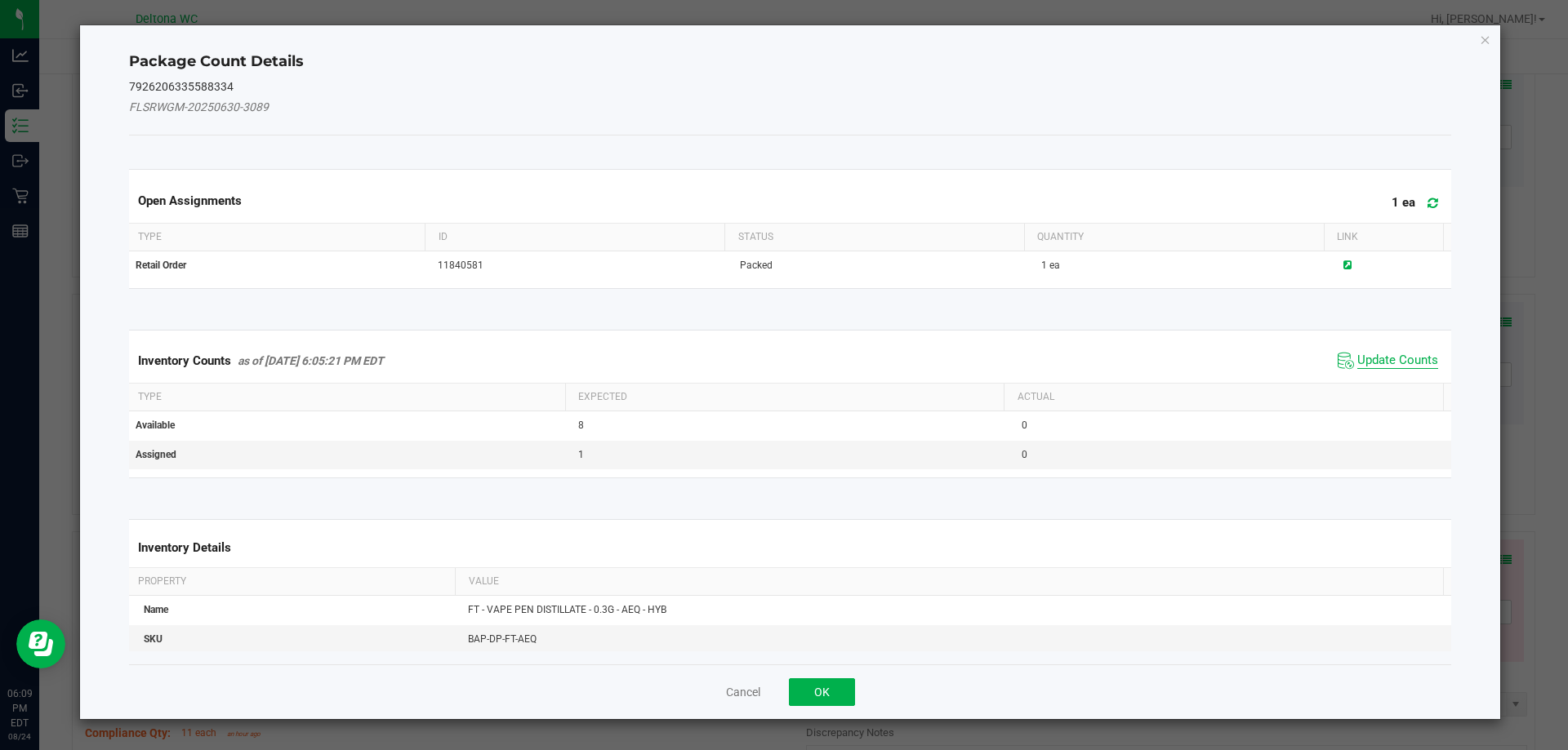
click at [1376, 368] on span "Update Counts" at bounding box center [1397, 360] width 81 height 17
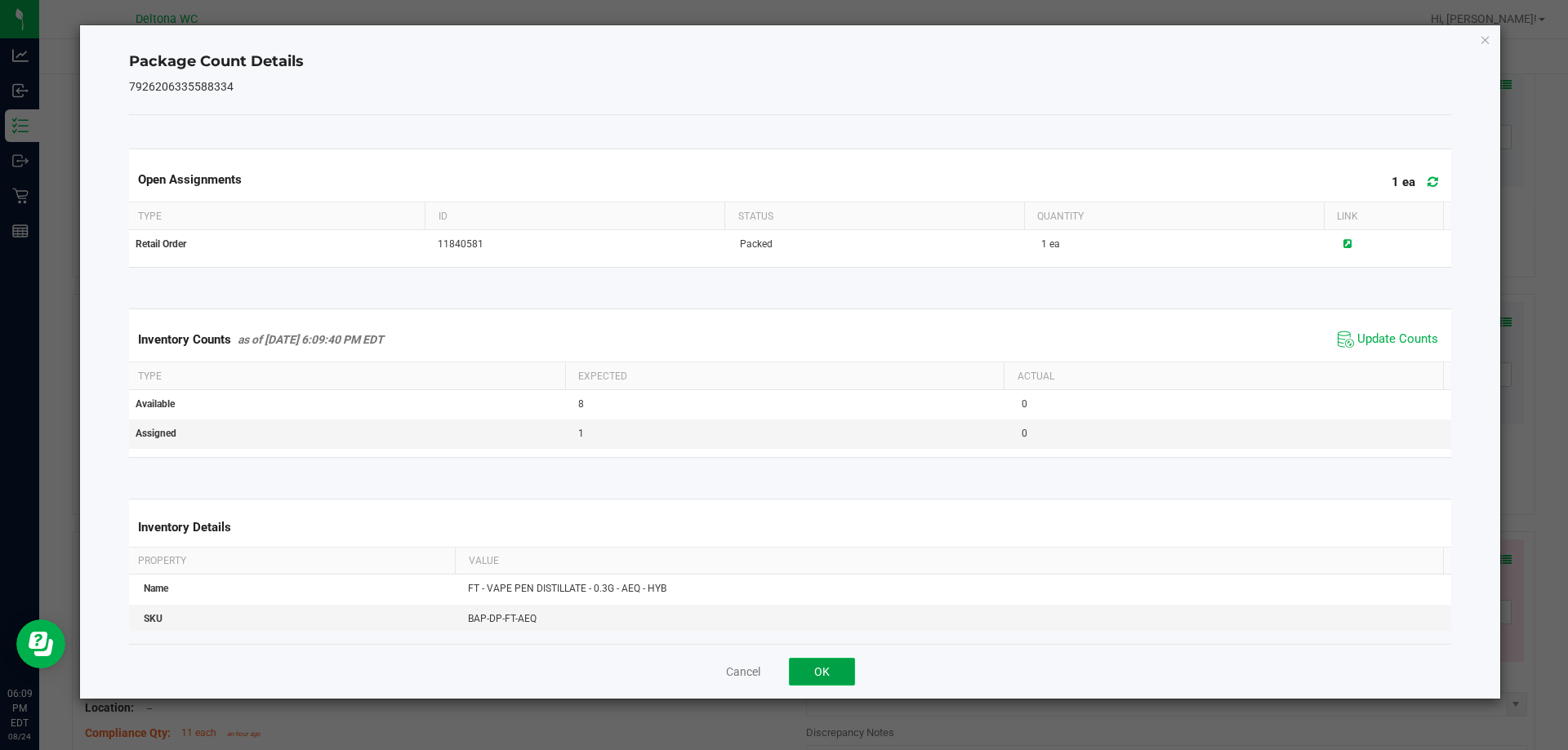
click at [796, 673] on button "OK" at bounding box center [821, 671] width 66 height 28
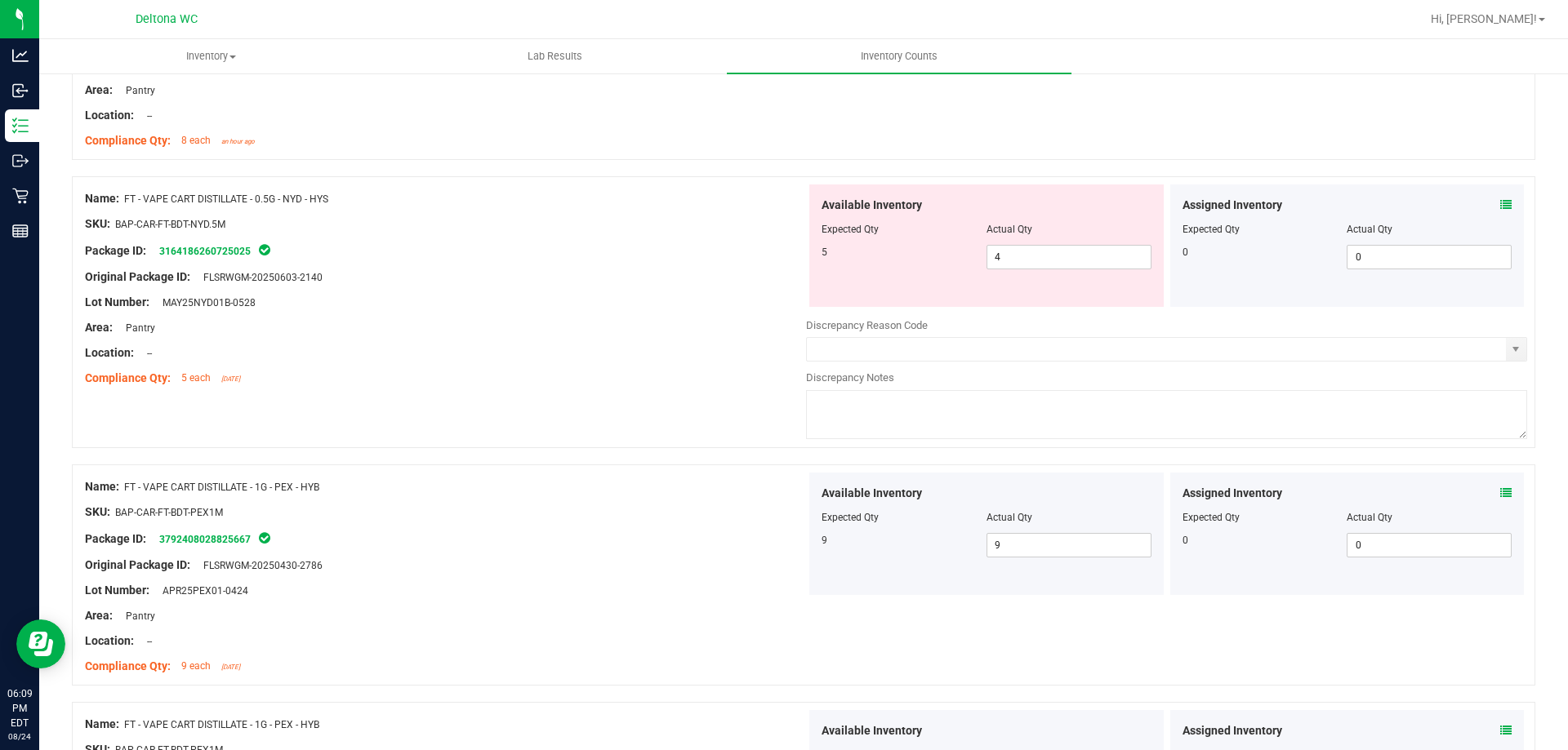
scroll to position [0, 0]
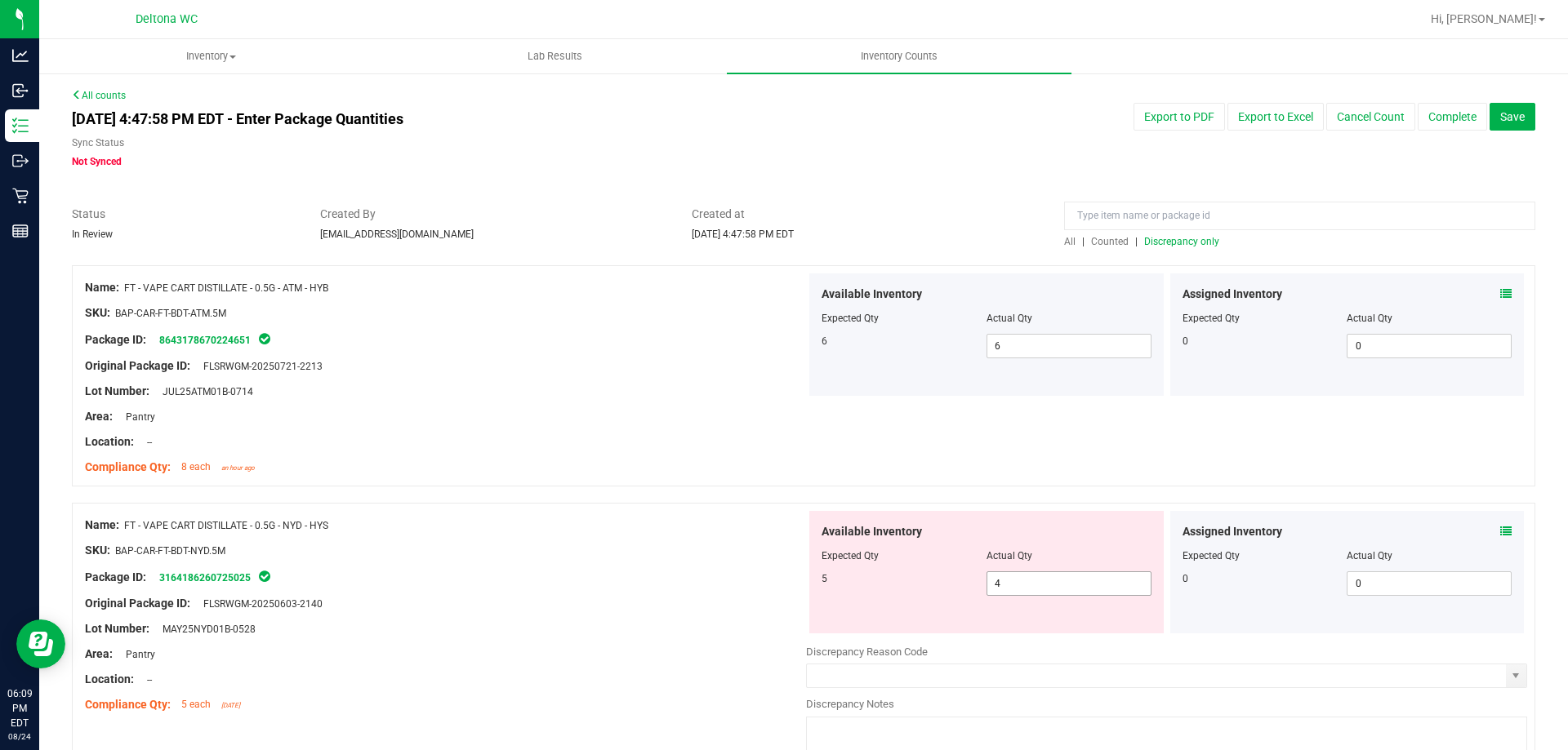
click at [1043, 587] on span "4 4" at bounding box center [1068, 583] width 164 height 24
click at [1043, 587] on input "4" at bounding box center [1069, 583] width 164 height 22
type input "5"
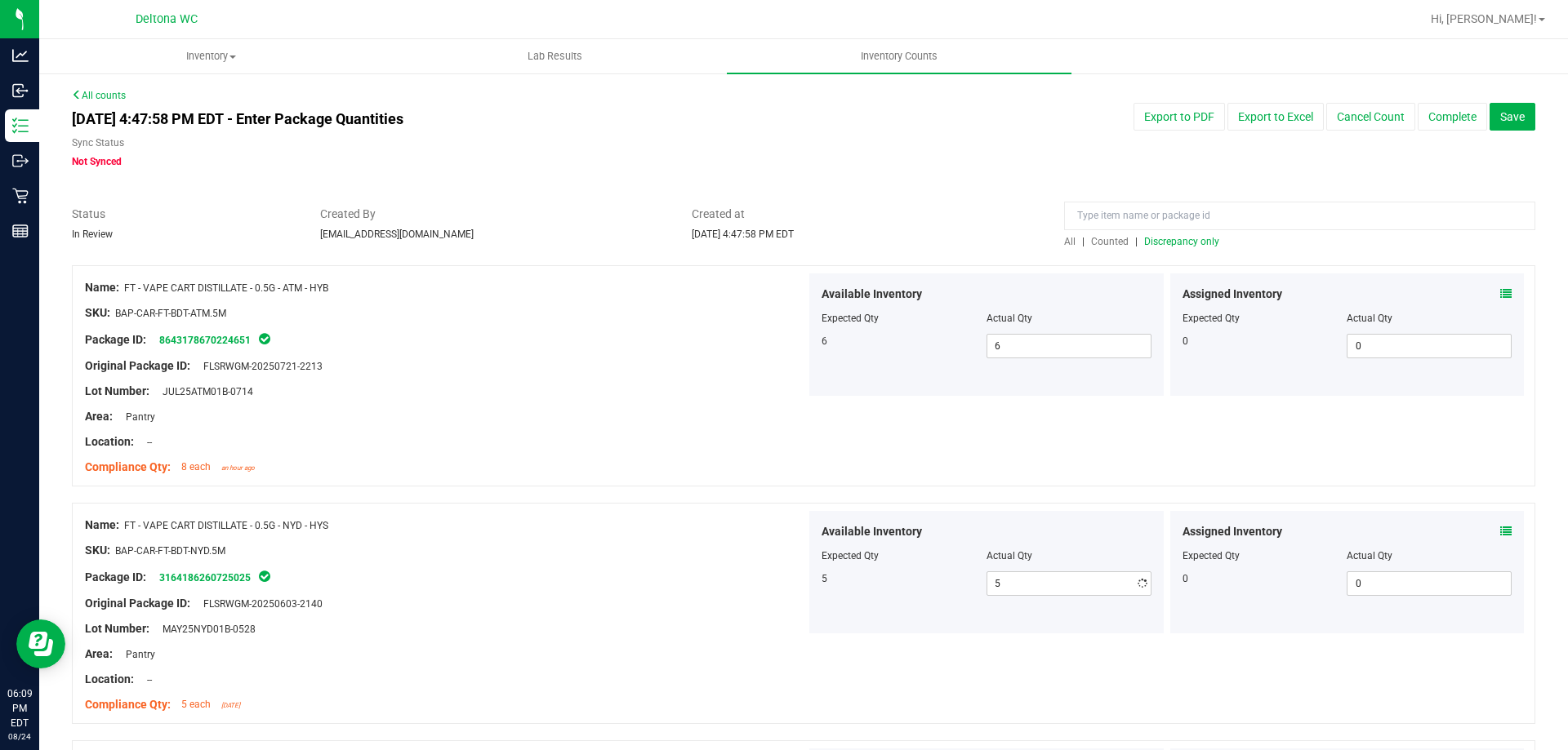
drag, startPoint x: 592, startPoint y: 514, endPoint x: 1109, endPoint y: 313, distance: 554.7
click at [605, 504] on div "Name: FT - VAPE CART DISTILLATE - 0.5G - NYD - HYS SKU: BAP-CAR-FT-BDT-NYD.5M P…" at bounding box center [803, 613] width 1463 height 221
click at [1168, 240] on span "Discrepancy only" at bounding box center [1181, 241] width 75 height 12
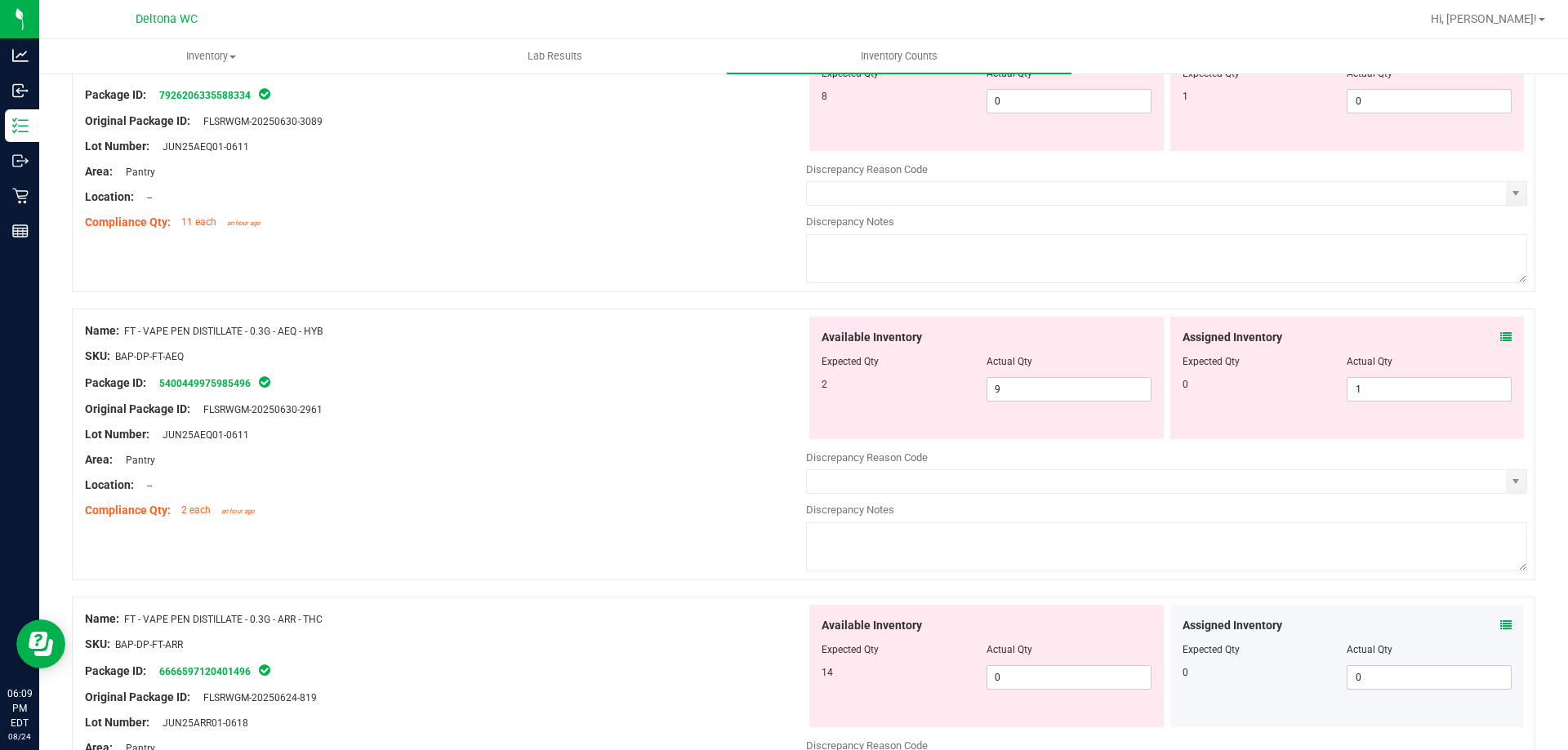
scroll to position [163, 0]
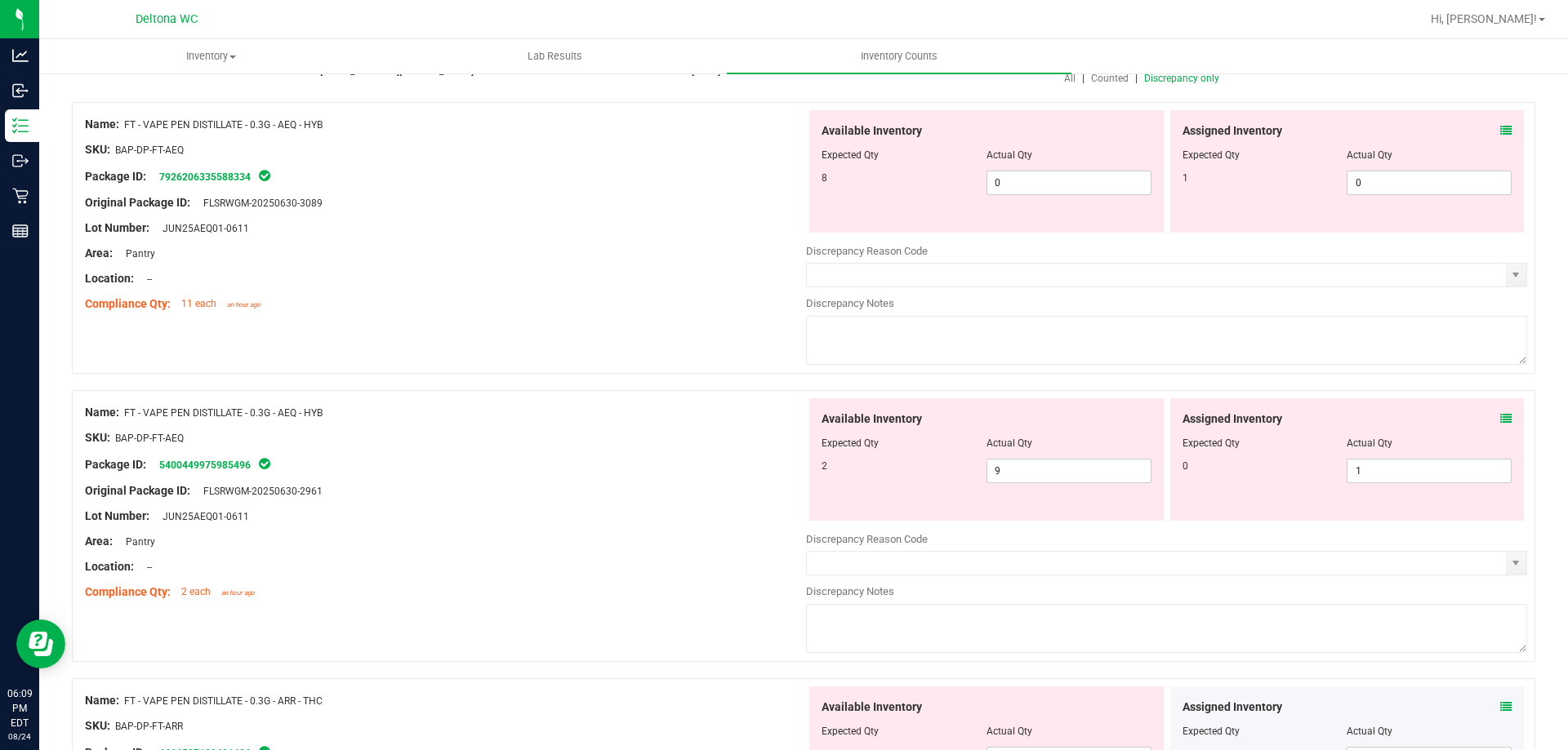
click at [1500, 125] on icon at bounding box center [1506, 130] width 12 height 12
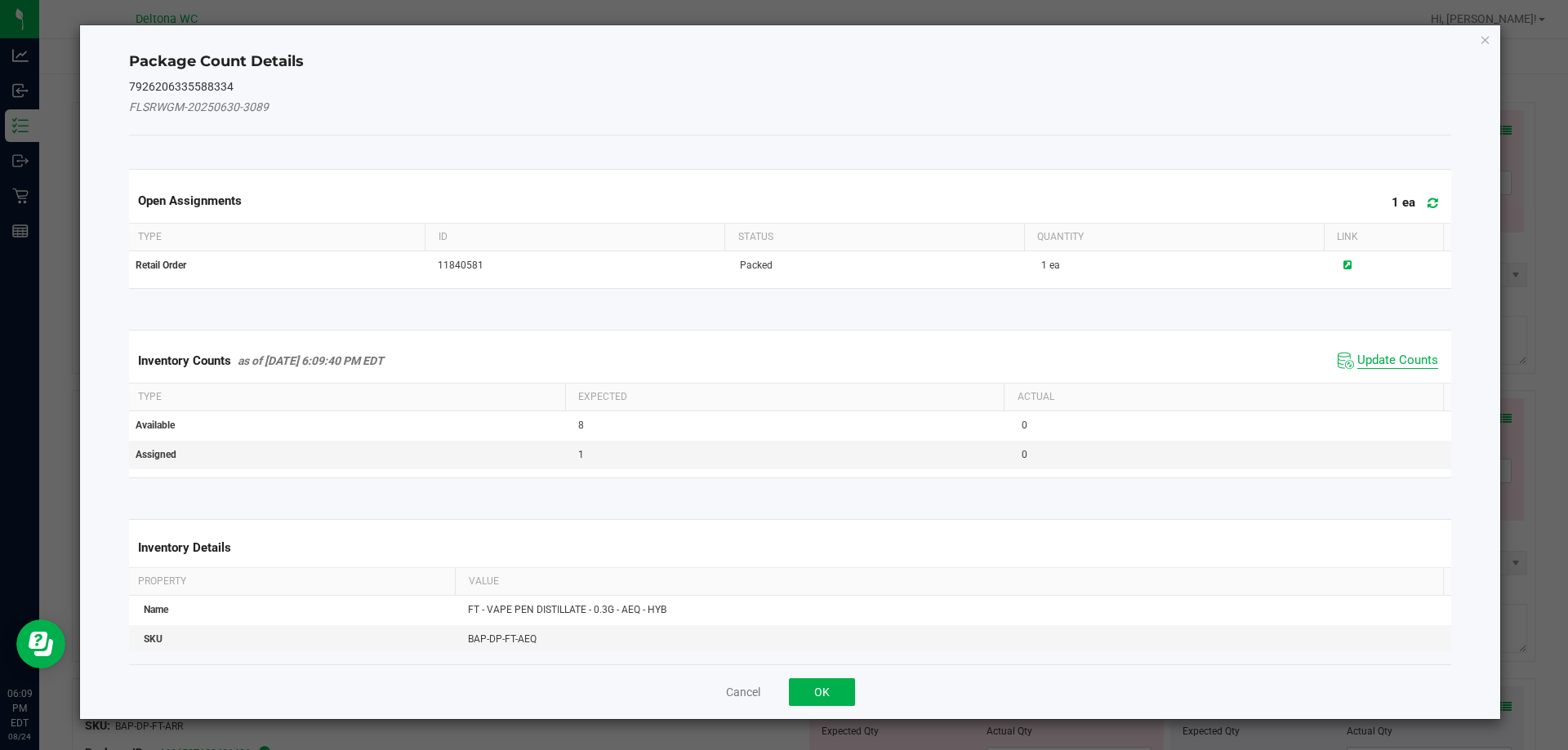
click at [1389, 356] on span "Update Counts" at bounding box center [1397, 360] width 81 height 17
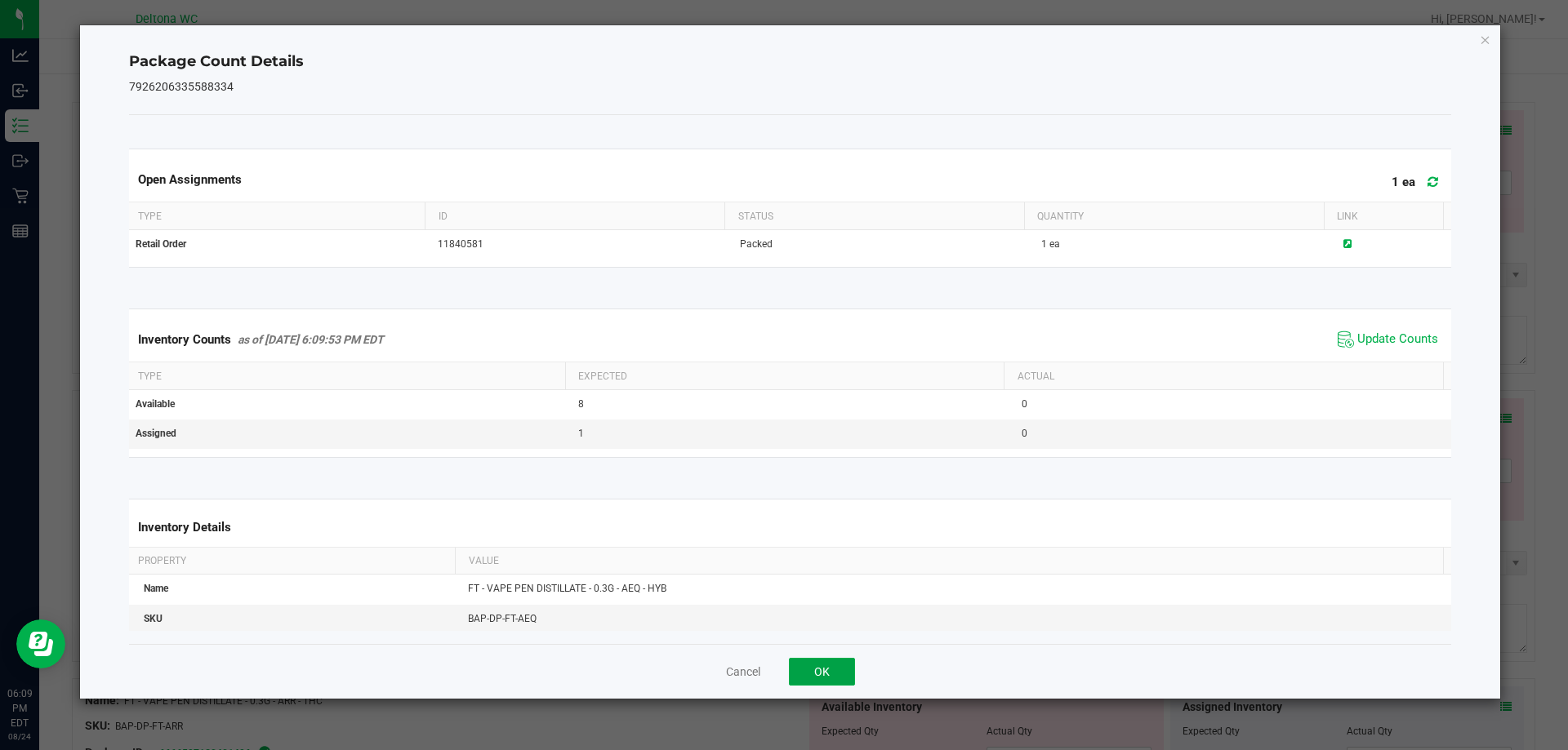
drag, startPoint x: 840, startPoint y: 665, endPoint x: 1024, endPoint y: 597, distance: 196.2
click at [846, 662] on button "OK" at bounding box center [821, 671] width 66 height 28
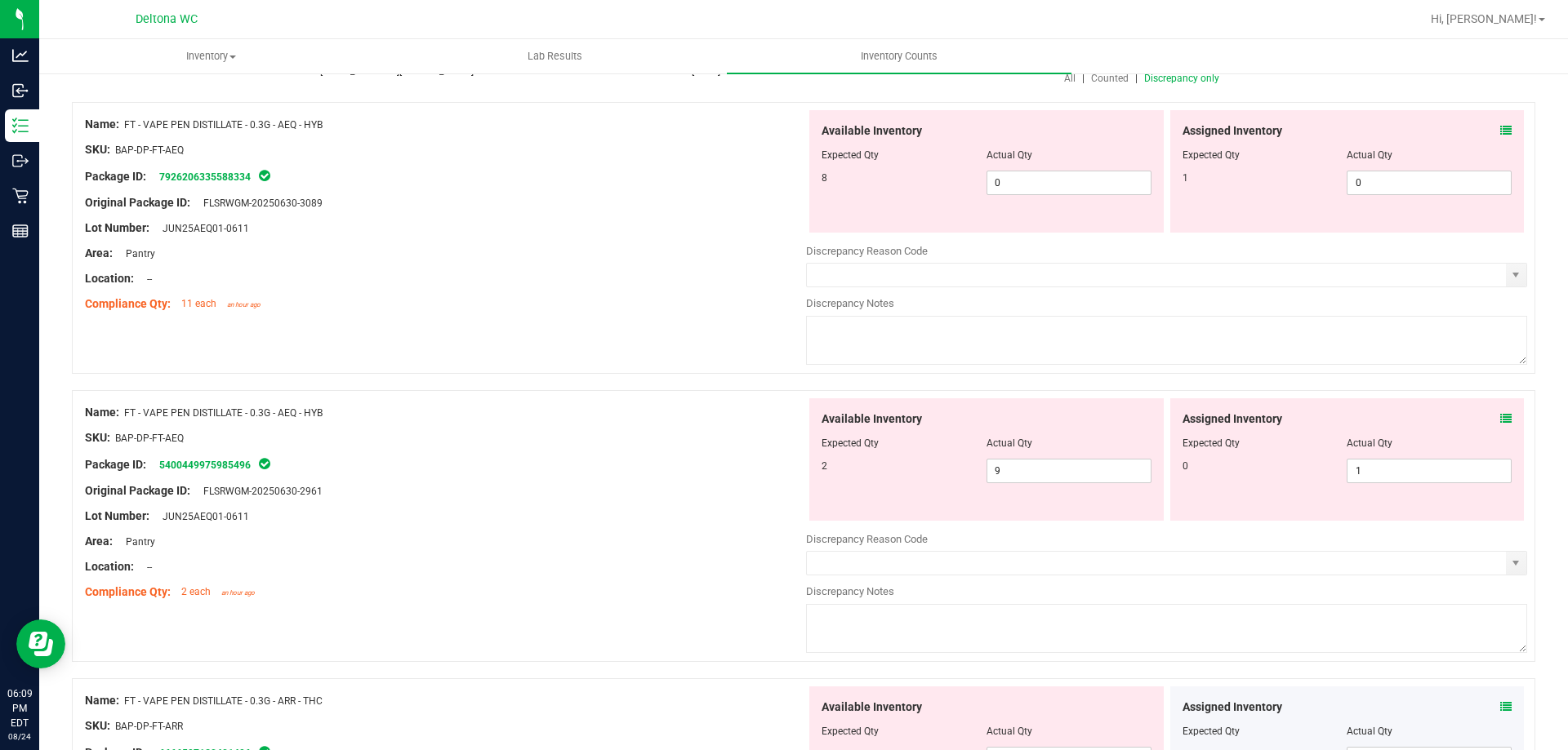
click at [1500, 416] on icon at bounding box center [1506, 418] width 12 height 12
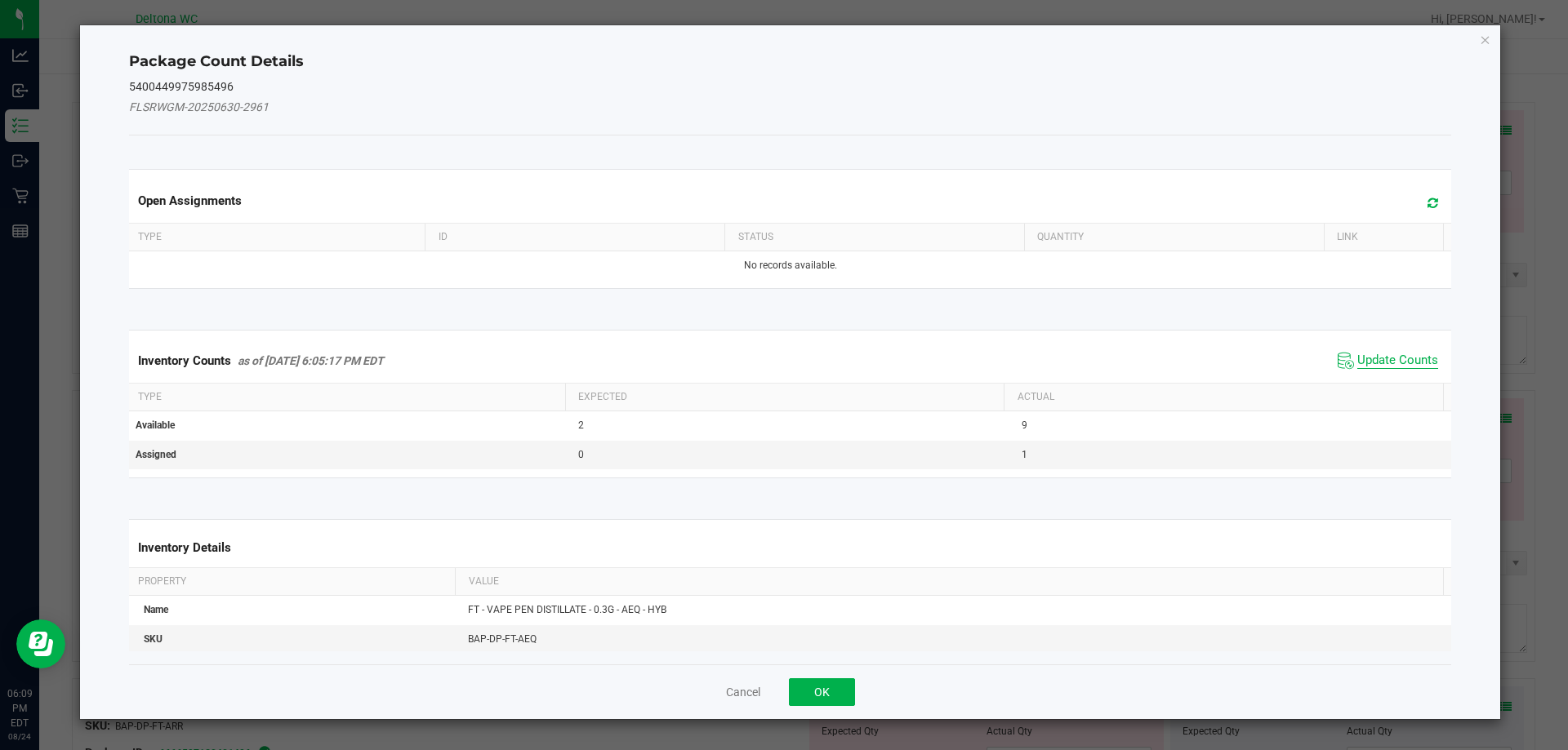
click at [1393, 364] on span "Update Counts" at bounding box center [1397, 360] width 81 height 17
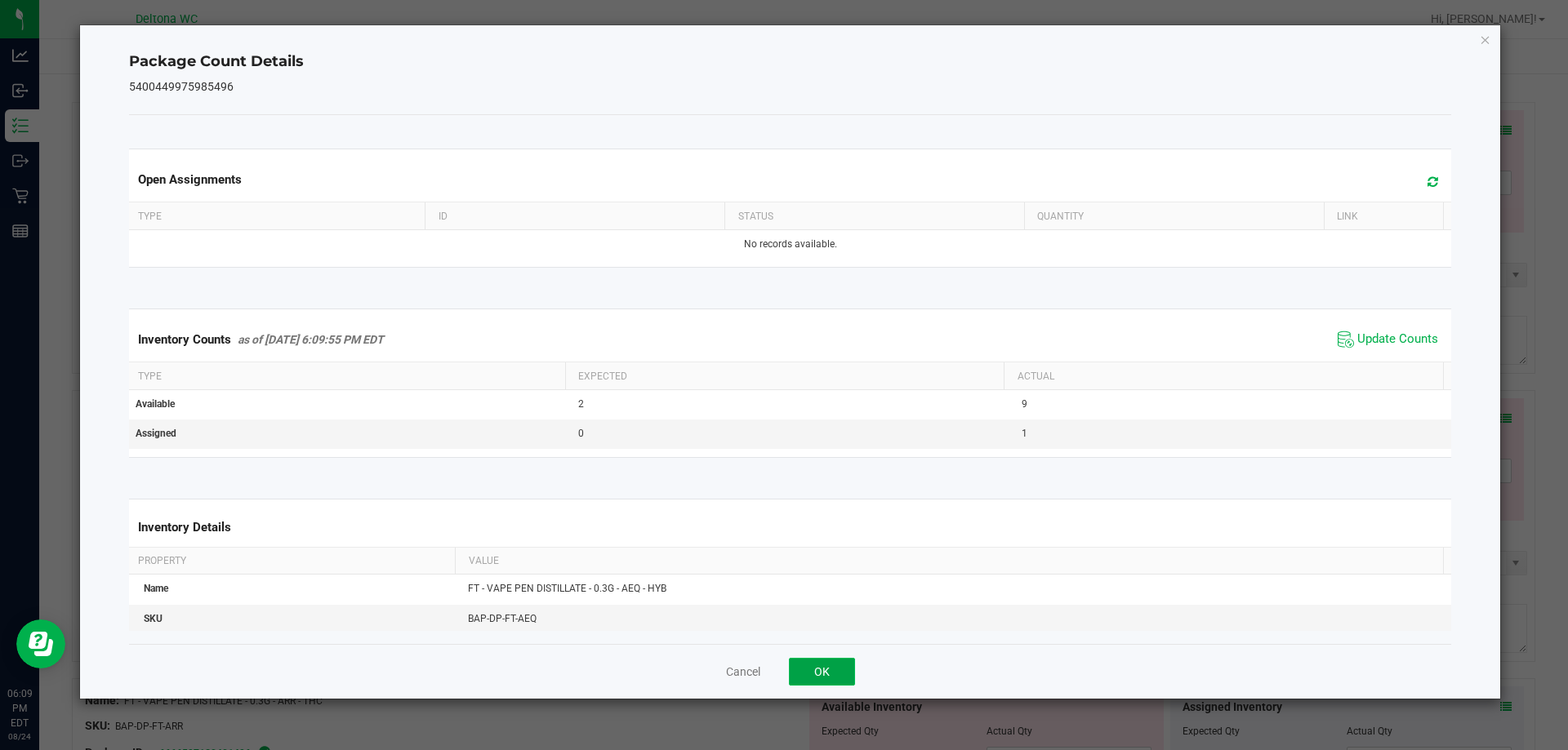
drag, startPoint x: 849, startPoint y: 666, endPoint x: 1239, endPoint y: 393, distance: 476.1
click at [852, 664] on button "OK" at bounding box center [821, 671] width 66 height 28
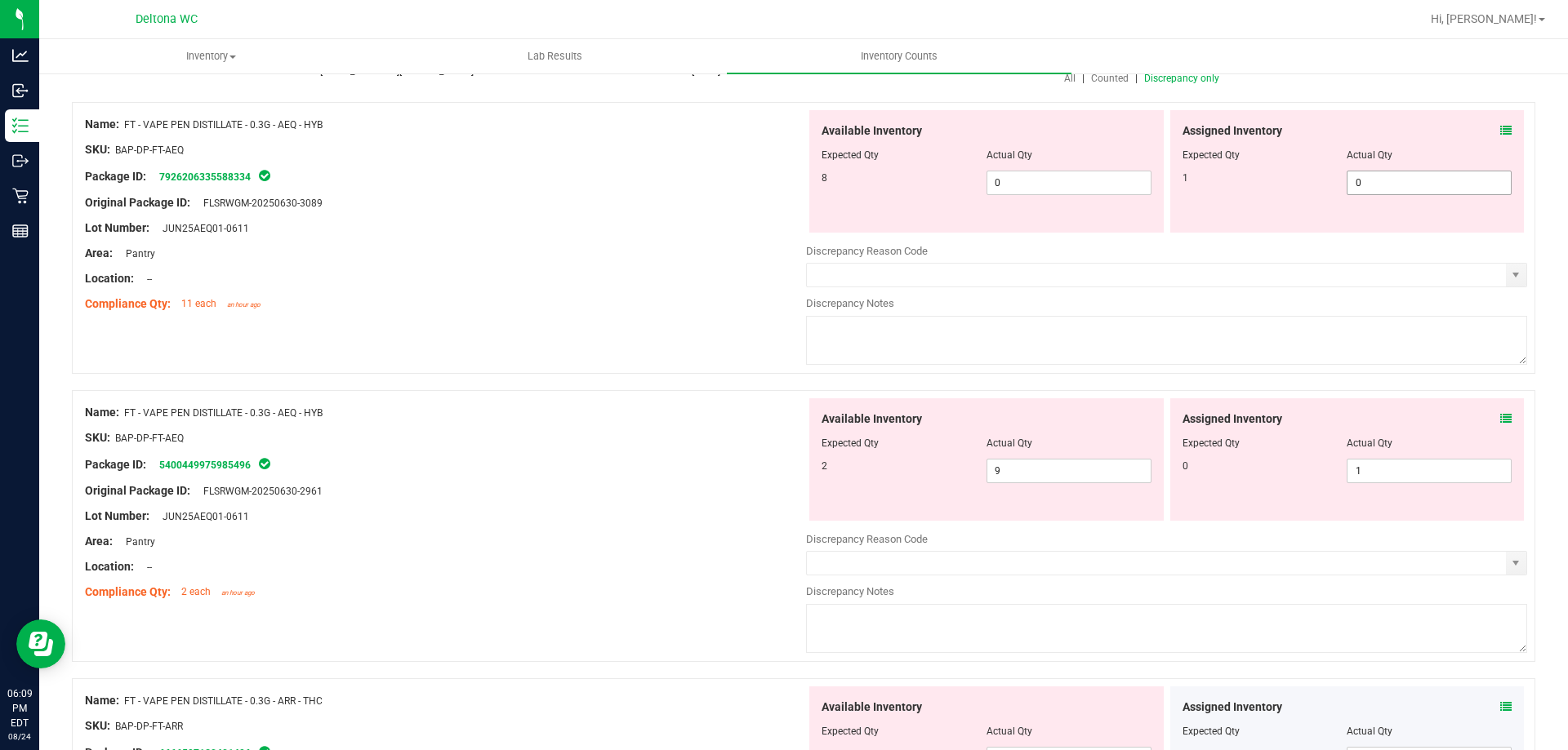
click at [1406, 195] on div "Assigned Inventory Expected Qty Actual Qty 1 0 0" at bounding box center [1347, 171] width 354 height 123
click at [1406, 191] on span "0 0" at bounding box center [1428, 182] width 164 height 24
click at [1406, 190] on input "0" at bounding box center [1429, 182] width 164 height 22
type input "1"
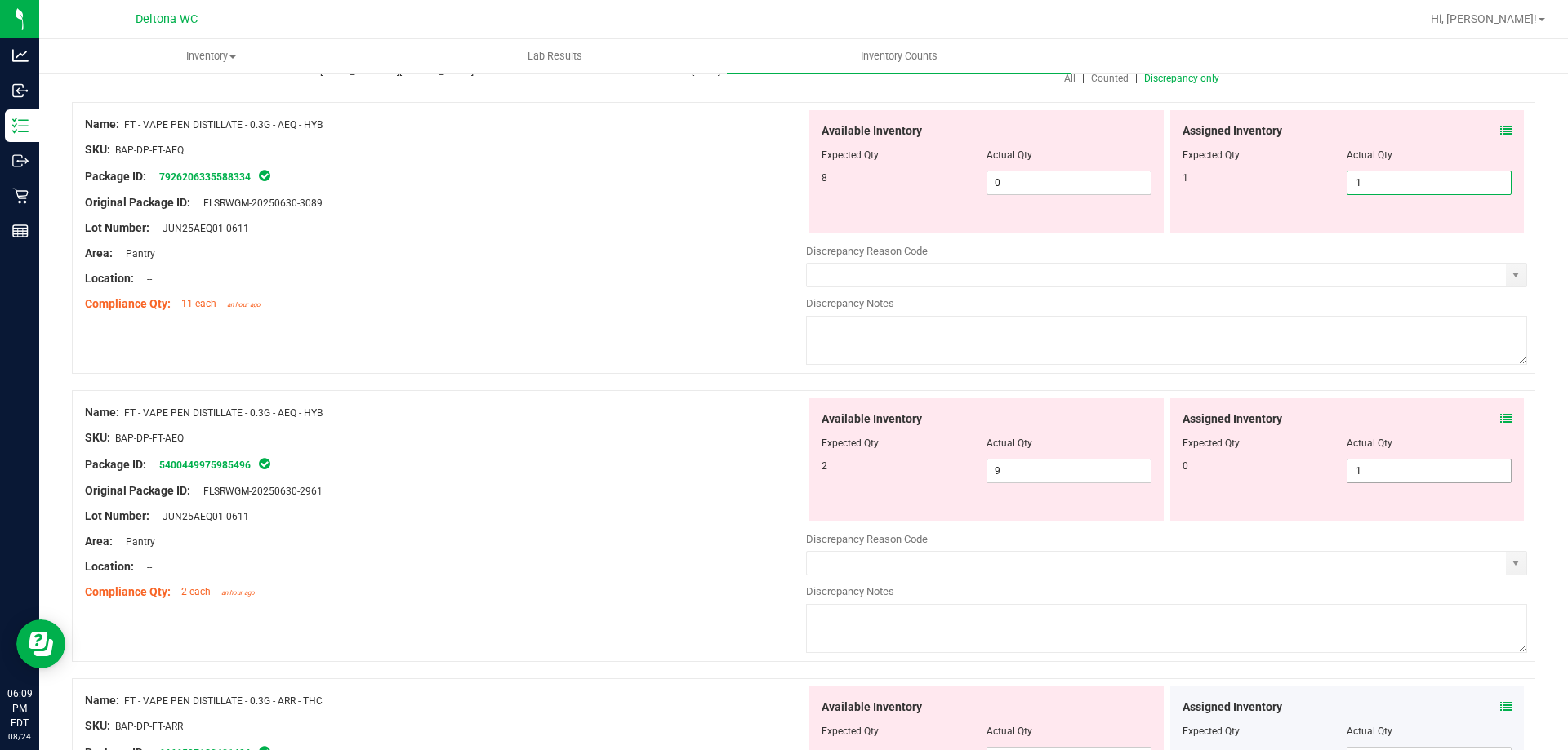
type input "1"
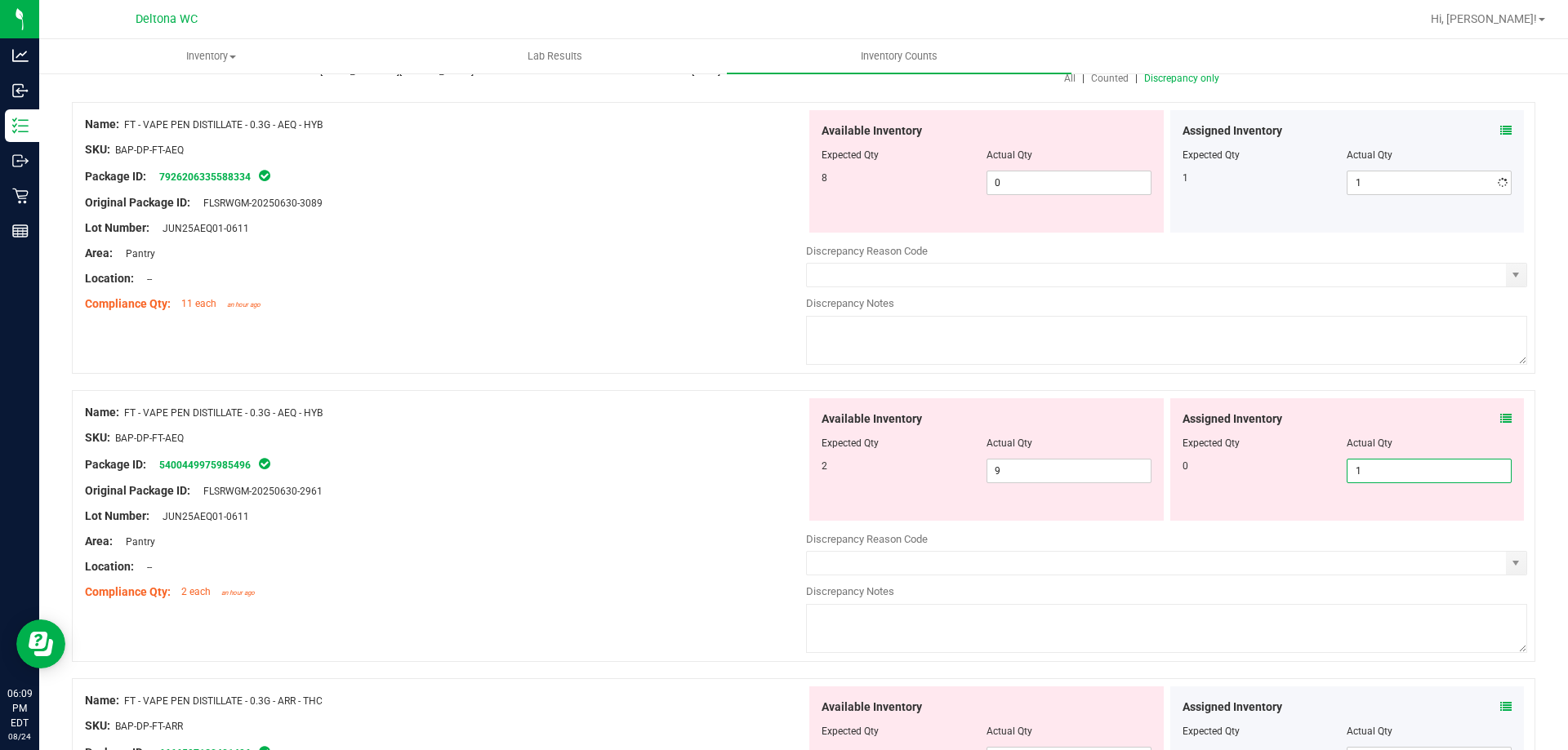
click at [1419, 475] on span "1 1" at bounding box center [1428, 470] width 164 height 24
click at [1419, 475] on input "1" at bounding box center [1429, 470] width 164 height 22
type input "0"
click at [663, 431] on div "SKU: BAP-DP-FT-AEQ" at bounding box center [445, 438] width 721 height 18
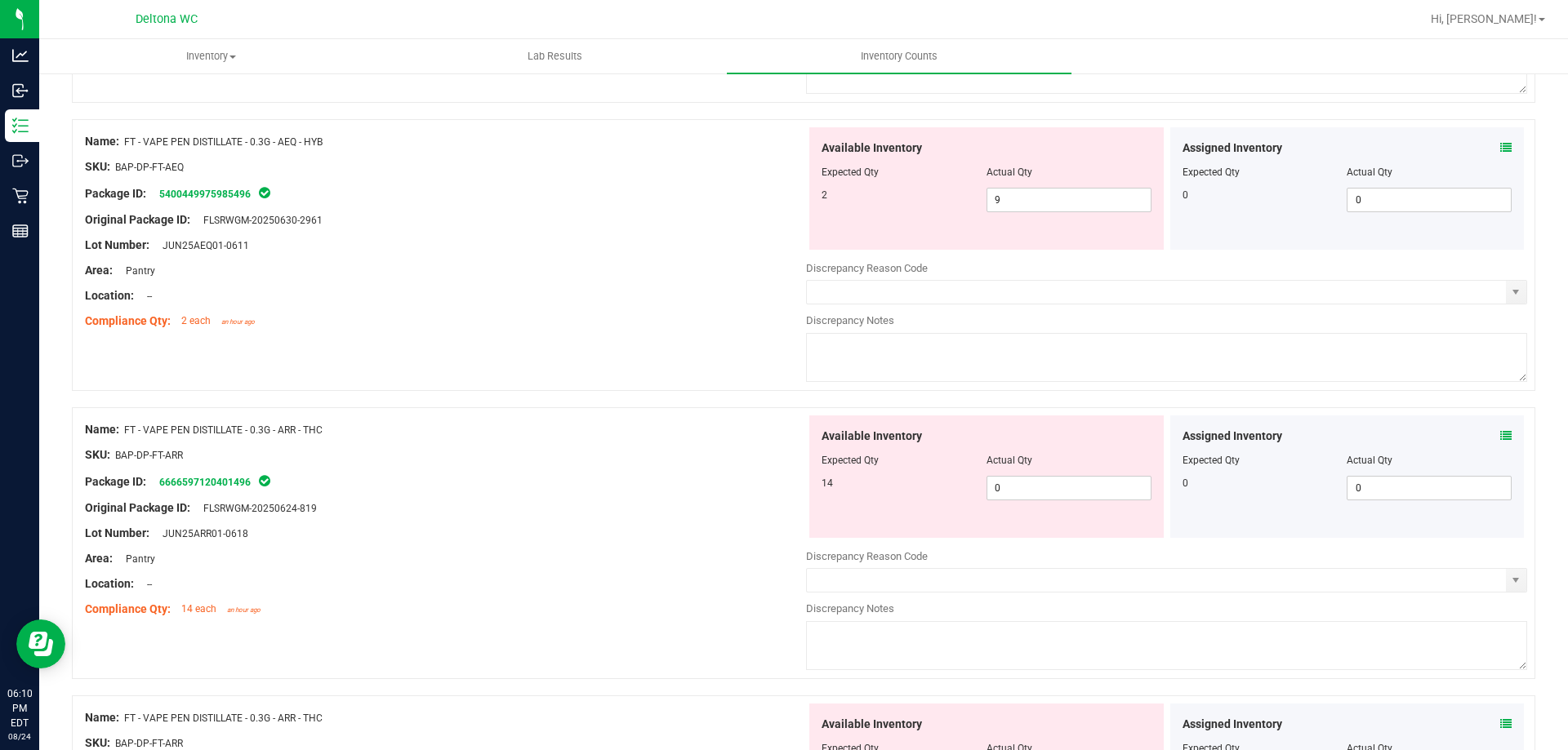
scroll to position [489, 0]
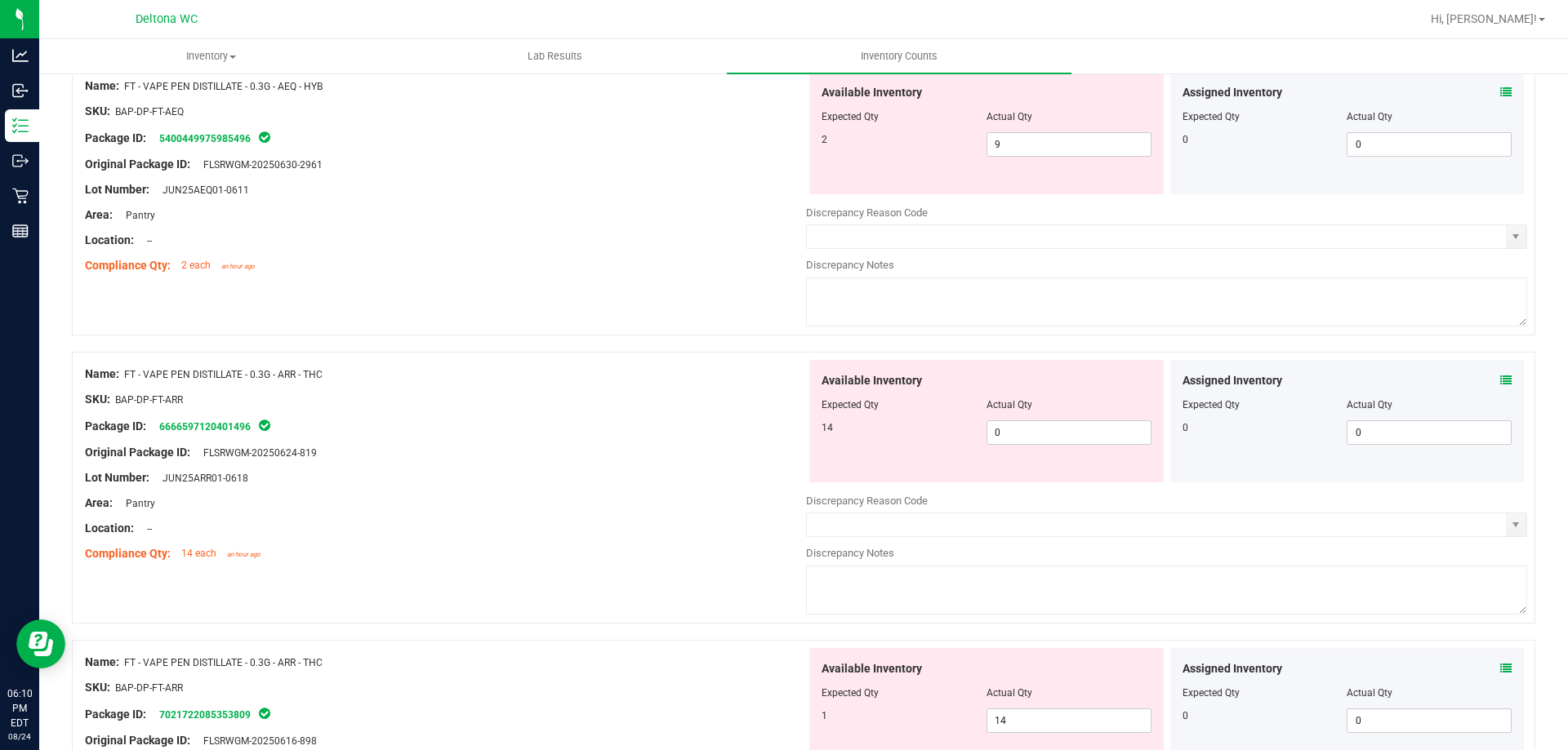
click at [1500, 375] on icon at bounding box center [1506, 380] width 12 height 12
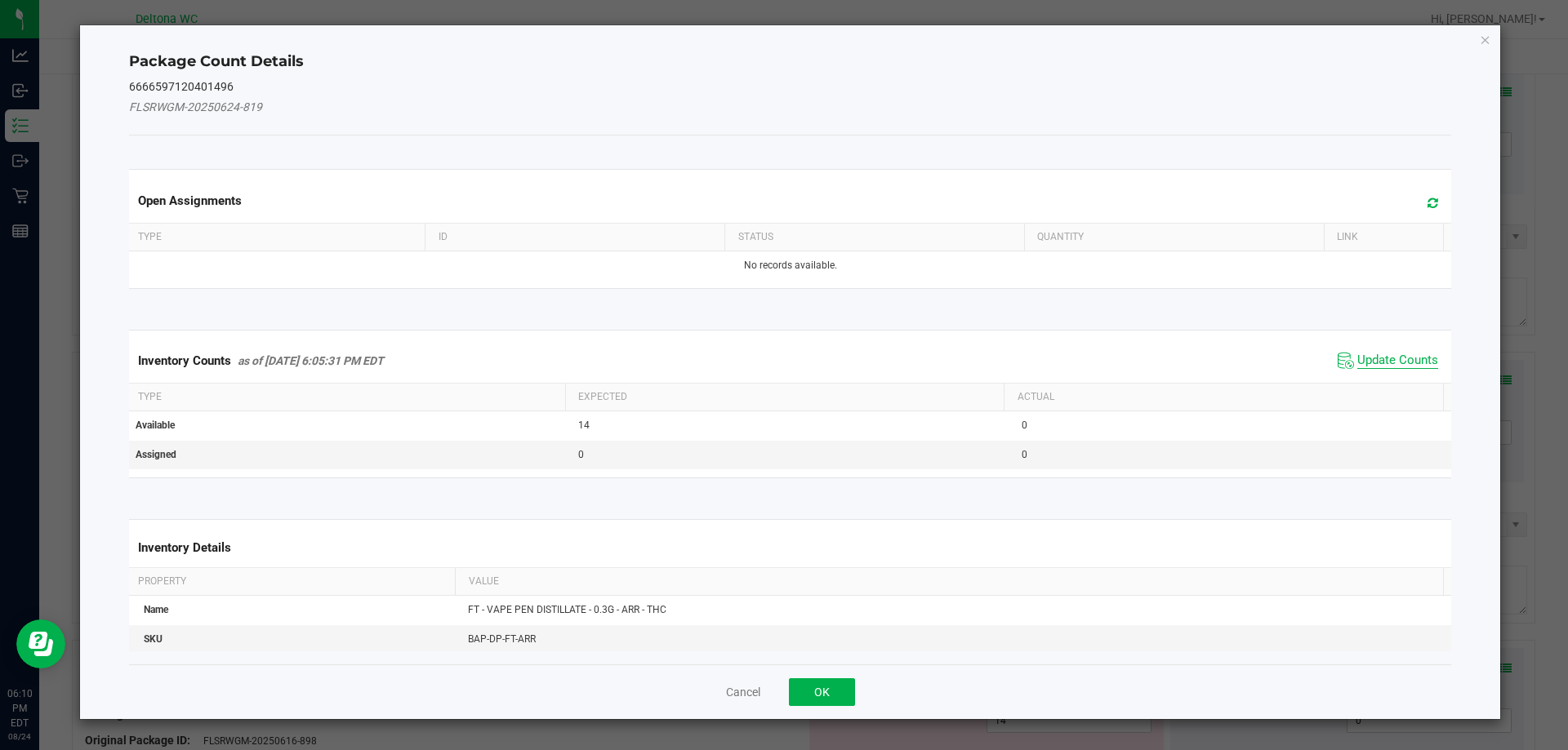
click at [1380, 357] on span "Update Counts" at bounding box center [1397, 360] width 81 height 17
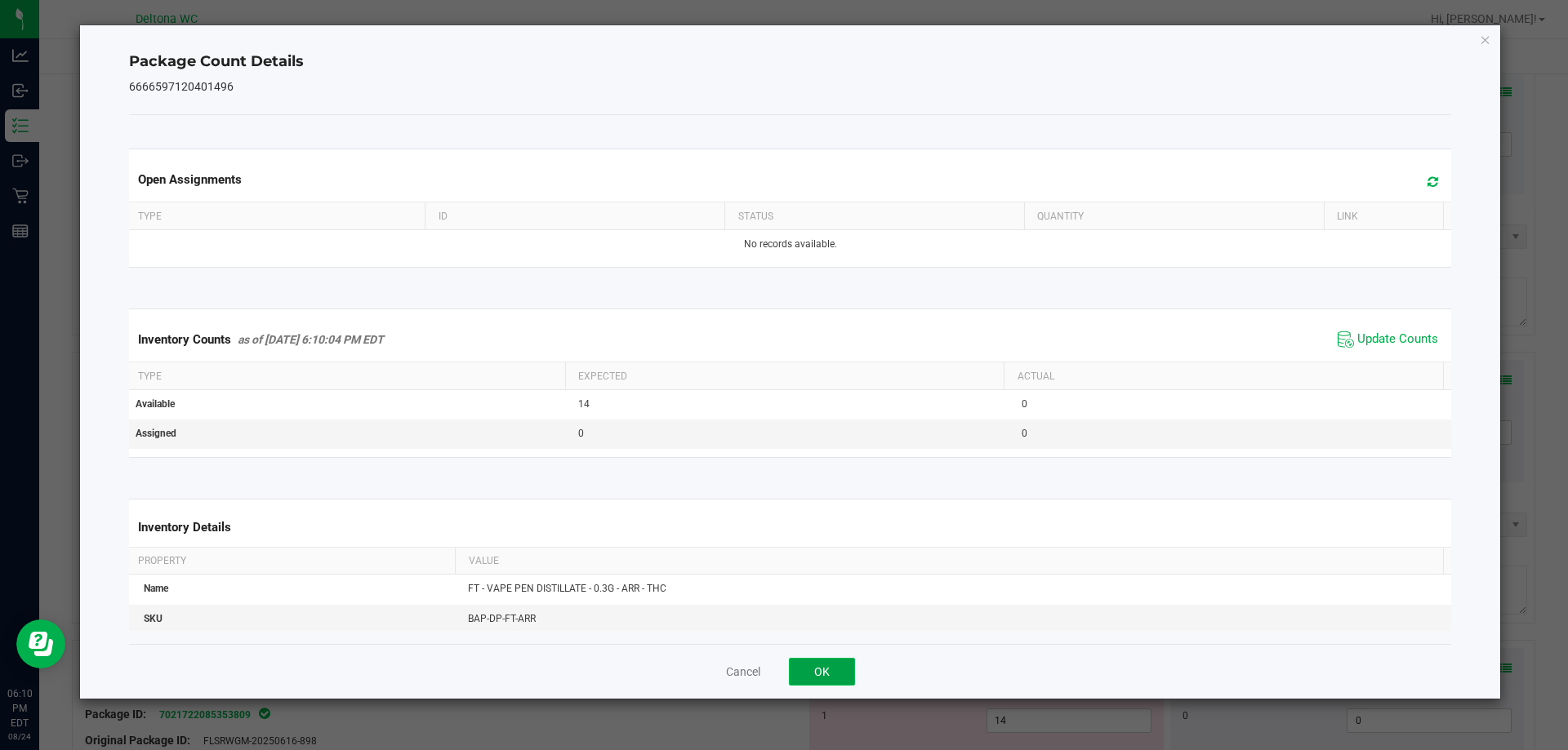
click at [822, 680] on button "OK" at bounding box center [821, 671] width 66 height 28
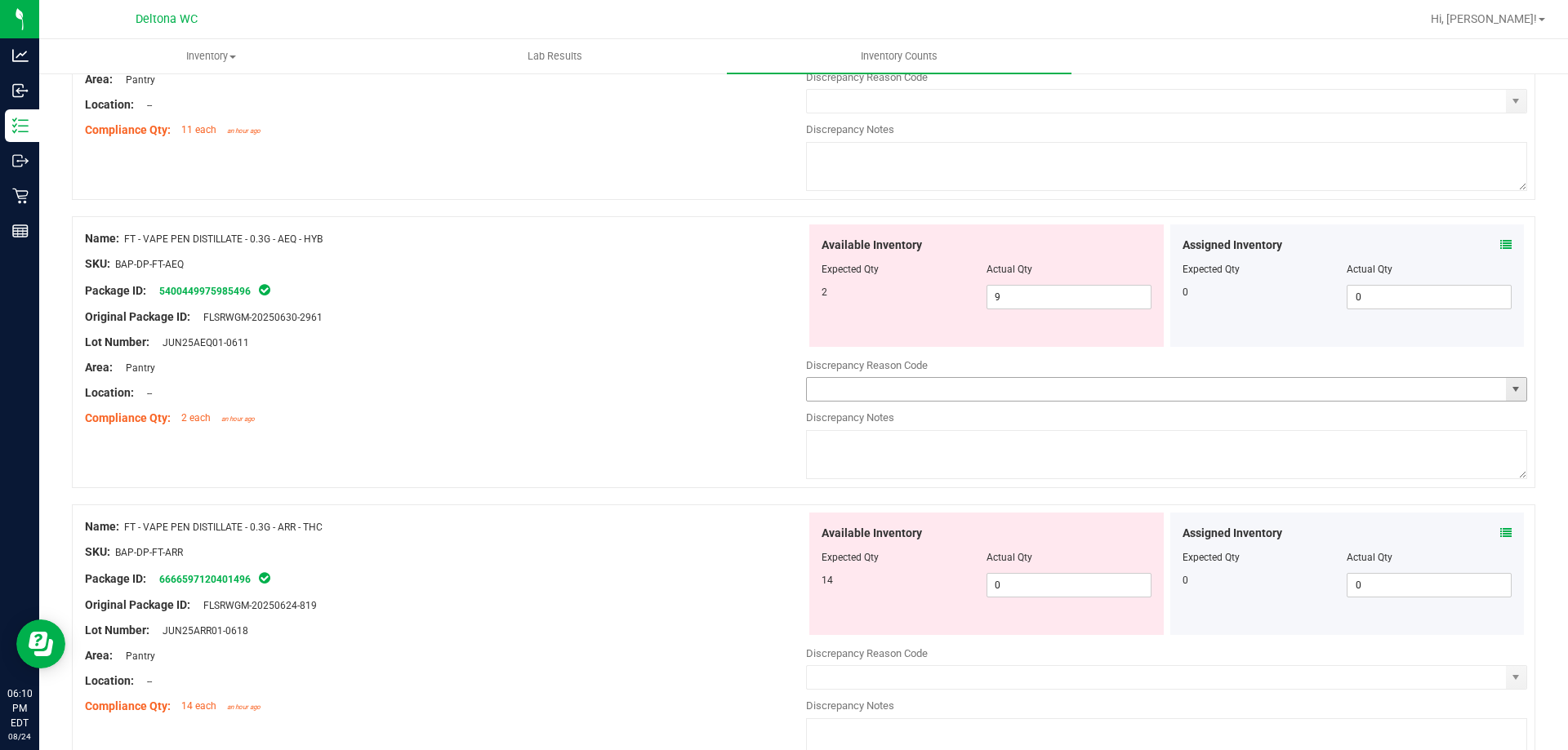
scroll to position [163, 0]
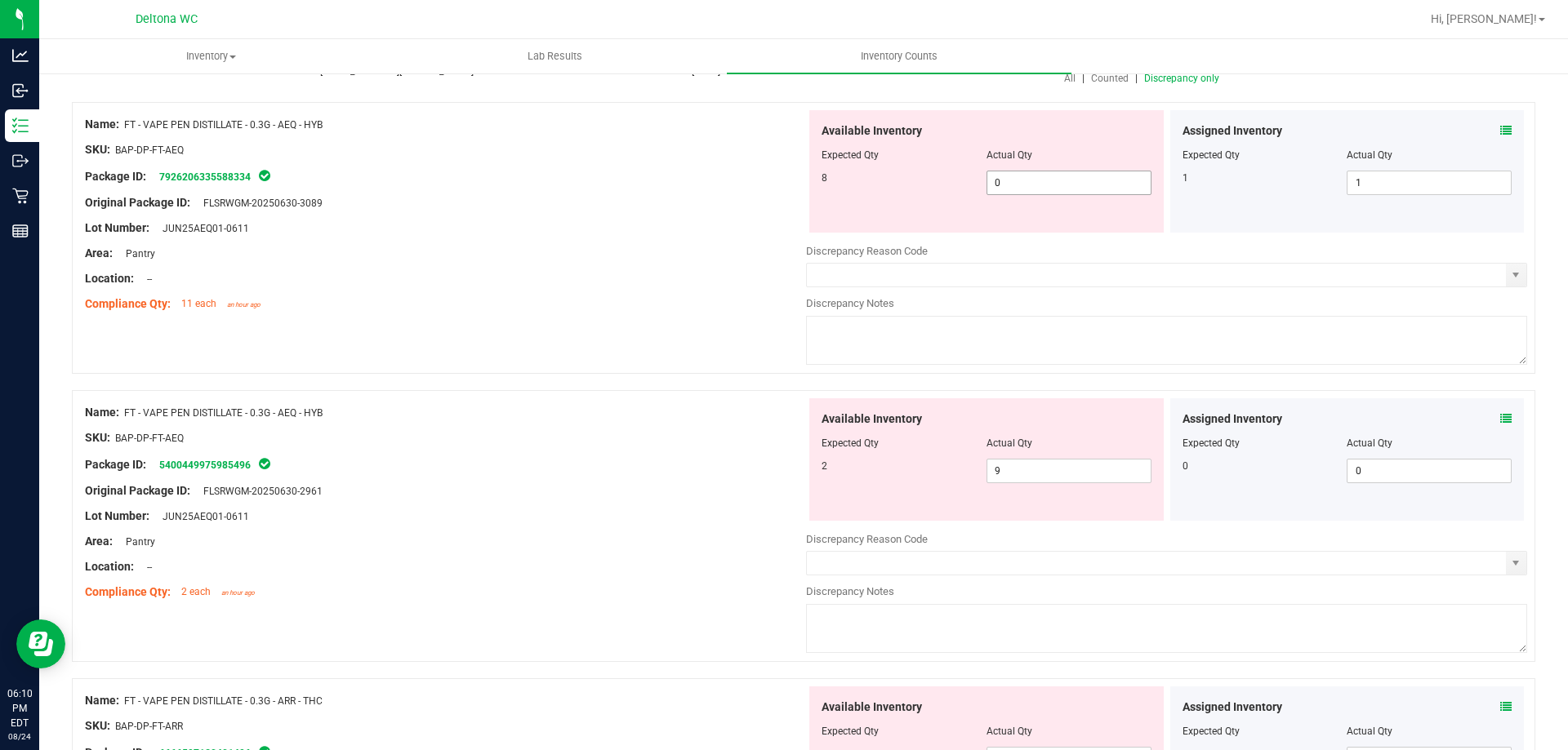
click at [1020, 181] on span "0 0" at bounding box center [1068, 182] width 164 height 24
click at [1020, 181] on input "0" at bounding box center [1069, 182] width 164 height 22
type input "8"
click at [516, 236] on div at bounding box center [445, 240] width 721 height 8
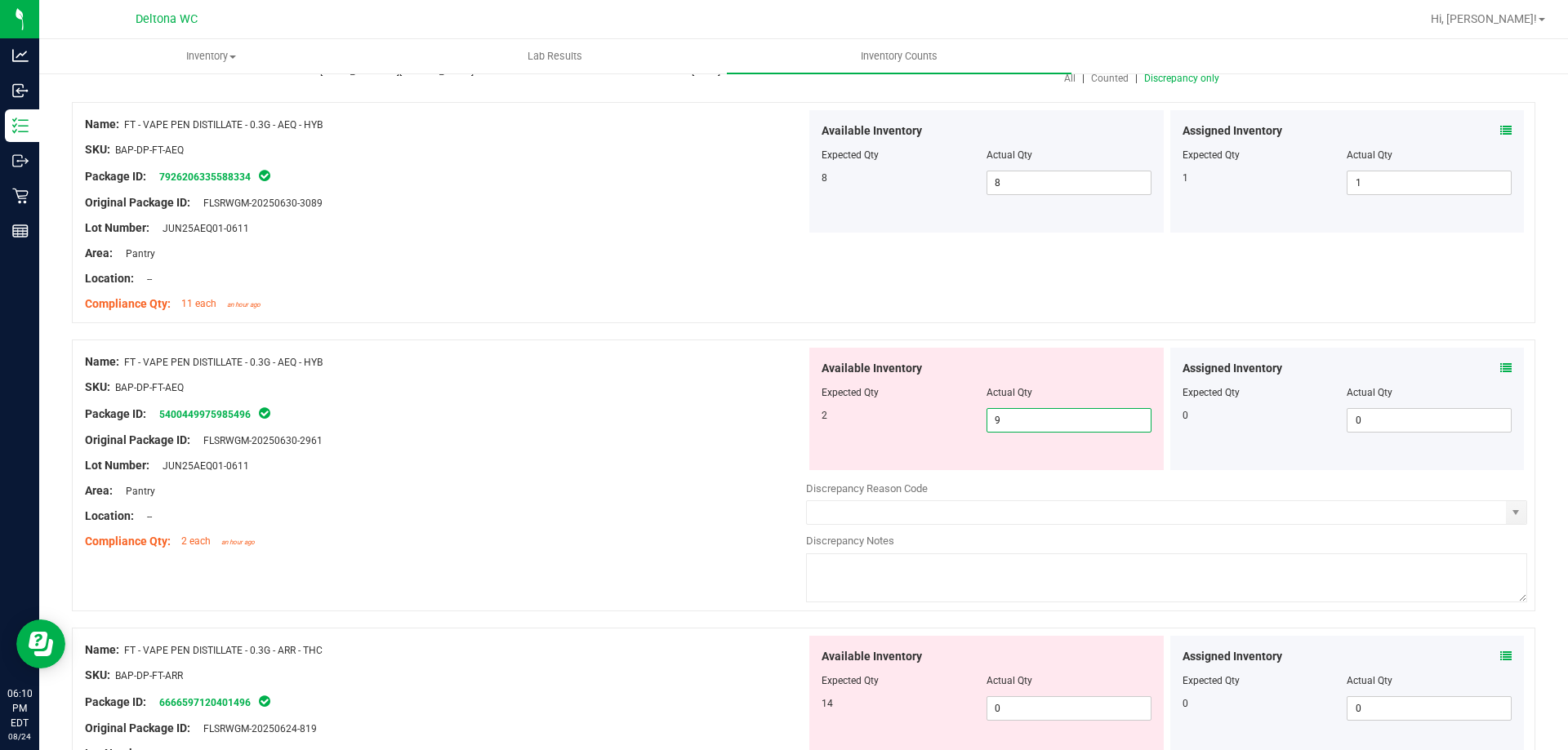
click at [1033, 423] on span "9 9" at bounding box center [1068, 419] width 164 height 24
click at [1033, 423] on input "9" at bounding box center [1069, 419] width 164 height 22
type input "2"
drag, startPoint x: 456, startPoint y: 418, endPoint x: 621, endPoint y: 399, distance: 166.1
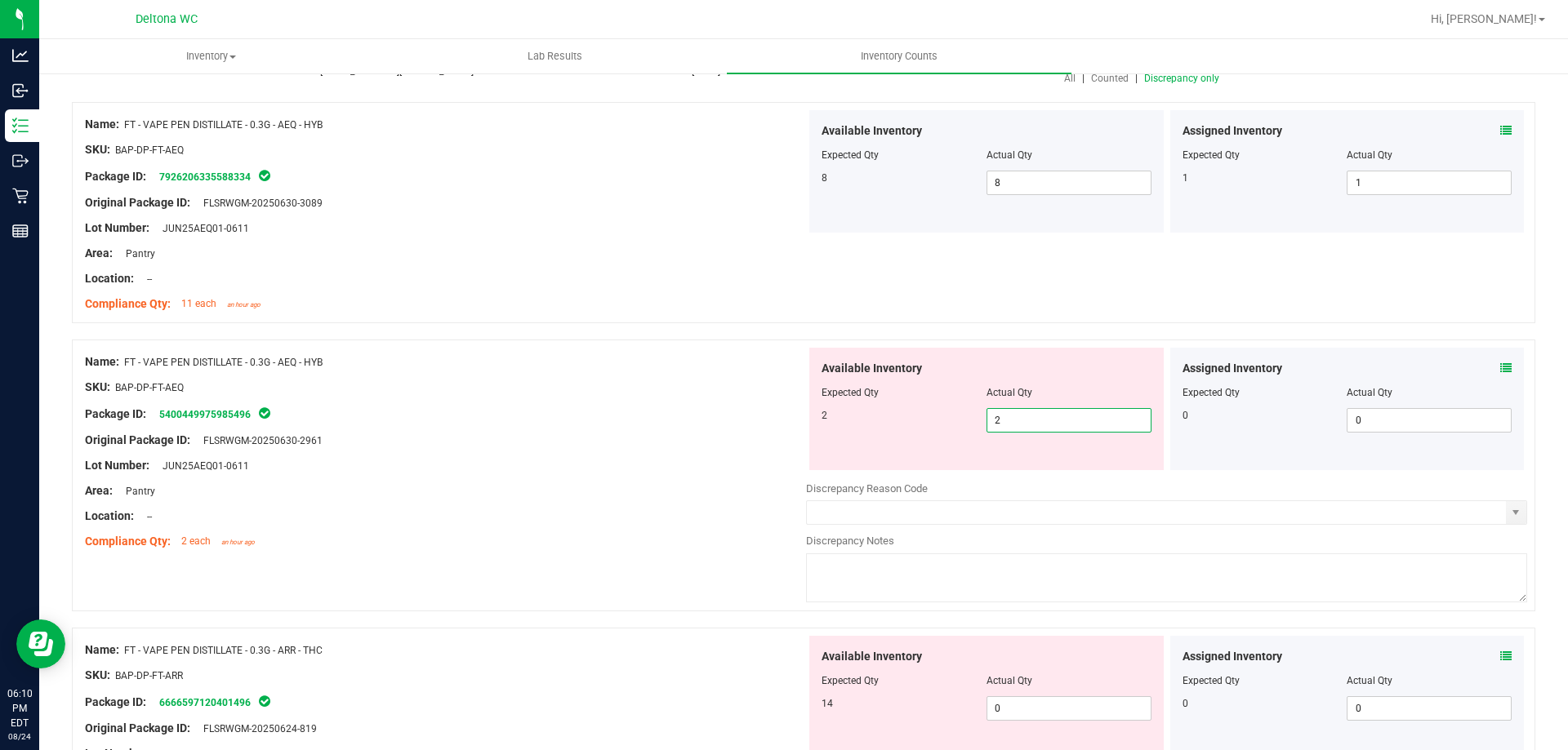
click at [463, 416] on div "Package ID: 5400449975985496" at bounding box center [445, 413] width 721 height 19
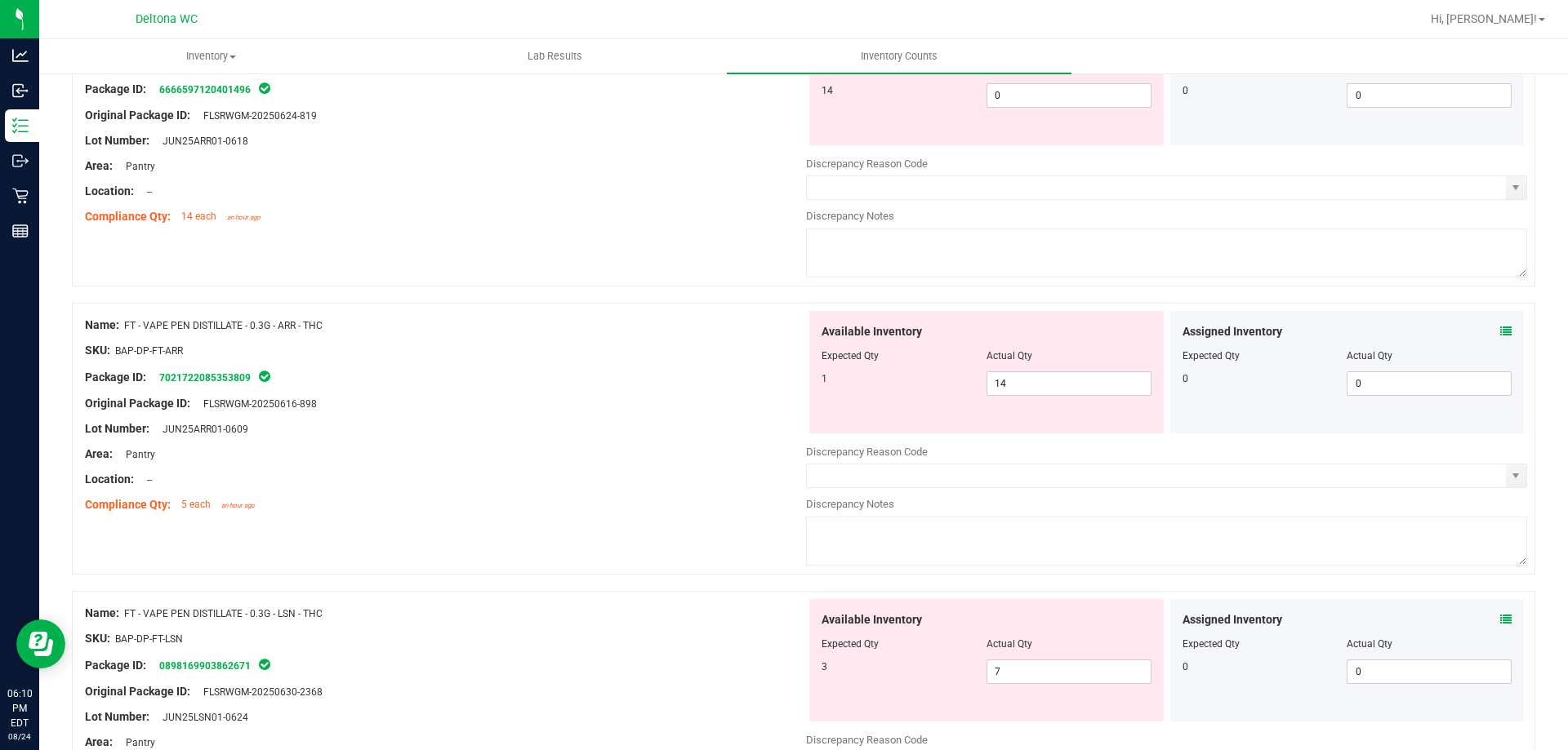
scroll to position [734, 0]
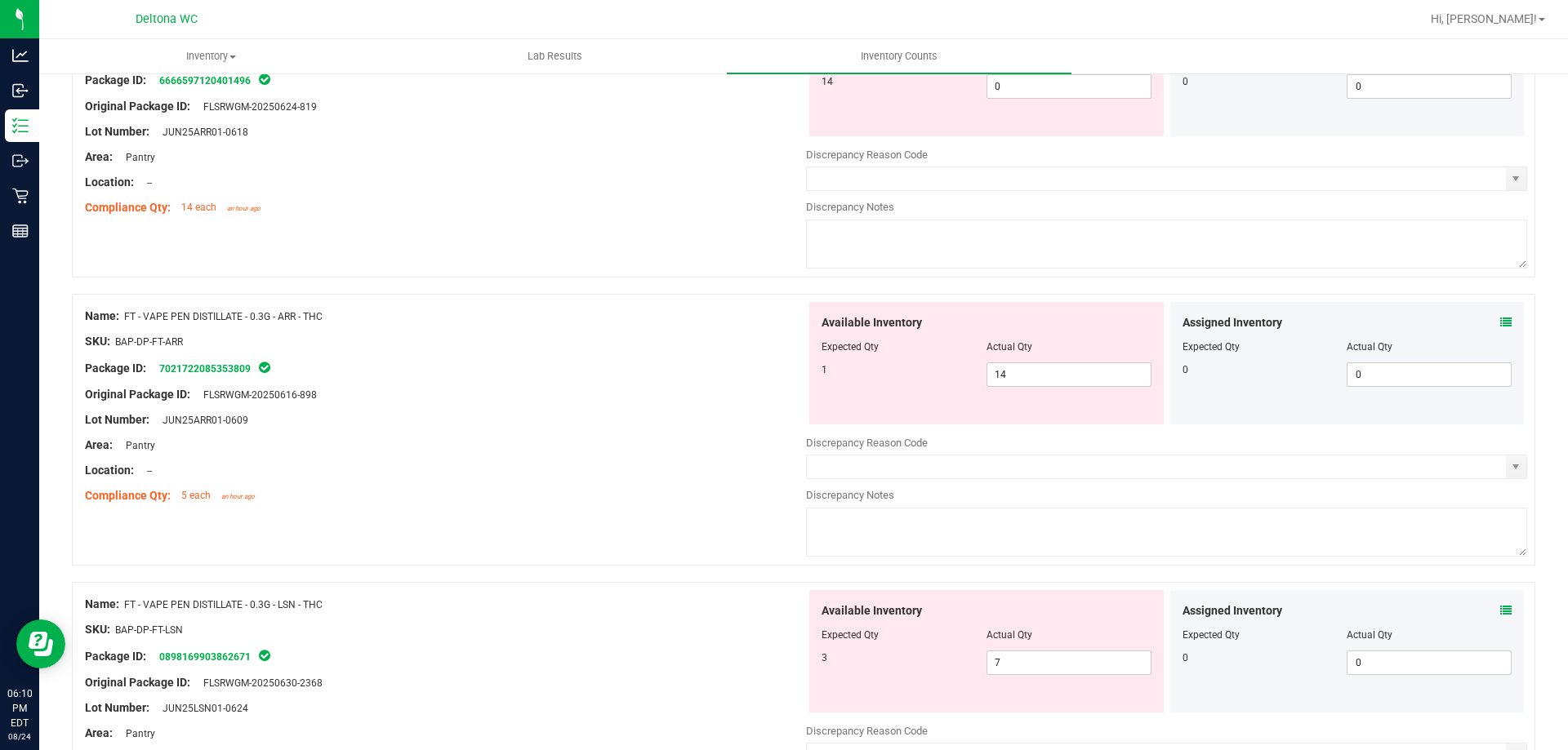
click at [1500, 615] on icon at bounding box center [1506, 611] width 12 height 12
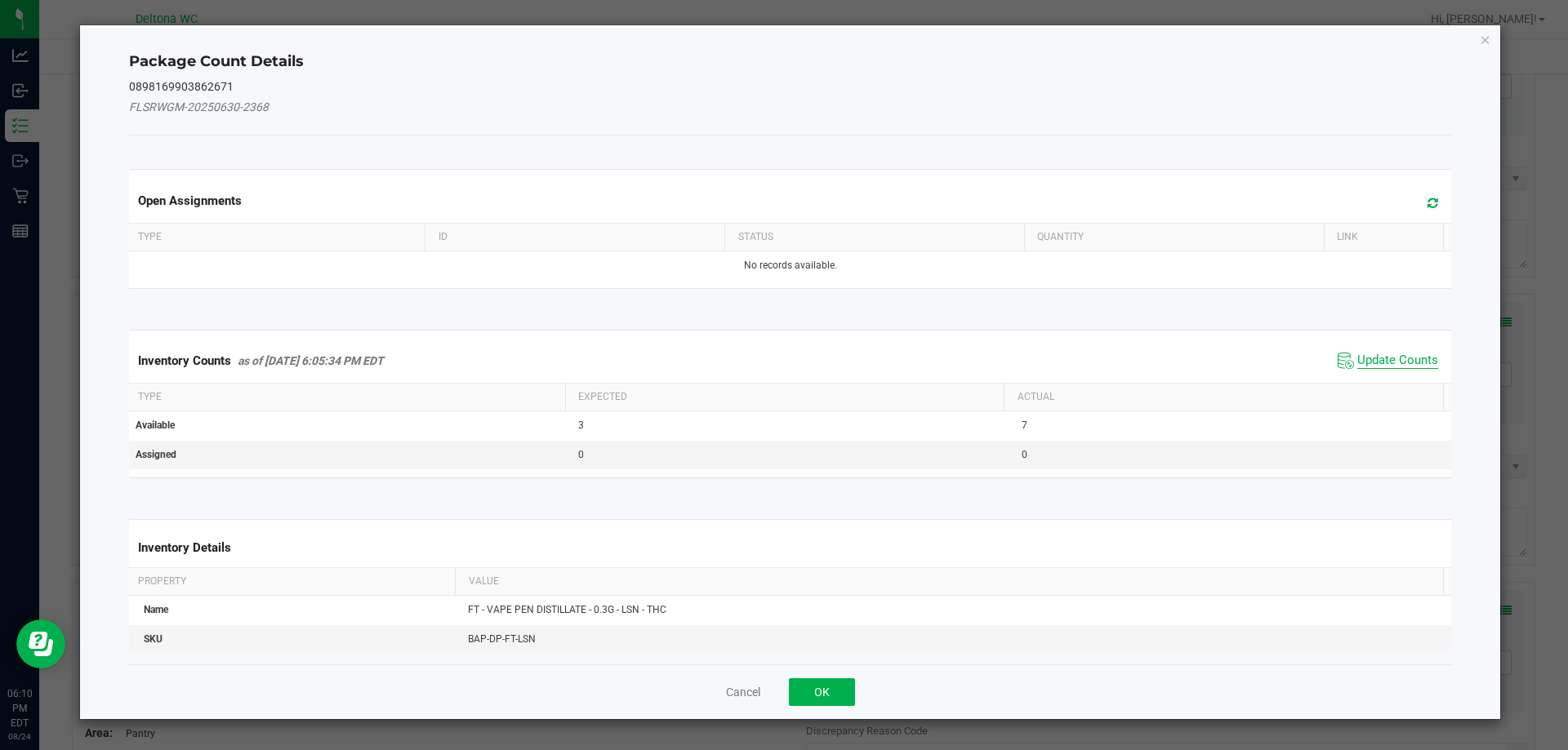
click at [1359, 360] on span "Update Counts" at bounding box center [1397, 360] width 81 height 17
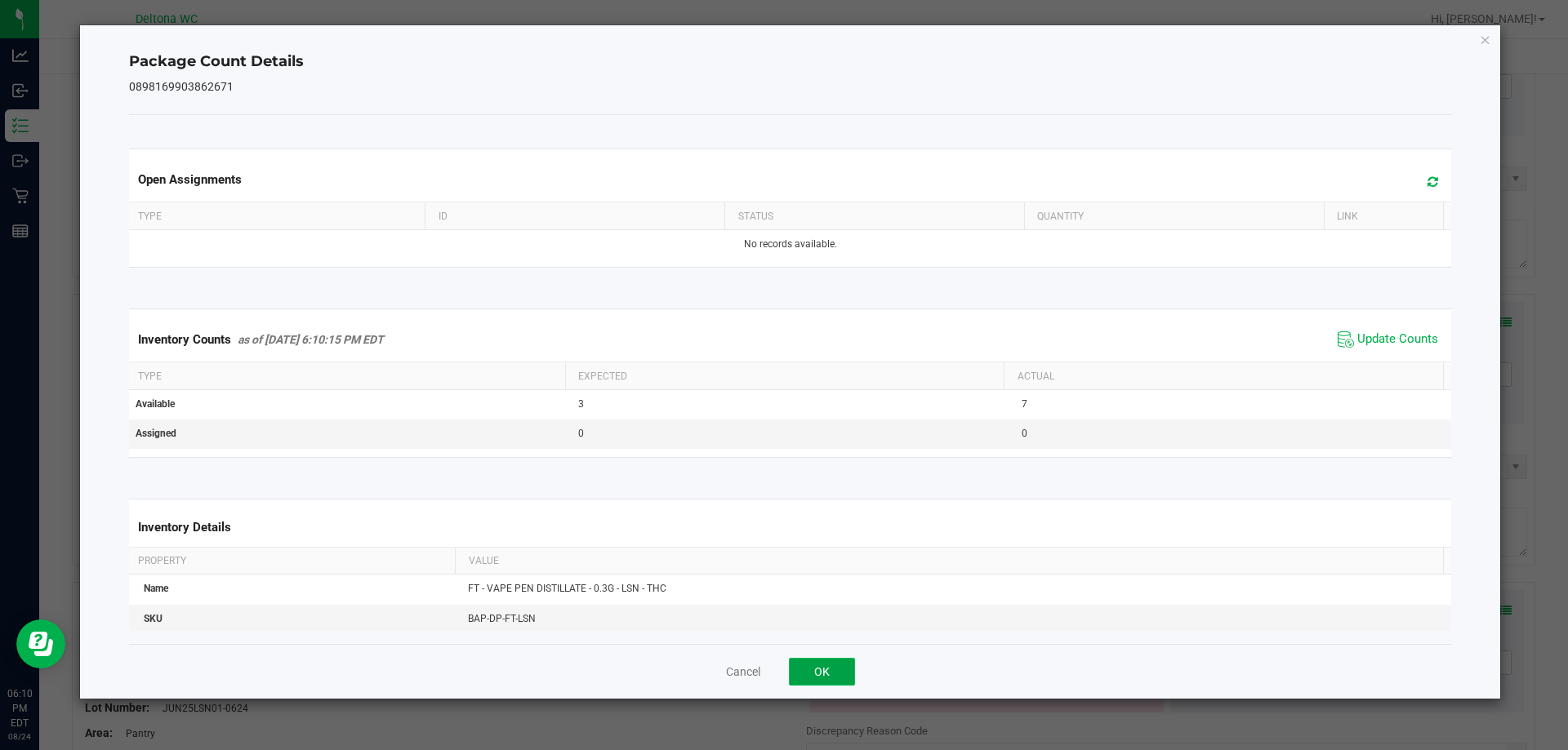
click at [821, 666] on button "OK" at bounding box center [821, 671] width 66 height 28
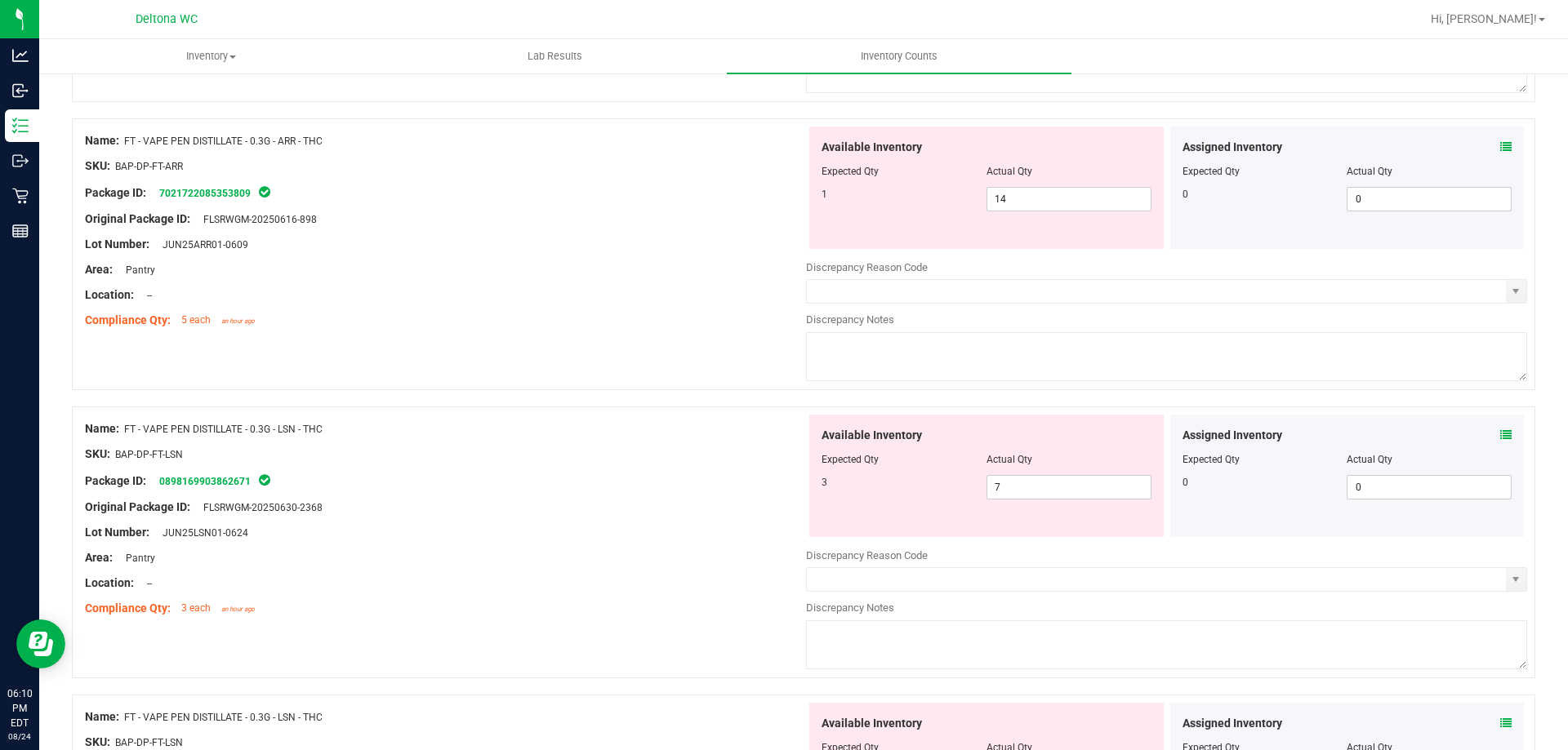
scroll to position [980, 0]
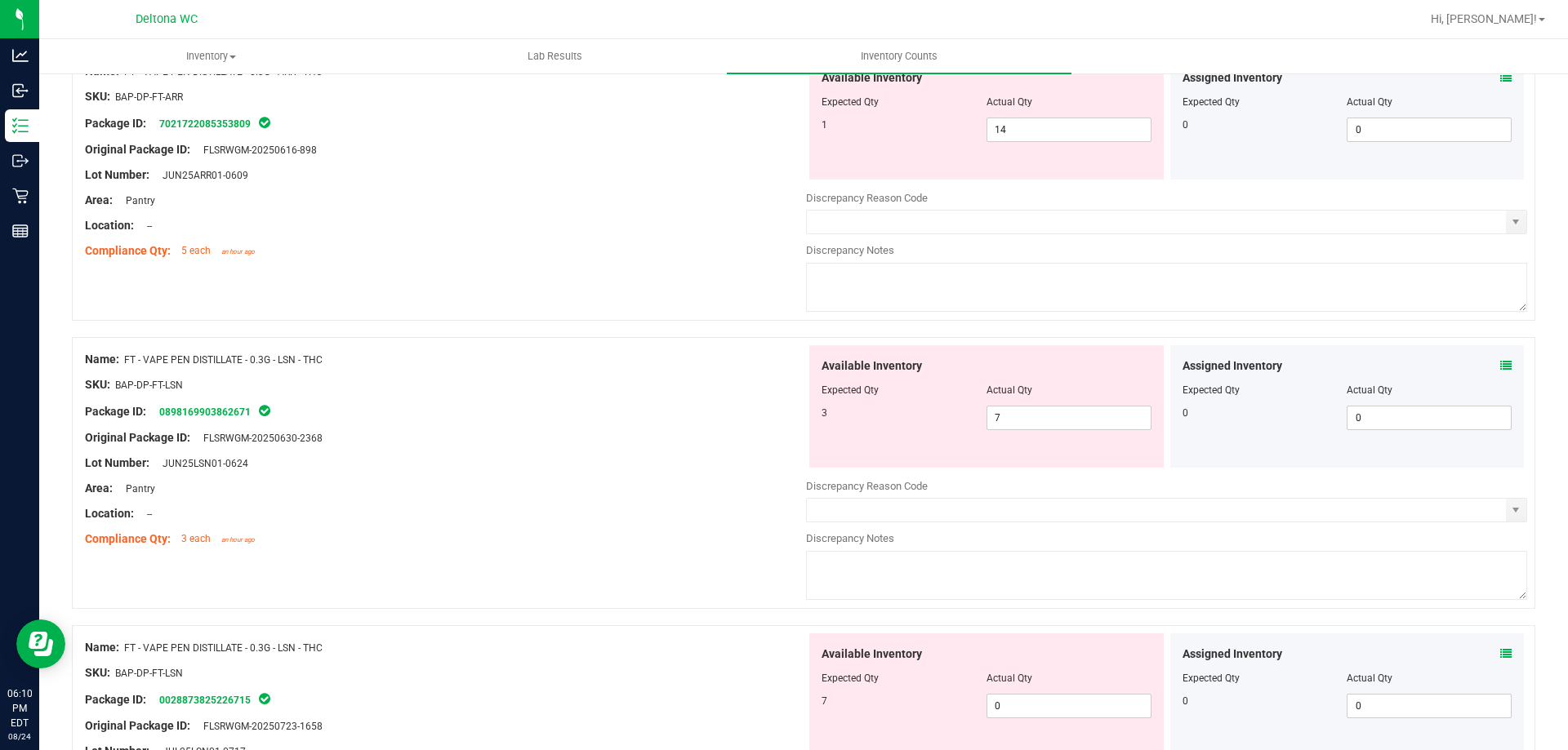
click at [1500, 651] on icon at bounding box center [1506, 654] width 12 height 12
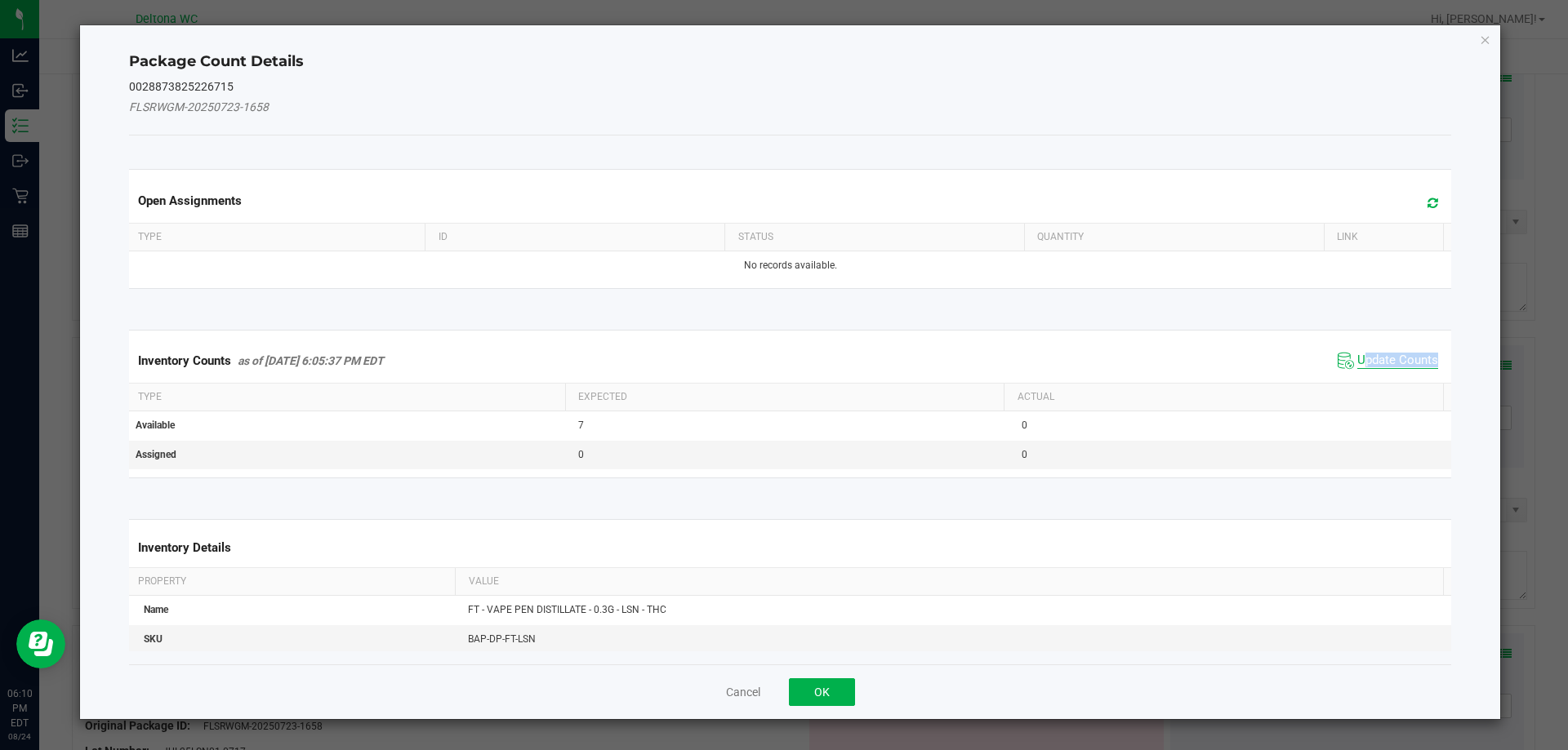
click at [1357, 367] on span "Update Counts" at bounding box center [1397, 360] width 81 height 17
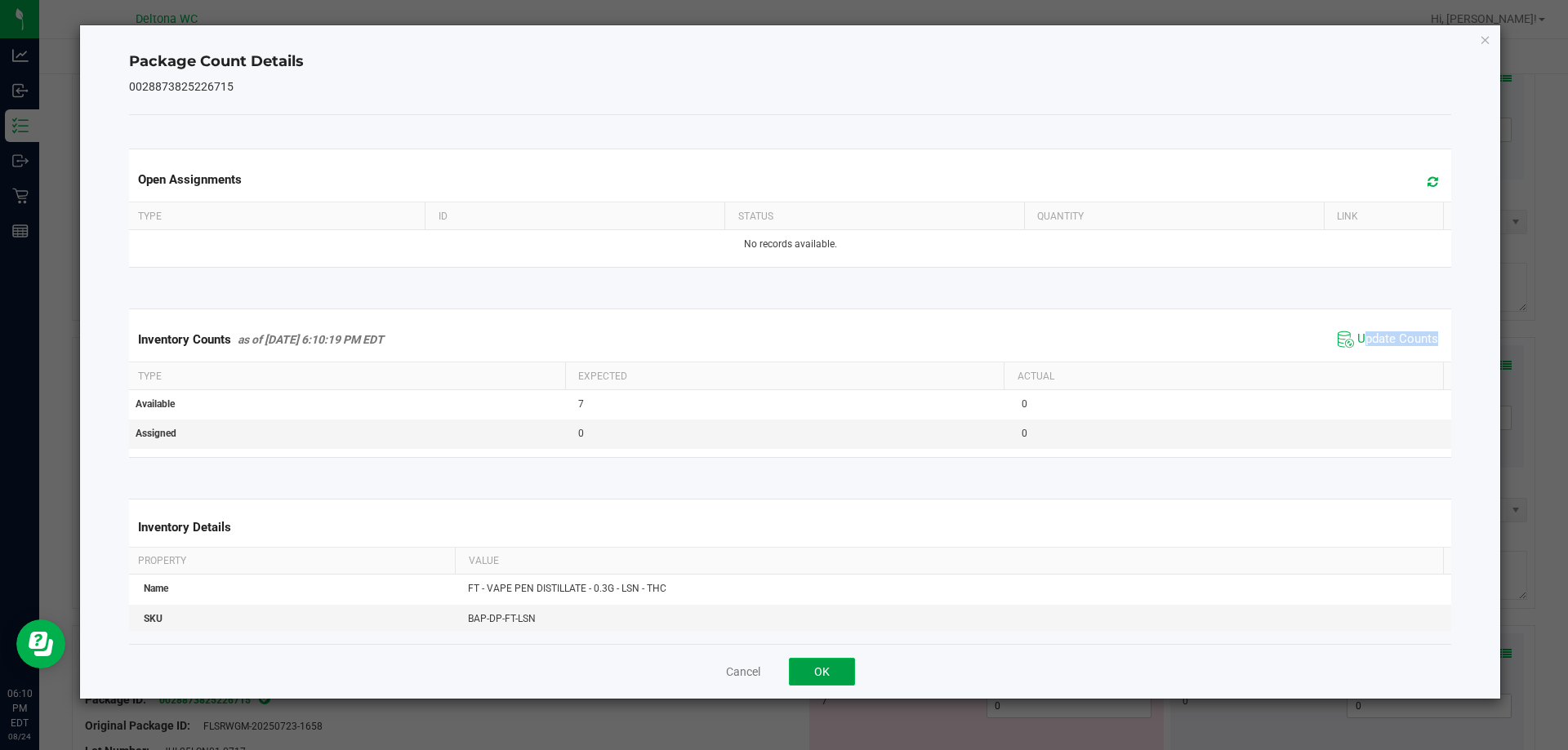
click at [817, 683] on button "OK" at bounding box center [821, 671] width 66 height 28
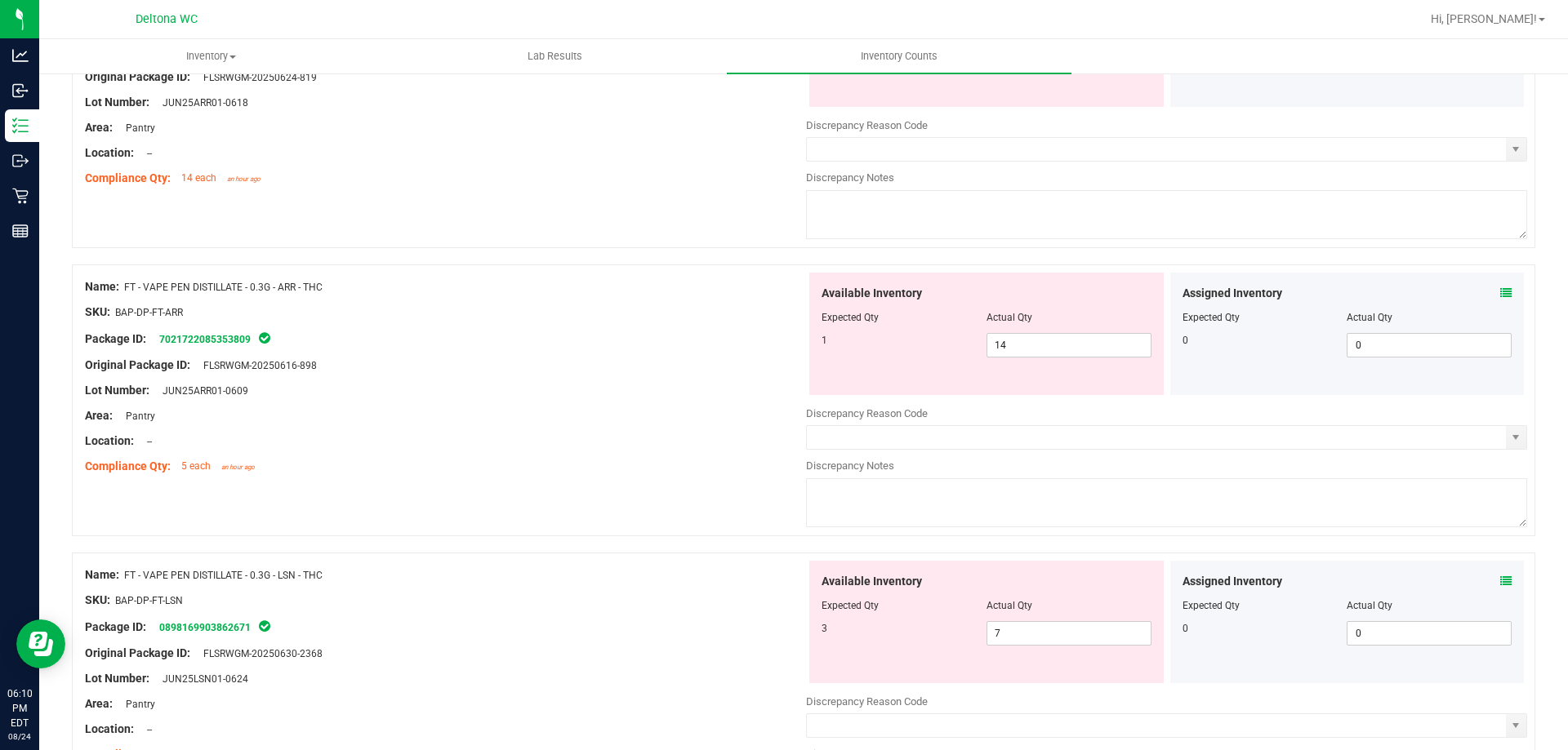
scroll to position [734, 0]
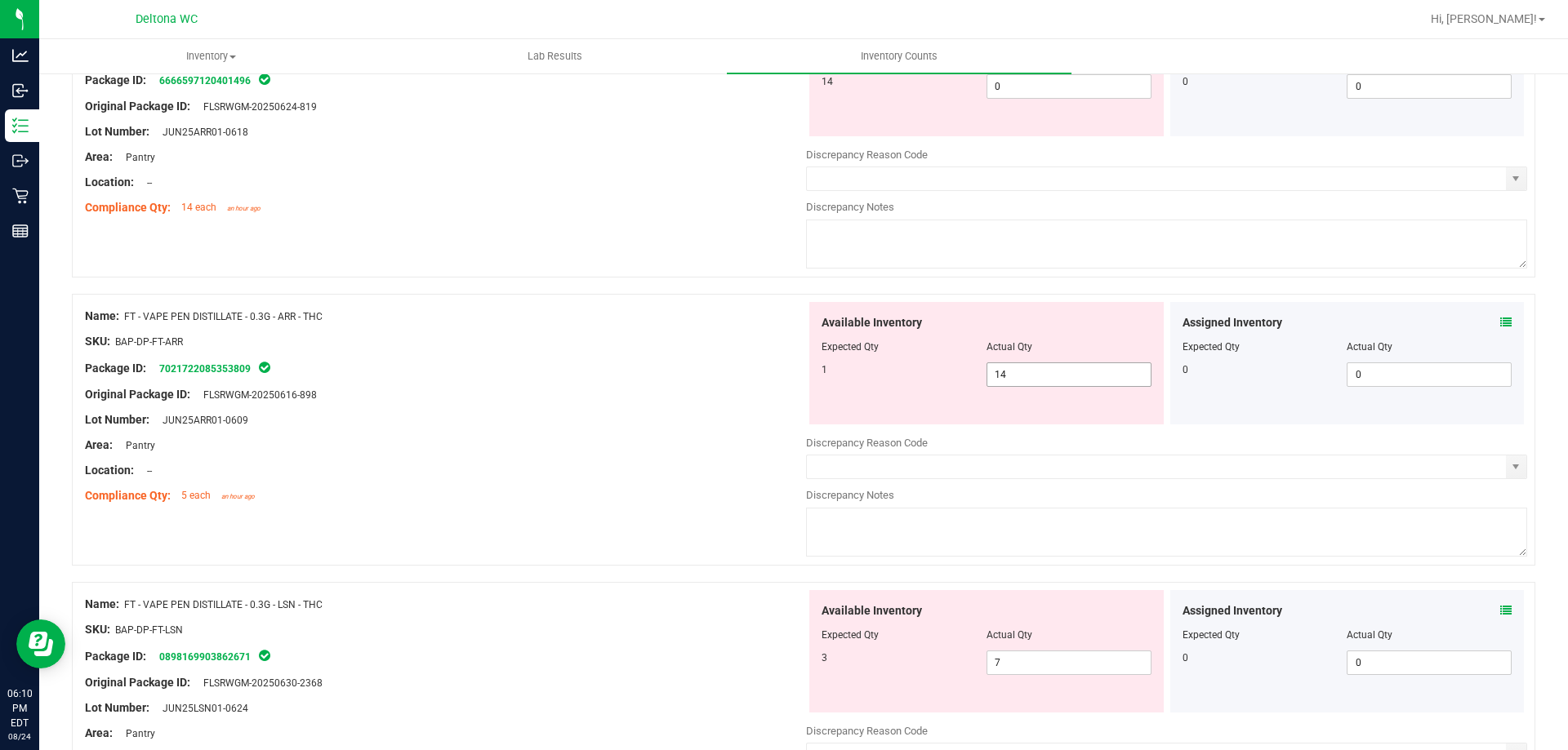
click at [1039, 376] on span "14 14" at bounding box center [1068, 374] width 164 height 24
click at [1039, 376] on input "14" at bounding box center [1069, 374] width 164 height 22
type input "1"
drag, startPoint x: 664, startPoint y: 384, endPoint x: 675, endPoint y: 379, distance: 12.1
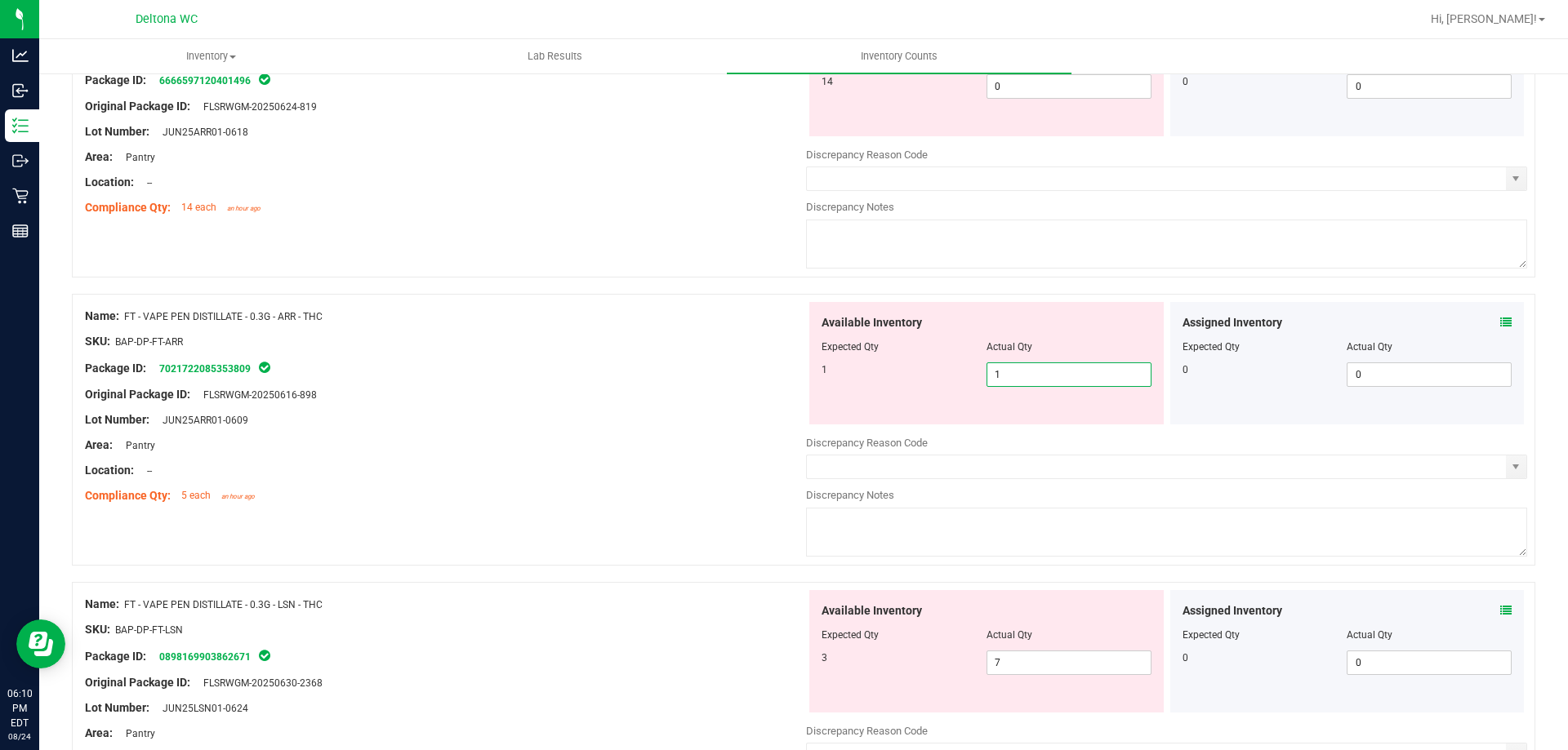
click at [669, 382] on div at bounding box center [445, 381] width 721 height 8
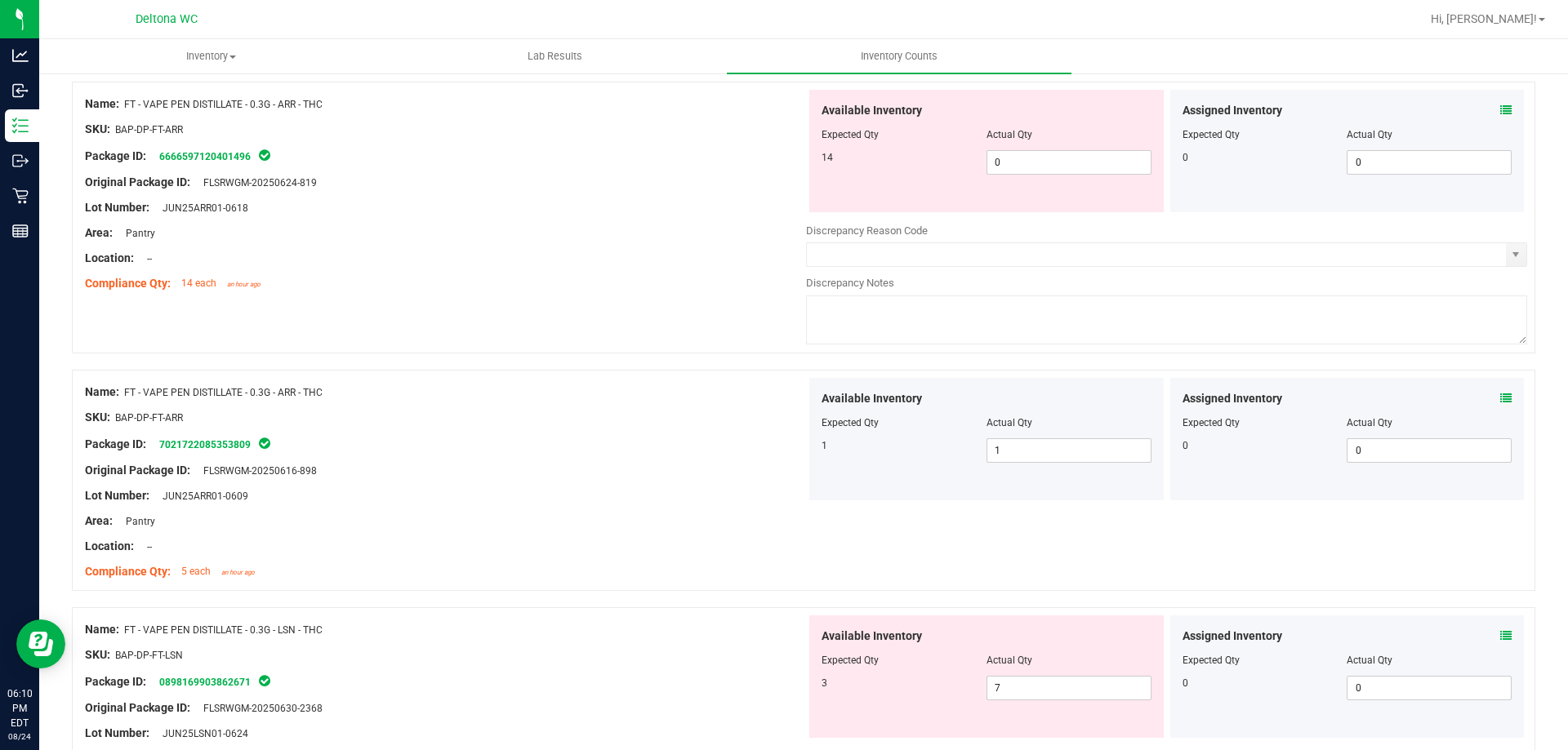
scroll to position [571, 0]
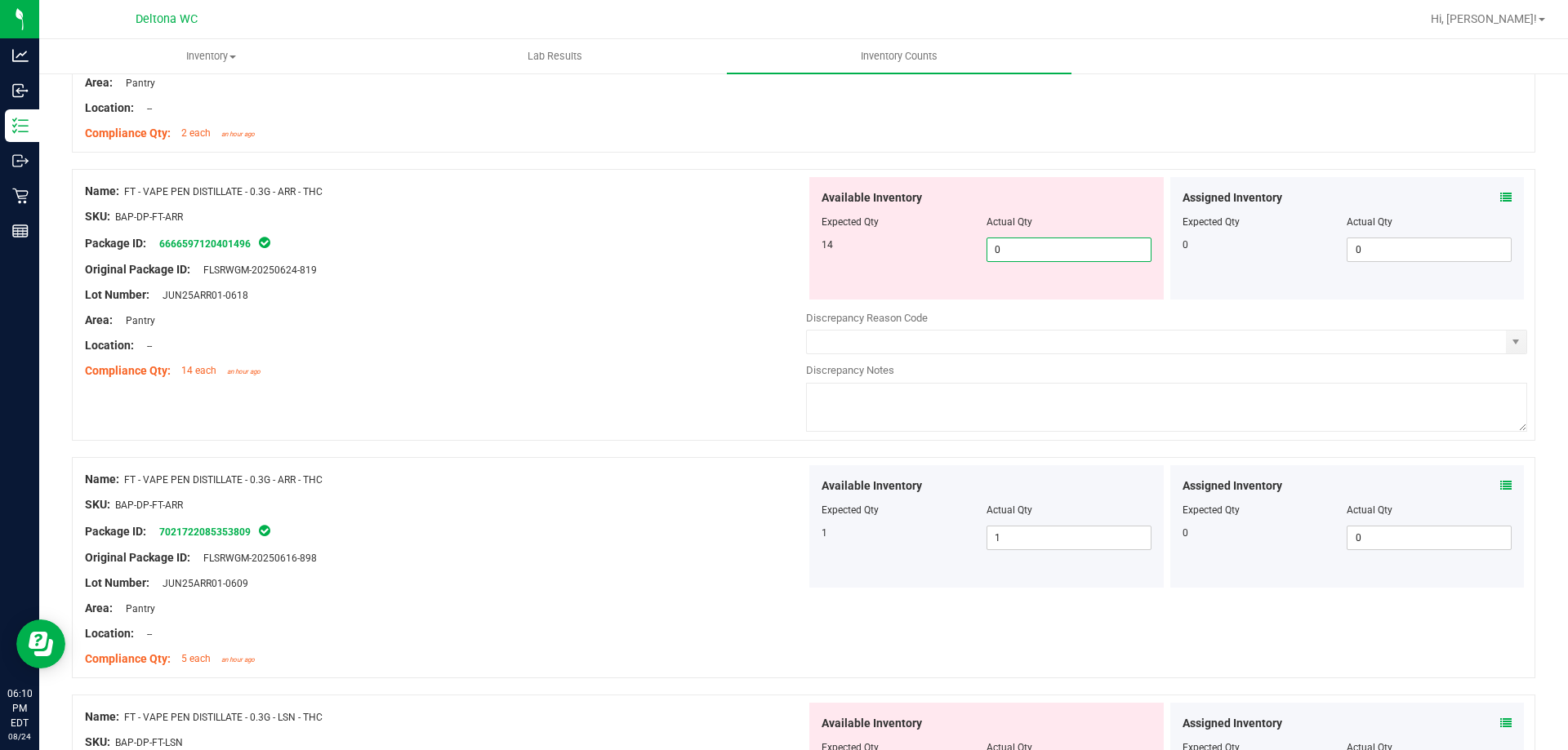
click at [1026, 258] on span "0 0" at bounding box center [1068, 249] width 164 height 24
click at [1026, 257] on input "0" at bounding box center [1069, 249] width 164 height 22
type input "14"
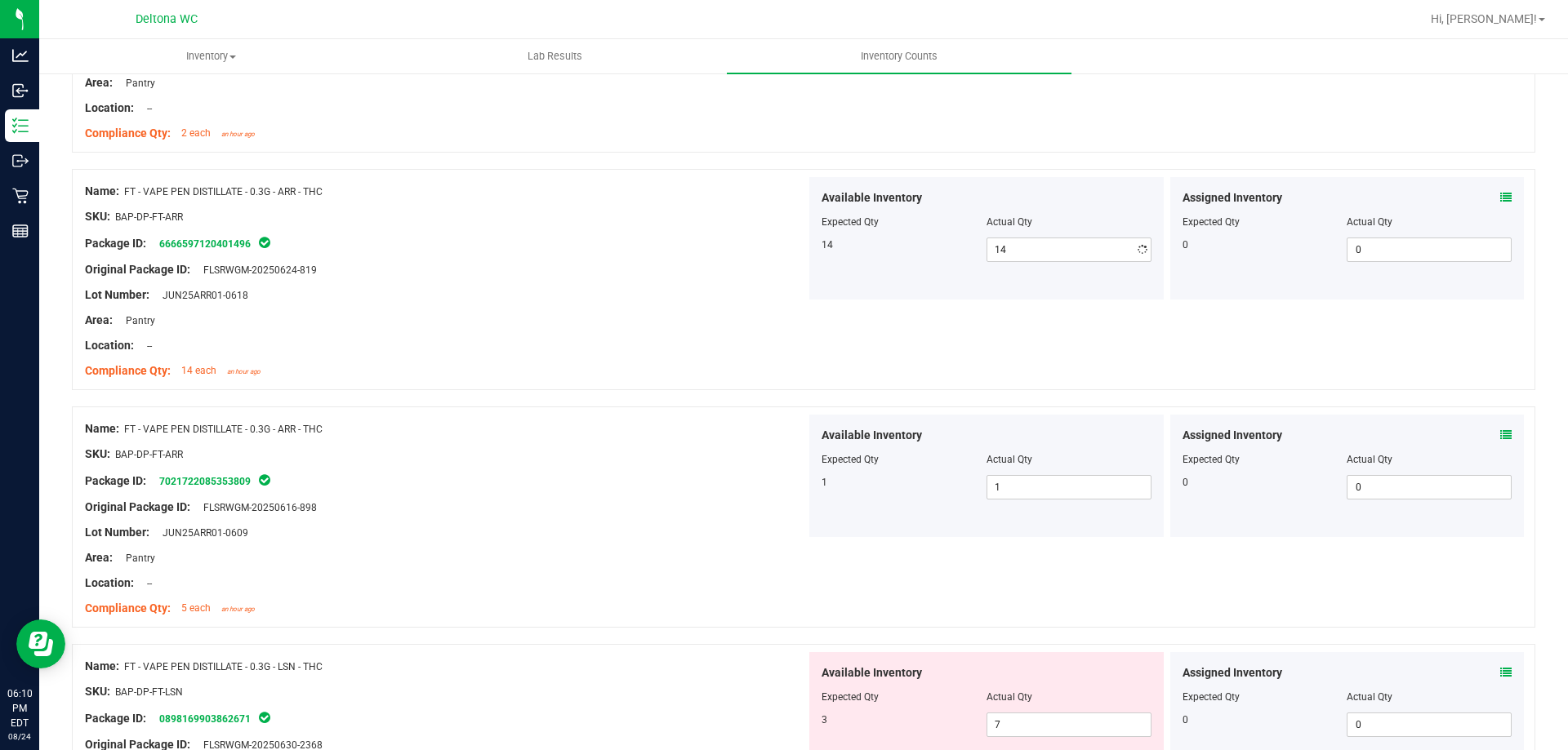
drag, startPoint x: 649, startPoint y: 313, endPoint x: 748, endPoint y: 307, distance: 99.2
click at [651, 313] on div "Area: Pantry" at bounding box center [445, 320] width 721 height 18
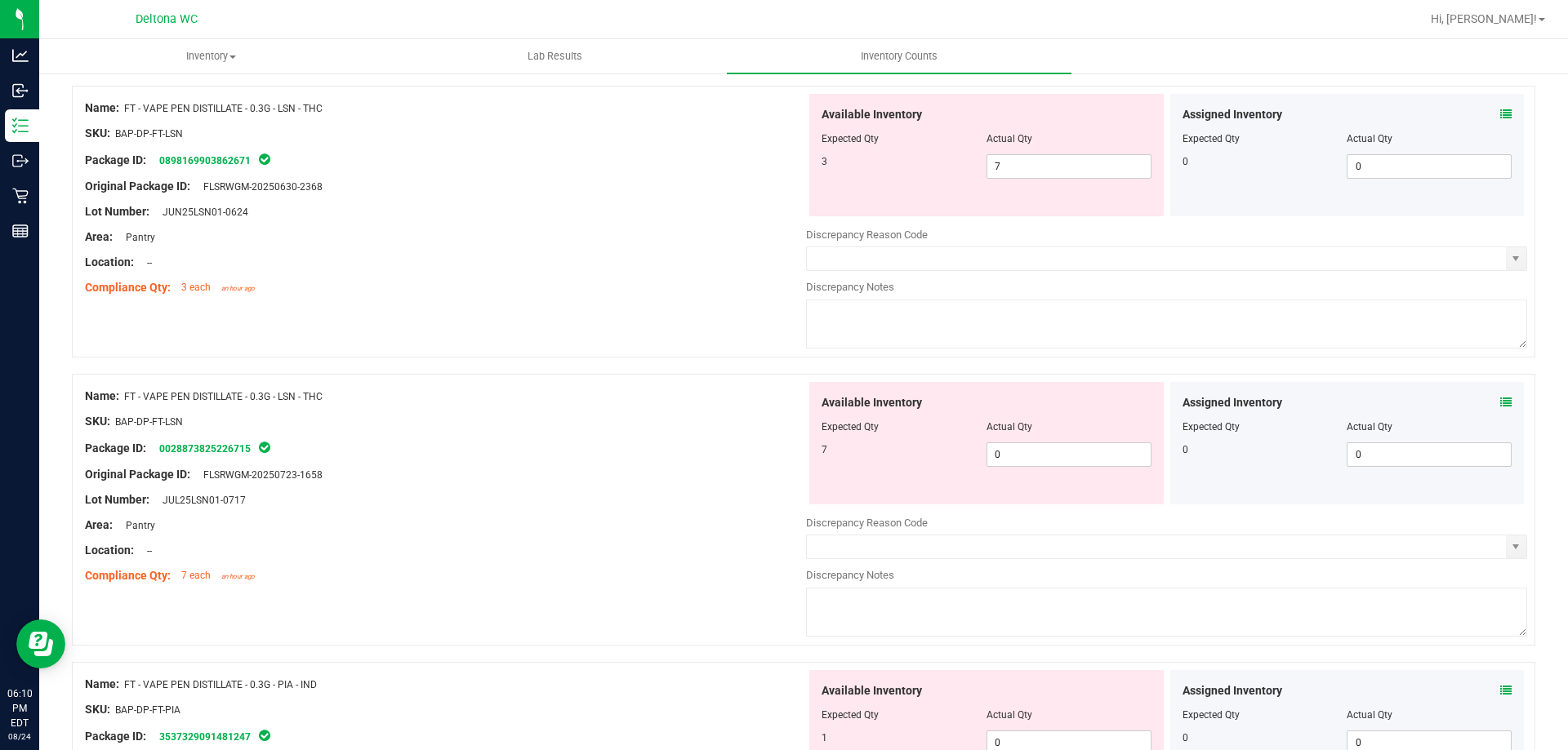
scroll to position [1142, 0]
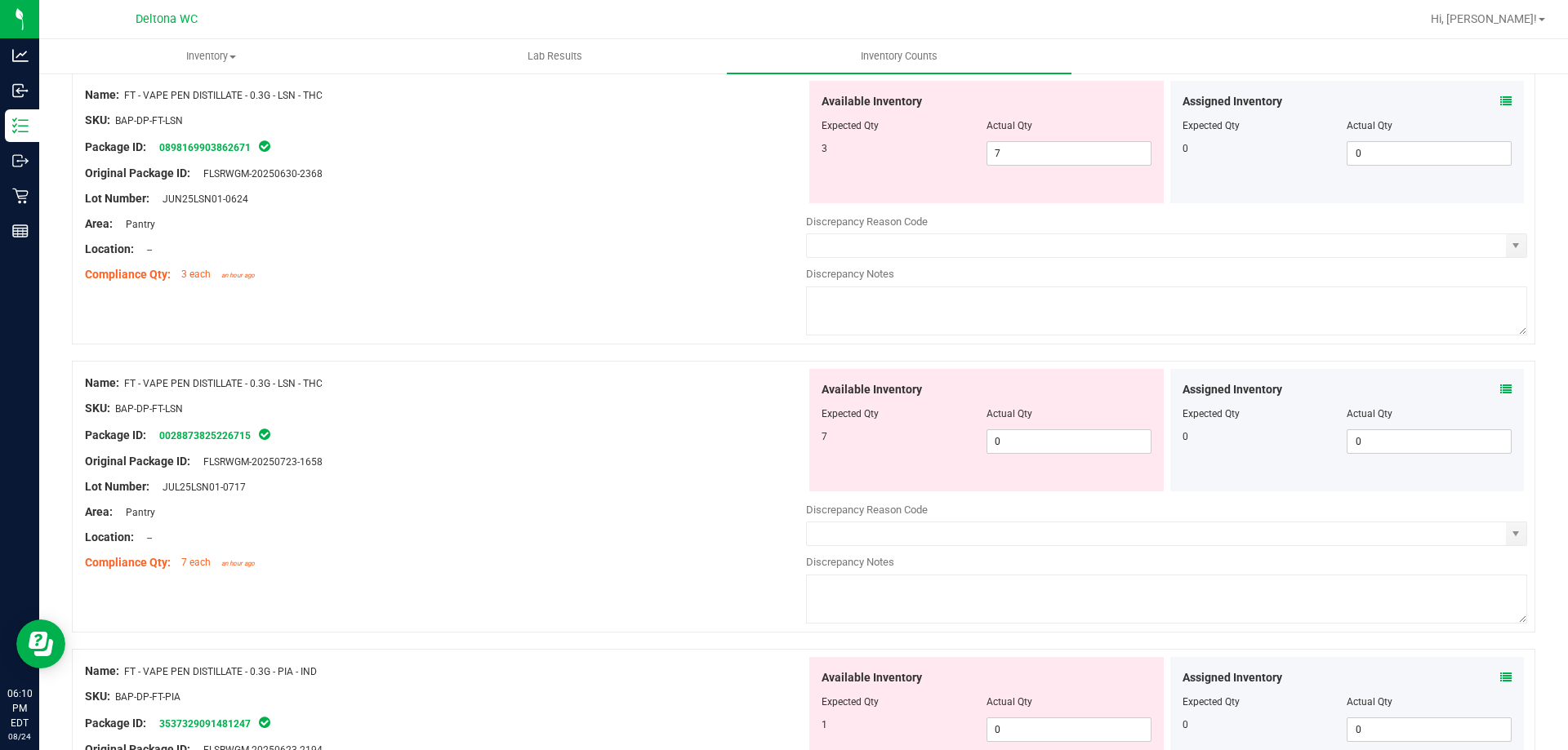
click at [1500, 388] on icon at bounding box center [1506, 389] width 12 height 12
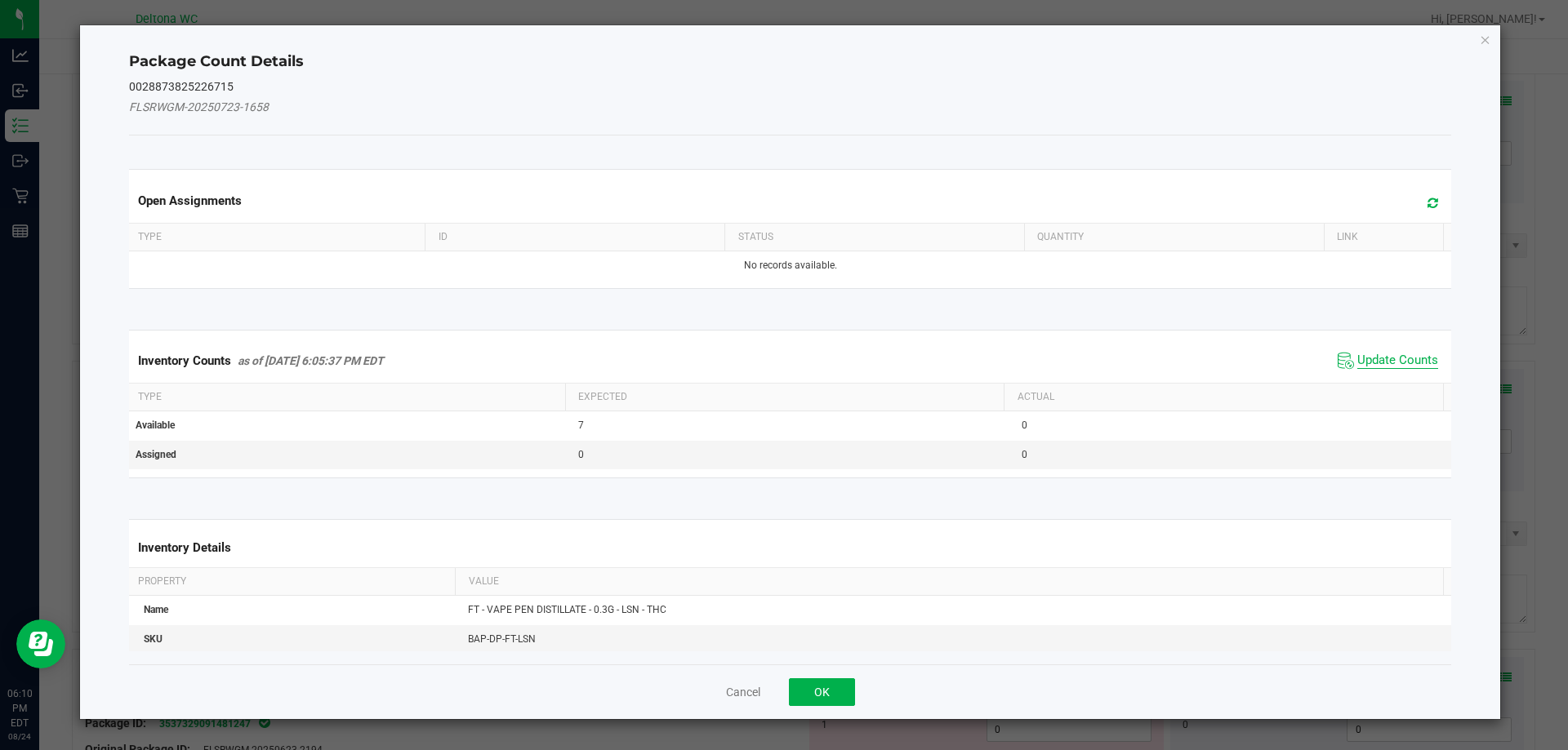
click at [1372, 358] on span "Update Counts" at bounding box center [1397, 360] width 81 height 17
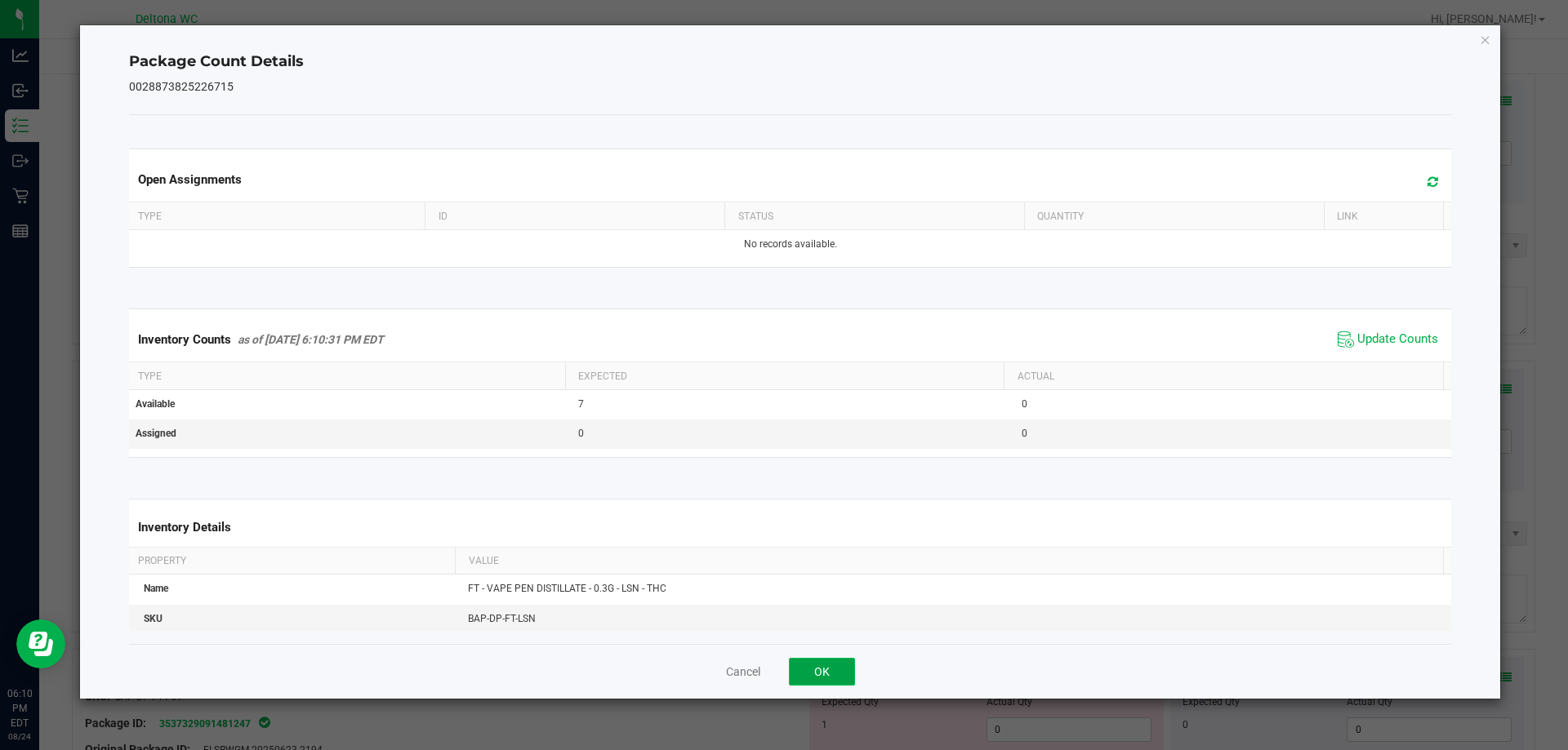
click at [834, 666] on button "OK" at bounding box center [821, 671] width 66 height 28
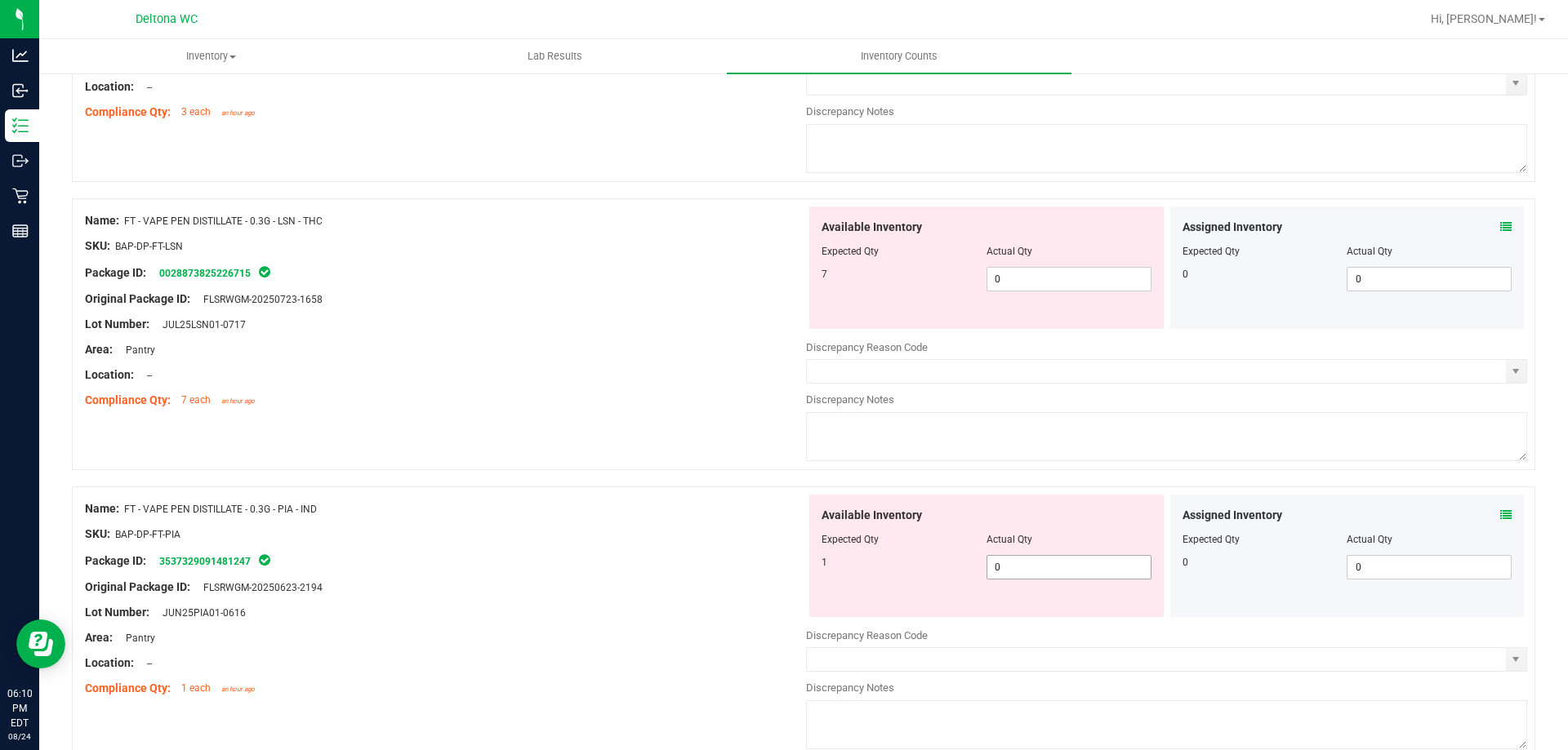
scroll to position [1305, 0]
click at [1500, 517] on icon at bounding box center [1506, 515] width 12 height 12
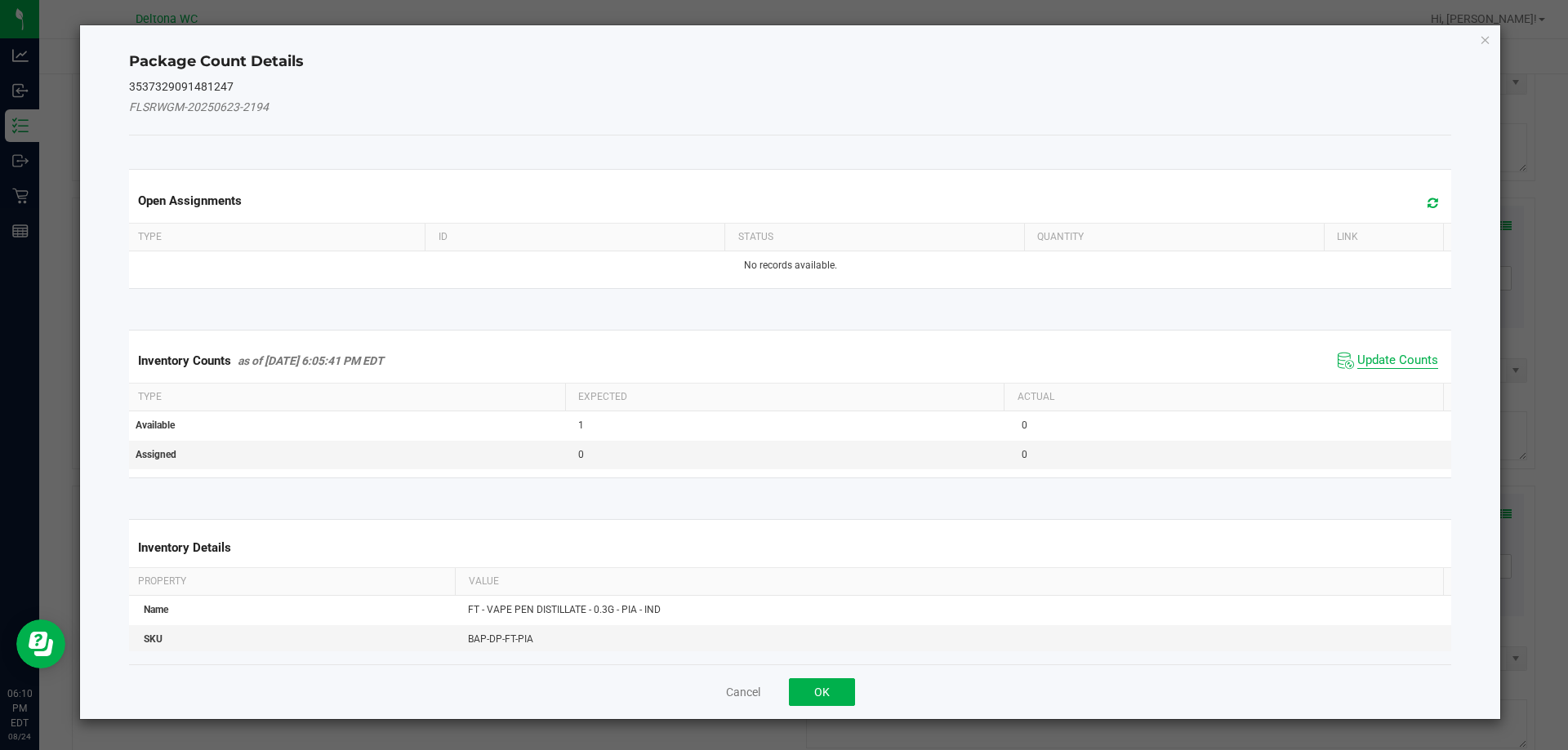
click at [1361, 362] on span "Update Counts" at bounding box center [1397, 360] width 81 height 17
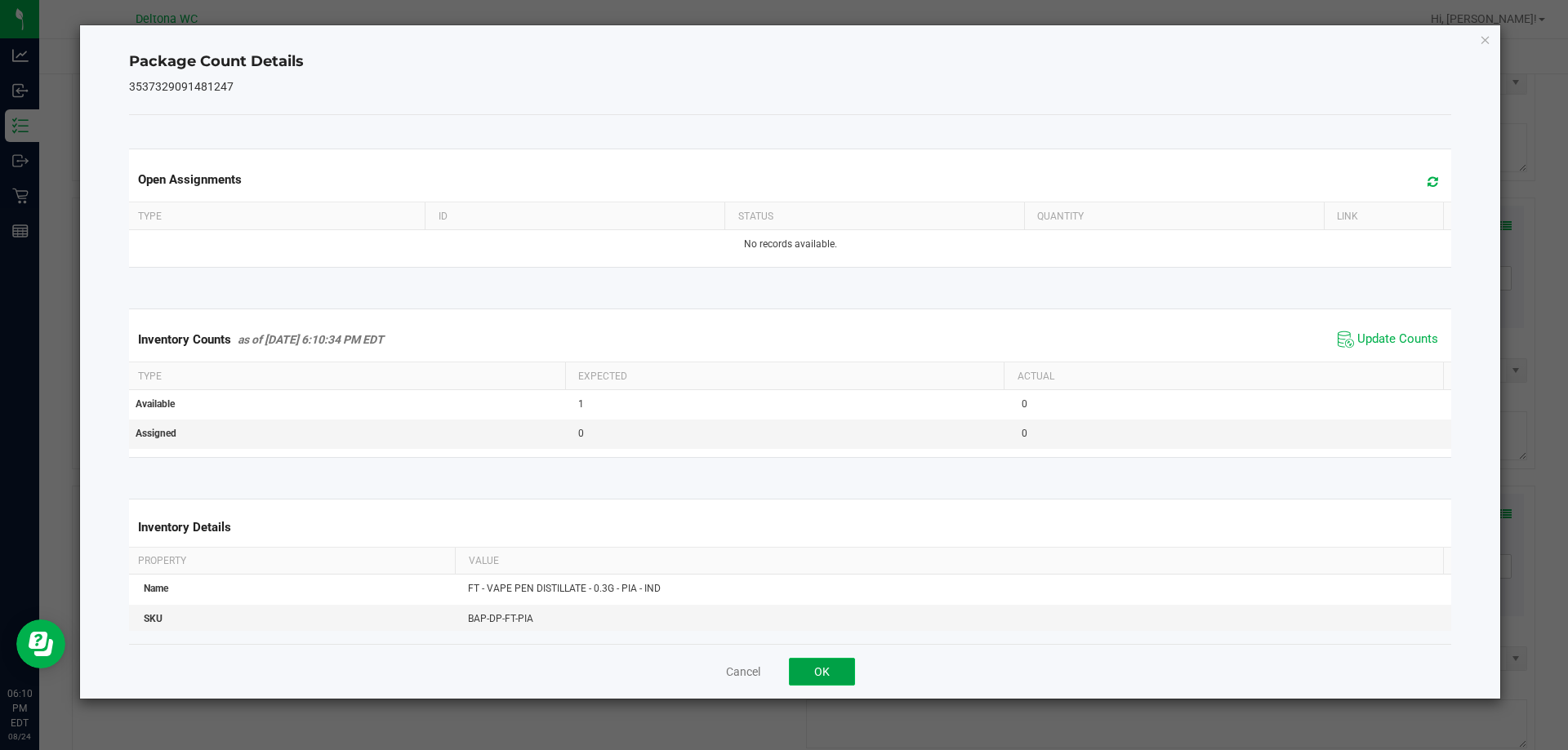
click at [830, 658] on button "OK" at bounding box center [821, 671] width 66 height 28
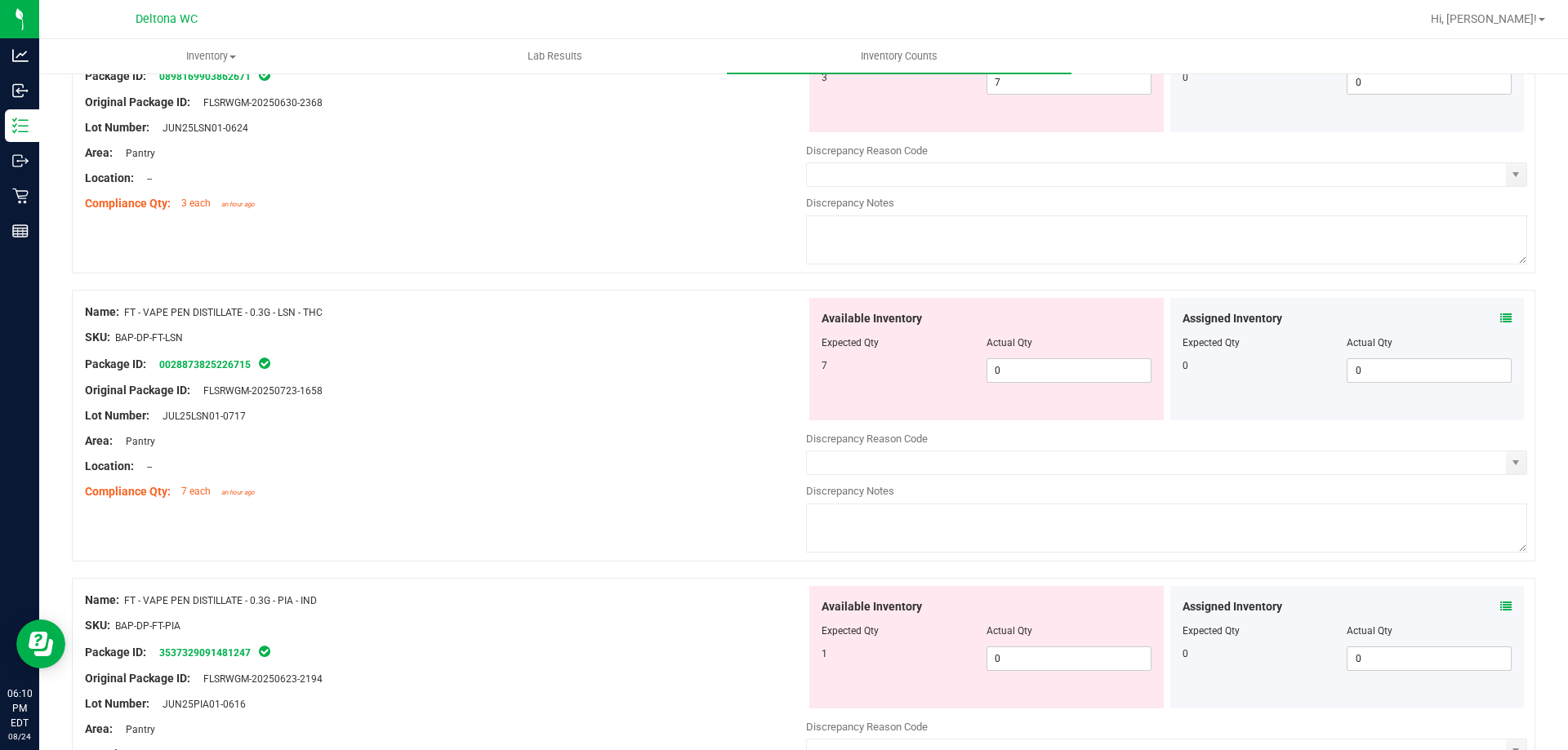
scroll to position [1142, 0]
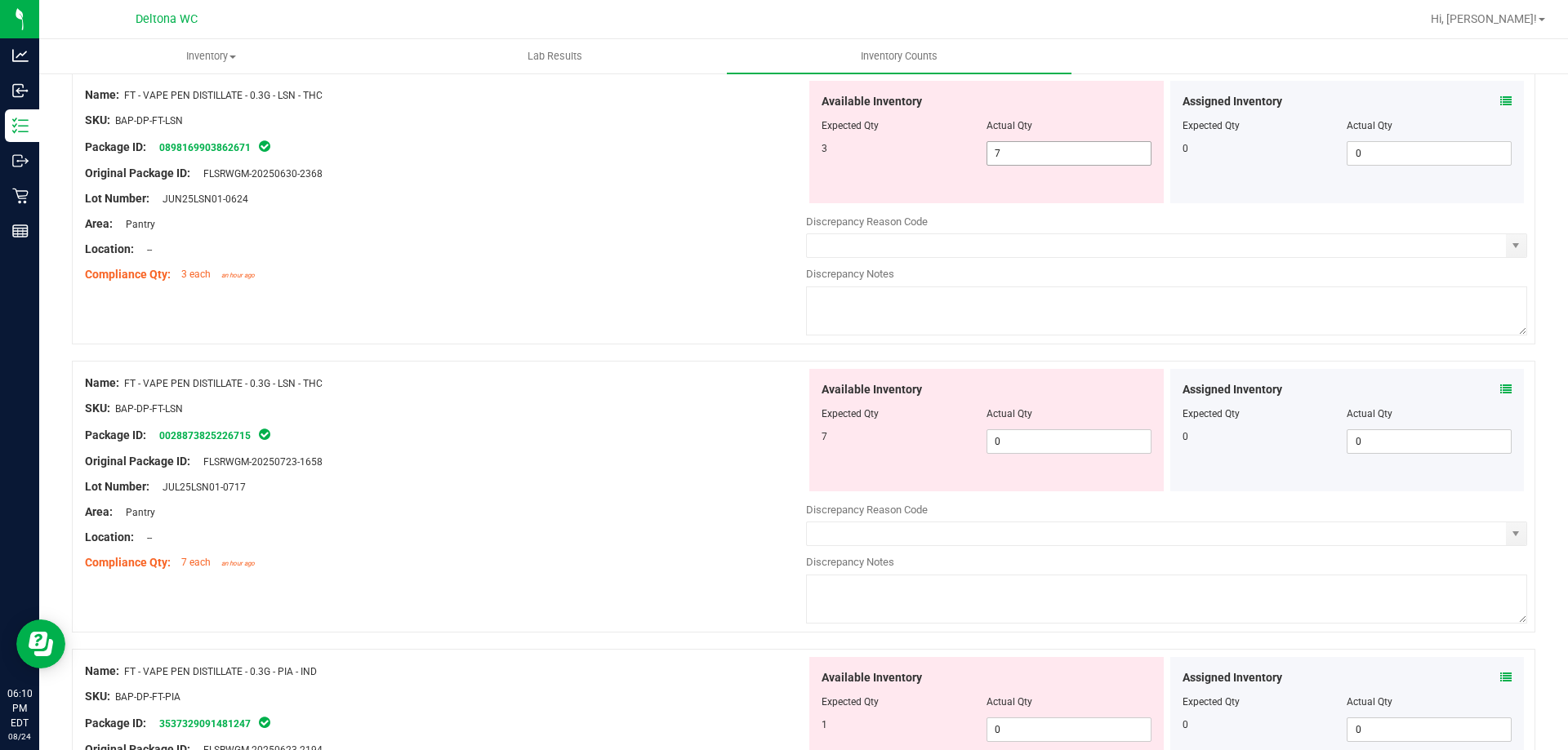
click at [1052, 152] on span "7 7" at bounding box center [1068, 153] width 164 height 24
click at [1052, 152] on input "7" at bounding box center [1069, 153] width 164 height 22
type input "3"
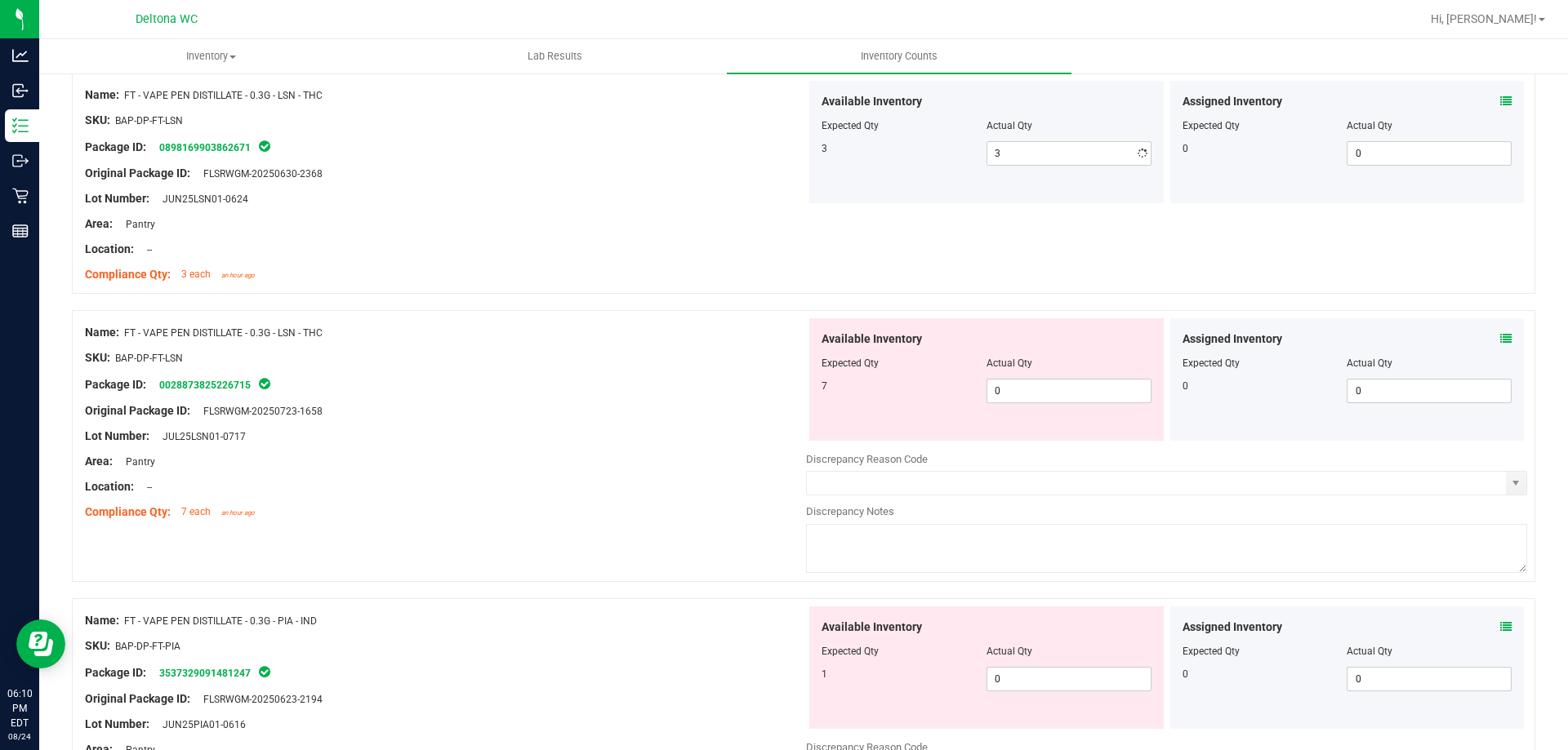
drag, startPoint x: 572, startPoint y: 190, endPoint x: 896, endPoint y: 352, distance: 362.2
click at [608, 202] on div "Lot Number: JUN25LSN01-0624" at bounding box center [445, 198] width 721 height 18
click at [1012, 390] on span "0 0" at bounding box center [1068, 390] width 164 height 24
click at [1013, 389] on input "0" at bounding box center [1069, 390] width 164 height 22
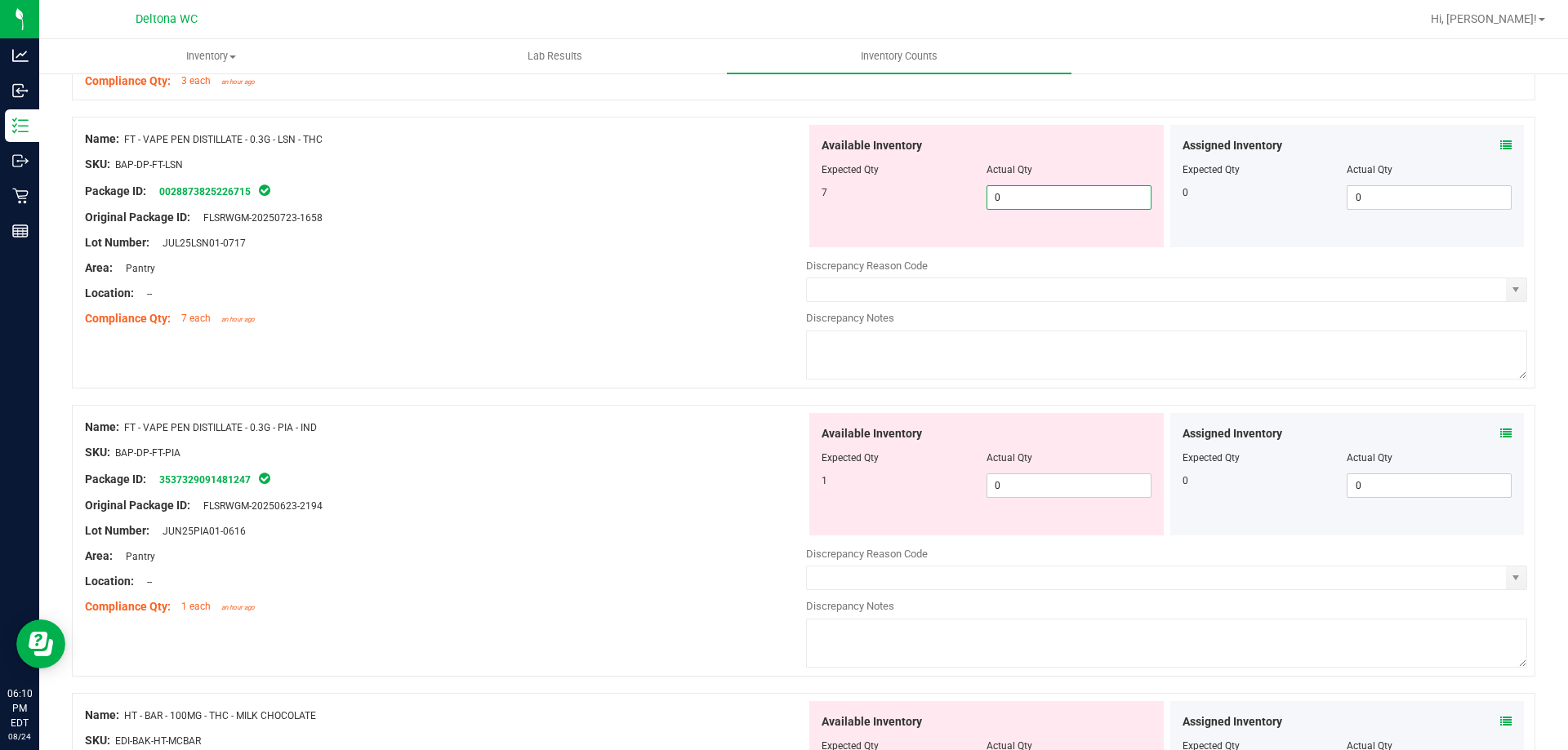
scroll to position [1193, 0]
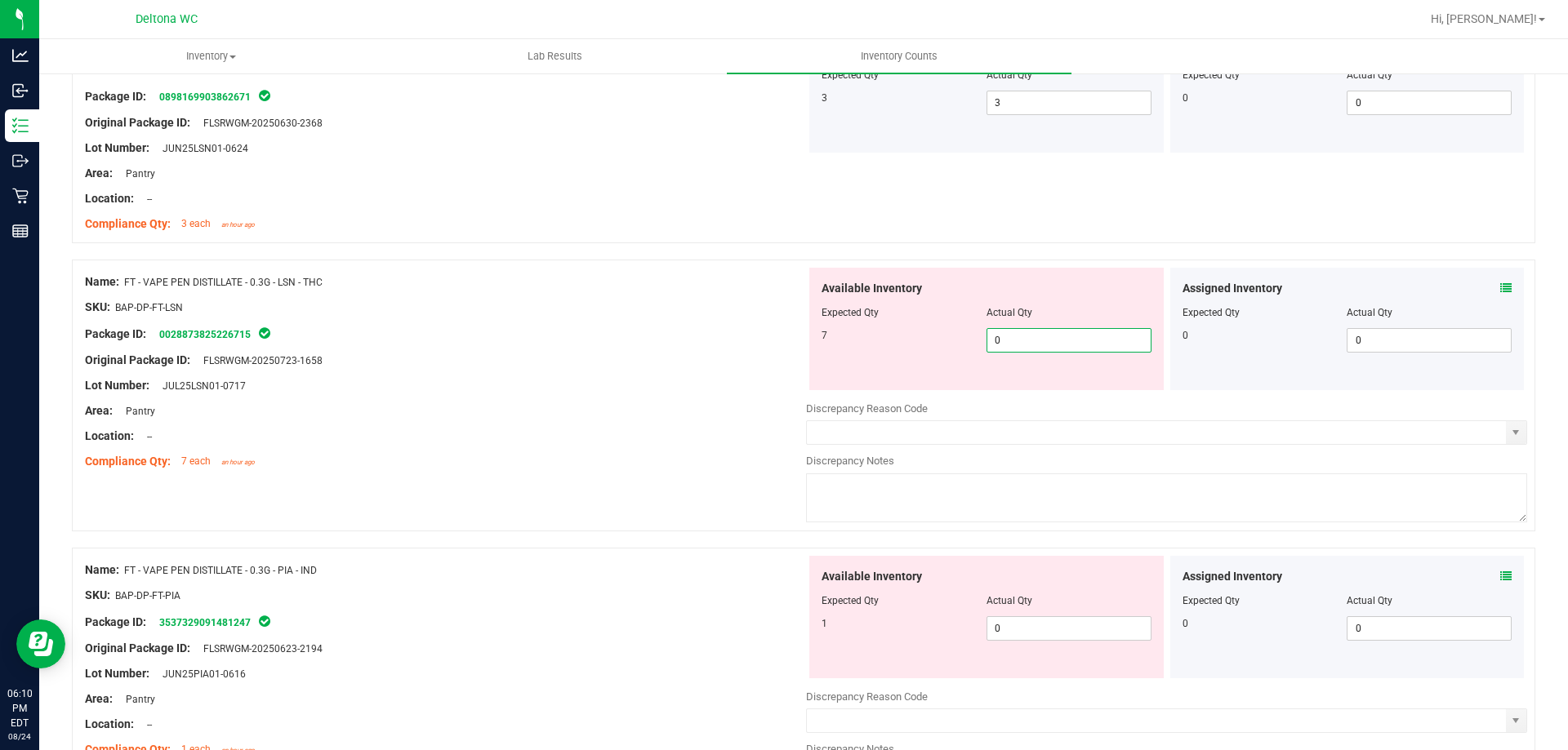
type input "7"
click at [669, 441] on div "Location: --" at bounding box center [445, 437] width 721 height 18
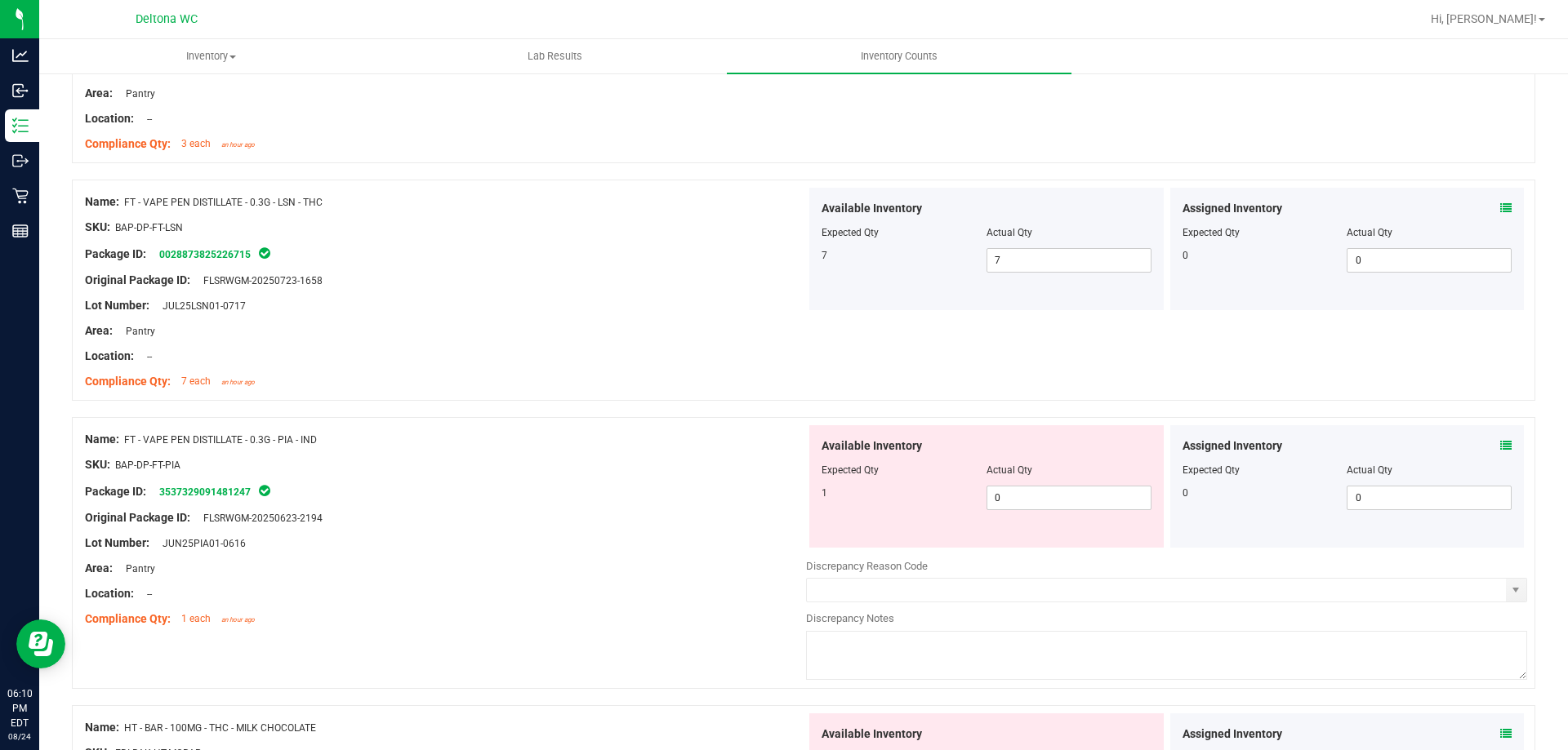
scroll to position [1438, 0]
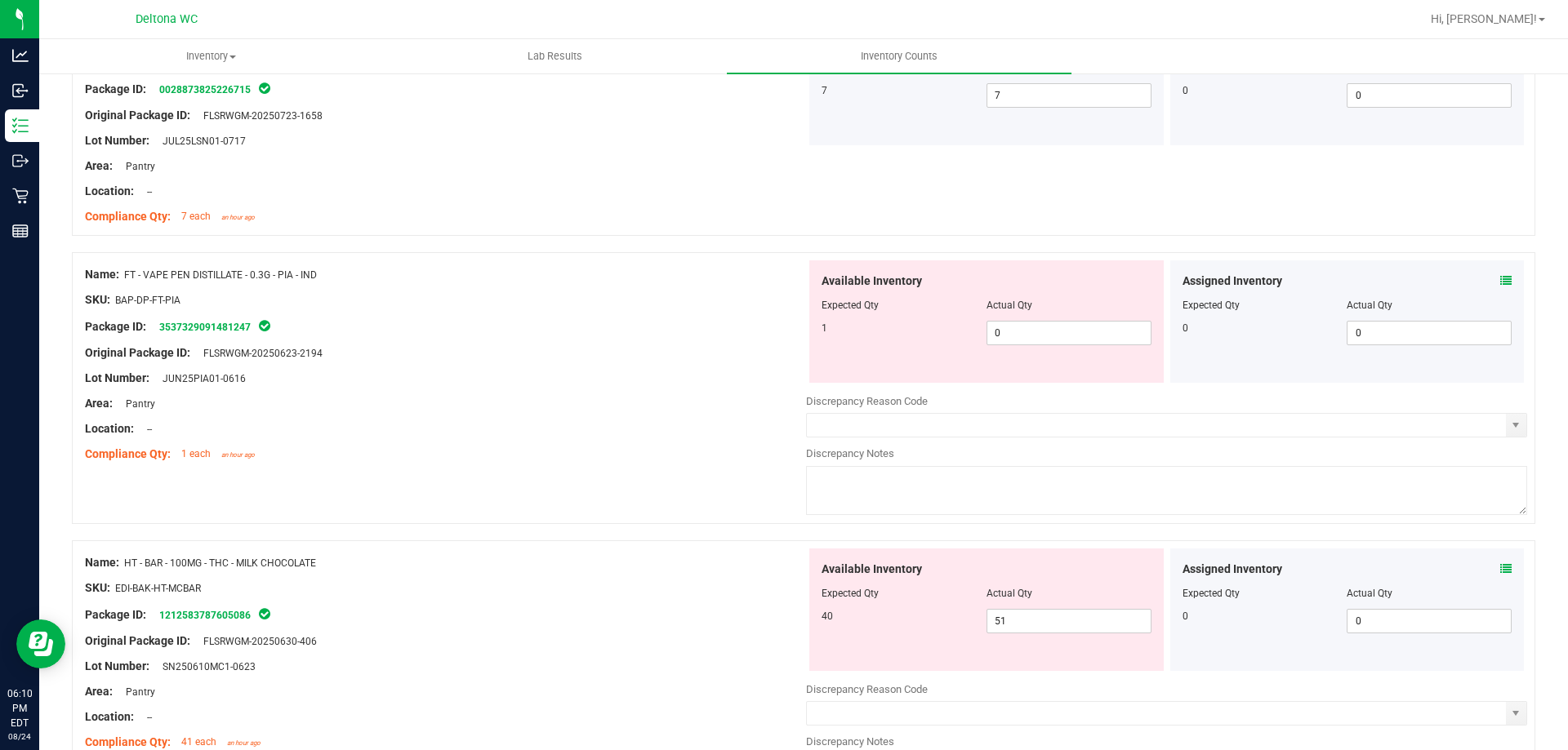
click at [1500, 282] on icon at bounding box center [1506, 281] width 12 height 12
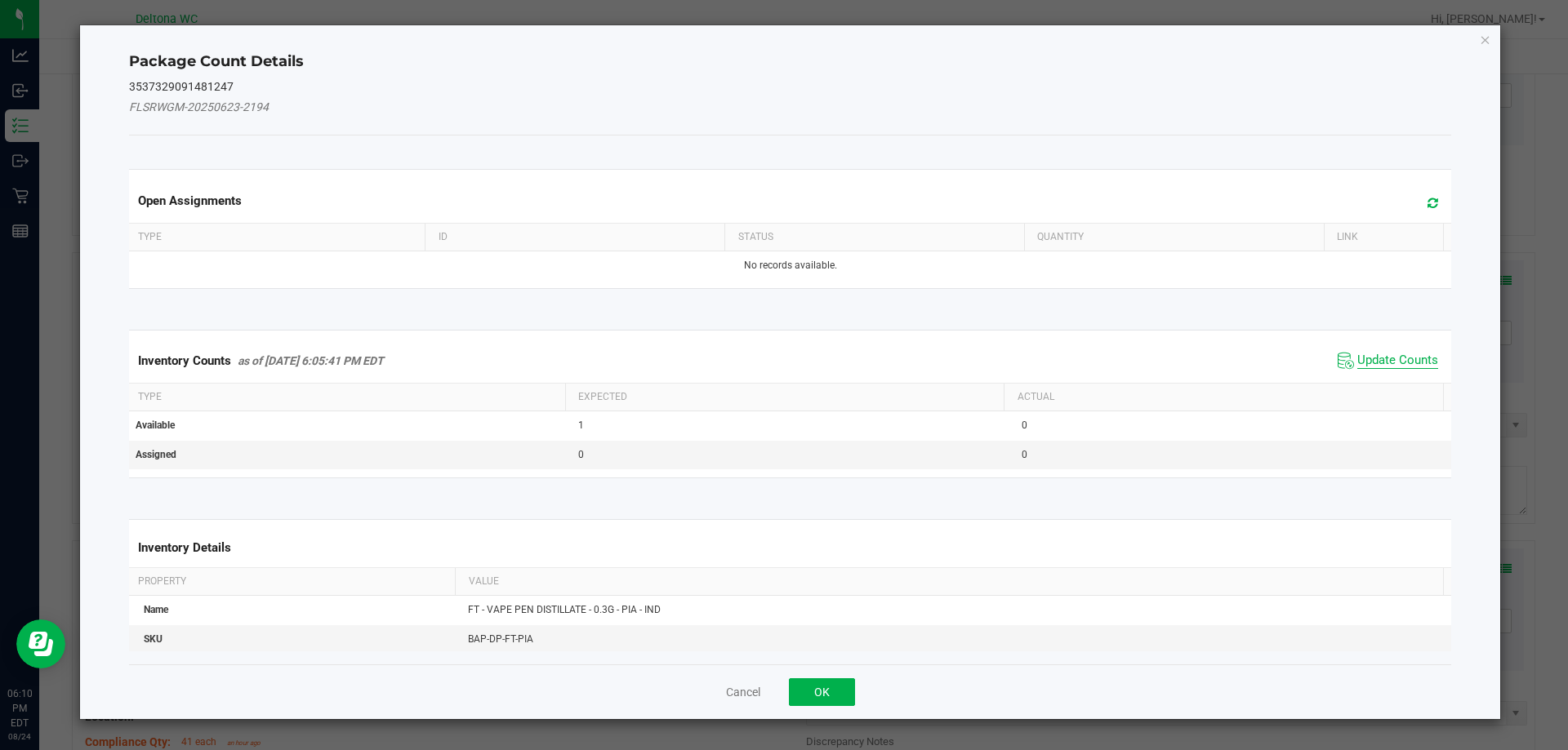
click at [1384, 358] on span "Update Counts" at bounding box center [1397, 360] width 81 height 17
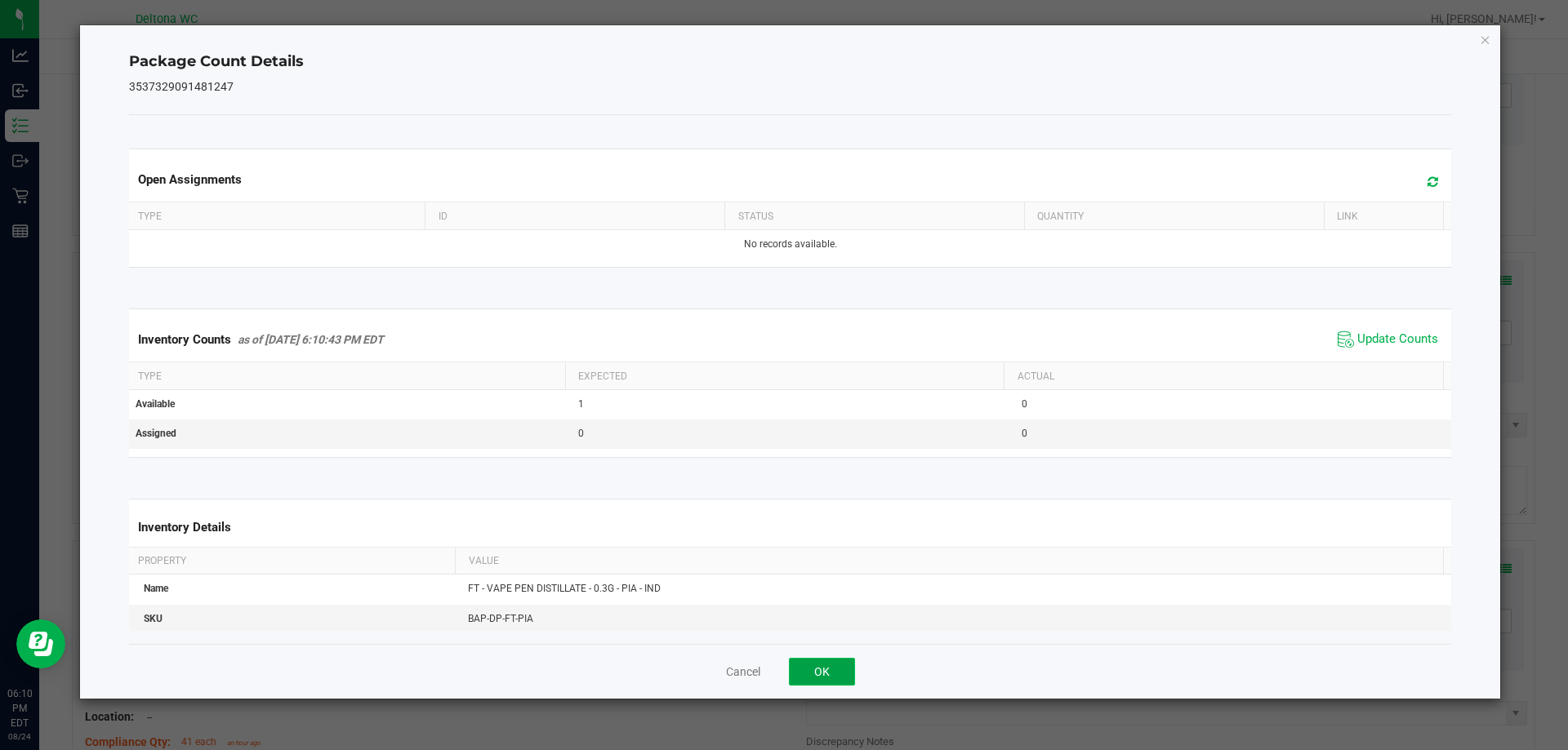
click at [807, 671] on button "OK" at bounding box center [821, 671] width 66 height 28
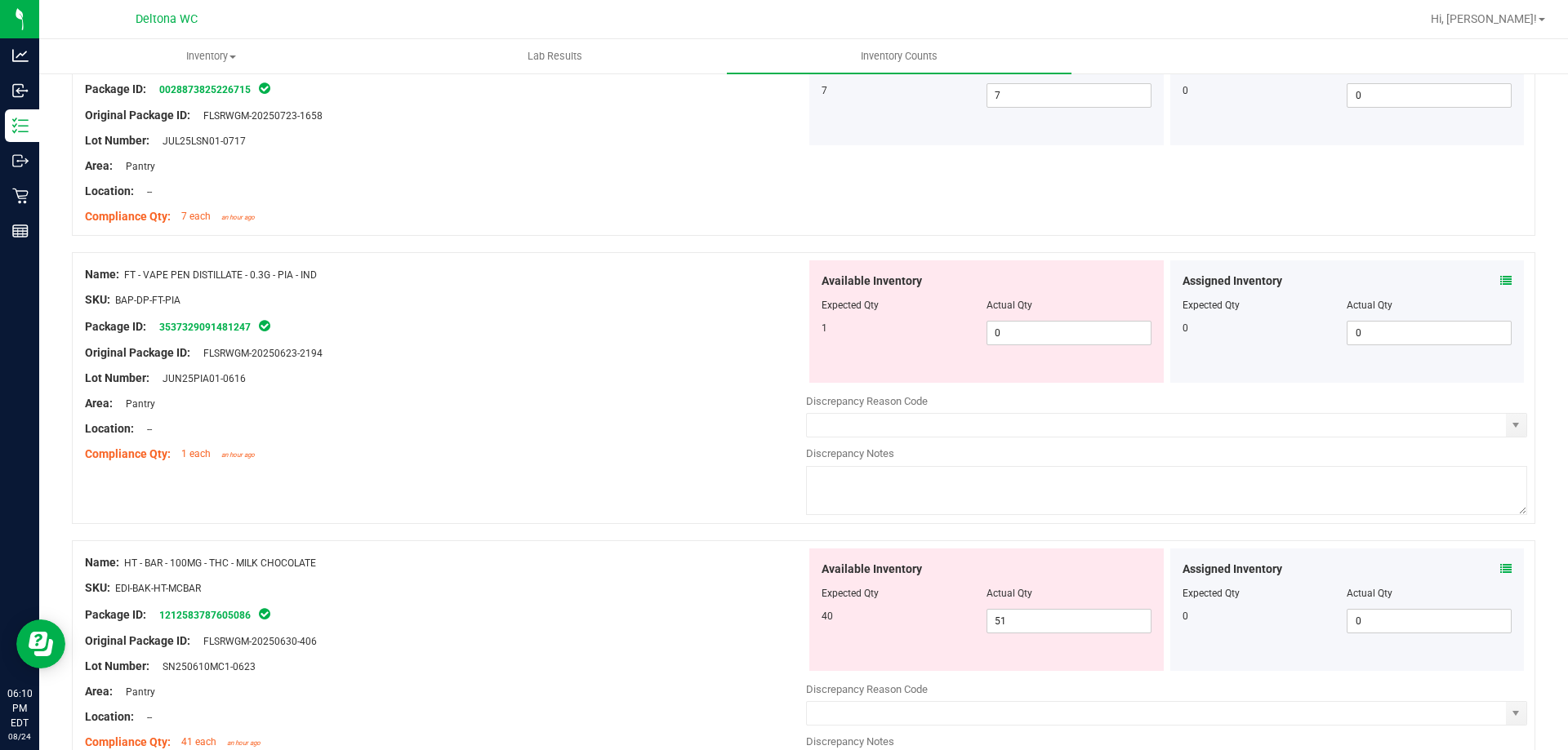
click at [262, 269] on span "FT - VAPE PEN DISTILLATE - 0.3G - PIA - IND" at bounding box center [221, 275] width 193 height 12
click at [310, 291] on div "SKU: BAP-DP-FT-PIA" at bounding box center [445, 300] width 721 height 18
drag, startPoint x: 128, startPoint y: 270, endPoint x: 322, endPoint y: 272, distance: 194.0
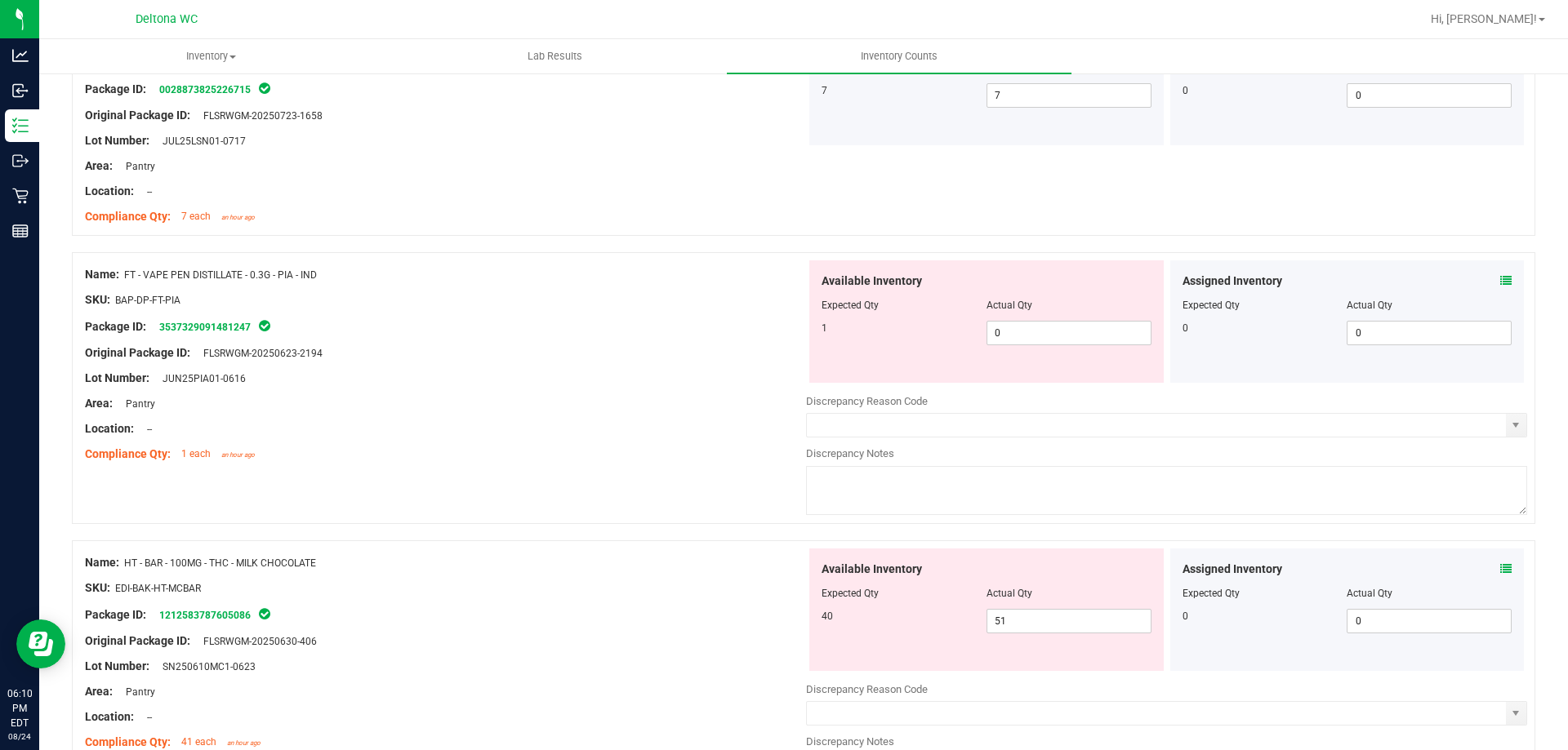
click at [322, 272] on div "Name: FT - VAPE PEN DISTILLATE - 0.3G - PIA - IND" at bounding box center [445, 274] width 721 height 18
copy span "FT - VAPE PEN DISTILLATE - 0.3G - PIA - IND"
click at [1054, 324] on span "0 0" at bounding box center [1068, 333] width 164 height 24
click at [1054, 324] on input "0" at bounding box center [1069, 333] width 164 height 22
type input "1"
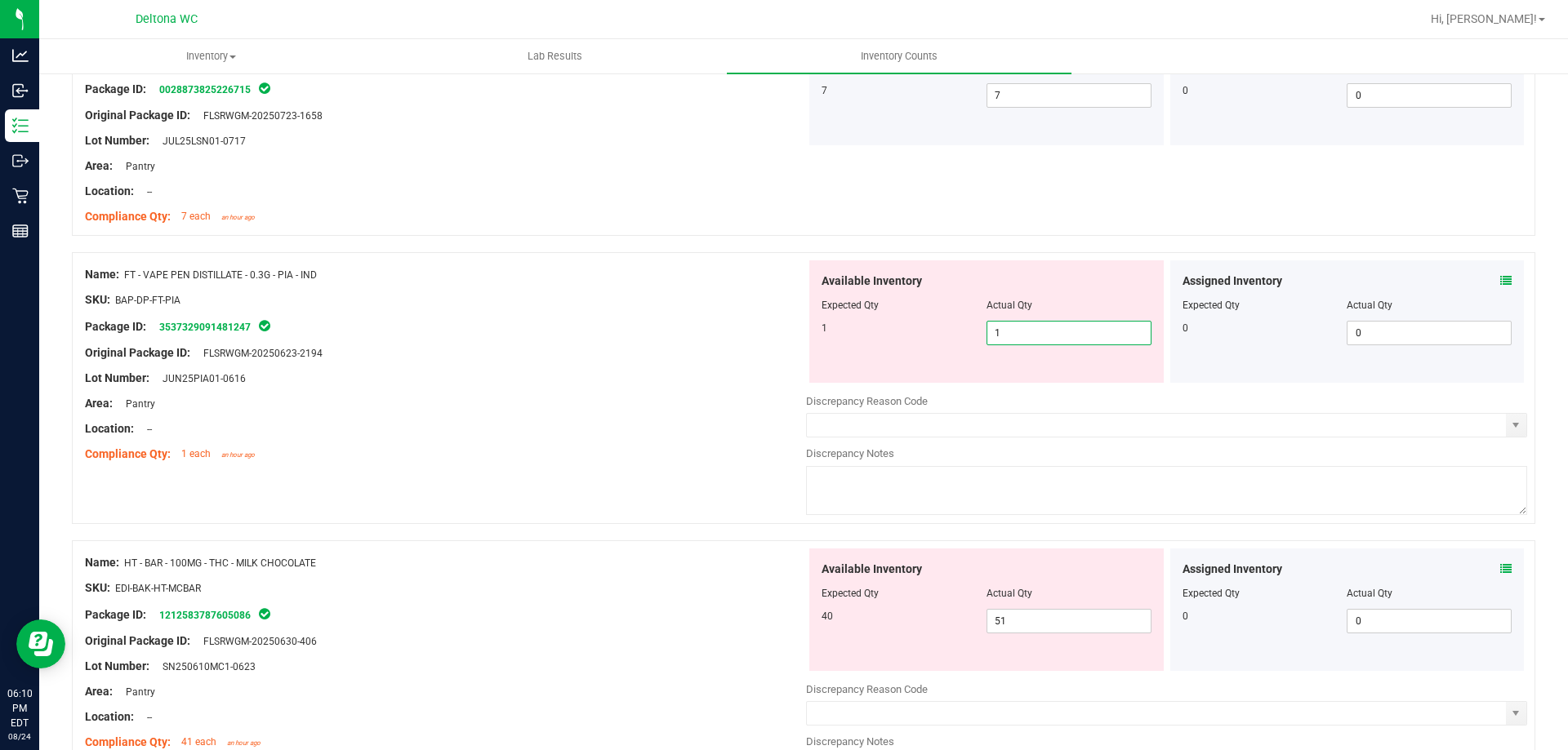
type input "1"
click at [513, 355] on div "Original Package ID: FLSRWGM-20250623-2194" at bounding box center [445, 353] width 721 height 18
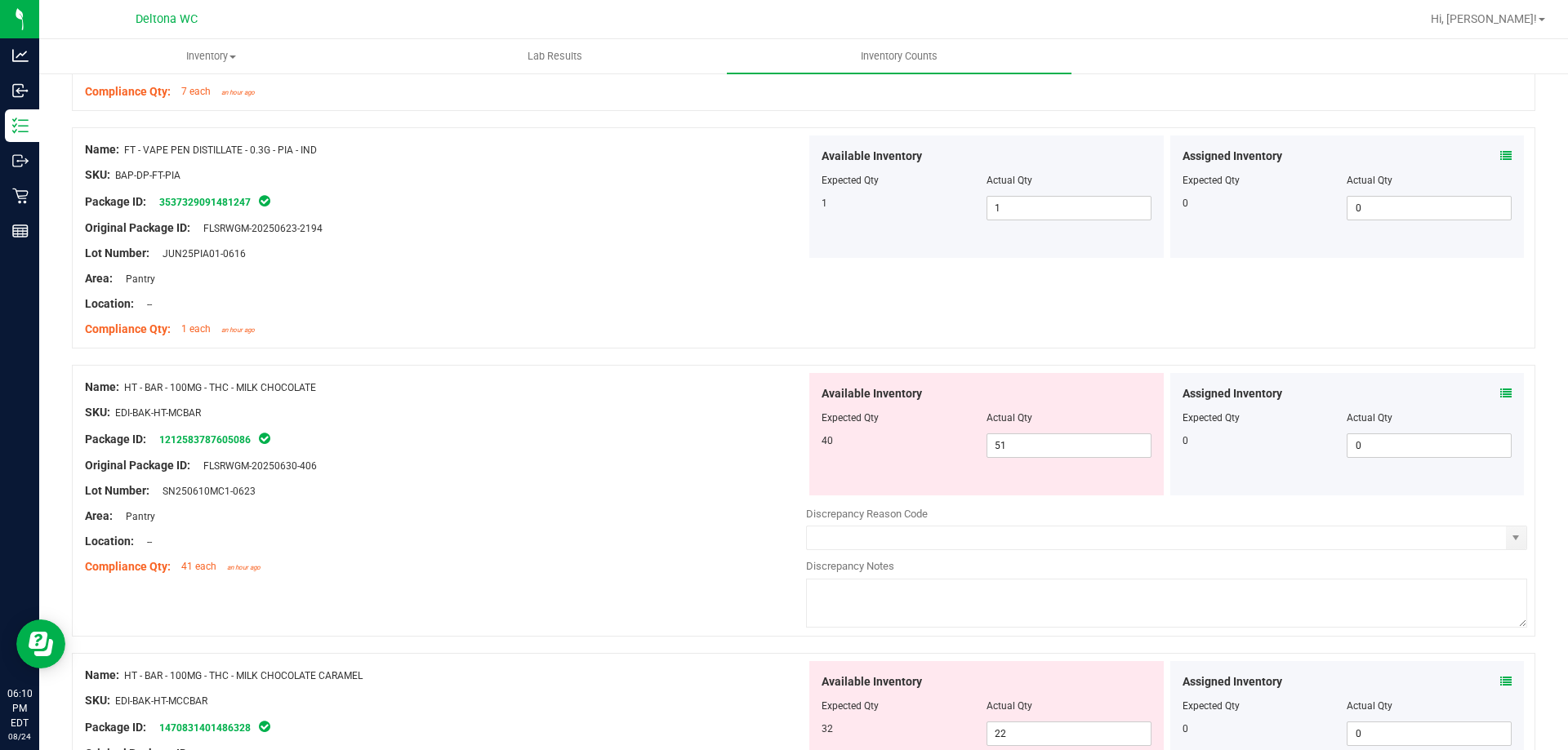
scroll to position [1683, 0]
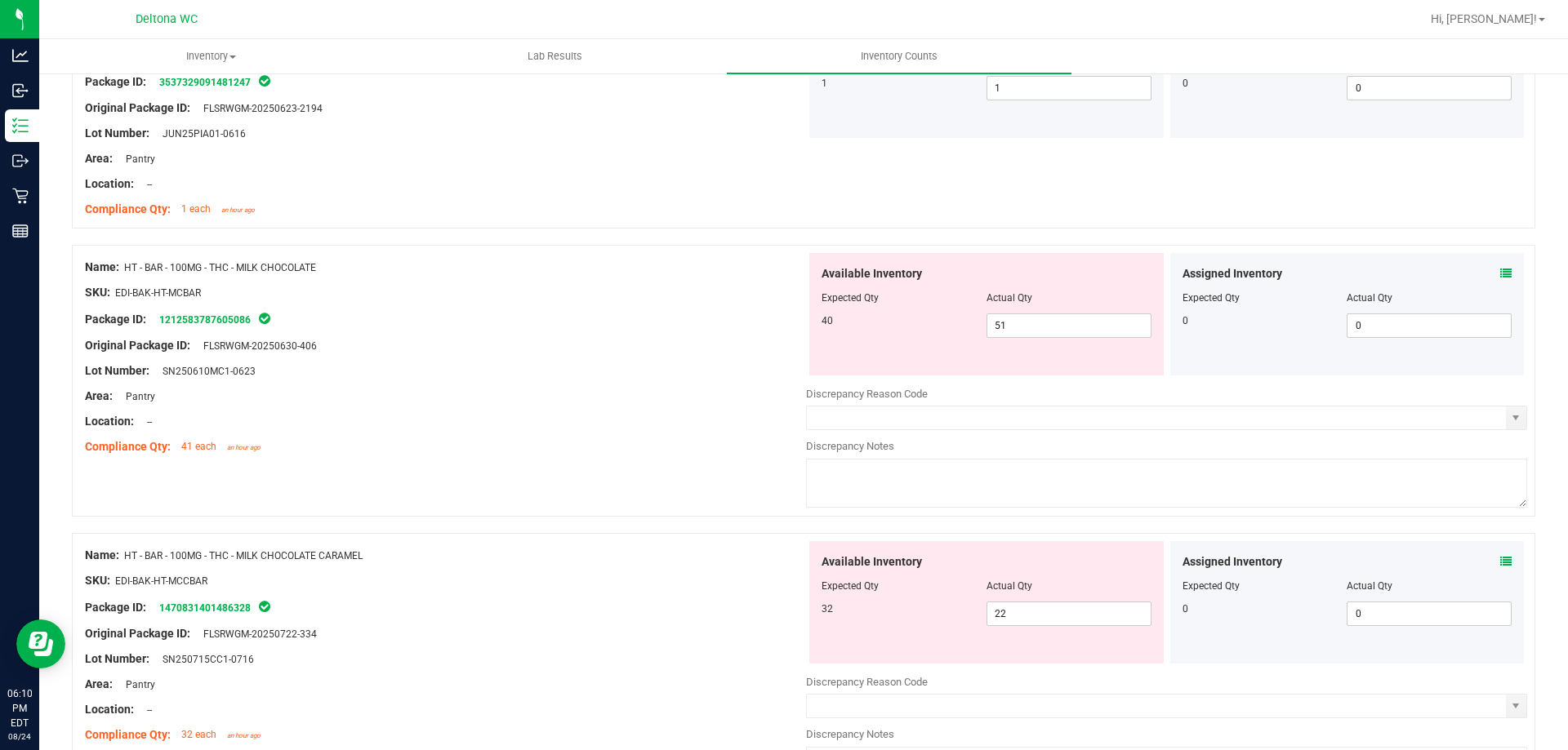
click at [1494, 271] on div "Assigned Inventory Expected Qty Actual Qty 0 0 0" at bounding box center [1347, 314] width 354 height 123
click at [1500, 271] on icon at bounding box center [1506, 273] width 12 height 12
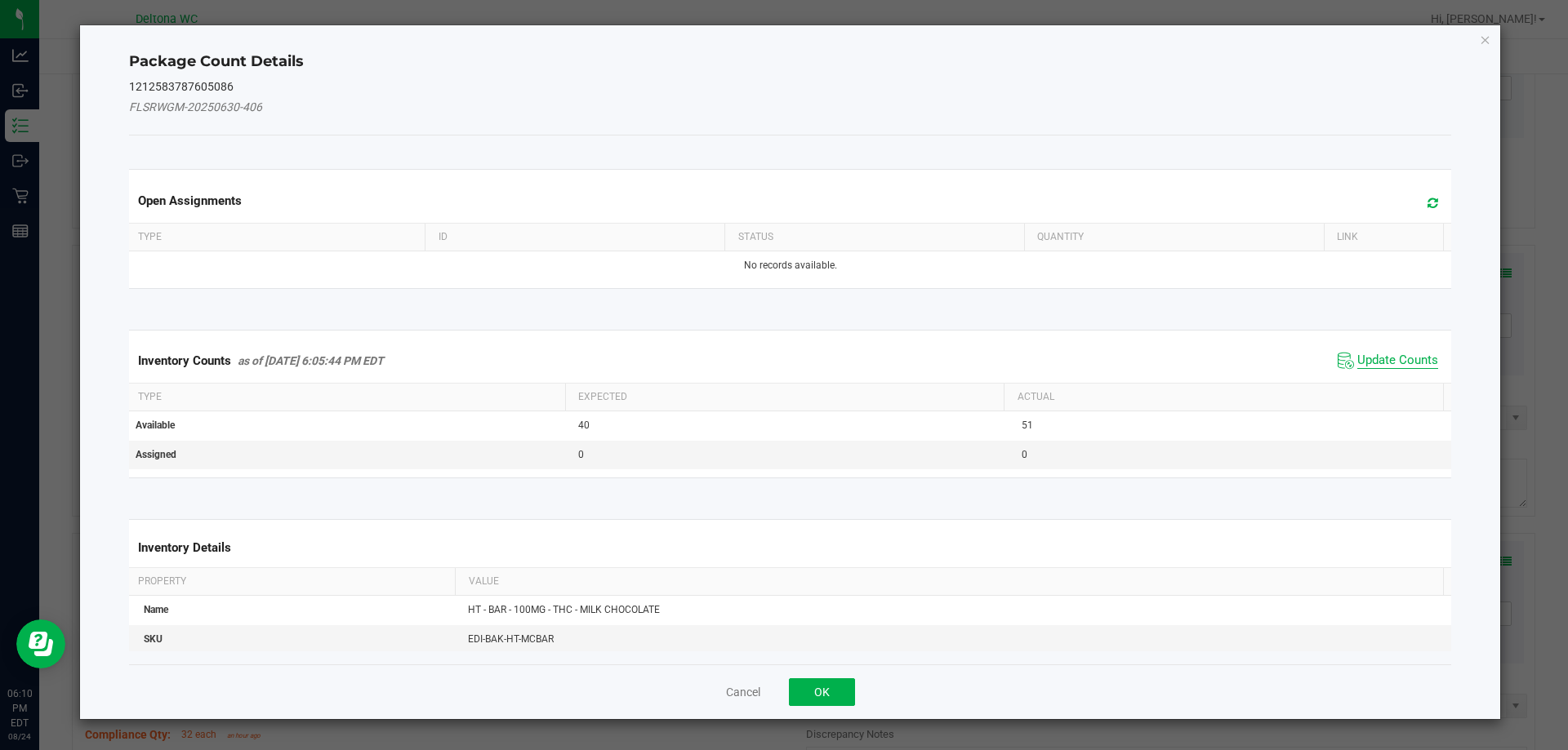
click at [1390, 352] on span "Update Counts" at bounding box center [1397, 360] width 81 height 17
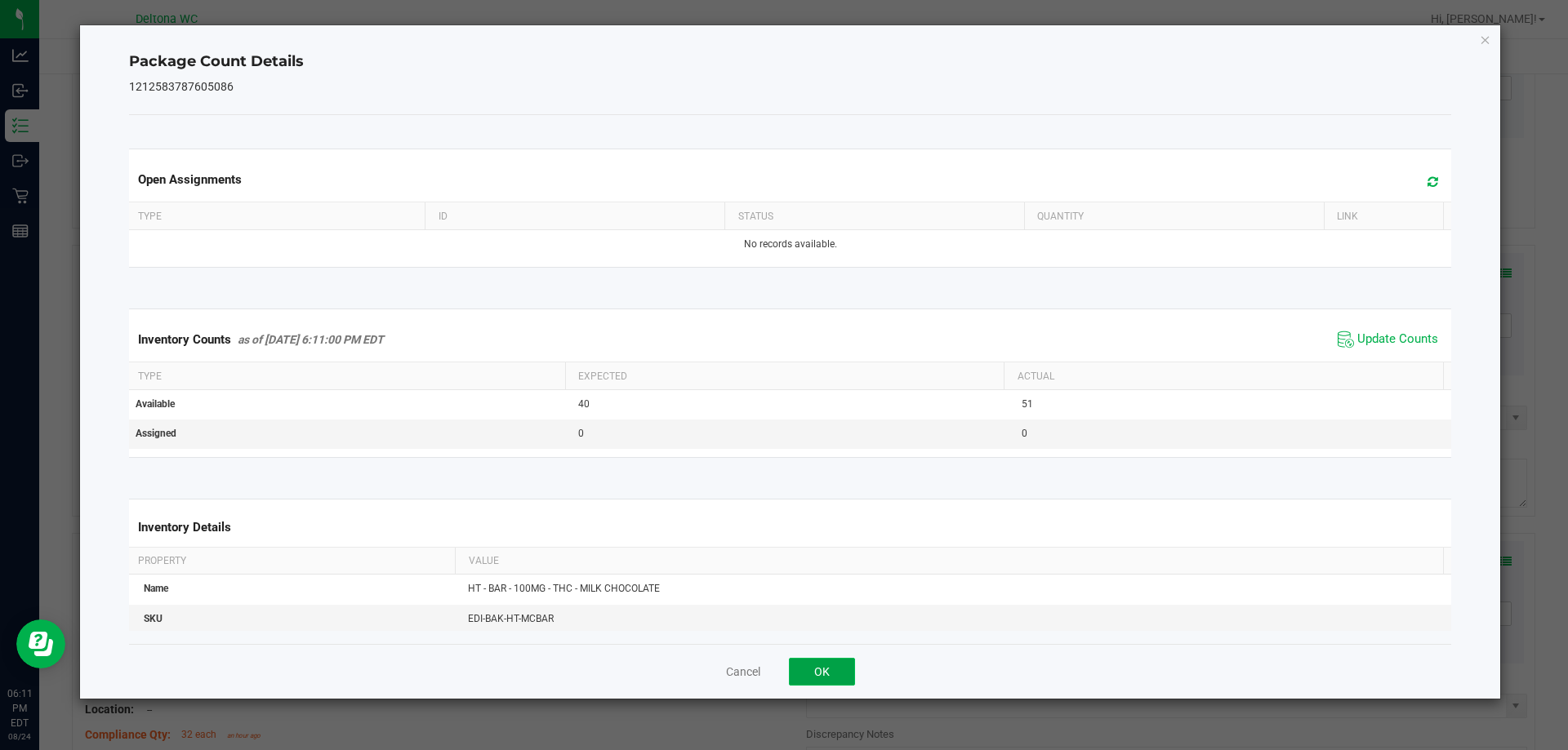
click at [822, 661] on button "OK" at bounding box center [821, 671] width 66 height 28
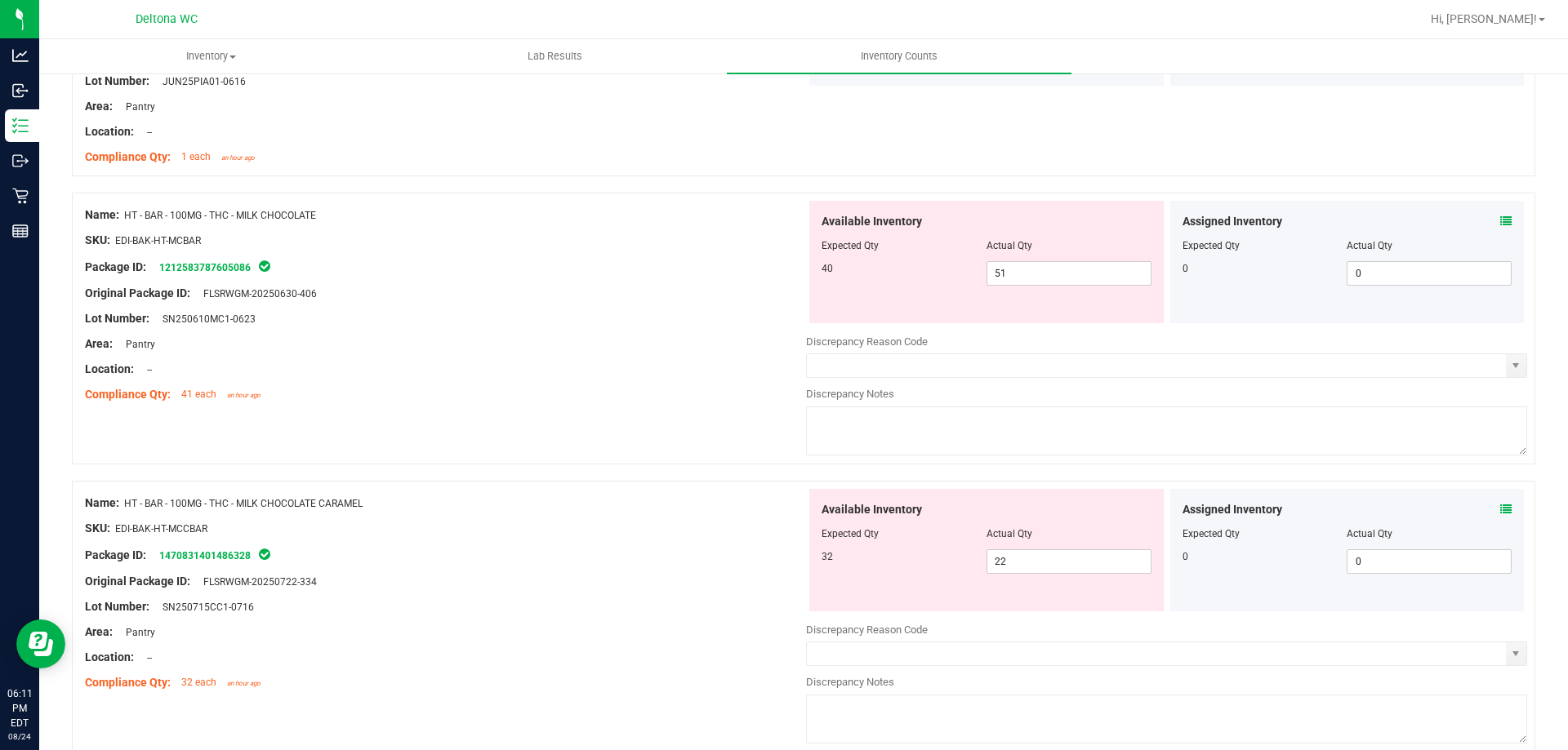
scroll to position [1765, 0]
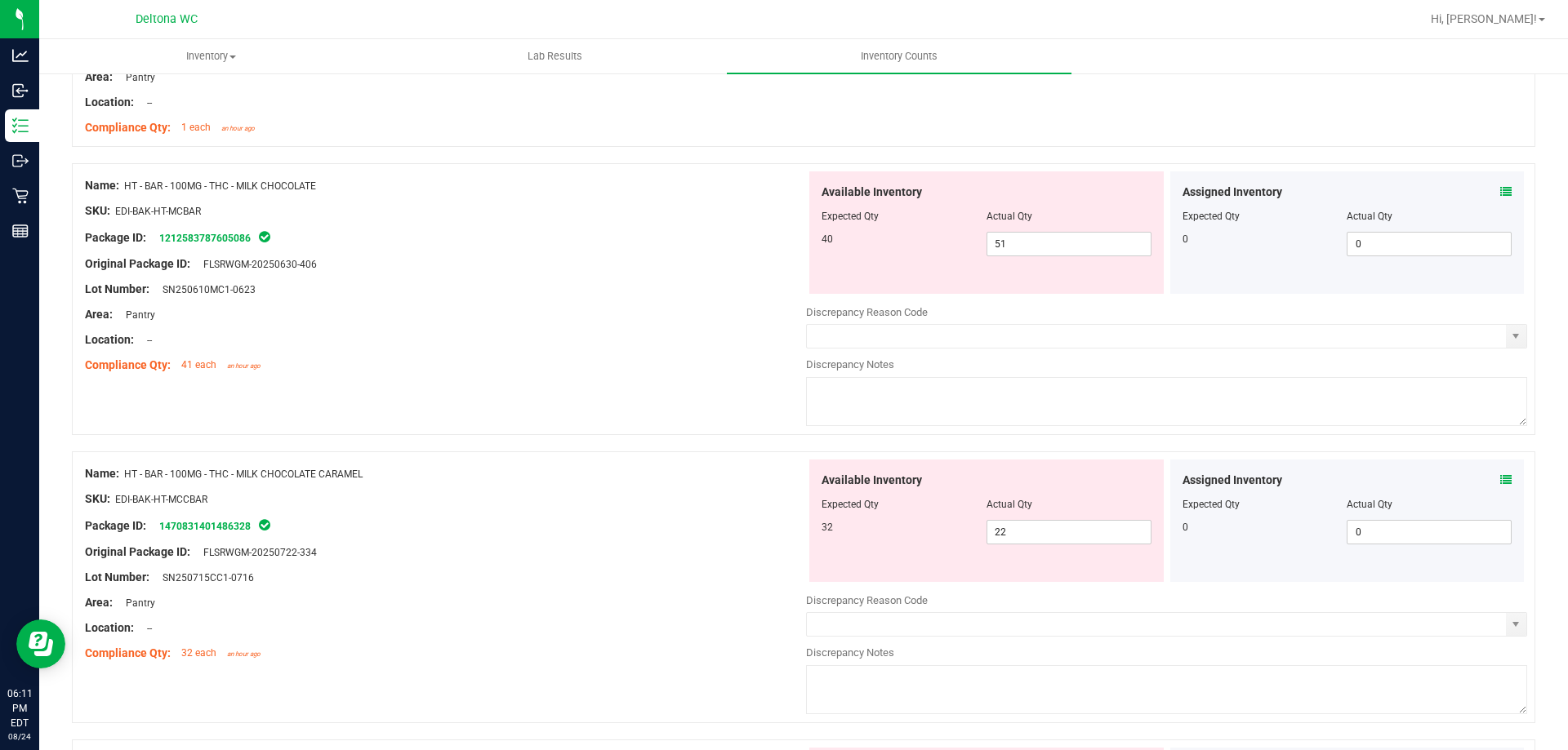
click at [1499, 477] on div "Assigned Inventory Expected Qty Actual Qty 0 0 0" at bounding box center [1347, 520] width 354 height 123
click at [1486, 474] on div "Assigned Inventory" at bounding box center [1347, 481] width 330 height 18
click at [1500, 479] on icon at bounding box center [1506, 480] width 12 height 12
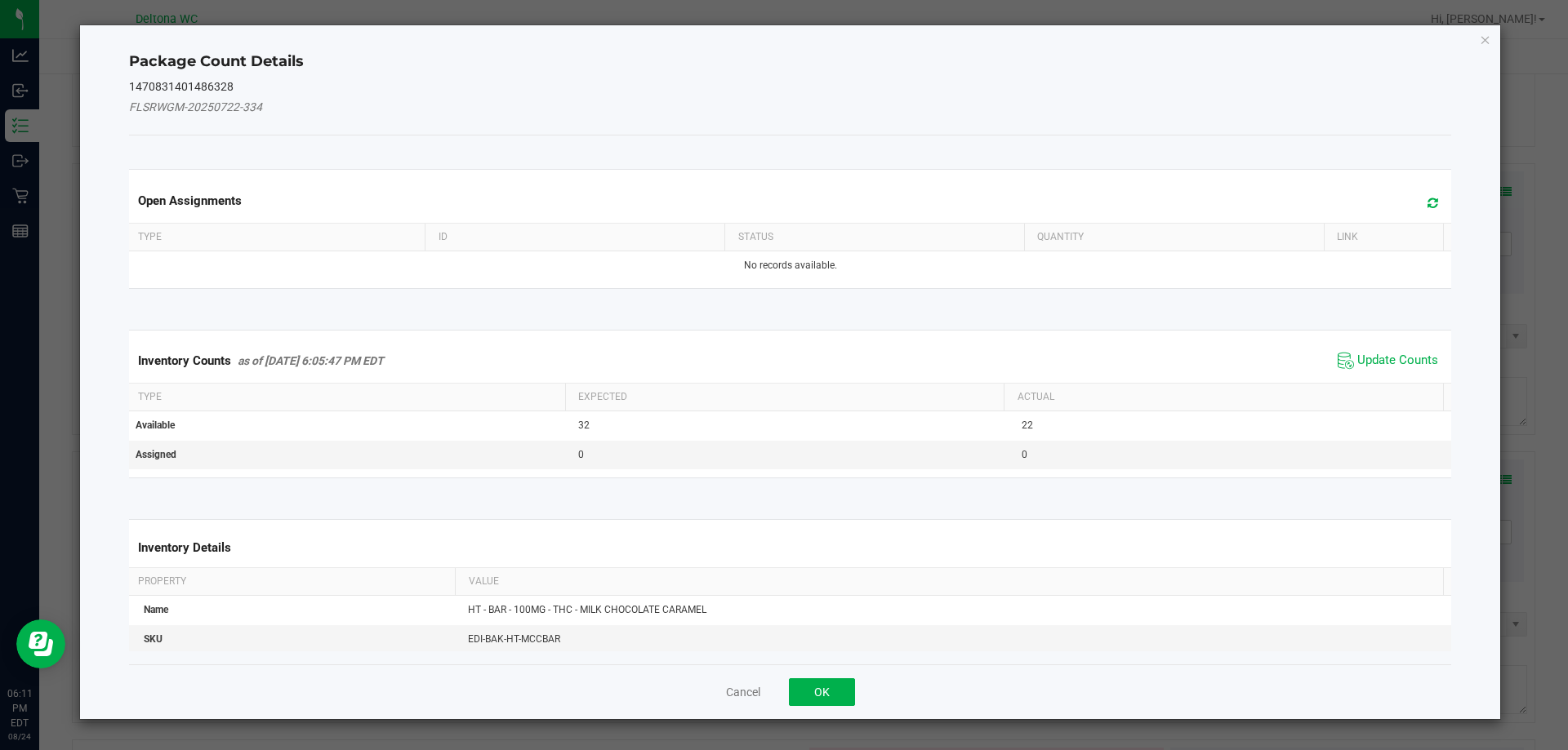
click at [1365, 349] on span "Update Counts" at bounding box center [1388, 360] width 109 height 24
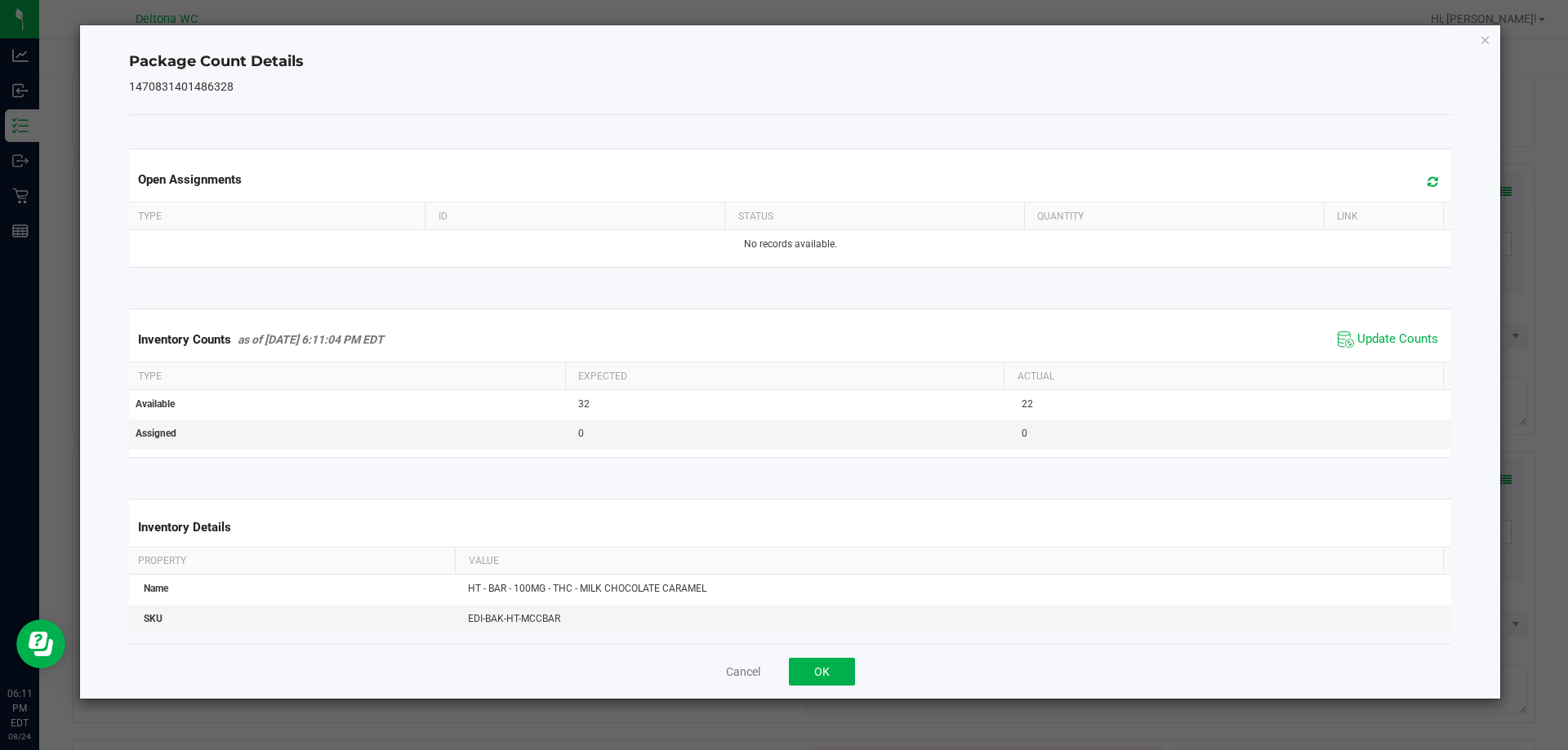
click at [1367, 358] on div "Inventory Counts as of [DATE] 6:11:04 PM EDT Update Counts" at bounding box center [790, 339] width 1330 height 44
click at [801, 670] on button "OK" at bounding box center [821, 671] width 66 height 28
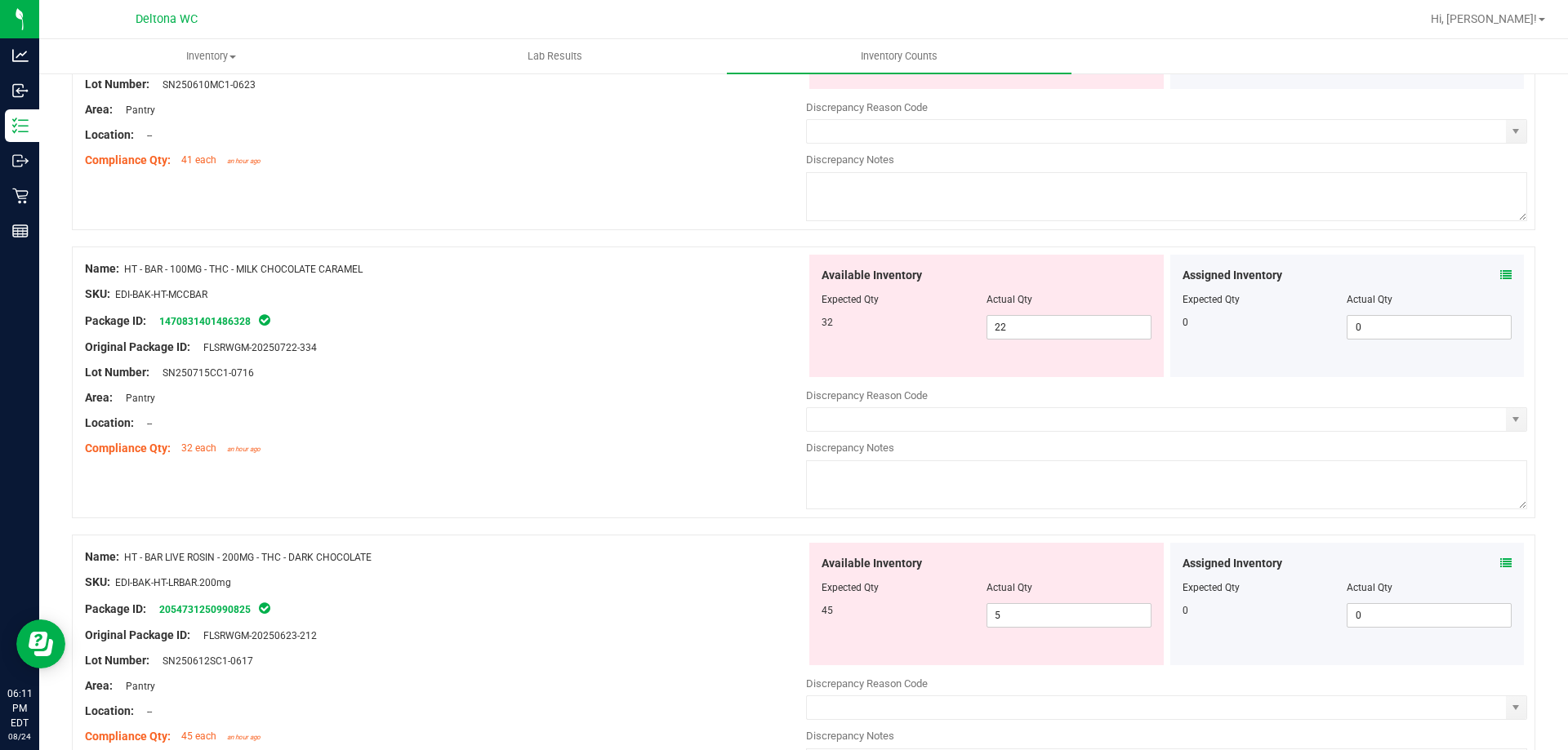
scroll to position [2009, 0]
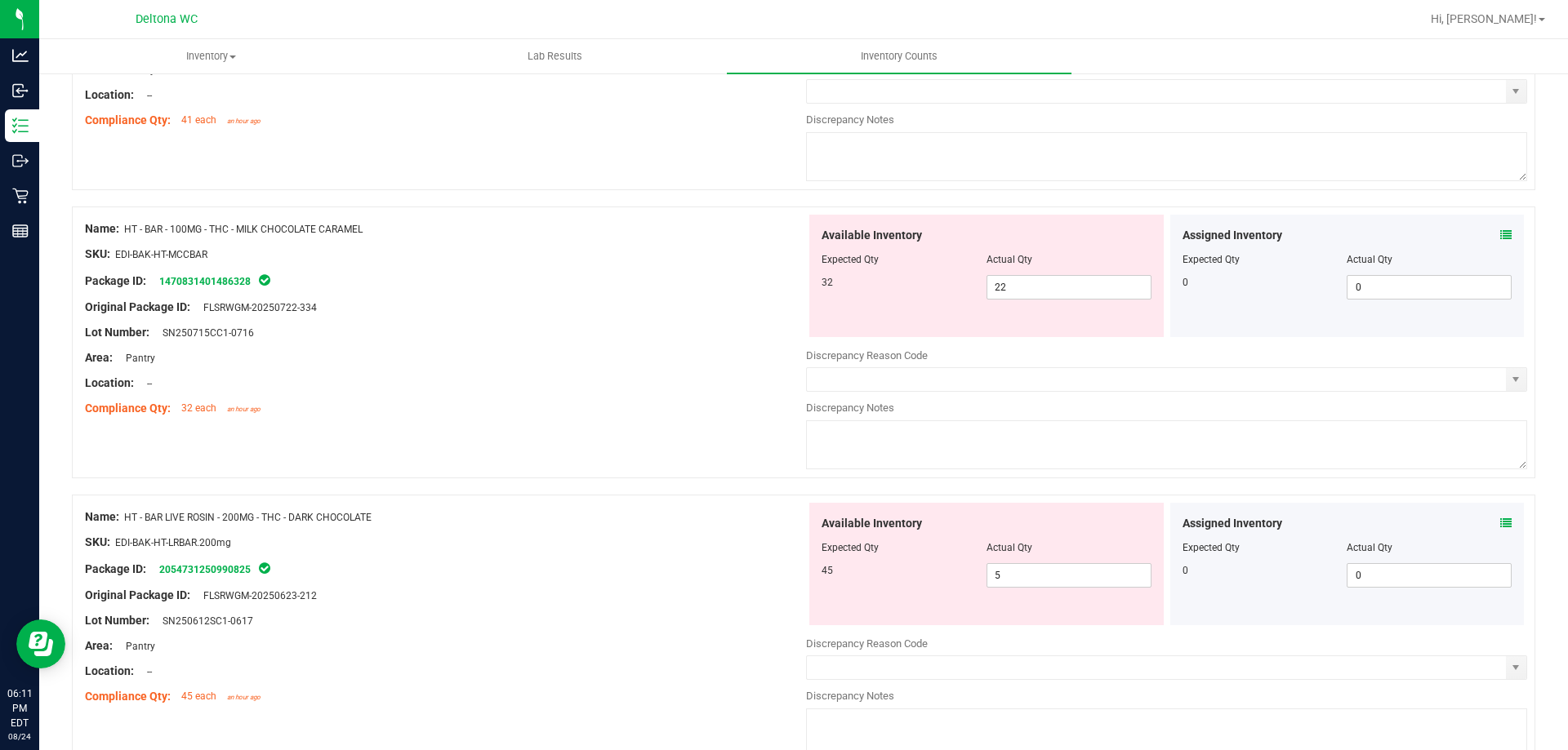
click at [1500, 525] on icon at bounding box center [1506, 523] width 12 height 12
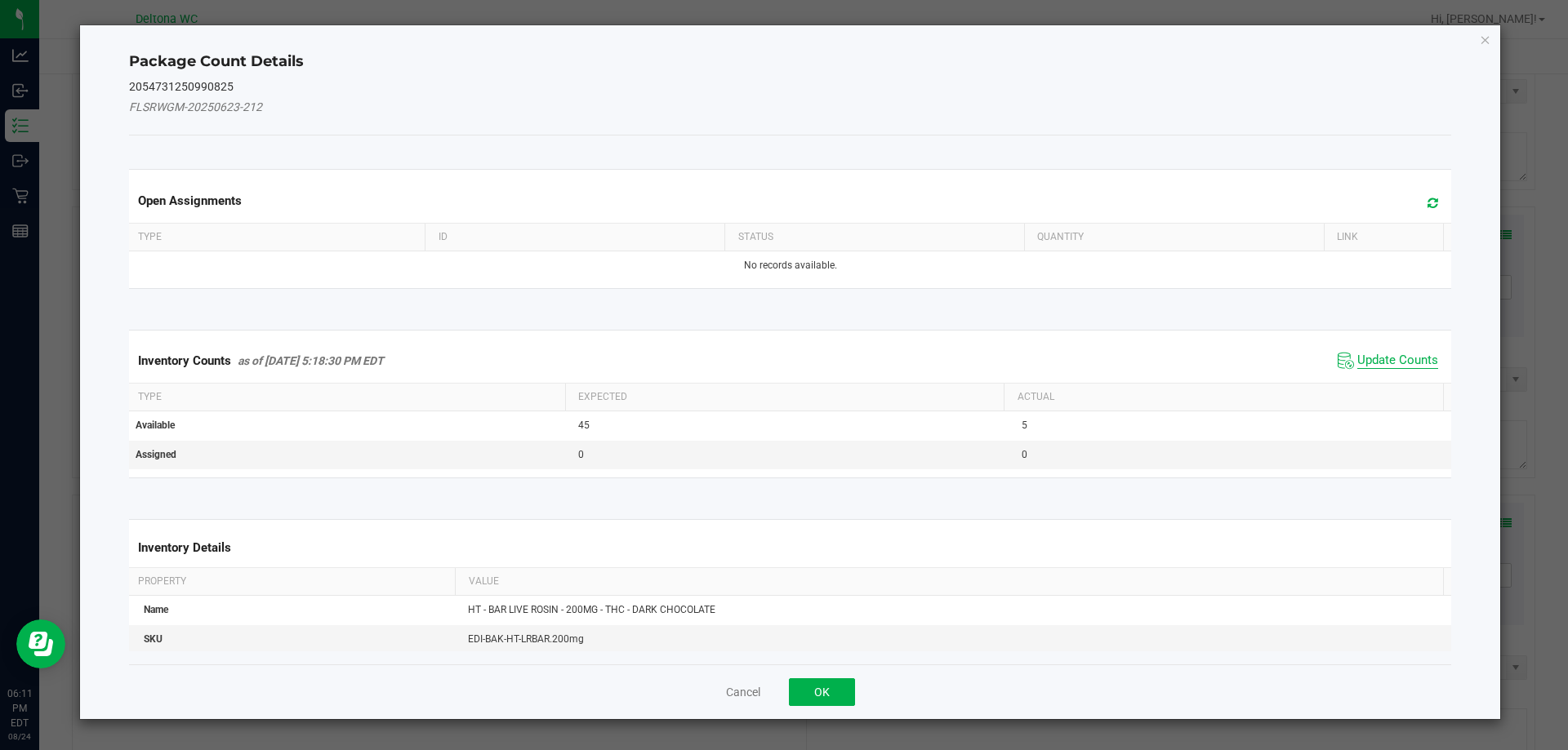
click at [1357, 365] on span "Update Counts" at bounding box center [1397, 360] width 81 height 17
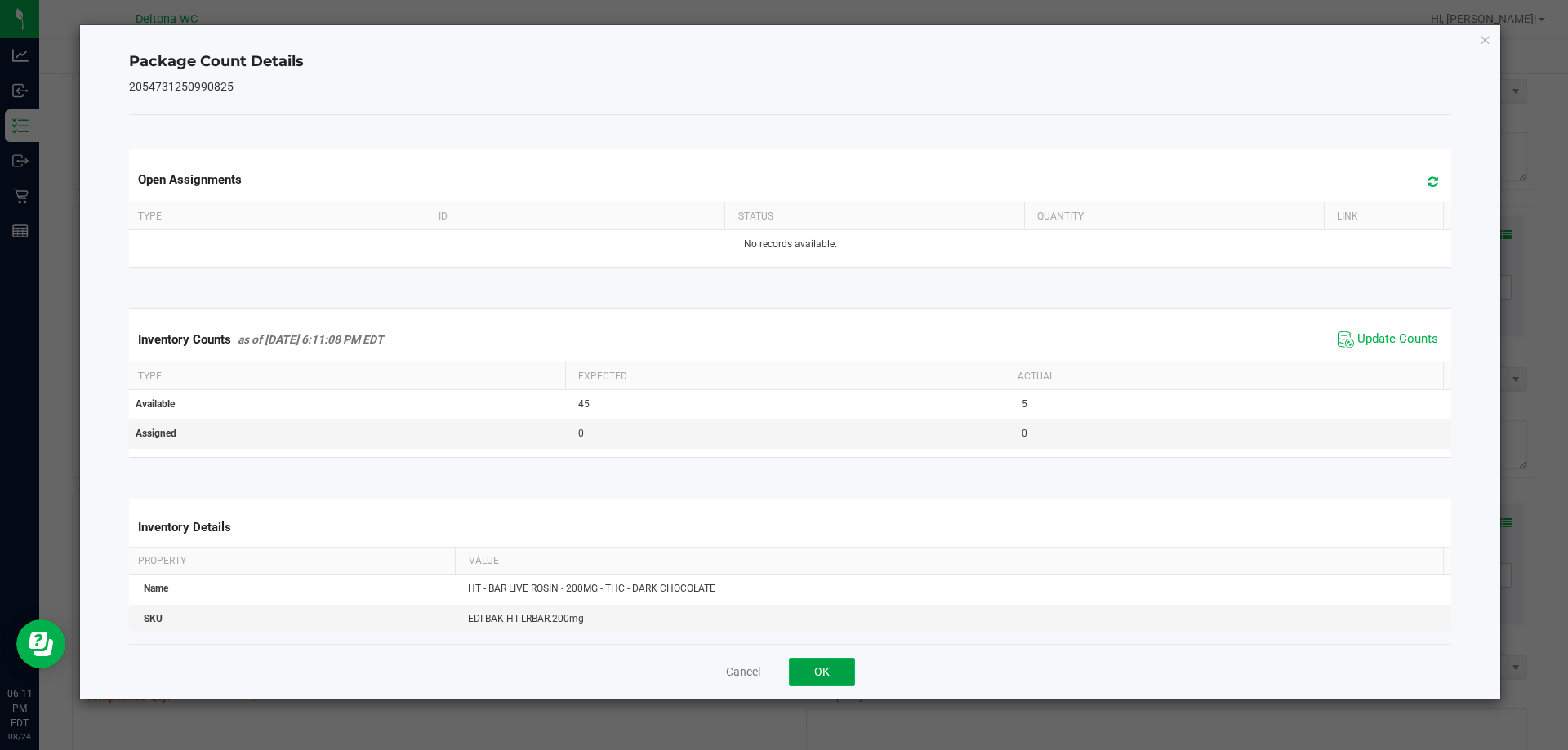
click at [841, 668] on button "OK" at bounding box center [821, 671] width 66 height 28
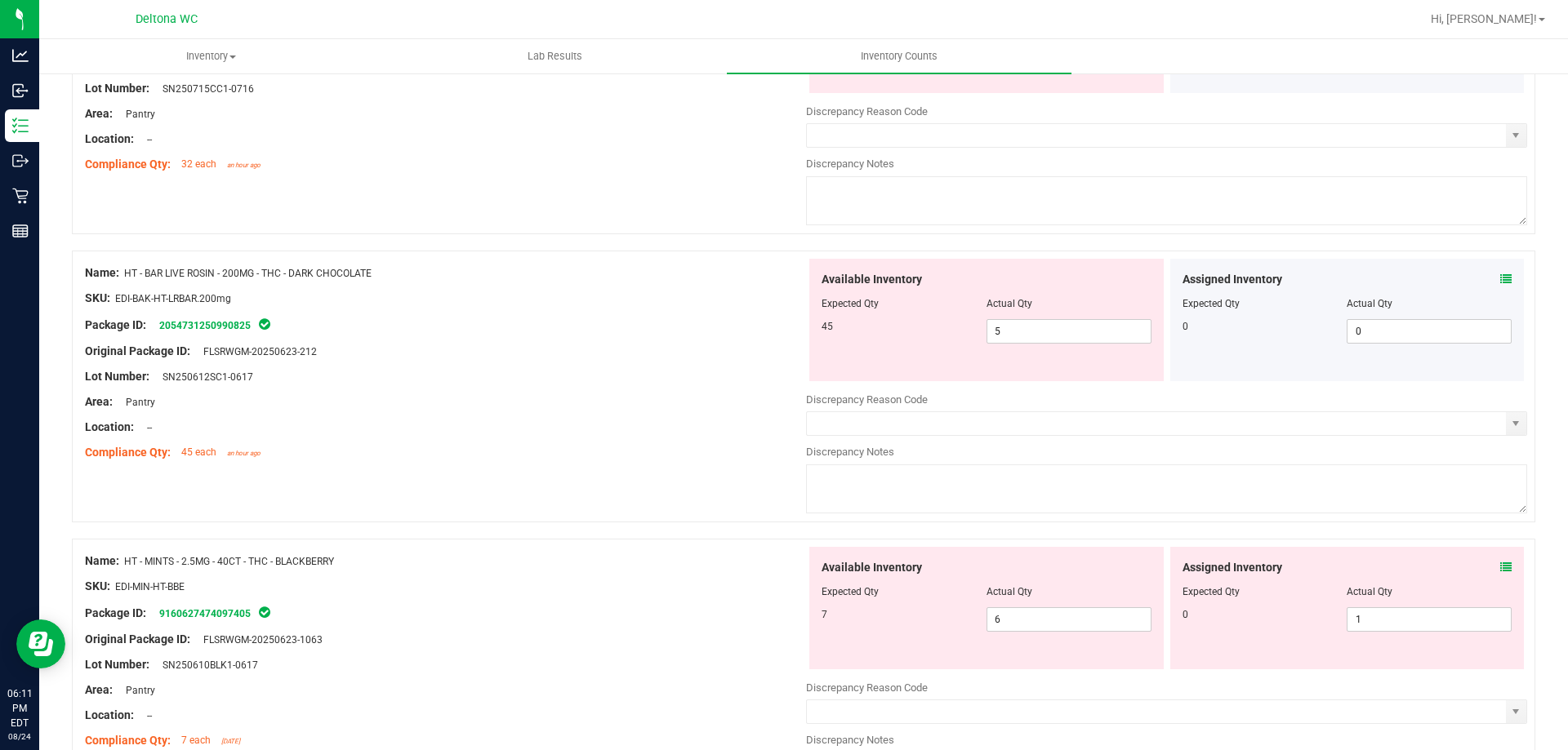
scroll to position [2254, 0]
click at [1500, 563] on icon at bounding box center [1506, 566] width 12 height 12
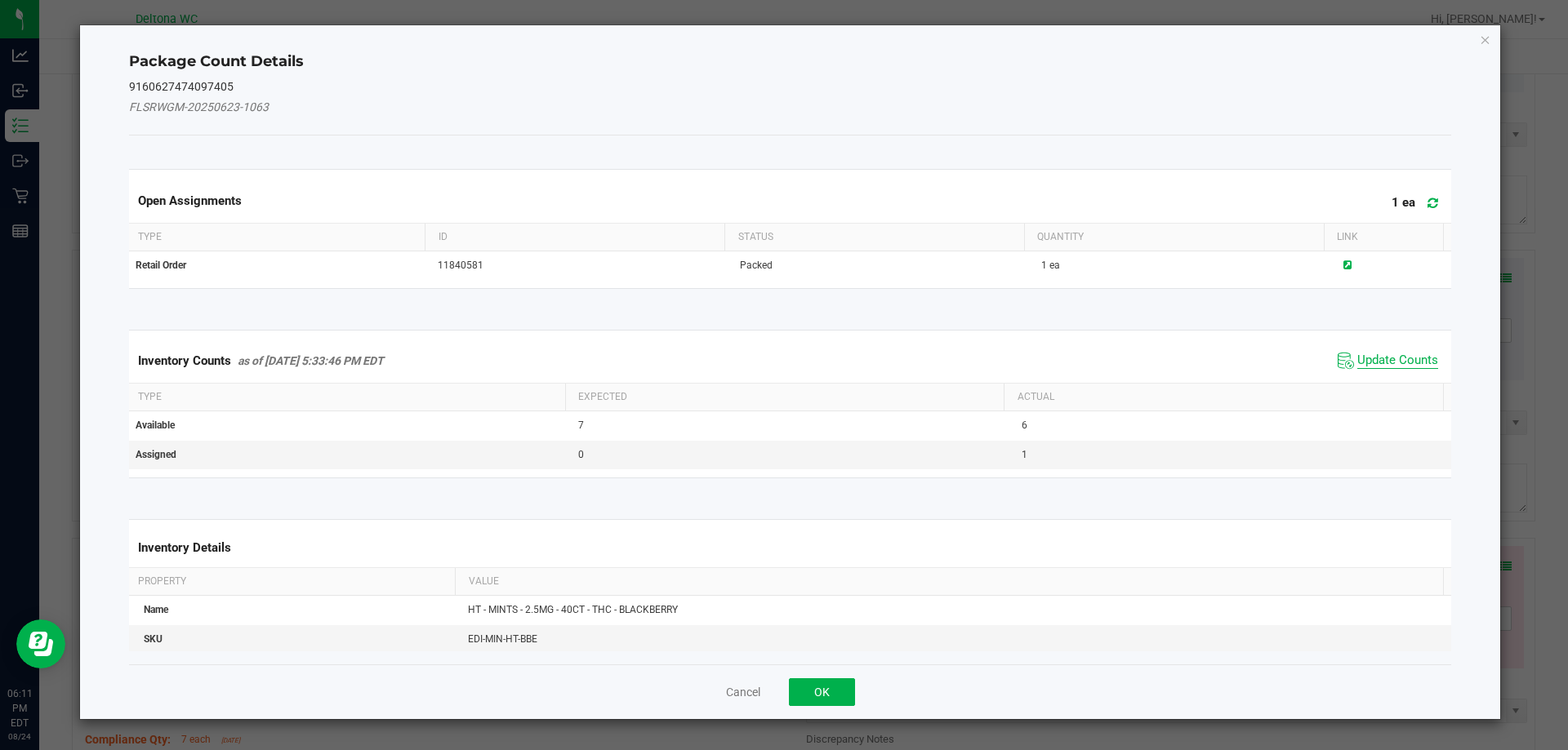
click at [1357, 365] on span "Update Counts" at bounding box center [1397, 360] width 81 height 17
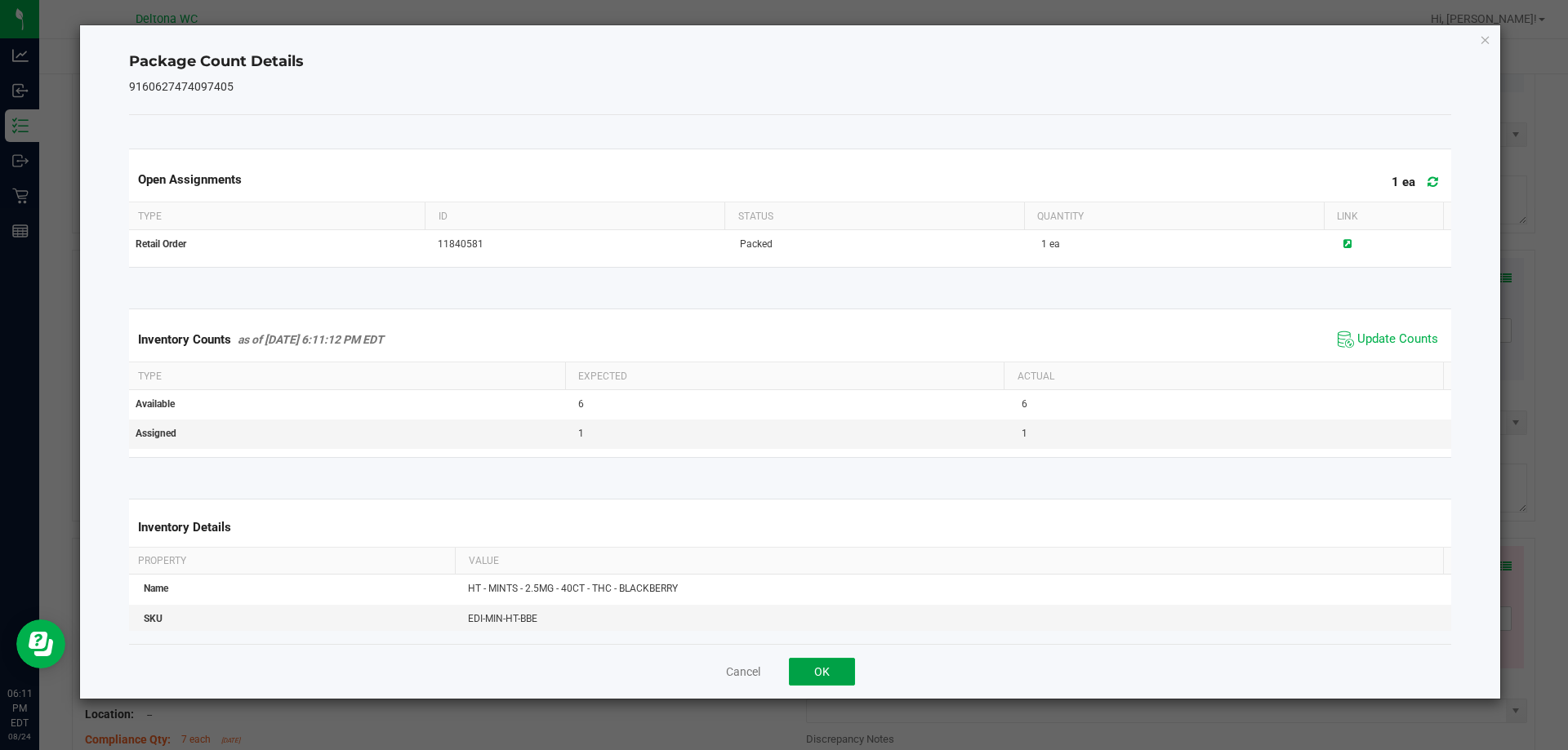
drag, startPoint x: 837, startPoint y: 670, endPoint x: 954, endPoint y: 630, distance: 123.6
click at [838, 669] on button "OK" at bounding box center [821, 671] width 66 height 28
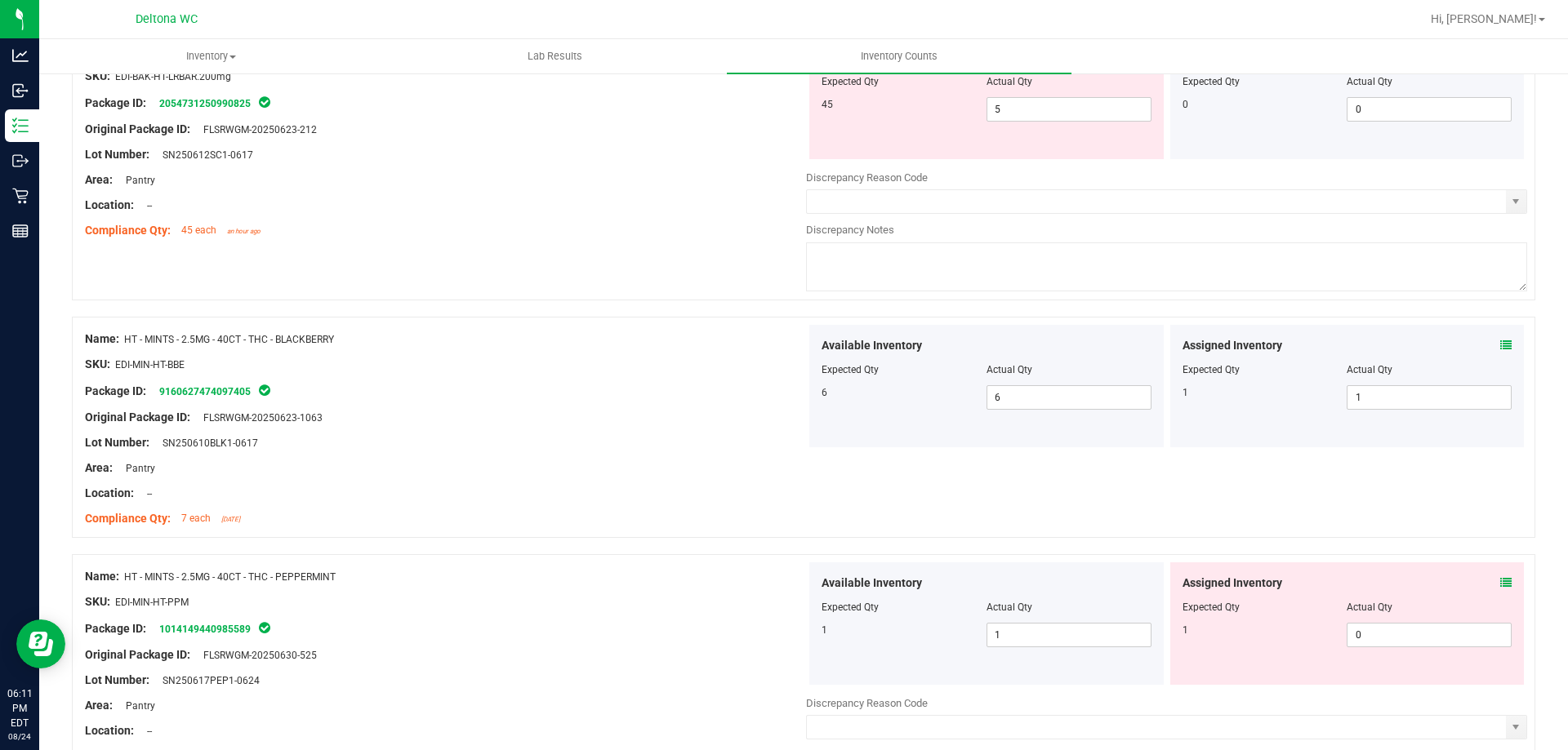
scroll to position [2499, 0]
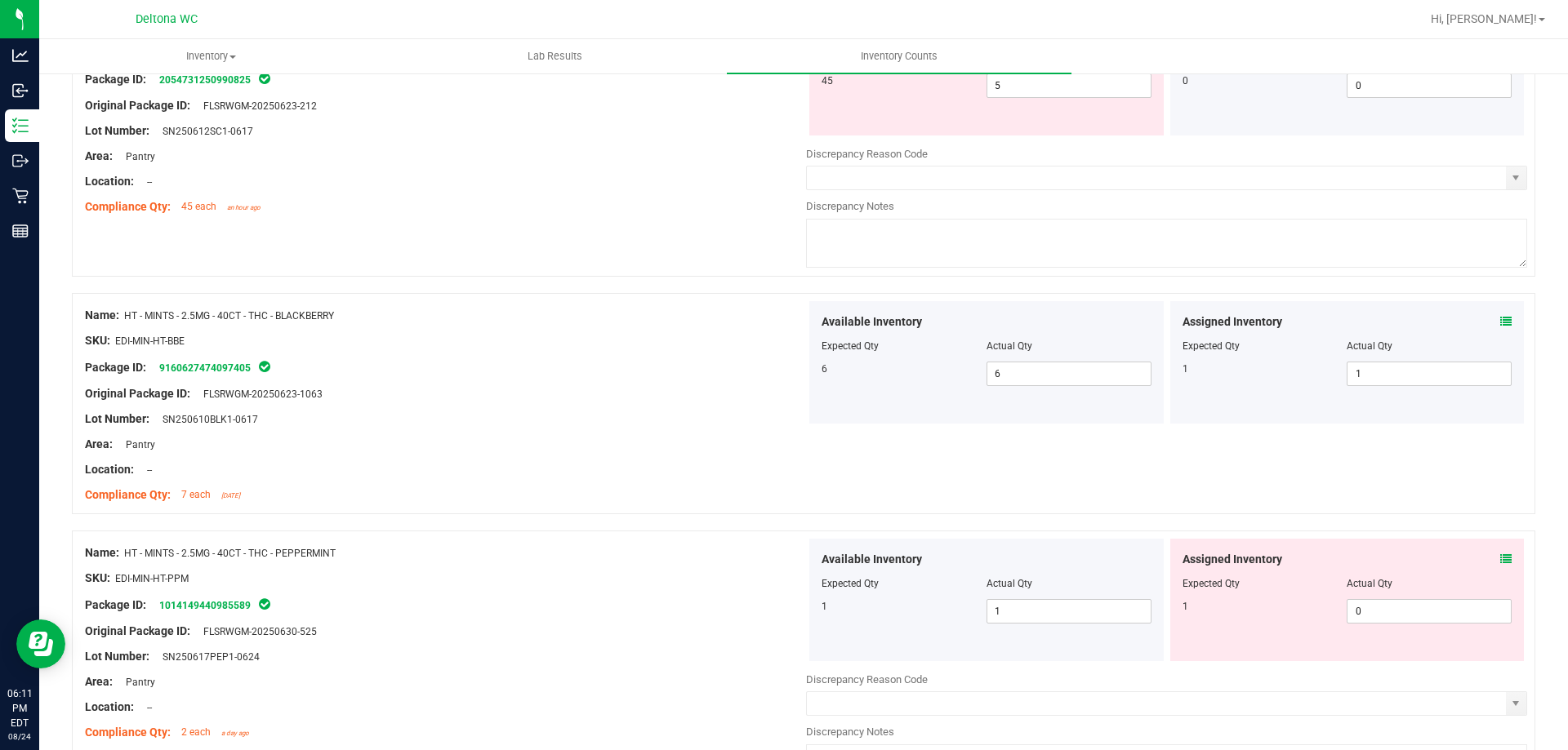
click at [1500, 559] on div "Assigned Inventory Expected Qty Actual Qty 1 0 0" at bounding box center [1347, 600] width 354 height 123
click at [1500, 558] on icon at bounding box center [1506, 559] width 12 height 12
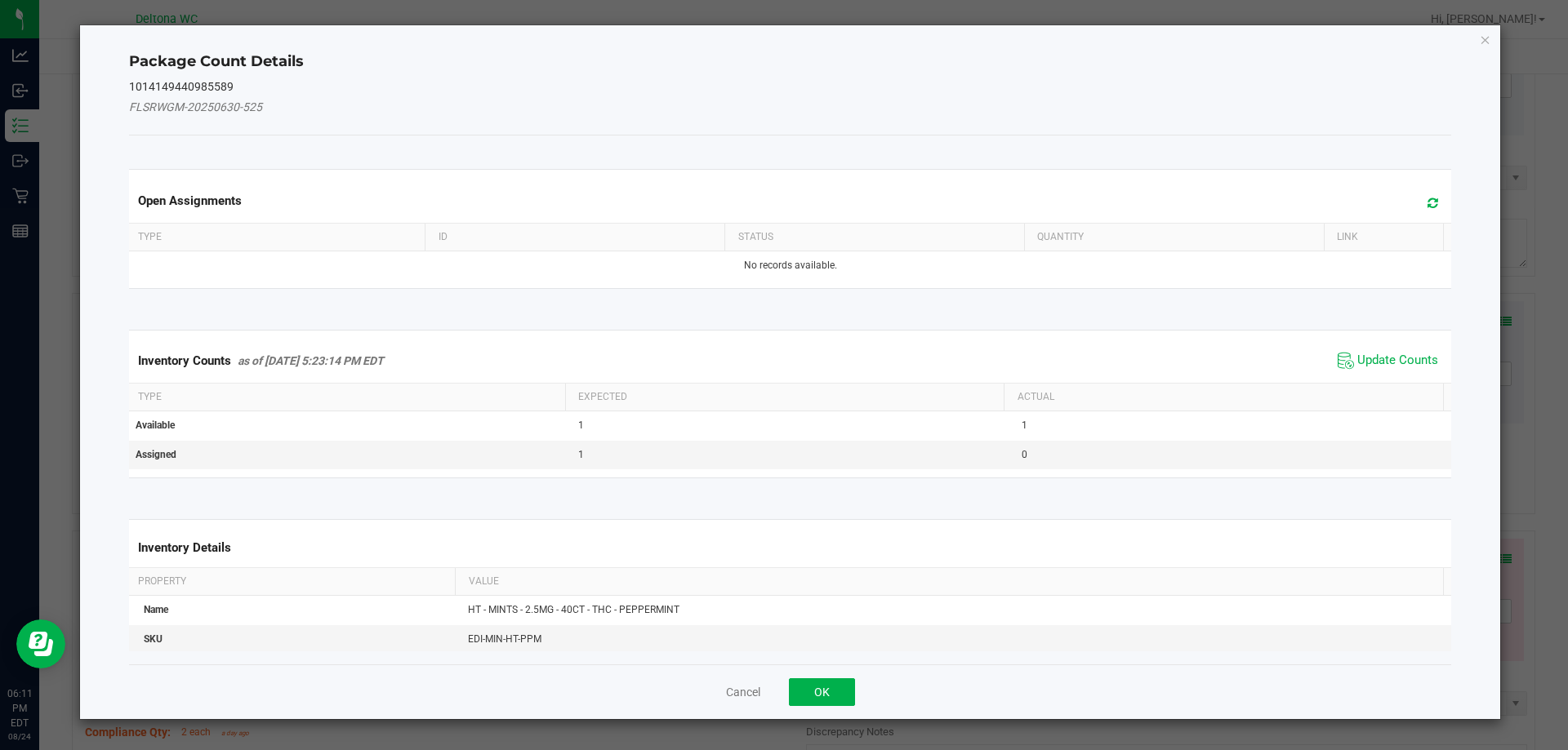
click at [1366, 348] on span "Update Counts" at bounding box center [1388, 360] width 109 height 24
click at [1374, 361] on div "Inventory Counts as of [DATE] 5:23:14 PM EDT Update Counts" at bounding box center [790, 360] width 1330 height 43
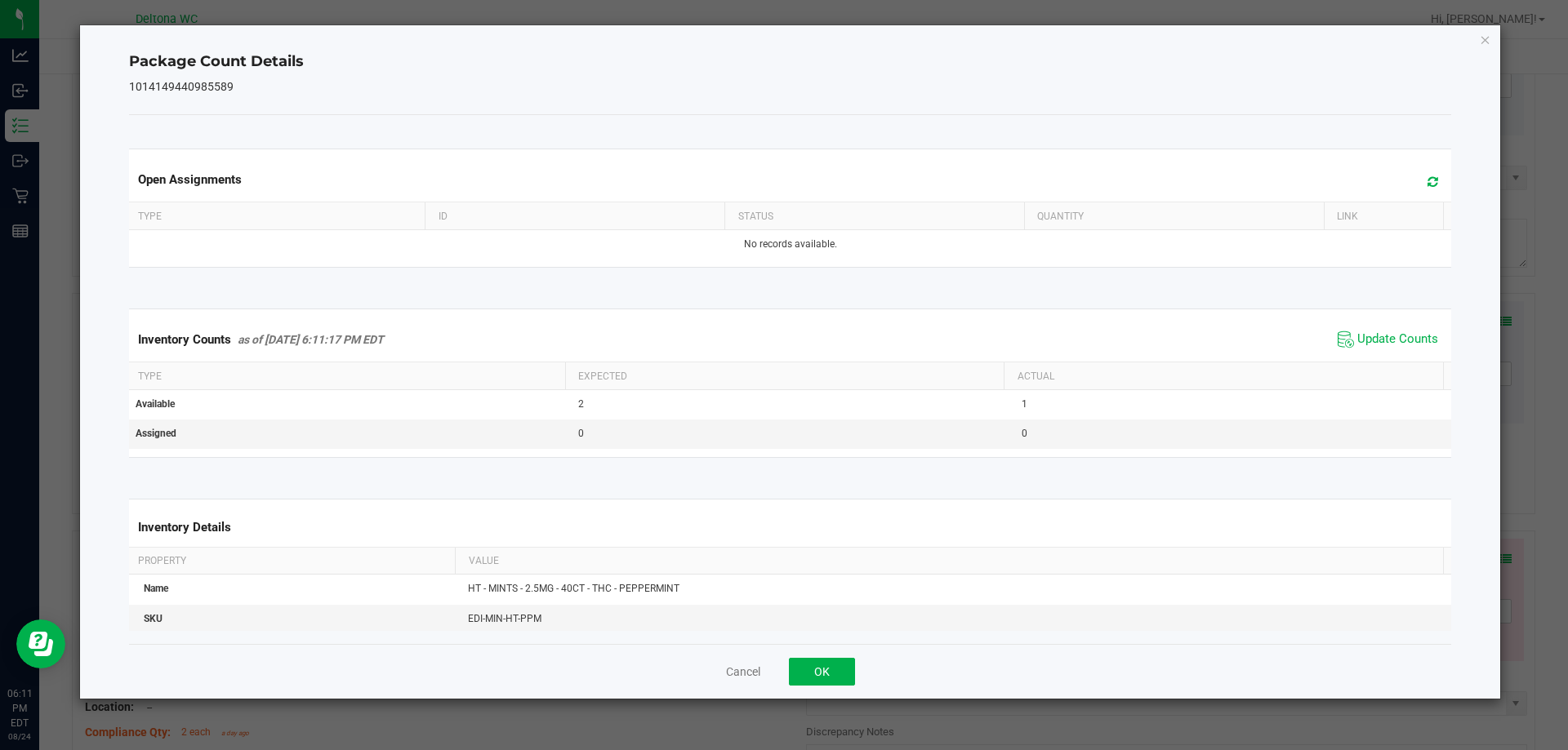
click at [1357, 346] on span "Update Counts" at bounding box center [1397, 339] width 81 height 17
click at [810, 666] on button "OK" at bounding box center [821, 671] width 66 height 28
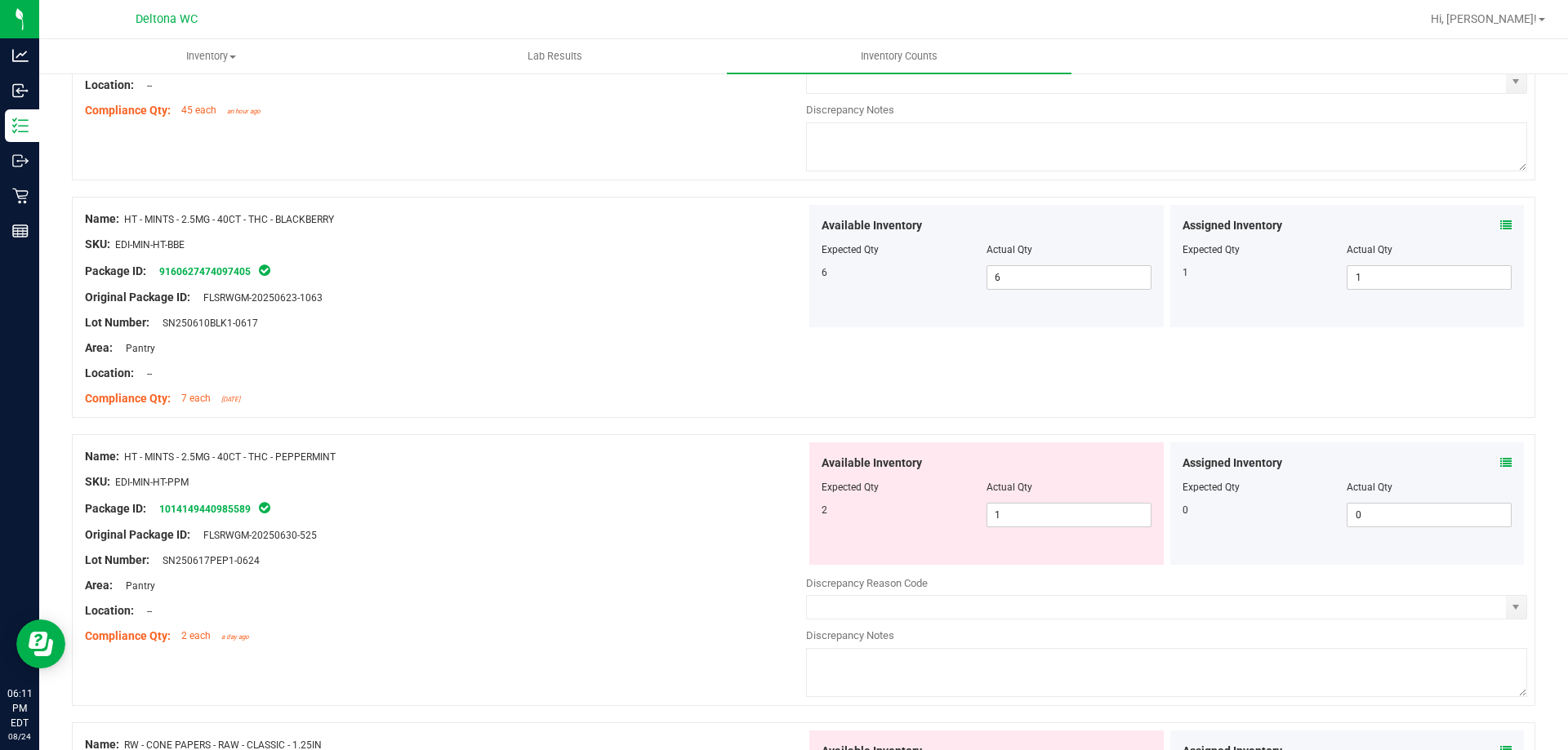
scroll to position [2743, 0]
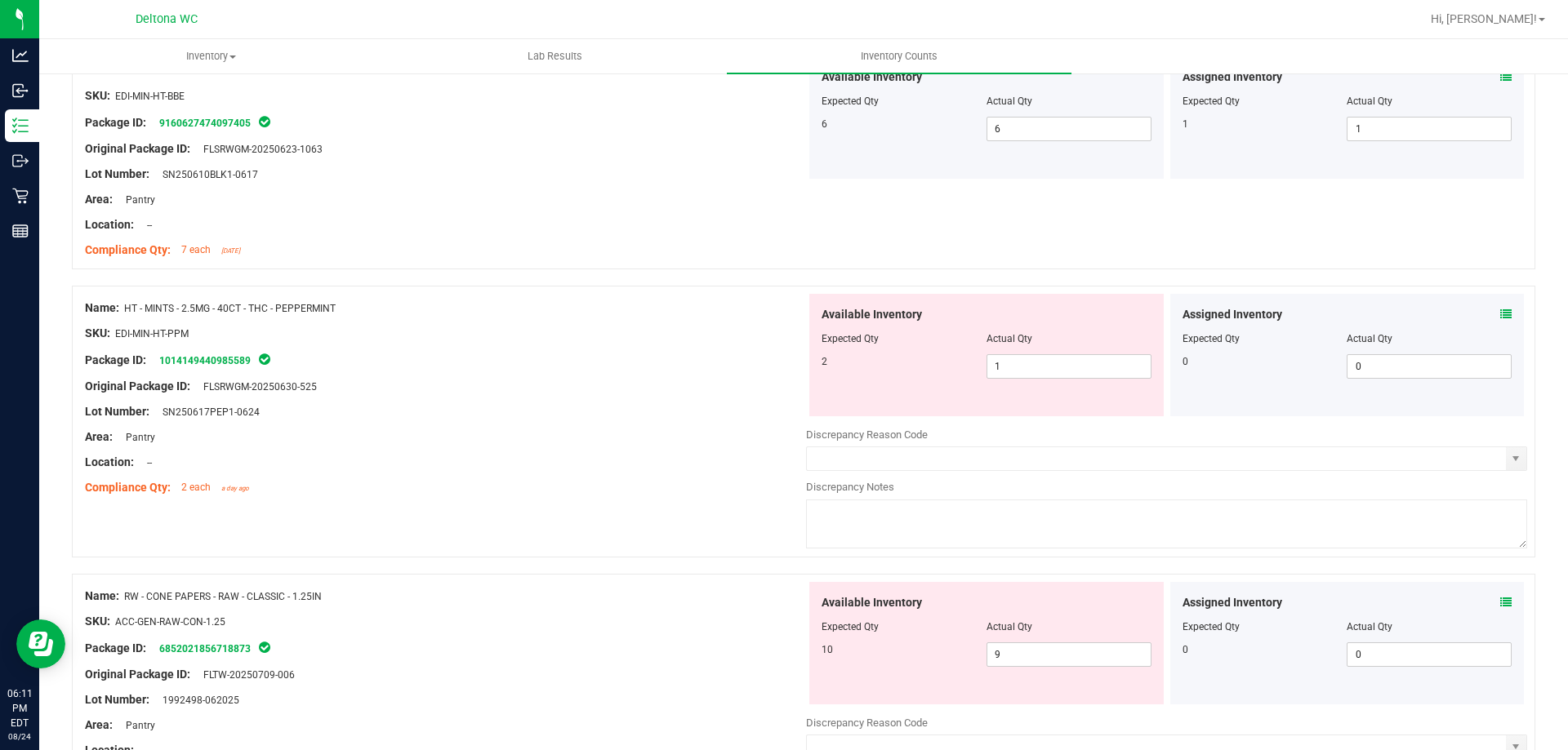
click at [1500, 602] on icon at bounding box center [1506, 602] width 12 height 12
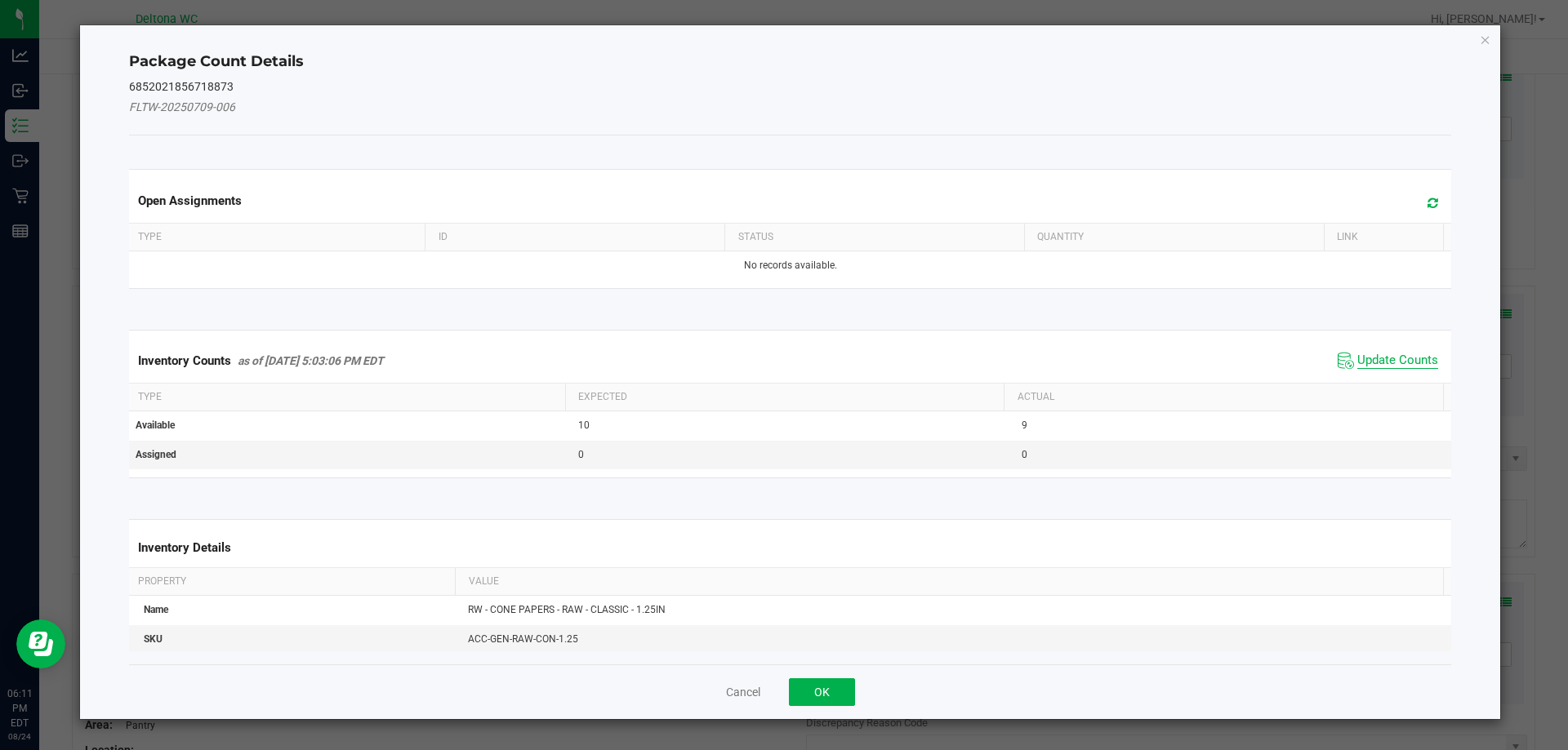
click at [1360, 359] on span "Update Counts" at bounding box center [1397, 360] width 81 height 17
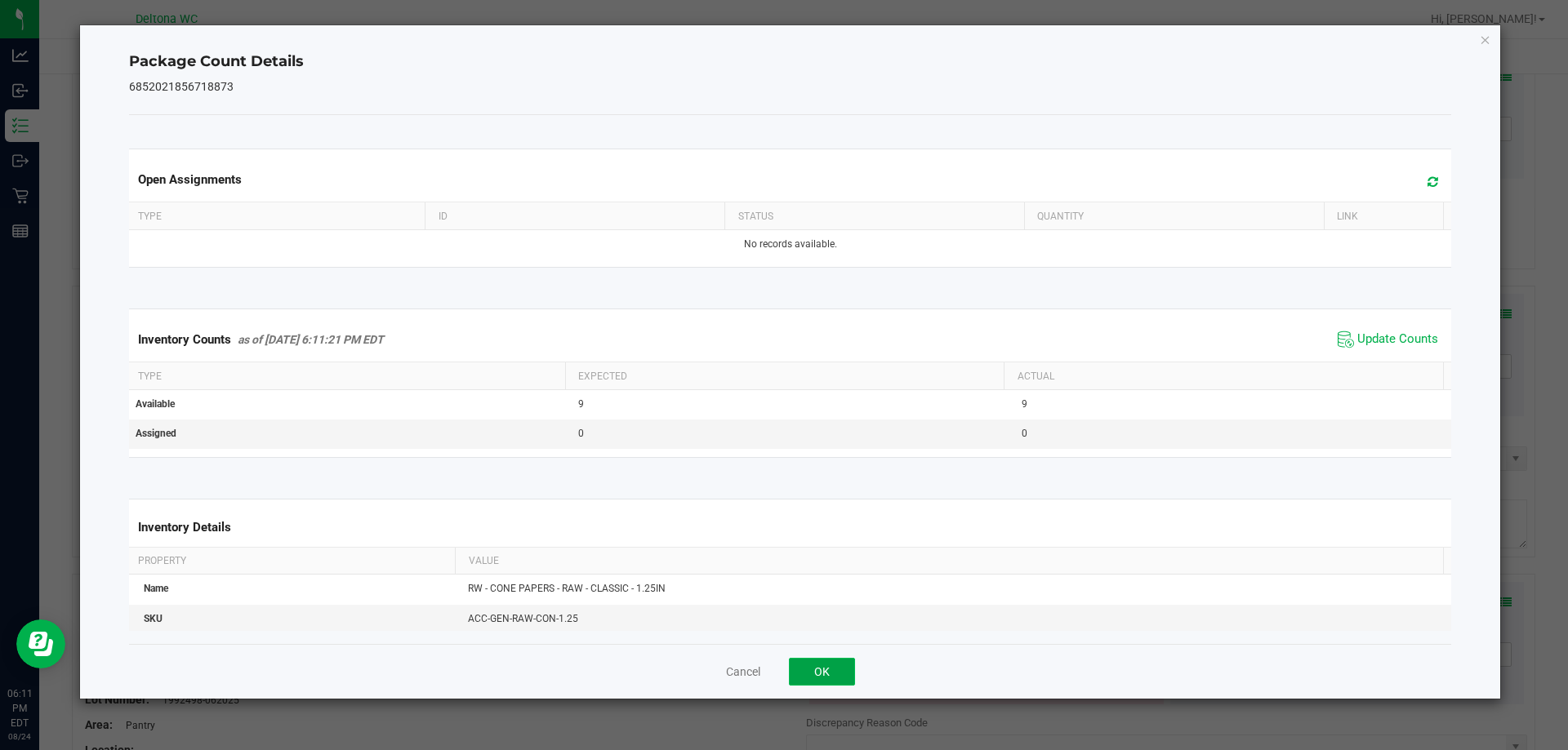
drag, startPoint x: 834, startPoint y: 671, endPoint x: 911, endPoint y: 632, distance: 86.3
click at [835, 670] on button "OK" at bounding box center [821, 671] width 66 height 28
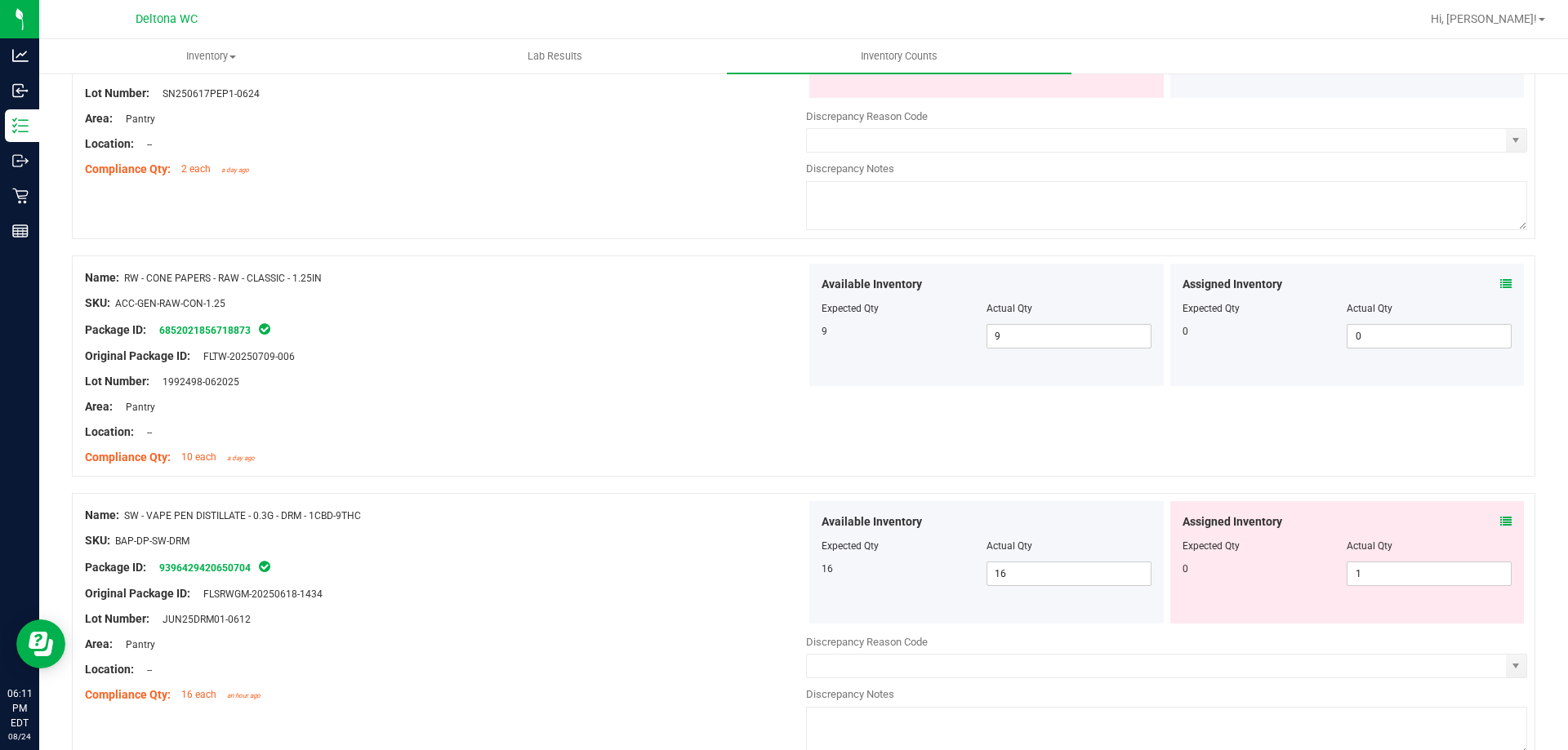
scroll to position [3070, 0]
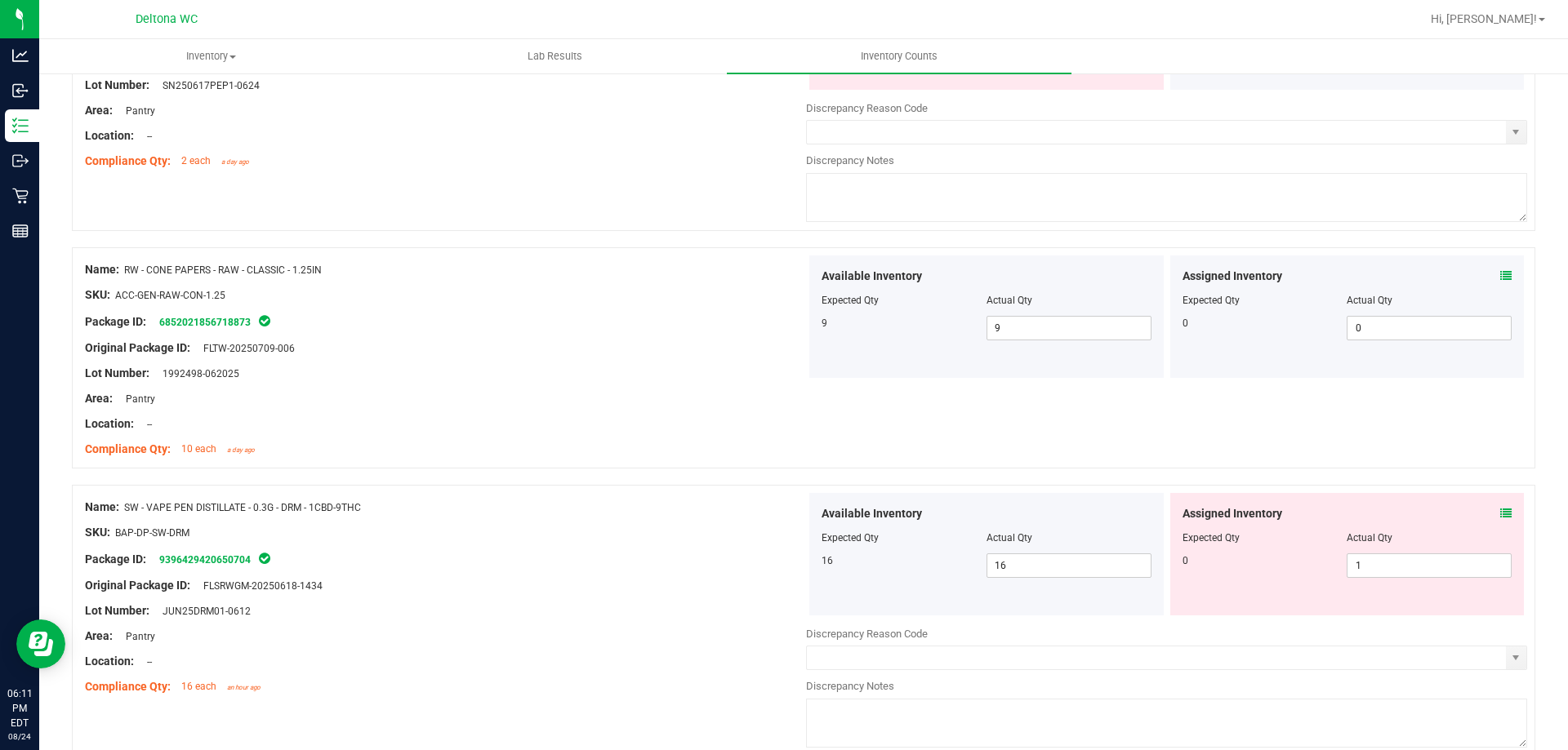
click at [1500, 515] on icon at bounding box center [1506, 514] width 12 height 12
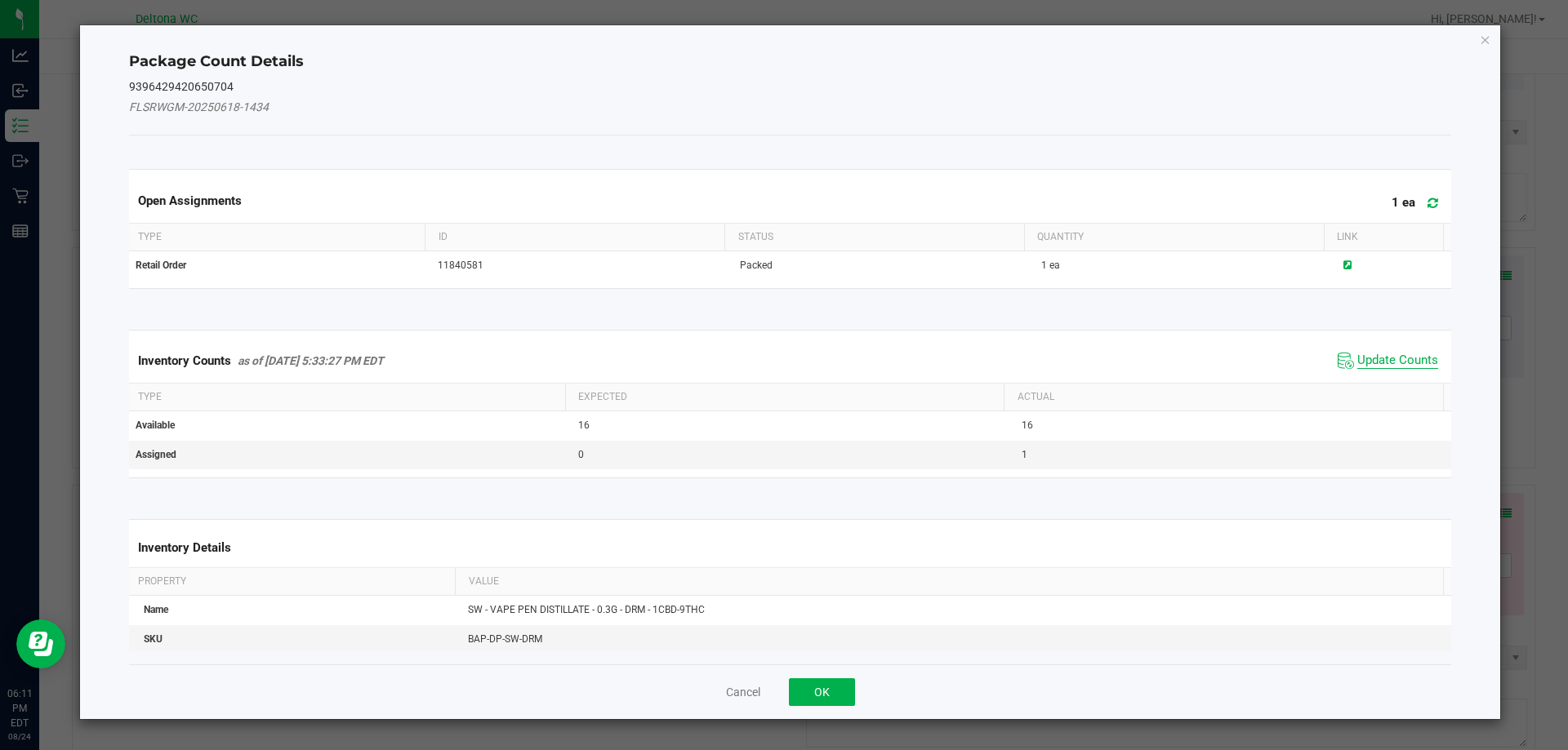
click at [1375, 363] on span "Update Counts" at bounding box center [1397, 360] width 81 height 17
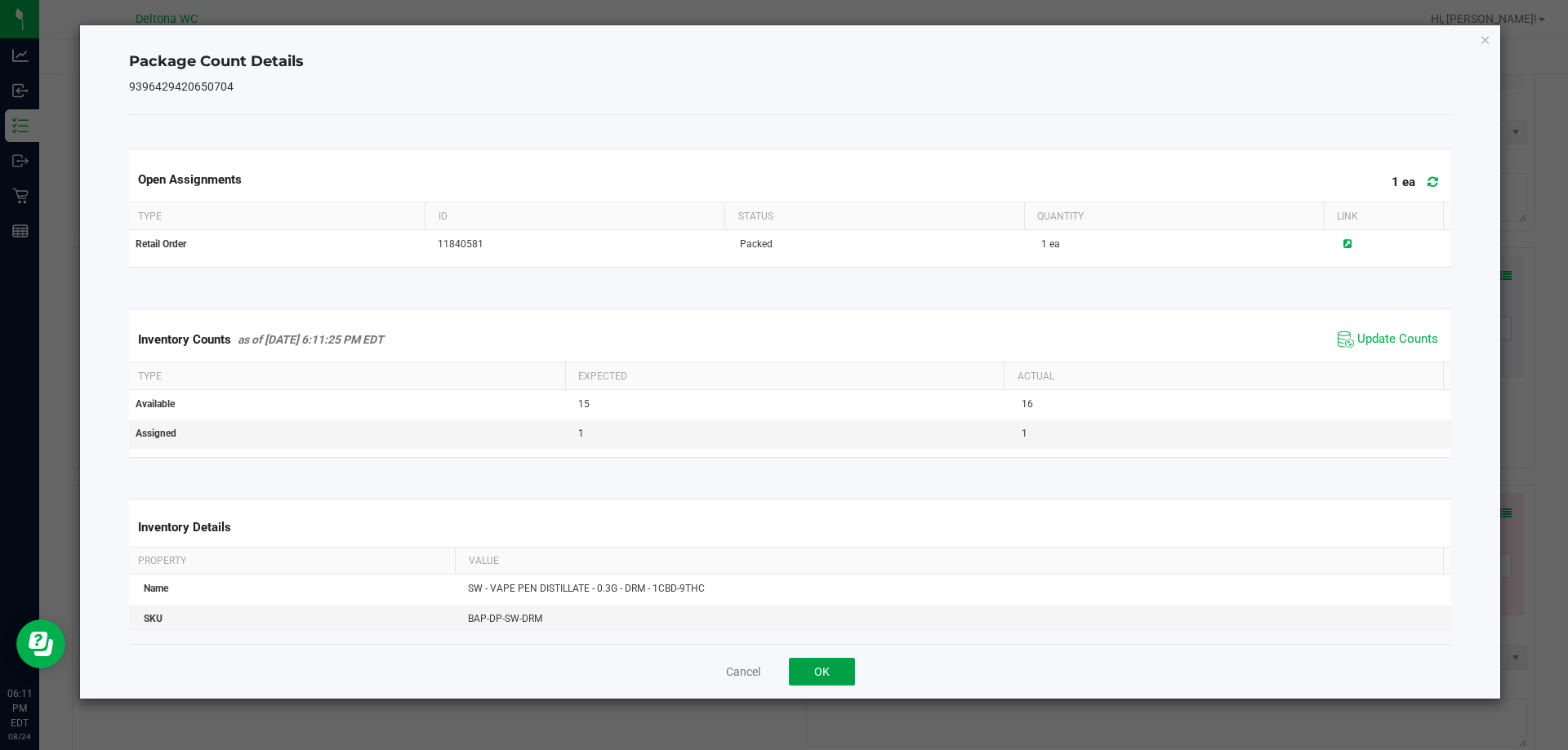
drag, startPoint x: 832, startPoint y: 664, endPoint x: 974, endPoint y: 626, distance: 147.0
click at [840, 661] on button "OK" at bounding box center [821, 671] width 66 height 28
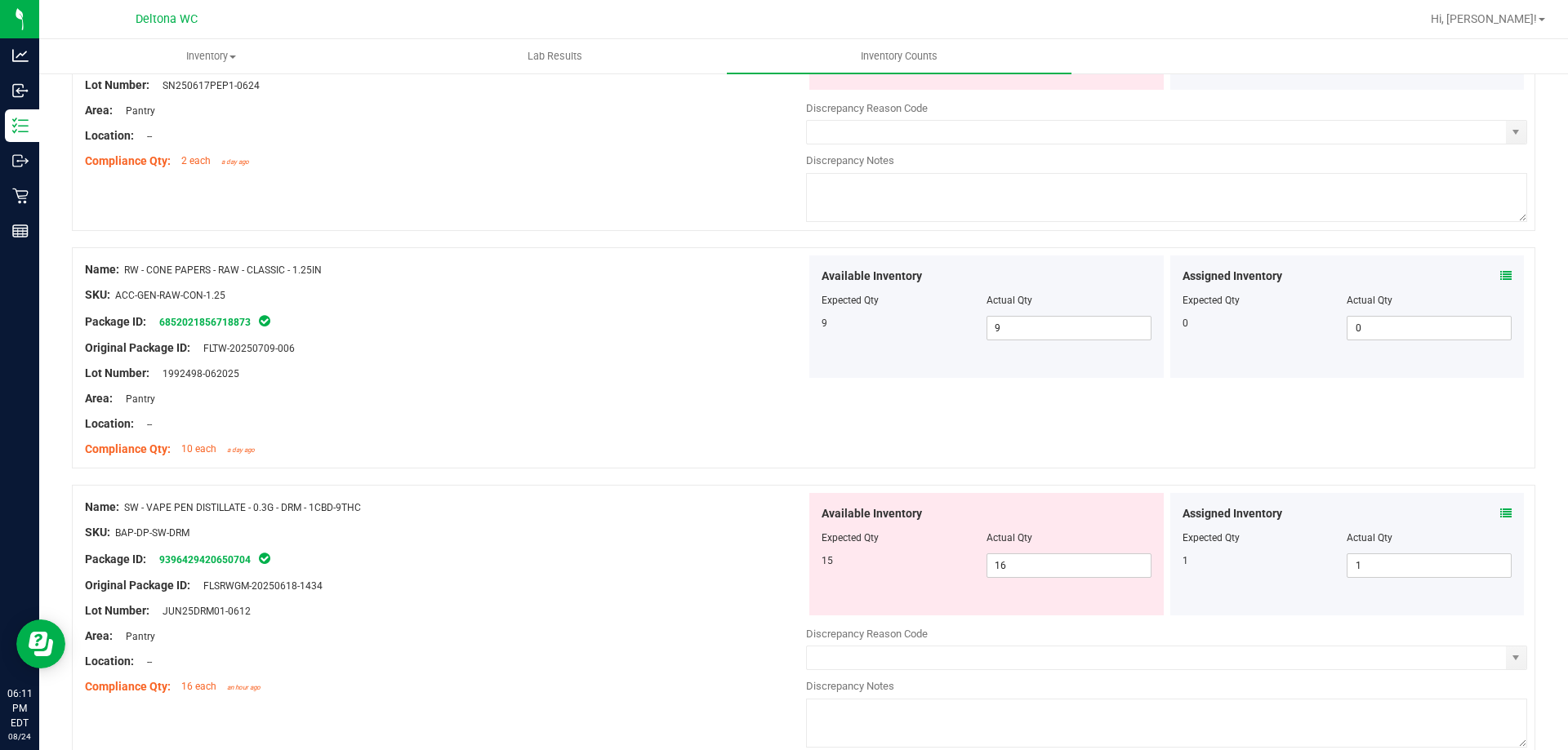
scroll to position [3315, 0]
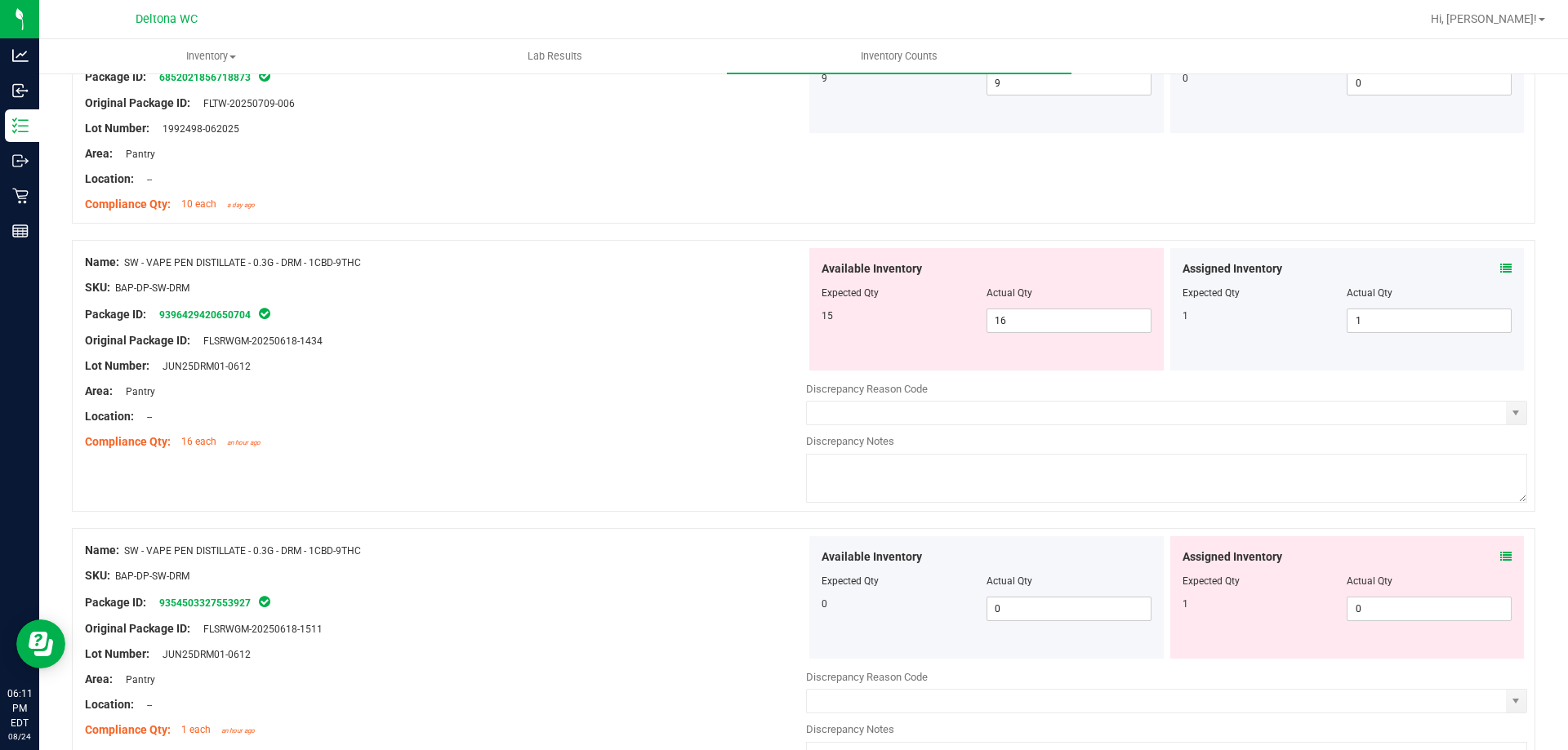
click at [1499, 556] on div "Assigned Inventory Expected Qty Actual Qty 1 0 0" at bounding box center [1347, 597] width 354 height 123
click at [1500, 553] on icon at bounding box center [1506, 556] width 12 height 12
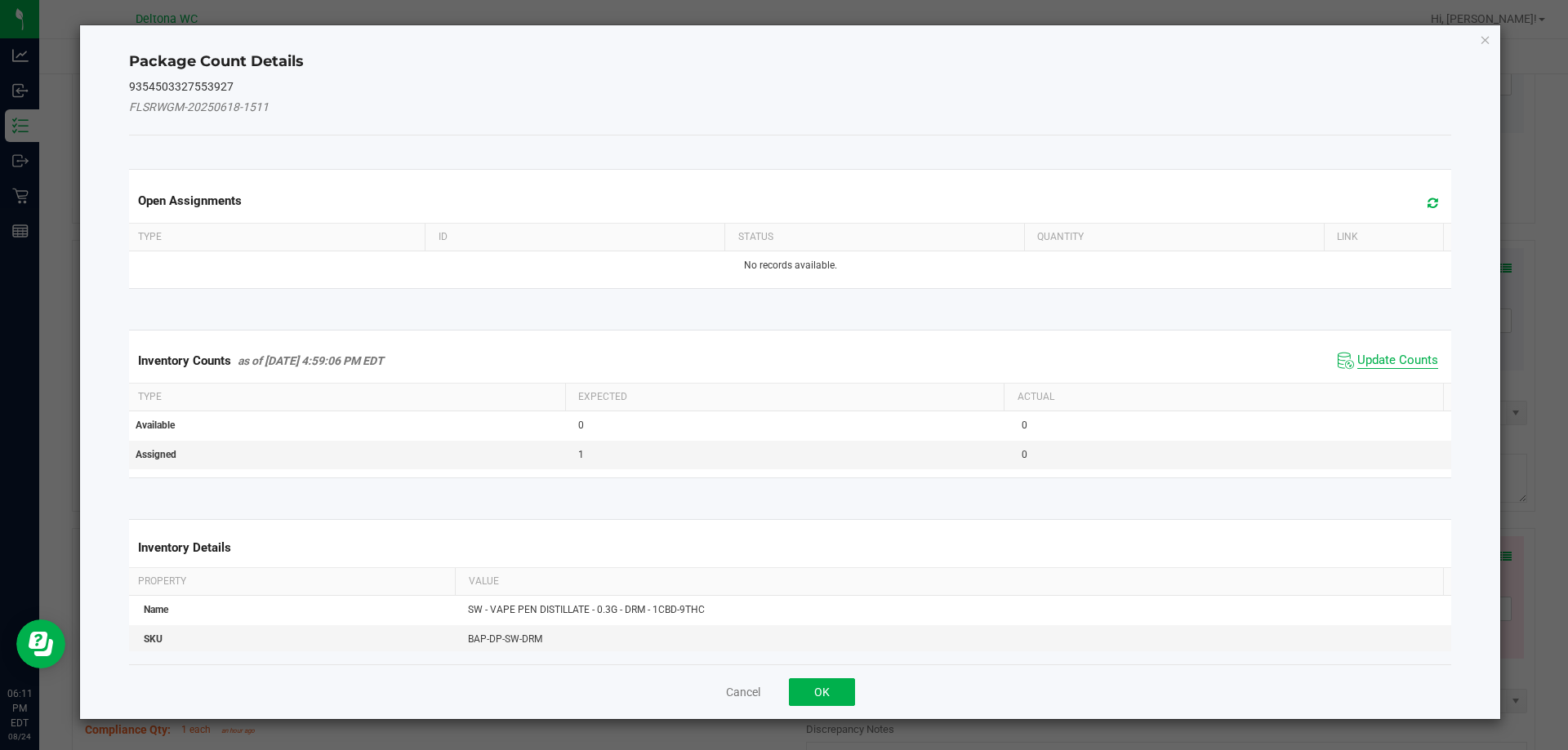
click at [1372, 367] on span "Update Counts" at bounding box center [1397, 360] width 81 height 17
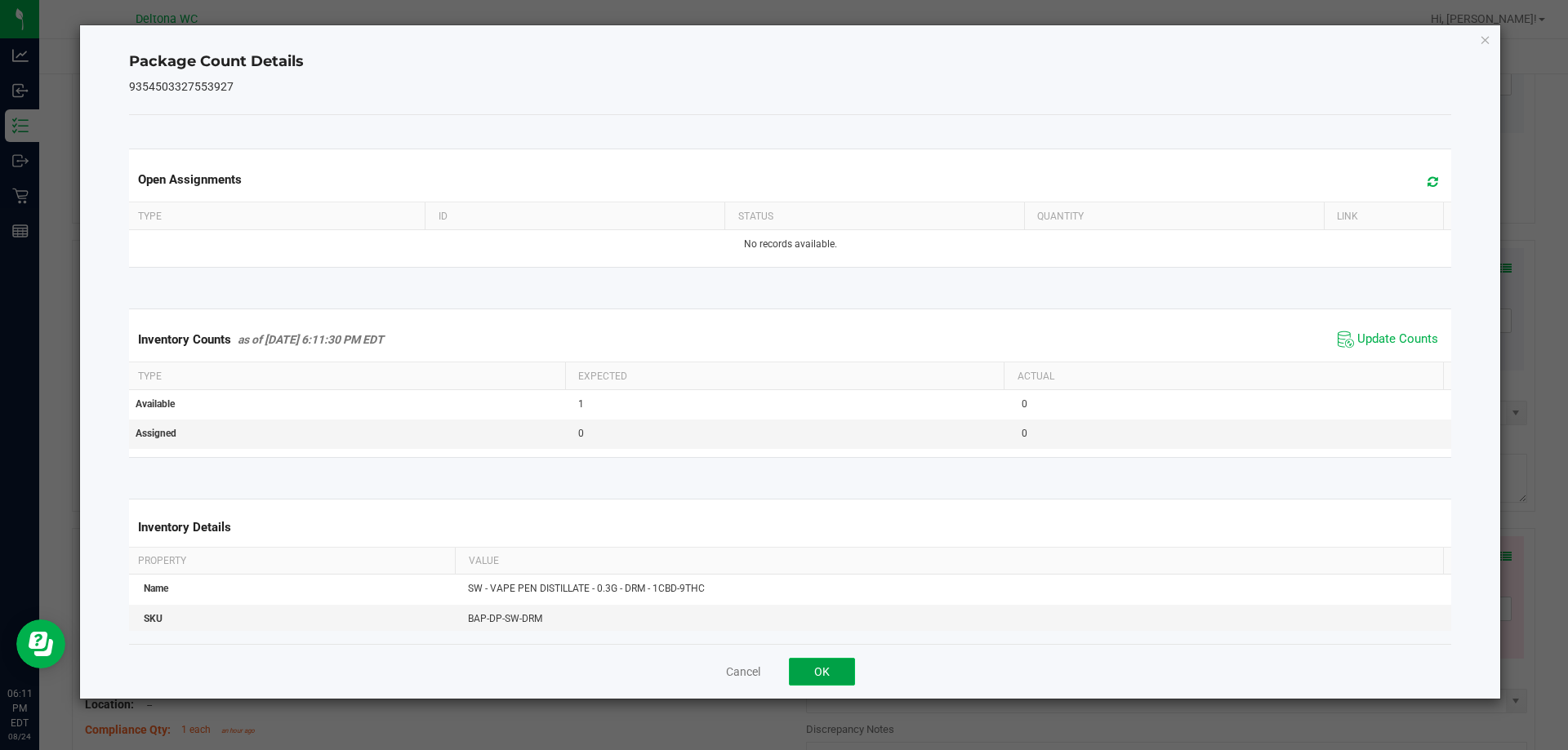
click at [832, 665] on button "OK" at bounding box center [821, 671] width 66 height 28
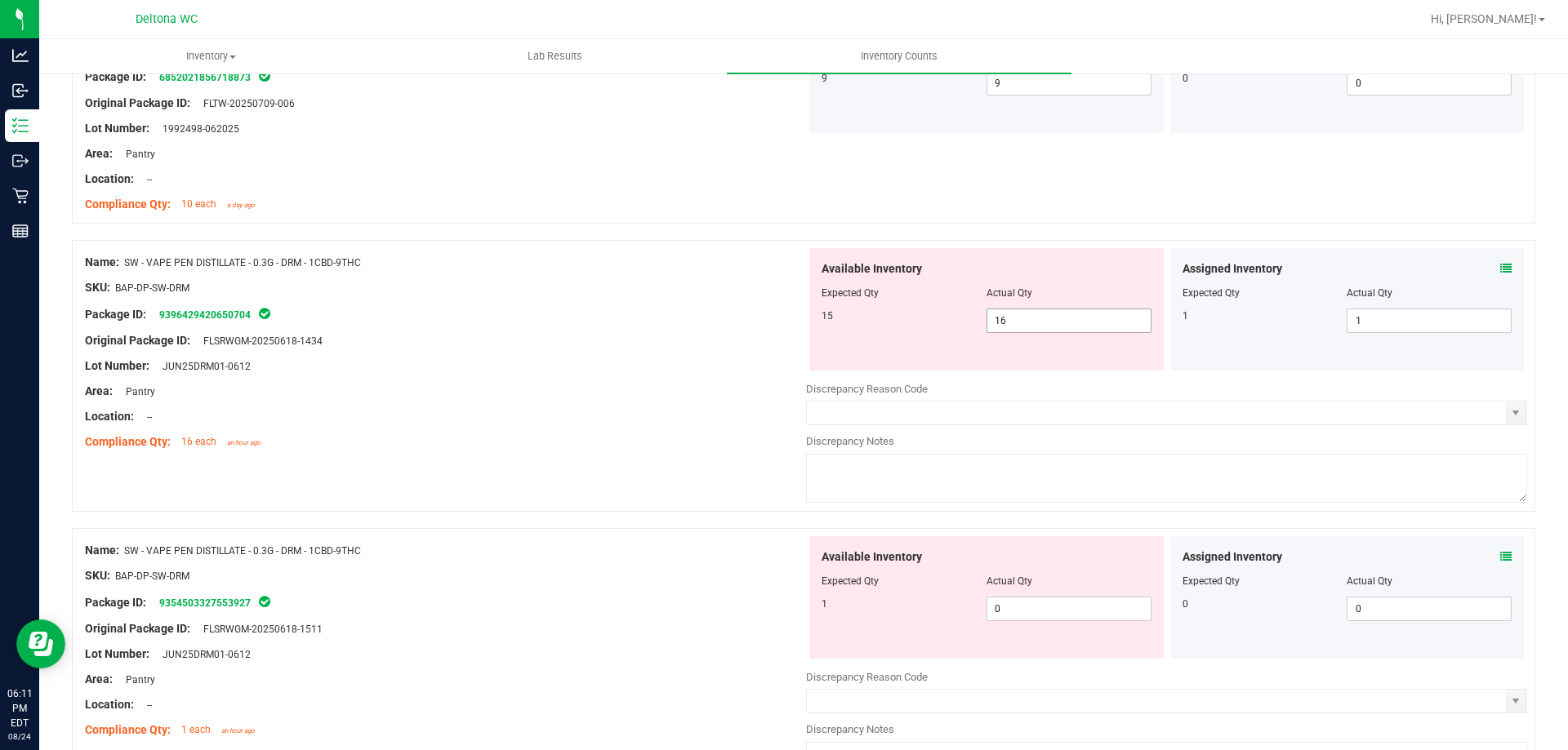
click at [1082, 321] on span "16 16" at bounding box center [1068, 320] width 164 height 24
click at [1082, 321] on input "16" at bounding box center [1069, 320] width 164 height 22
type input "15"
drag, startPoint x: 687, startPoint y: 362, endPoint x: 781, endPoint y: 387, distance: 97.3
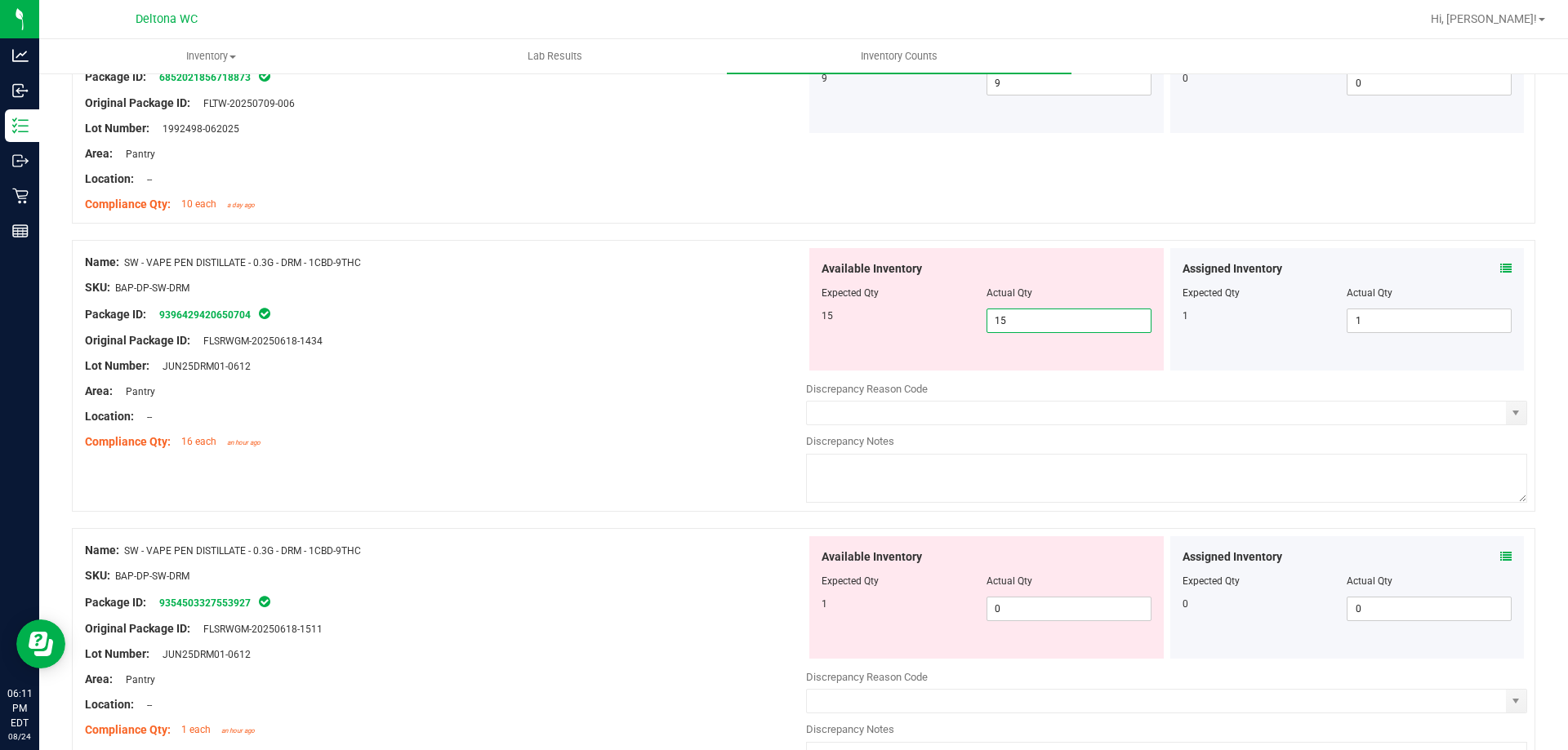
click at [700, 362] on div "Lot Number: JUN25DRM01-0612" at bounding box center [445, 366] width 721 height 18
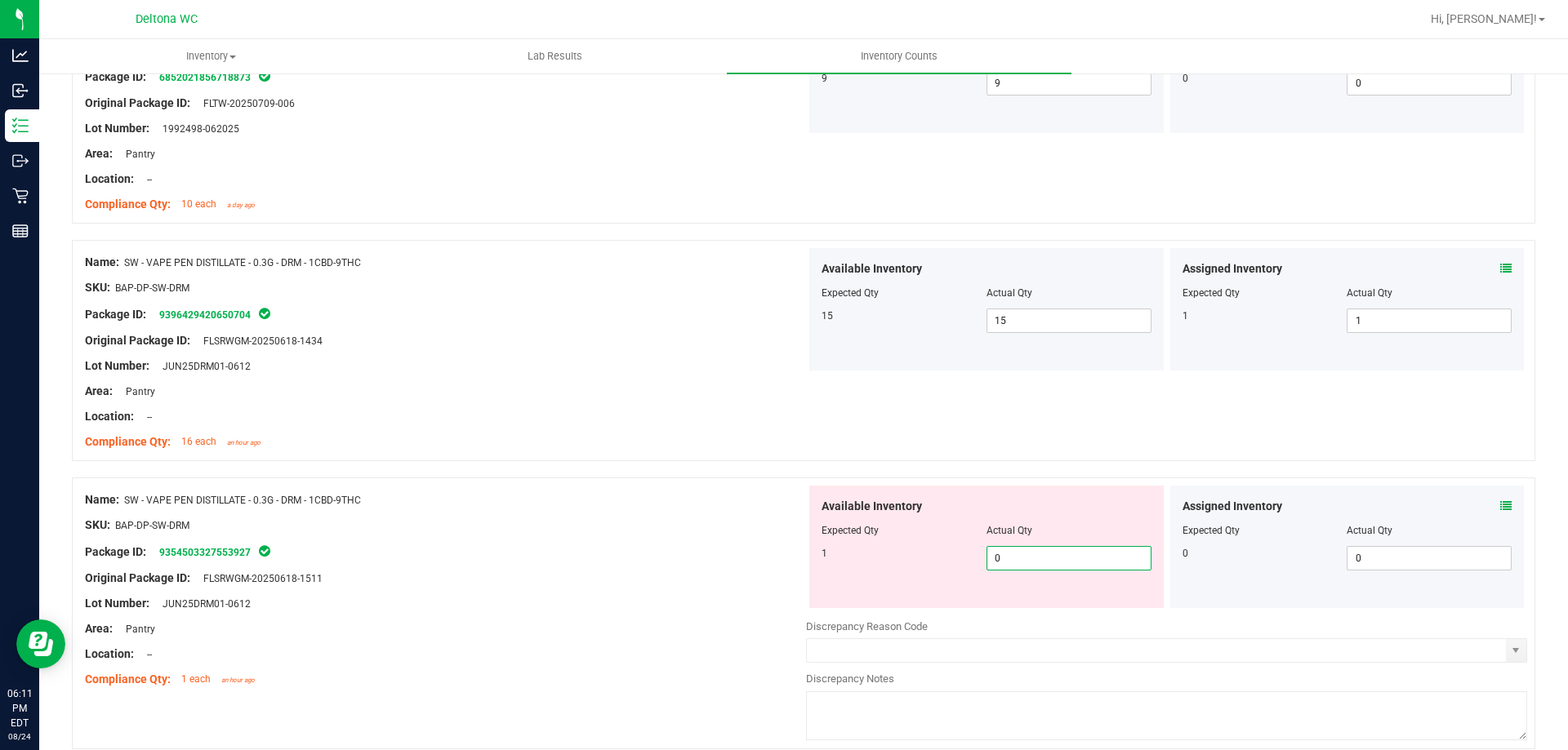
click at [1057, 560] on span "0 0" at bounding box center [1068, 557] width 164 height 24
click at [1057, 560] on input "0" at bounding box center [1069, 557] width 164 height 22
type input "1"
drag, startPoint x: 591, startPoint y: 501, endPoint x: 631, endPoint y: 490, distance: 41.5
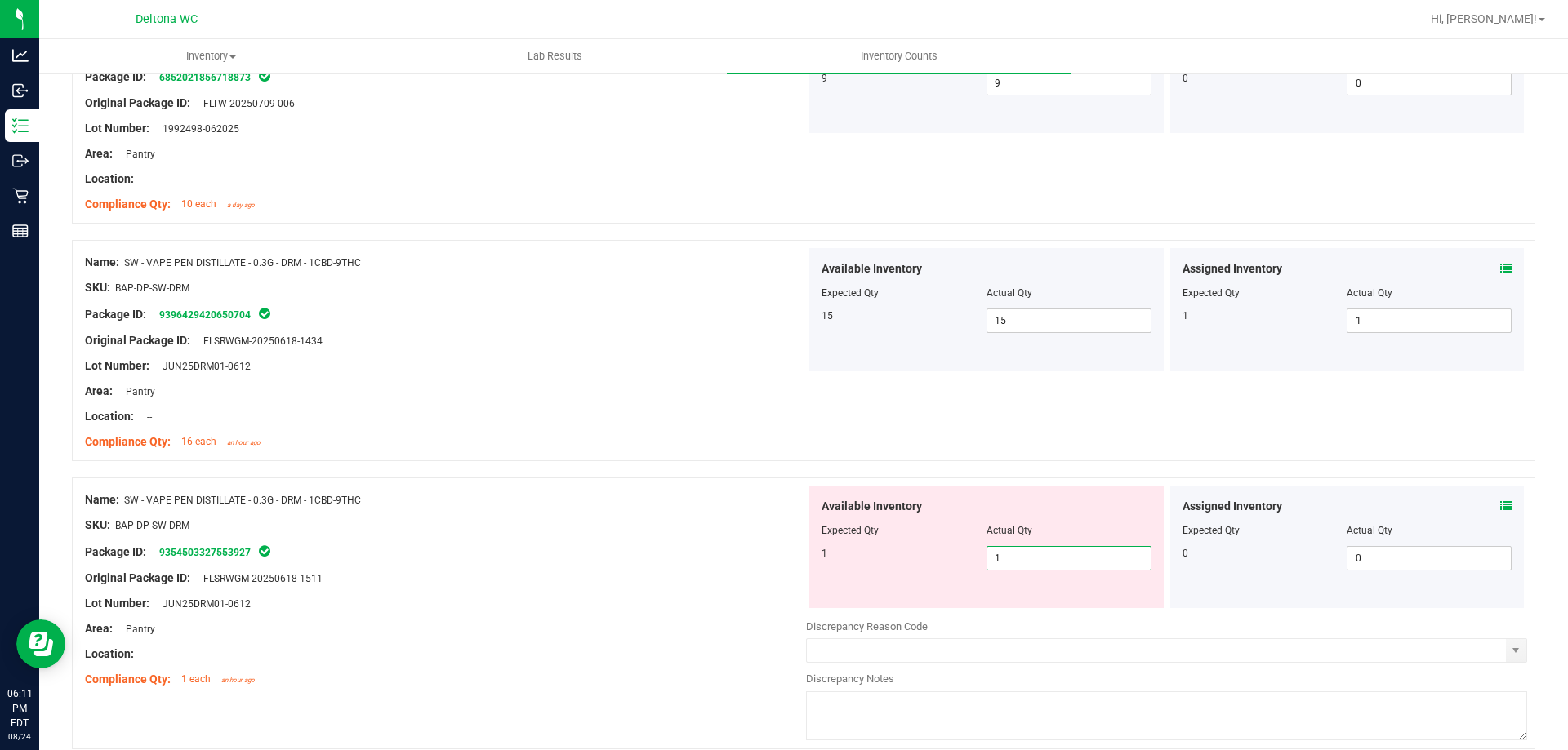
click at [614, 493] on div "Name: SW - VAPE PEN DISTILLATE - 0.3G - DRM - 1CBD-9THC" at bounding box center [445, 500] width 721 height 18
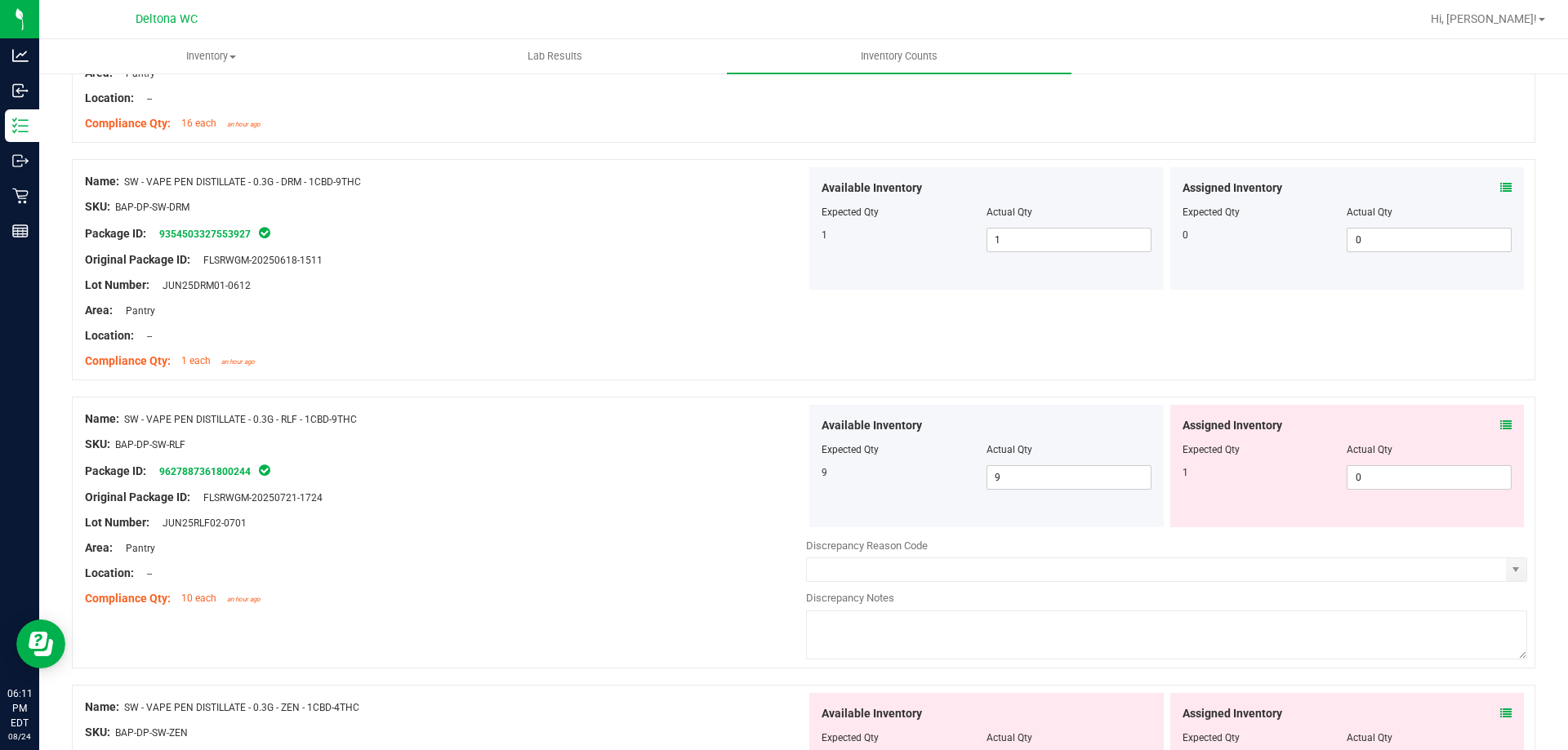
scroll to position [3641, 0]
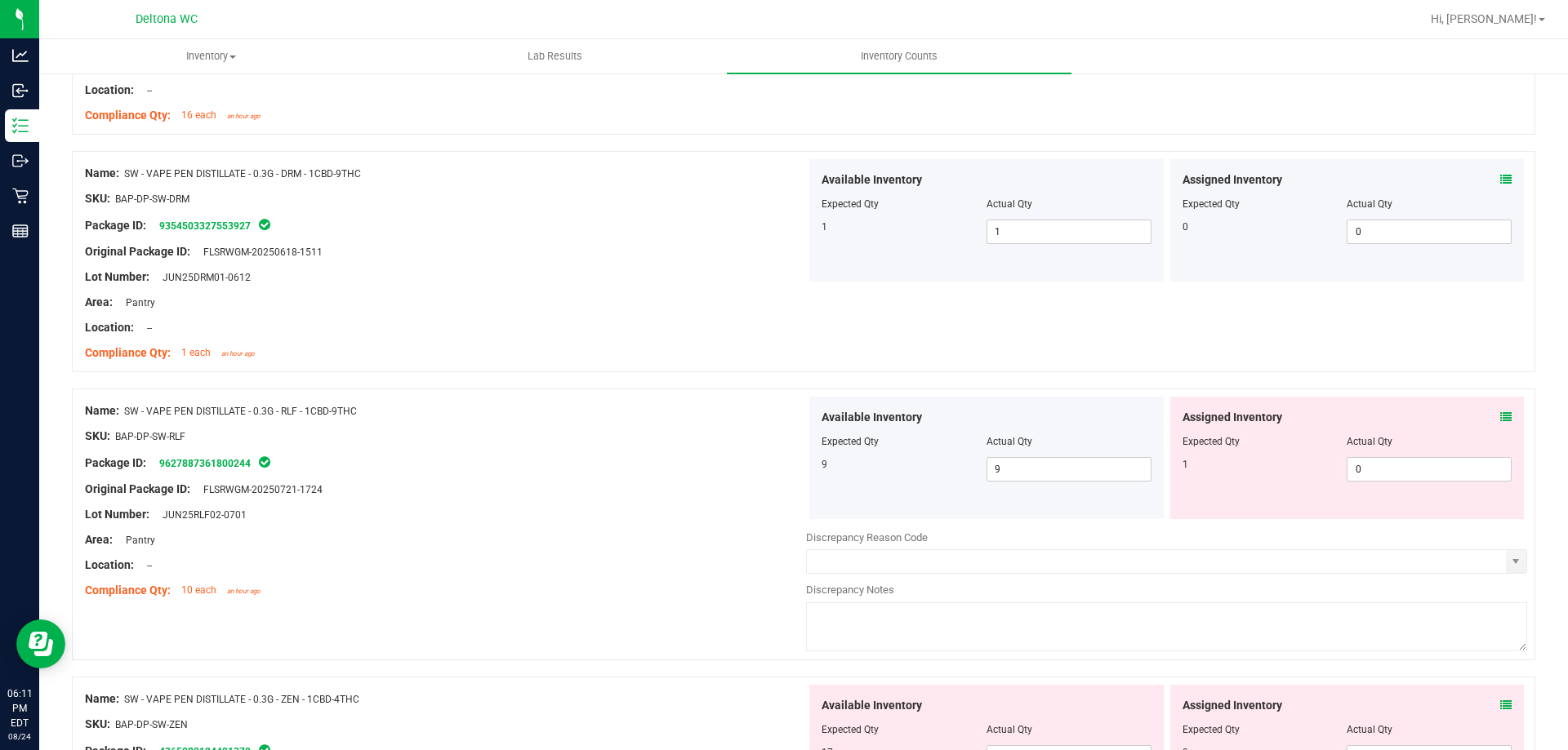
click at [1500, 415] on icon at bounding box center [1506, 417] width 12 height 12
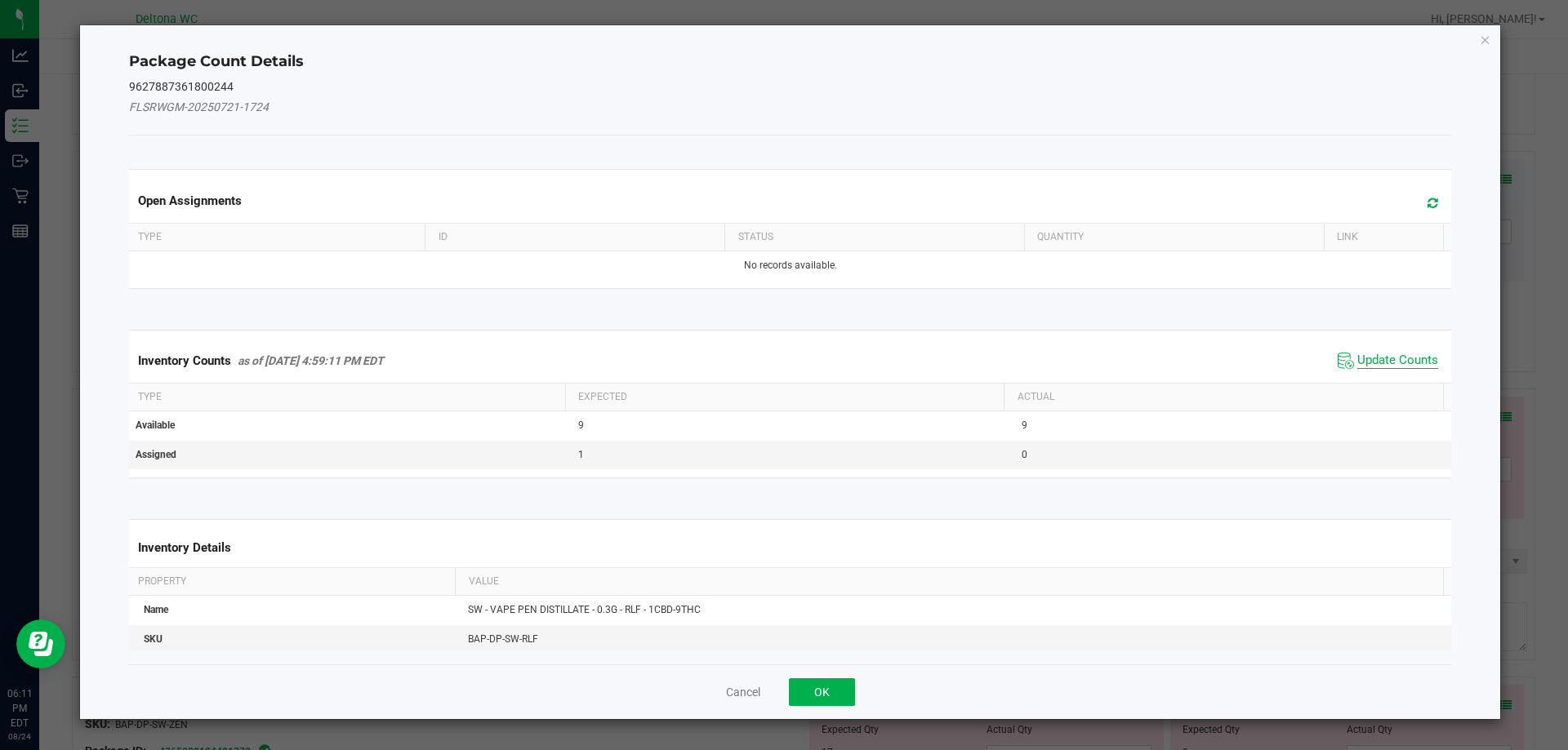
click at [1399, 355] on span "Update Counts" at bounding box center [1397, 360] width 81 height 17
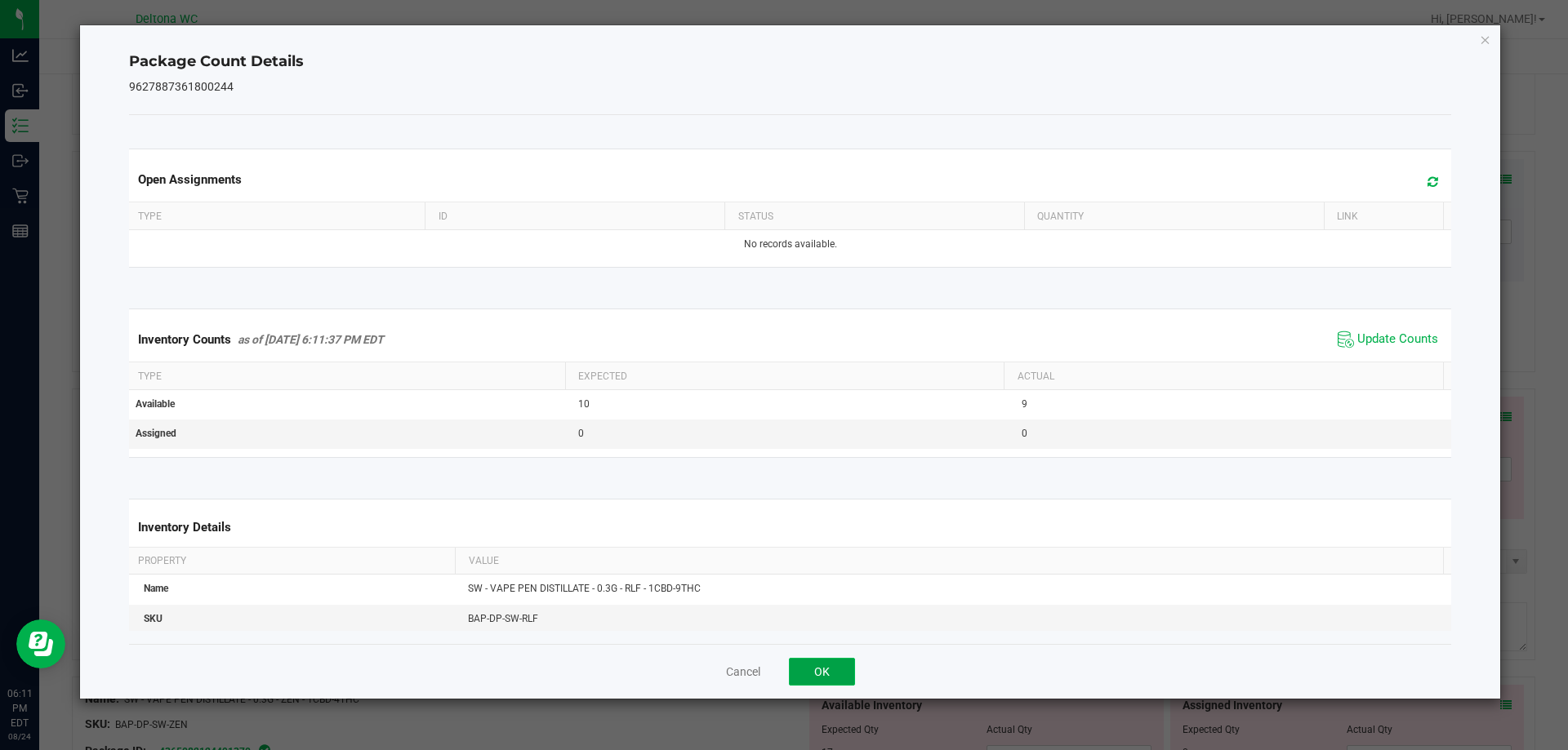
click at [823, 666] on button "OK" at bounding box center [821, 671] width 66 height 28
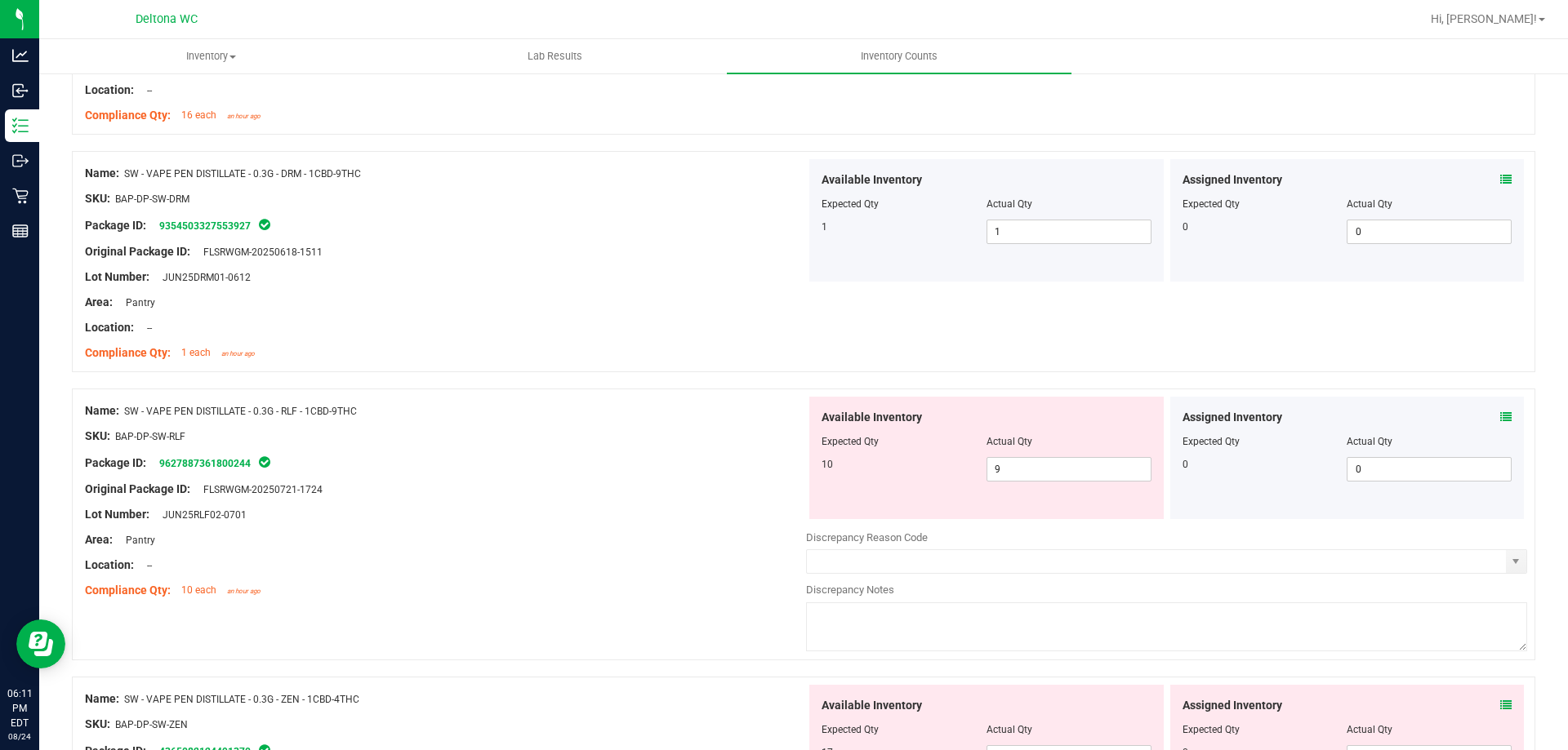
scroll to position [3804, 0]
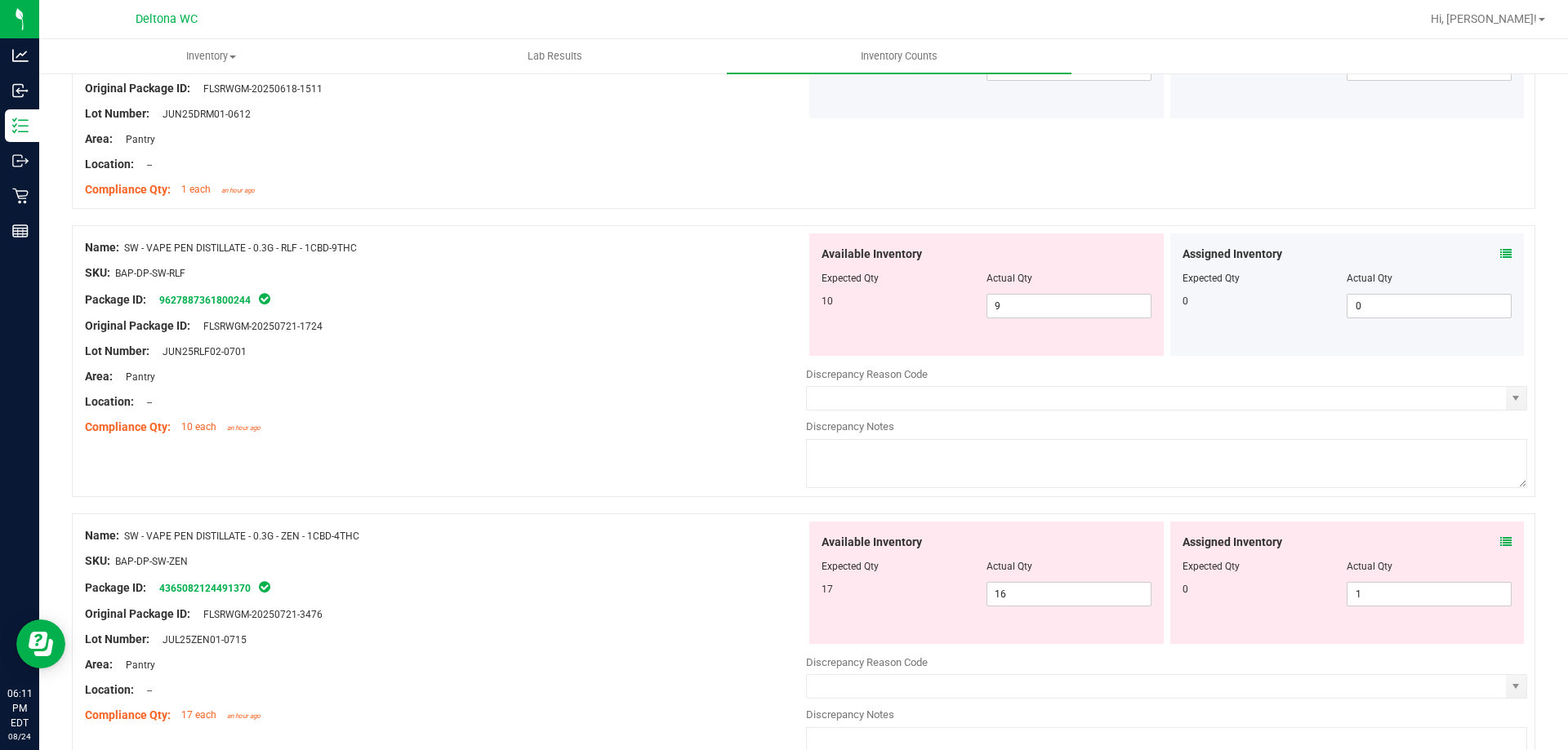
click at [1500, 540] on icon at bounding box center [1506, 542] width 12 height 12
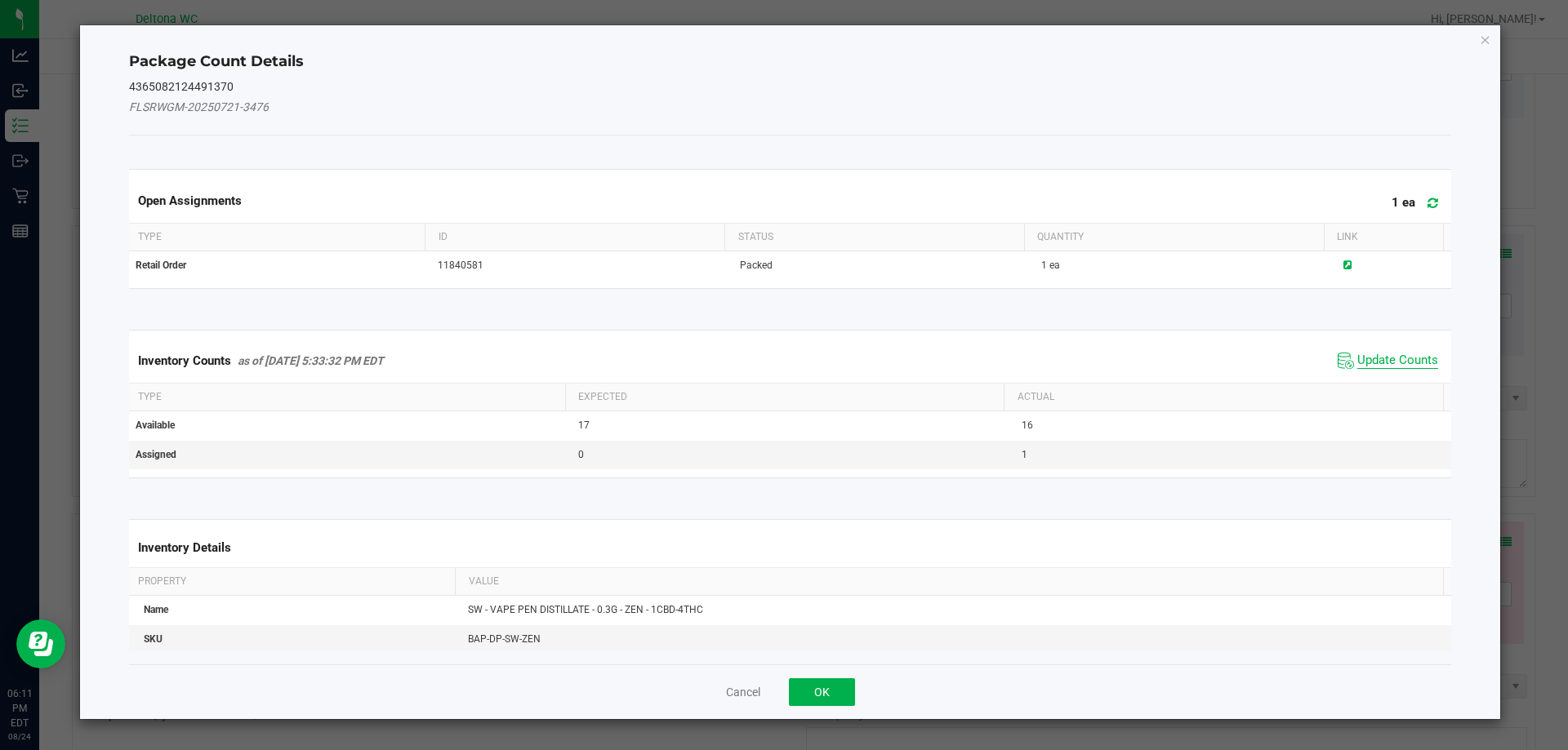
click at [1379, 352] on span "Update Counts" at bounding box center [1397, 360] width 81 height 17
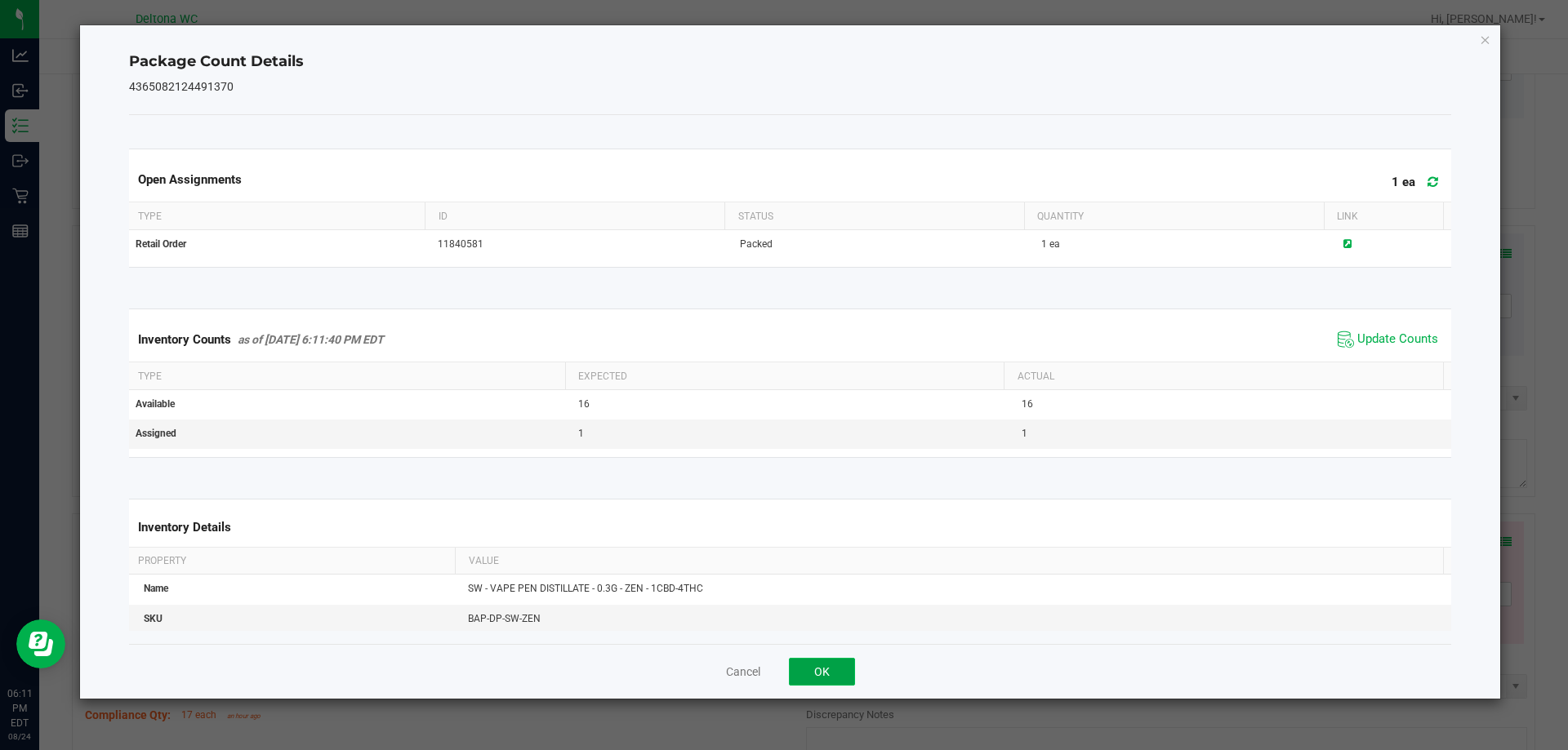
click at [816, 662] on button "OK" at bounding box center [821, 671] width 66 height 28
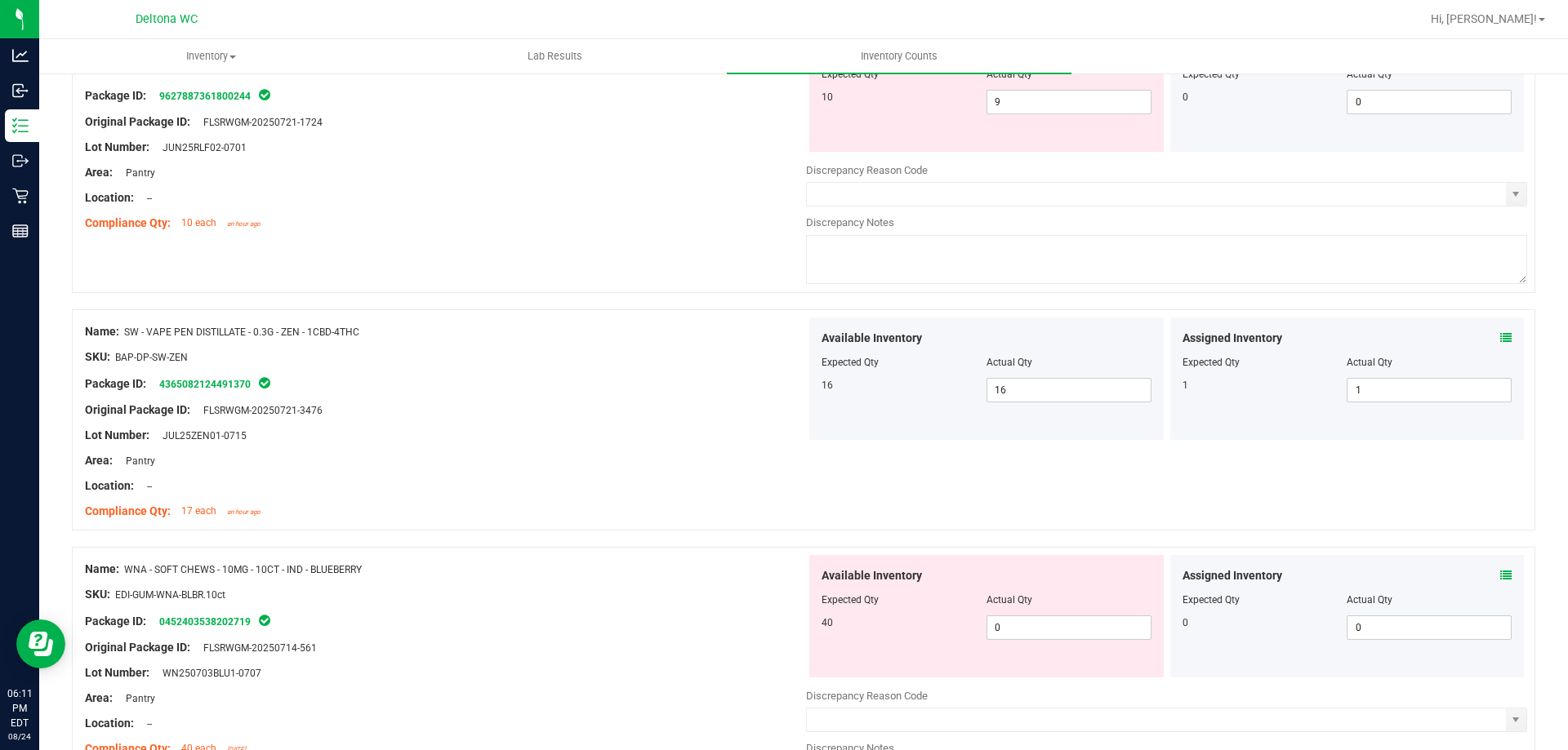
scroll to position [4050, 0]
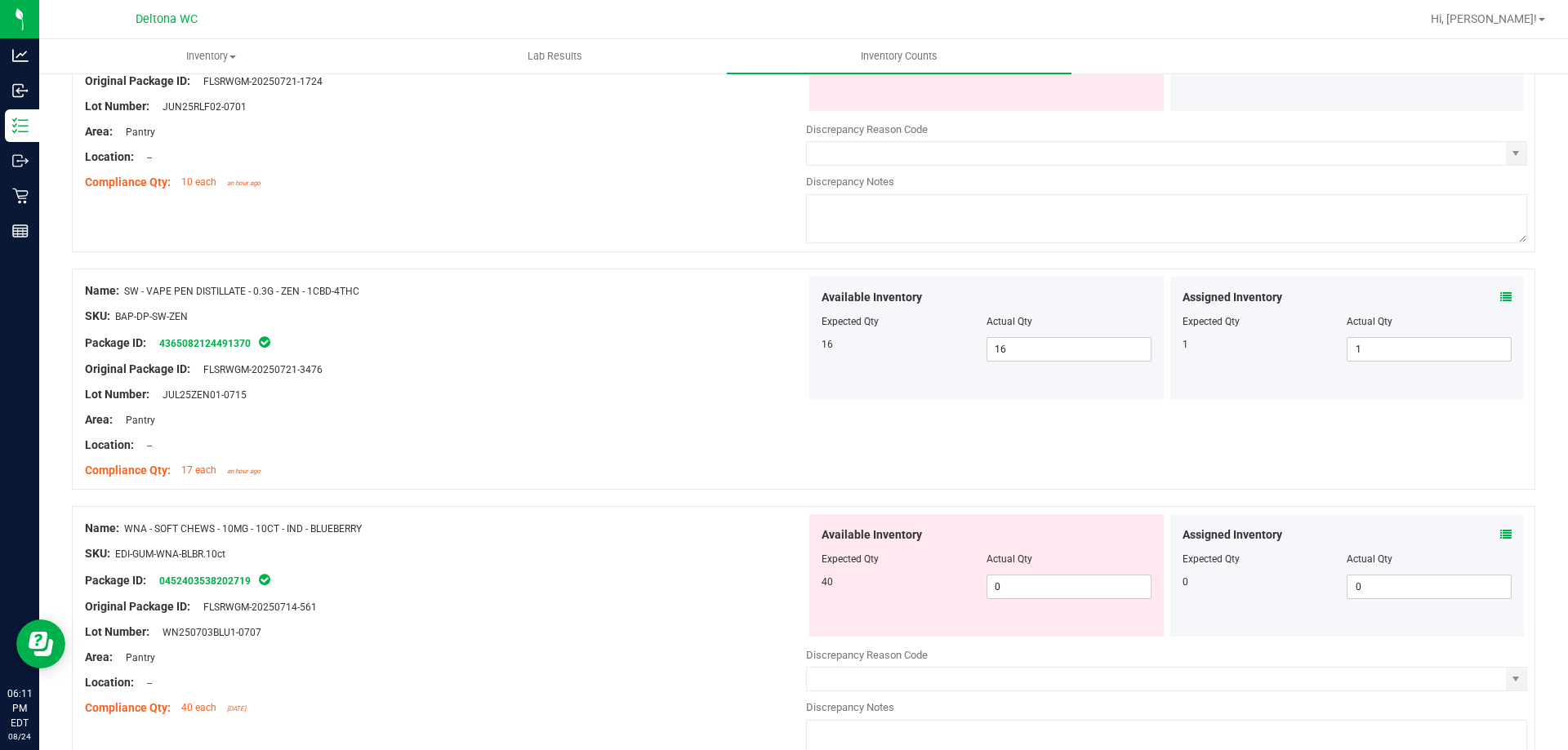
click at [1500, 536] on icon at bounding box center [1506, 535] width 12 height 12
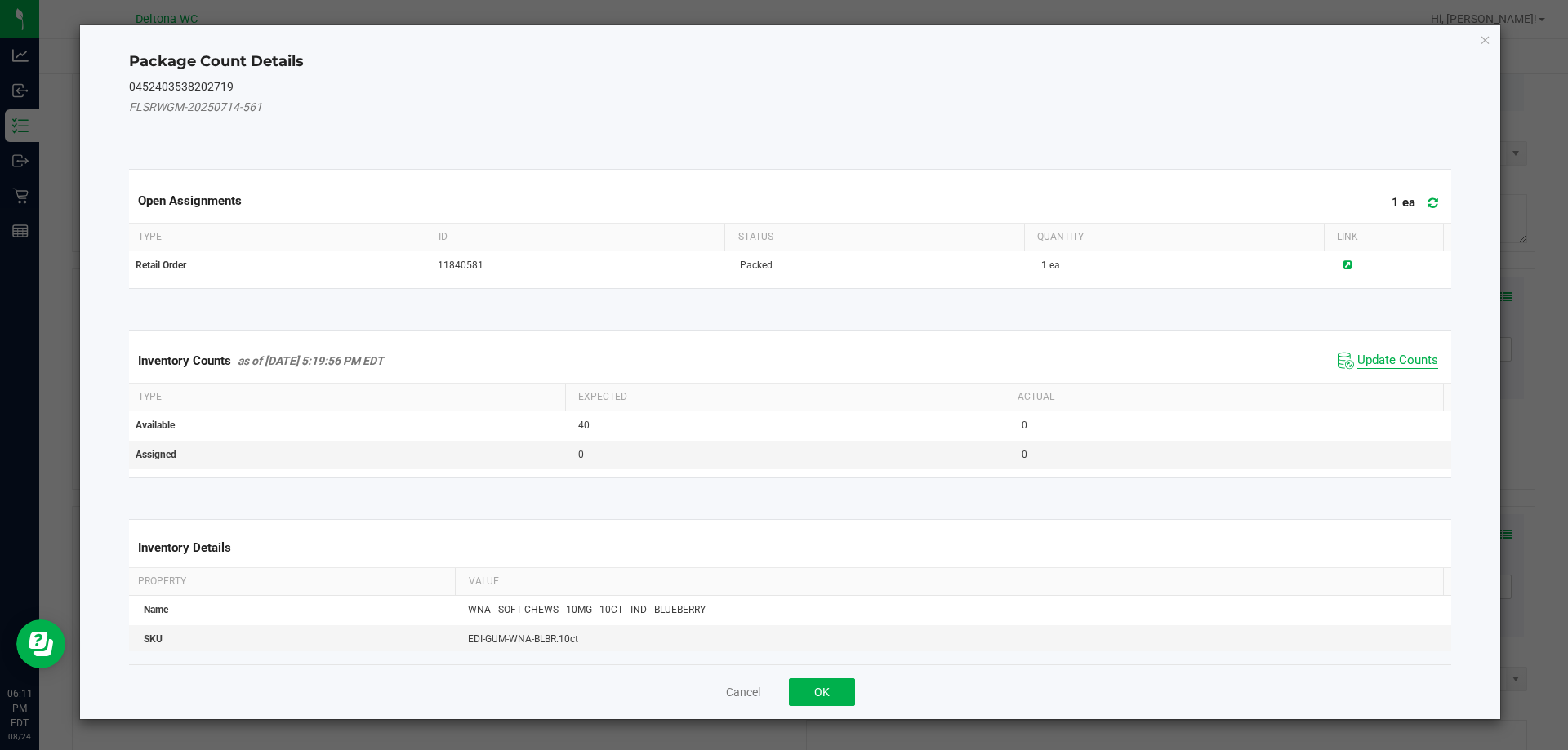
click at [1373, 355] on span "Update Counts" at bounding box center [1397, 360] width 81 height 17
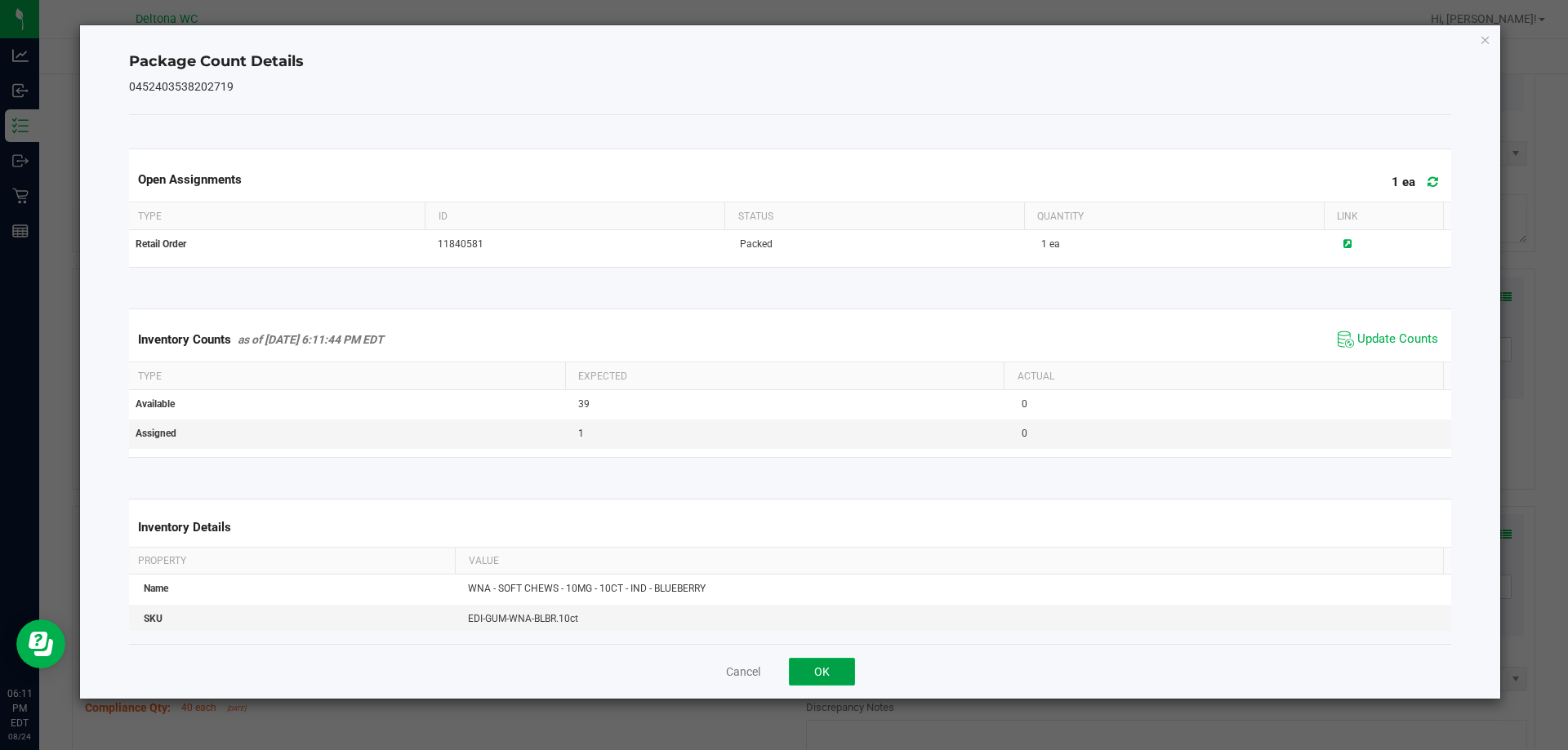
click at [814, 671] on button "OK" at bounding box center [821, 671] width 66 height 28
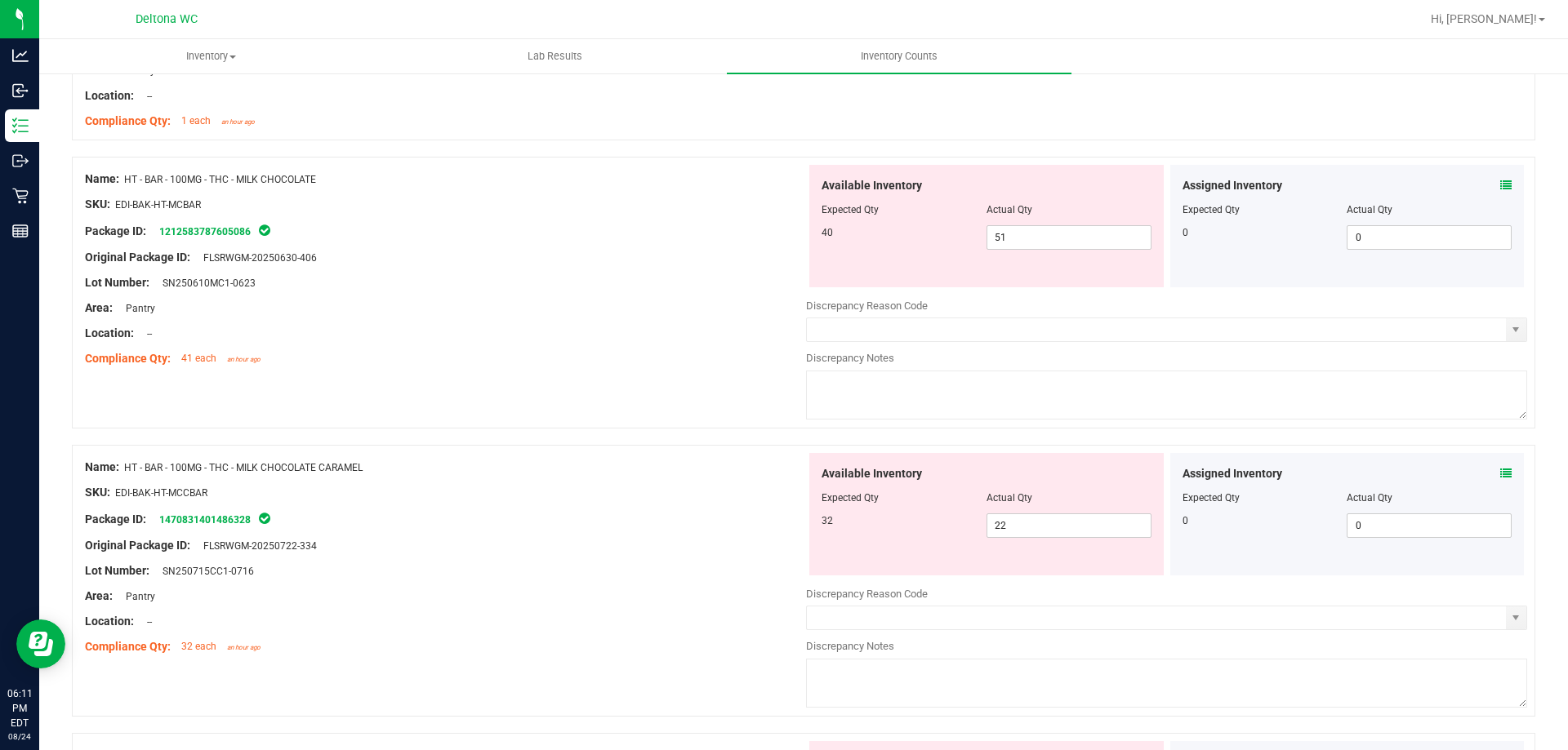
scroll to position [1683, 0]
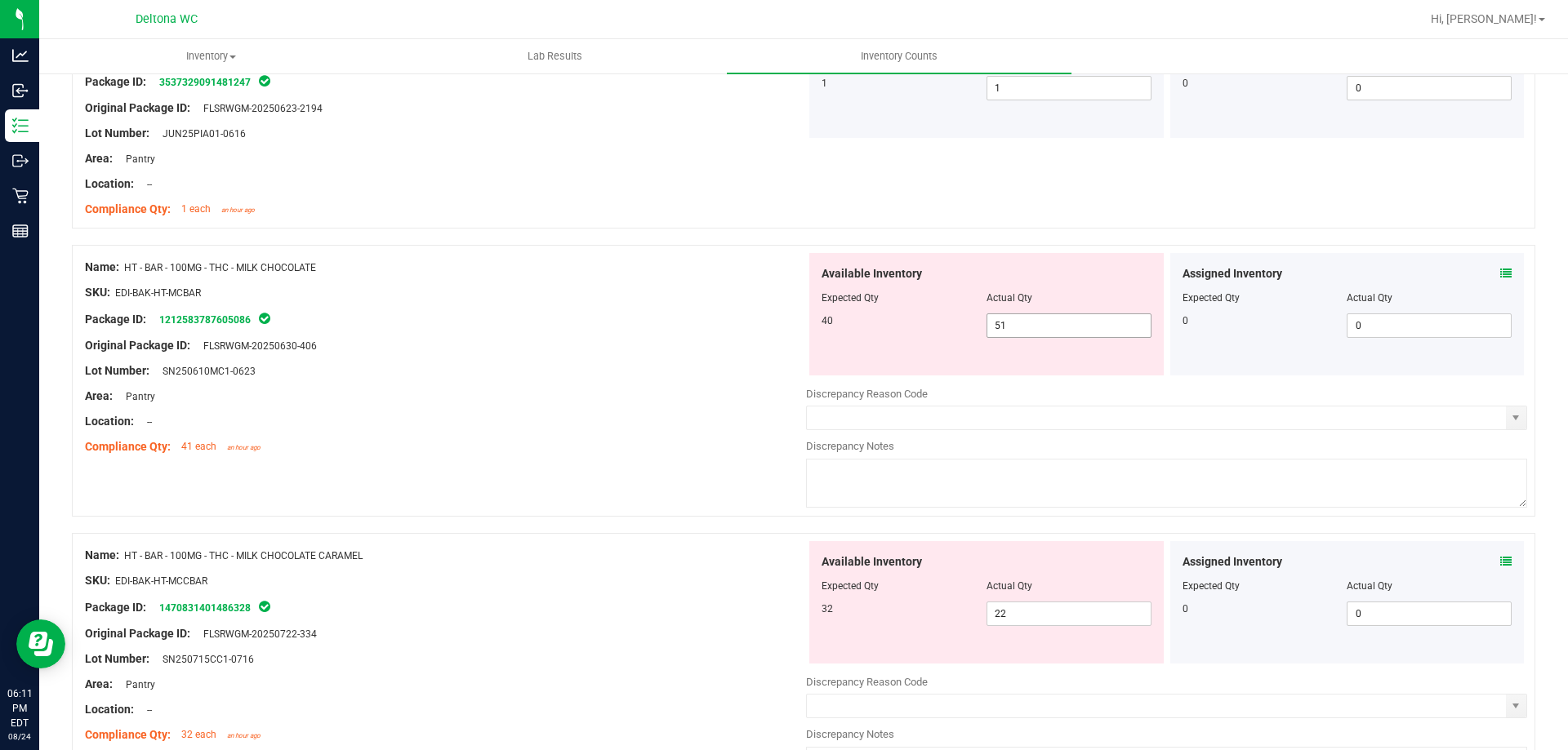
click at [1018, 331] on span "51 51" at bounding box center [1068, 325] width 164 height 24
click at [1018, 331] on input "51" at bounding box center [1069, 325] width 164 height 22
type input "40"
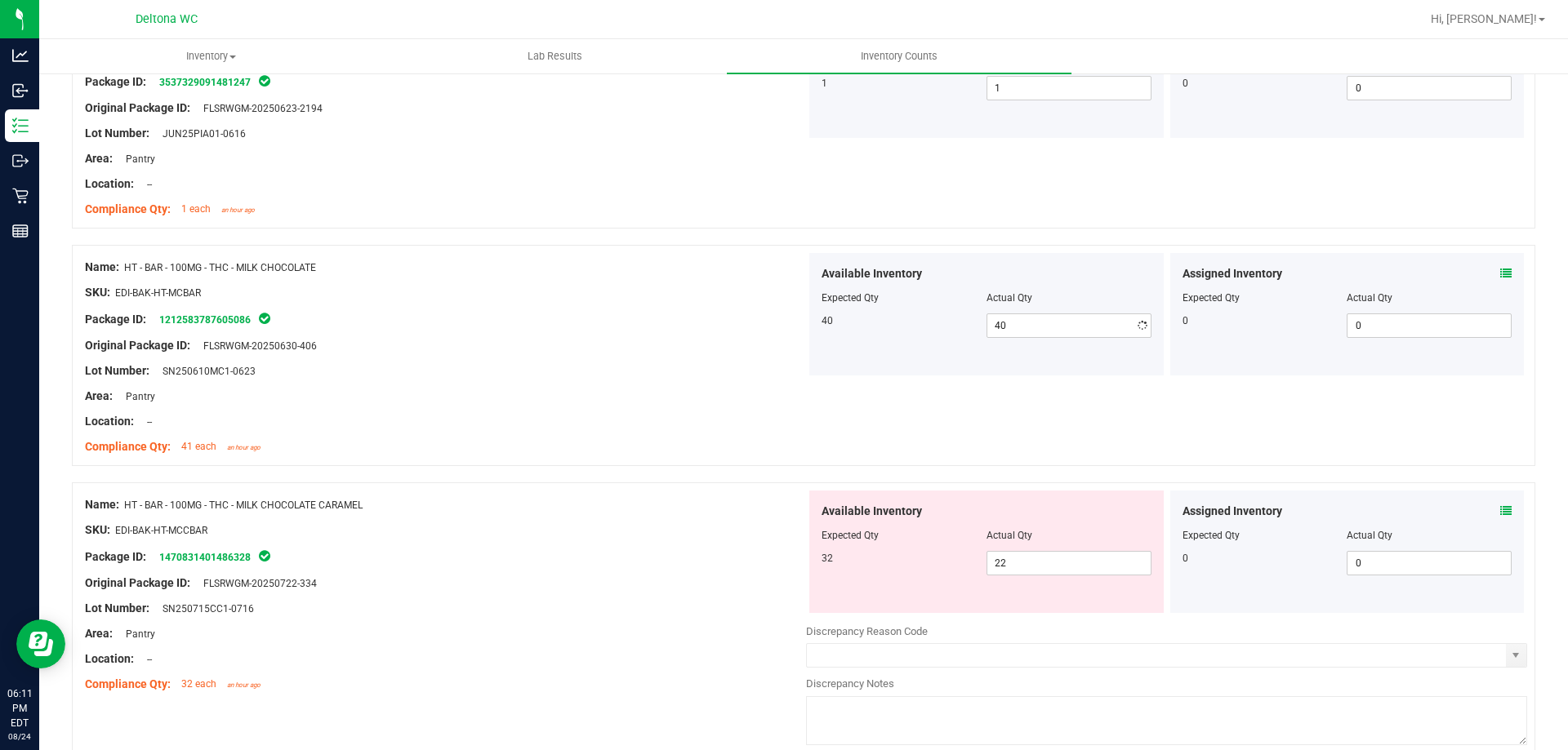
click at [750, 416] on div "Location: --" at bounding box center [445, 421] width 721 height 18
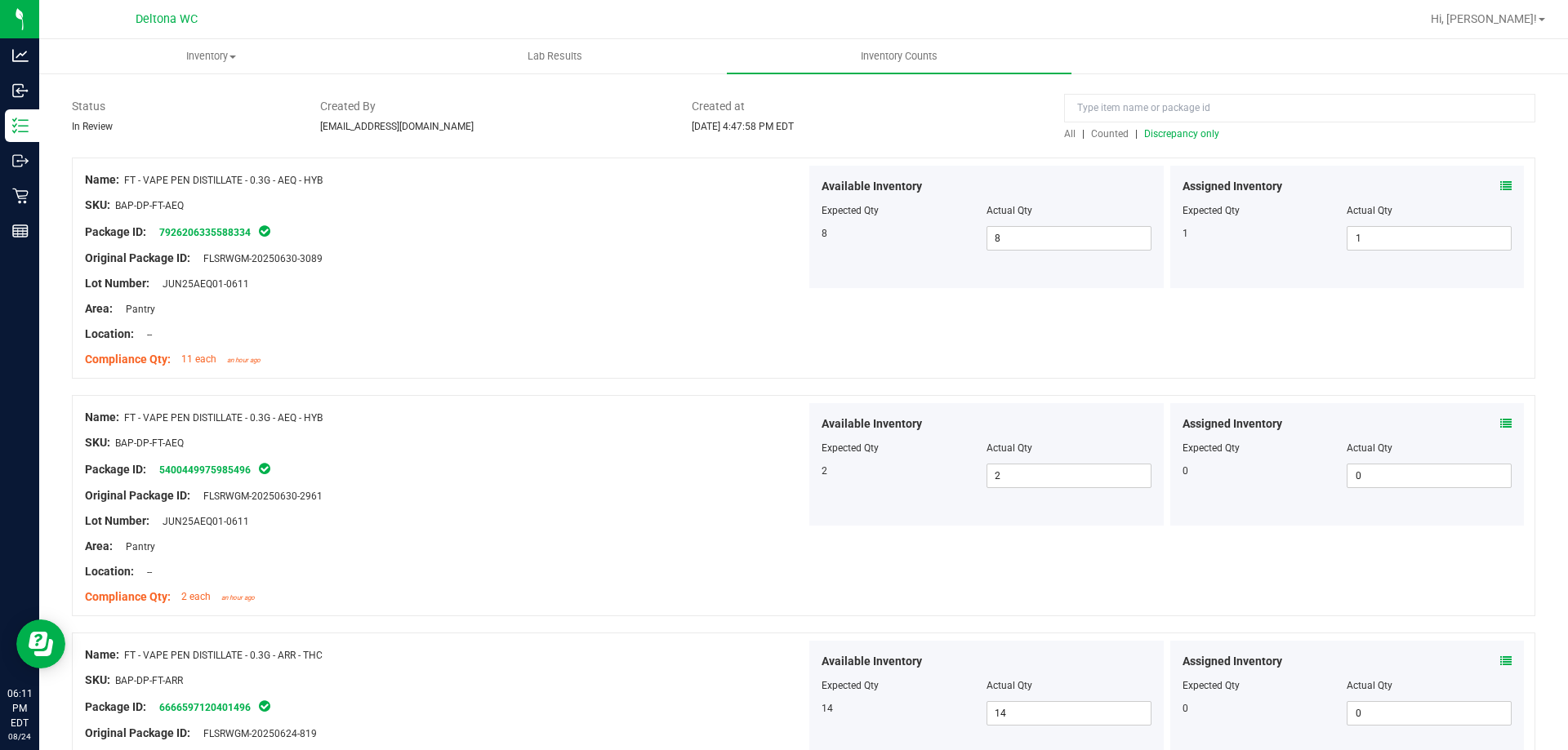
scroll to position [0, 0]
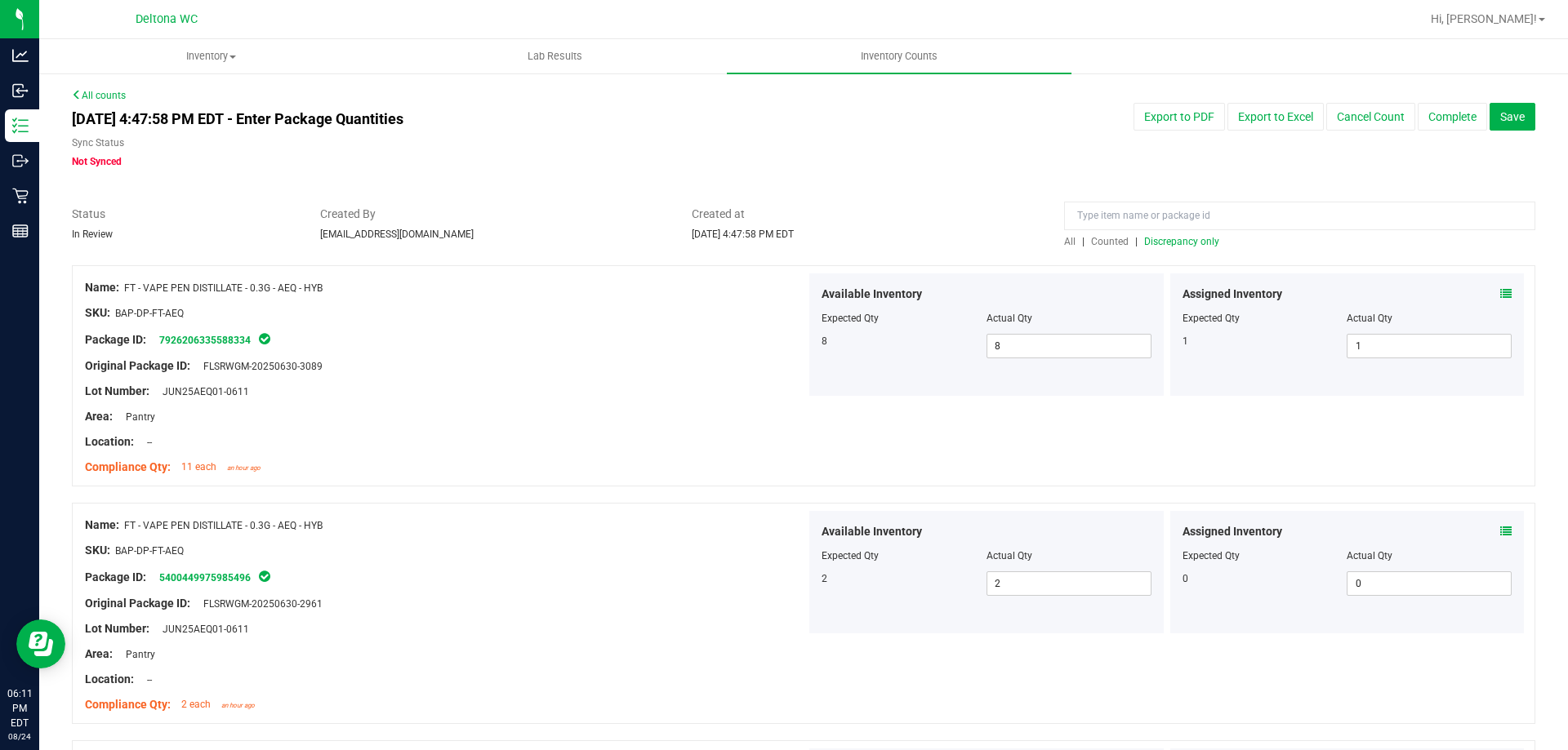
click at [1162, 237] on span "Discrepancy only" at bounding box center [1181, 241] width 75 height 12
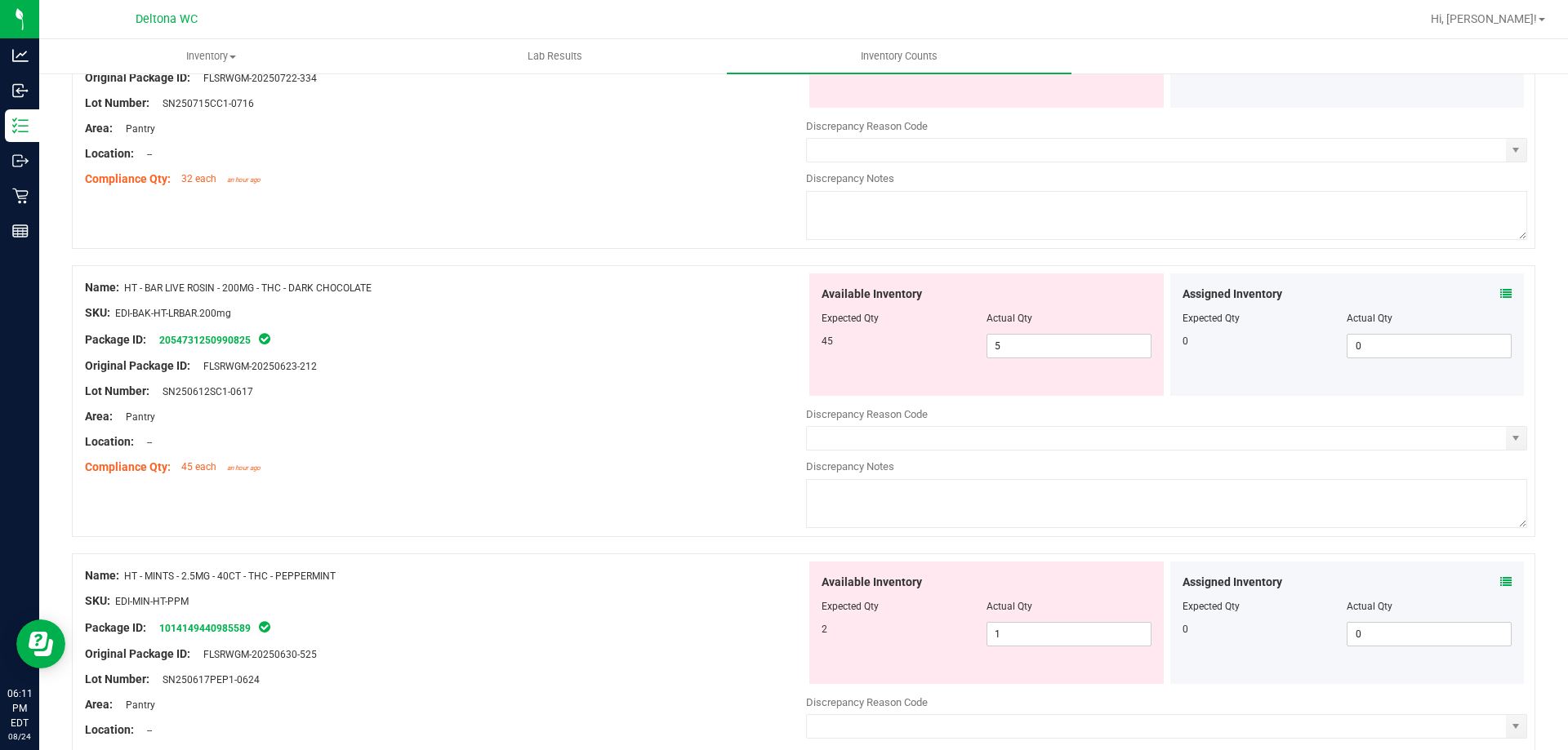
scroll to position [163, 0]
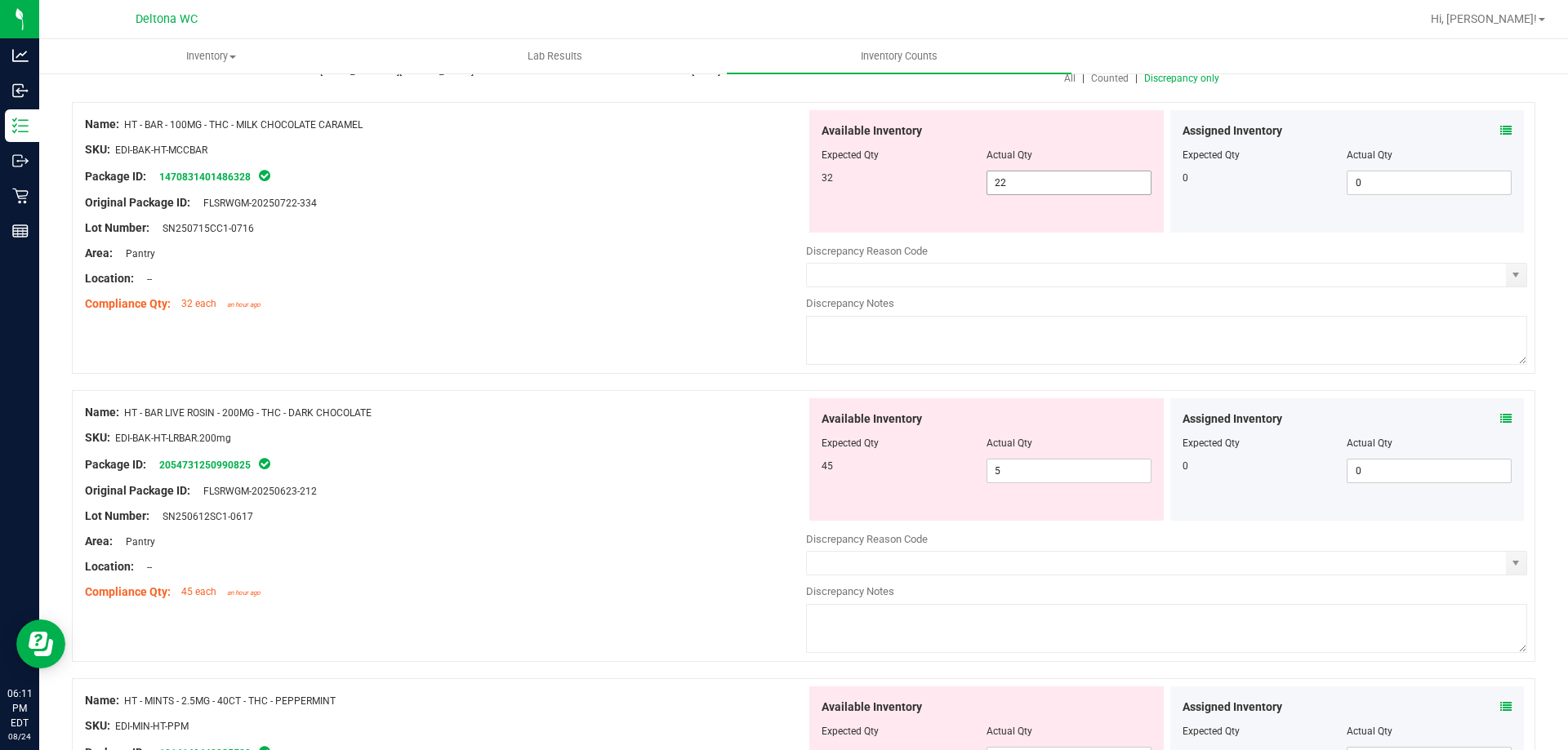
click at [1052, 175] on span "22 22" at bounding box center [1068, 182] width 164 height 24
click at [1052, 175] on input "22" at bounding box center [1069, 182] width 164 height 22
type input "32"
click at [529, 285] on div "Location: --" at bounding box center [445, 279] width 721 height 18
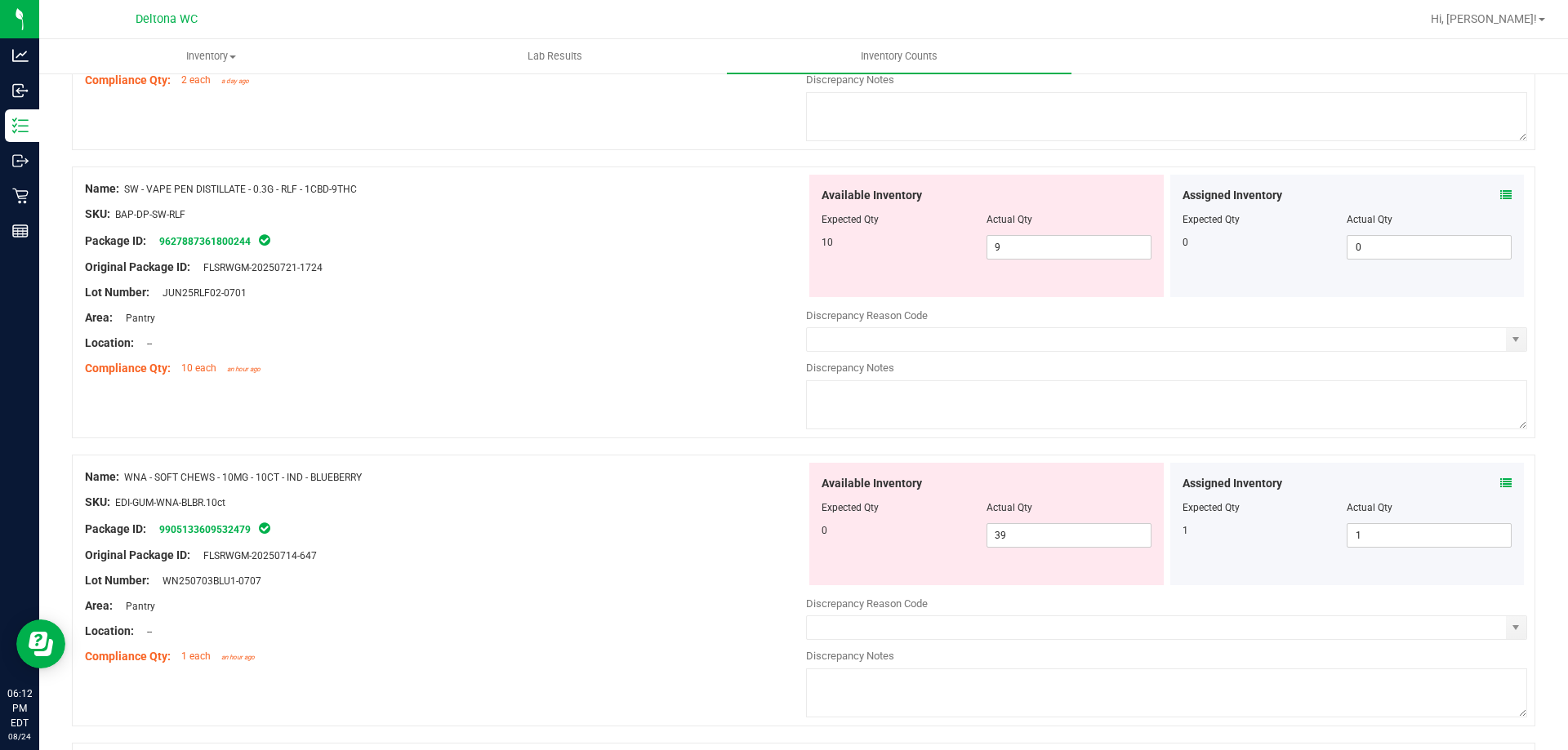
scroll to position [898, 0]
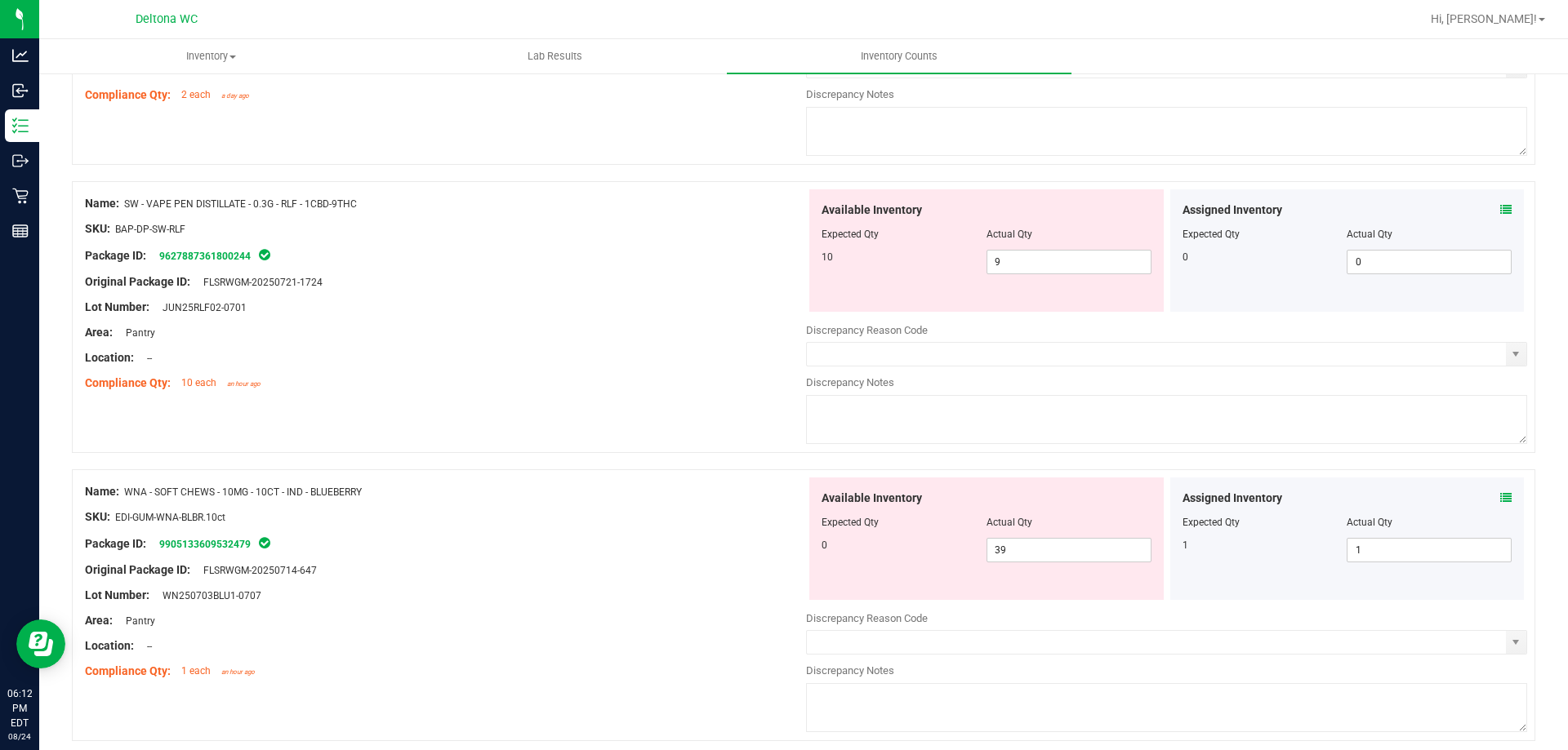
click at [1500, 207] on icon at bounding box center [1506, 210] width 12 height 12
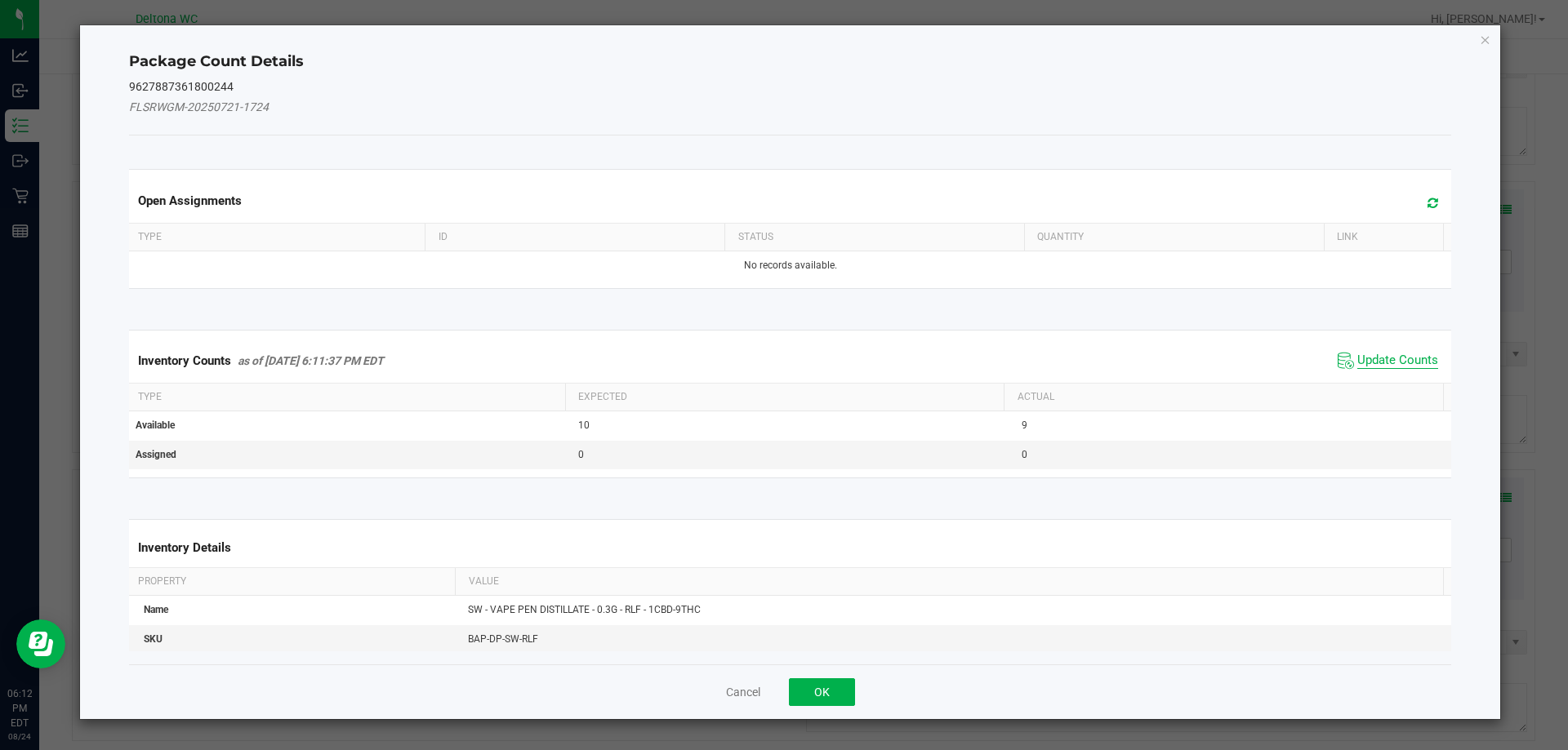
click at [1375, 367] on span "Update Counts" at bounding box center [1397, 360] width 81 height 17
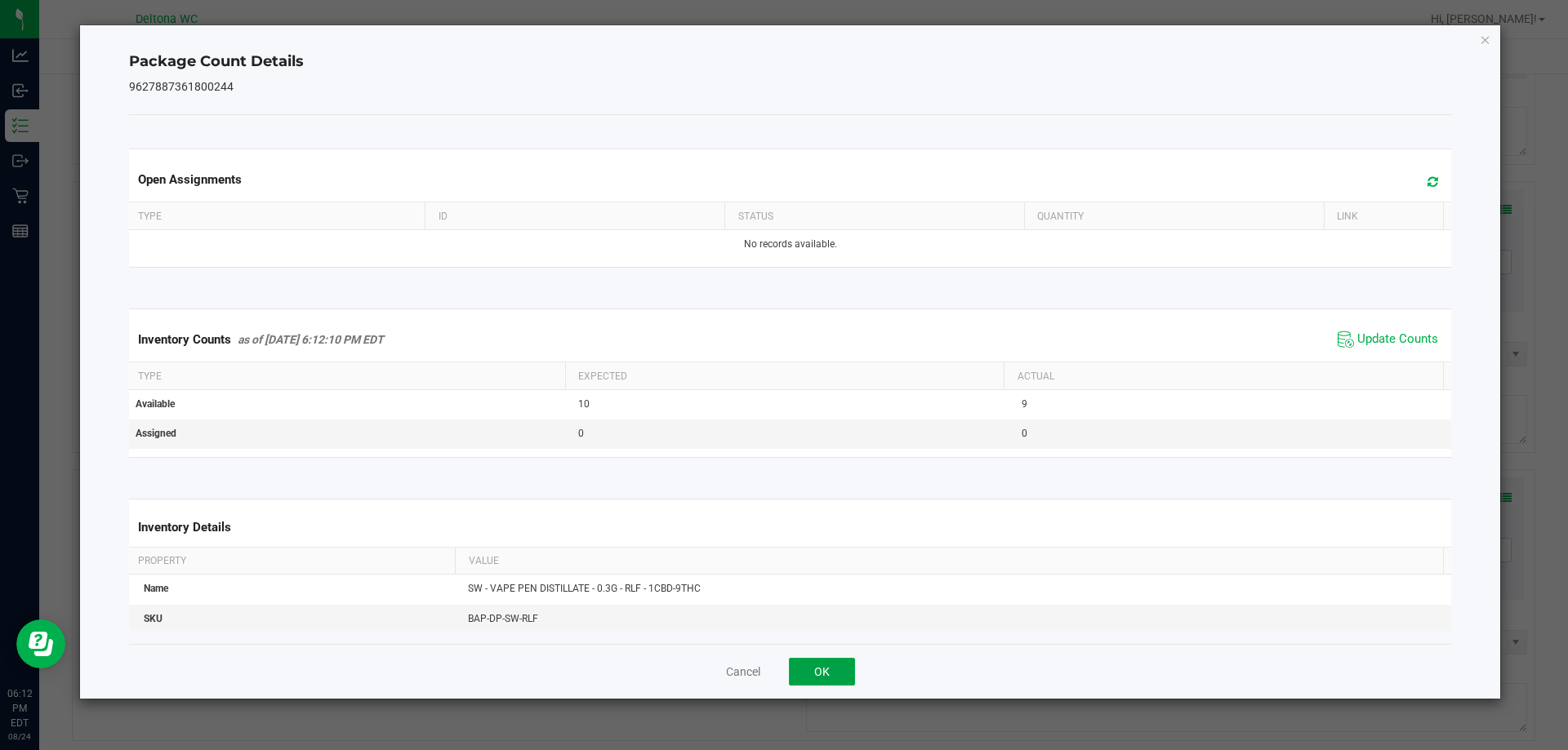
drag, startPoint x: 829, startPoint y: 675, endPoint x: 860, endPoint y: 664, distance: 32.9
click at [831, 673] on button "OK" at bounding box center [821, 671] width 66 height 28
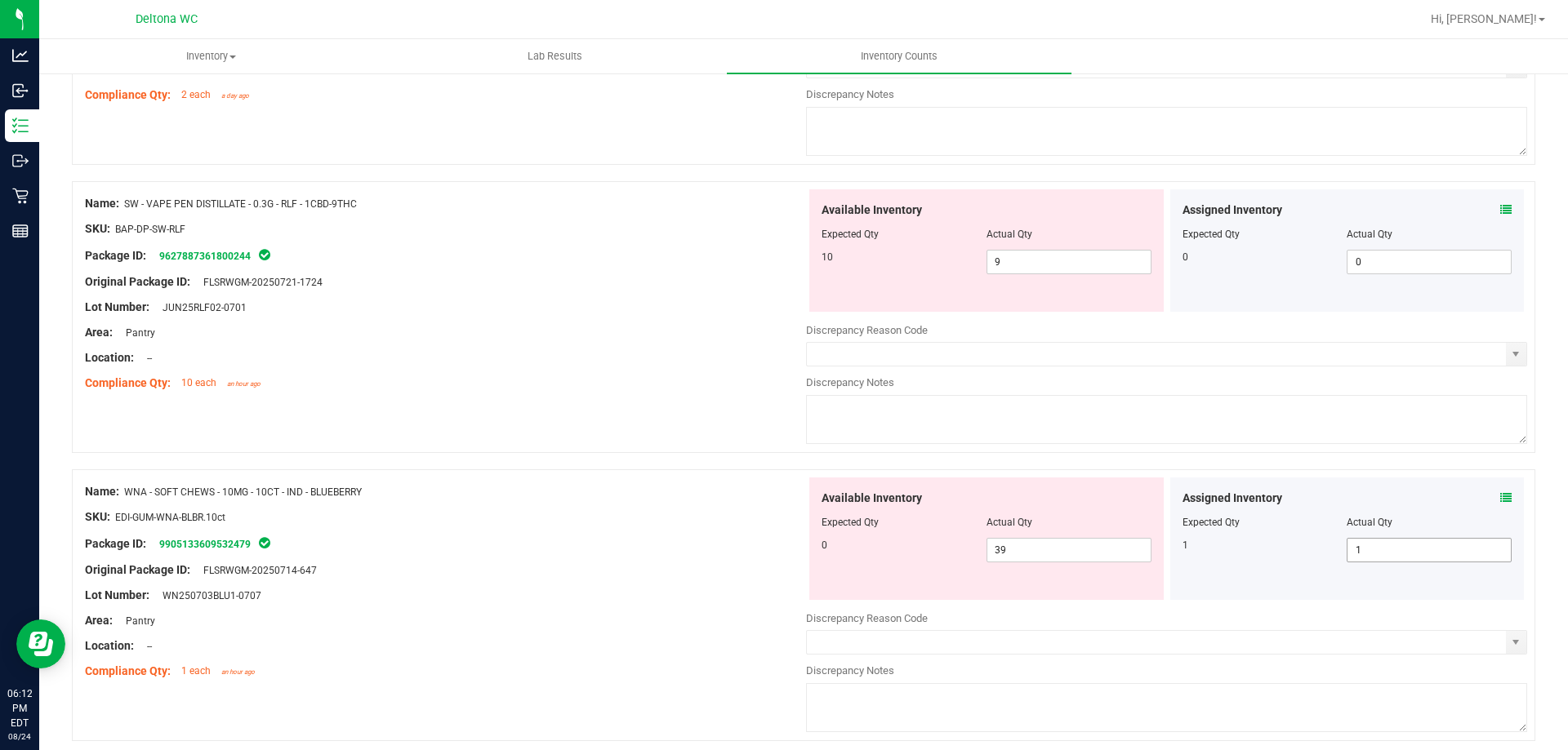
scroll to position [1142, 0]
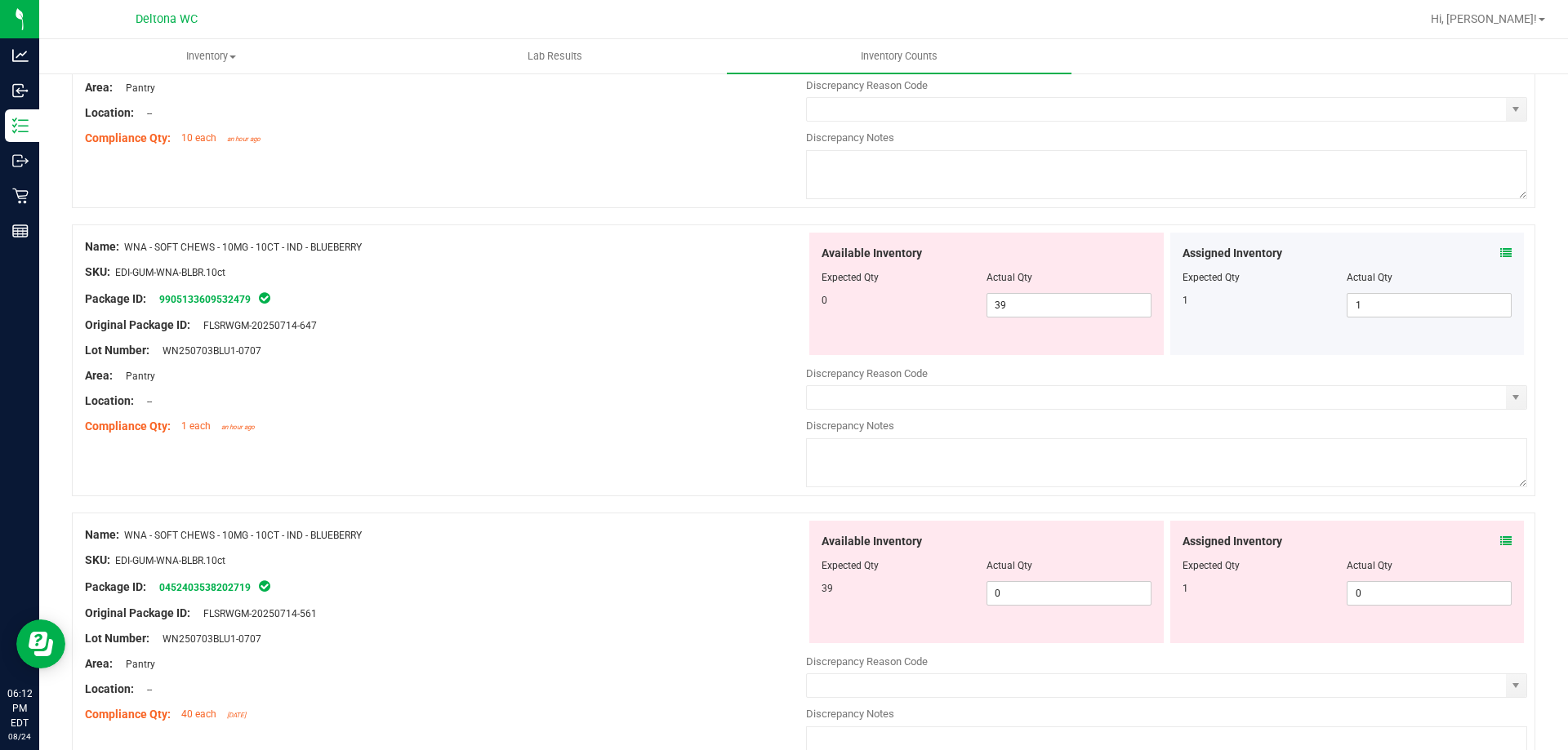
click at [1500, 252] on icon at bounding box center [1506, 253] width 12 height 12
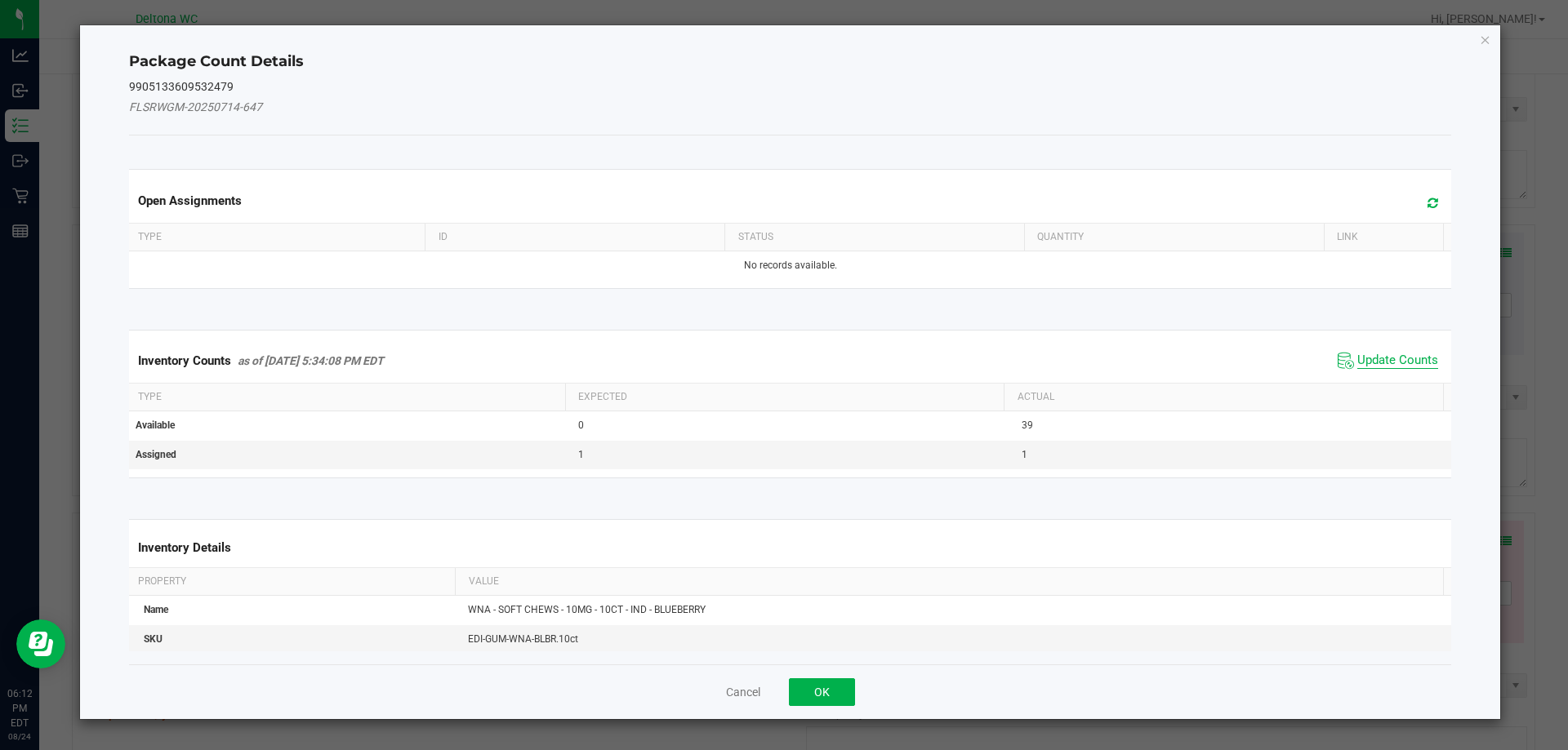
click at [1357, 355] on span "Update Counts" at bounding box center [1397, 360] width 81 height 17
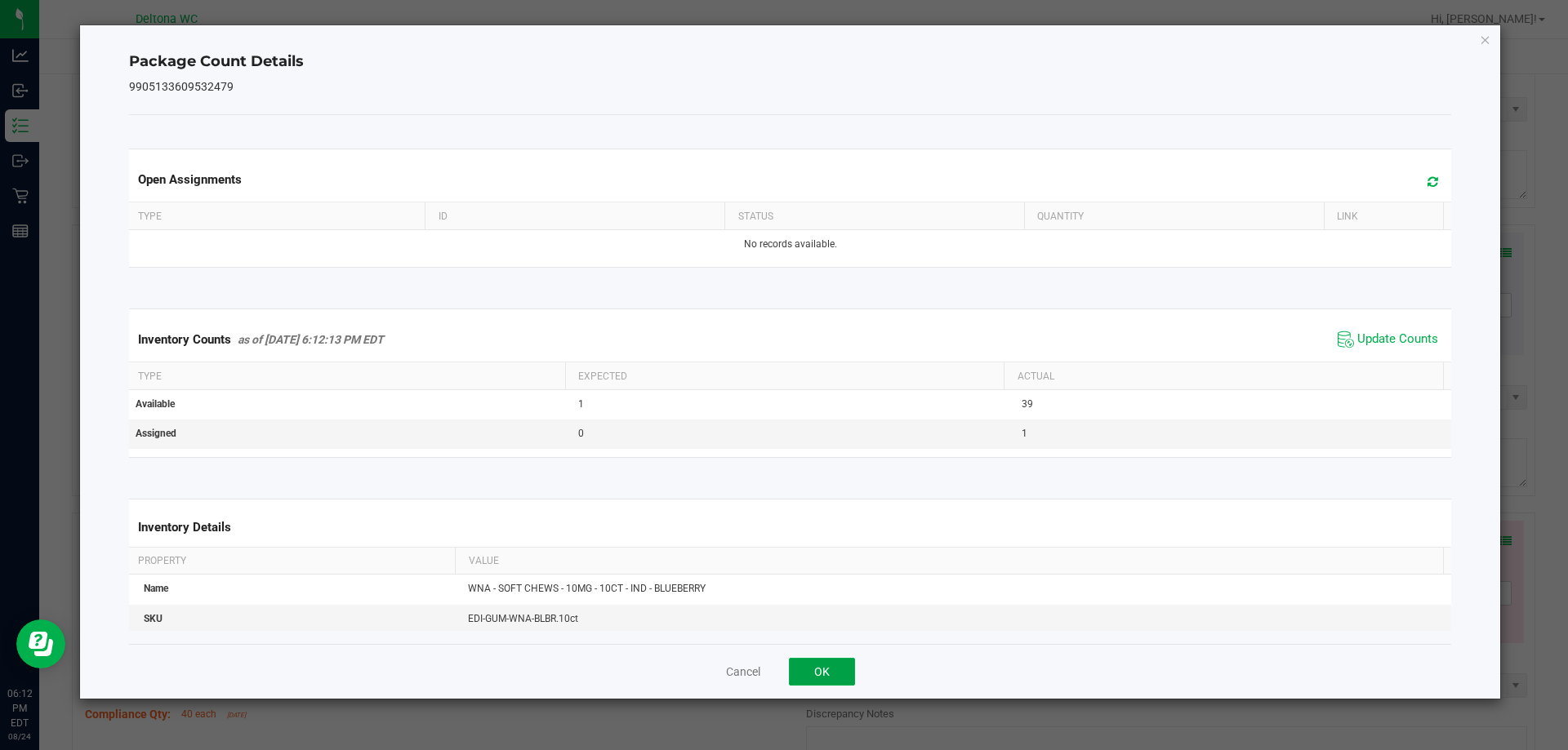
click at [830, 674] on button "OK" at bounding box center [821, 671] width 66 height 28
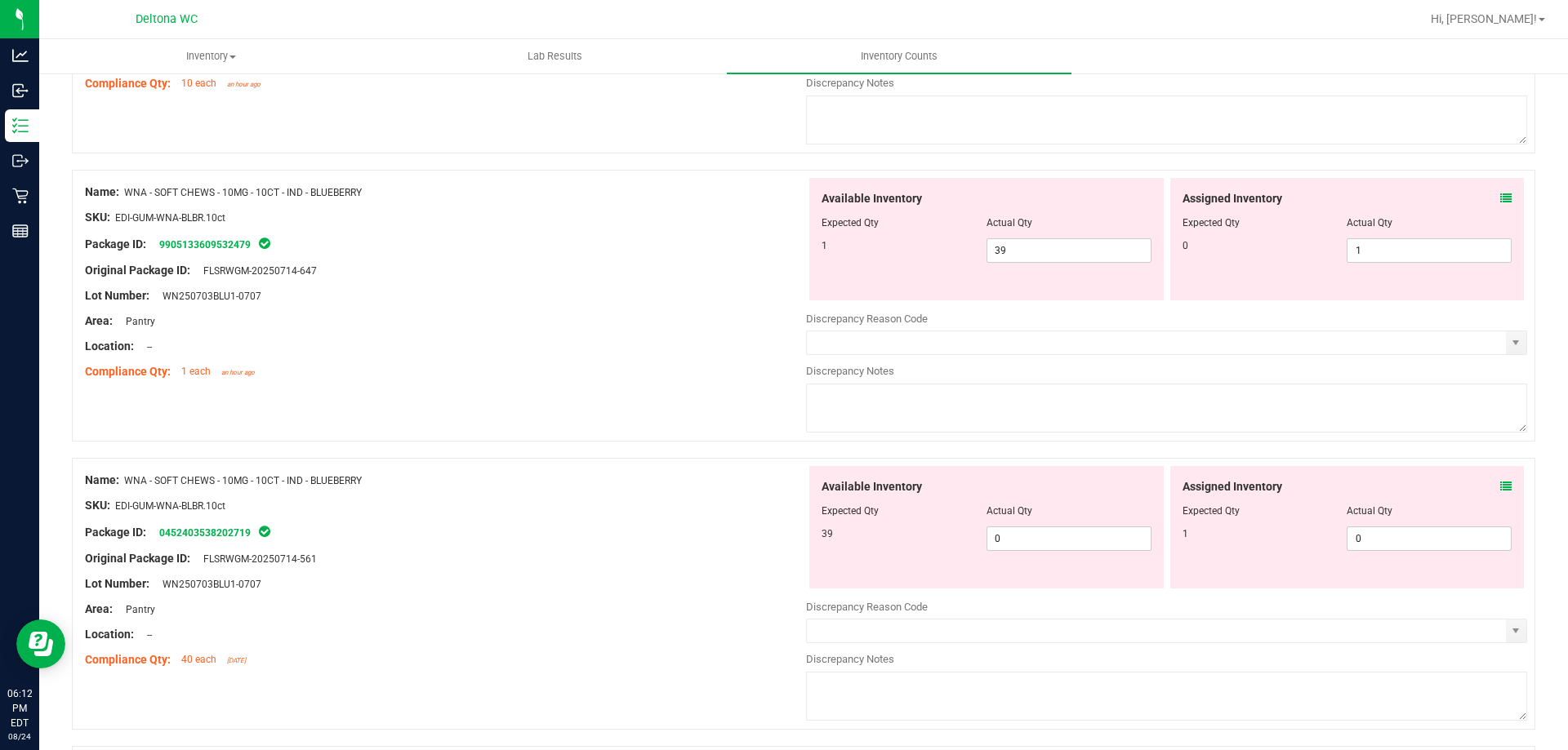
scroll to position [1224, 0]
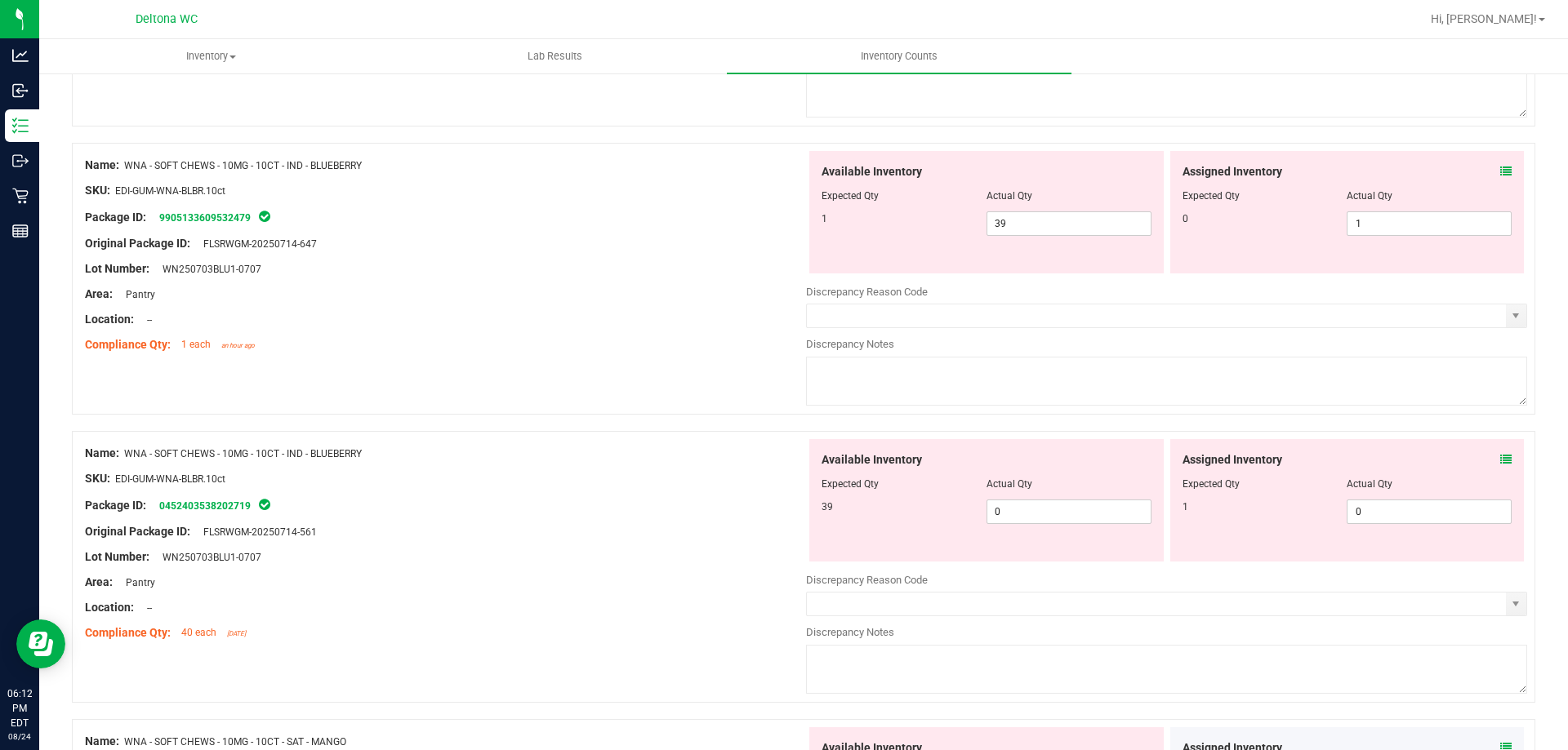
click at [1500, 458] on icon at bounding box center [1506, 459] width 12 height 12
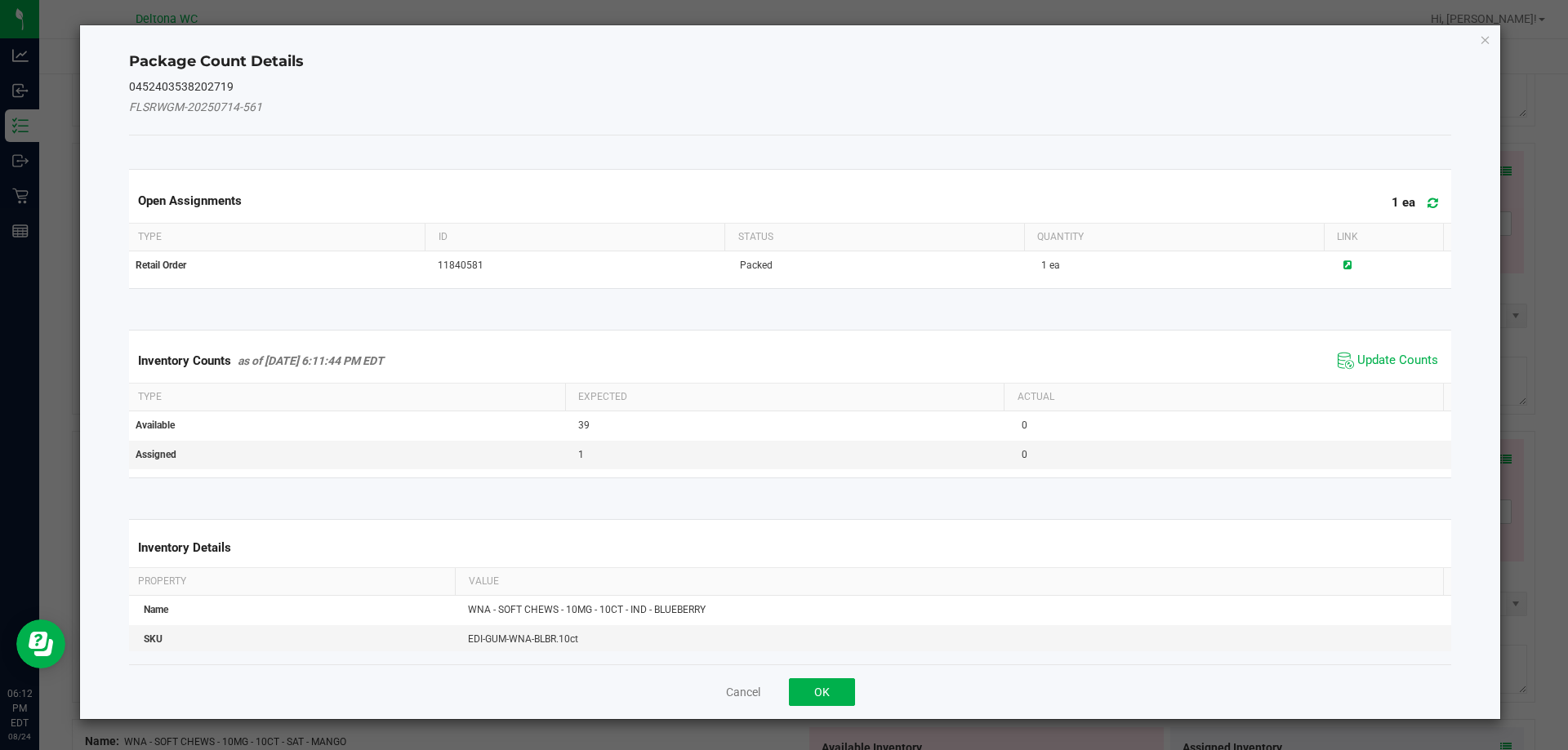
click at [1383, 347] on div "Inventory Counts as of [DATE] 6:11:44 PM EDT Update Counts" at bounding box center [790, 360] width 1330 height 44
click at [1381, 358] on span "Update Counts" at bounding box center [1397, 360] width 81 height 17
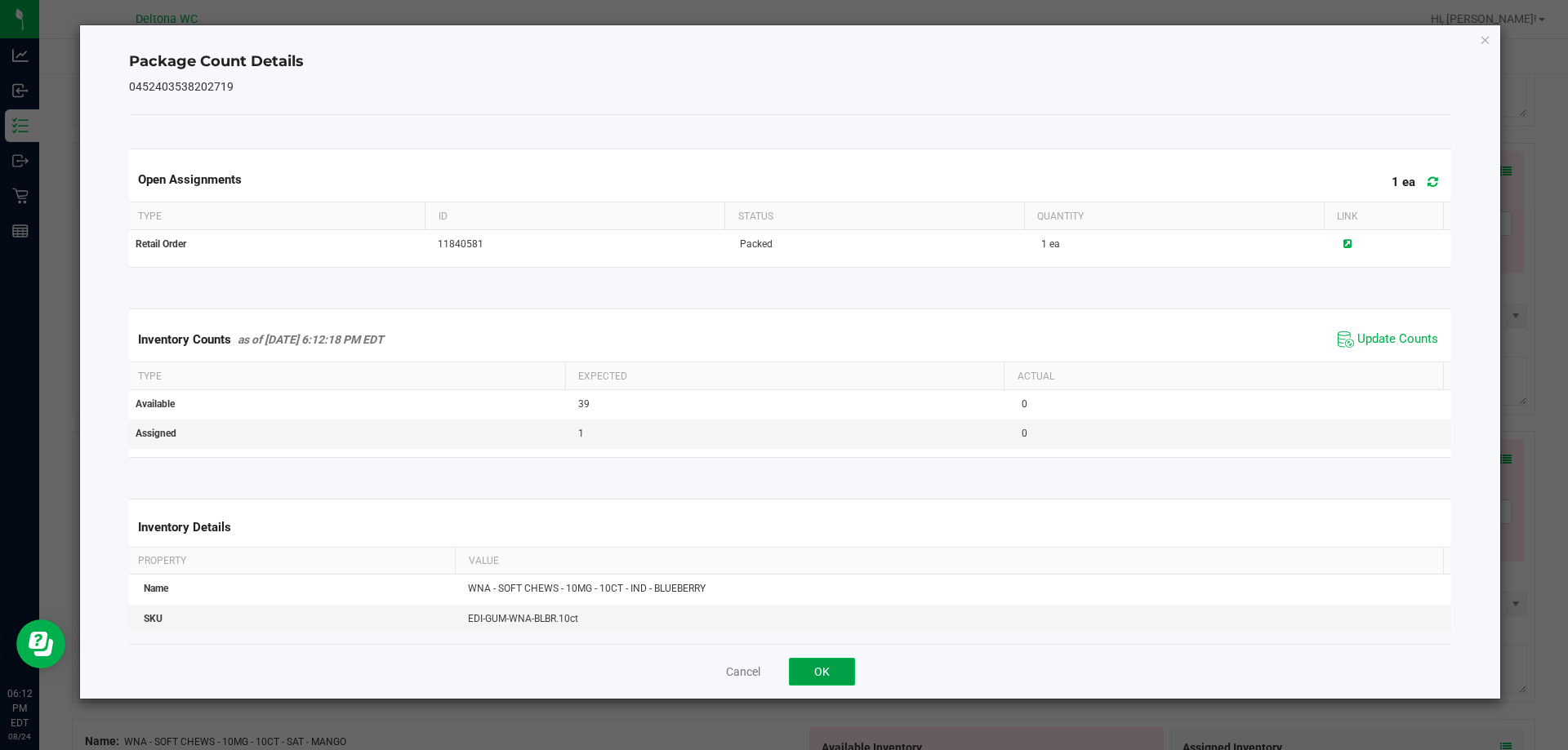
click at [820, 674] on button "OK" at bounding box center [821, 671] width 66 height 28
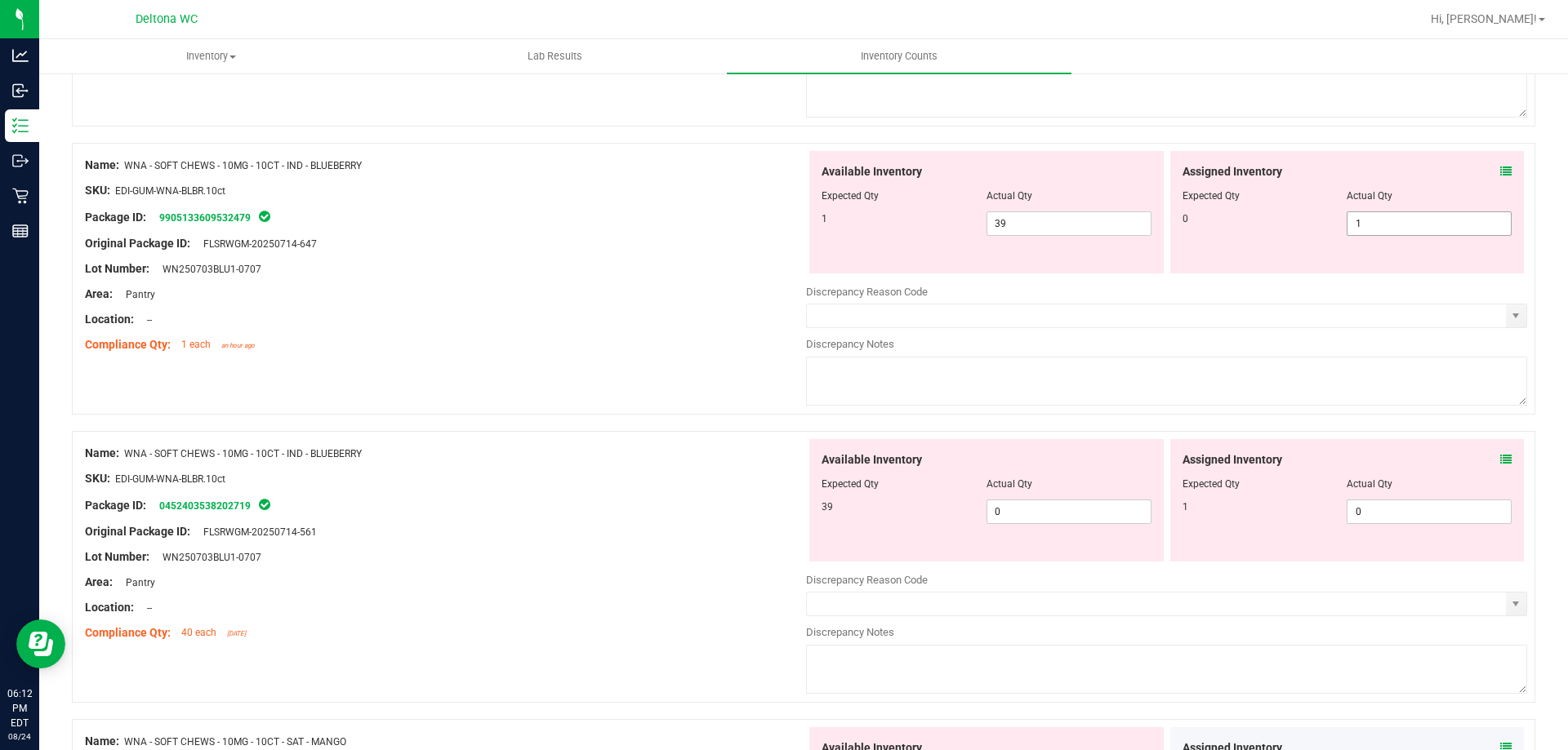
click at [1399, 224] on span "1 1" at bounding box center [1428, 223] width 164 height 24
click at [1399, 224] on input "1" at bounding box center [1429, 223] width 164 height 22
type input "0"
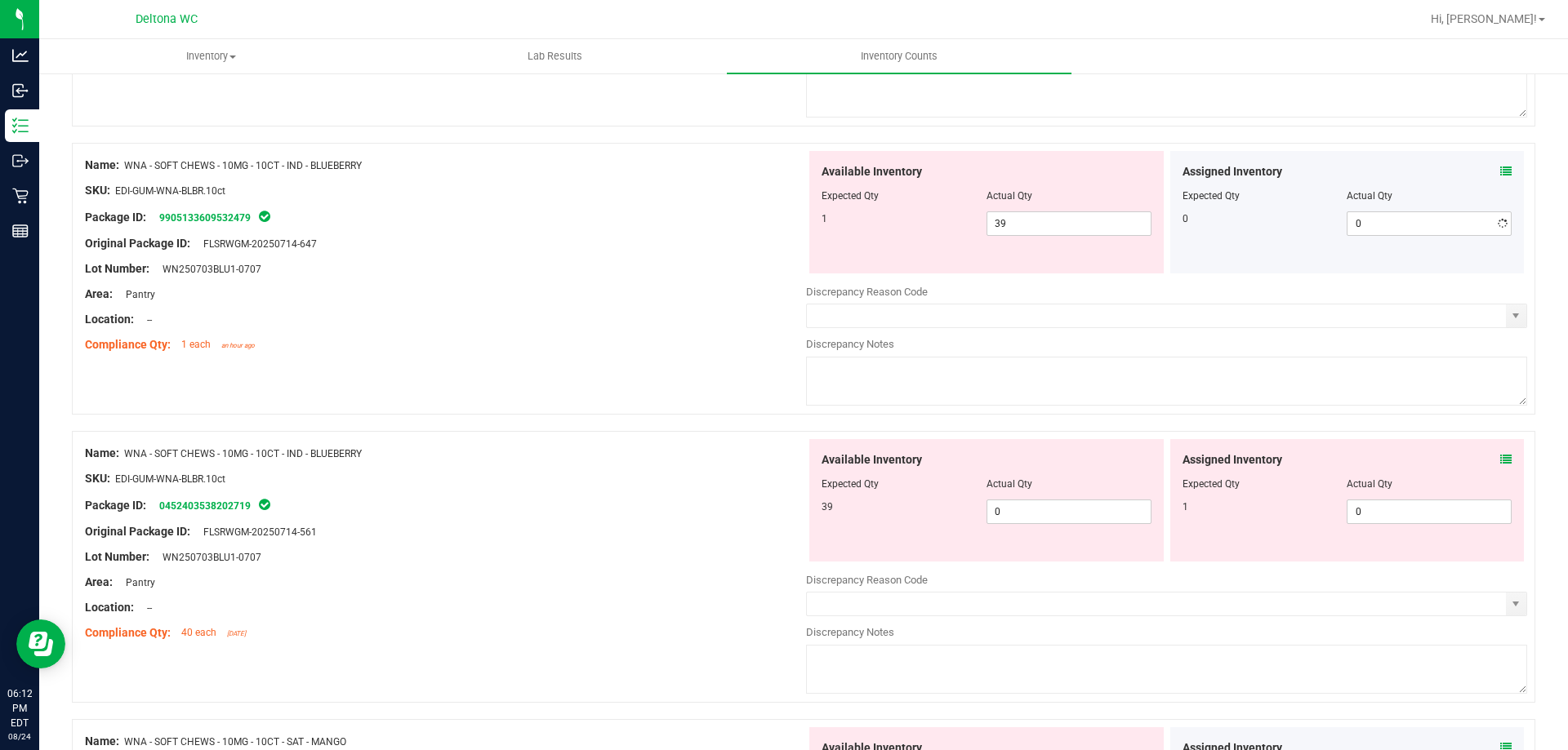
click at [1335, 419] on div at bounding box center [803, 422] width 1463 height 17
click at [1375, 504] on span "0 0" at bounding box center [1428, 511] width 164 height 24
click at [1375, 503] on input "0" at bounding box center [1429, 511] width 164 height 22
type input "1"
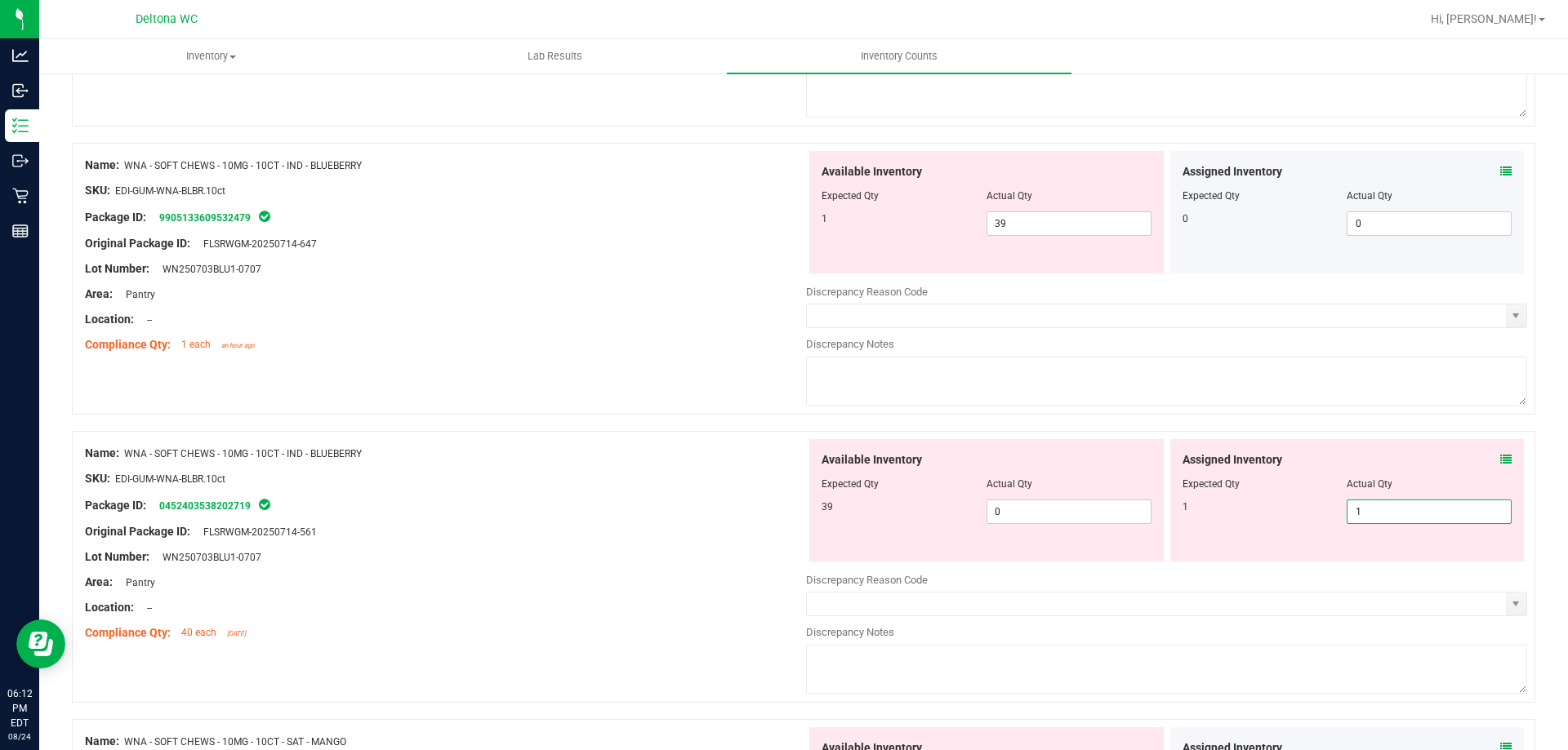
click at [849, 446] on div "Available Inventory Expected Qty Actual Qty 39 0 0" at bounding box center [986, 500] width 354 height 123
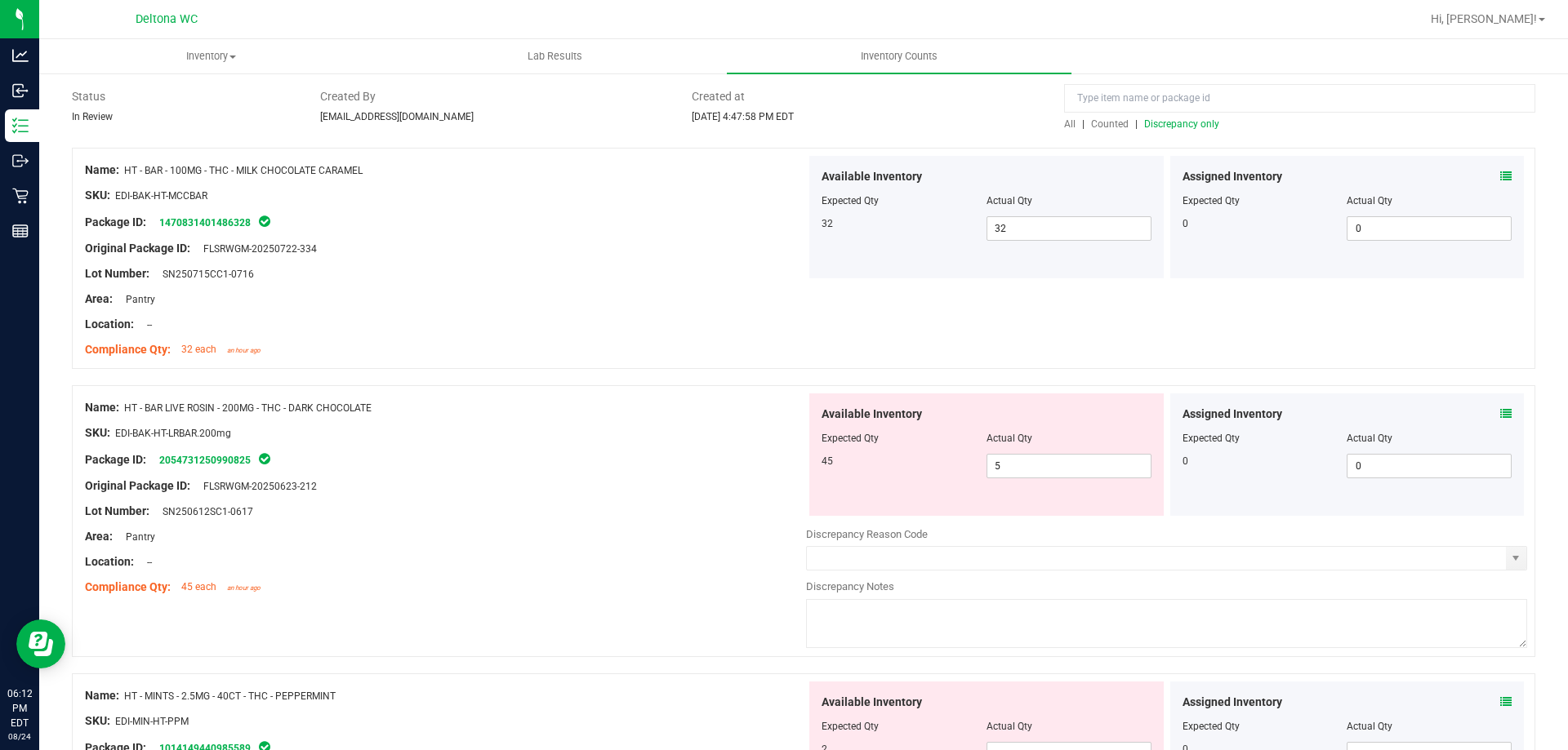
scroll to position [82, 0]
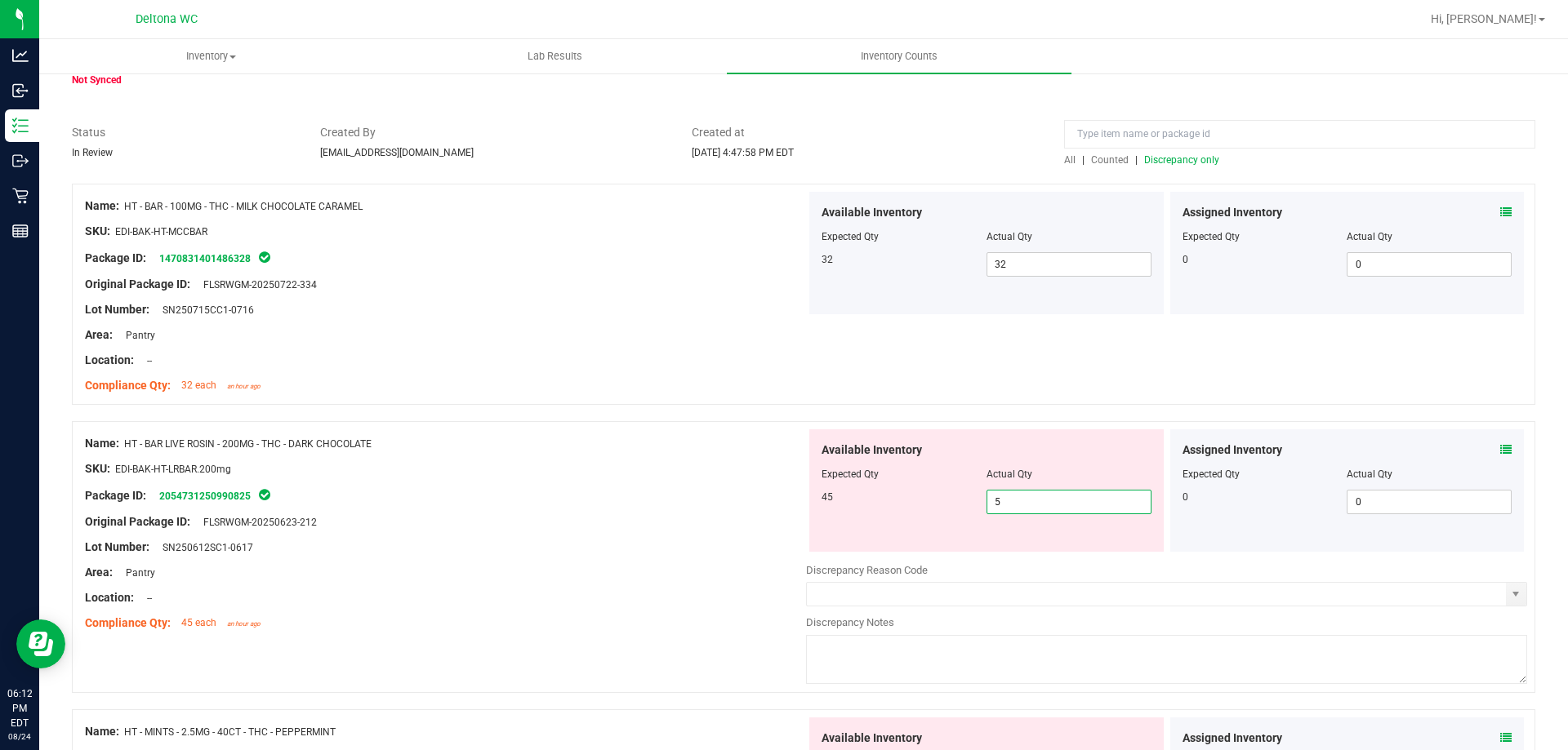
click at [1092, 502] on span "5 5" at bounding box center [1068, 501] width 164 height 24
click at [1092, 502] on input "5" at bounding box center [1069, 501] width 164 height 22
type input "45"
click at [717, 495] on div "Package ID: 2054731250990825" at bounding box center [445, 495] width 721 height 19
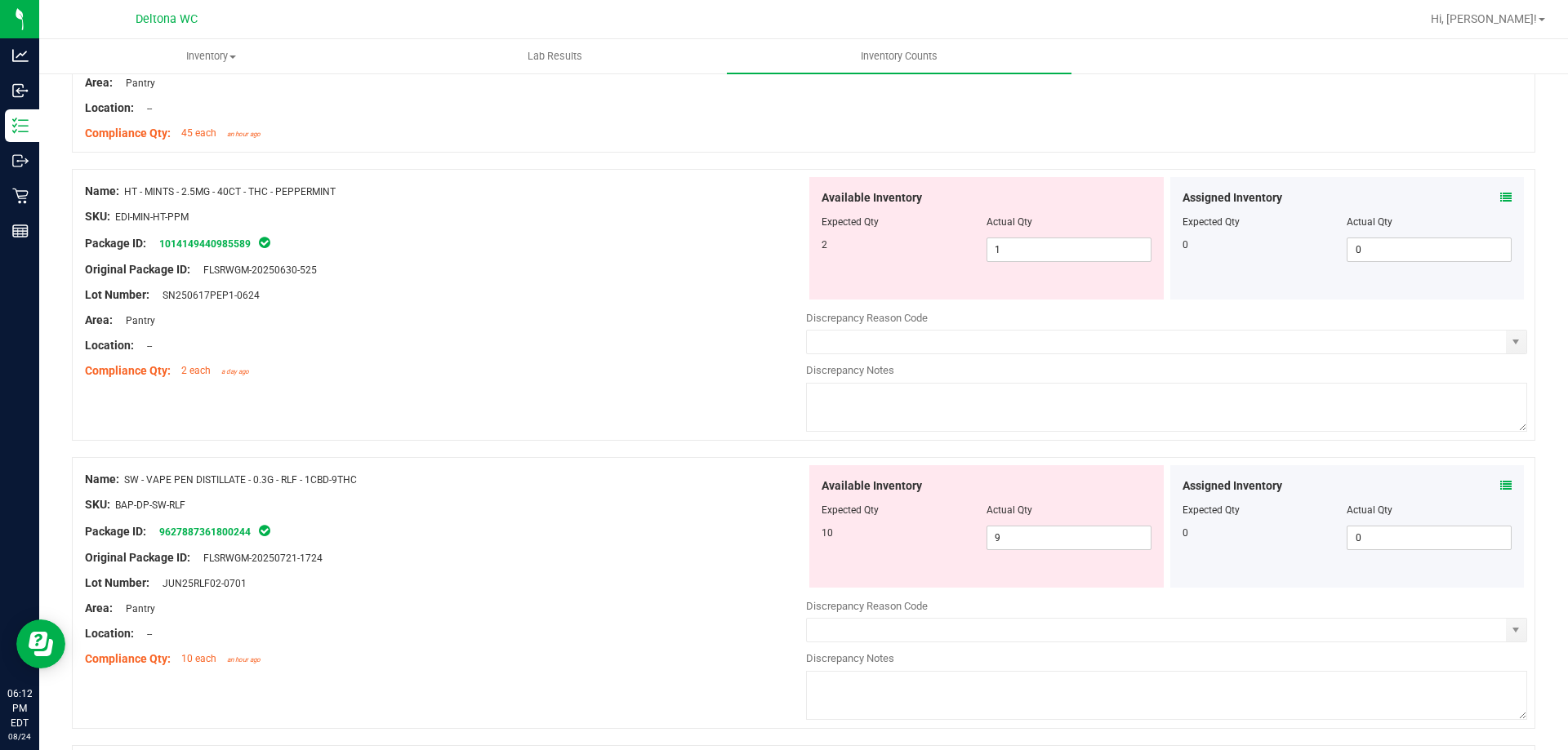
scroll to position [489, 0]
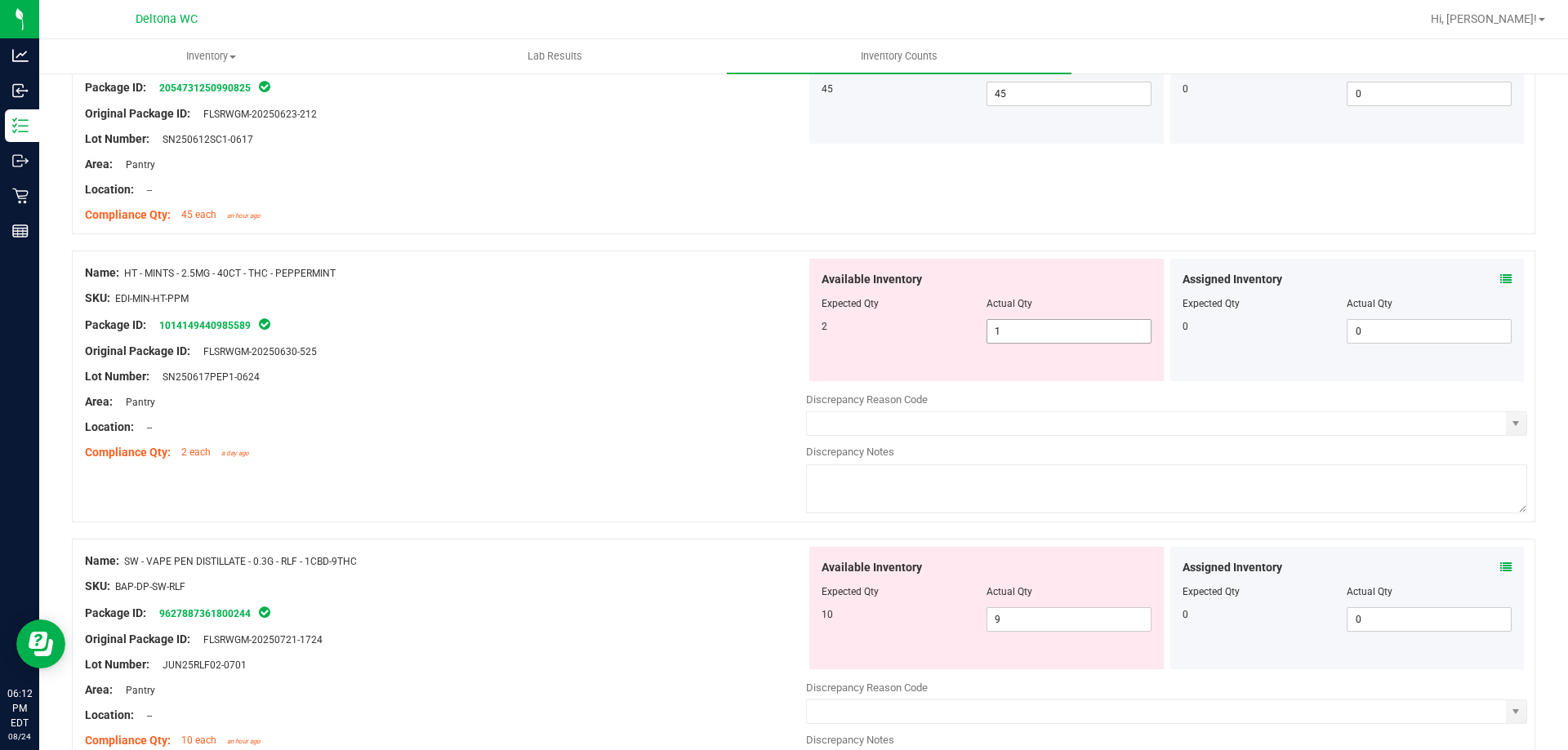
click at [1047, 339] on span "1 1" at bounding box center [1068, 331] width 164 height 24
click at [1047, 339] on input "1" at bounding box center [1069, 331] width 164 height 22
type input "2"
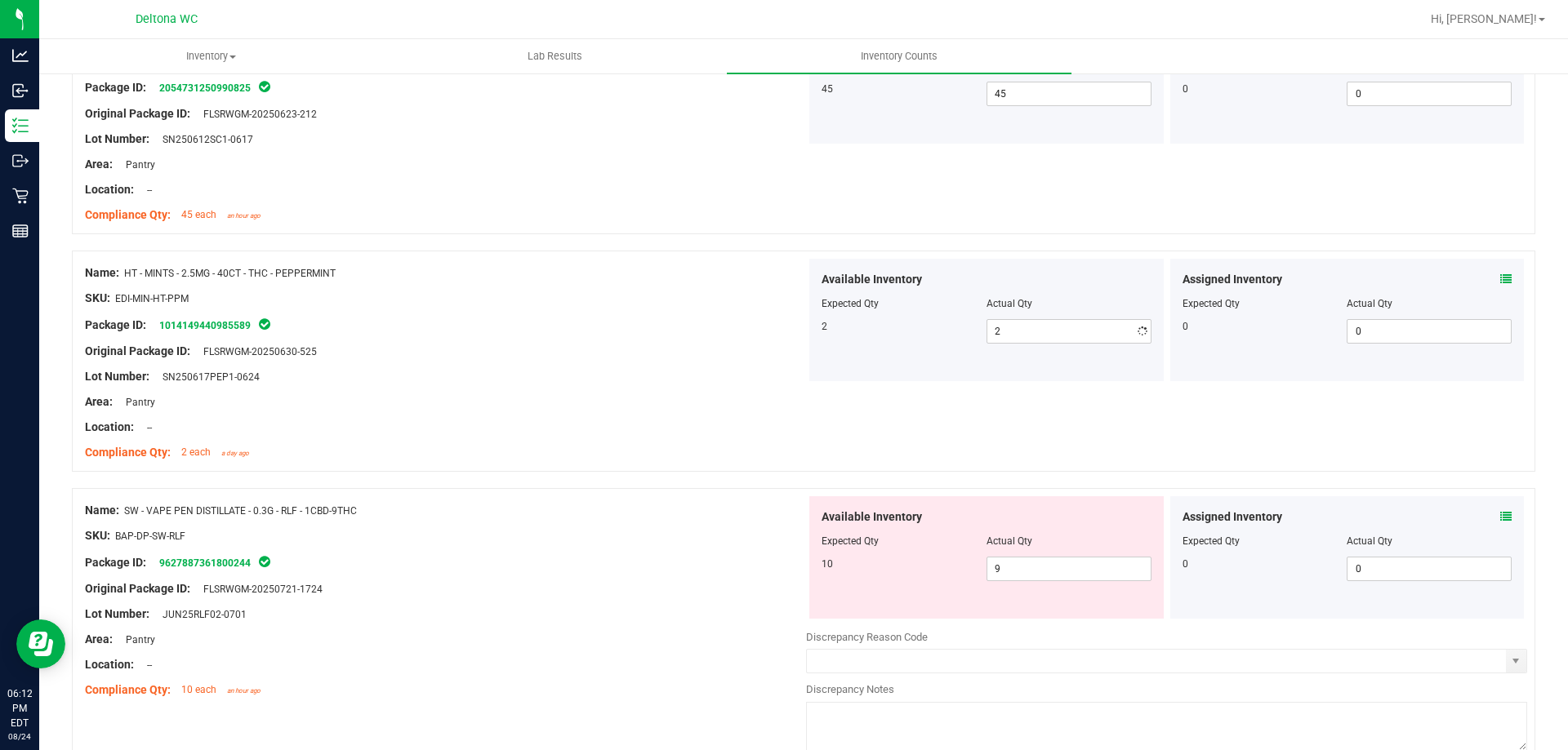
click at [533, 335] on div at bounding box center [445, 339] width 721 height 8
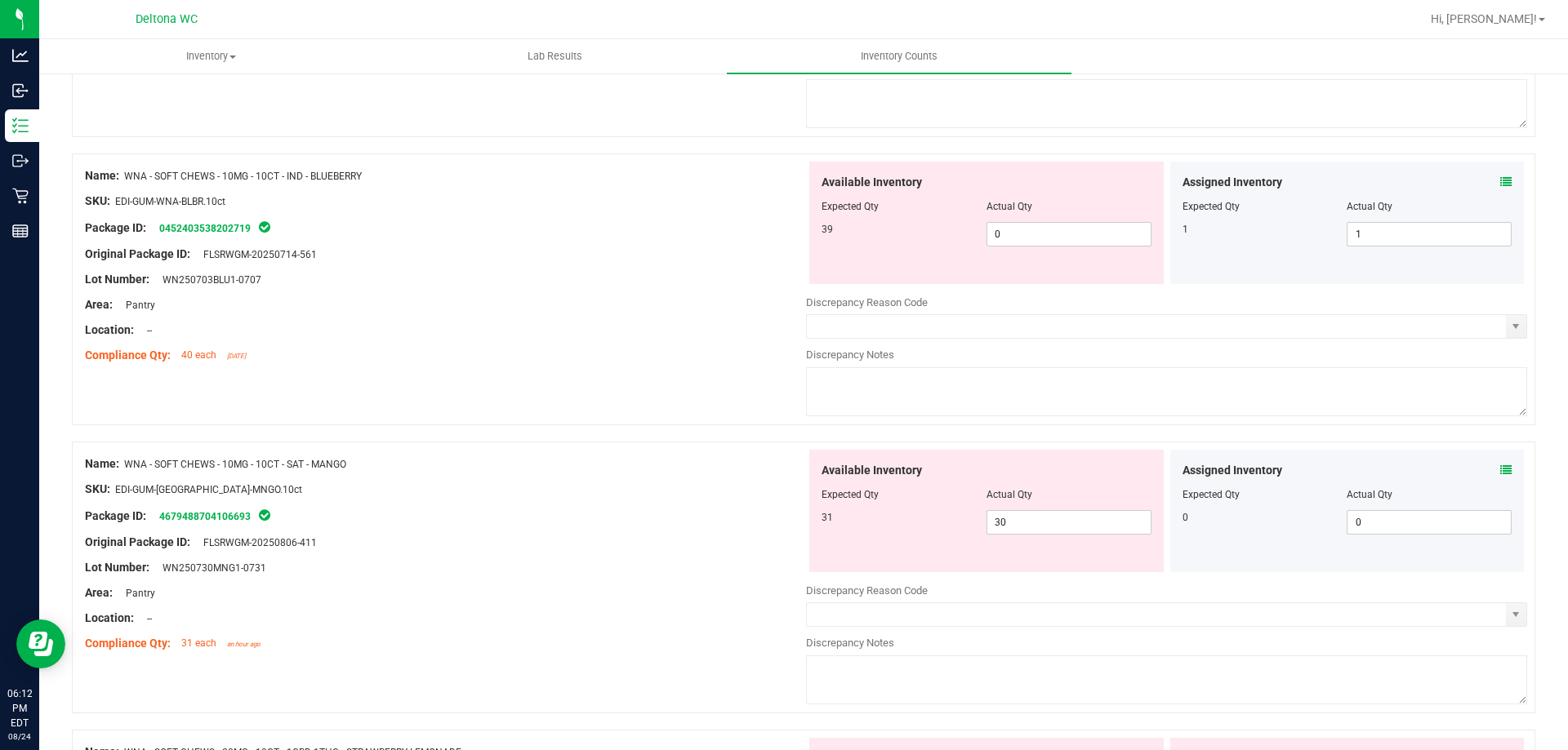
scroll to position [1402, 0]
click at [1500, 463] on icon at bounding box center [1506, 469] width 12 height 12
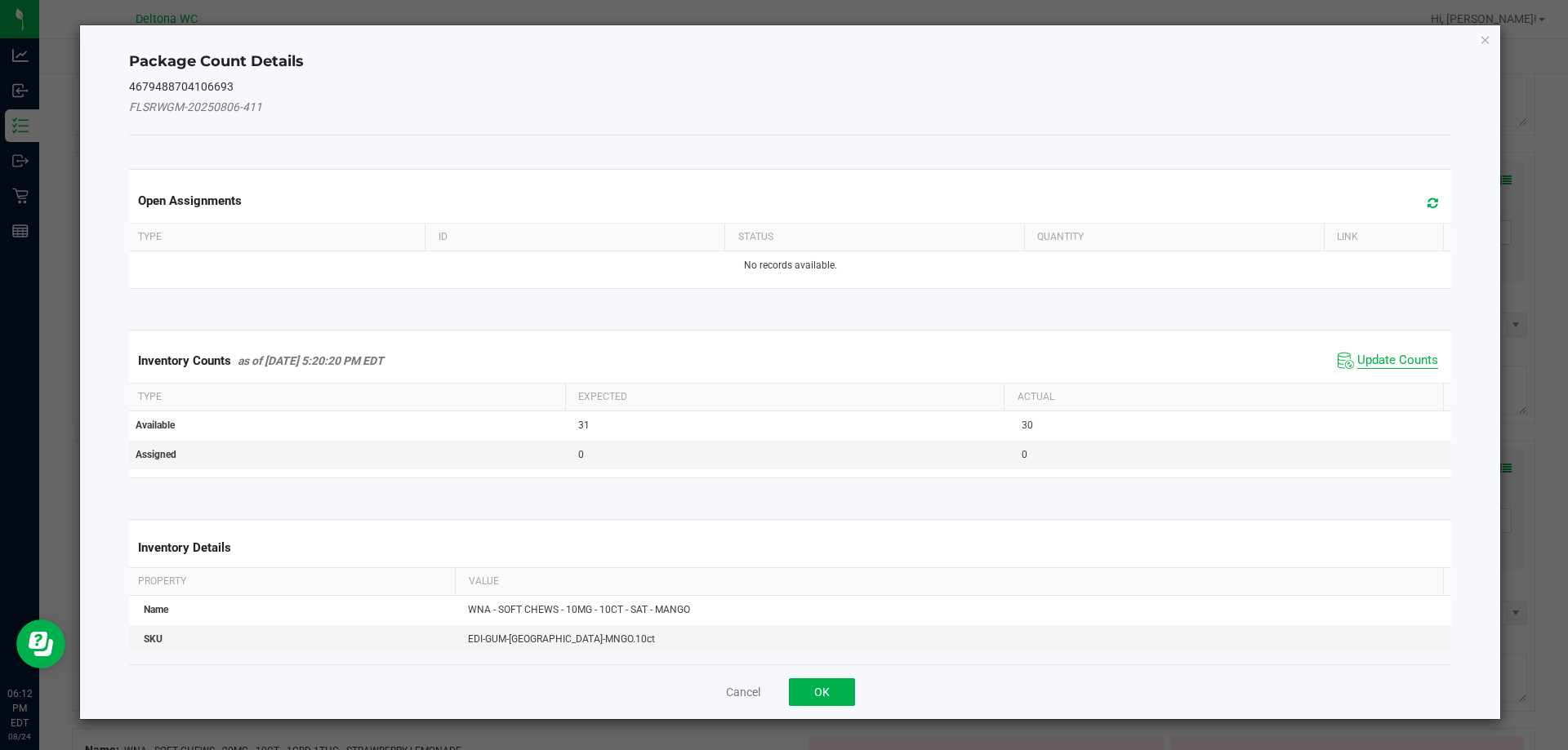
click at [1375, 364] on span "Update Counts" at bounding box center [1397, 360] width 81 height 17
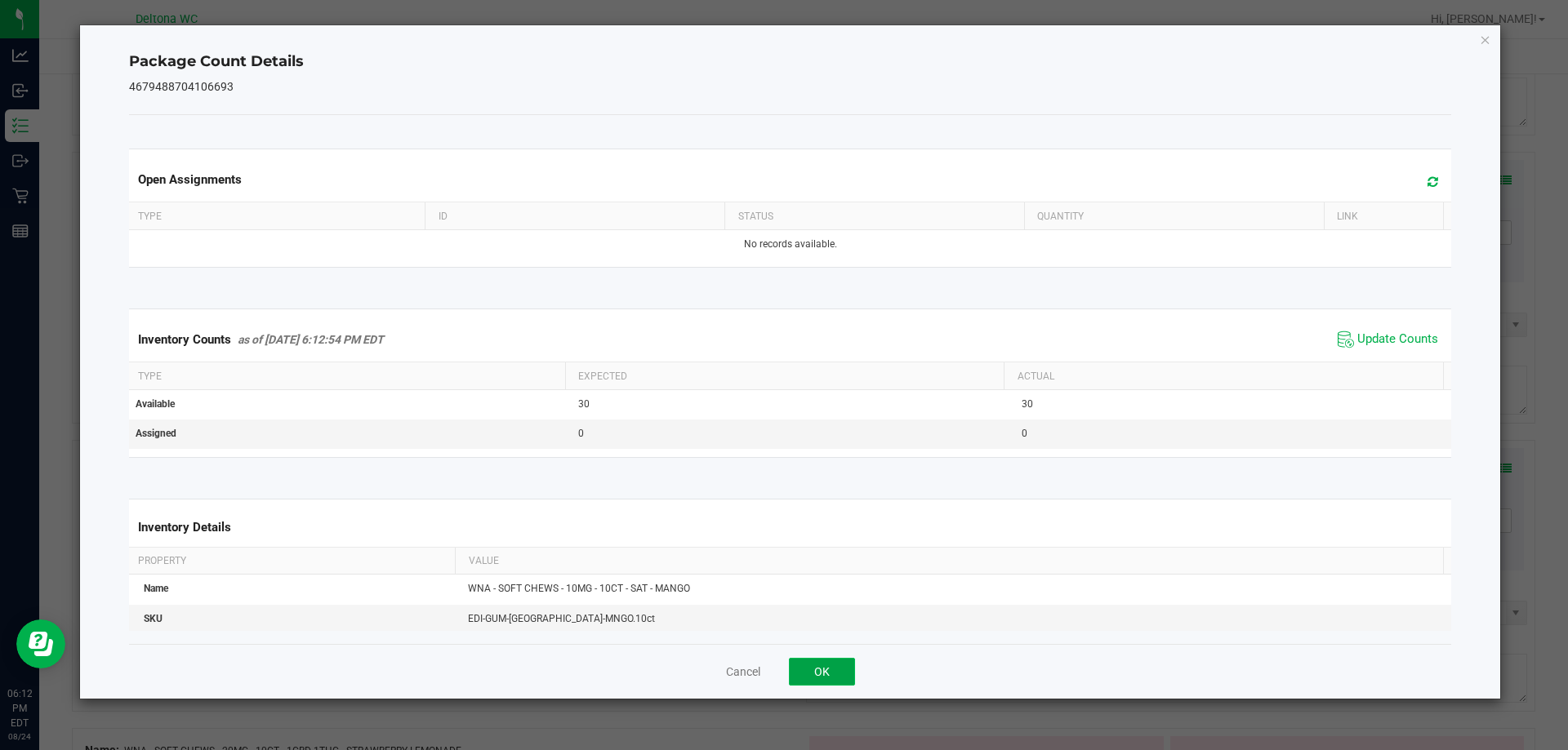
click at [822, 670] on button "OK" at bounding box center [821, 671] width 66 height 28
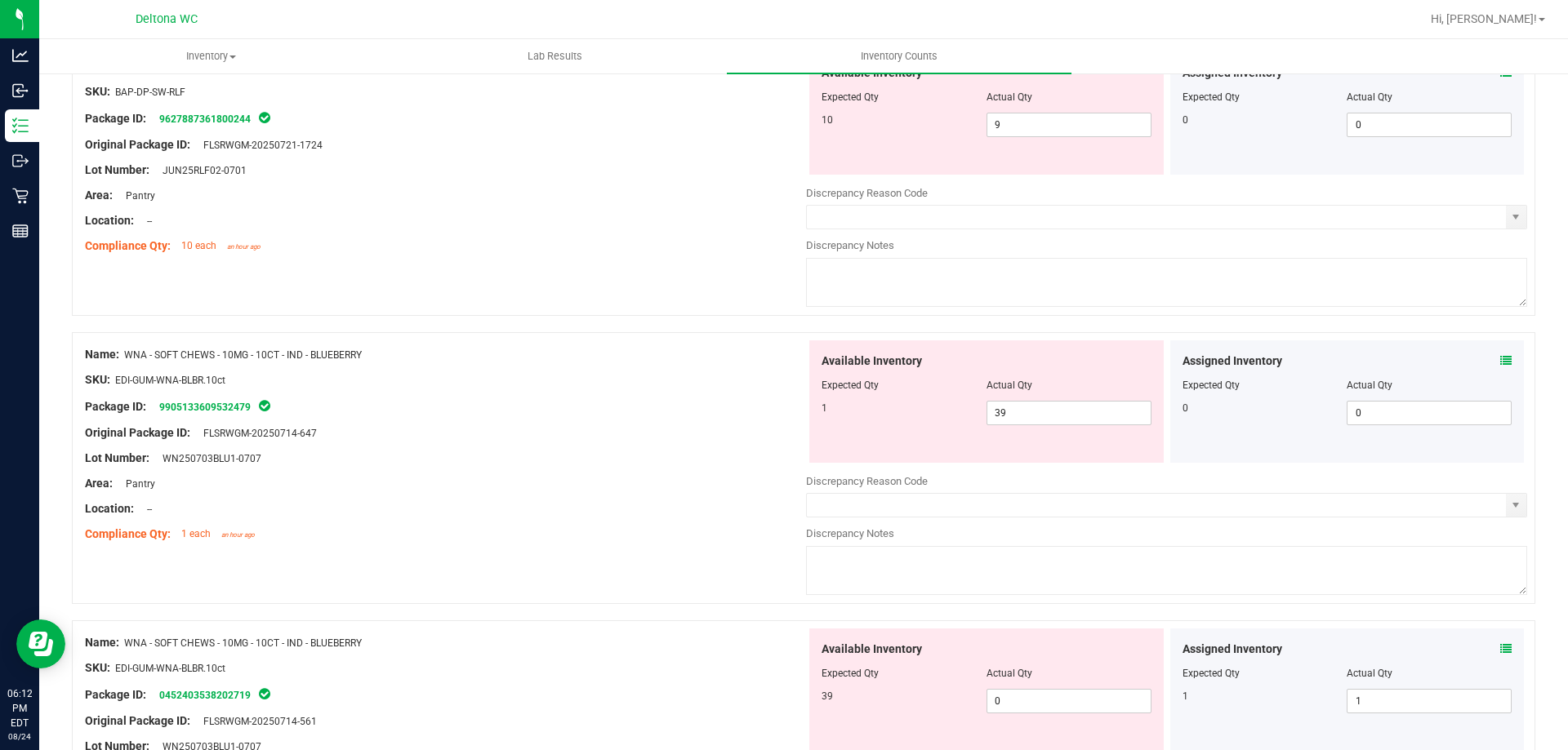
scroll to position [831, 0]
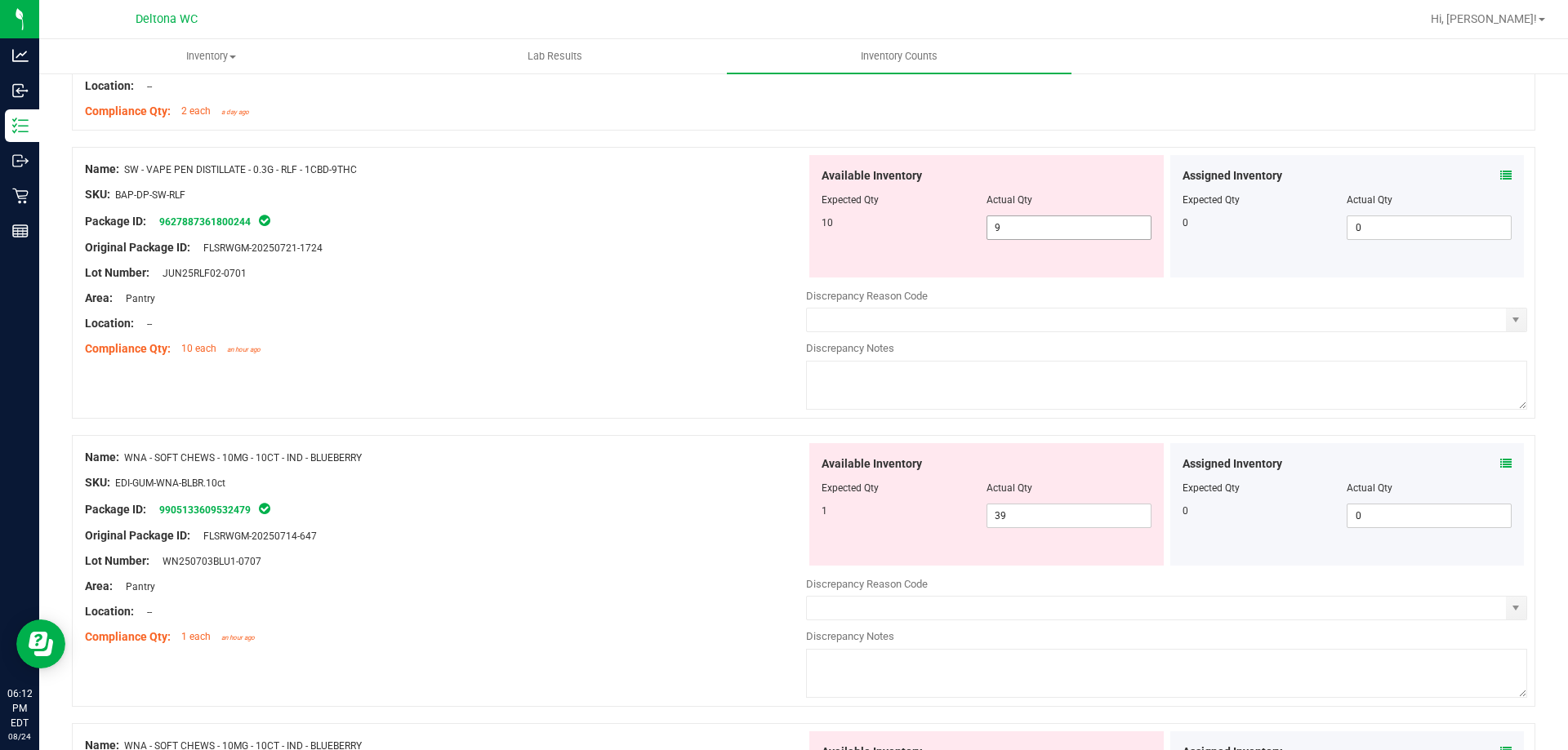
click at [1042, 231] on span "9 9" at bounding box center [1068, 227] width 164 height 24
click at [1042, 231] on input "9" at bounding box center [1069, 227] width 164 height 22
type input "10"
drag, startPoint x: 342, startPoint y: 448, endPoint x: 721, endPoint y: 382, distance: 384.7
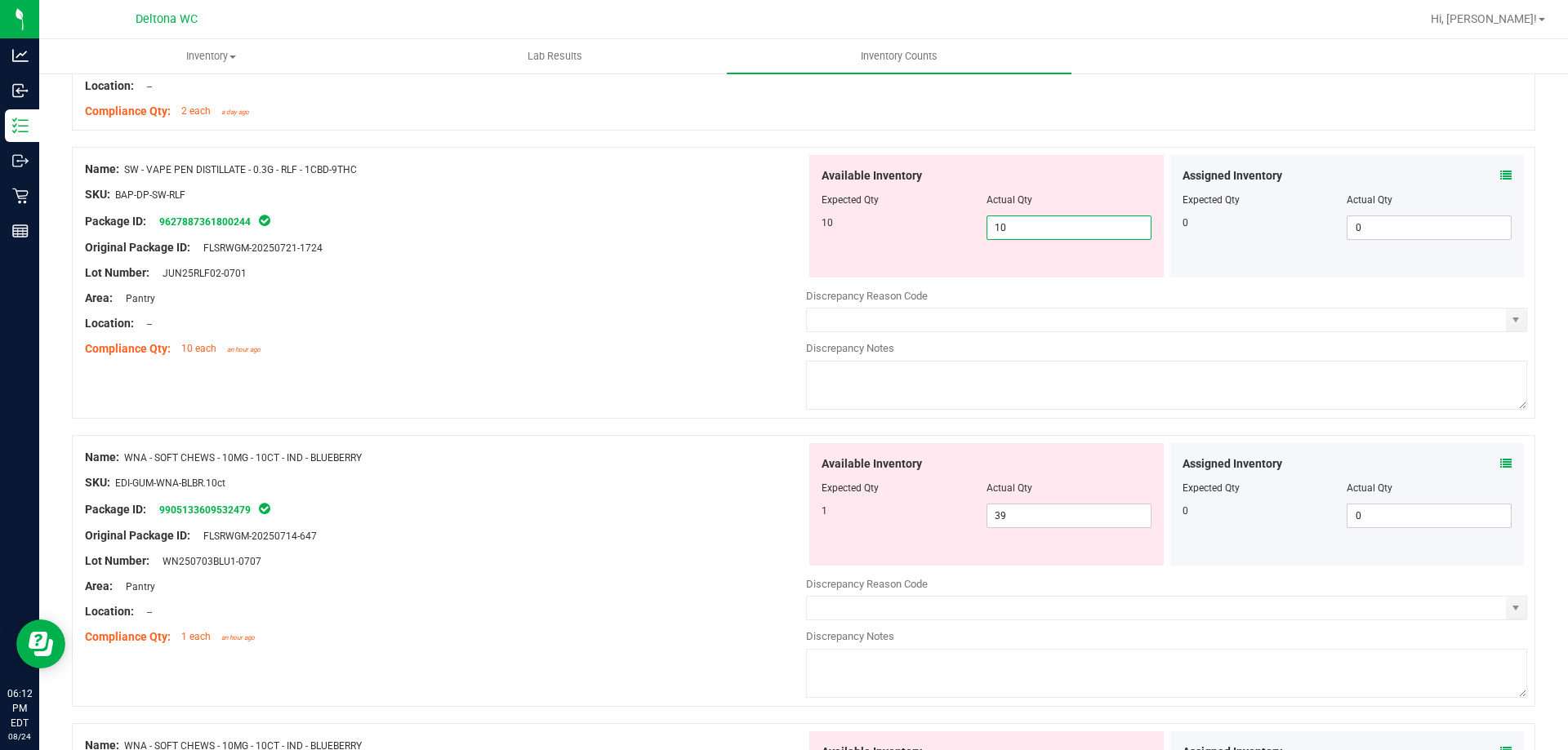
click at [343, 448] on div "Name: WNA - SOFT CHEWS - 10MG - 10CT - IND - BLUEBERRY SKU: EDI-GUM-WNA-BLBR.10…" at bounding box center [445, 548] width 721 height 208
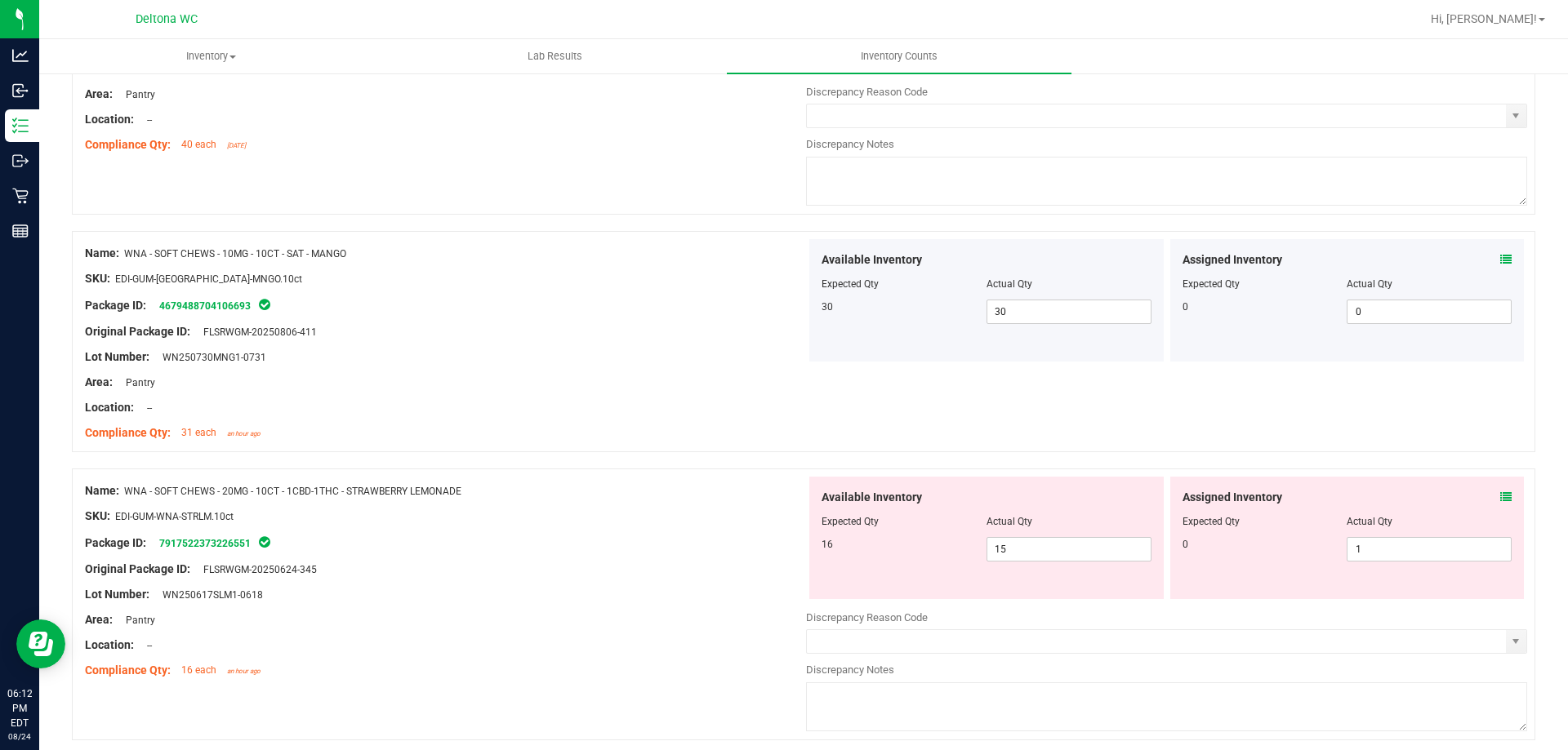
scroll to position [1647, 0]
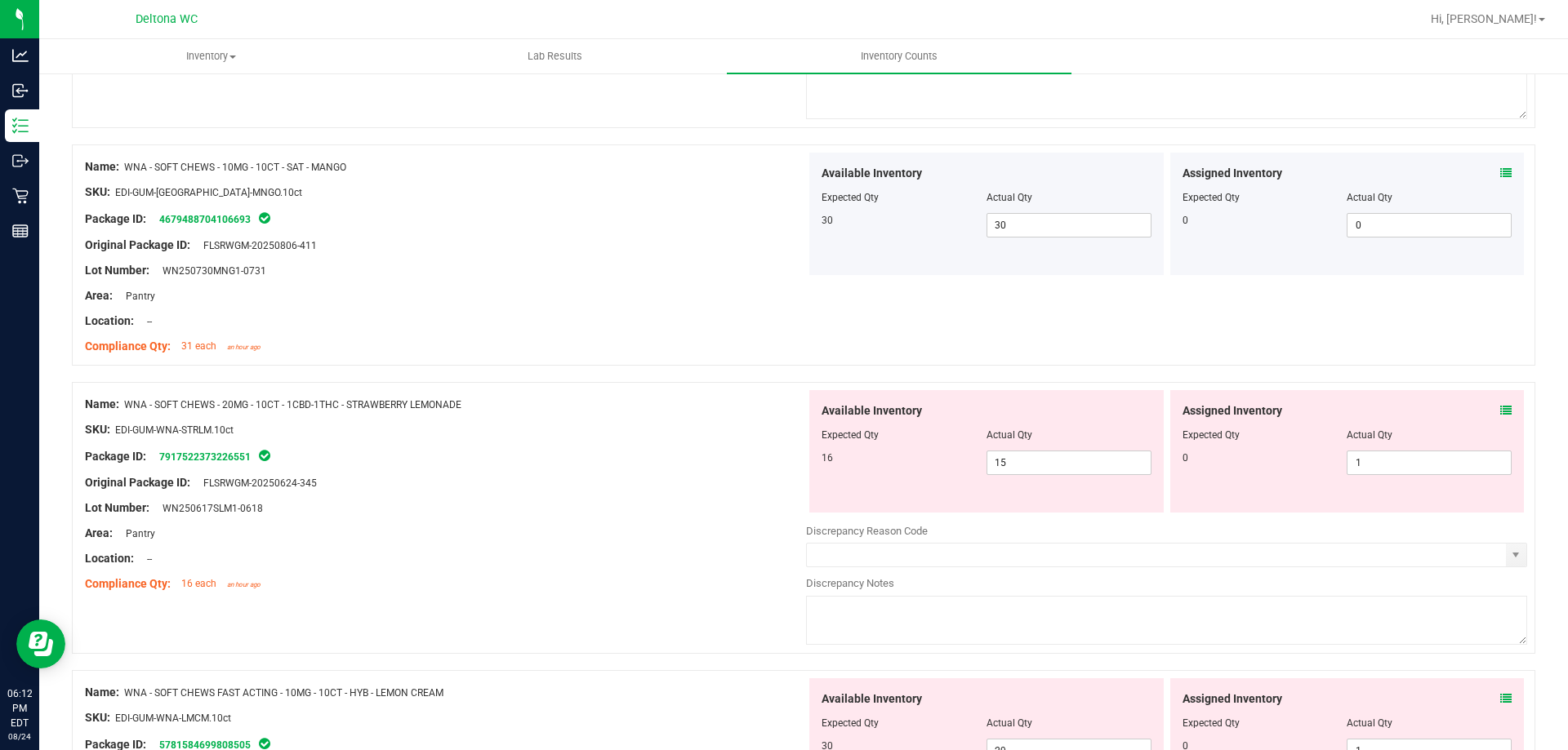
click at [1500, 409] on icon at bounding box center [1506, 411] width 12 height 12
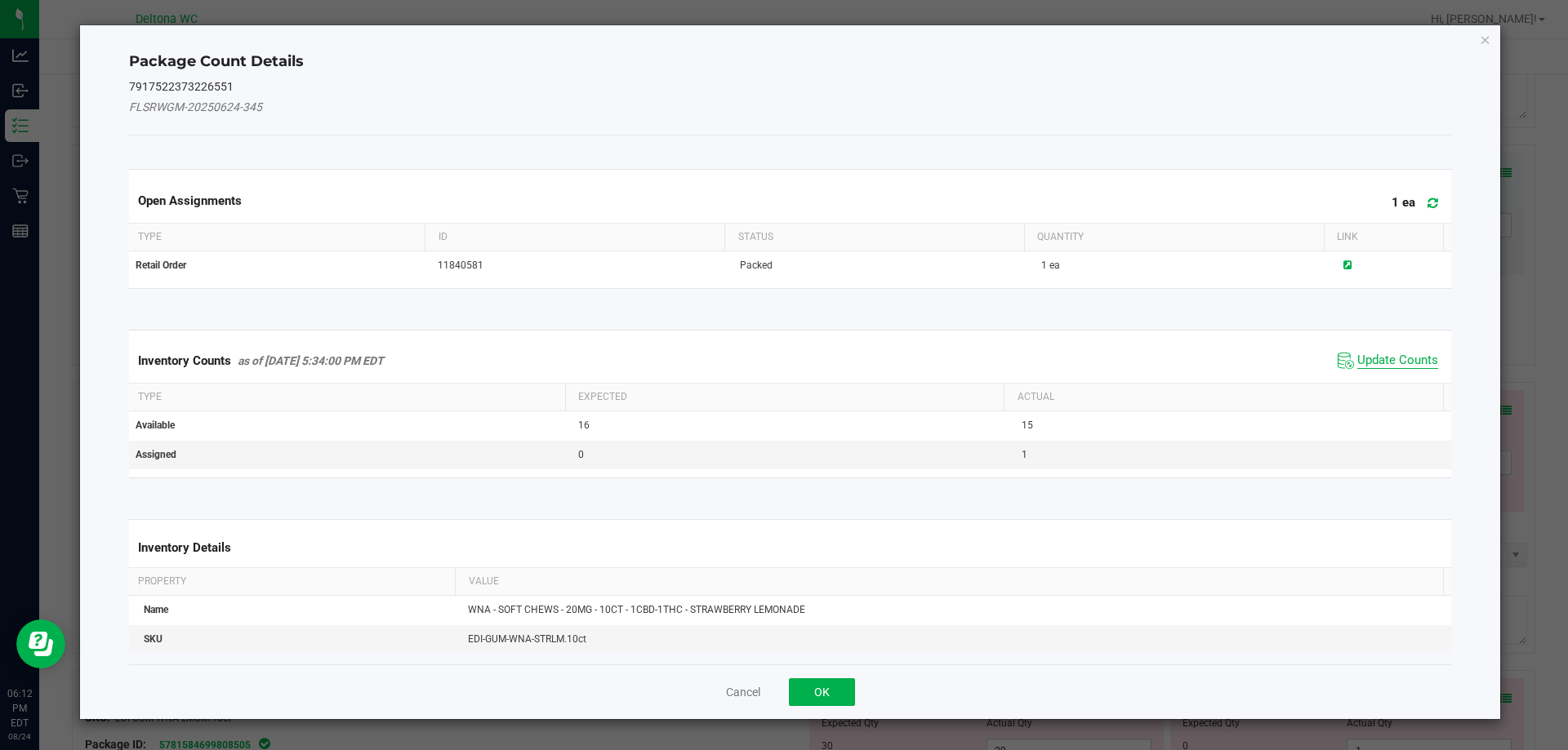
click at [1376, 357] on span "Update Counts" at bounding box center [1397, 360] width 81 height 17
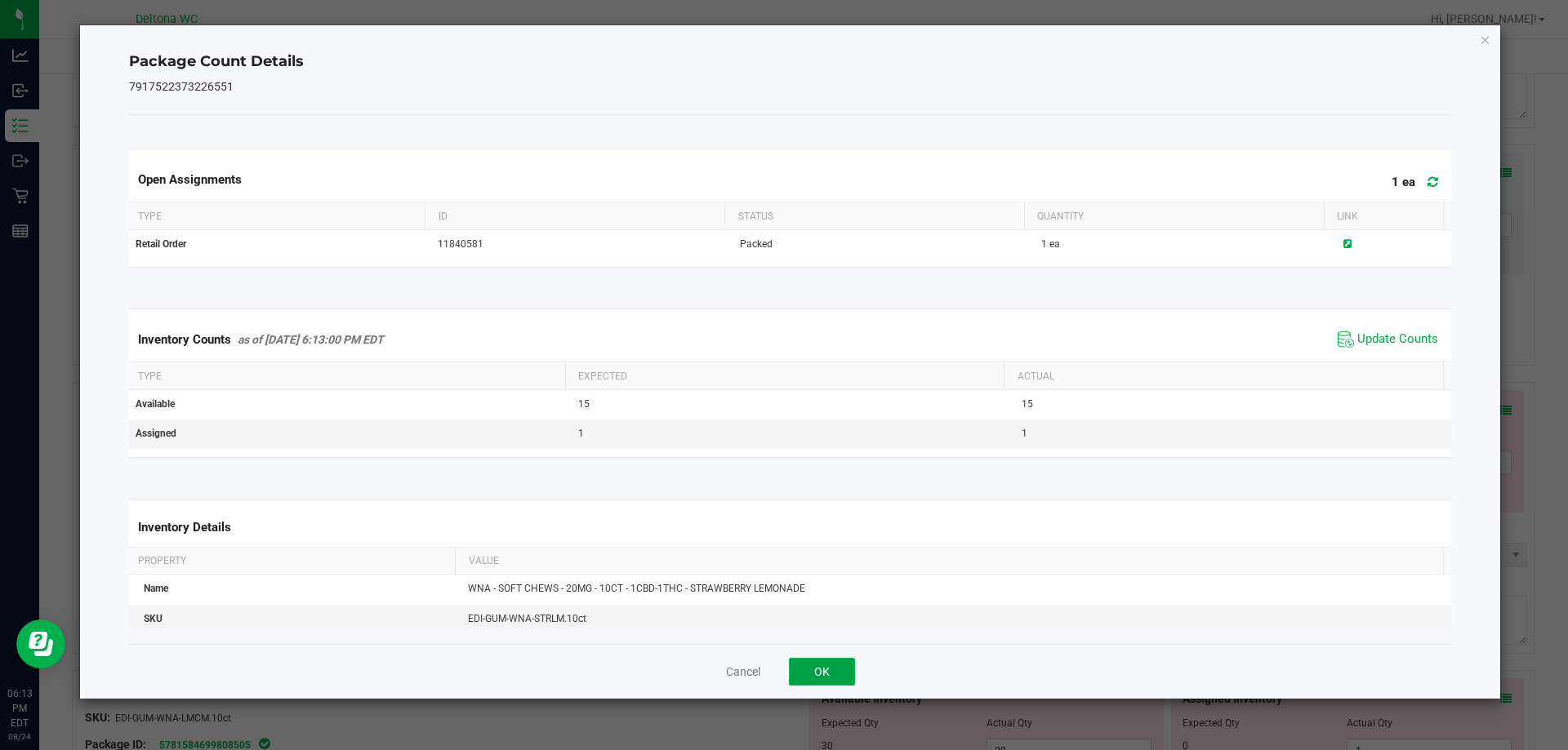
drag, startPoint x: 828, startPoint y: 668, endPoint x: 906, endPoint y: 666, distance: 78.0
click at [829, 668] on button "OK" at bounding box center [821, 671] width 66 height 28
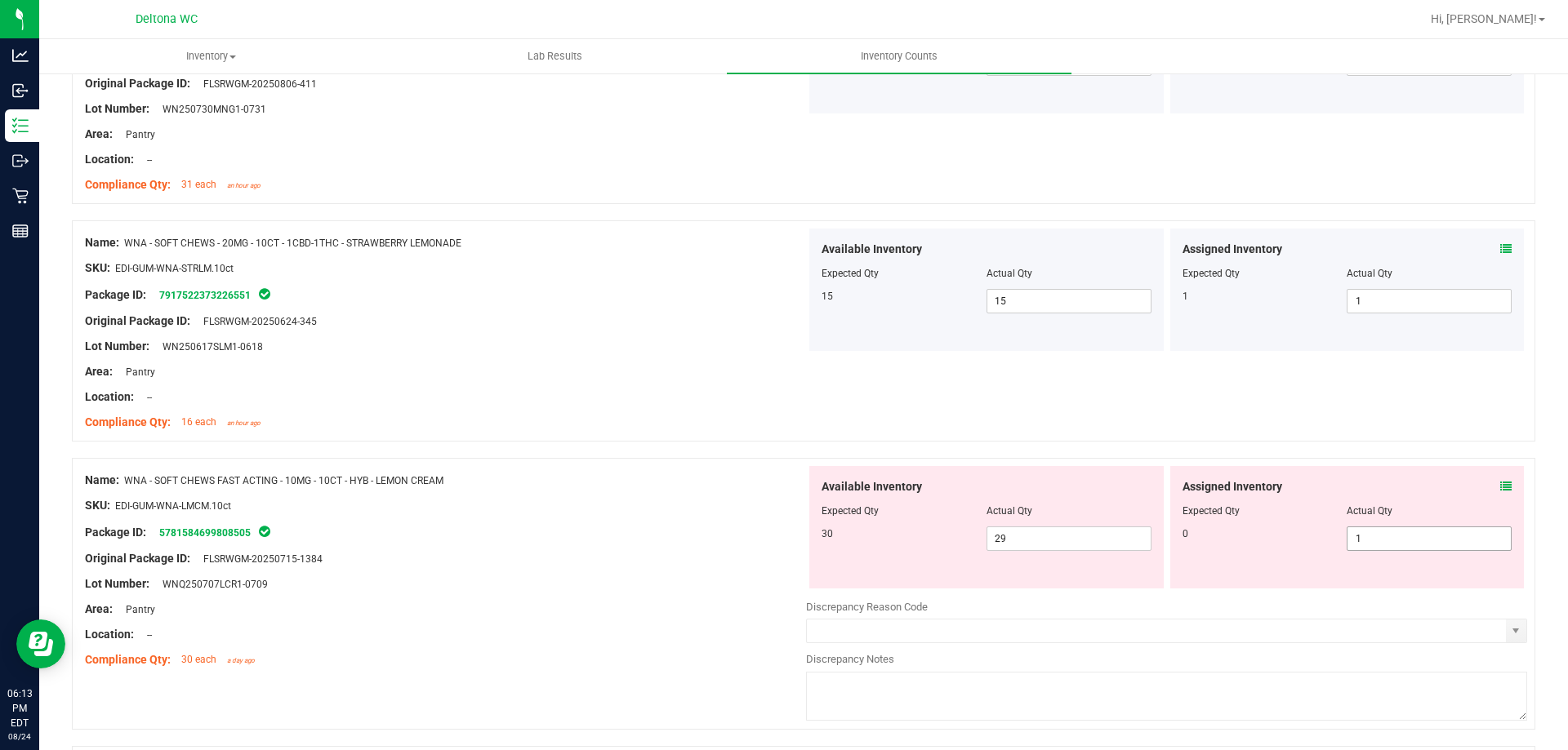
scroll to position [1810, 0]
click at [1499, 482] on div "Assigned Inventory Expected Qty Actual Qty 0 1 1" at bounding box center [1347, 525] width 354 height 123
click at [1500, 482] on icon at bounding box center [1506, 484] width 12 height 12
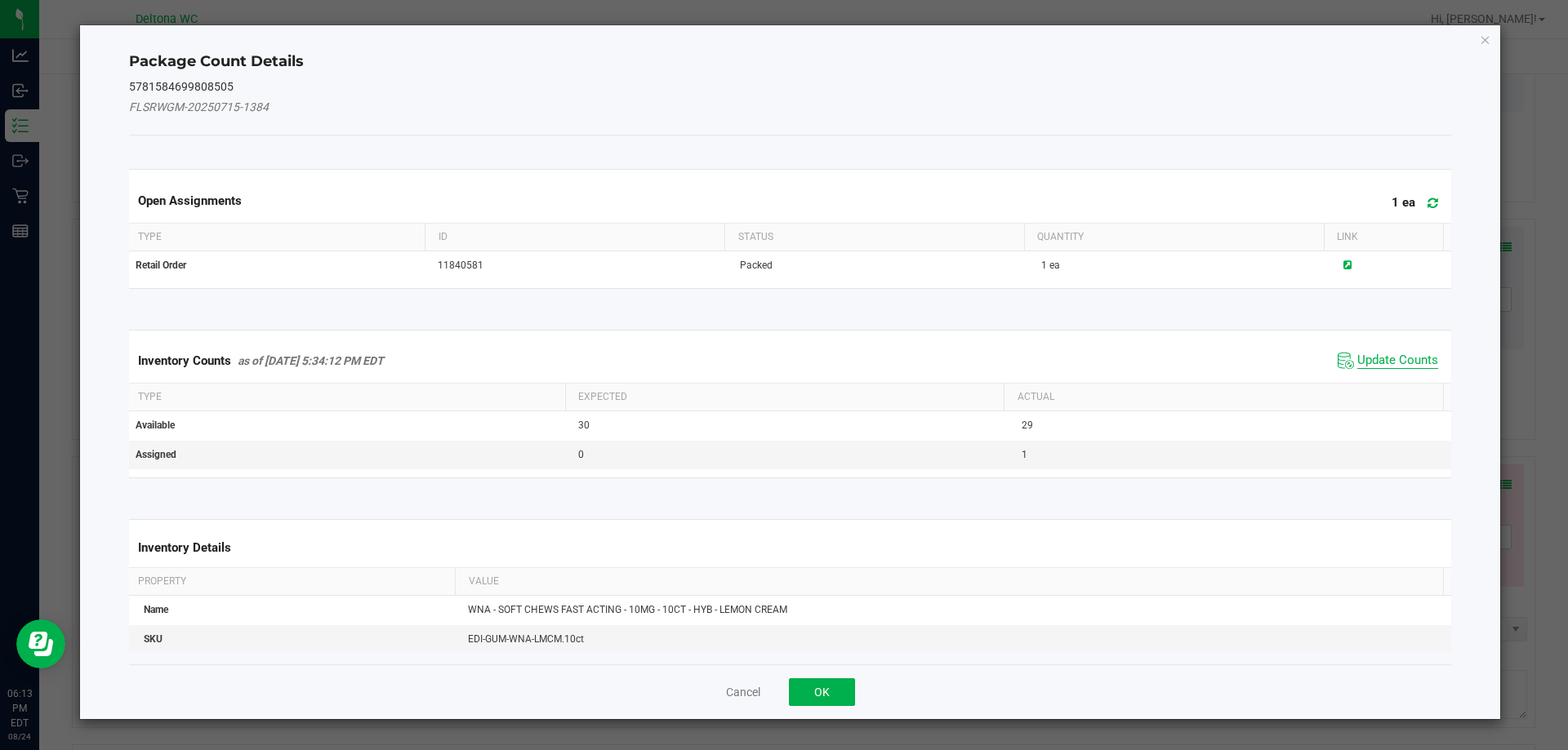
click at [1392, 349] on span "Update Counts" at bounding box center [1388, 360] width 109 height 24
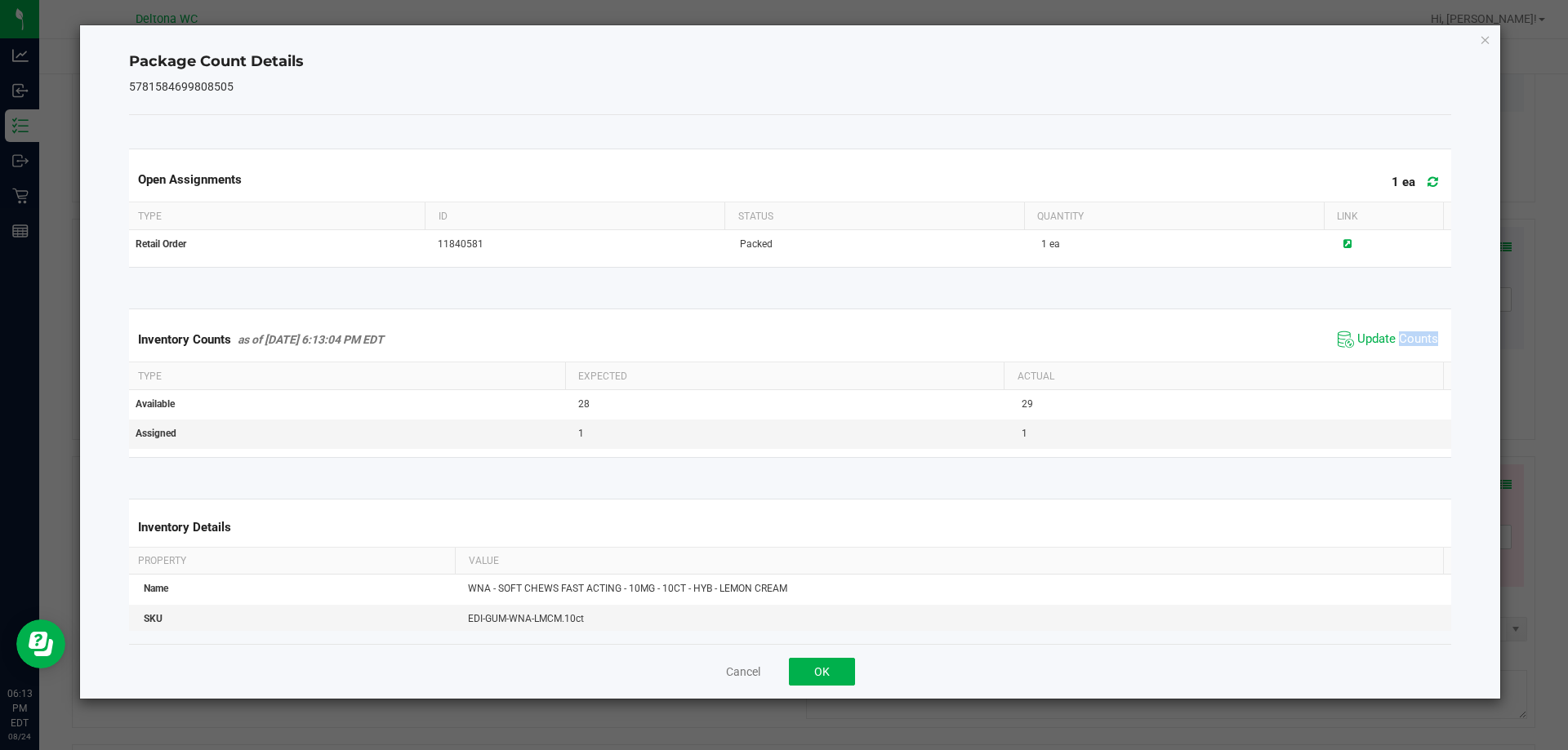
click at [1392, 350] on span "Update Counts" at bounding box center [1388, 339] width 109 height 24
click at [1384, 341] on span "Update Counts" at bounding box center [1397, 339] width 81 height 17
click at [836, 664] on button "OK" at bounding box center [821, 671] width 66 height 28
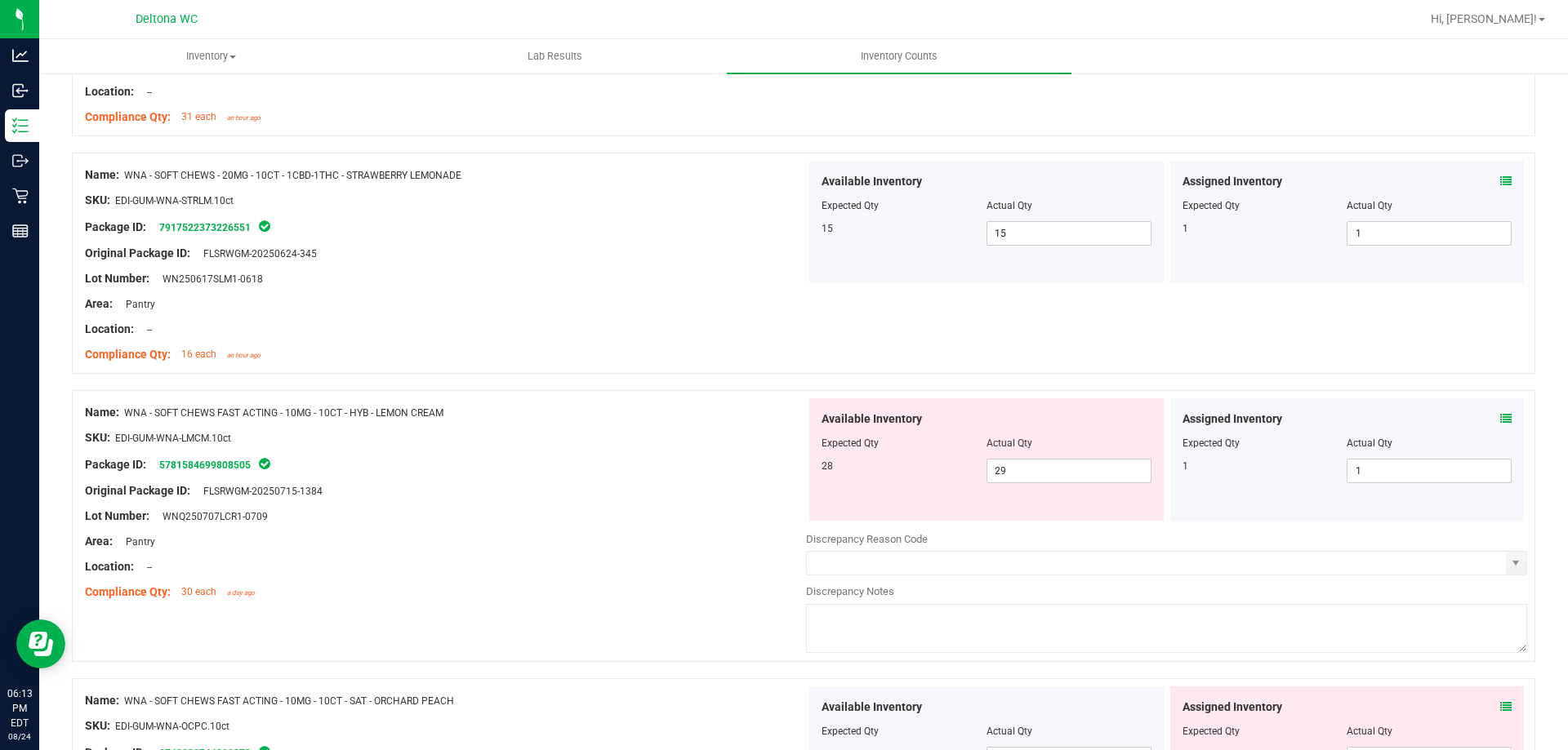
scroll to position [2054, 0]
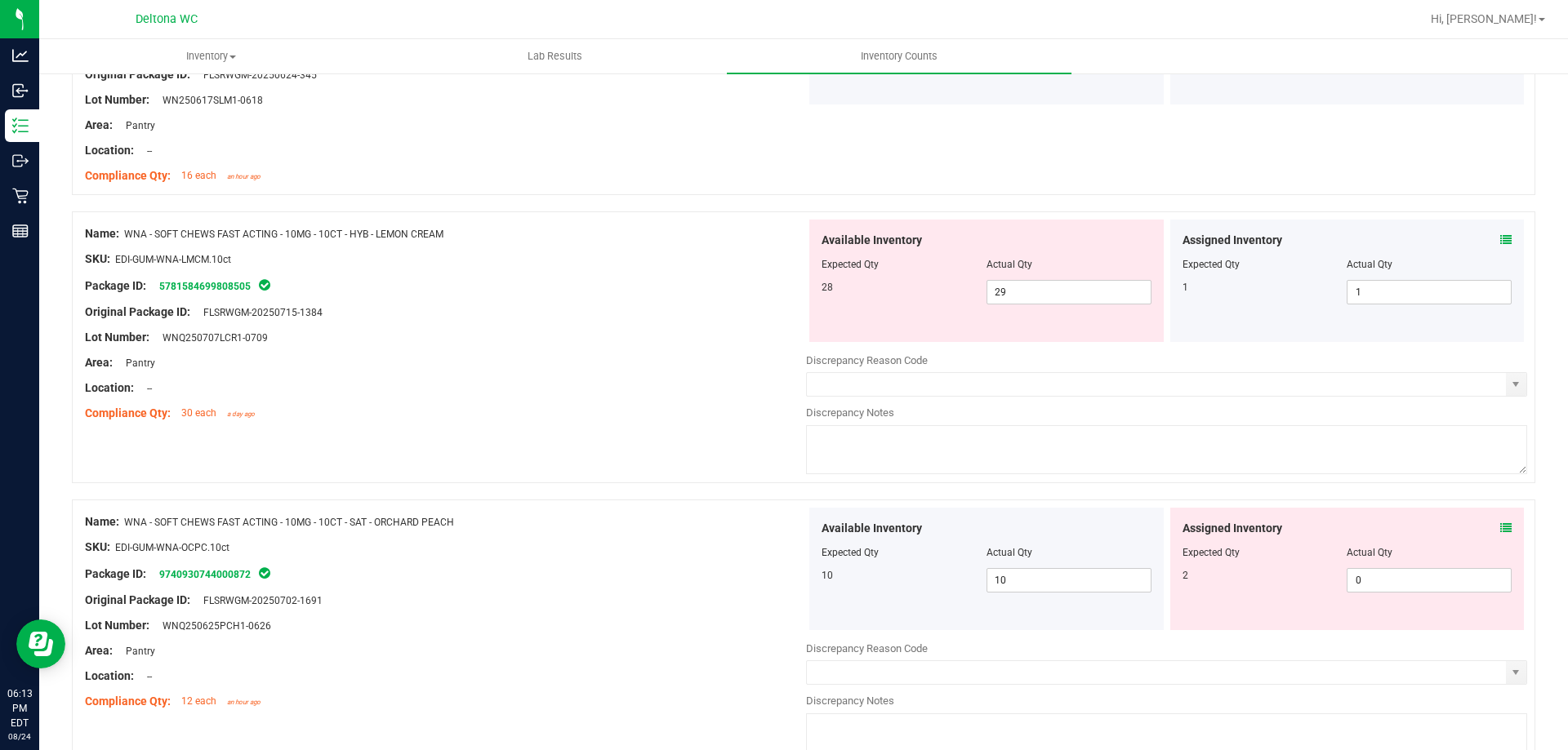
click at [1500, 529] on icon at bounding box center [1506, 528] width 12 height 12
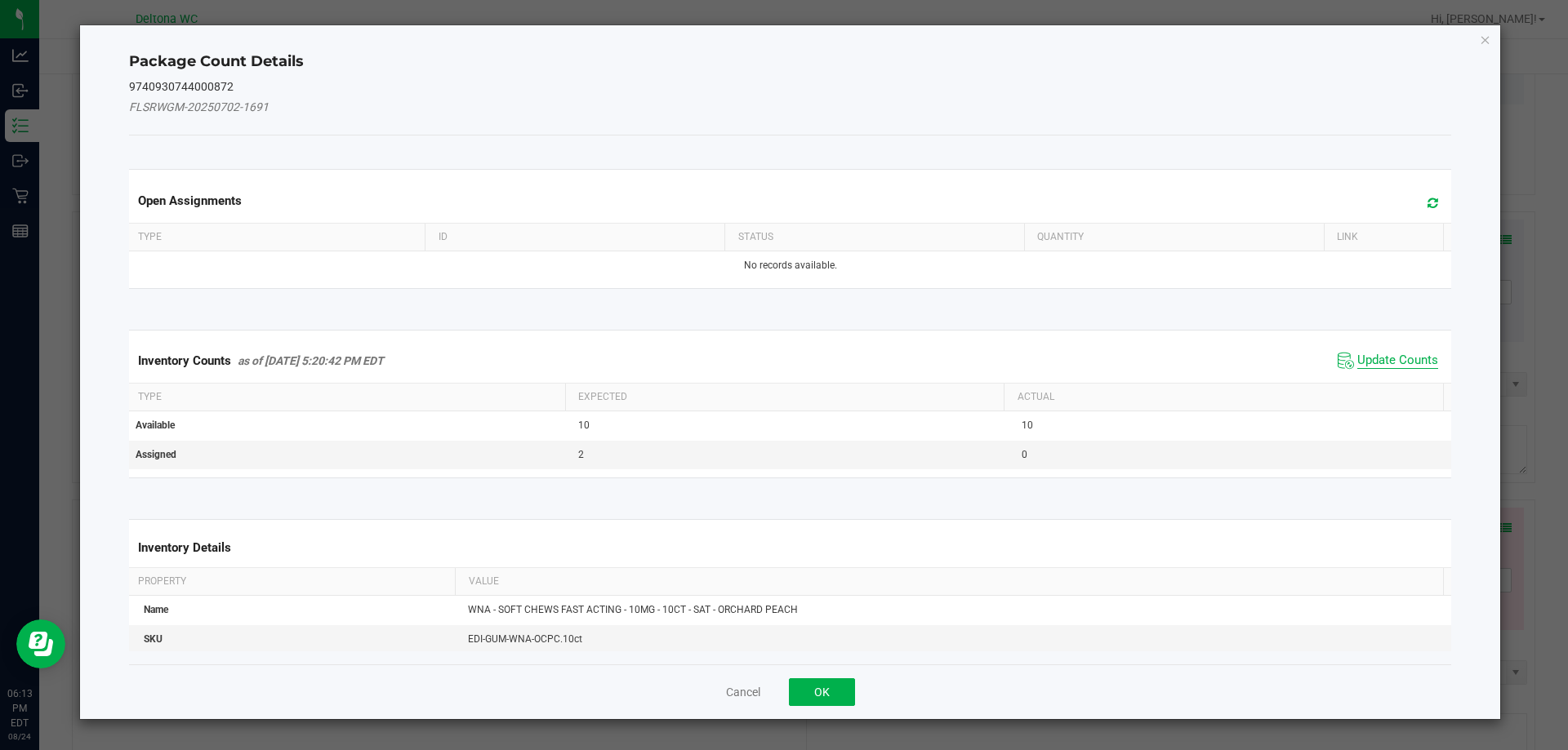
click at [1357, 357] on span "Update Counts" at bounding box center [1397, 360] width 81 height 17
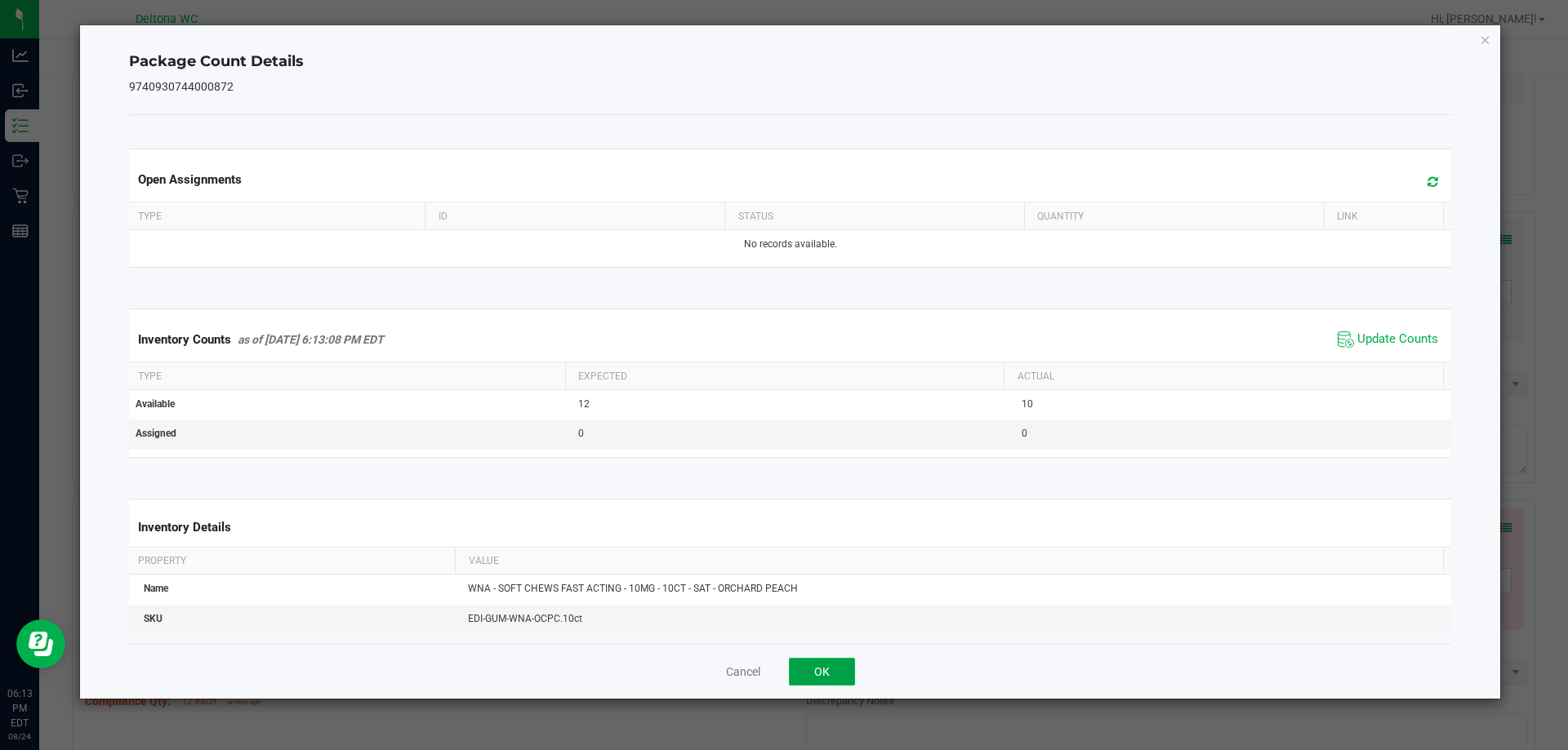
click at [818, 665] on button "OK" at bounding box center [821, 671] width 66 height 28
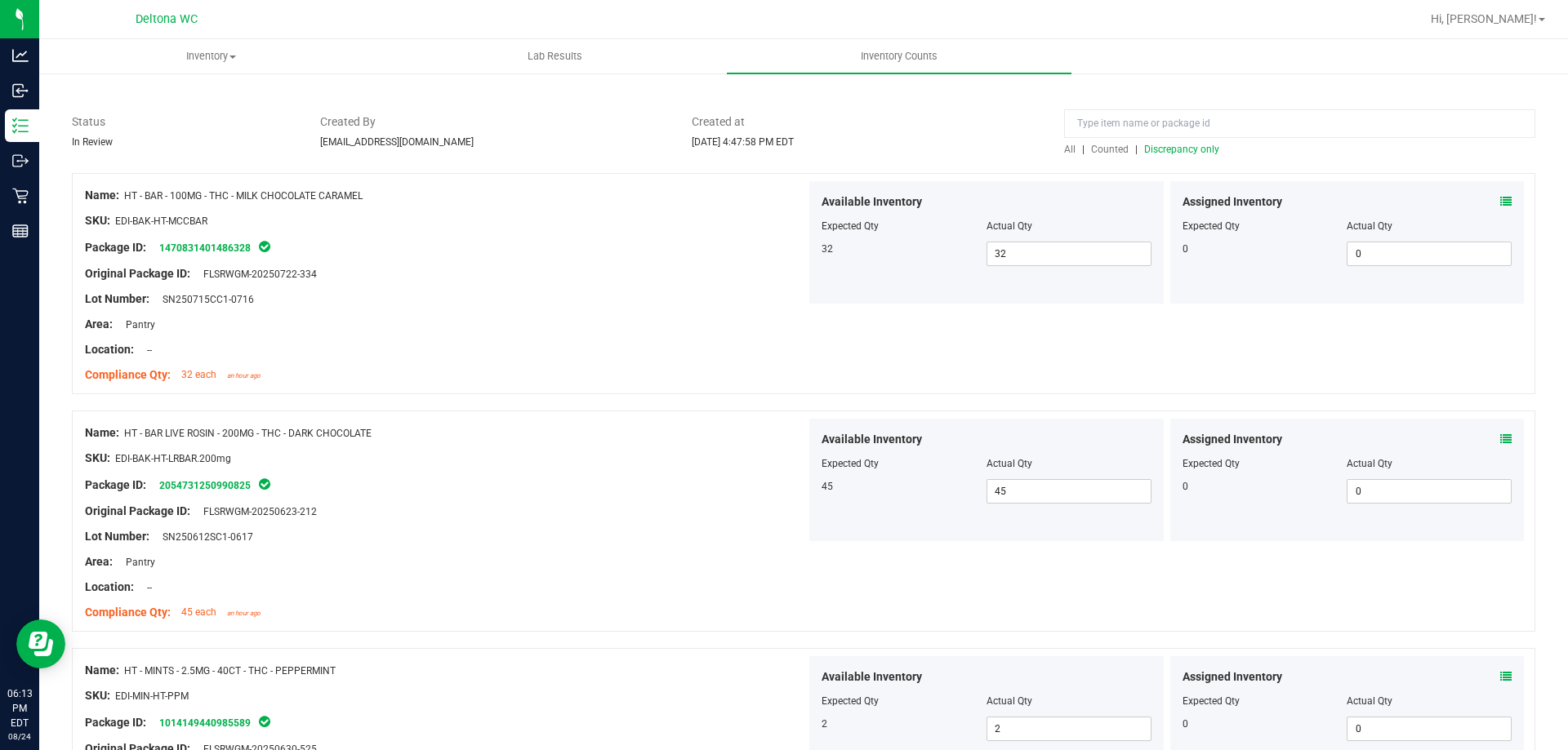
scroll to position [0, 0]
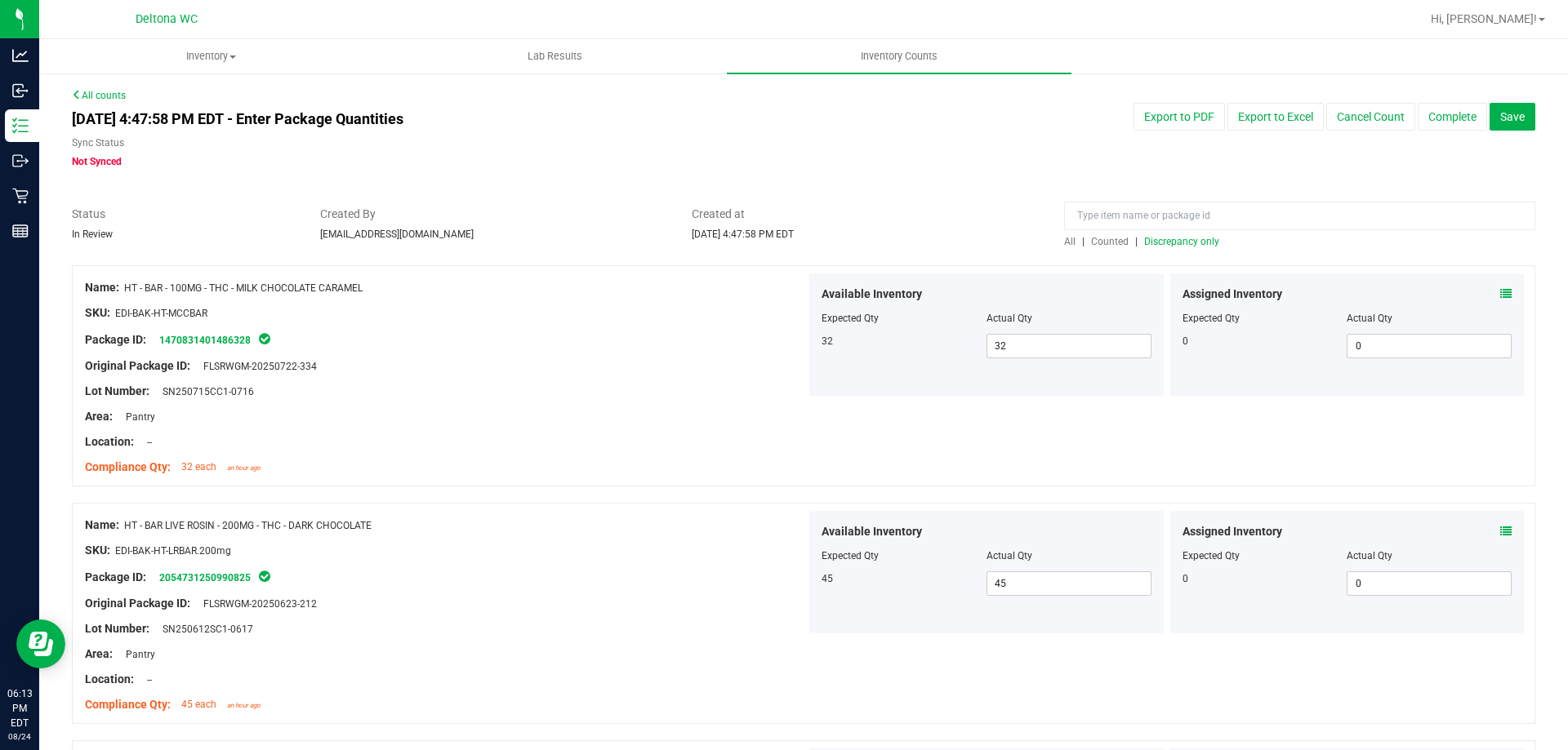
click at [1197, 248] on div "All | Counted | Discrepancy only" at bounding box center [1299, 241] width 471 height 15
click at [1193, 241] on span "Discrepancy only" at bounding box center [1181, 241] width 75 height 12
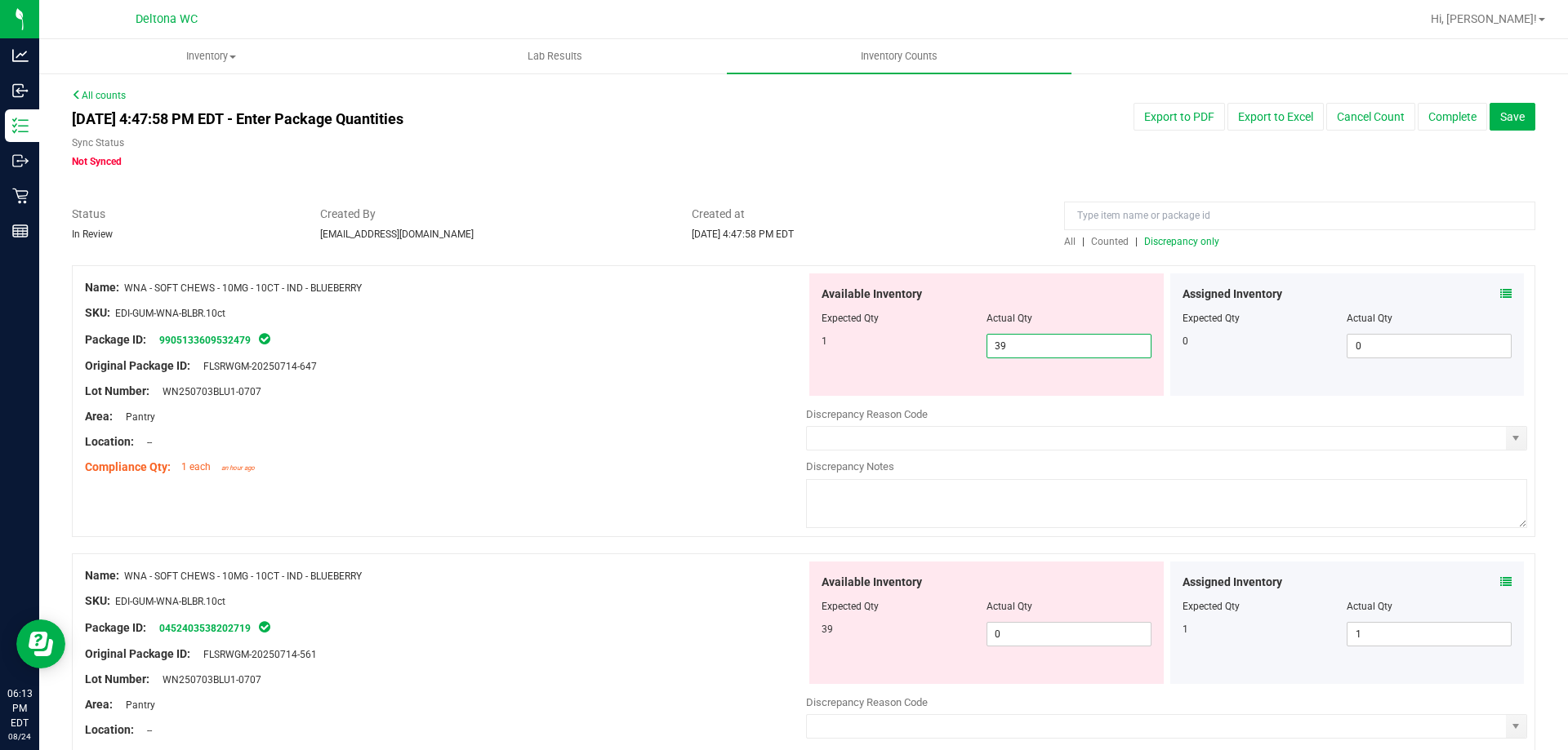
click at [1051, 347] on span "39 39" at bounding box center [1068, 345] width 164 height 24
click at [1051, 347] on input "39" at bounding box center [1069, 345] width 164 height 22
type input "1"
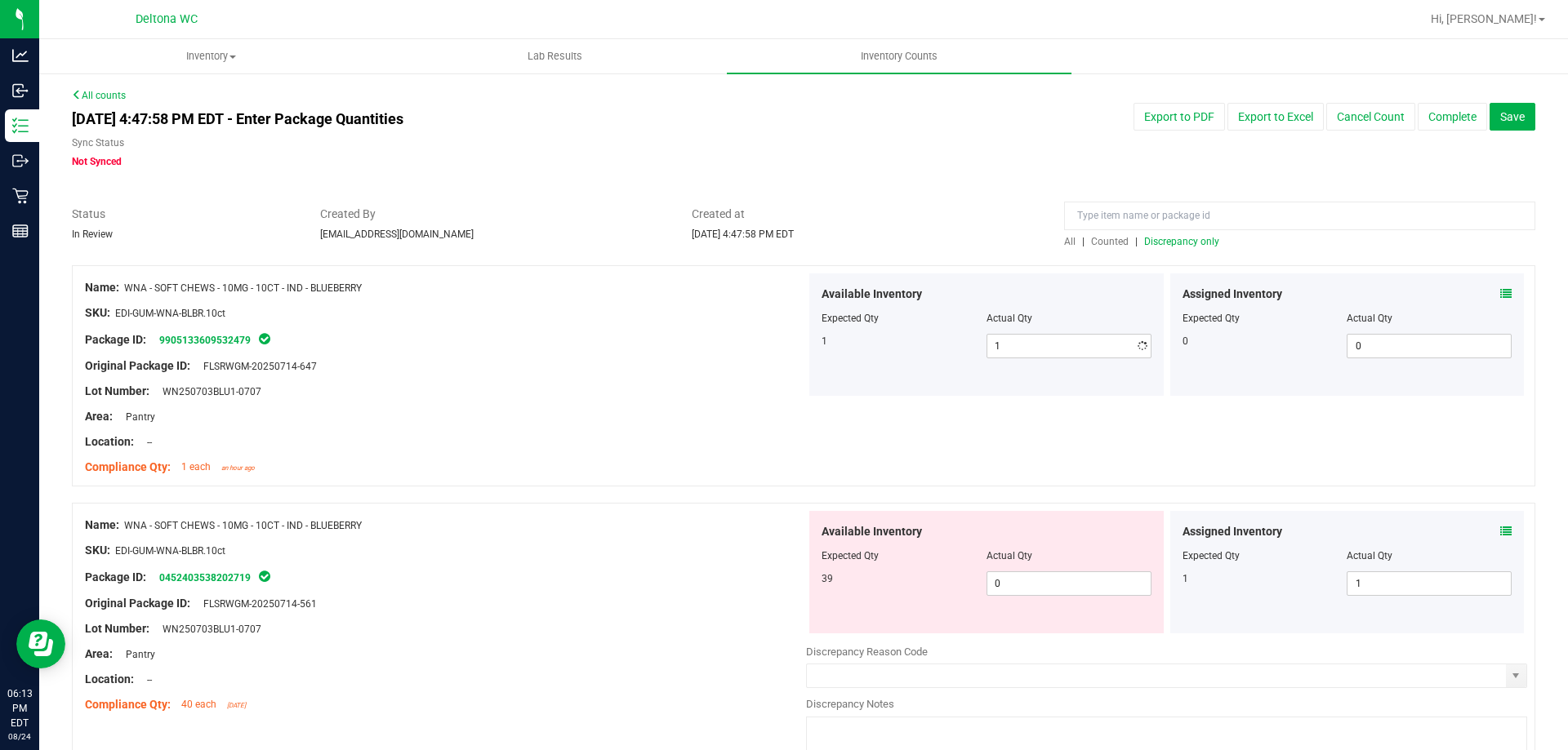
drag, startPoint x: 442, startPoint y: 370, endPoint x: 970, endPoint y: 513, distance: 547.0
click at [469, 370] on div "Original Package ID: FLSRWGM-20250714-647" at bounding box center [445, 366] width 721 height 18
click at [1037, 581] on span "0 0" at bounding box center [1068, 583] width 164 height 24
click at [1037, 581] on input "0" at bounding box center [1069, 583] width 164 height 22
type input "39"
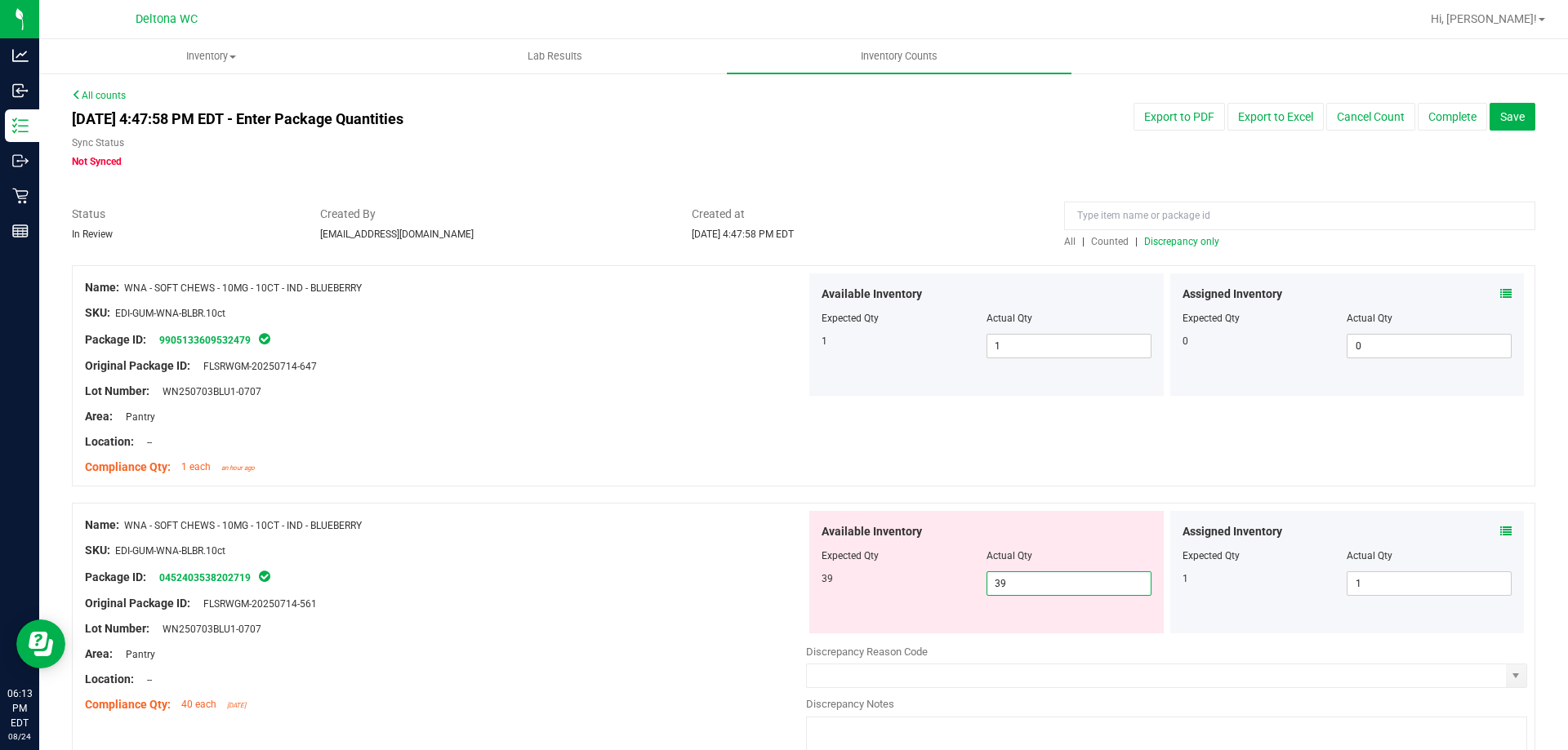
type input "39"
click at [617, 549] on div "SKU: EDI-GUM-WNA-BLBR.10ct" at bounding box center [445, 551] width 721 height 18
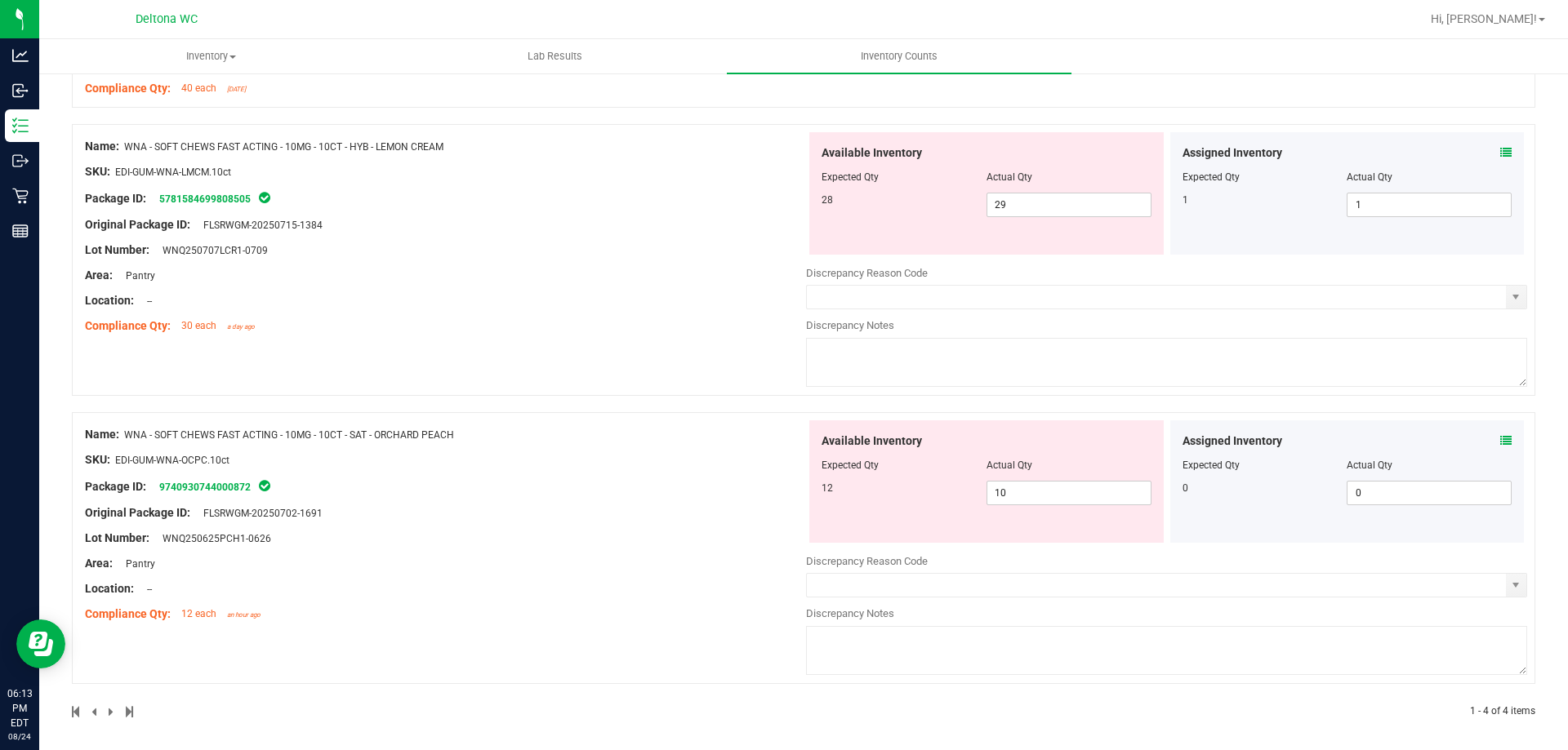
scroll to position [622, 0]
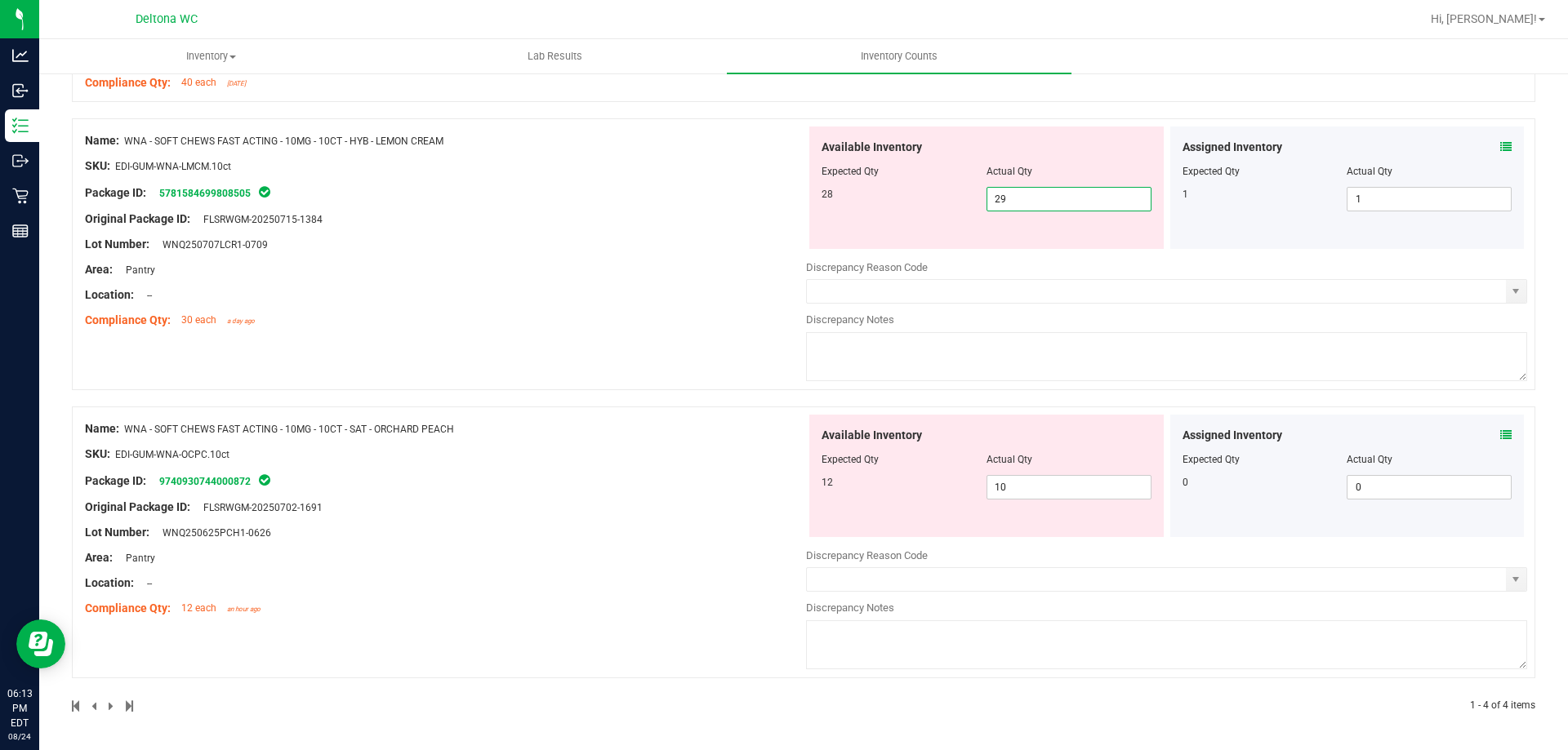
click at [1069, 206] on span "29 29" at bounding box center [1068, 198] width 164 height 24
click at [1069, 206] on input "29" at bounding box center [1069, 198] width 164 height 22
type input "28"
click at [686, 256] on div "Name: WNA - SOFT CHEWS FAST ACTING - 10MG - 10CT - HYB - LEMON CREAM SKU: EDI-G…" at bounding box center [445, 231] width 721 height 208
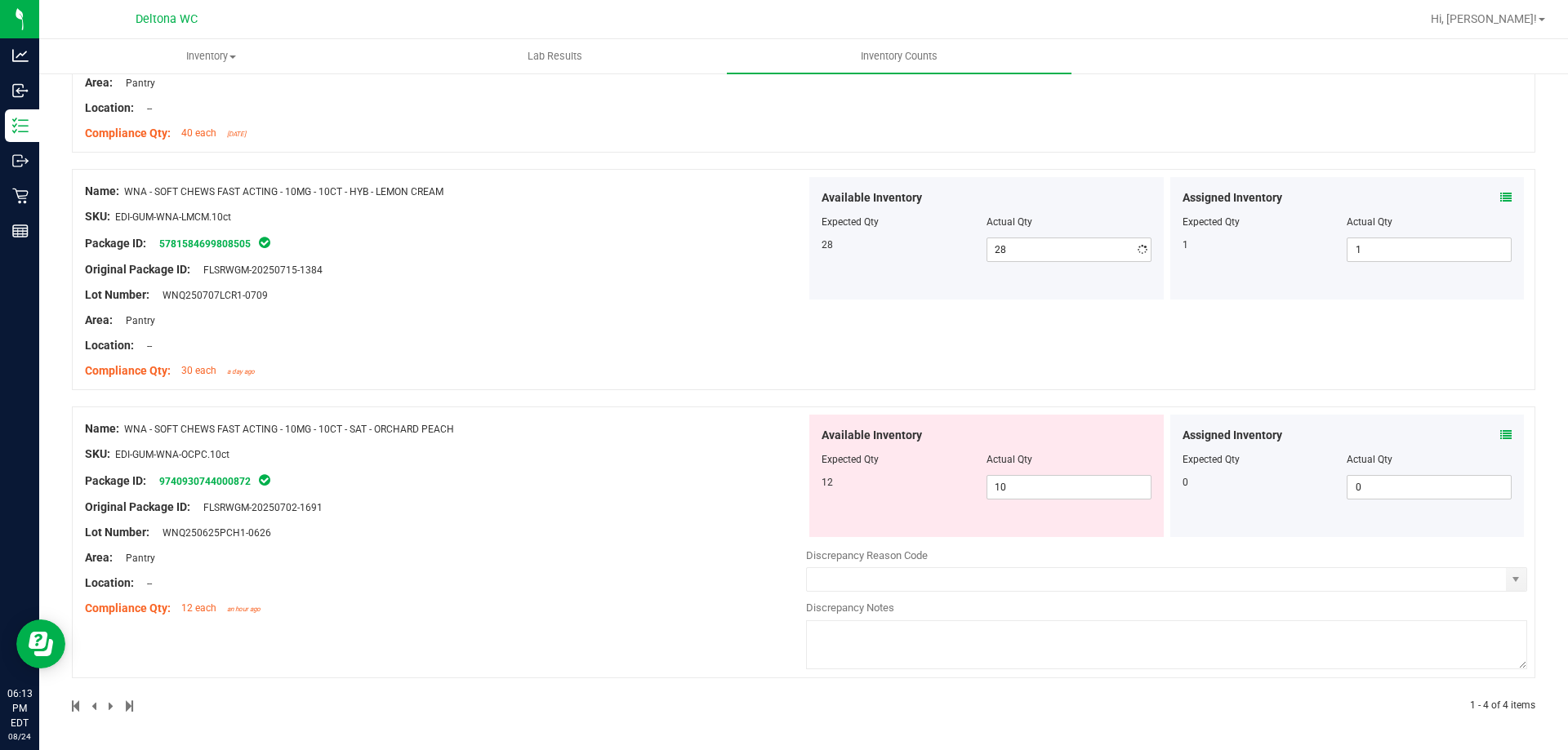
scroll to position [571, 0]
click at [1041, 486] on span "10 10" at bounding box center [1068, 486] width 164 height 24
click at [1042, 486] on input "10" at bounding box center [1069, 486] width 164 height 22
type input "1"
type input "12"
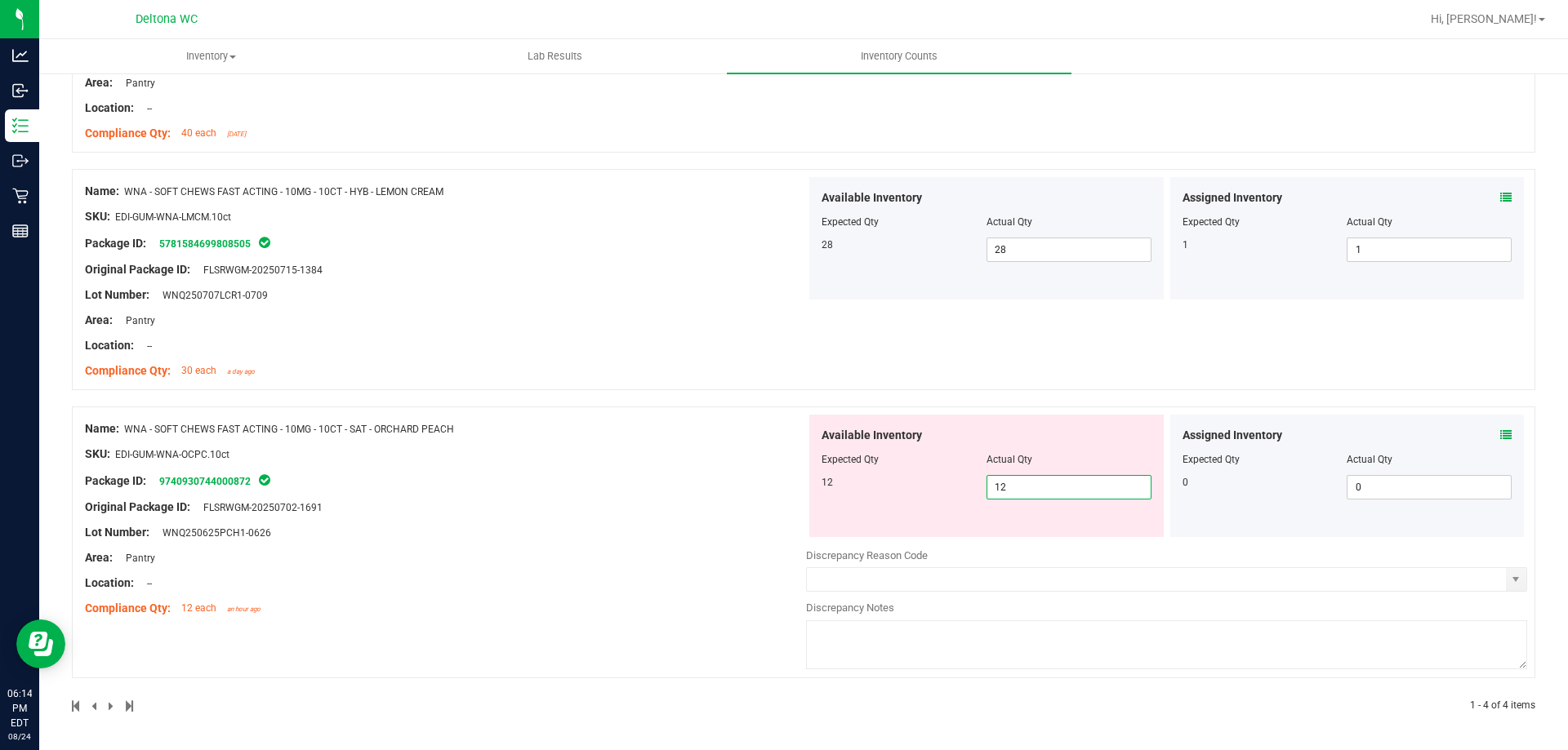
type input "12"
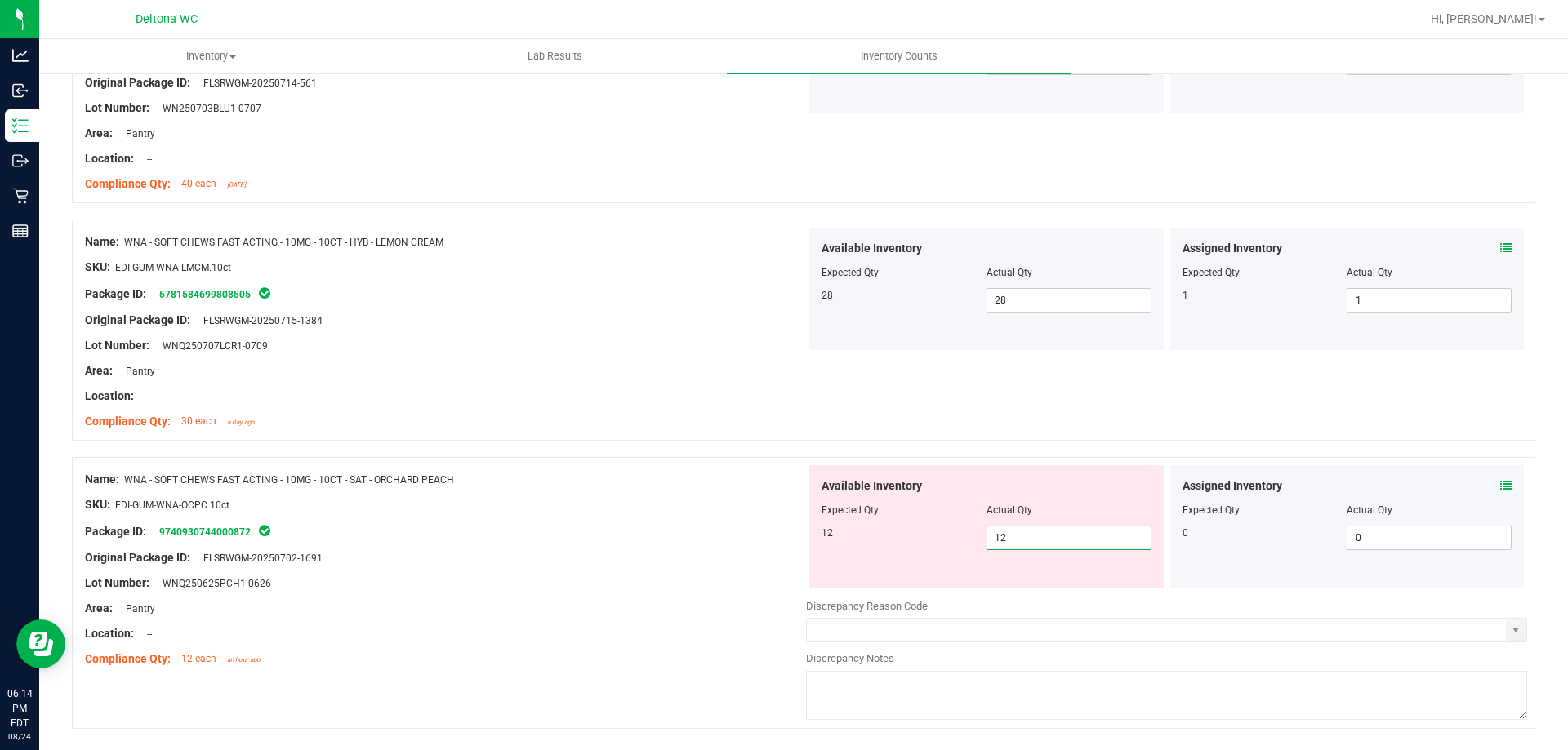
drag, startPoint x: 720, startPoint y: 427, endPoint x: 697, endPoint y: 430, distance: 23.2
click at [717, 428] on div "Name: WNA - SOFT CHEWS - 10MG - 10CT - IND - BLUEBERRY SKU: EDI-GUM-WNA-BLBR.10…" at bounding box center [803, 254] width 1463 height 1019
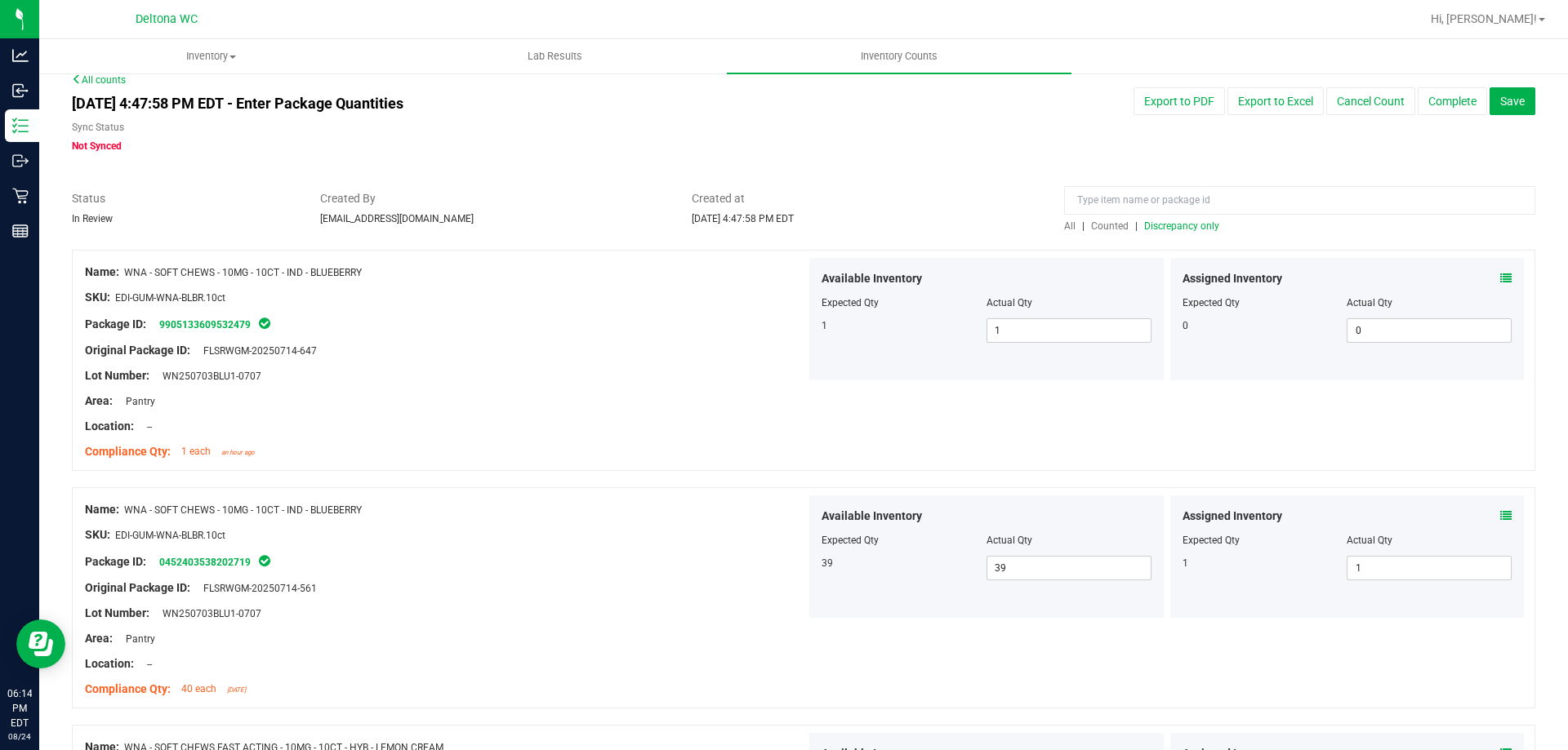
scroll to position [0, 0]
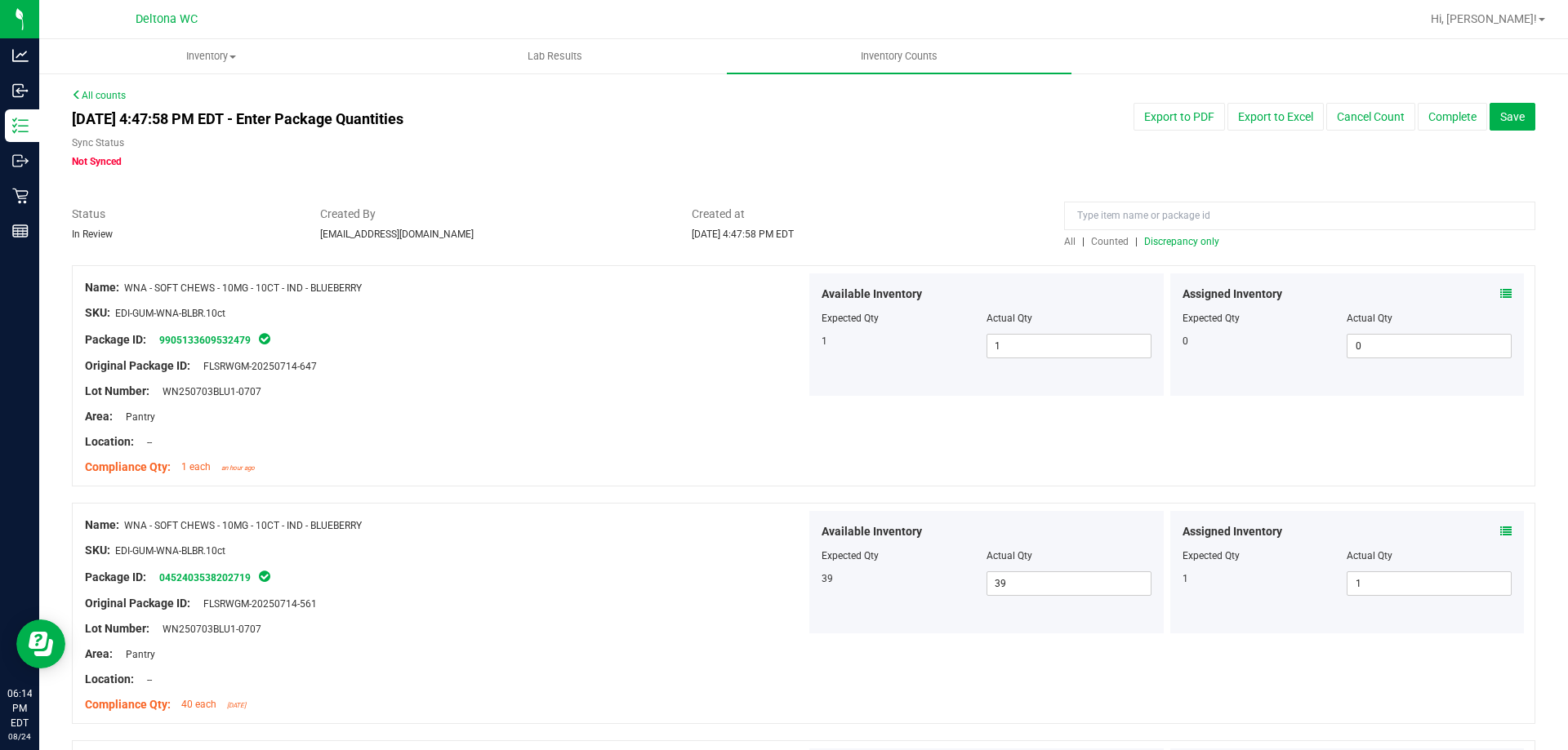
click at [1169, 245] on span "Discrepancy only" at bounding box center [1181, 241] width 75 height 12
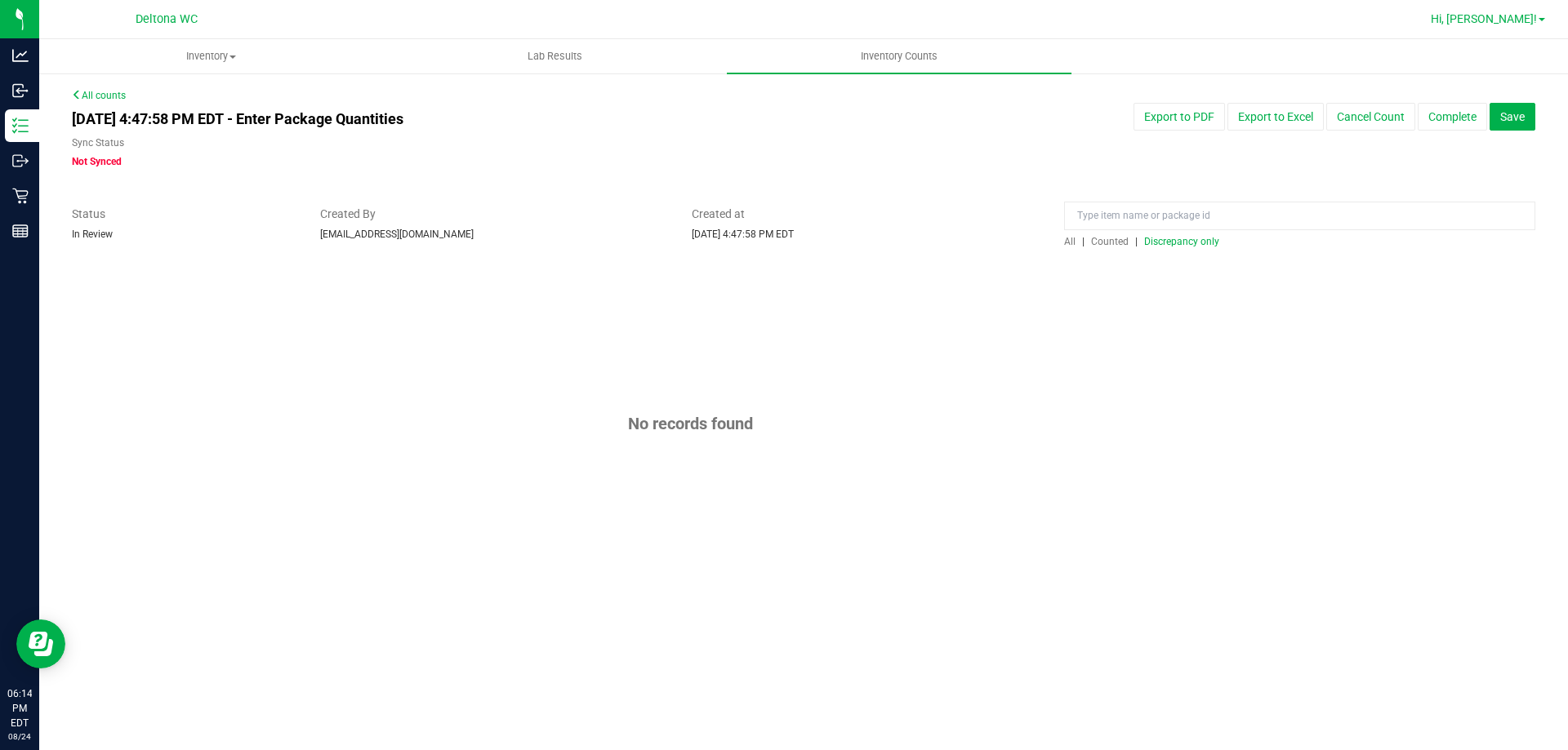
click at [1514, 21] on span "Hi, [PERSON_NAME]!" at bounding box center [1483, 18] width 106 height 13
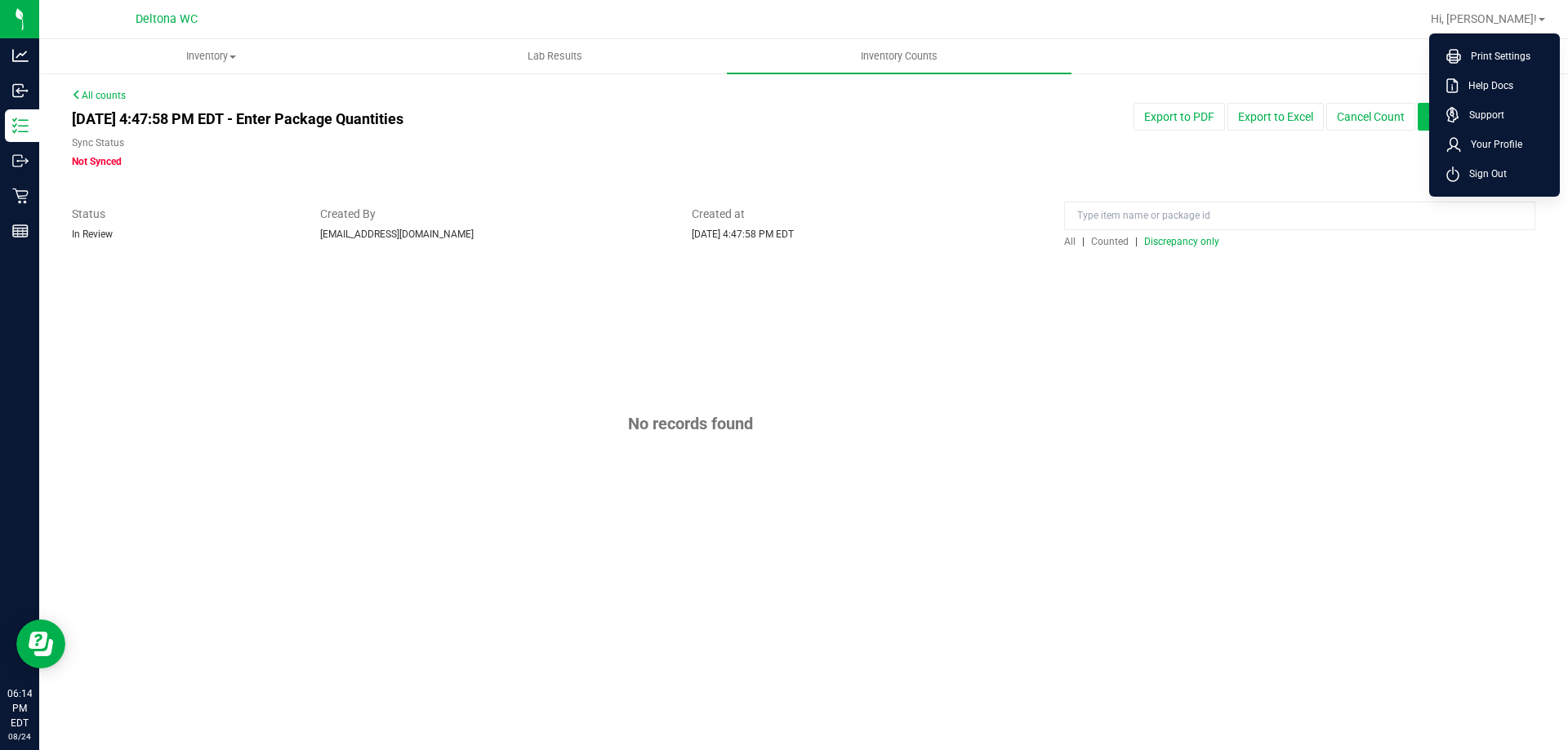
drag, startPoint x: 1491, startPoint y: 164, endPoint x: 1456, endPoint y: 123, distance: 53.9
click at [1492, 160] on li "Sign Out" at bounding box center [1494, 174] width 123 height 29
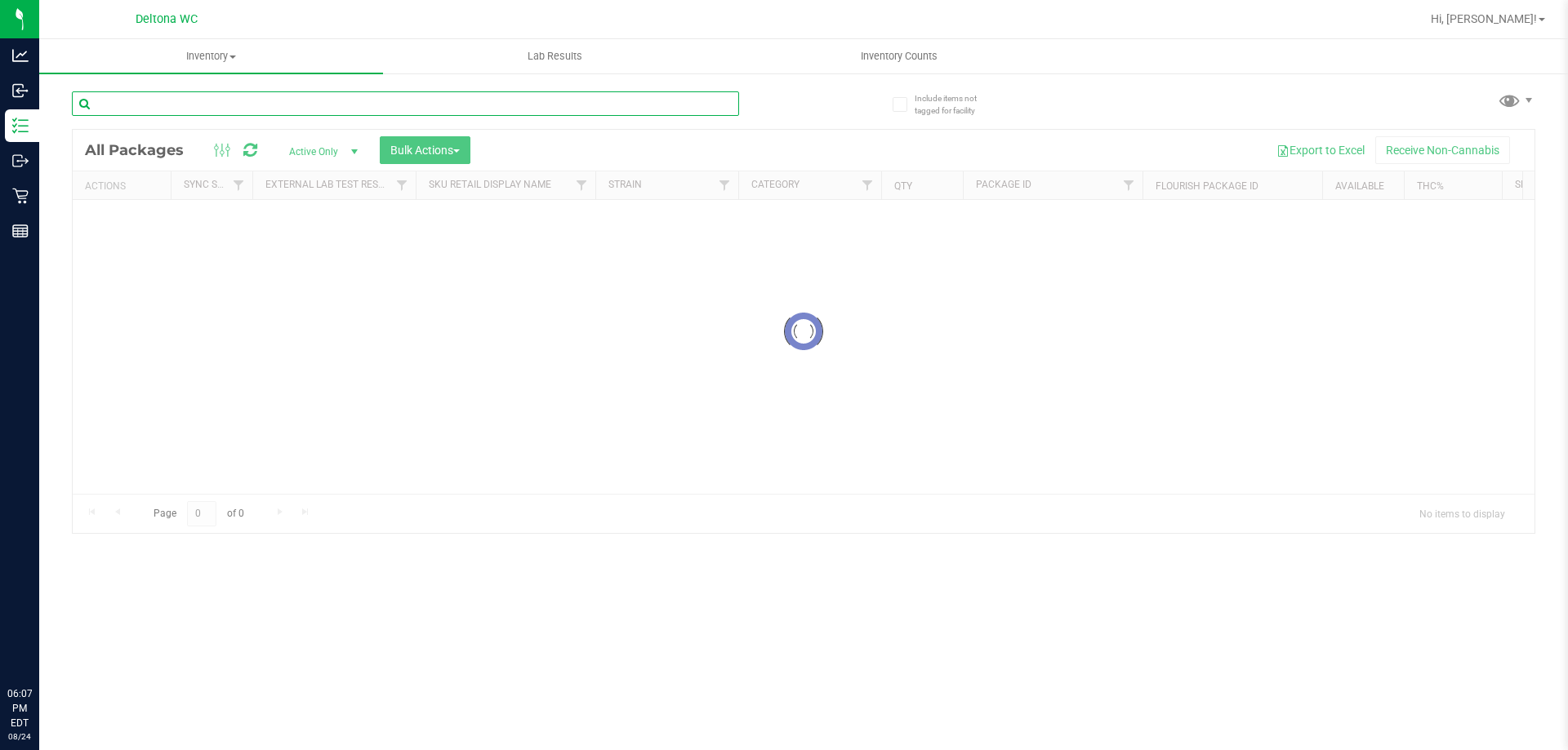
click at [259, 110] on input "text" at bounding box center [405, 103] width 667 height 24
paste input "Name: FT - KIEF - 1G - DSC - IND"
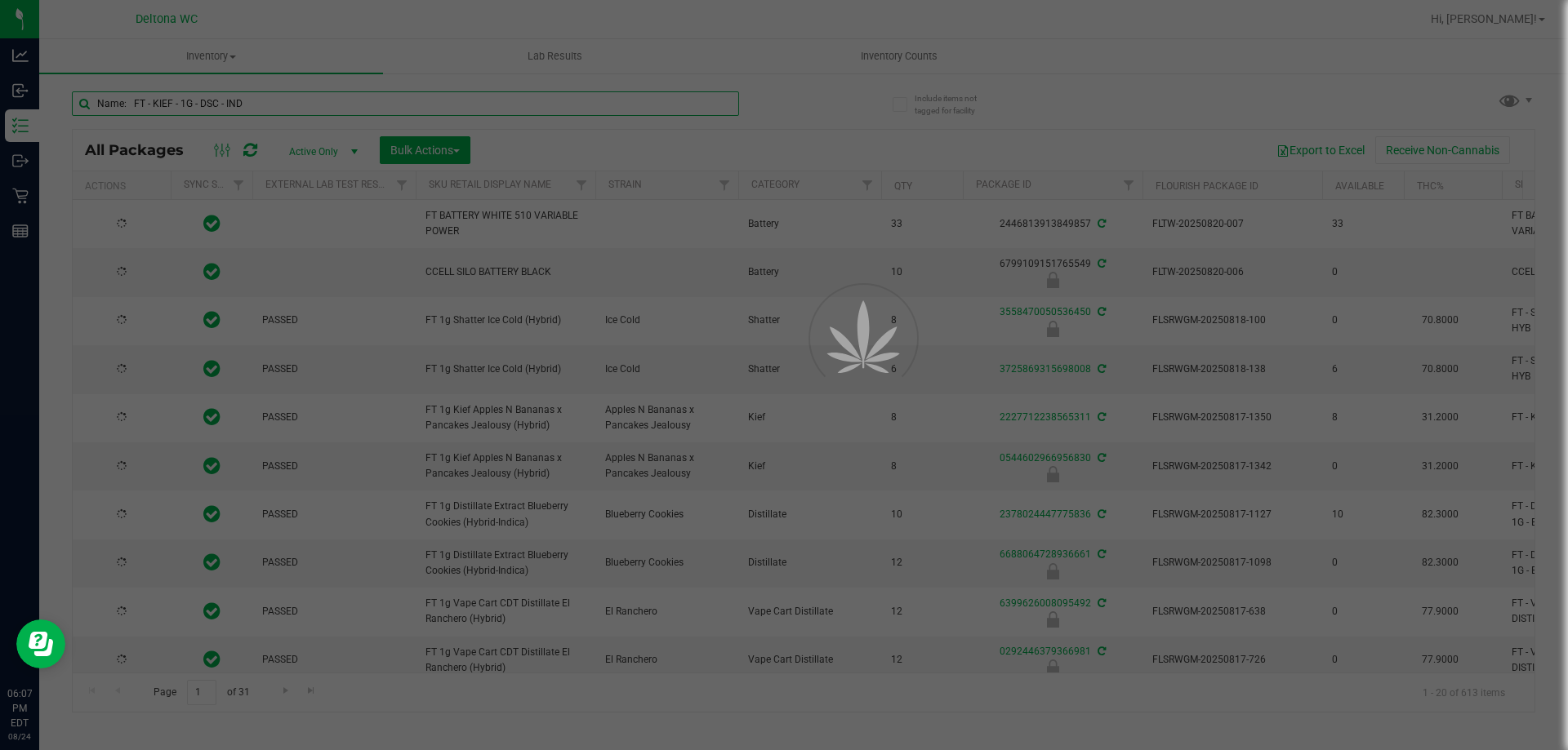
paste input "Name: FT - KIEF - 1G - DSC - IND"
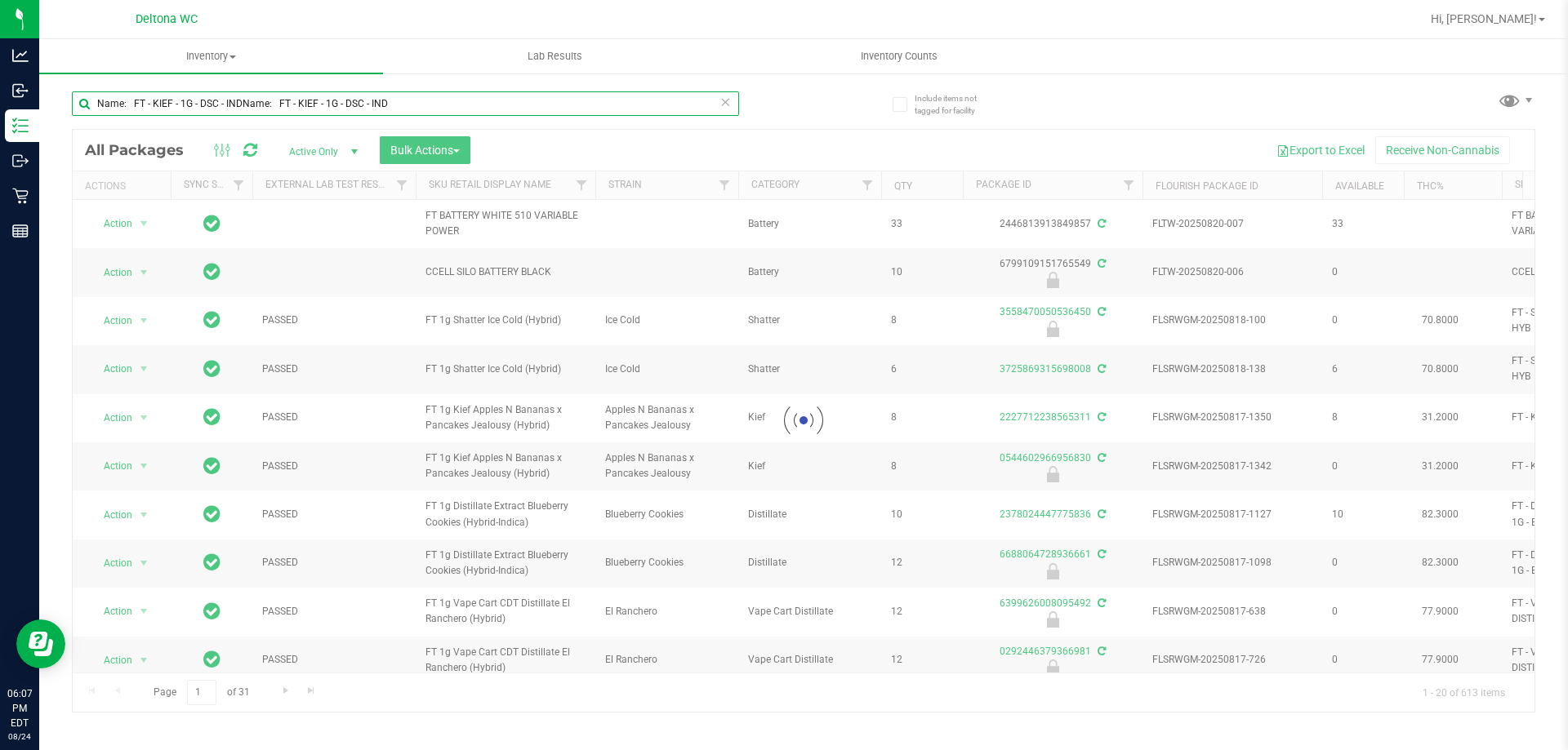
drag, startPoint x: 408, startPoint y: 99, endPoint x: 253, endPoint y: 99, distance: 155.0
click at [243, 95] on input "Name: FT - KIEF - 1G - DSC - INDName: FT - KIEF - 1G - DSC - IND" at bounding box center [405, 103] width 667 height 24
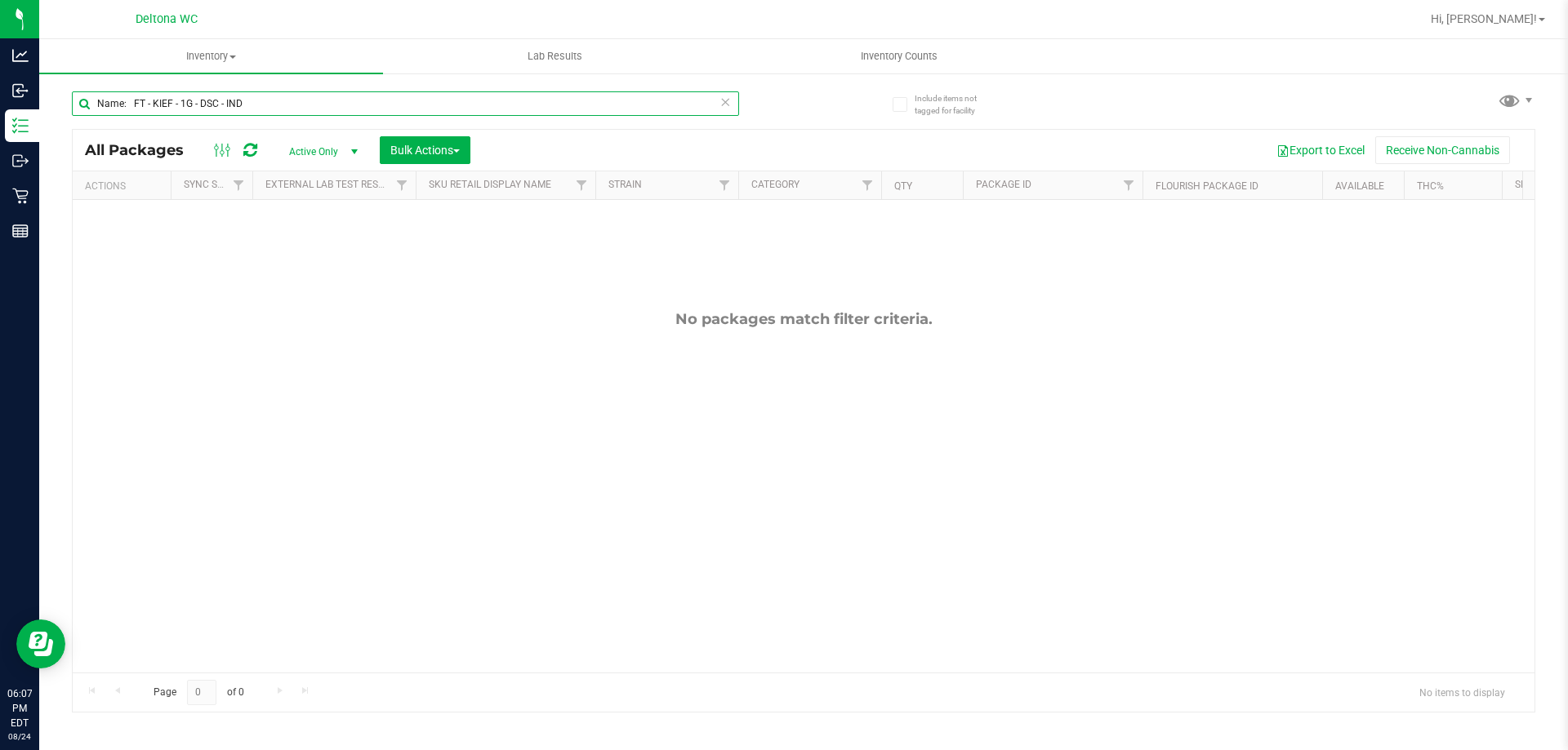
click at [128, 97] on input "Name: FT - KIEF - 1G - DSC - IND" at bounding box center [405, 103] width 667 height 24
click at [130, 97] on input "Name: FT - KIEF - 1G - DSC - IND" at bounding box center [405, 103] width 667 height 24
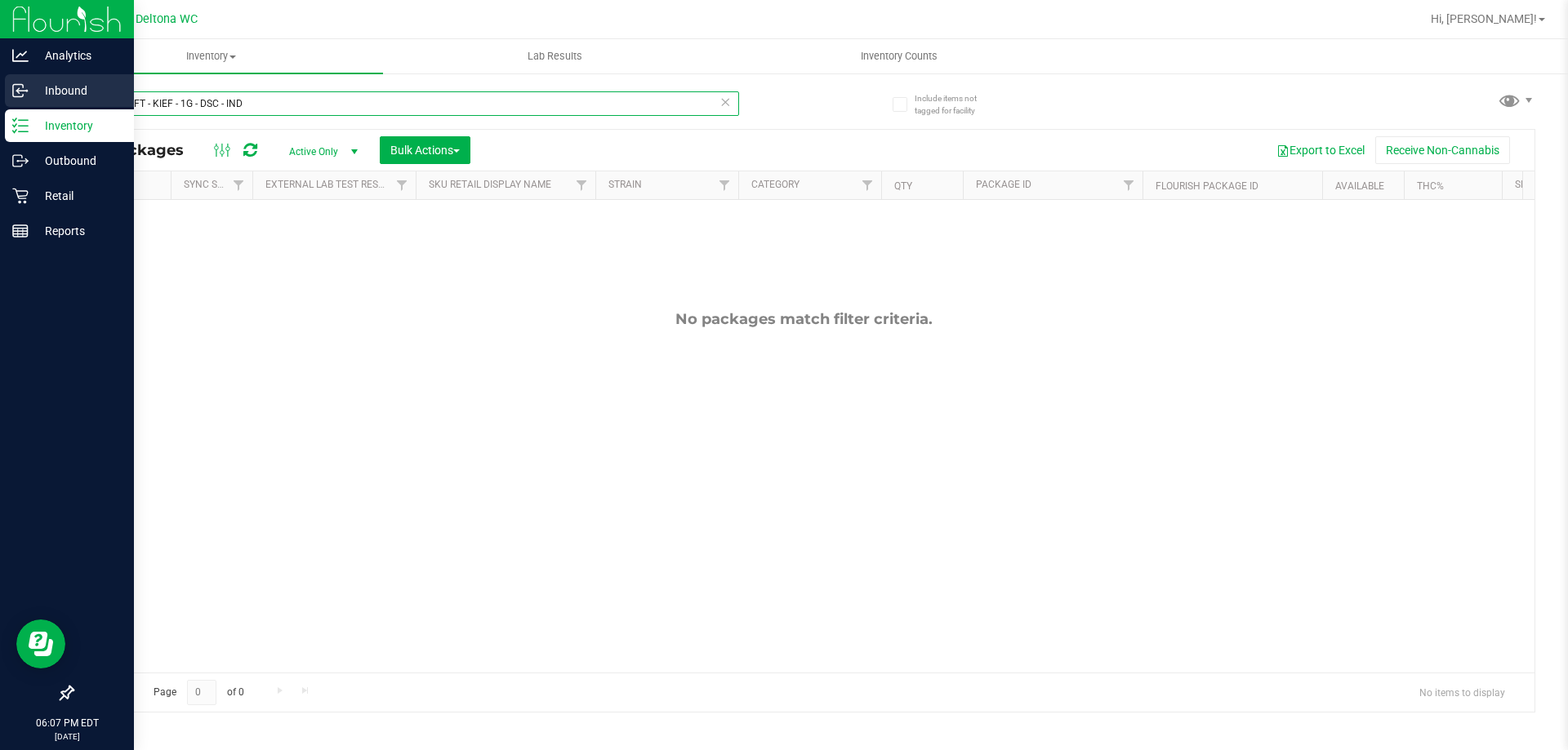
drag, startPoint x: 133, startPoint y: 104, endPoint x: 0, endPoint y: 90, distance: 133.7
click at [0, 89] on div "Analytics Inbound Inventory Outbound Retail Reports 06:07 PM EDT 08/24/2025 08/…" at bounding box center [784, 375] width 1568 height 750
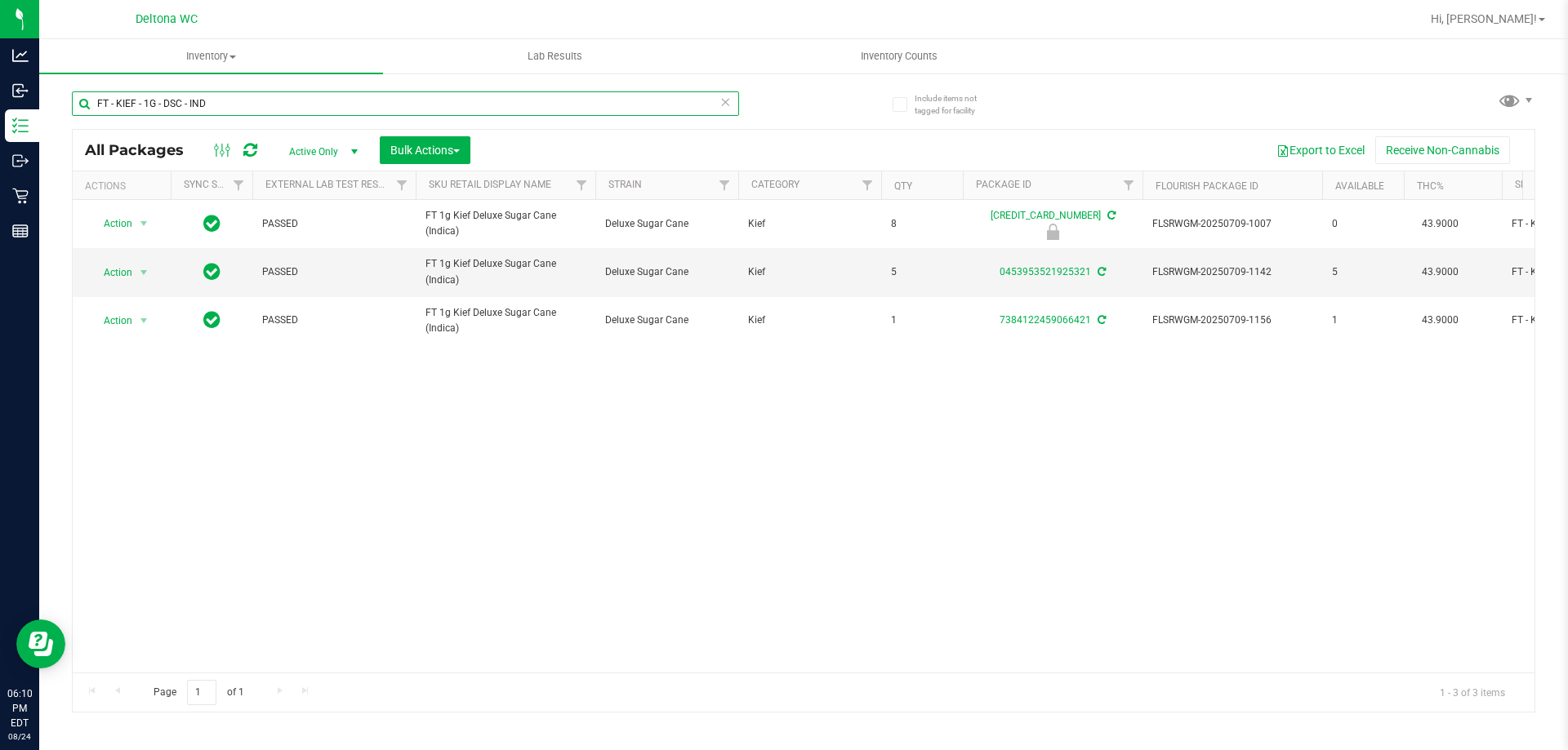
click at [478, 95] on input "FT - KIEF - 1G - DSC - IND" at bounding box center [405, 103] width 667 height 24
paste input "VAPE PEN DISTILLATE - 0.3G - PIA"
type input "FT - VAPE PEN DISTILLATE - 0.3G - PIA - IND"
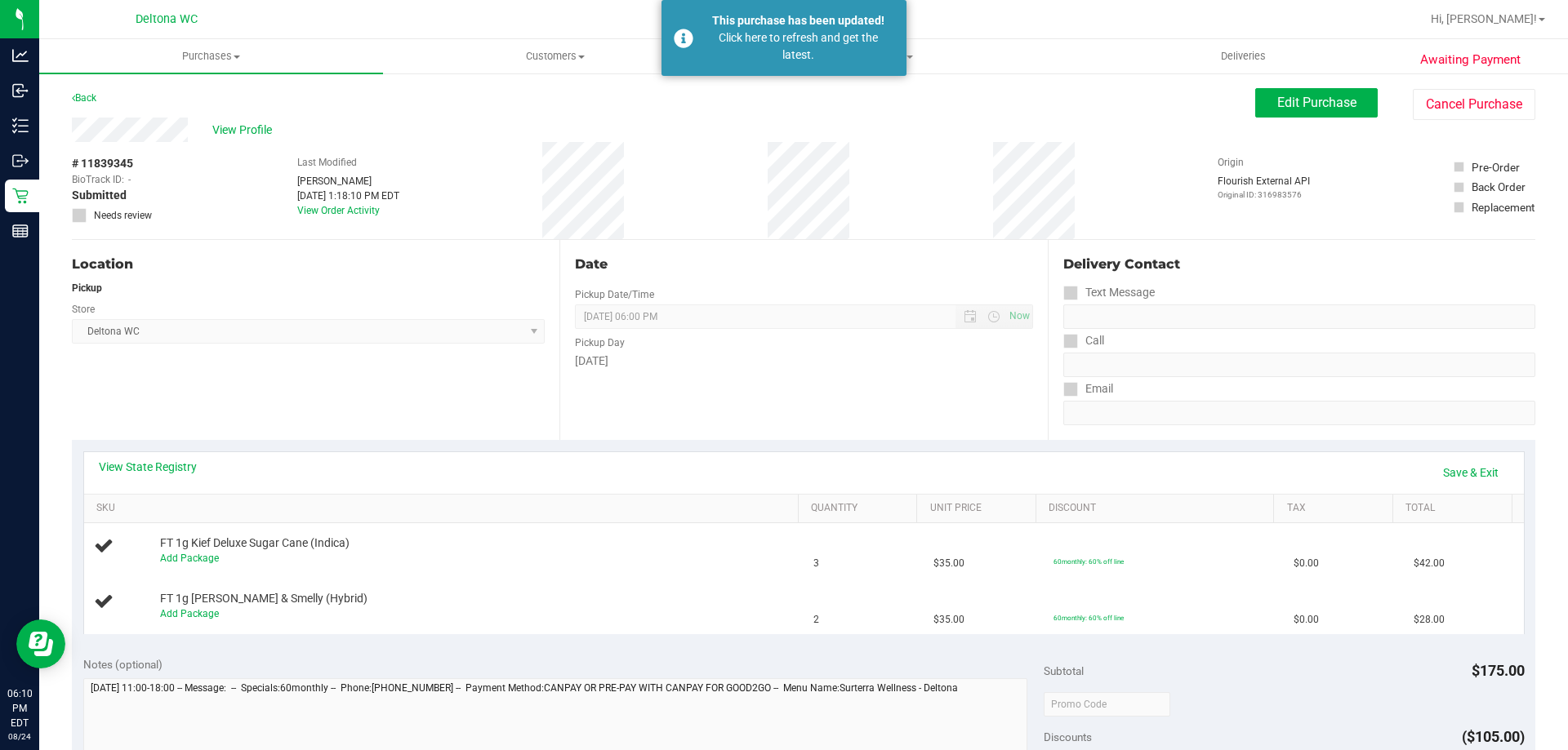
scroll to position [245, 0]
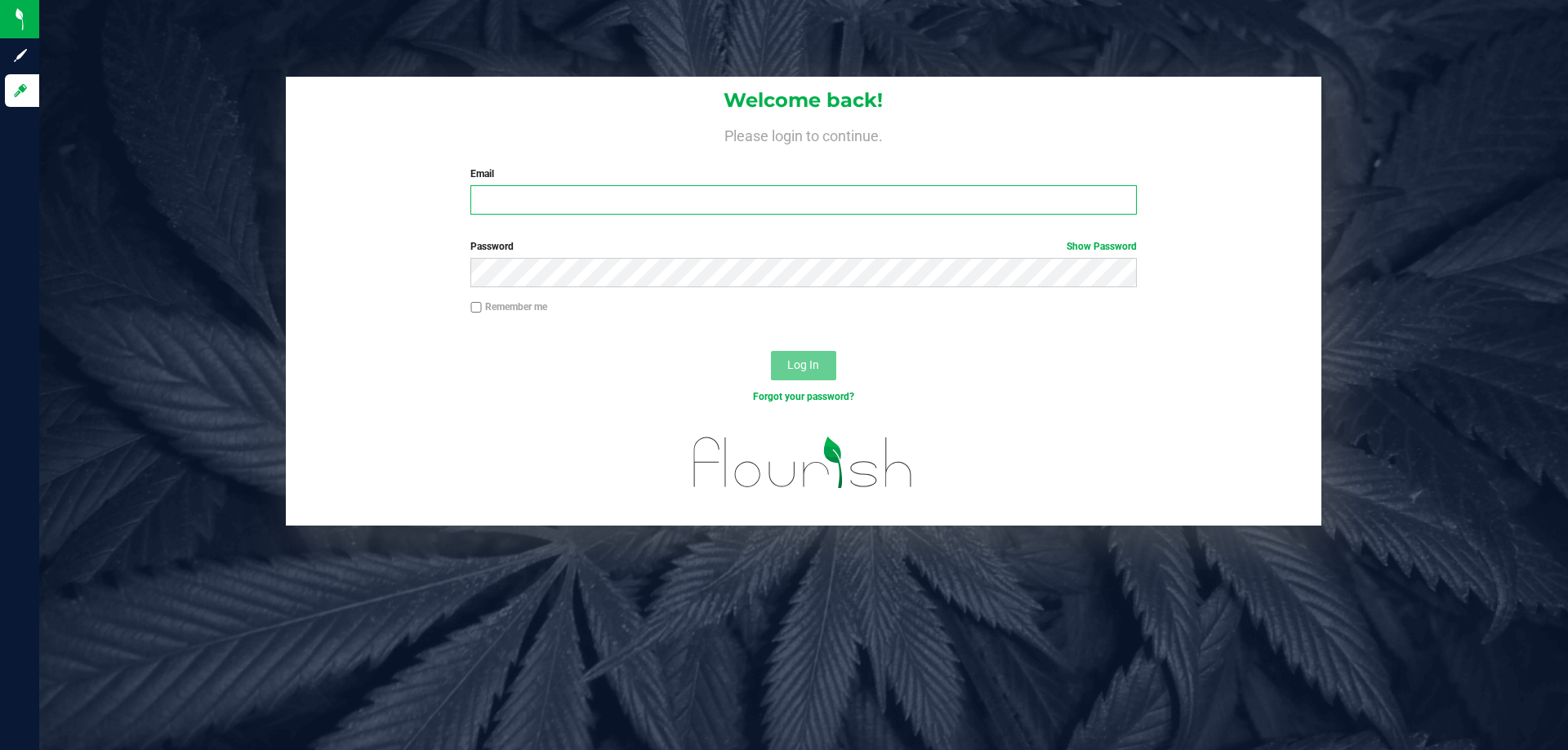
click at [605, 195] on input "Email" at bounding box center [803, 199] width 666 height 29
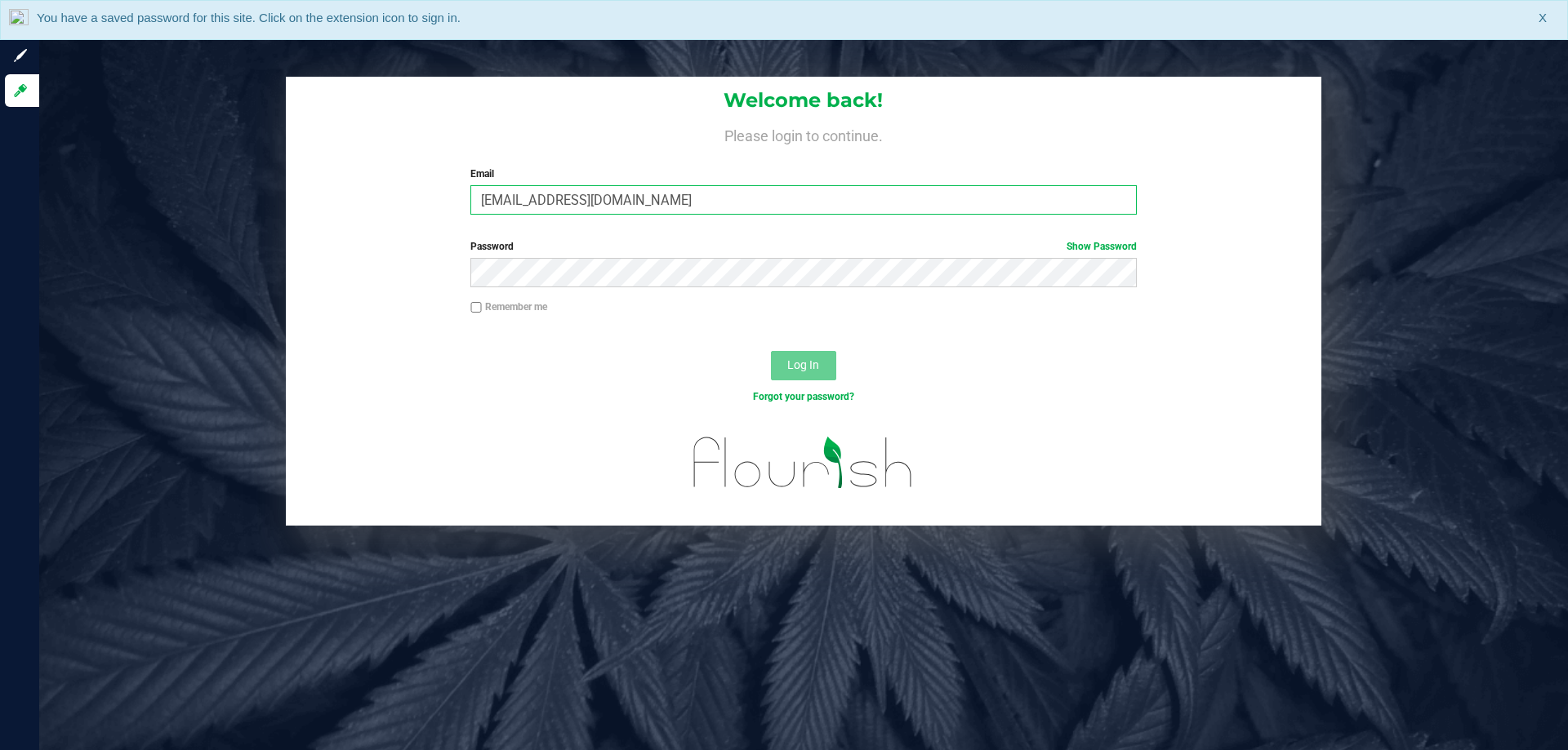
type input "[EMAIL_ADDRESS][DOMAIN_NAME]"
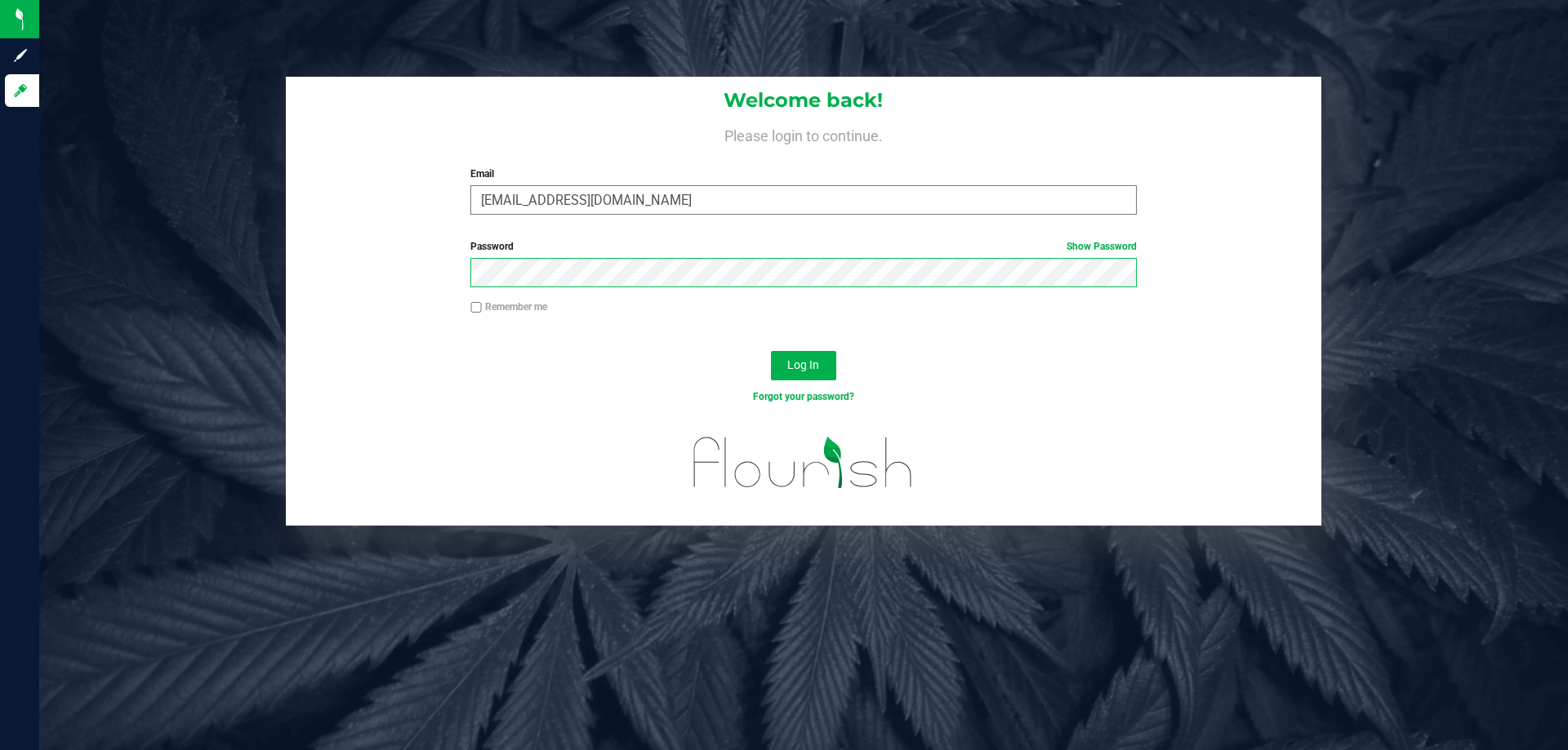
click at [771, 351] on button "Log In" at bounding box center [803, 366] width 65 height 29
